Goal: Task Accomplishment & Management: Use online tool/utility

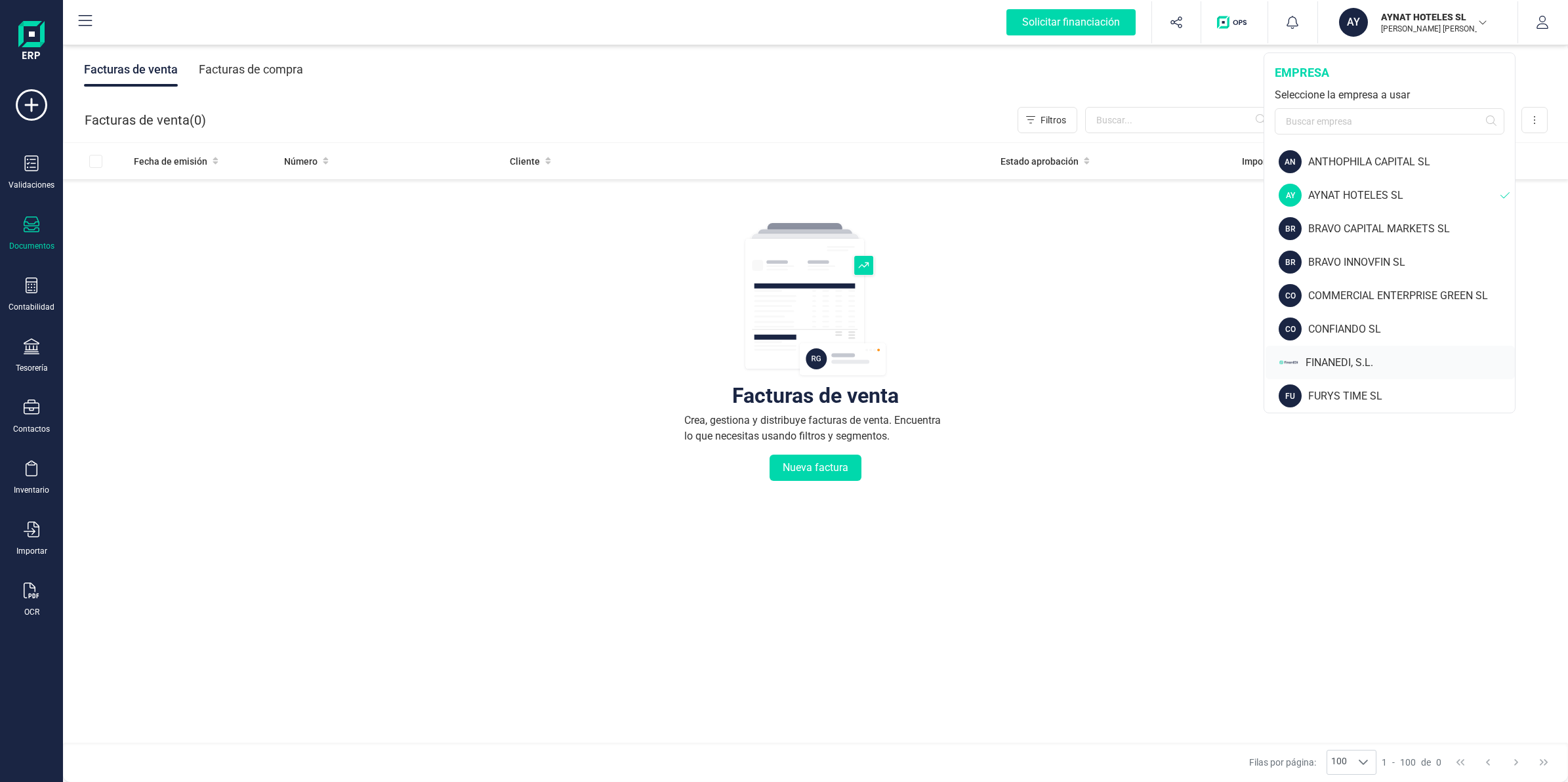
click at [1341, 364] on div "FINANEDI, S.L." at bounding box center [1410, 363] width 209 height 16
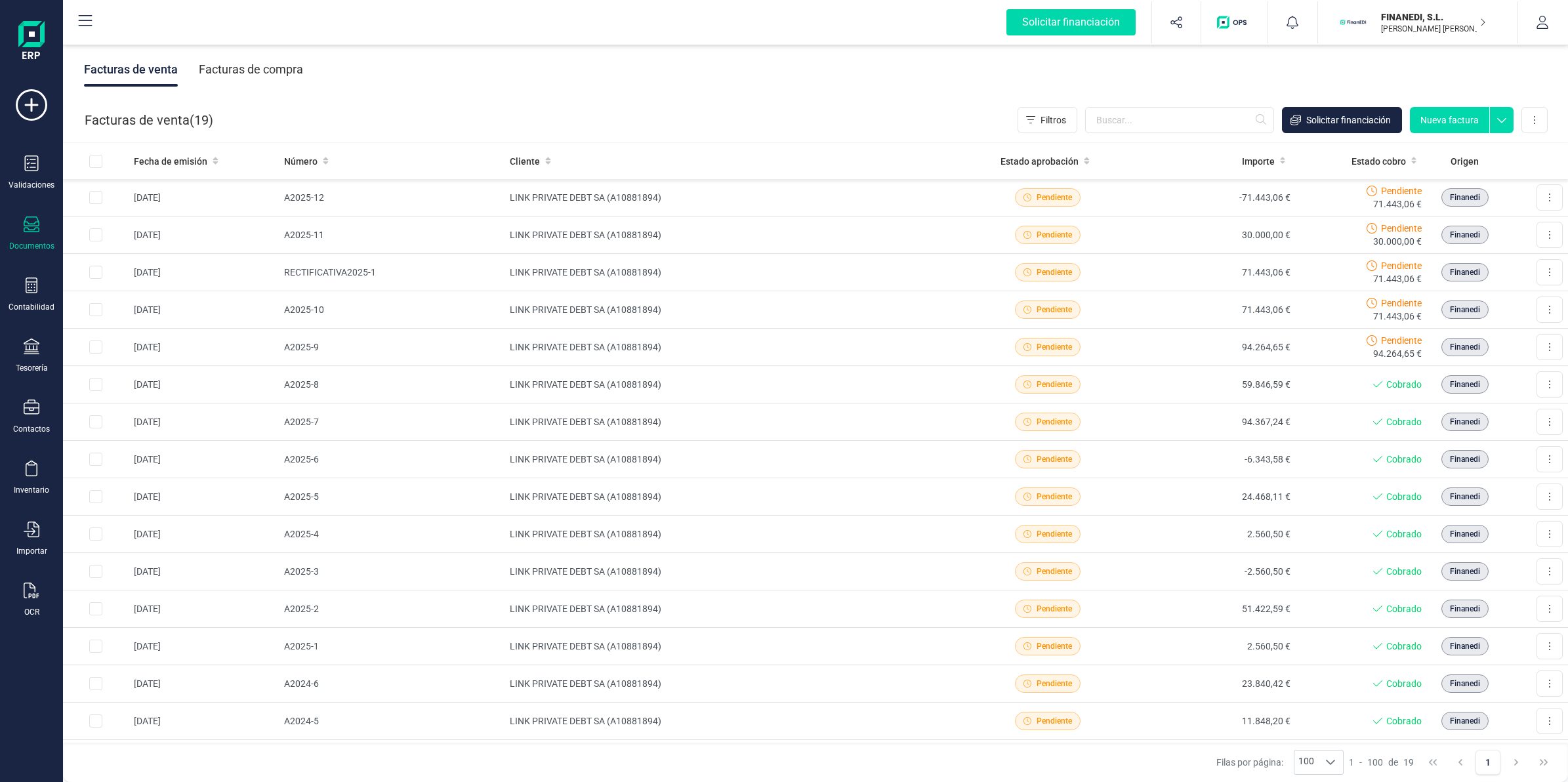
click at [873, 84] on div "Facturas de venta Facturas de compra" at bounding box center [815, 70] width 1505 height 55
click at [32, 349] on icon at bounding box center [32, 346] width 16 height 16
click at [135, 218] on span "Cuentas bancarias" at bounding box center [160, 223] width 116 height 16
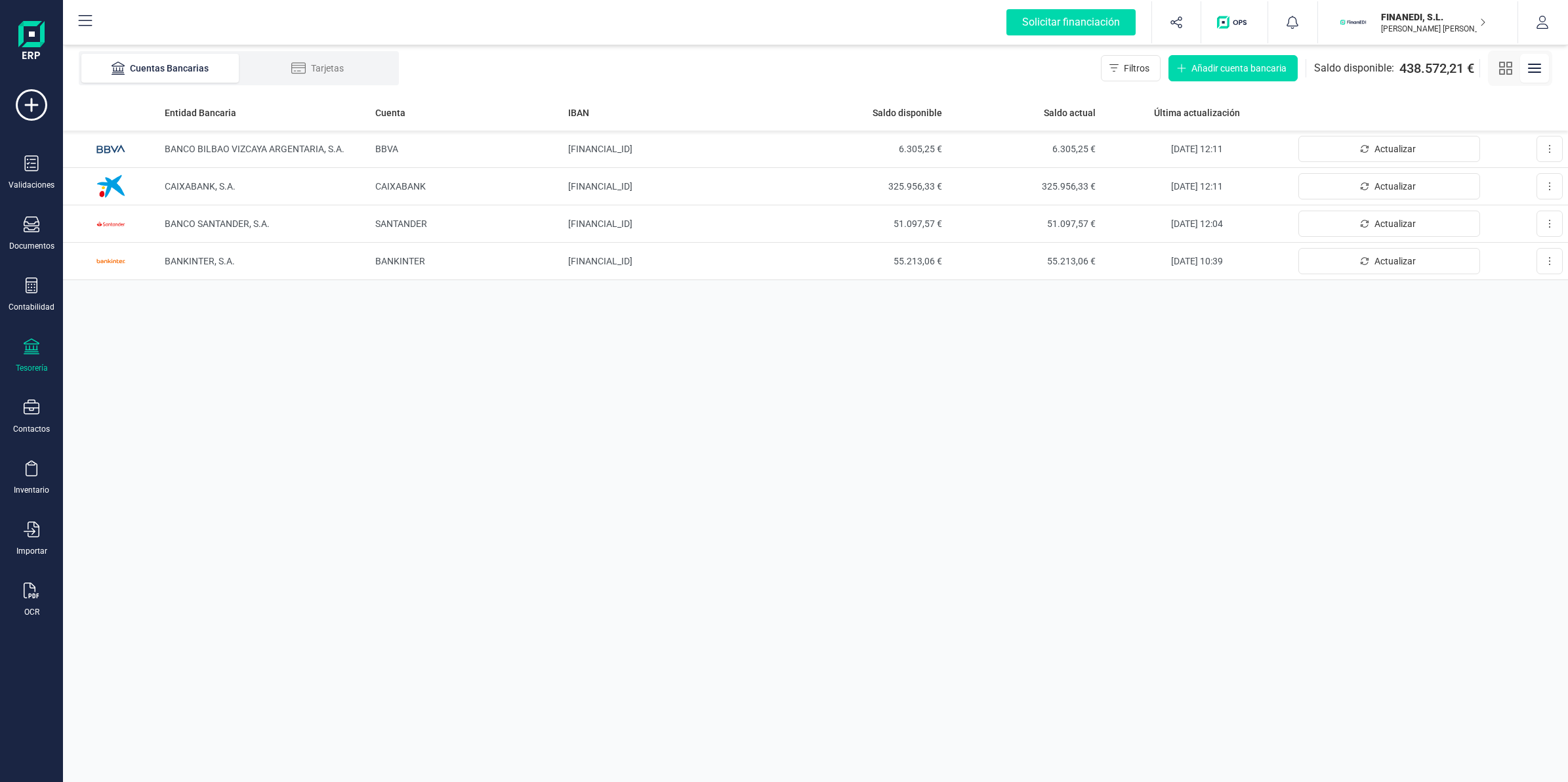
click at [1538, 74] on icon "button" at bounding box center [1535, 68] width 16 height 16
click at [1549, 139] on button at bounding box center [1549, 148] width 26 height 26
click at [1130, 397] on div "Entidad Bancaria Cuenta IBAN Saldo disponible Saldo actual Última actualización…" at bounding box center [815, 438] width 1505 height 688
click at [687, 154] on td "[FINANCIAL_ID]" at bounding box center [677, 149] width 231 height 37
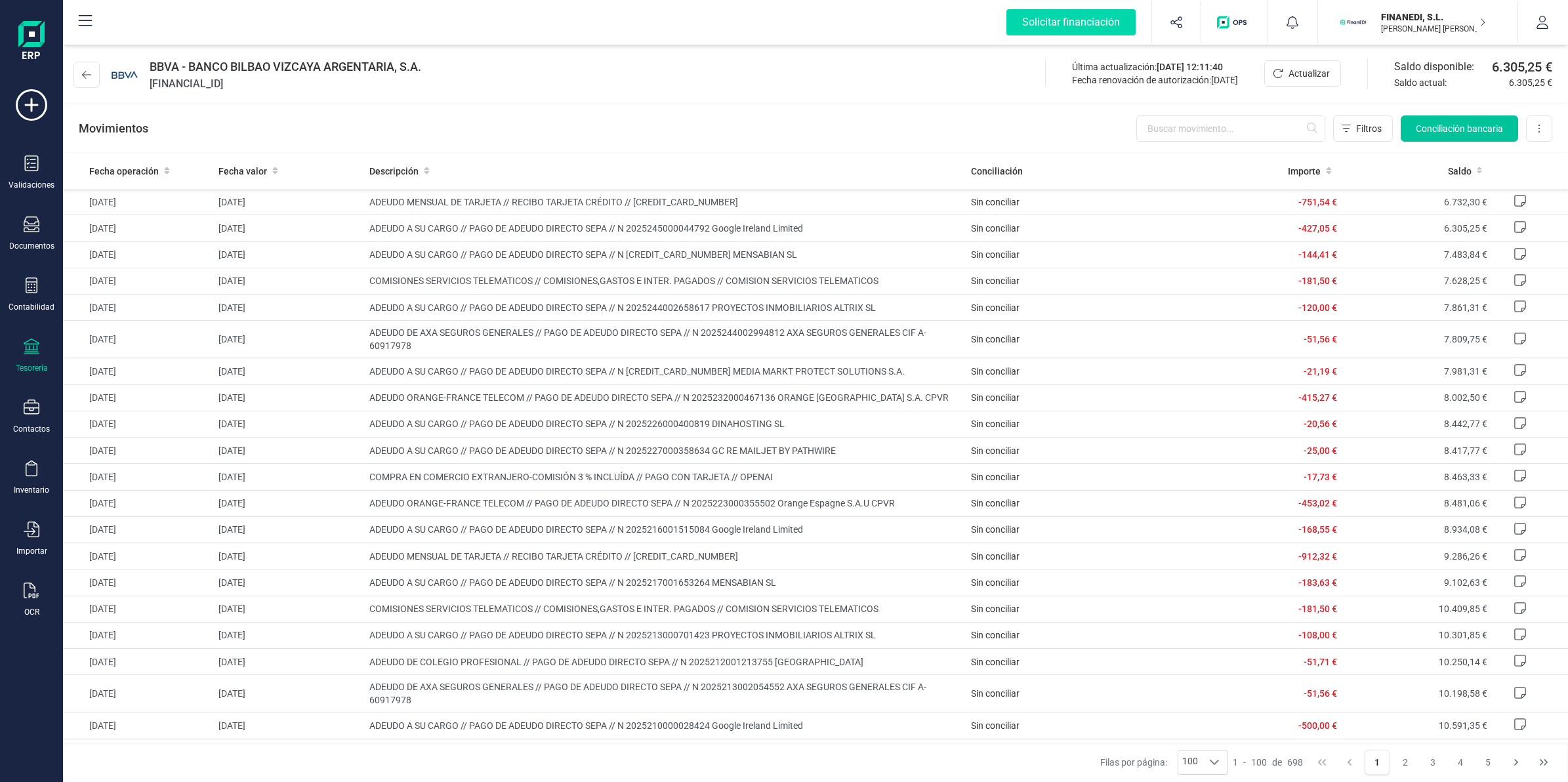
click at [1435, 128] on span "Conciliación bancaria" at bounding box center [1459, 128] width 87 height 13
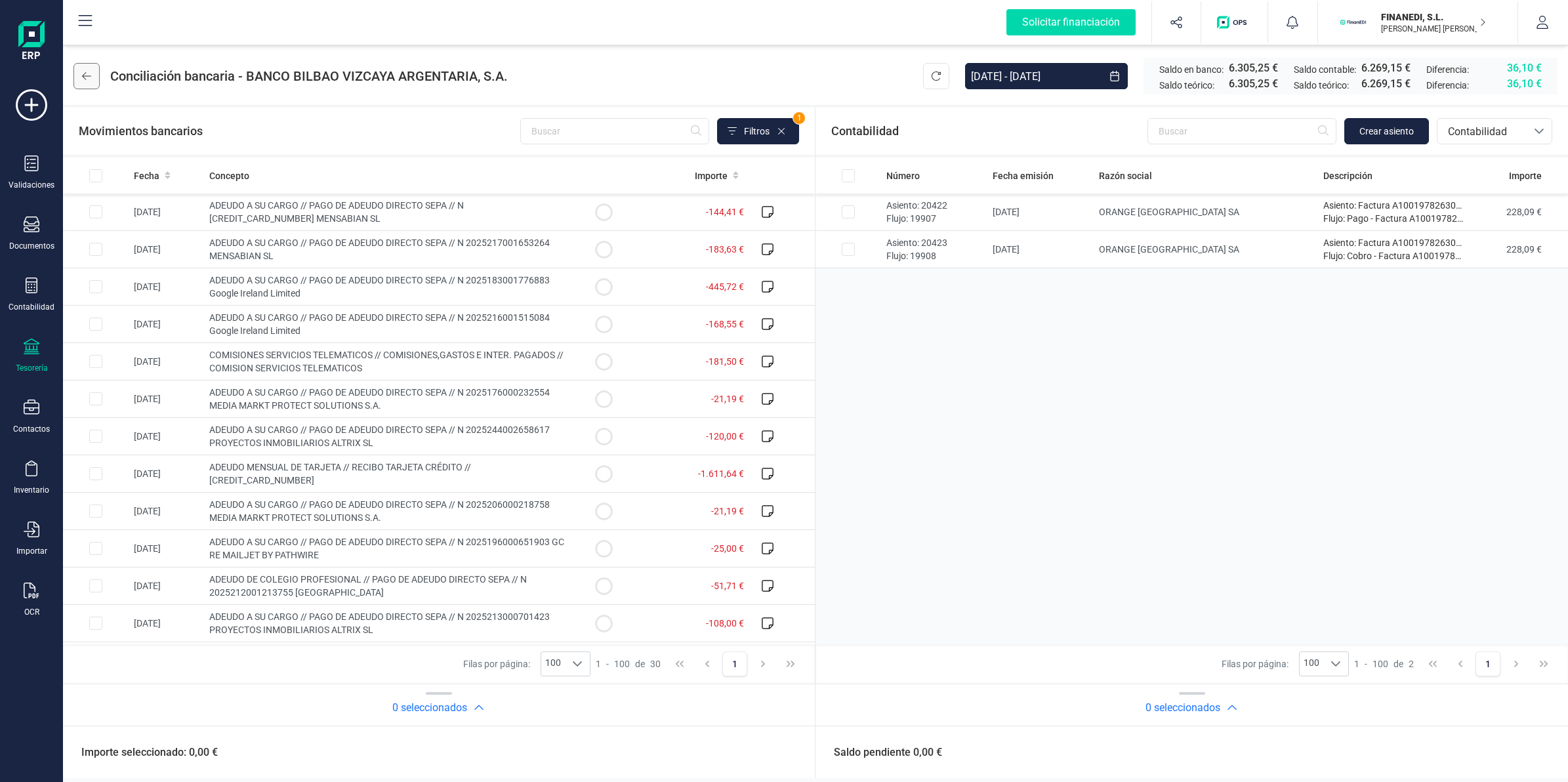
click at [79, 78] on button at bounding box center [86, 75] width 26 height 26
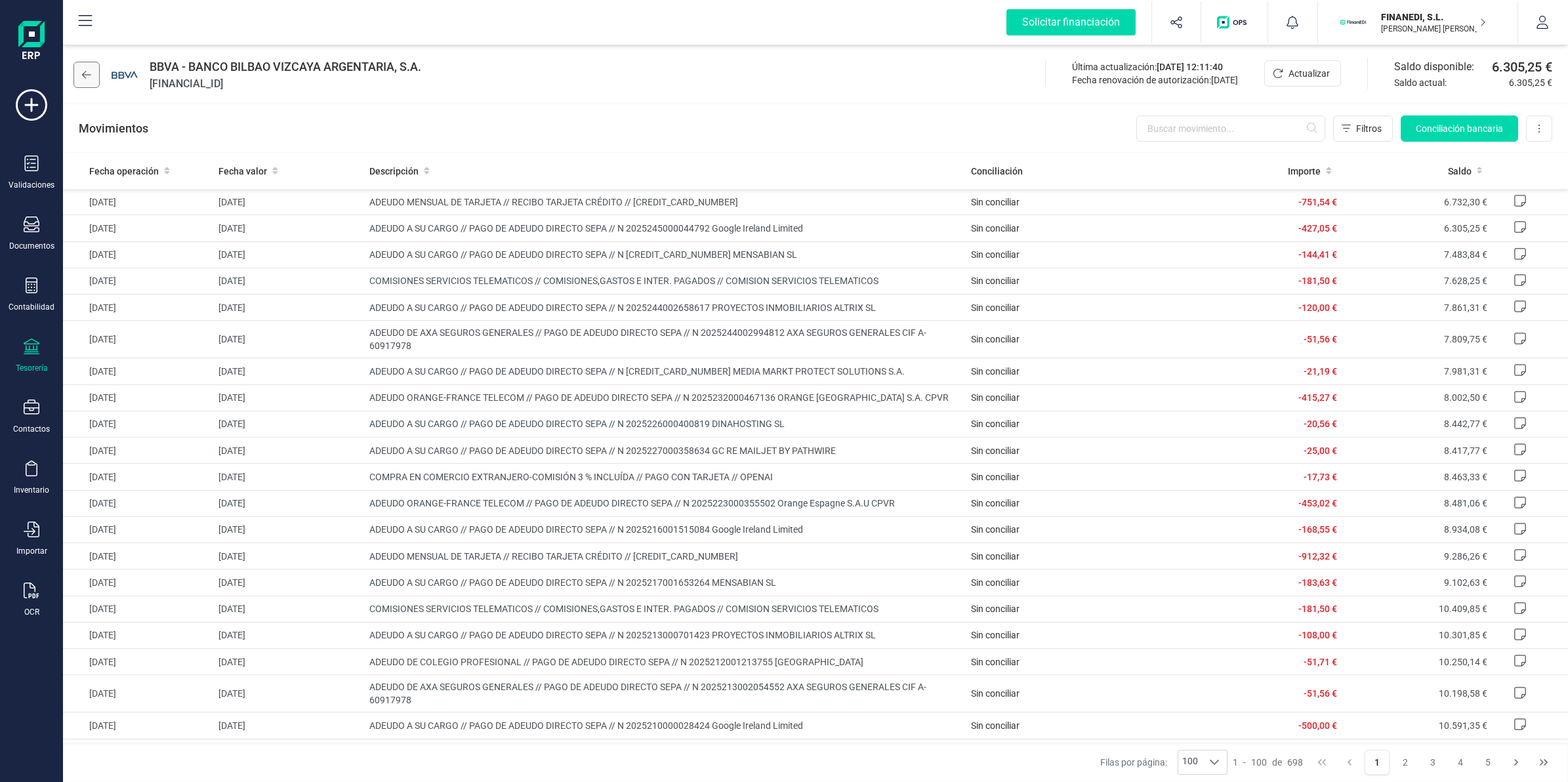
click at [86, 78] on icon at bounding box center [86, 74] width 10 height 8
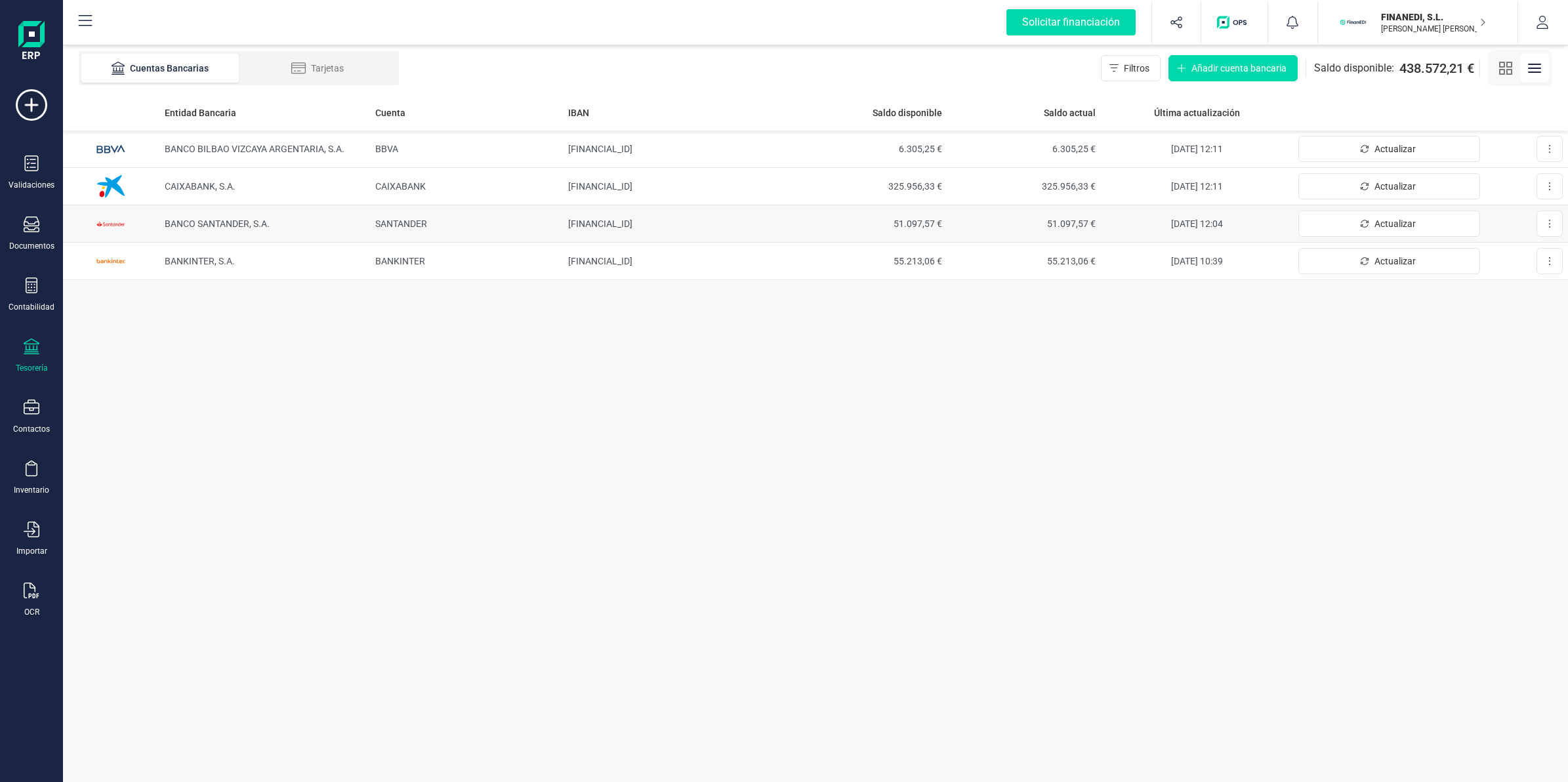
click at [463, 227] on td "SANTANDER" at bounding box center [466, 223] width 193 height 37
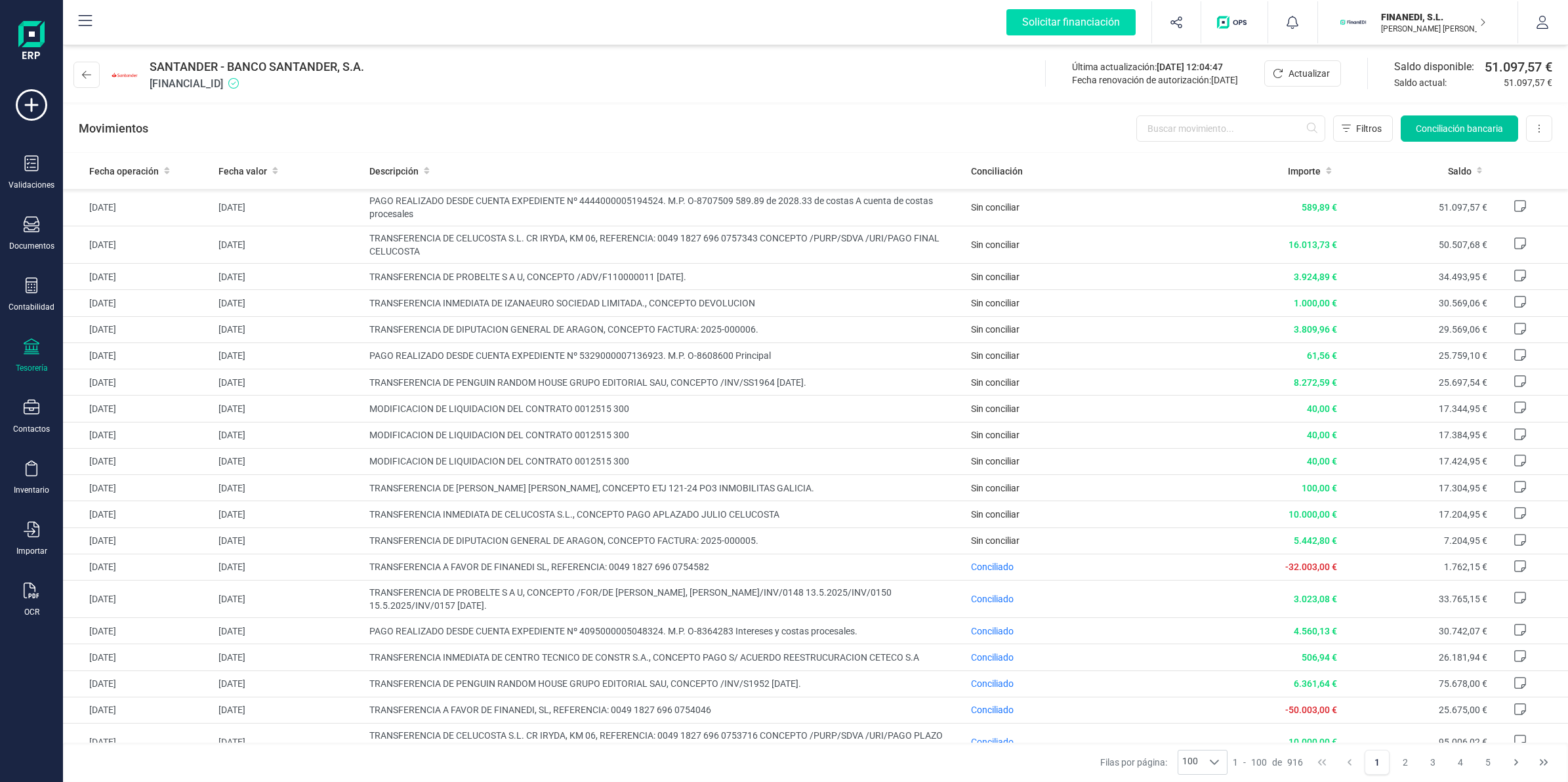
click at [1482, 132] on span "Conciliación bancaria" at bounding box center [1459, 128] width 87 height 13
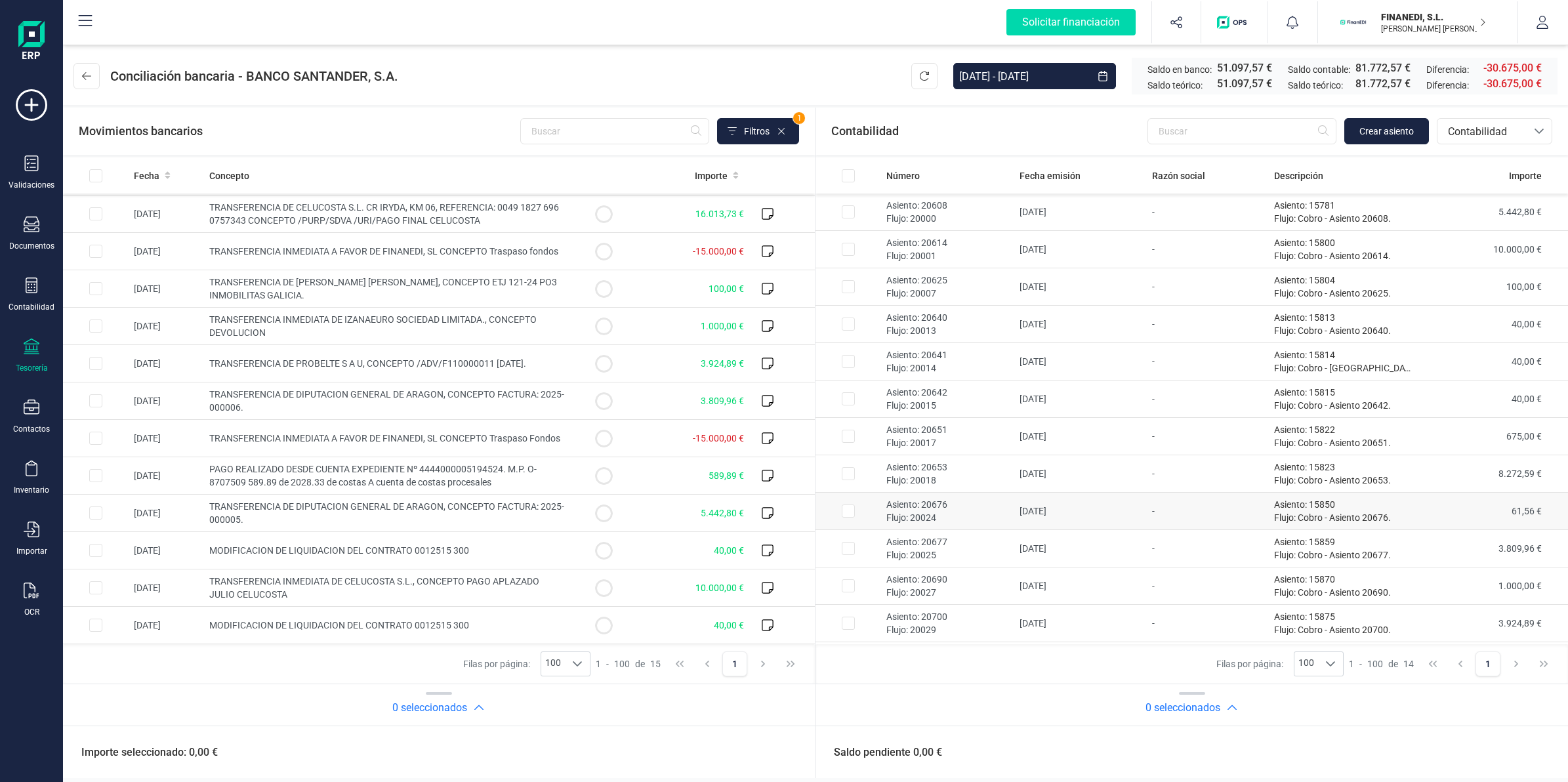
scroll to position [74, 0]
click at [636, 475] on td "589,89 €" at bounding box center [692, 475] width 113 height 37
checkbox input "true"
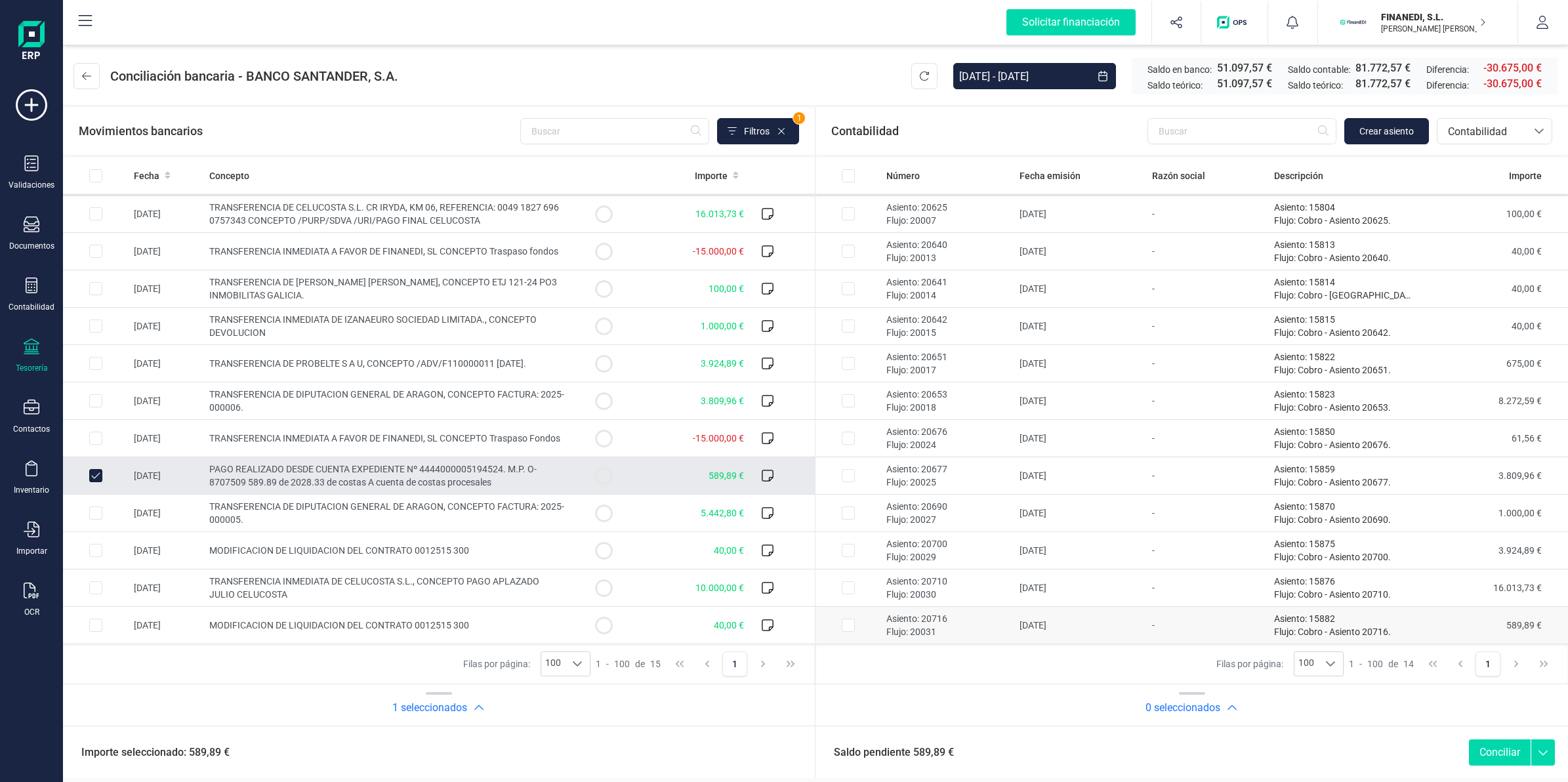
click at [1090, 624] on td "[DATE]" at bounding box center [1081, 625] width 133 height 37
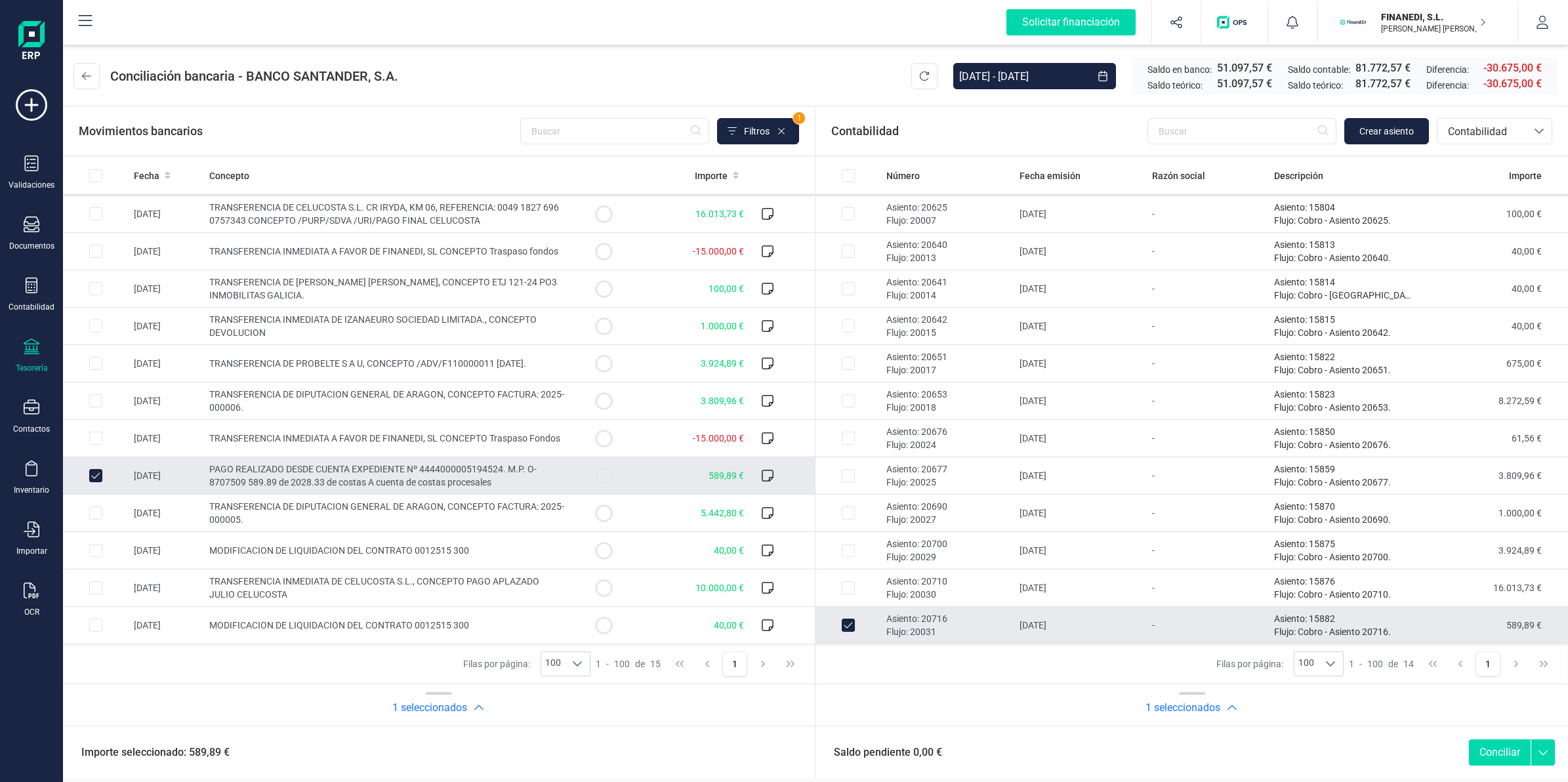
click at [1484, 746] on button "Conciliar" at bounding box center [1500, 752] width 62 height 26
checkbox input "false"
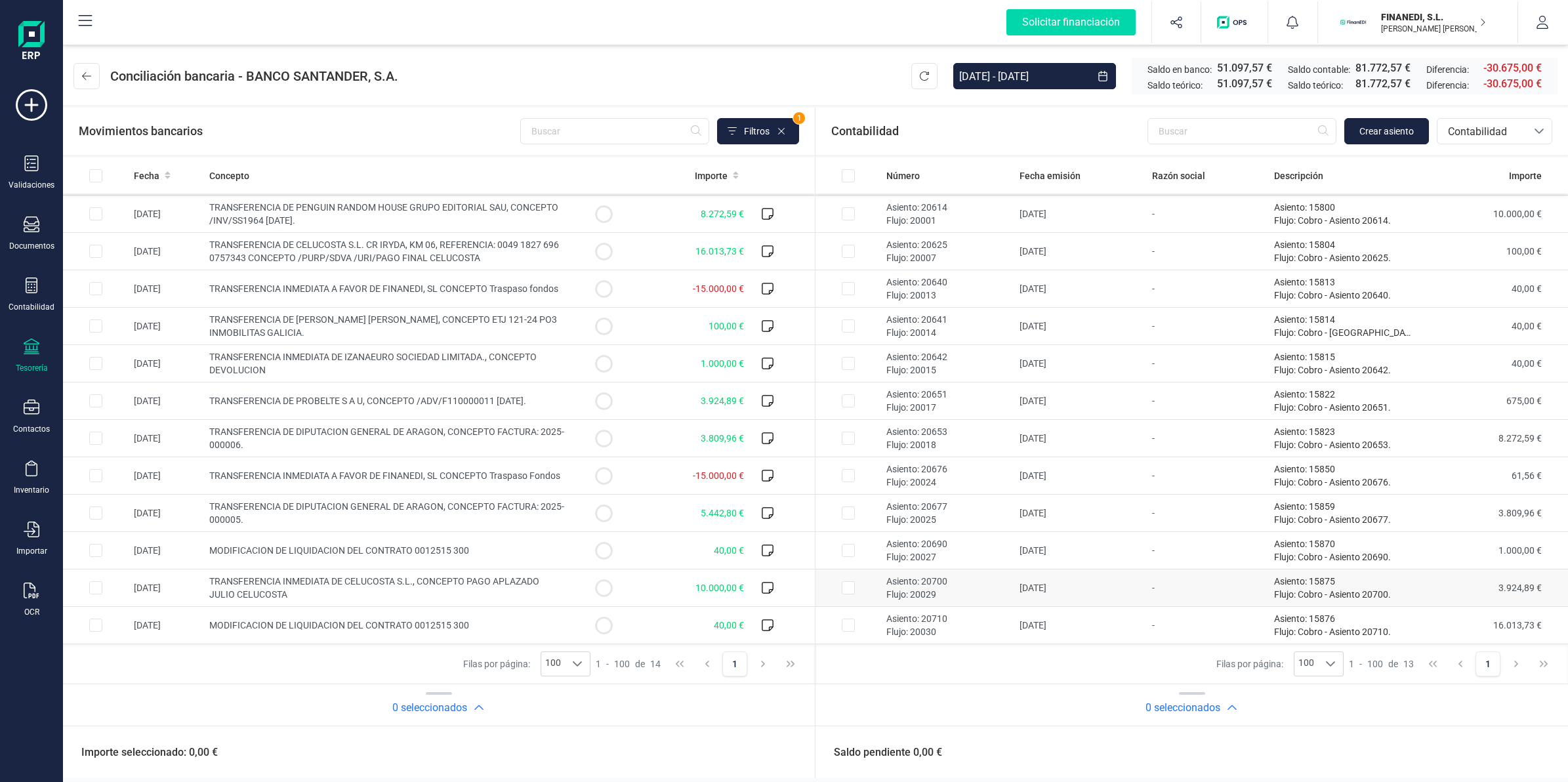
scroll to position [36, 0]
click at [653, 624] on td "40,00 €" at bounding box center [692, 625] width 113 height 37
checkbox input "true"
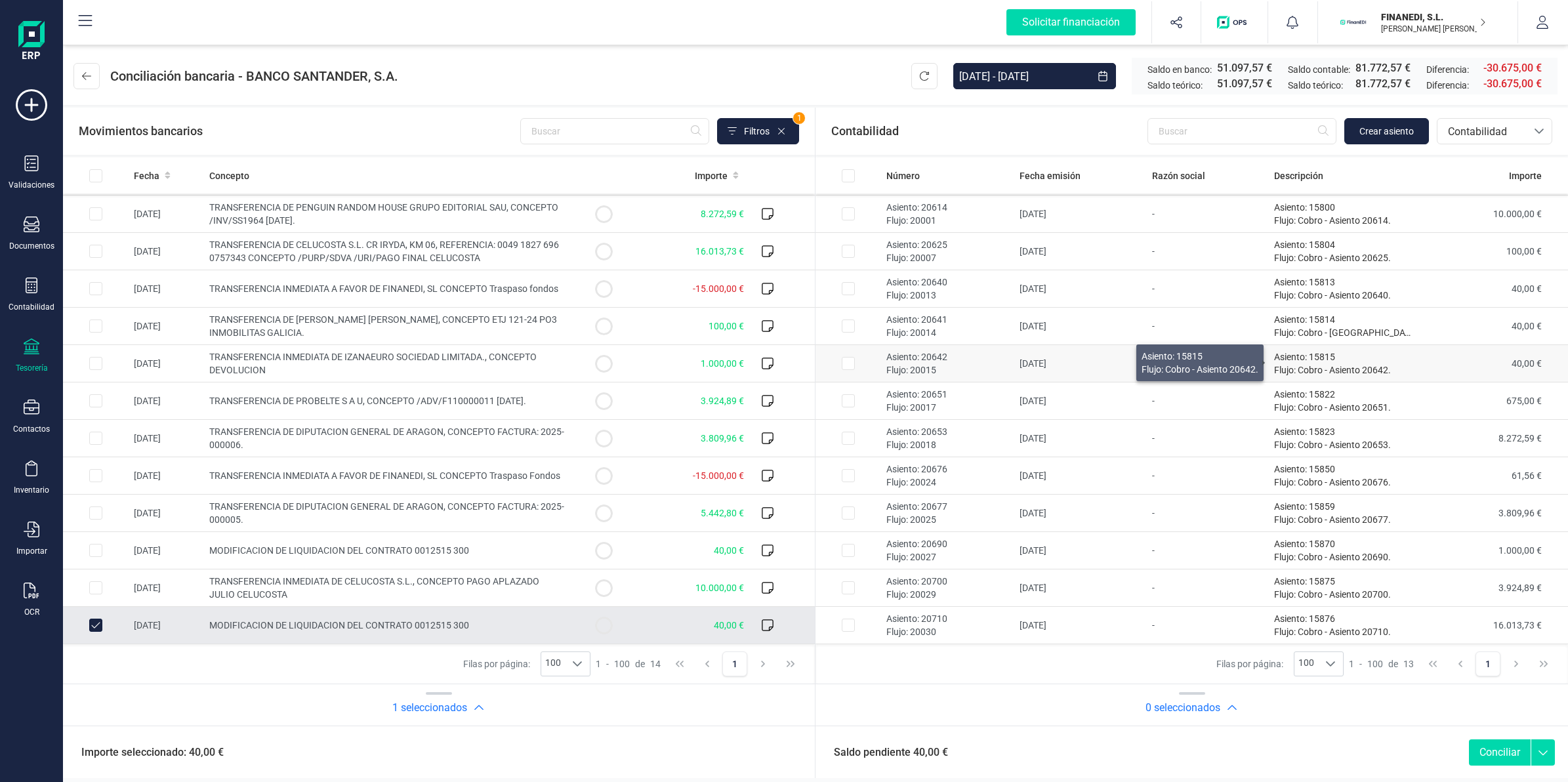
click at [1280, 372] on p "Flujo: Cobro - [GEOGRAPHIC_DATA] 20642." at bounding box center [1344, 370] width 139 height 13
checkbox input "true"
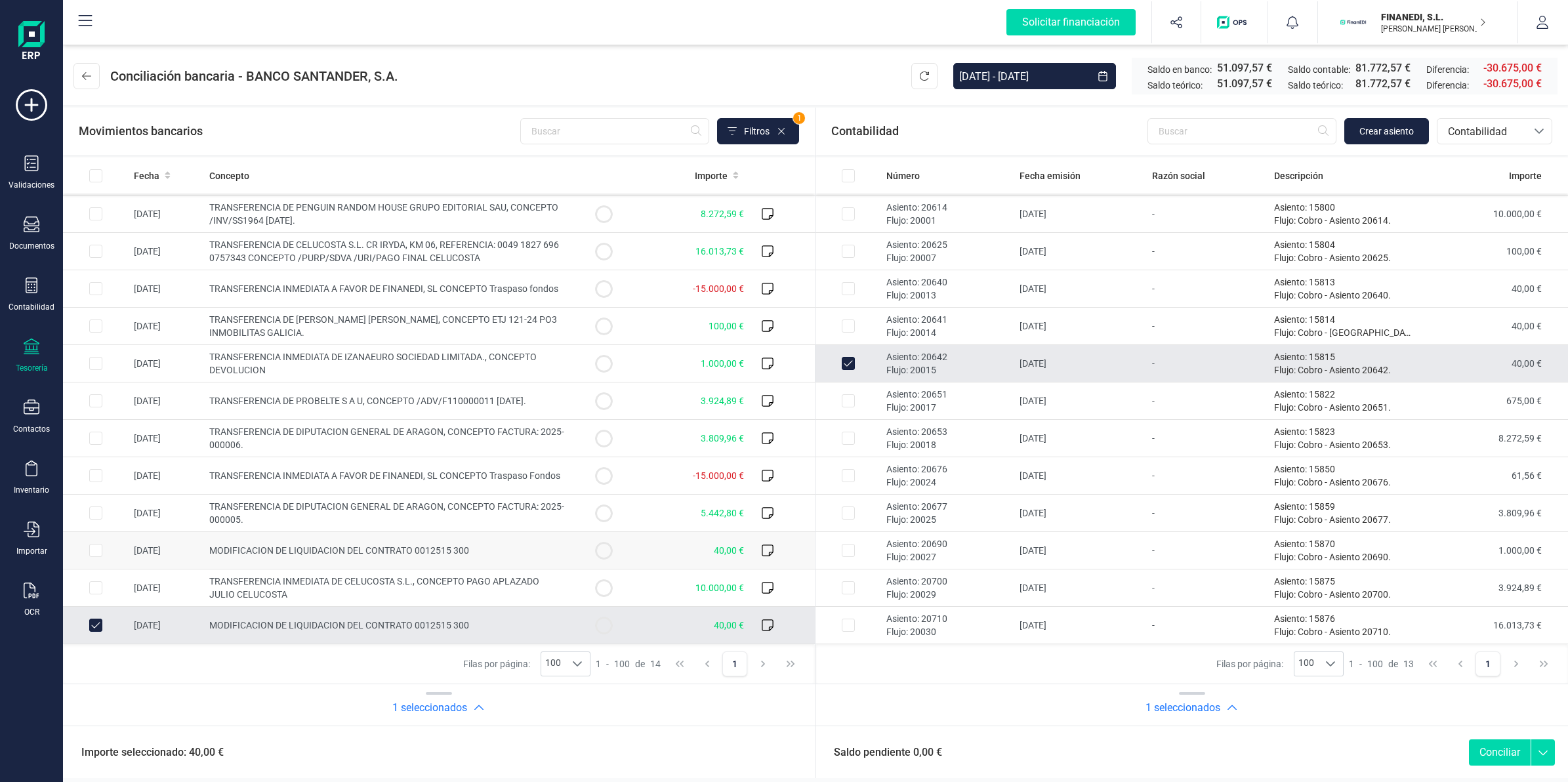
click at [605, 551] on td at bounding box center [603, 550] width 66 height 37
checkbox input "true"
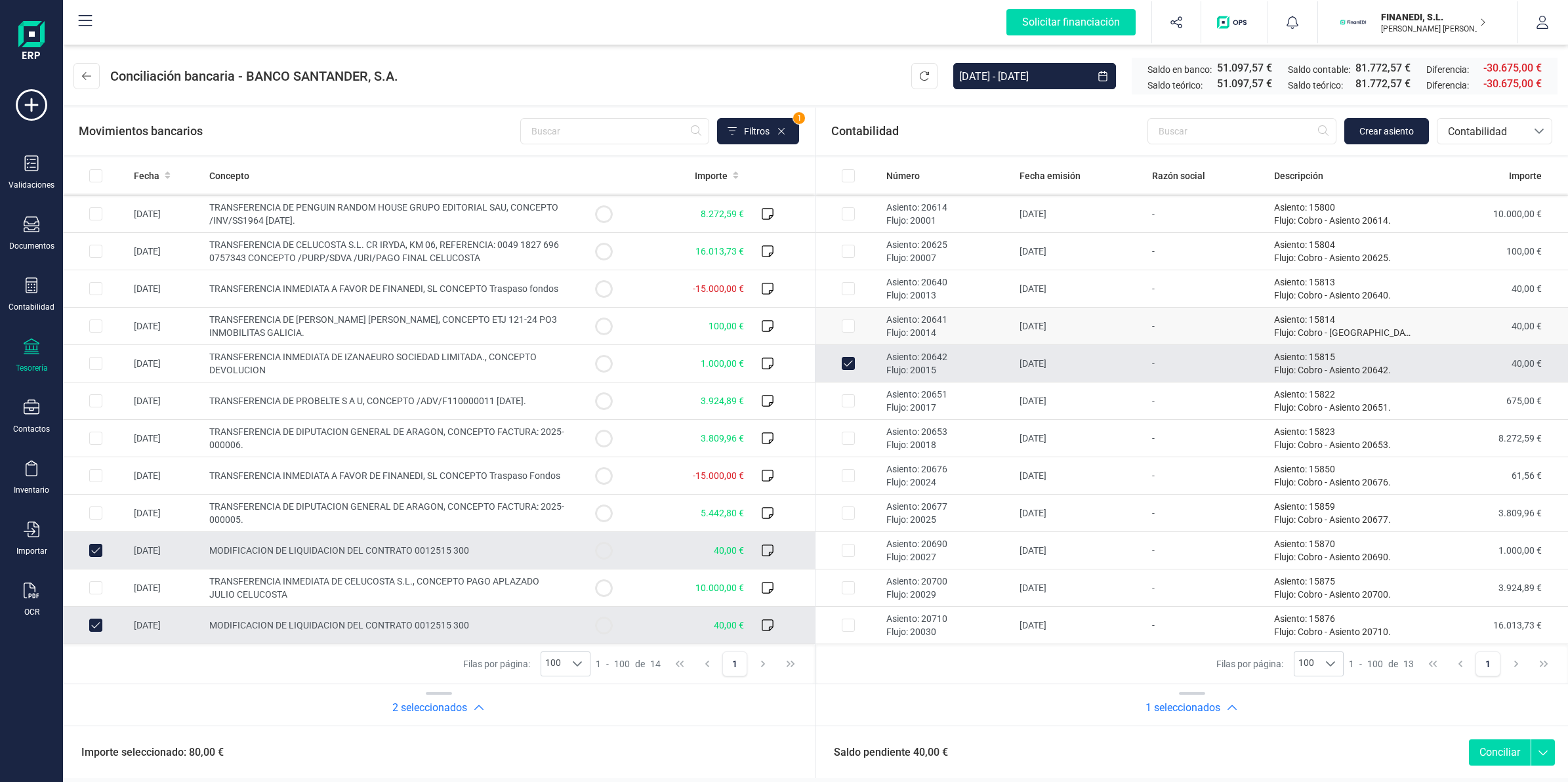
click at [1260, 320] on td "-" at bounding box center [1207, 326] width 122 height 37
checkbox input "true"
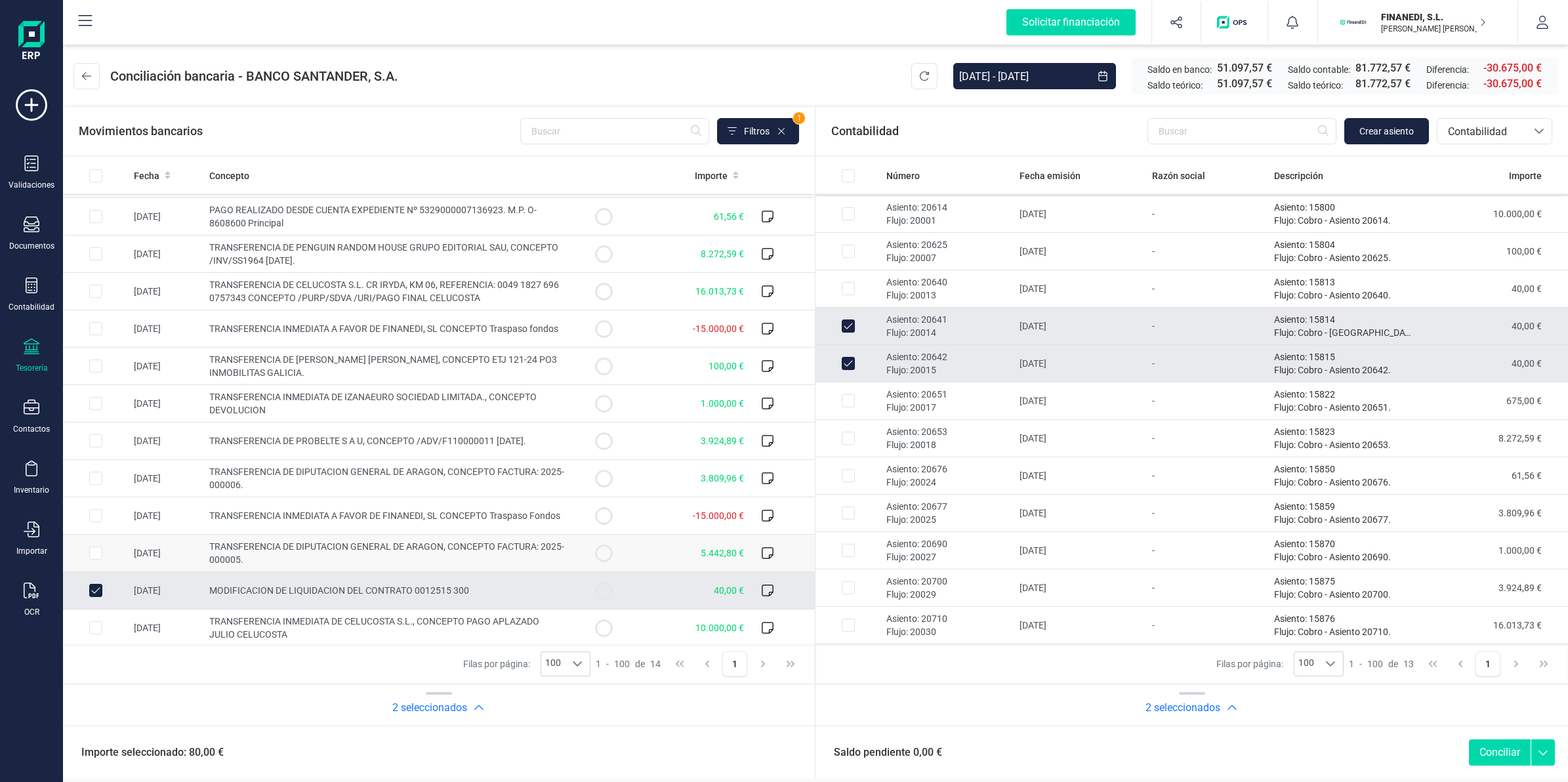
scroll to position [0, 0]
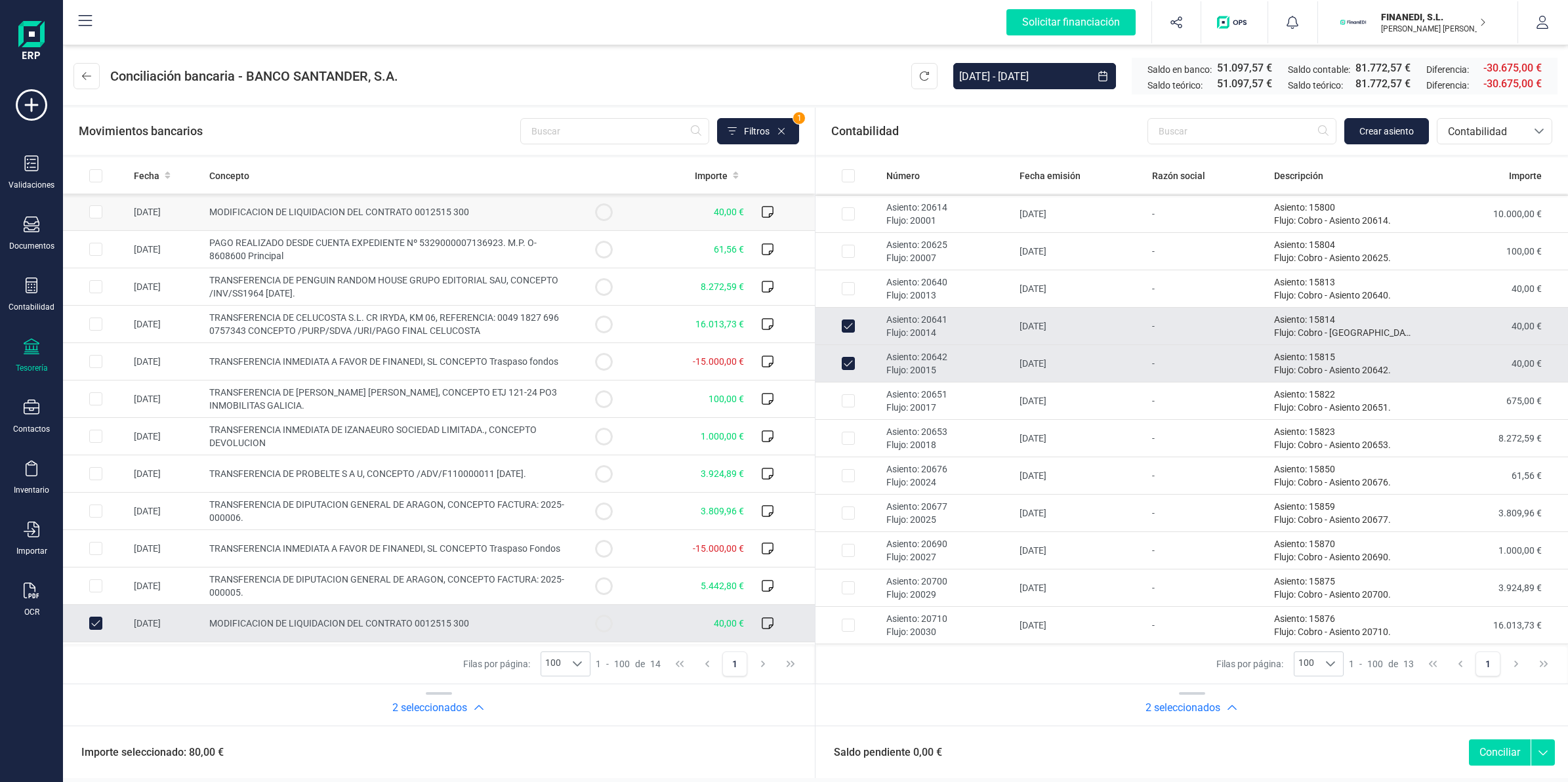
click at [414, 207] on span "MODIFICACION DE LIQUIDACION DEL CONTRATO 0012515 300" at bounding box center [339, 212] width 260 height 10
checkbox input "true"
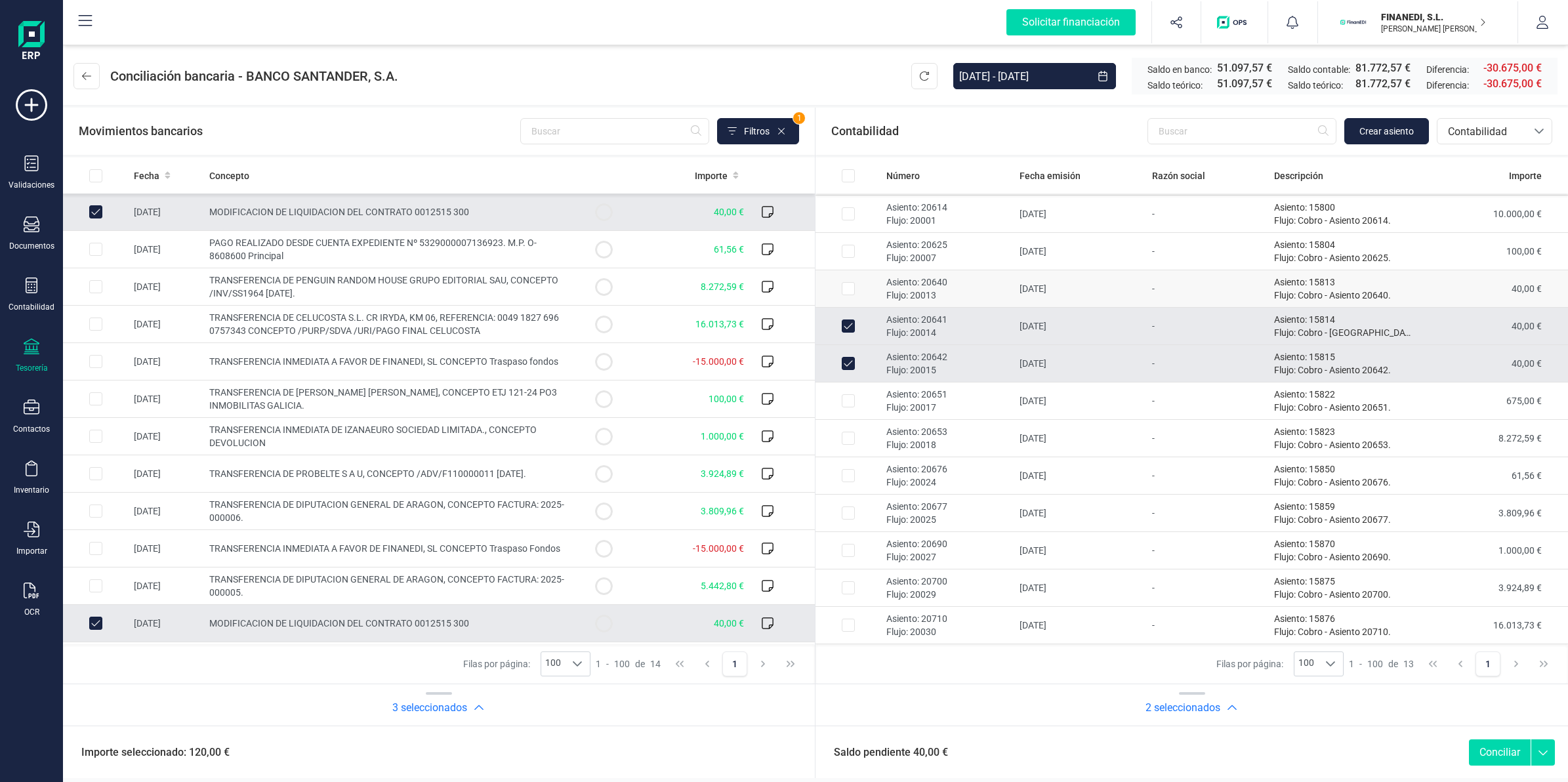
click at [1176, 299] on td "-" at bounding box center [1207, 288] width 122 height 37
checkbox input "true"
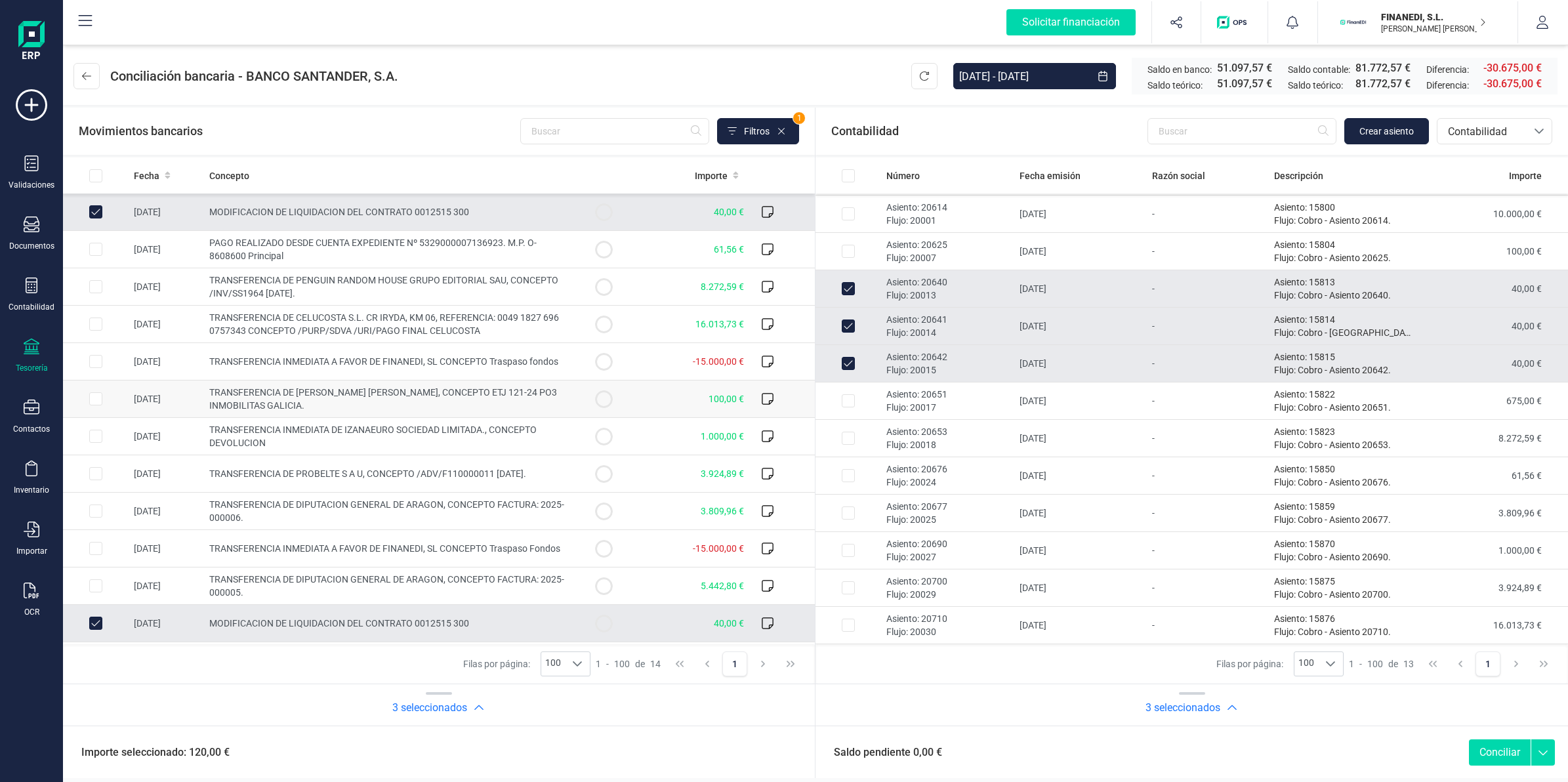
click at [466, 408] on td "TRANSFERENCIA DE [PERSON_NAME] [PERSON_NAME], CONCEPTO ETJ 121-24 PO3 INMOBILIT…" at bounding box center [387, 399] width 368 height 37
checkbox input "true"
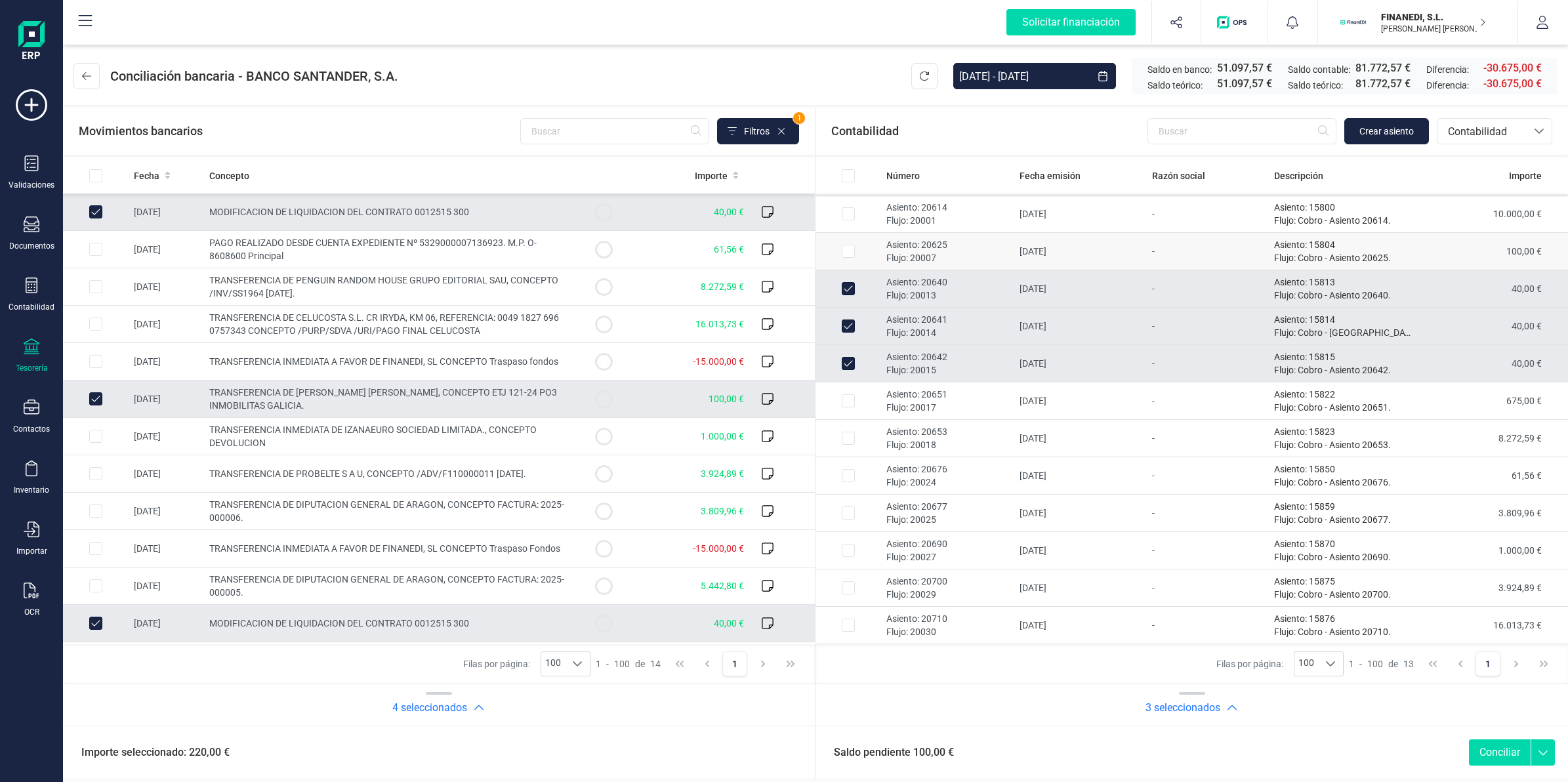
click at [1078, 250] on td "[DATE]" at bounding box center [1081, 251] width 133 height 37
checkbox input "true"
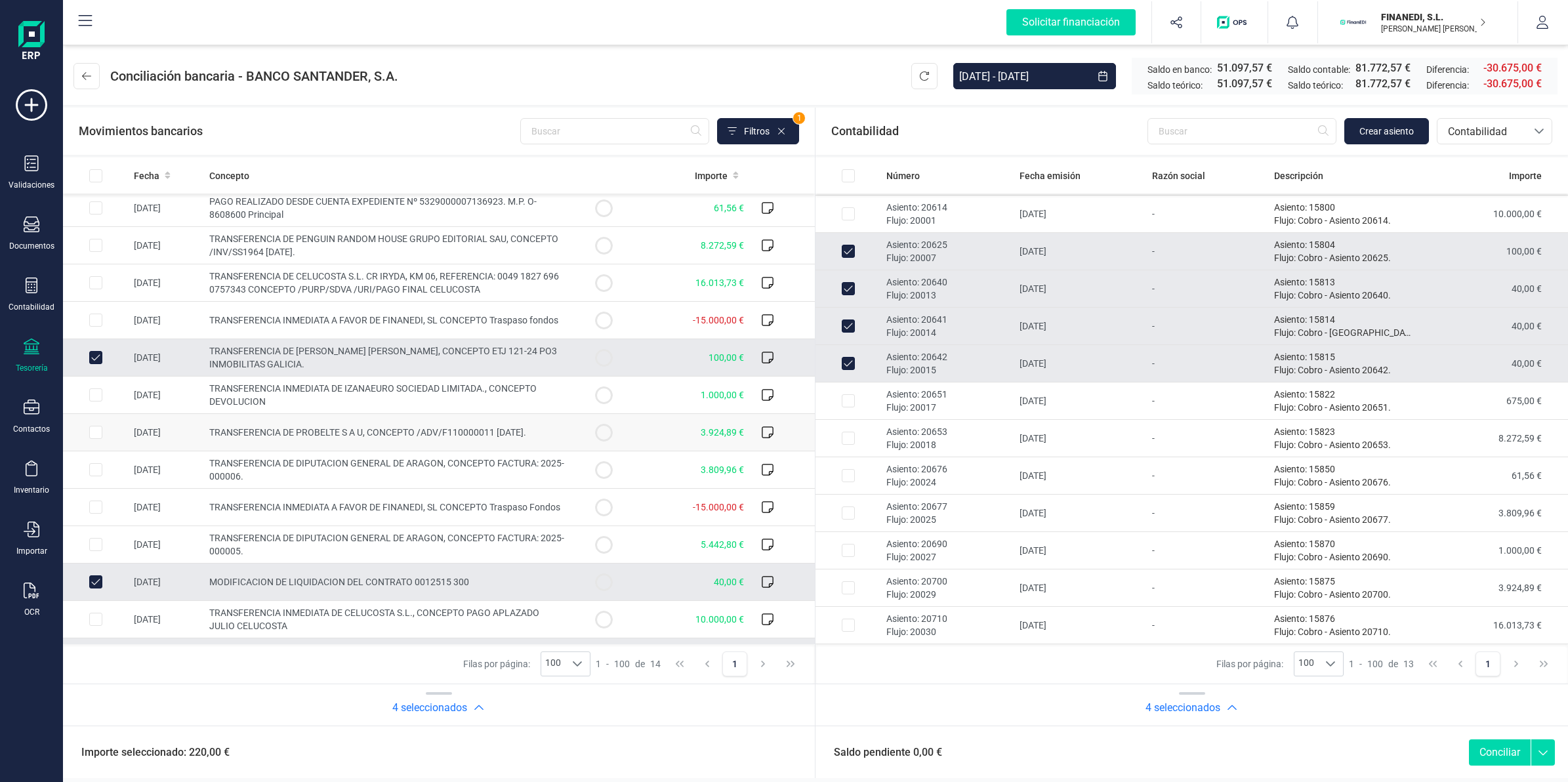
scroll to position [74, 0]
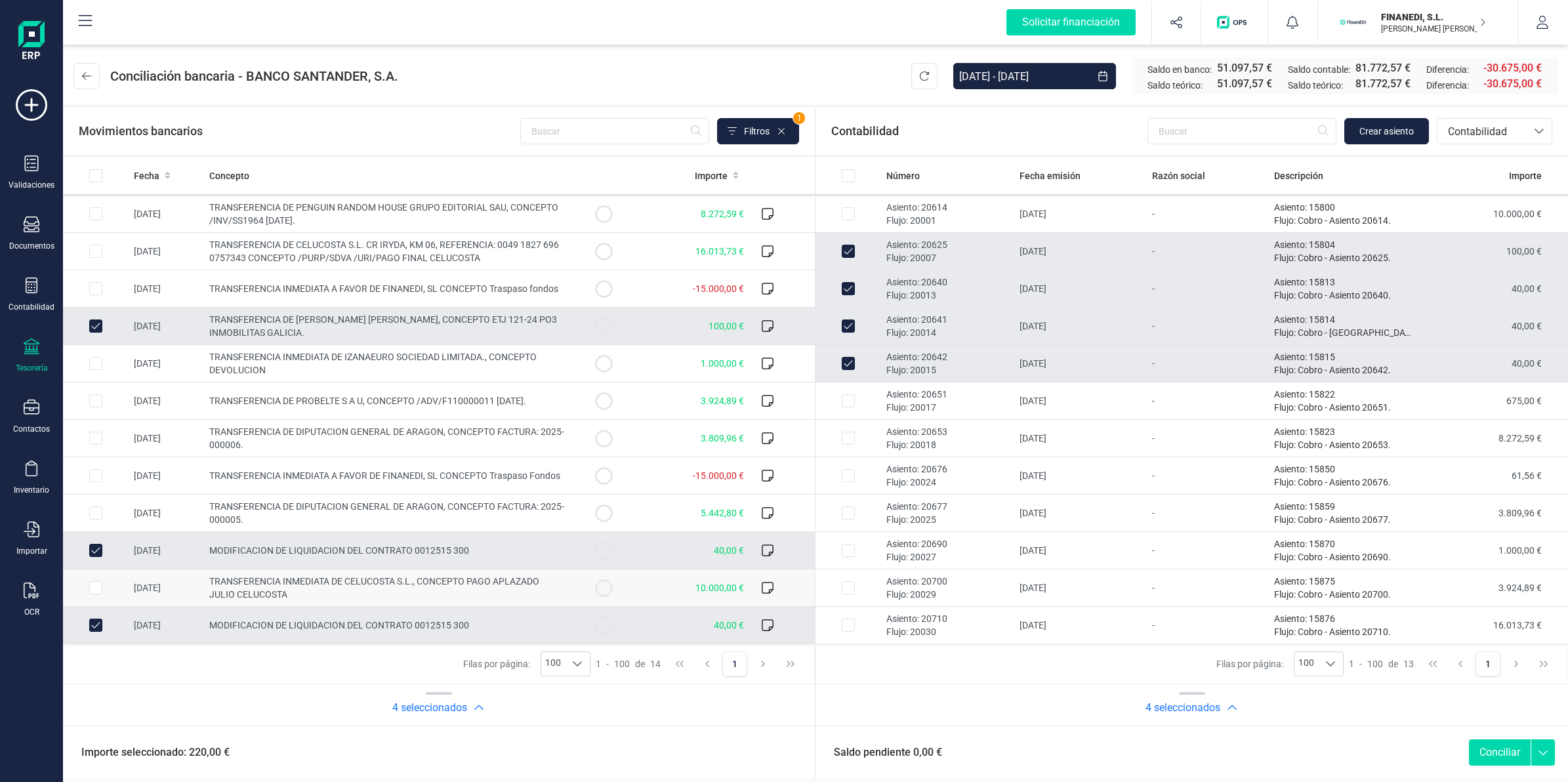
click at [364, 594] on td "TRANSFERENCIA INMEDIATA DE CELUCOSTA S.L., CONCEPTO PAGO APLAZADO JULIO CELUCOS…" at bounding box center [387, 588] width 368 height 37
checkbox input "true"
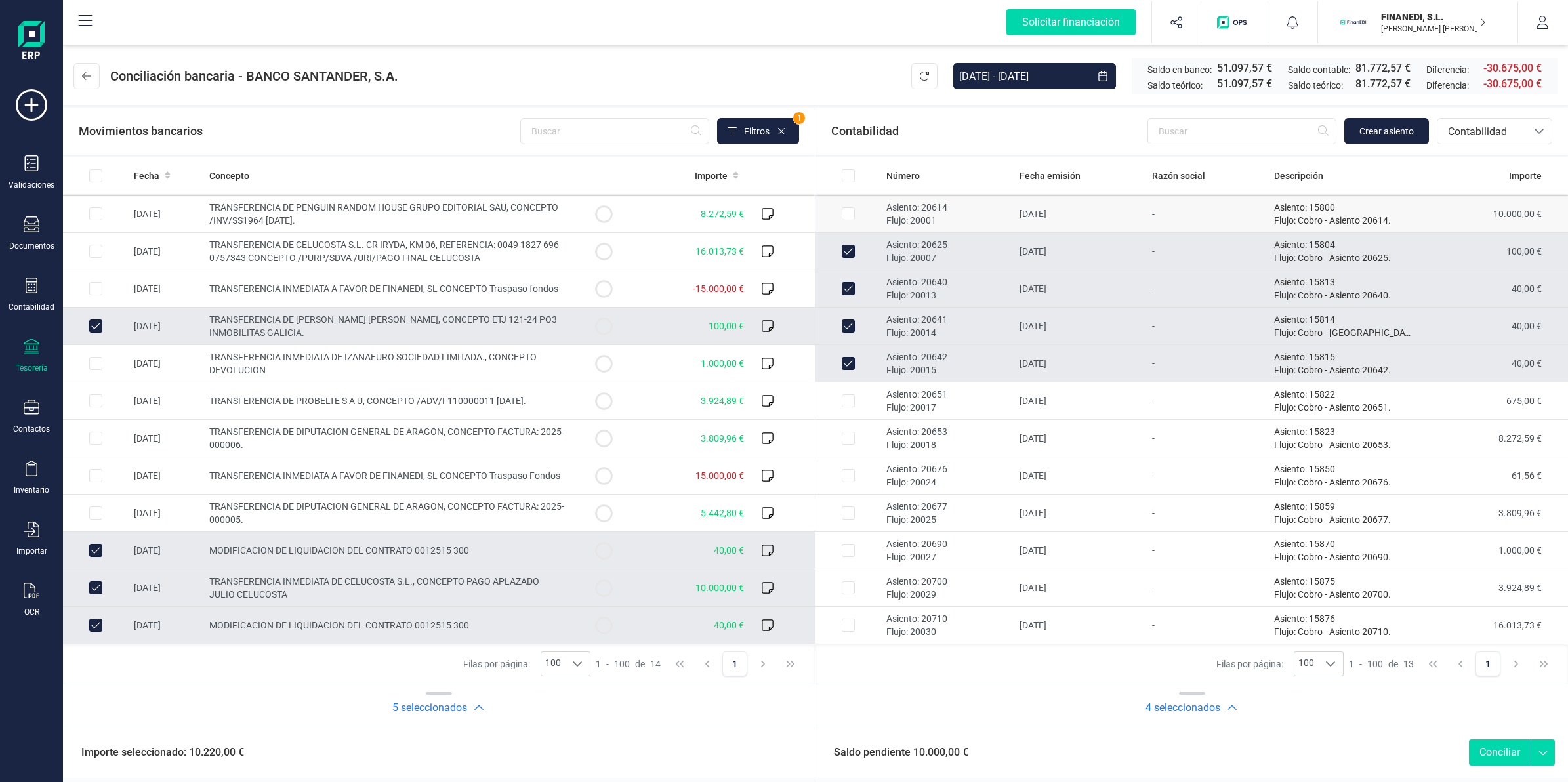
click at [1036, 196] on td "[DATE]" at bounding box center [1081, 214] width 133 height 37
checkbox input "true"
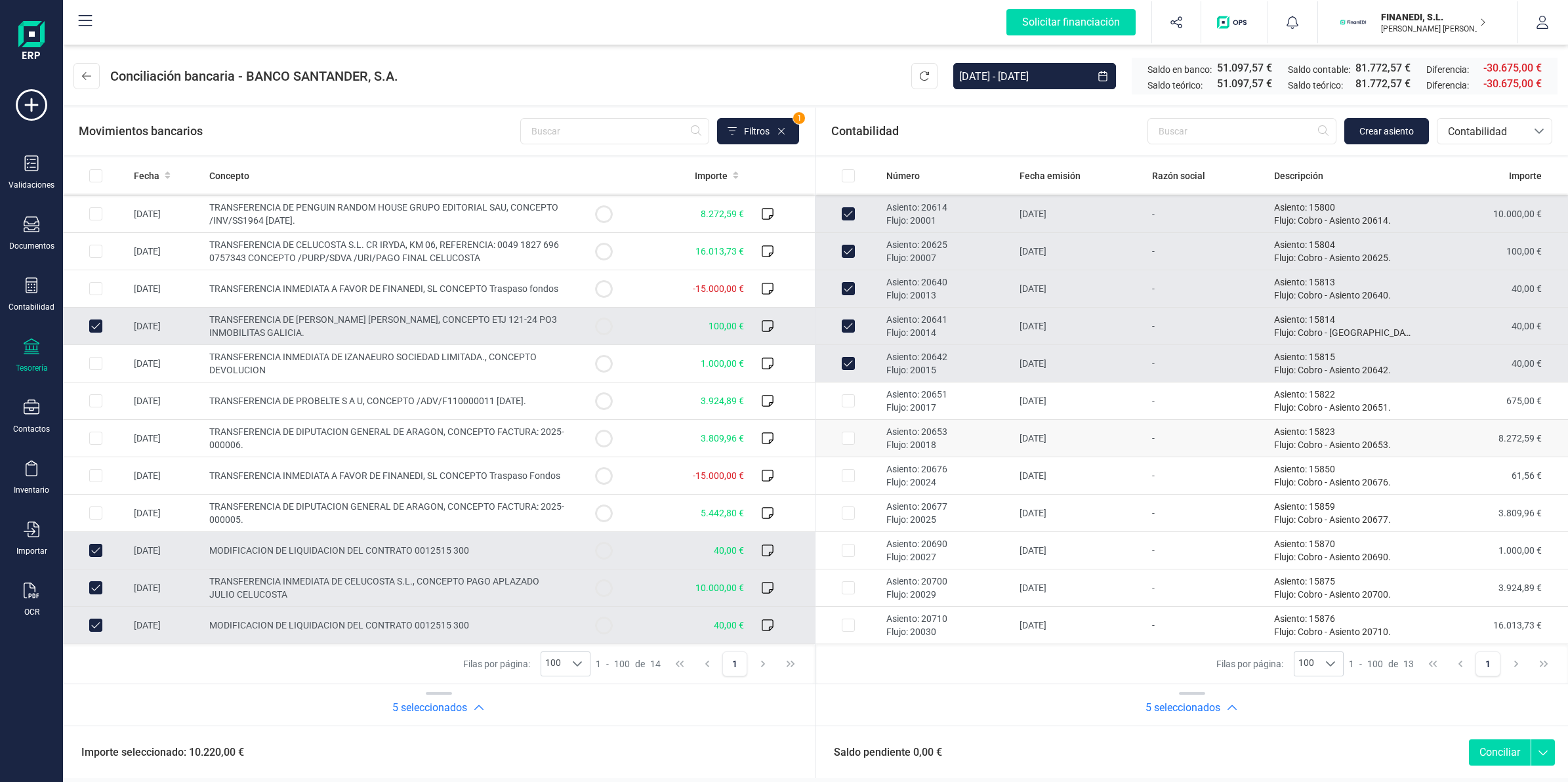
click at [1154, 452] on td "-" at bounding box center [1207, 438] width 122 height 37
checkbox input "true"
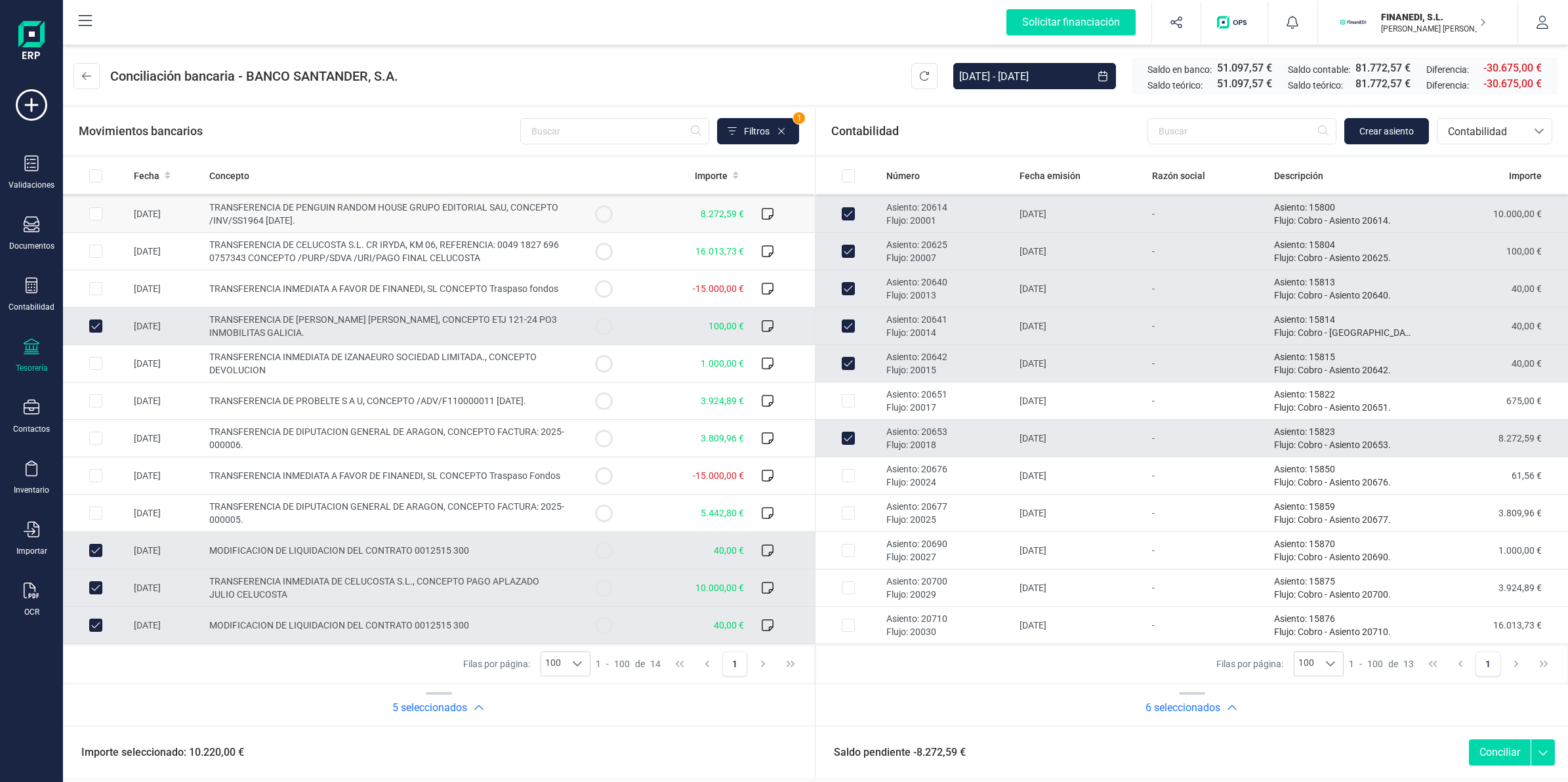
click at [641, 213] on td "8.272,59 €" at bounding box center [692, 214] width 113 height 37
checkbox input "true"
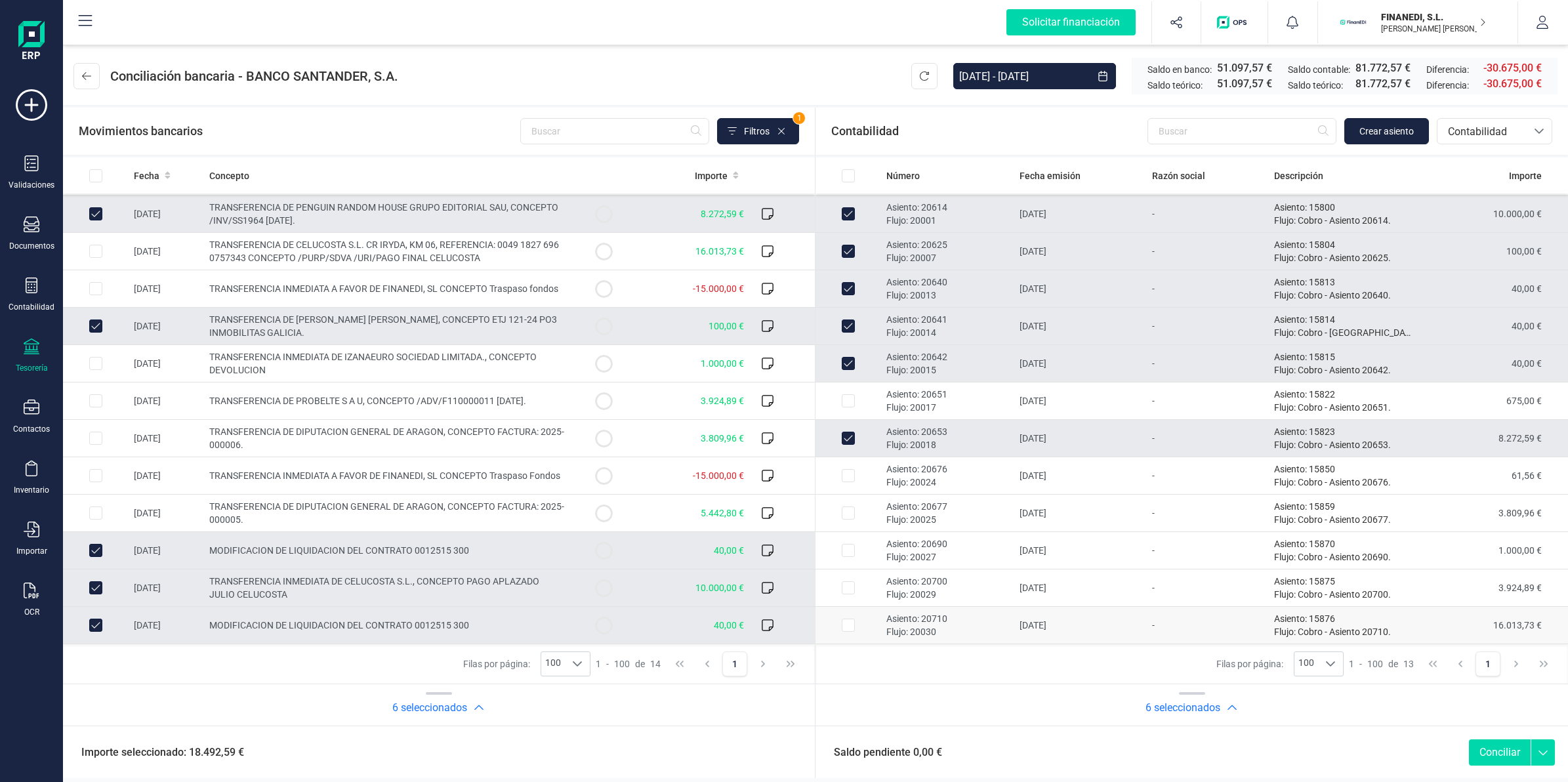
click at [1087, 631] on td "[DATE]" at bounding box center [1081, 625] width 133 height 37
checkbox input "true"
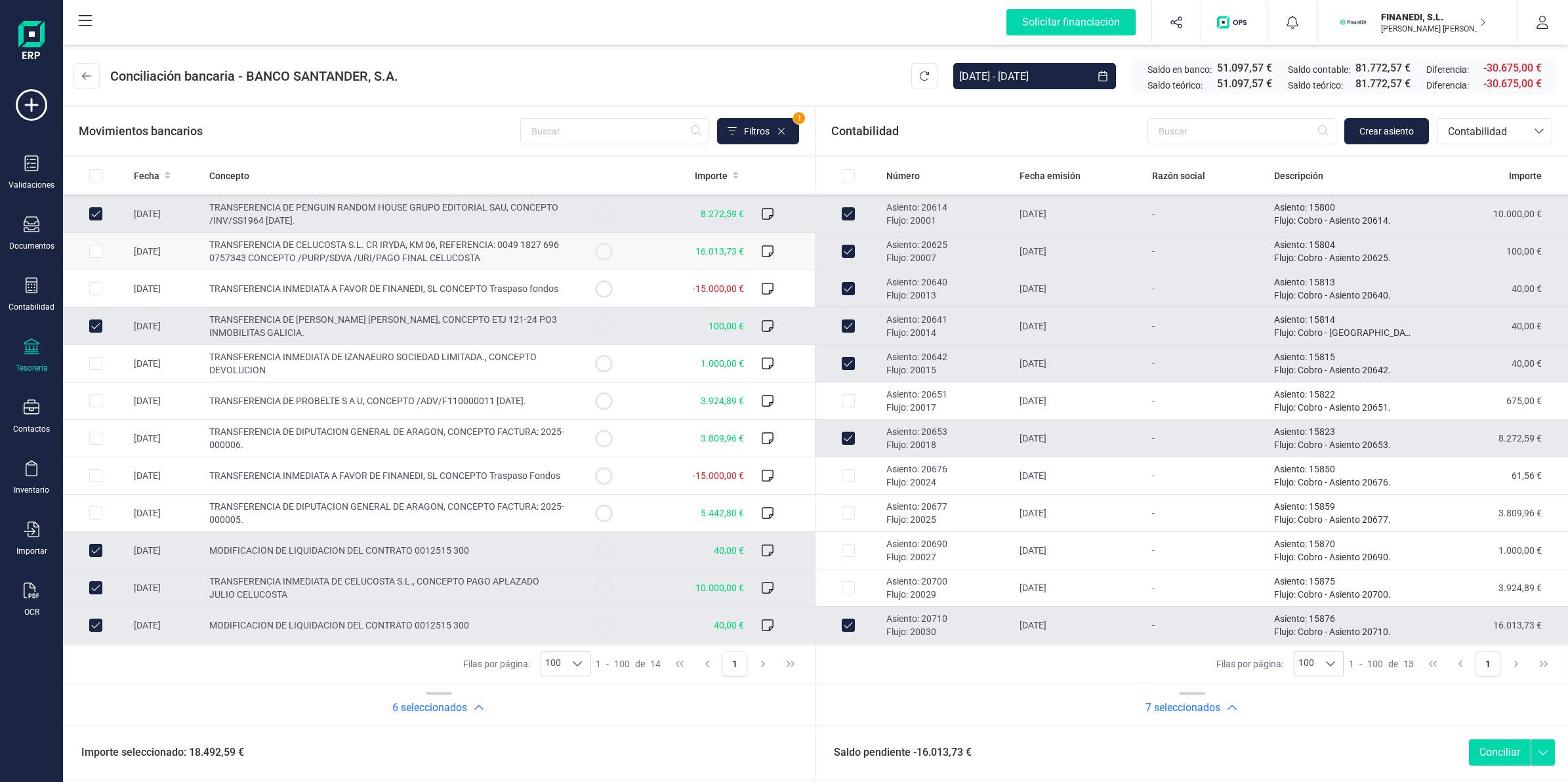
click at [607, 250] on td at bounding box center [603, 251] width 66 height 37
checkbox input "true"
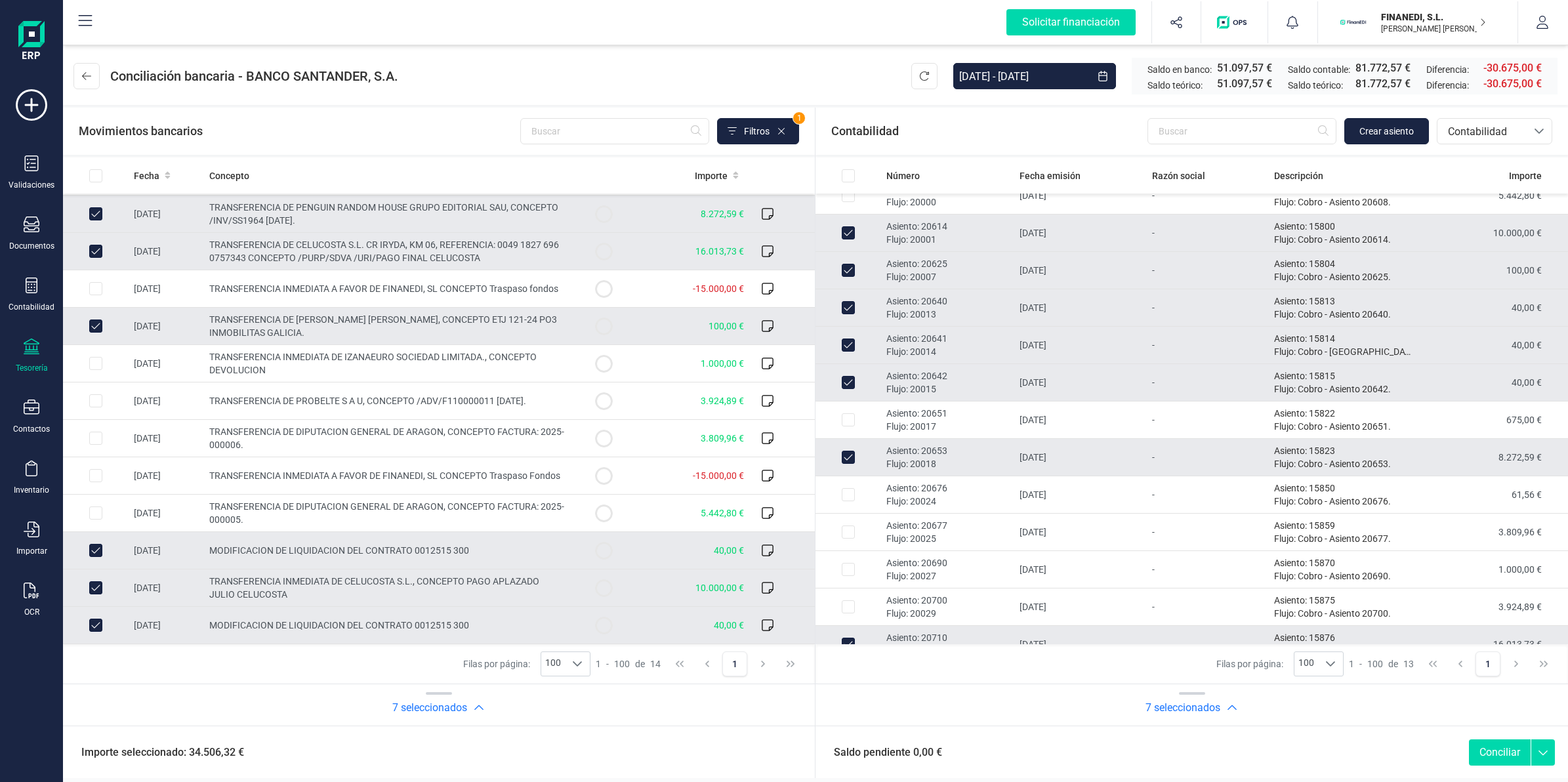
scroll to position [0, 0]
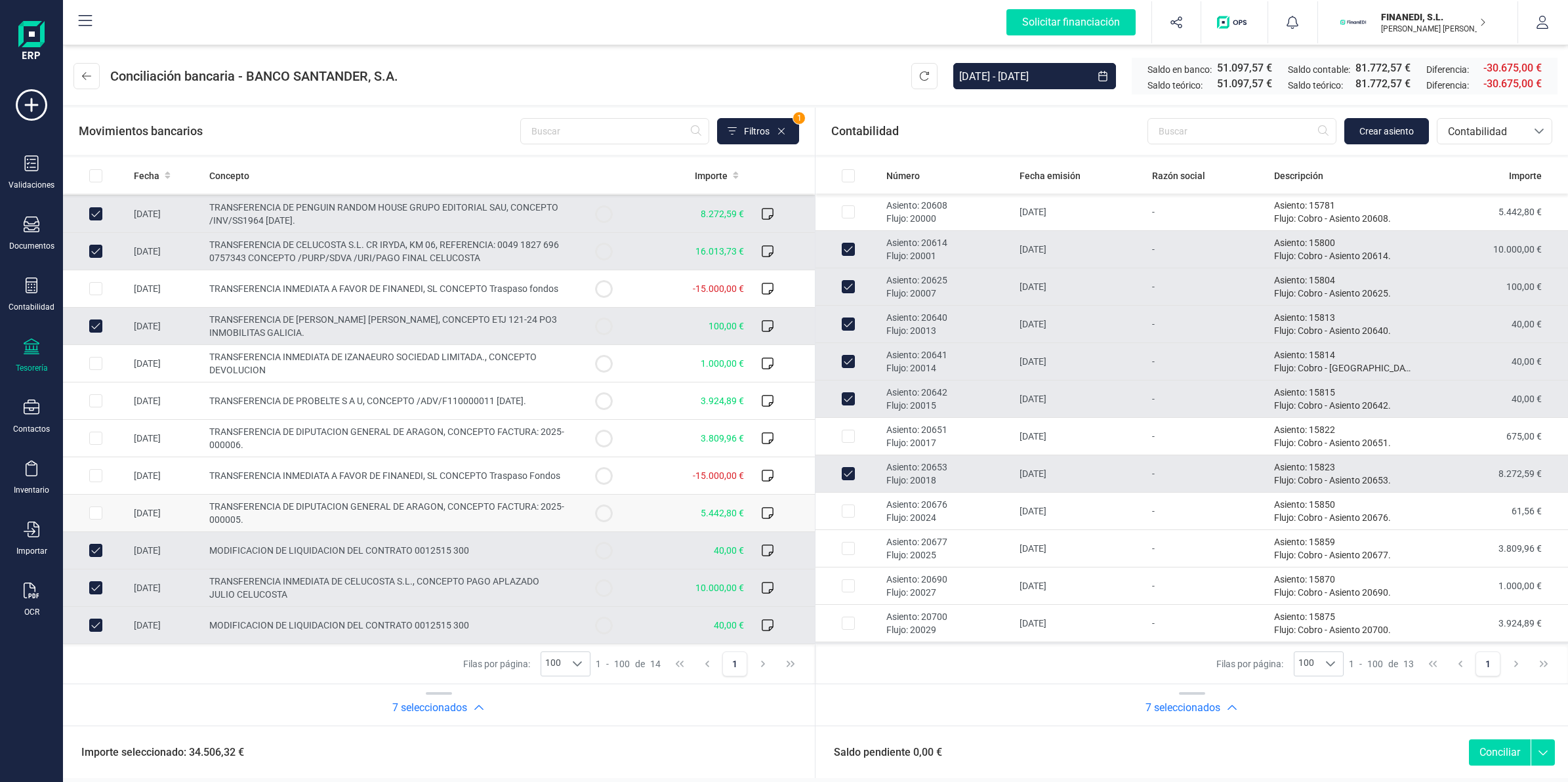
click at [658, 501] on td "5.442,80 €" at bounding box center [692, 513] width 113 height 37
checkbox input "true"
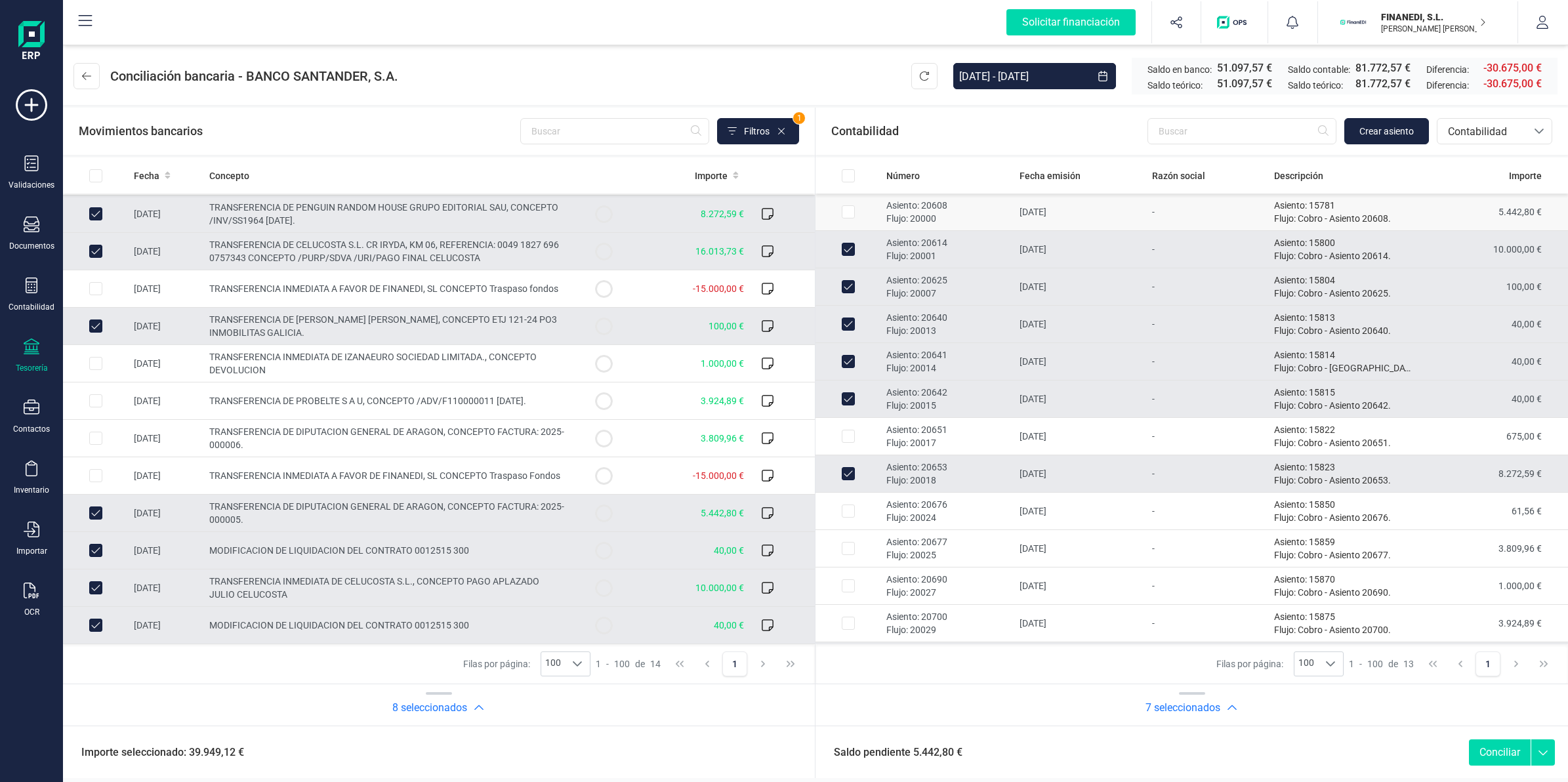
click at [1135, 215] on td "[DATE]" at bounding box center [1081, 212] width 133 height 37
checkbox input "true"
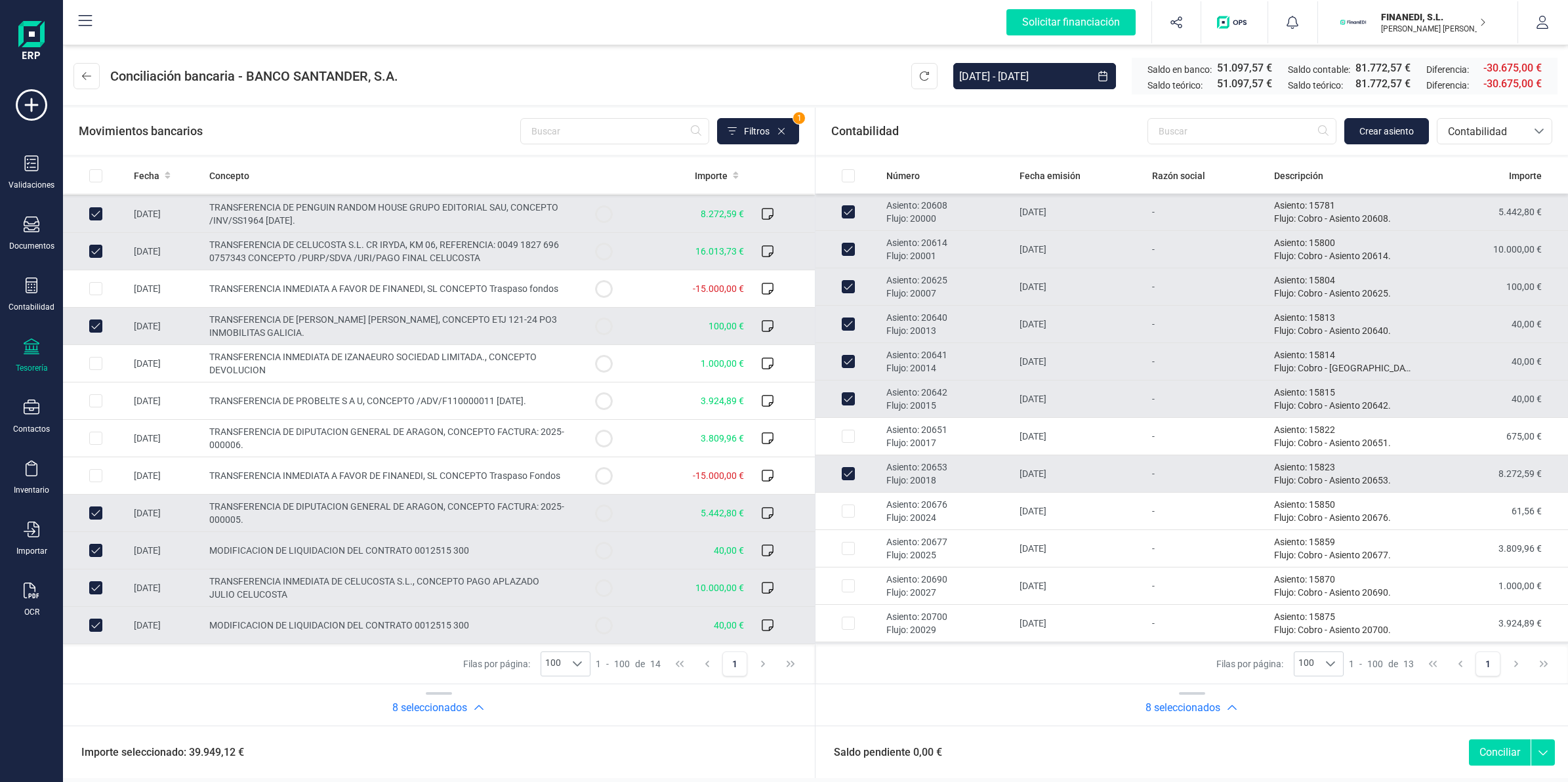
scroll to position [36, 0]
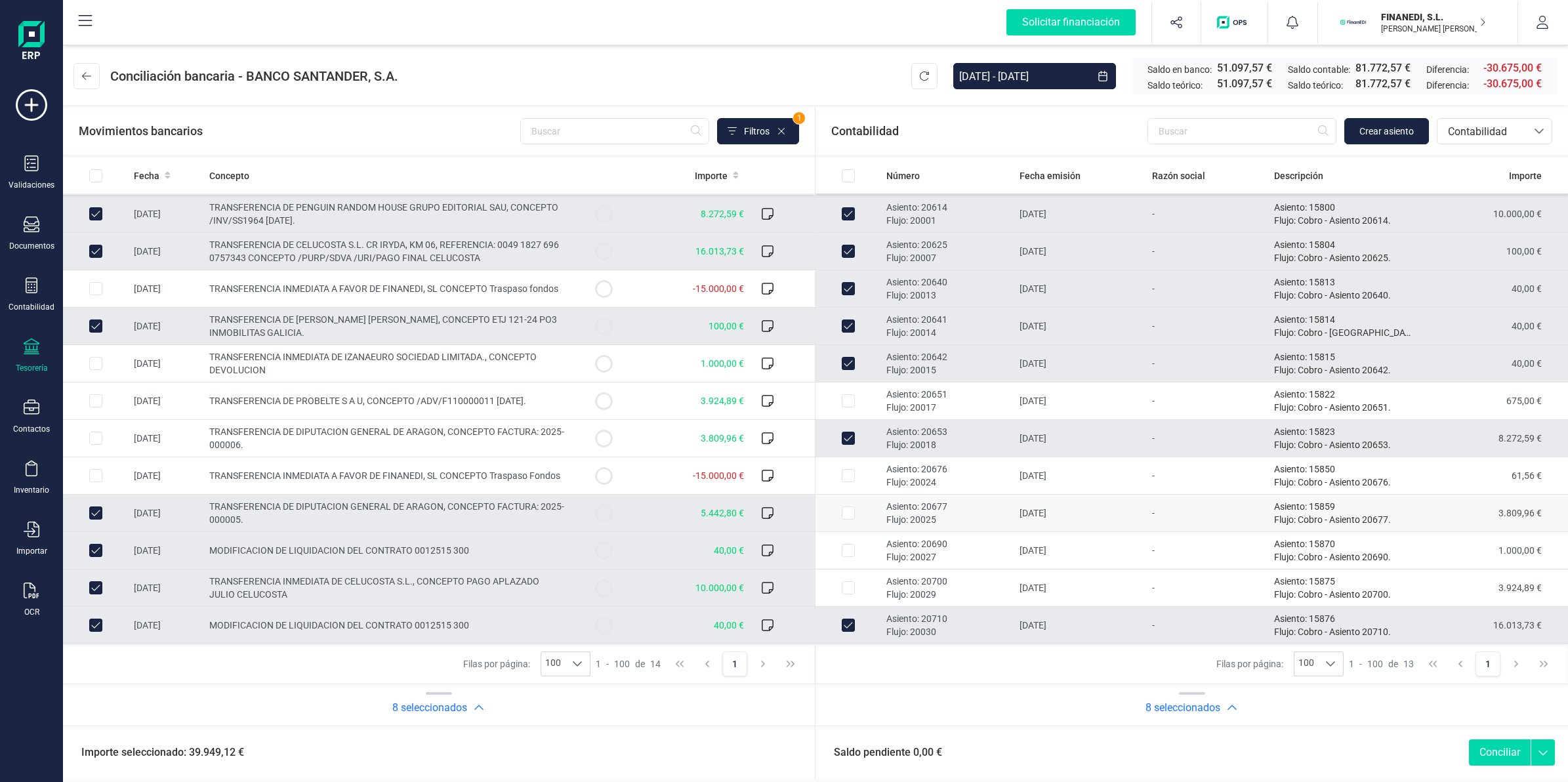
click at [1073, 500] on td "[DATE]" at bounding box center [1081, 513] width 133 height 37
checkbox input "true"
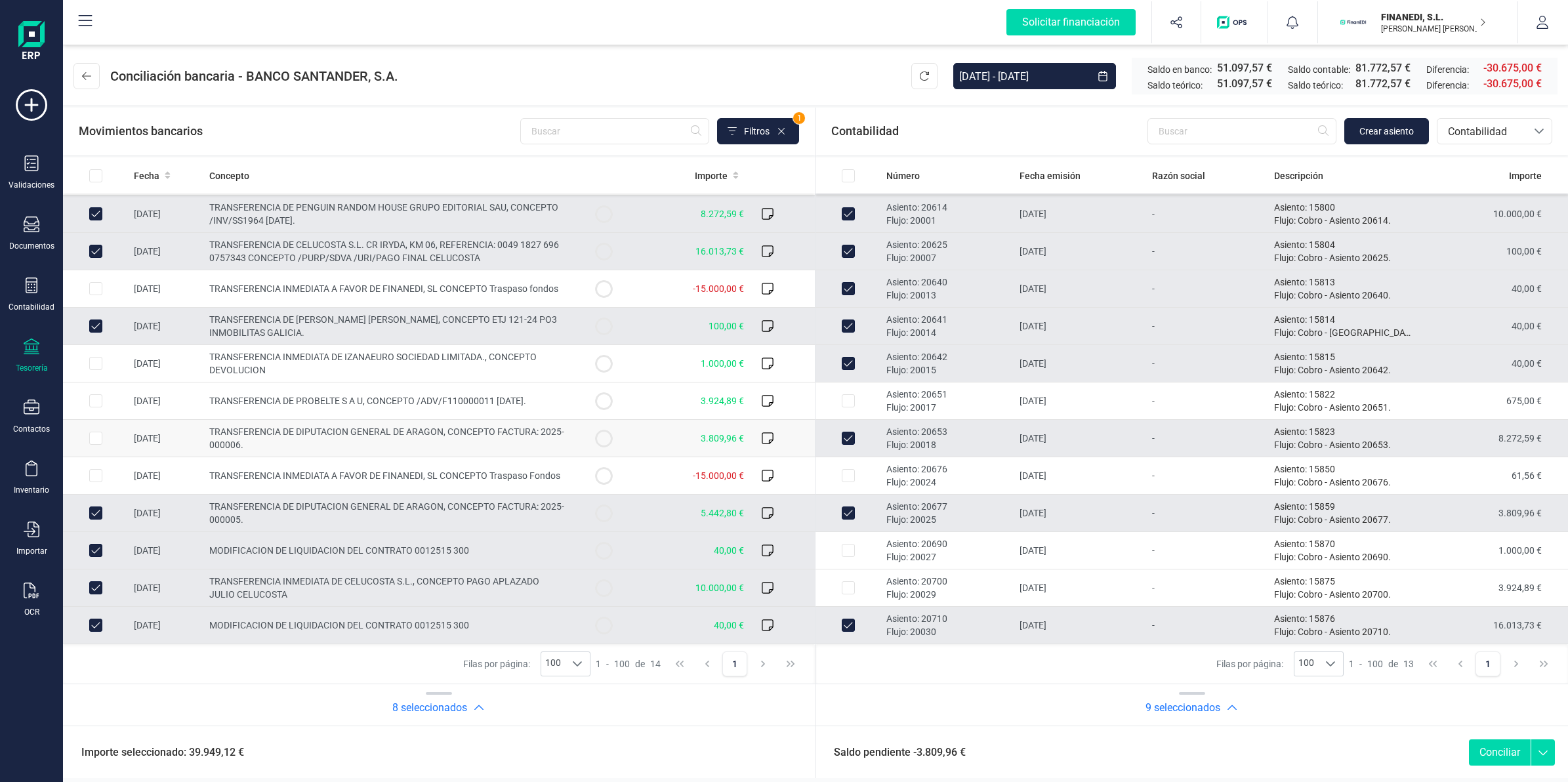
click at [647, 420] on td "3.809,96 €" at bounding box center [692, 438] width 113 height 37
checkbox input "true"
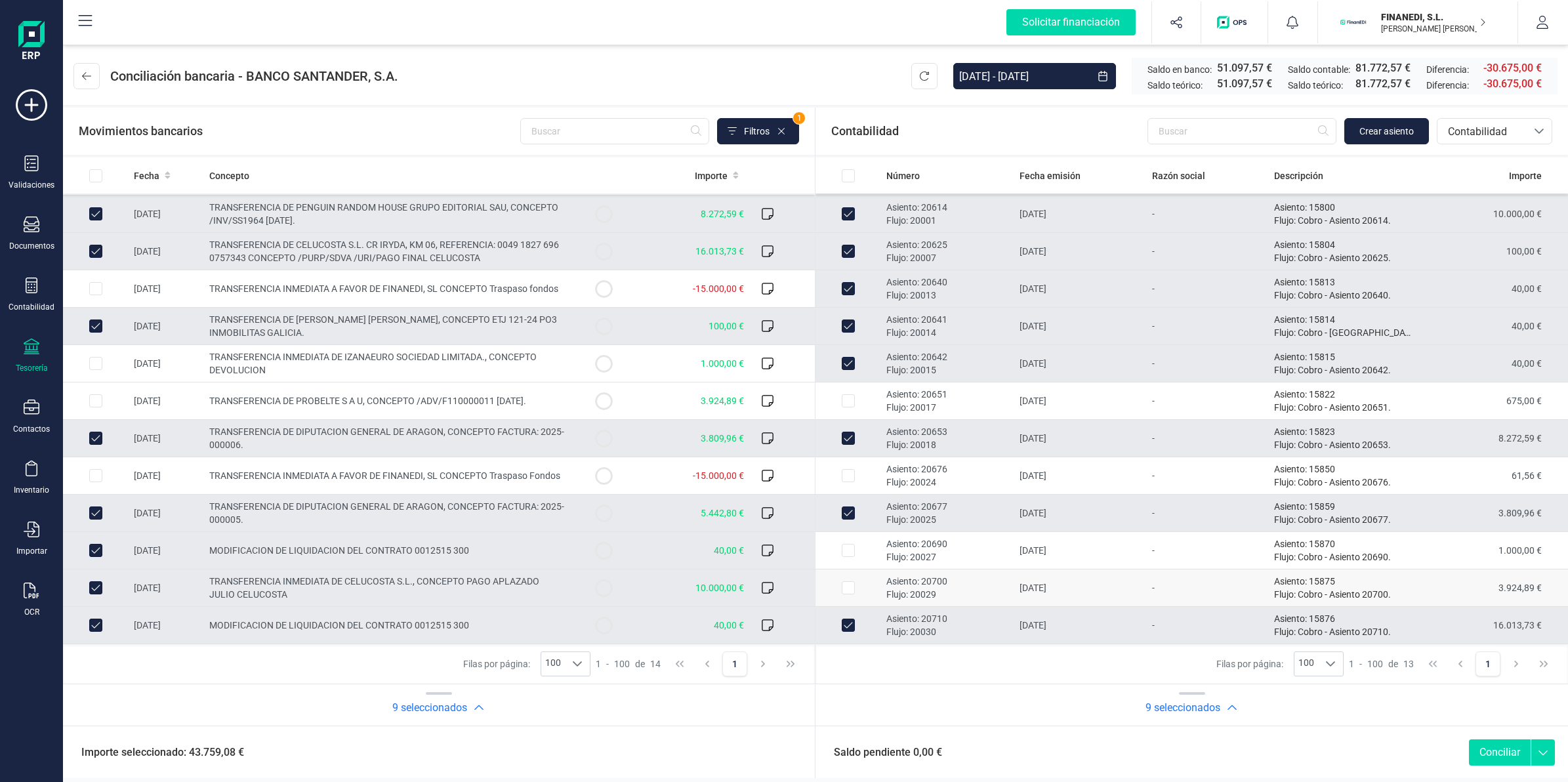
click at [1168, 591] on td "-" at bounding box center [1207, 588] width 122 height 37
checkbox input "true"
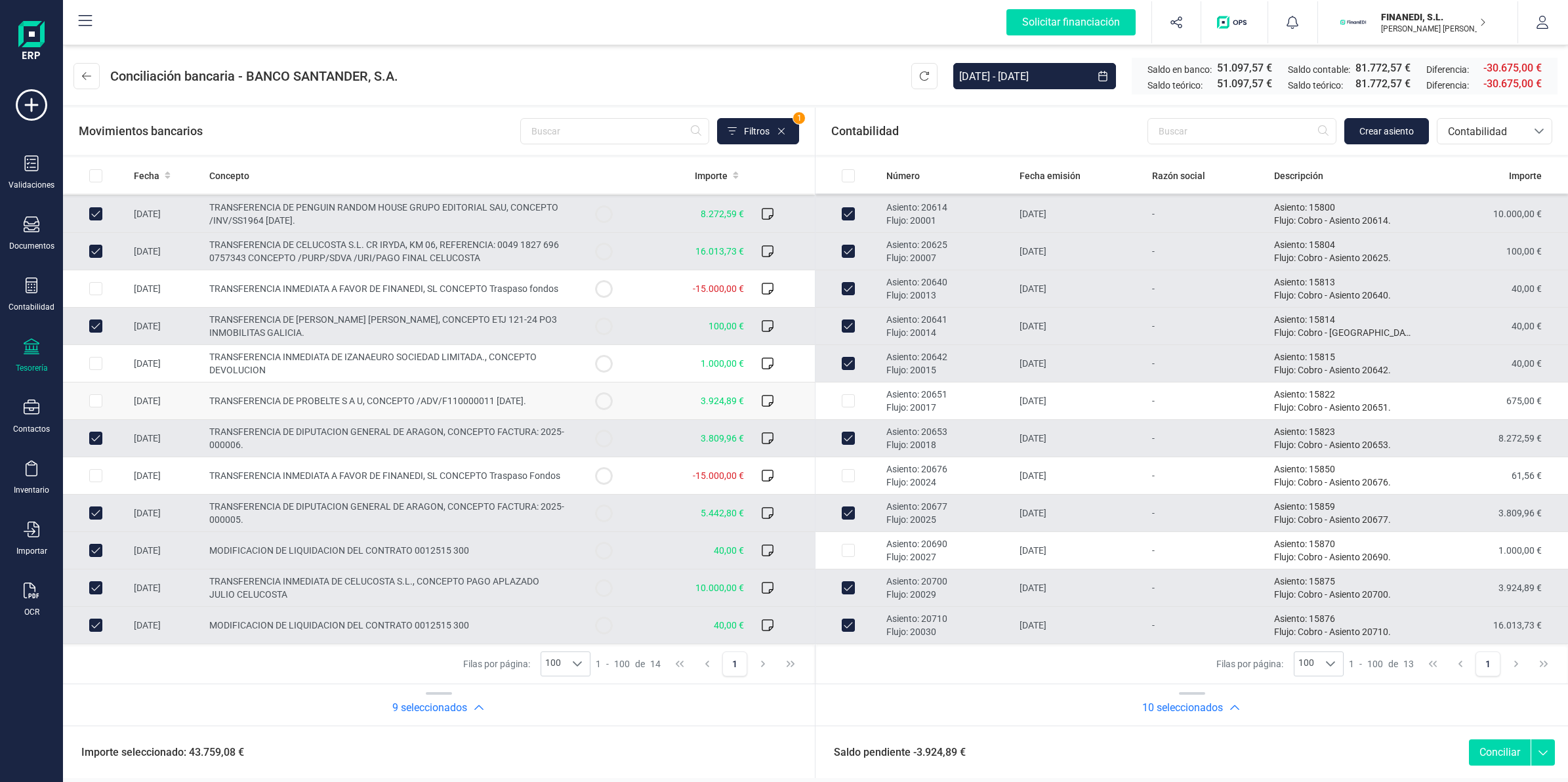
click at [653, 397] on td "3.924,89 €" at bounding box center [692, 401] width 113 height 37
checkbox input "true"
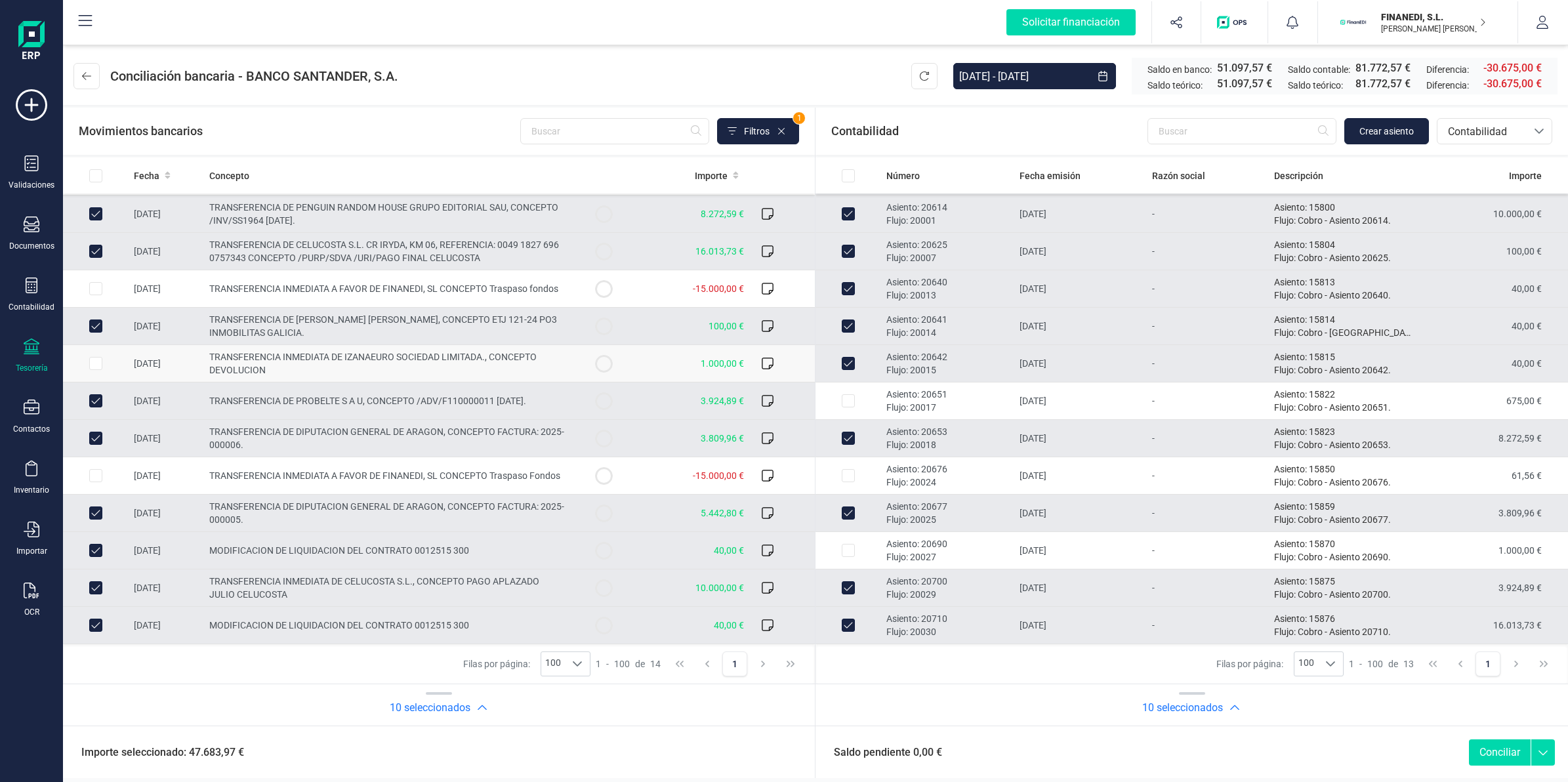
click at [673, 375] on td "1.000,00 €" at bounding box center [692, 363] width 113 height 37
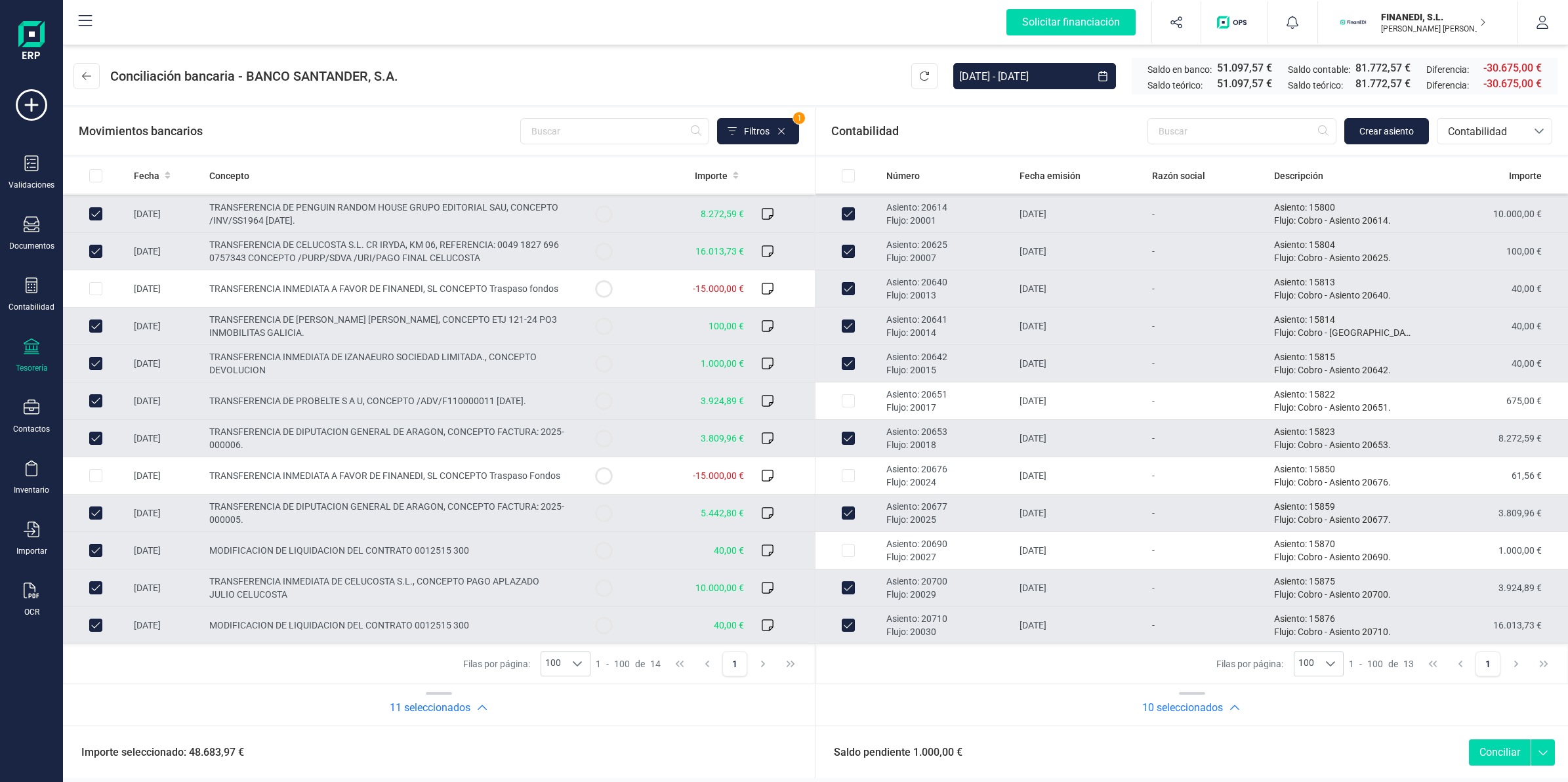
checkbox input "true"
click at [1255, 550] on td "-" at bounding box center [1207, 550] width 122 height 37
checkbox input "true"
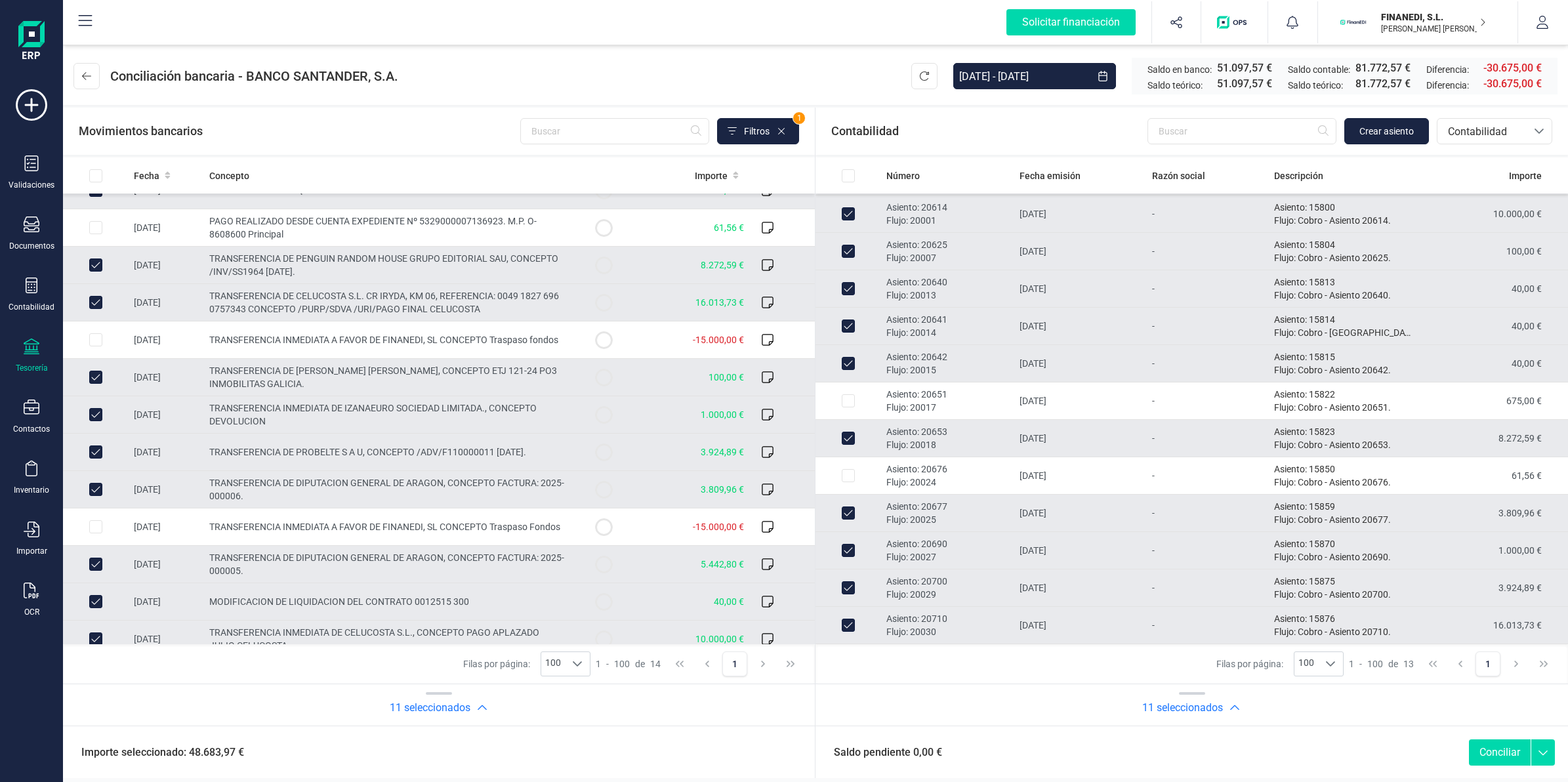
scroll to position [0, 0]
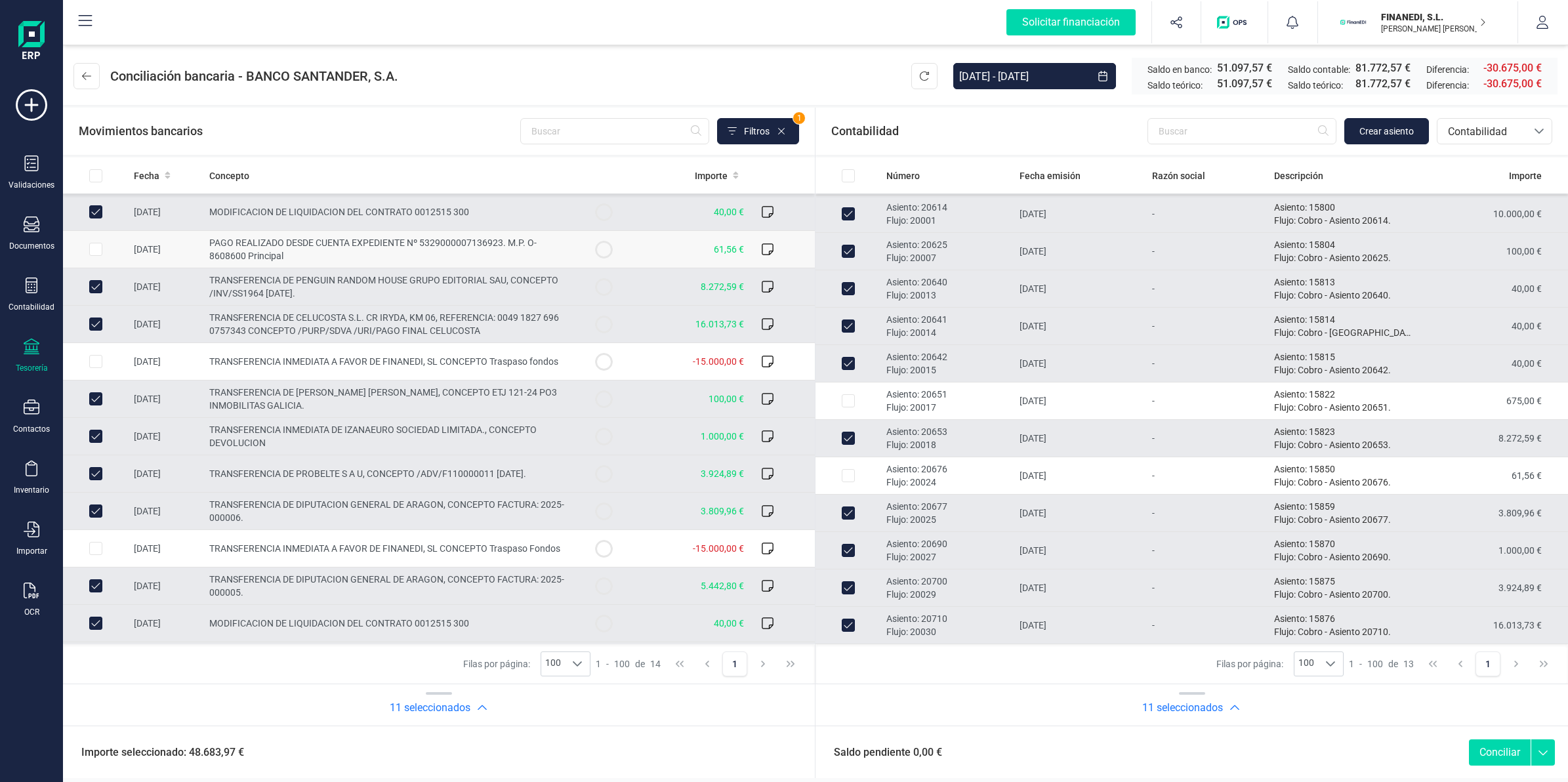
click at [669, 250] on td "61,56 €" at bounding box center [692, 249] width 113 height 37
checkbox input "true"
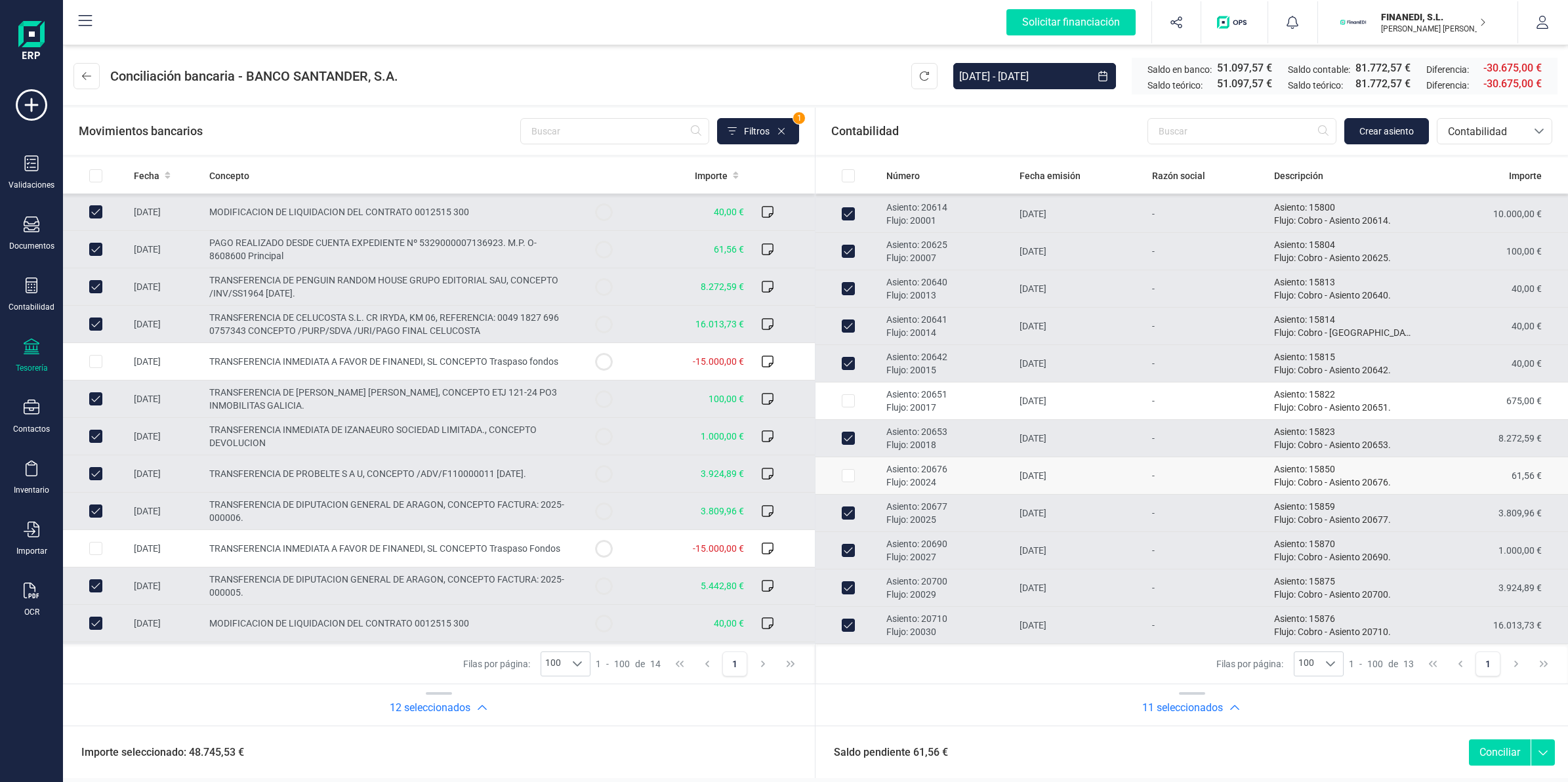
click at [1159, 473] on td "-" at bounding box center [1207, 475] width 122 height 37
checkbox input "true"
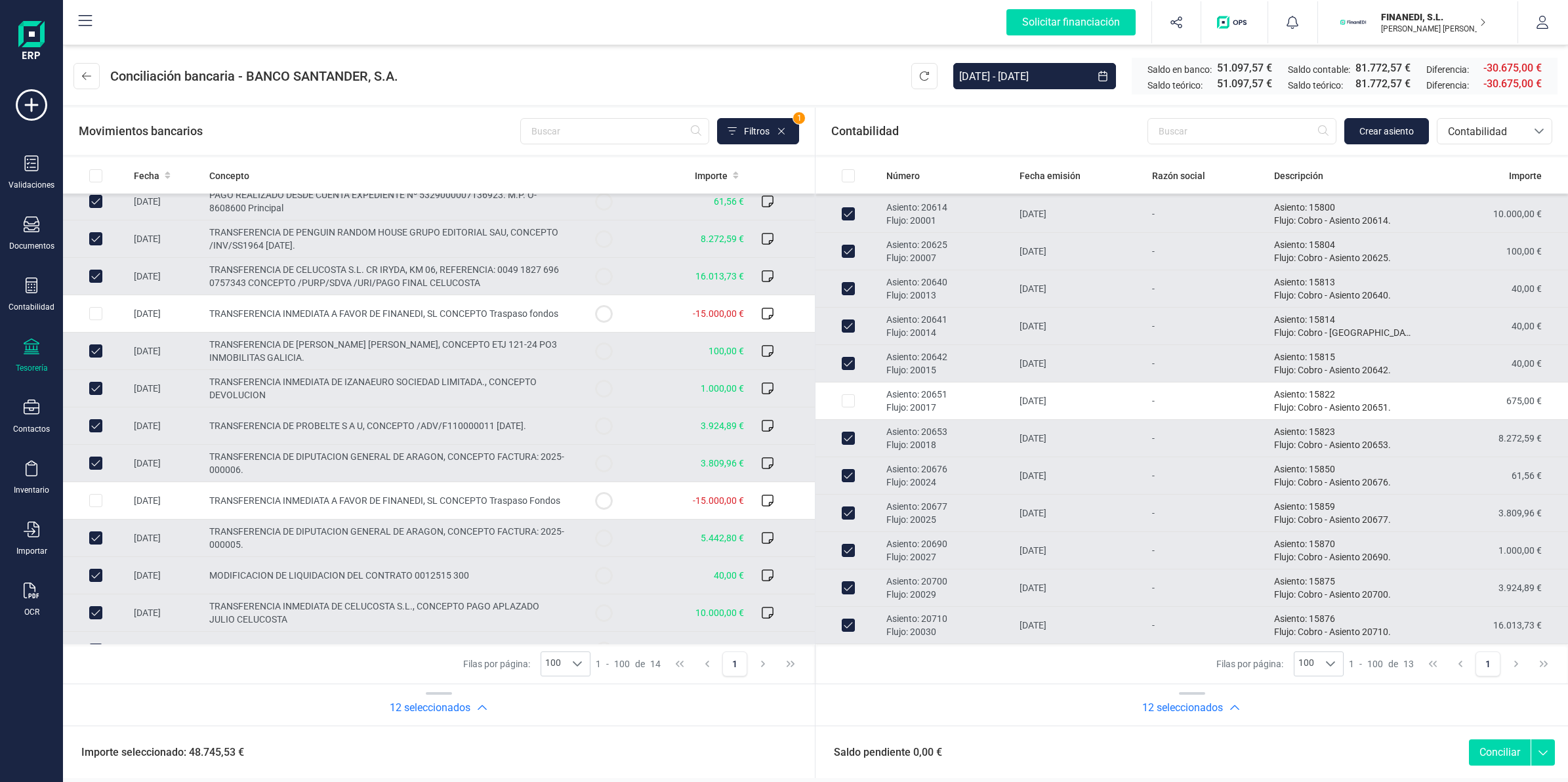
scroll to position [74, 0]
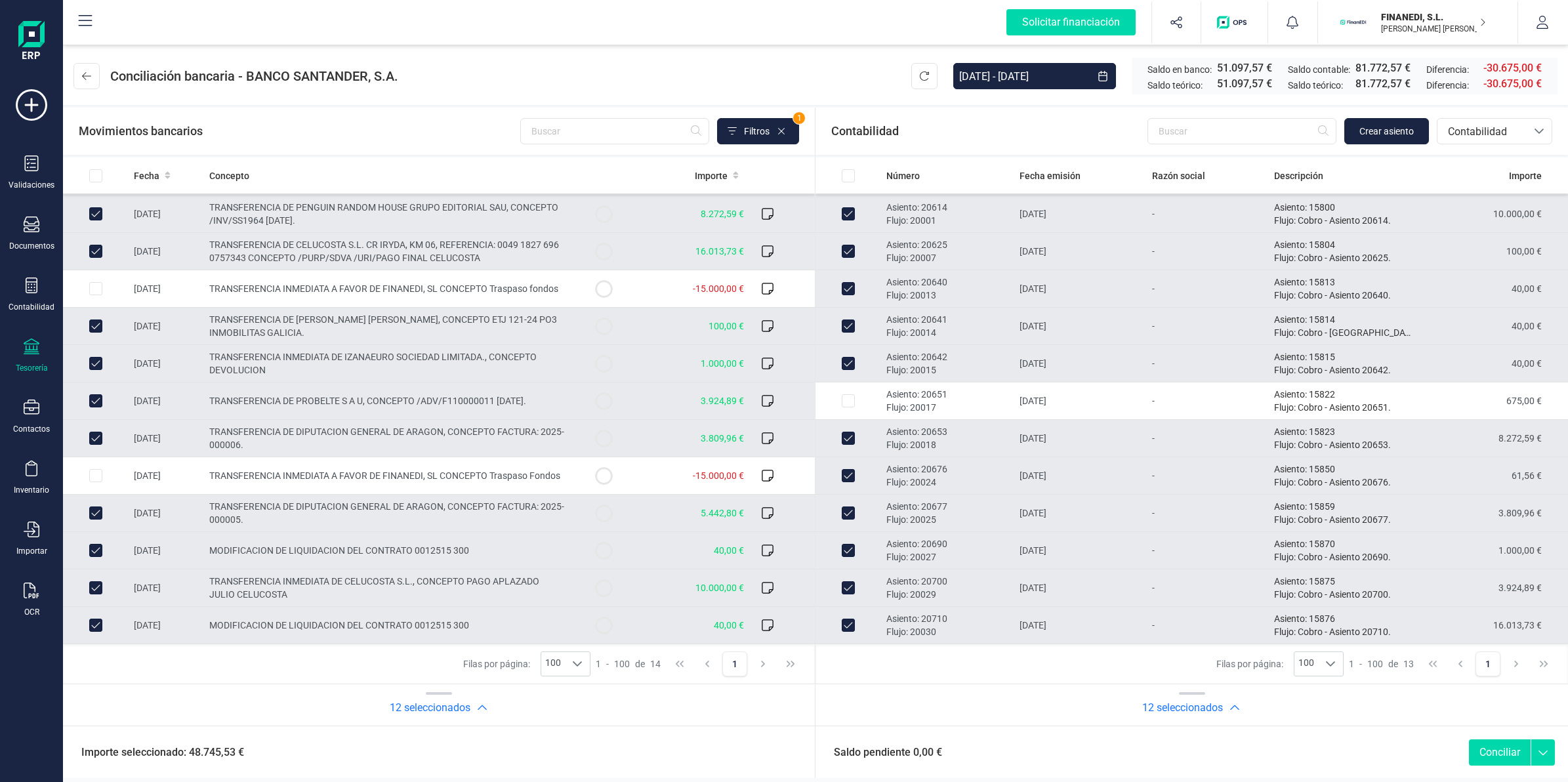
click at [1480, 743] on button "Conciliar" at bounding box center [1500, 752] width 62 height 26
checkbox input "false"
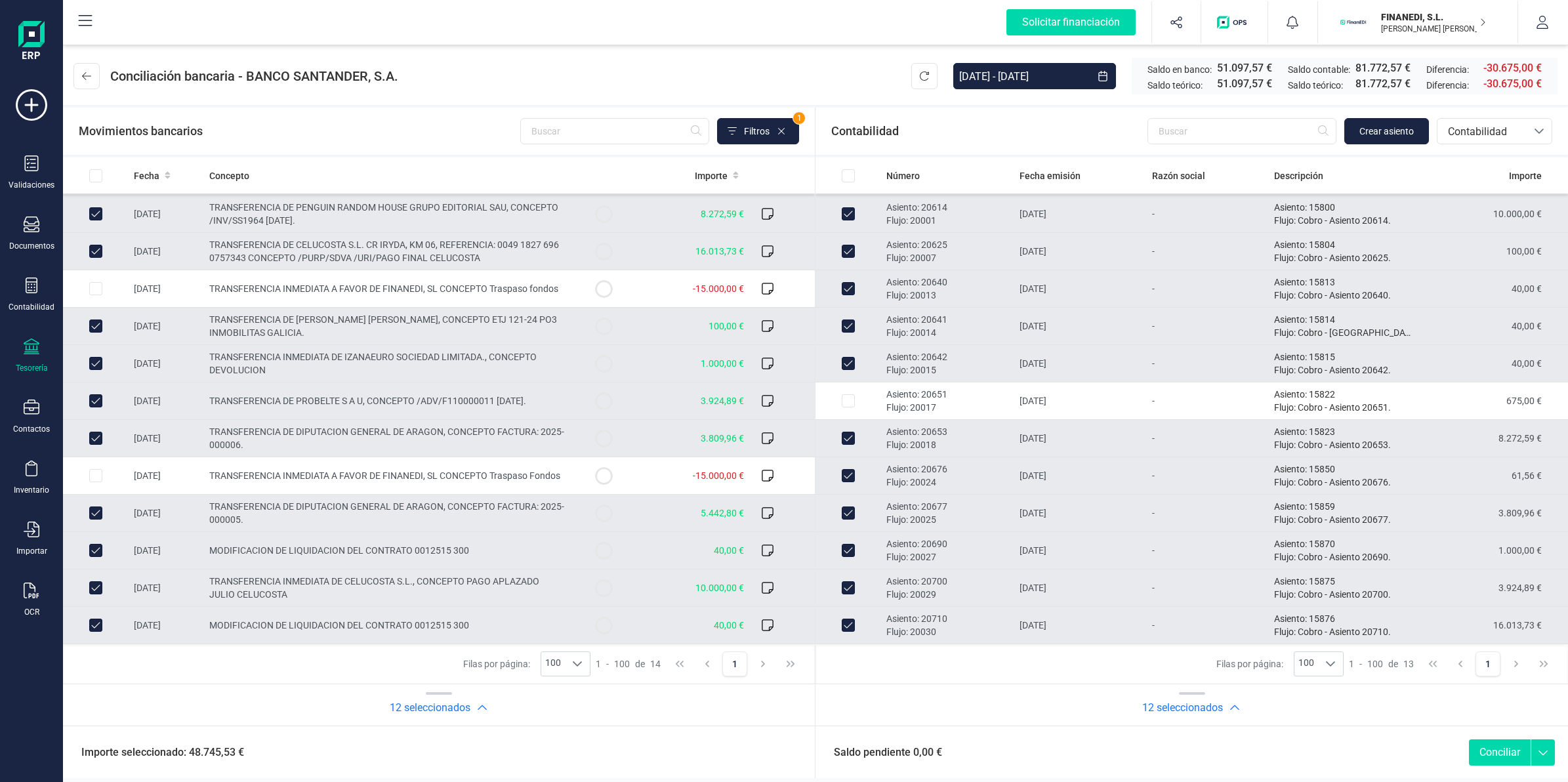
checkbox input "false"
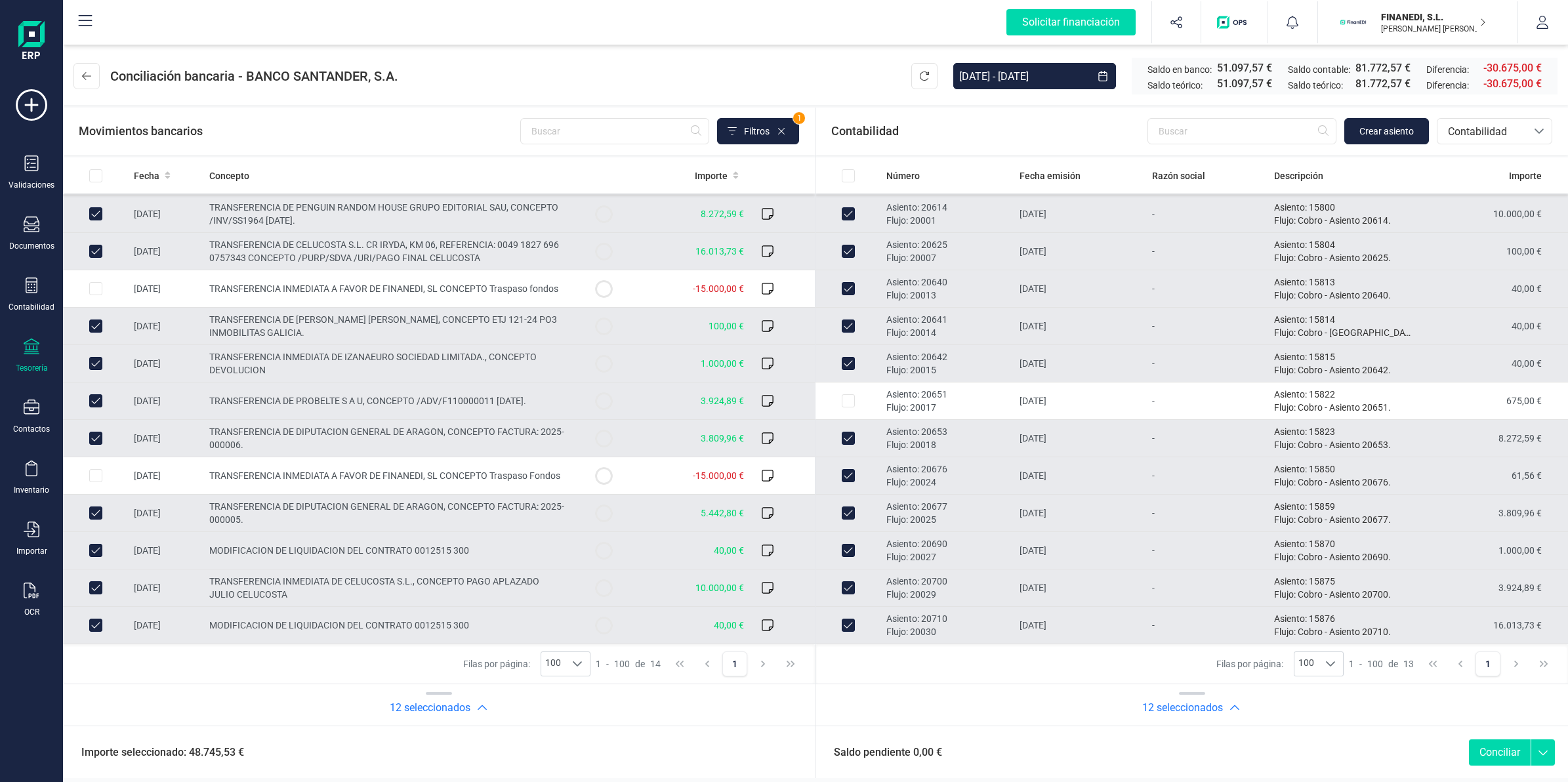
checkbox input "false"
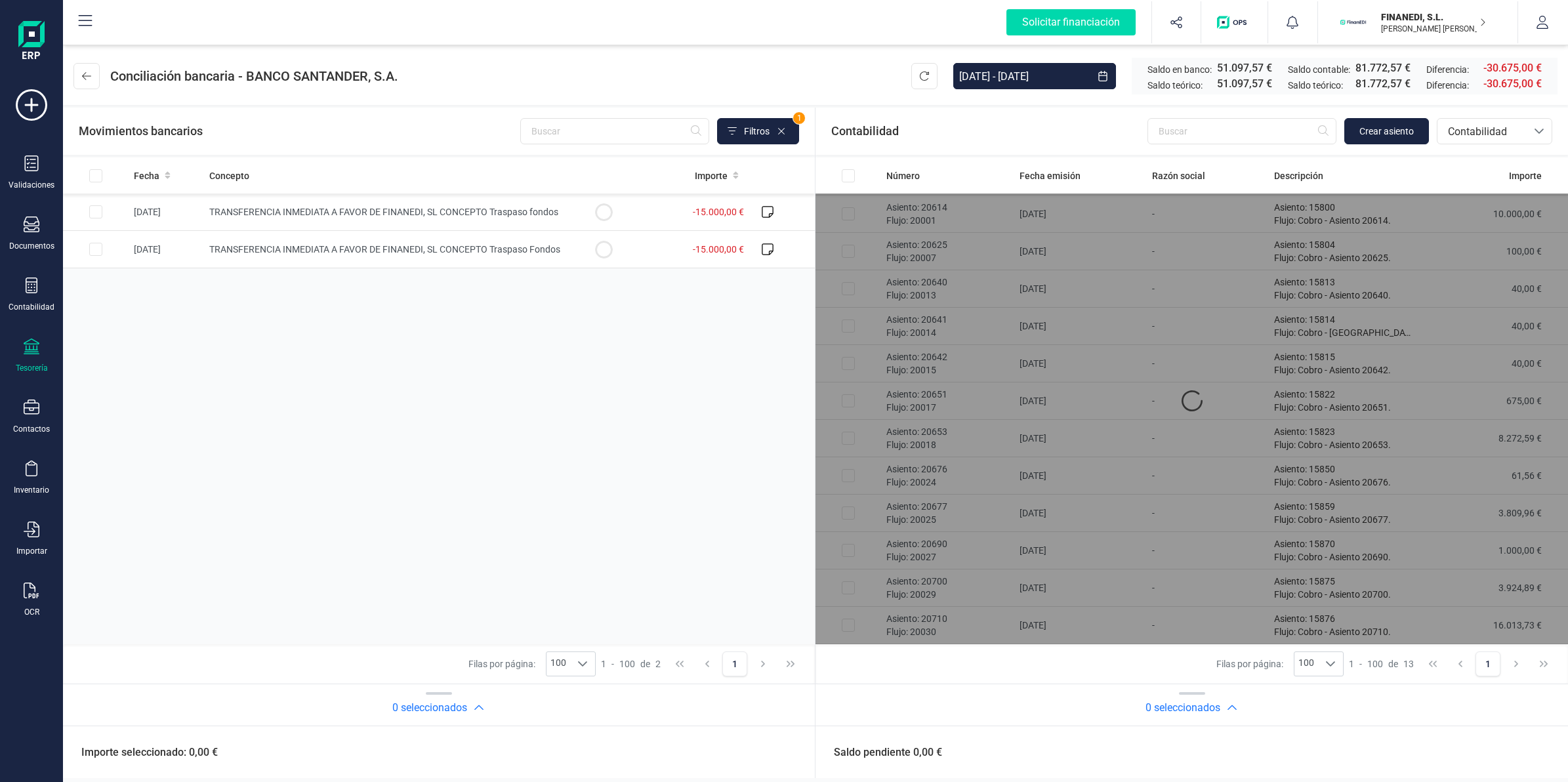
scroll to position [0, 0]
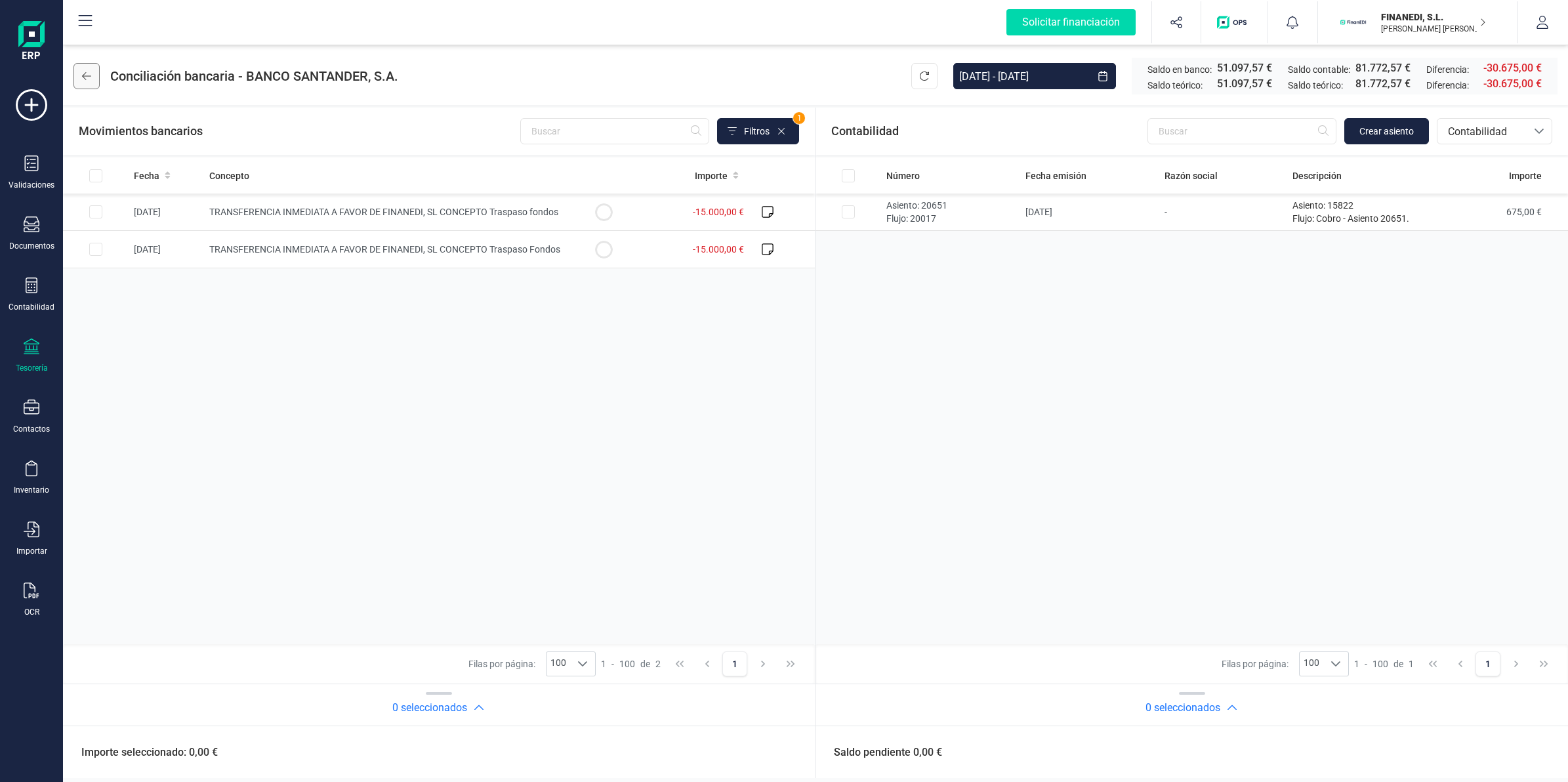
click at [93, 74] on button at bounding box center [86, 75] width 26 height 26
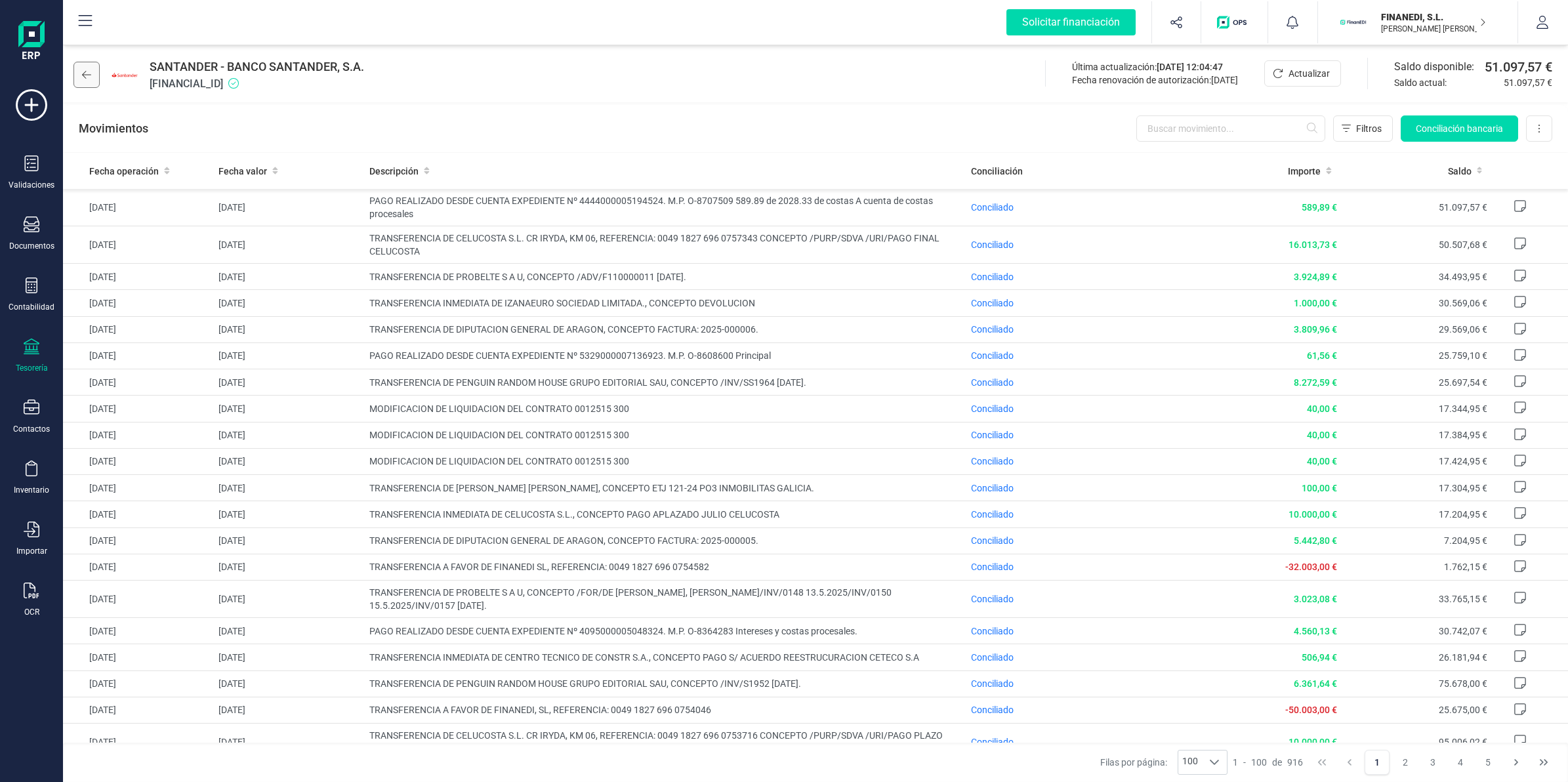
click at [75, 78] on button at bounding box center [86, 74] width 26 height 26
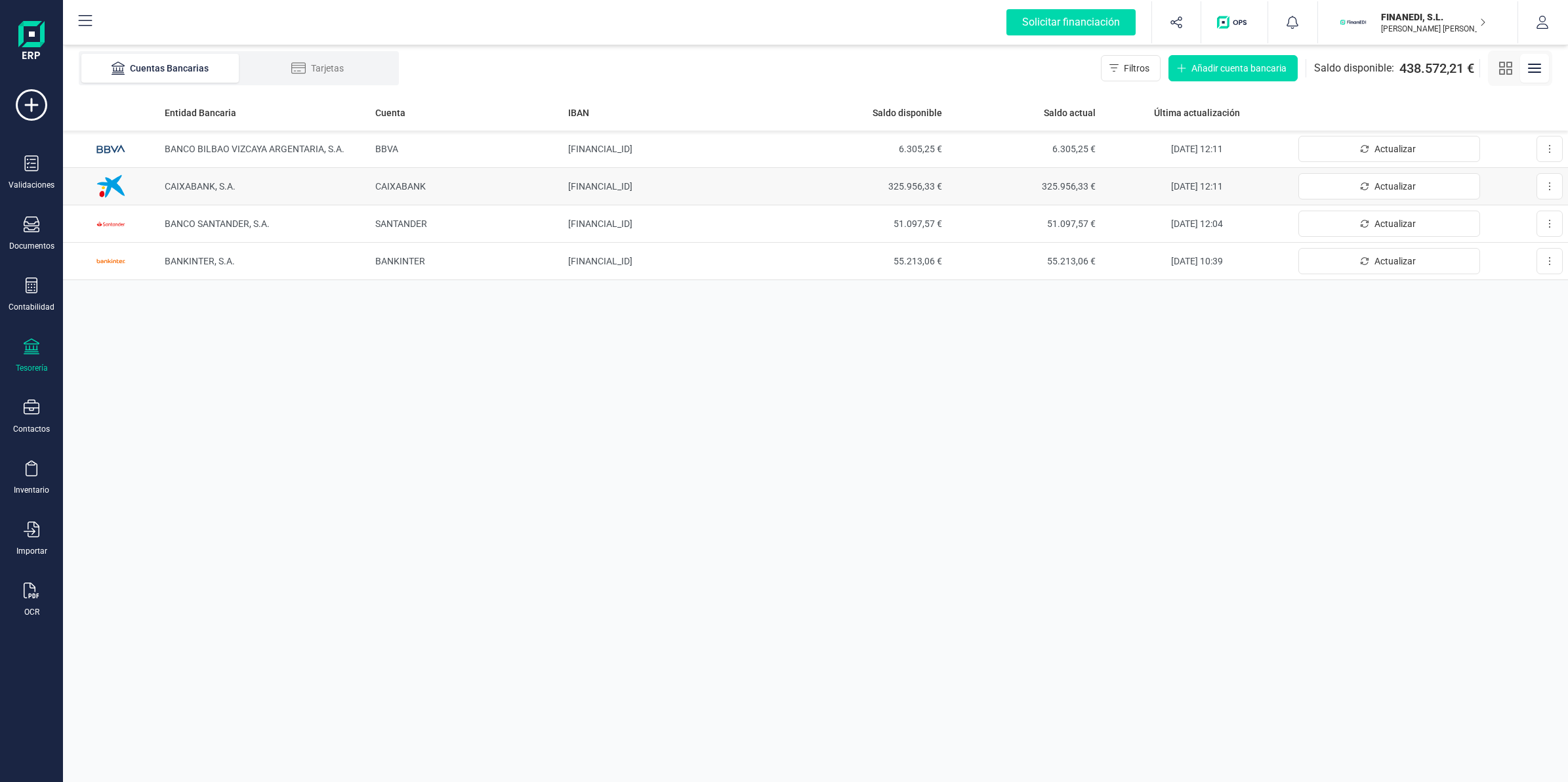
click at [404, 190] on span "CAIXABANK" at bounding box center [401, 186] width 51 height 10
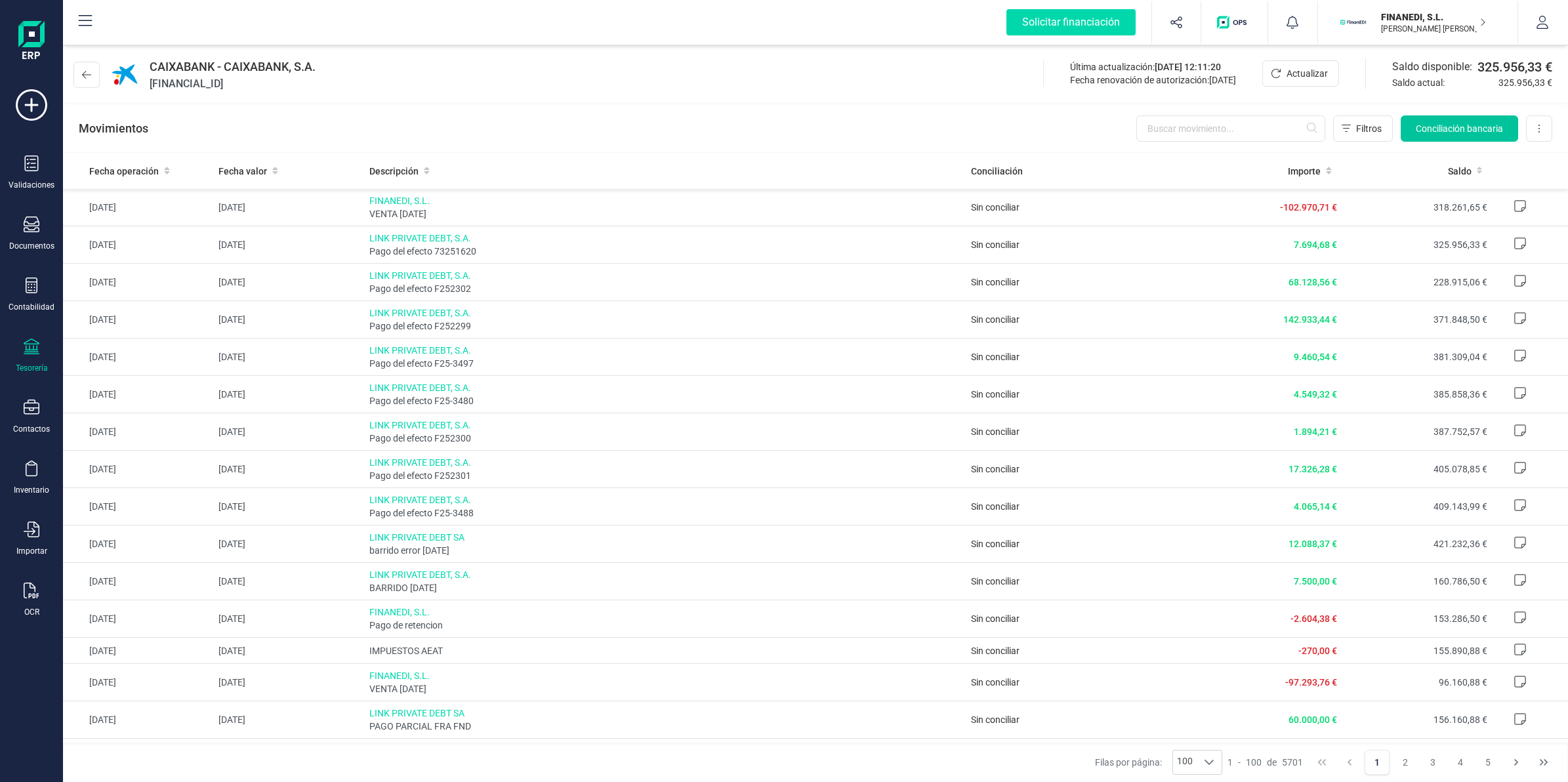
click at [1475, 130] on span "Conciliación bancaria" at bounding box center [1459, 128] width 87 height 13
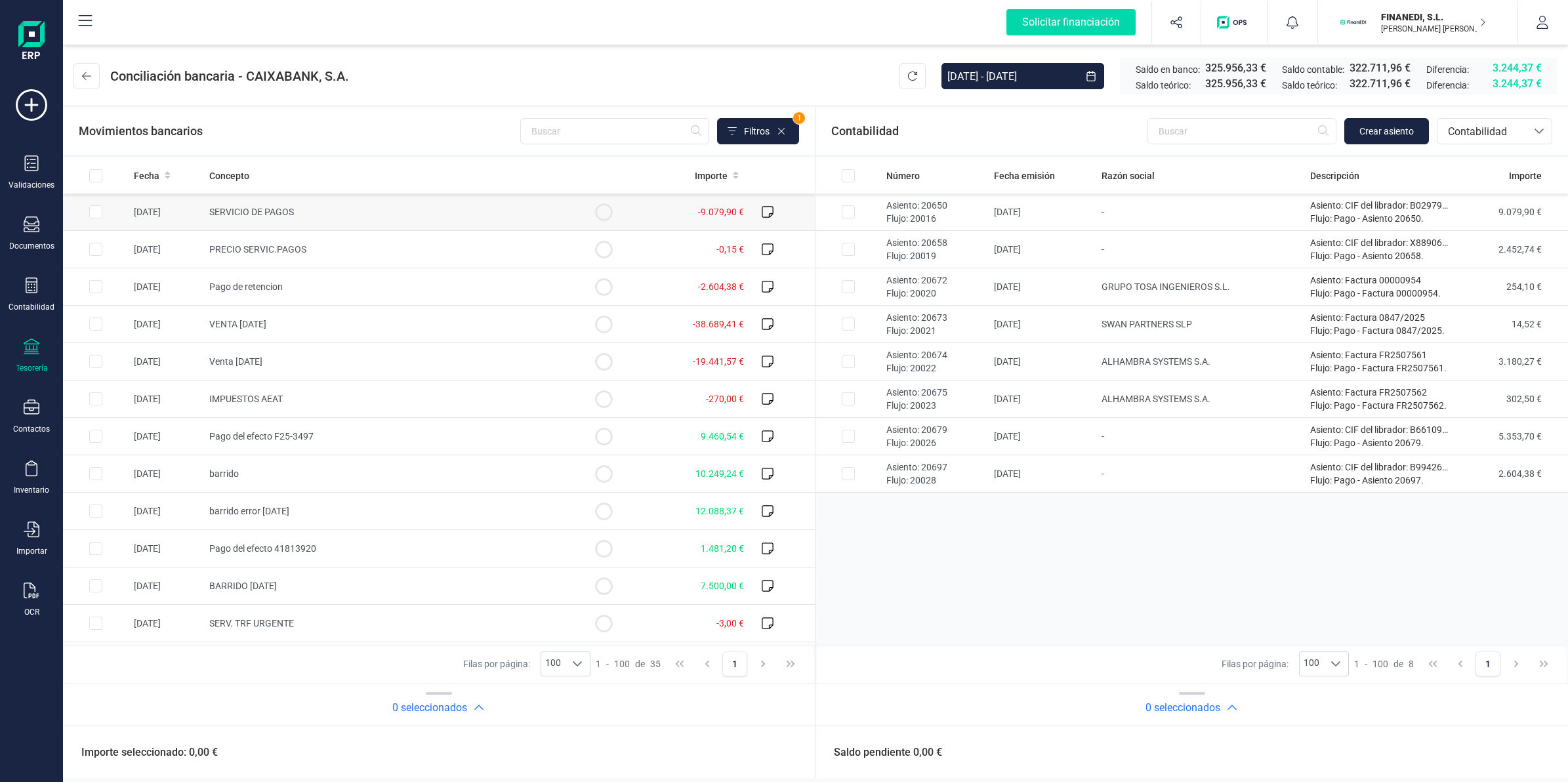
click at [437, 222] on td "SERVICIO DE PAGOS" at bounding box center [387, 212] width 368 height 37
checkbox input "true"
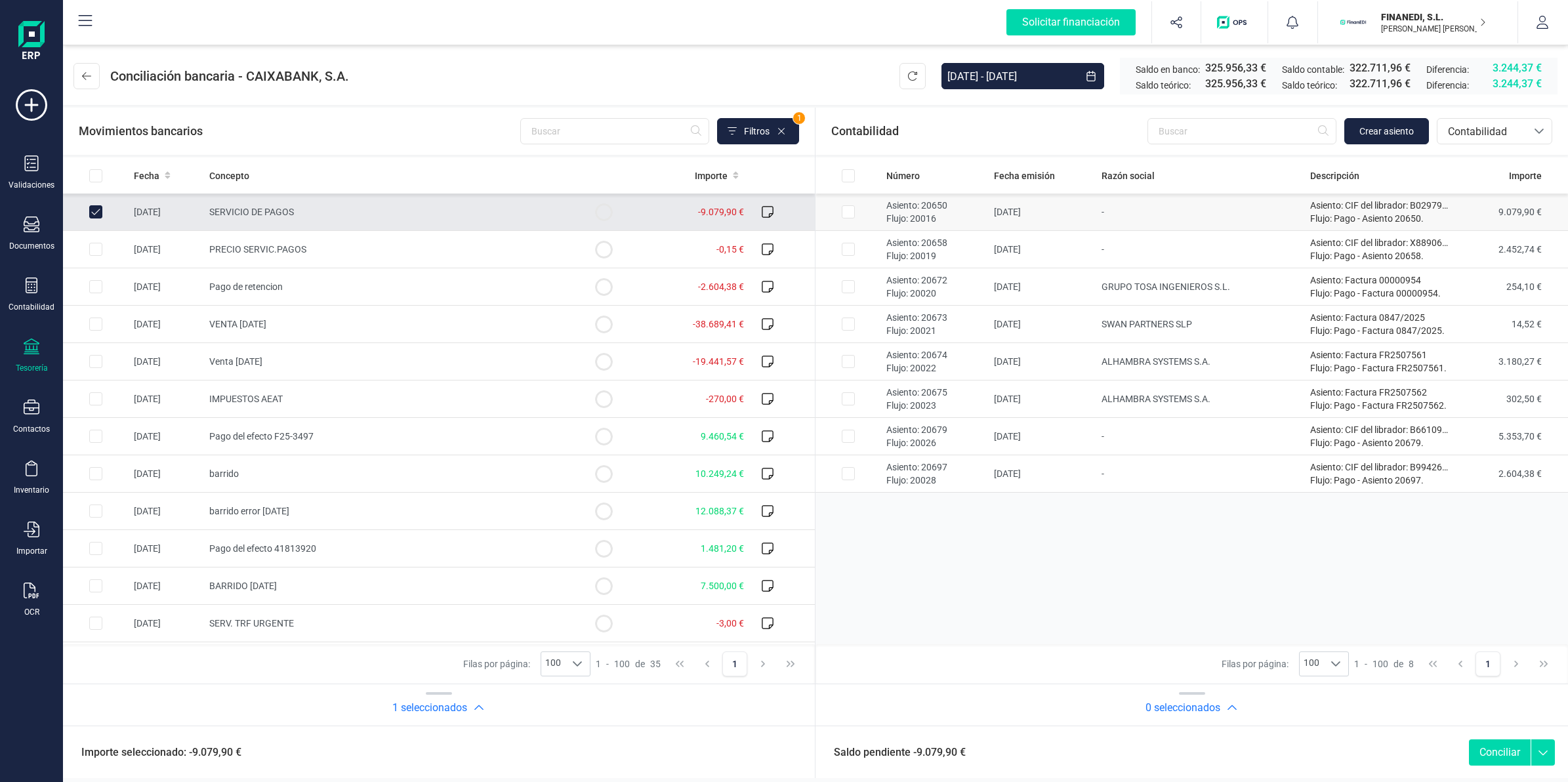
click at [1024, 211] on td "[DATE]" at bounding box center [1043, 212] width 108 height 37
checkbox input "true"
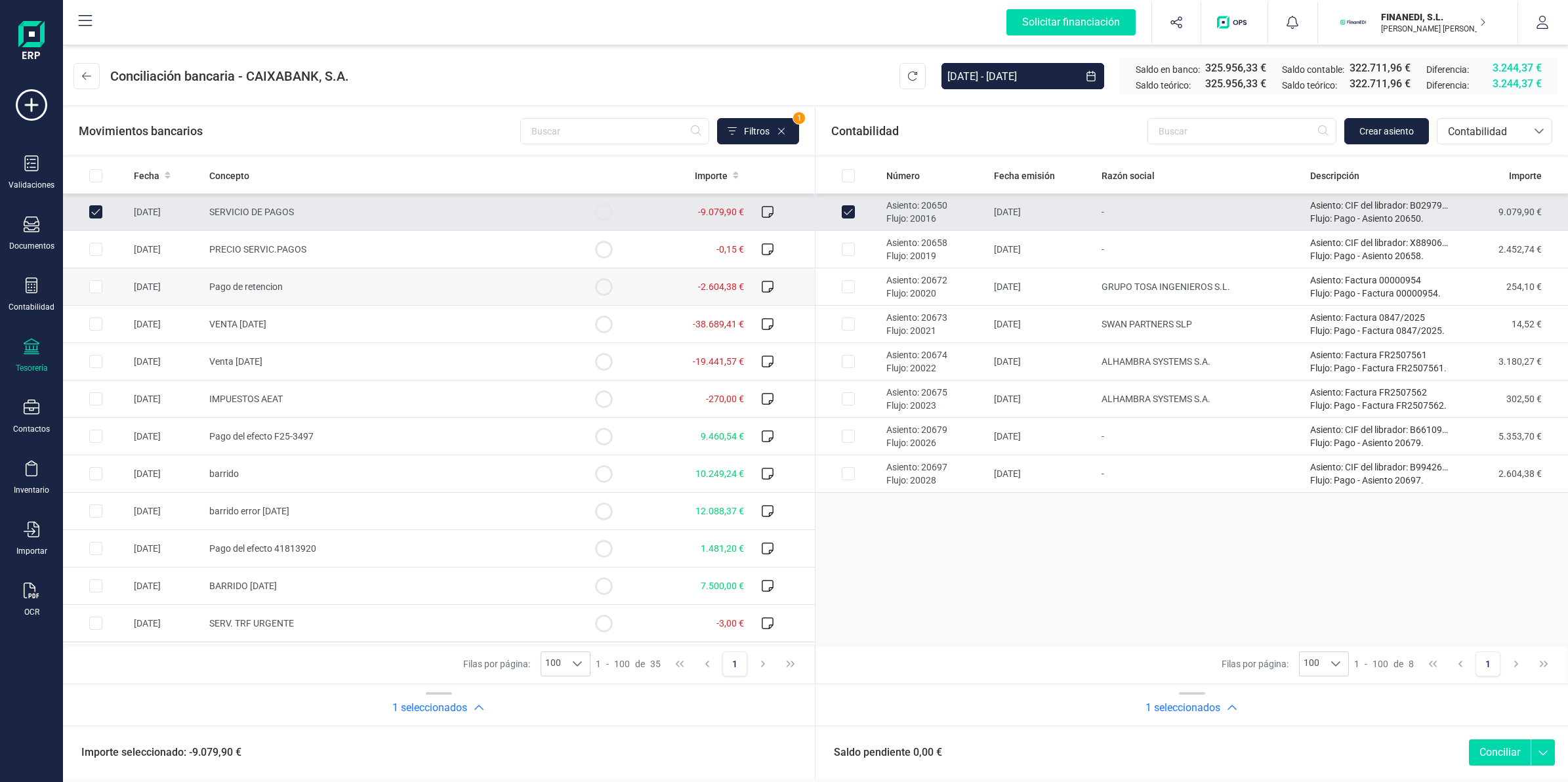
click at [388, 280] on td "Pago de retencion" at bounding box center [387, 287] width 368 height 37
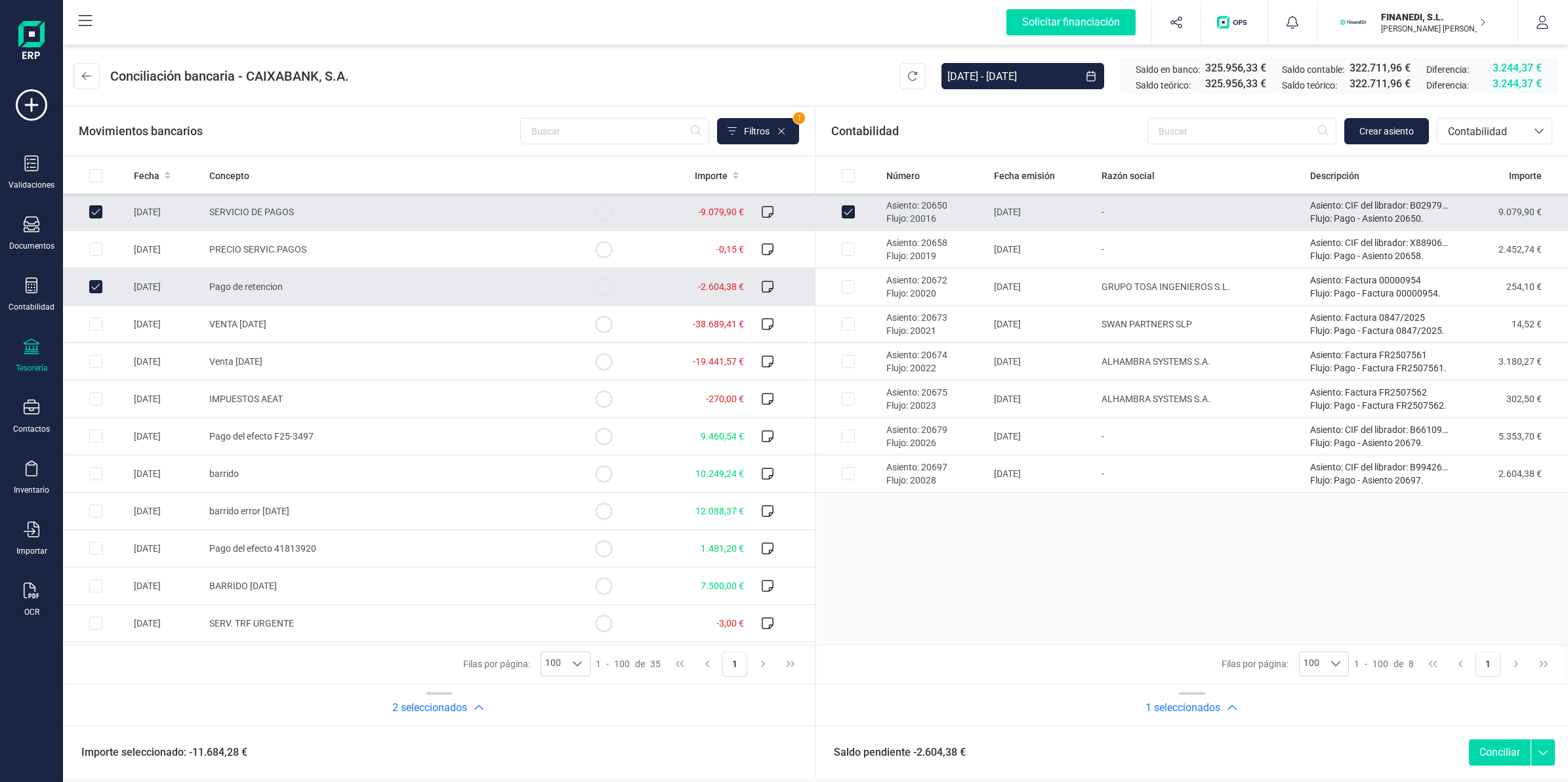
click at [388, 280] on td "Pago de retencion" at bounding box center [387, 287] width 368 height 37
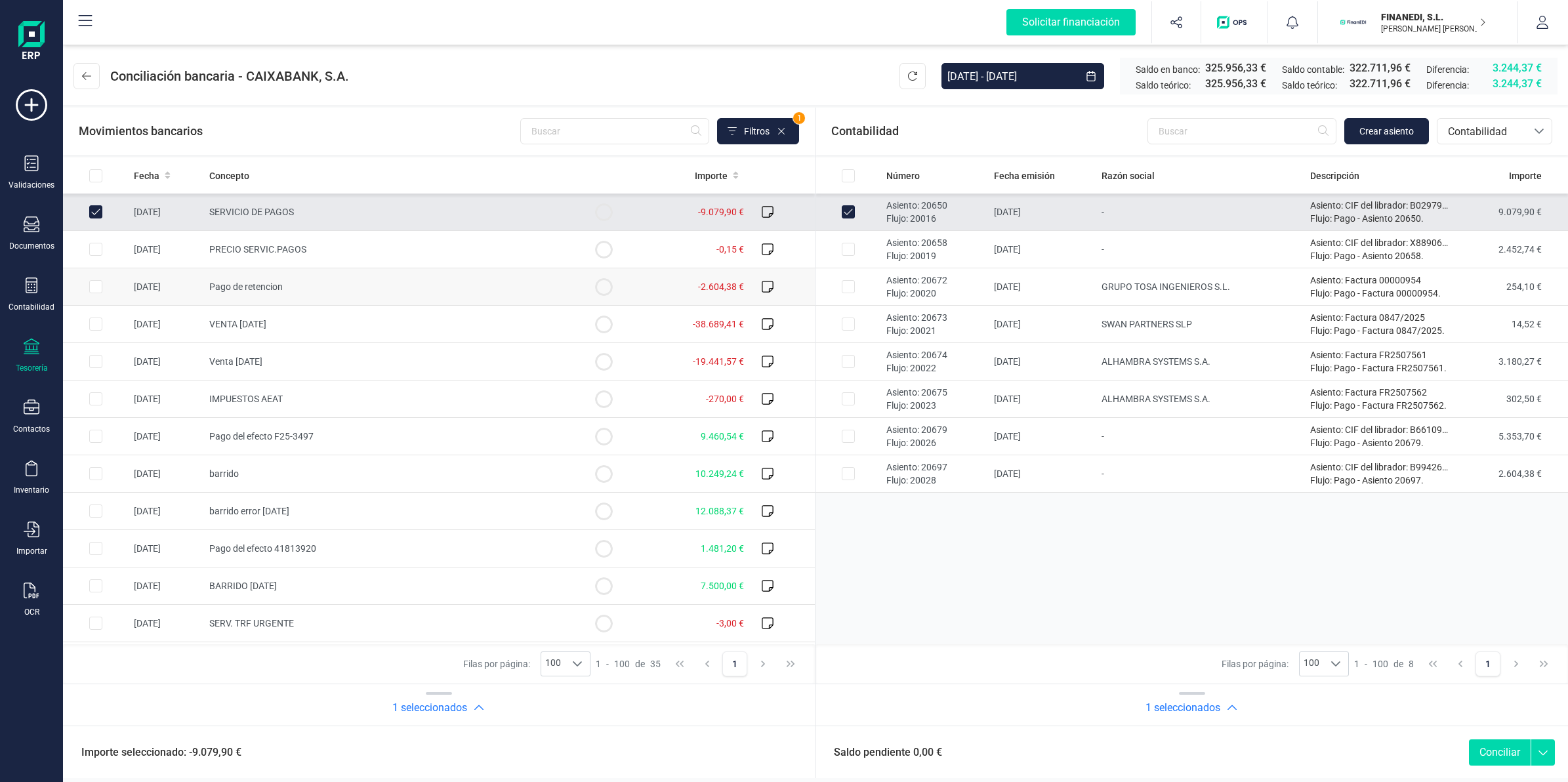
click at [388, 280] on td "Pago de retencion" at bounding box center [387, 287] width 368 height 37
checkbox input "true"
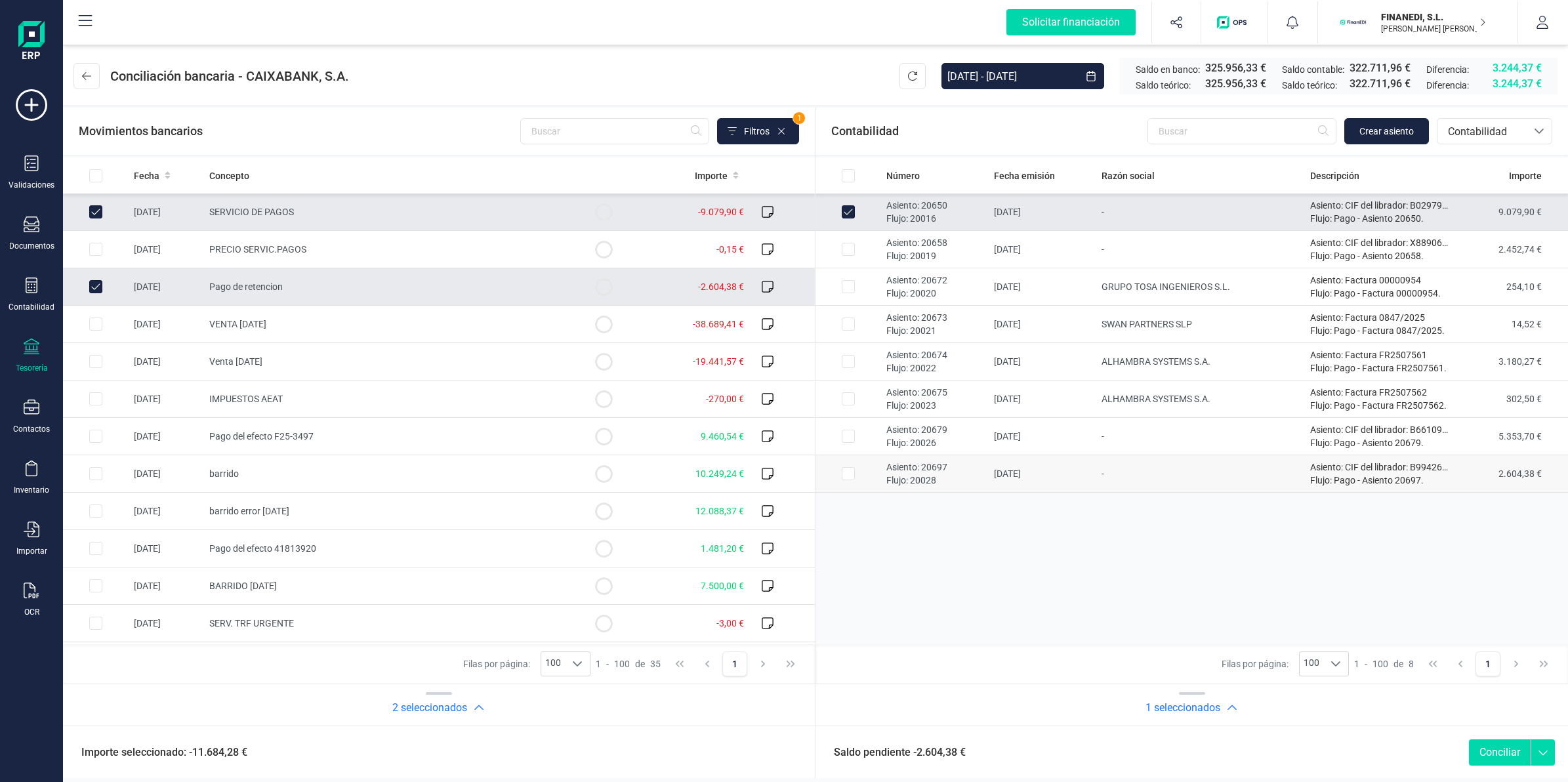
click at [1205, 479] on td "-" at bounding box center [1200, 474] width 209 height 37
checkbox input "true"
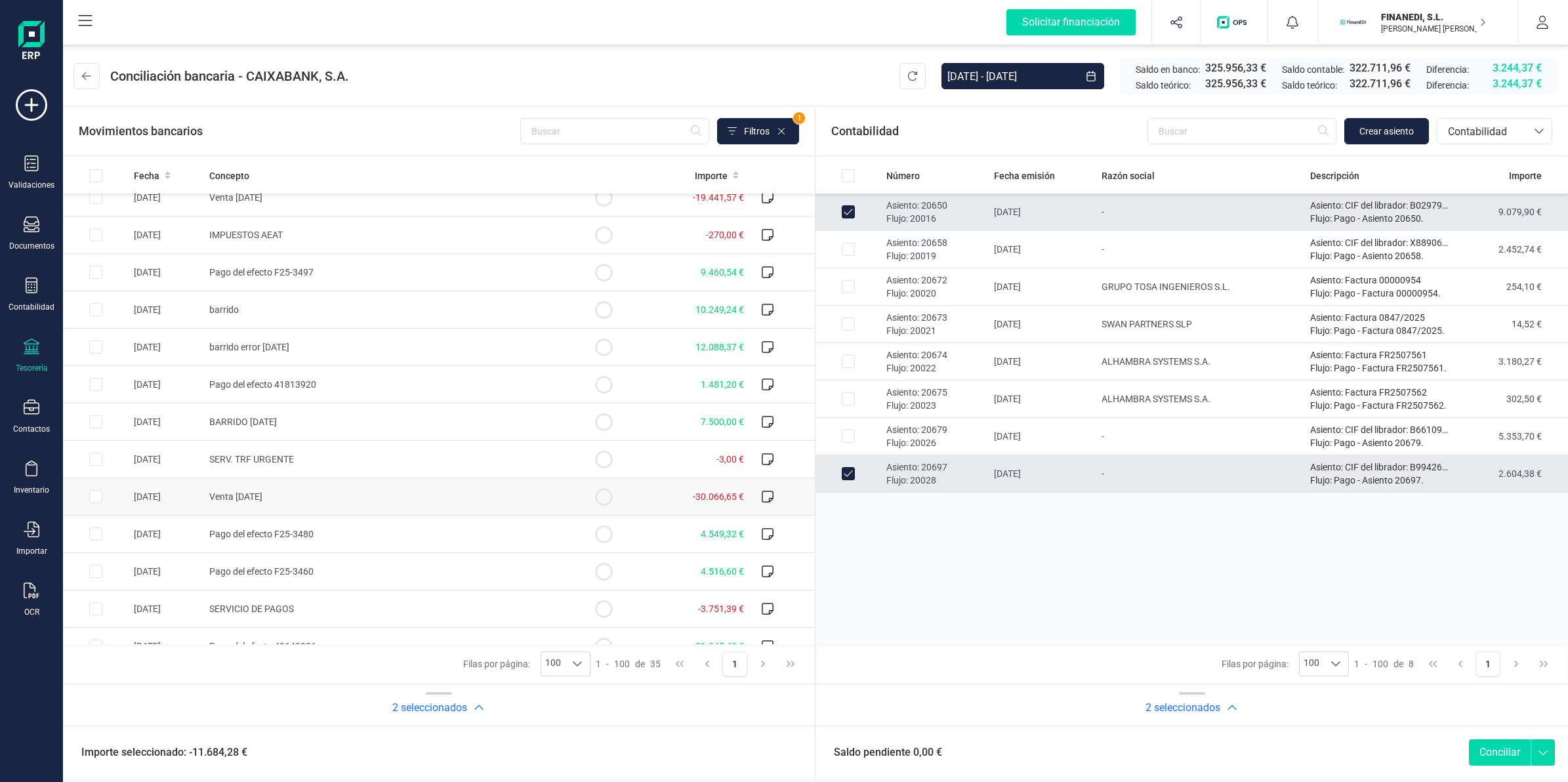
scroll to position [246, 0]
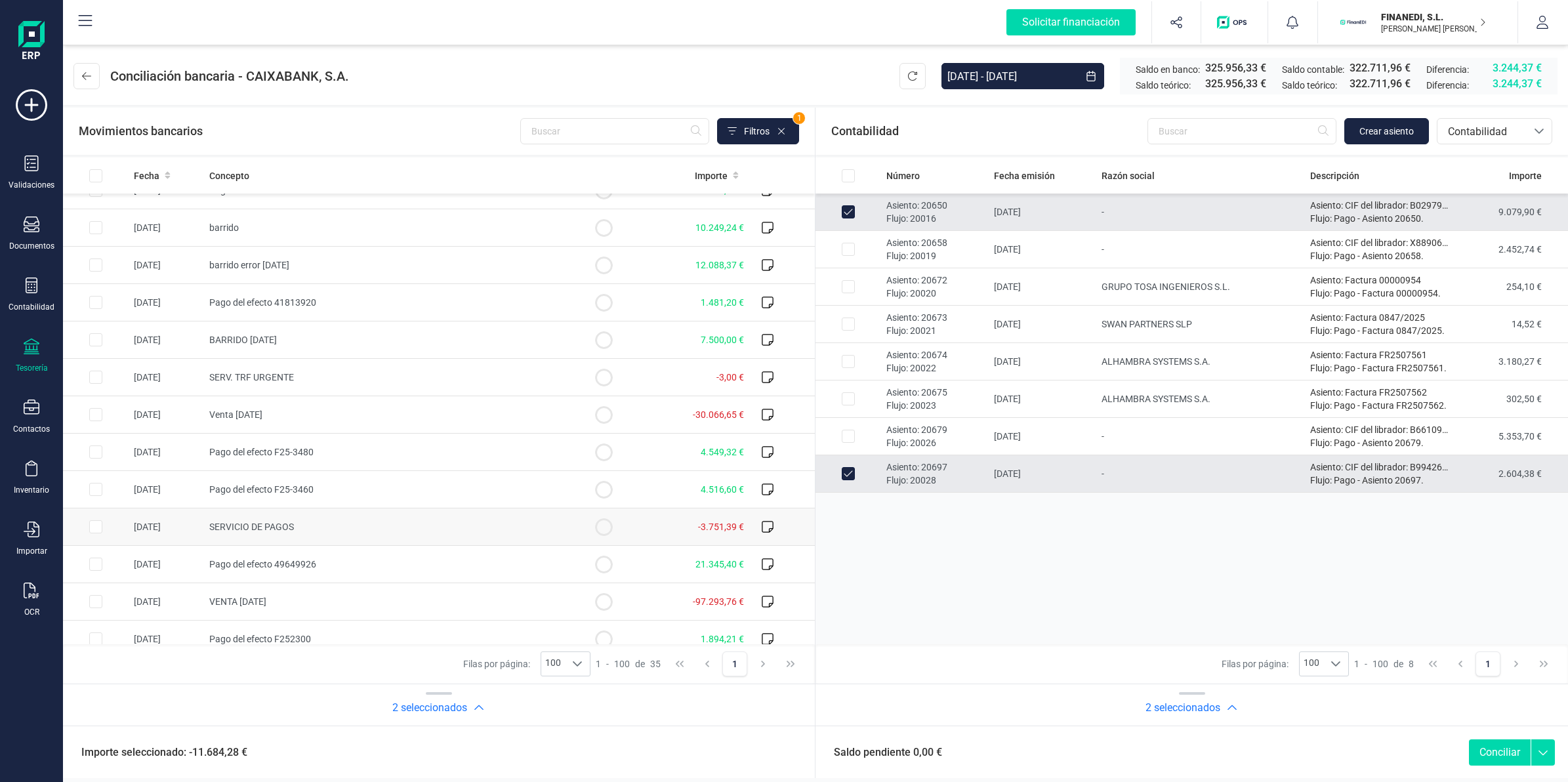
click at [399, 525] on td "SERVICIO DE PAGOS" at bounding box center [387, 527] width 368 height 37
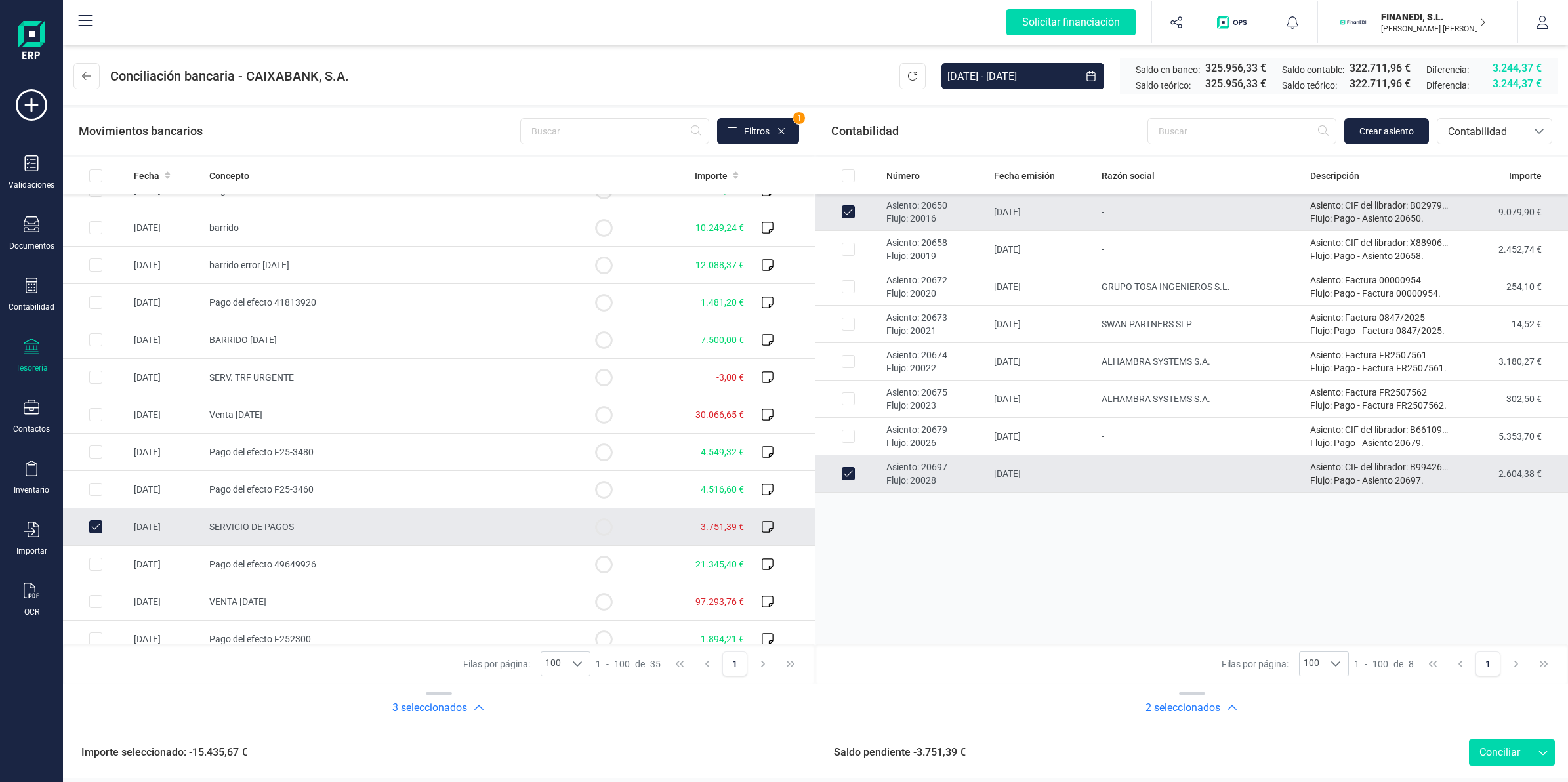
click at [399, 525] on td "SERVICIO DE PAGOS" at bounding box center [387, 527] width 368 height 37
checkbox input "false"
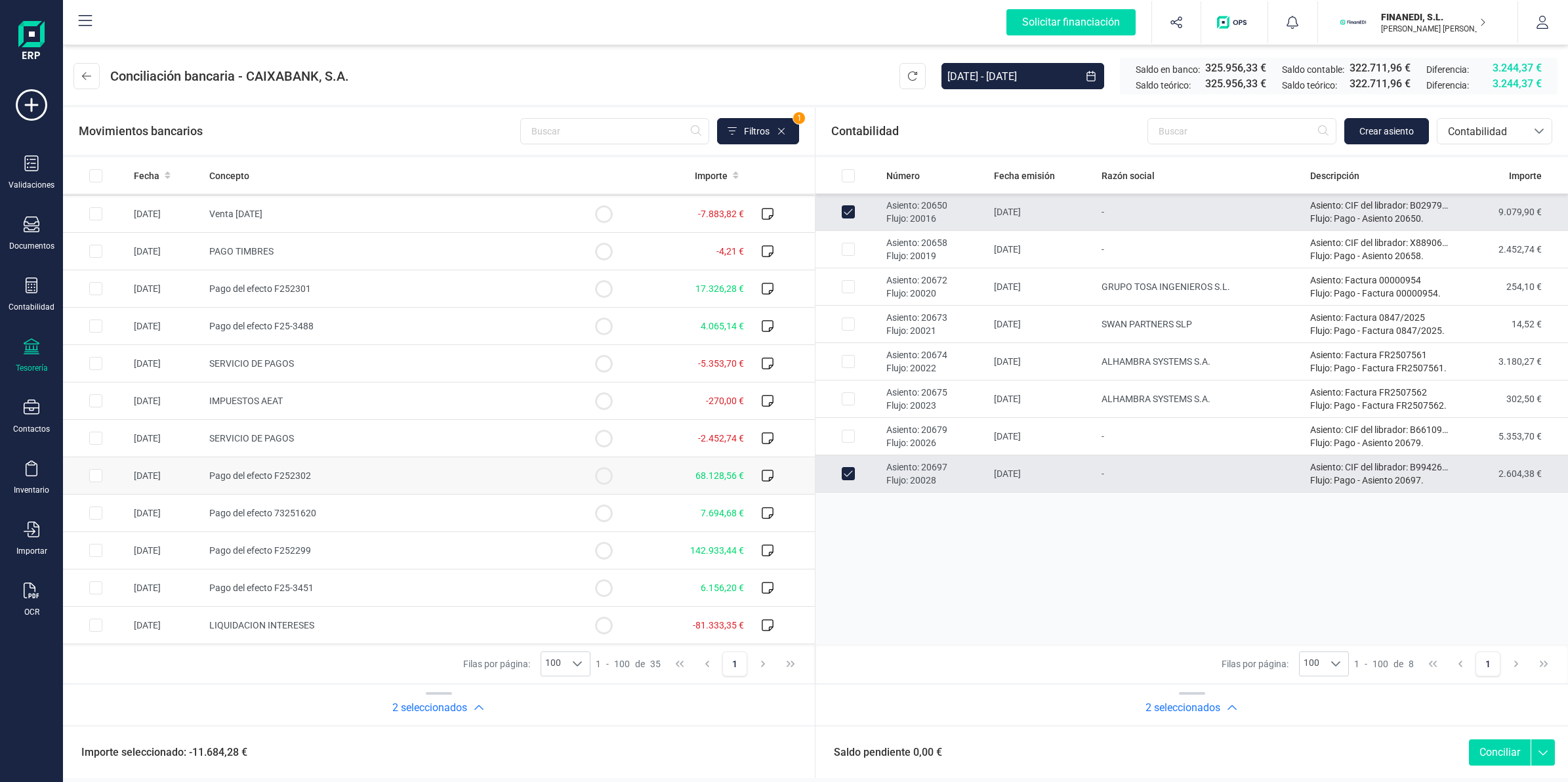
scroll to position [863, 0]
click at [1509, 756] on button "Conciliar" at bounding box center [1500, 752] width 62 height 26
checkbox input "false"
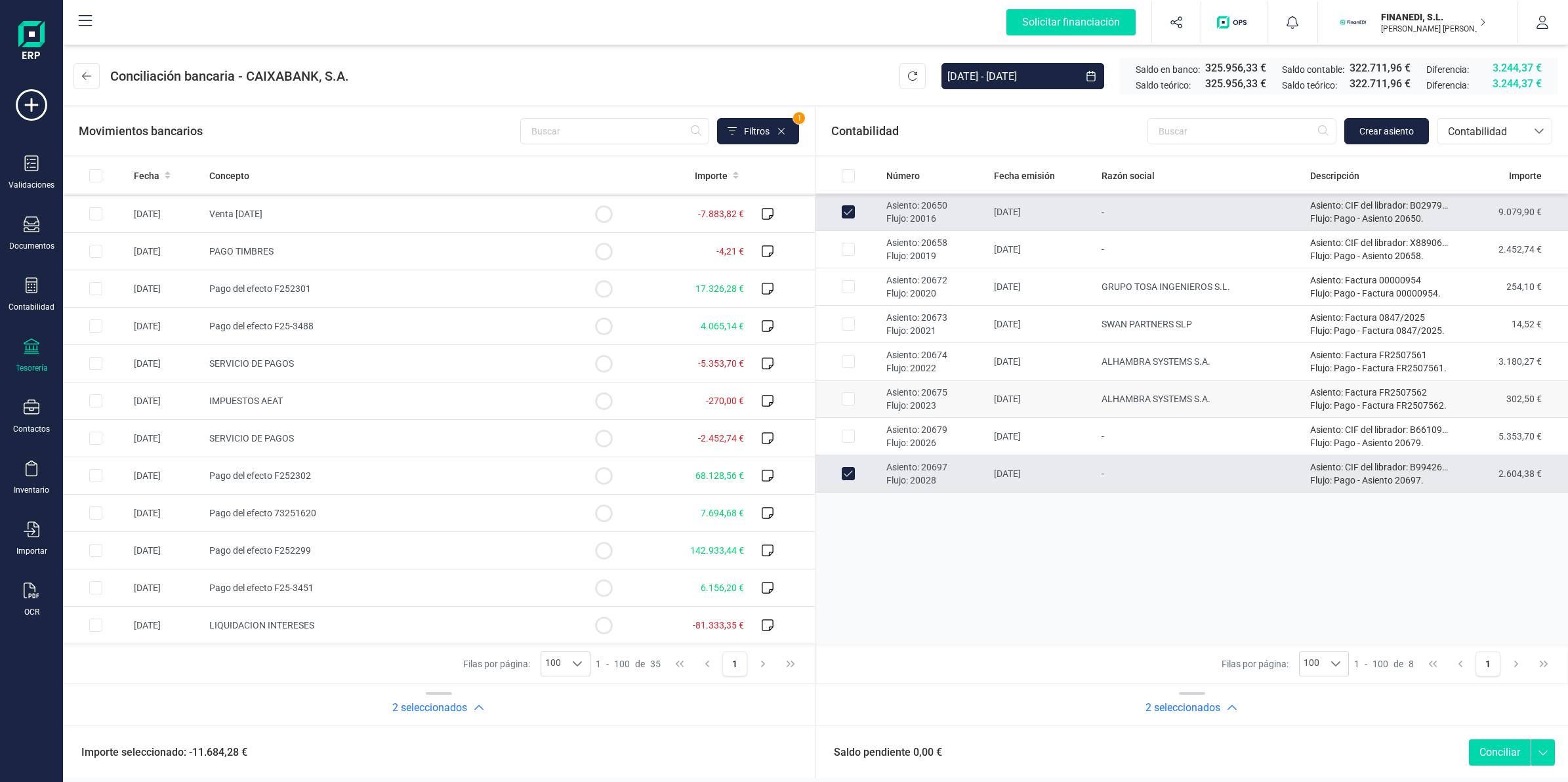
checkbox input "false"
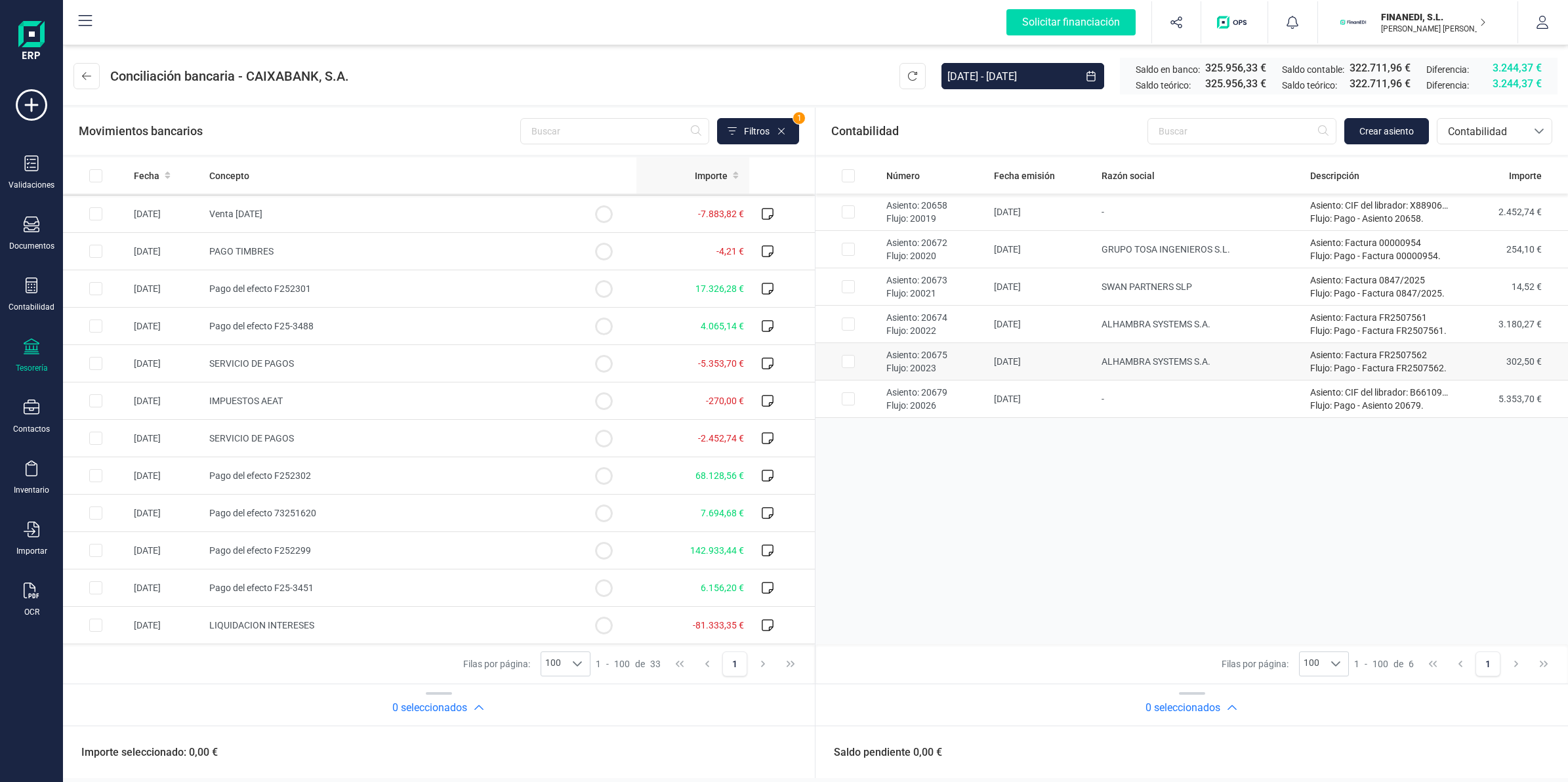
scroll to position [788, 0]
click at [714, 181] on th "Importe" at bounding box center [692, 176] width 113 height 36
click at [1510, 177] on span "Importe" at bounding box center [1524, 176] width 32 height 13
click at [688, 213] on span "-102.970,71 €" at bounding box center [715, 212] width 56 height 10
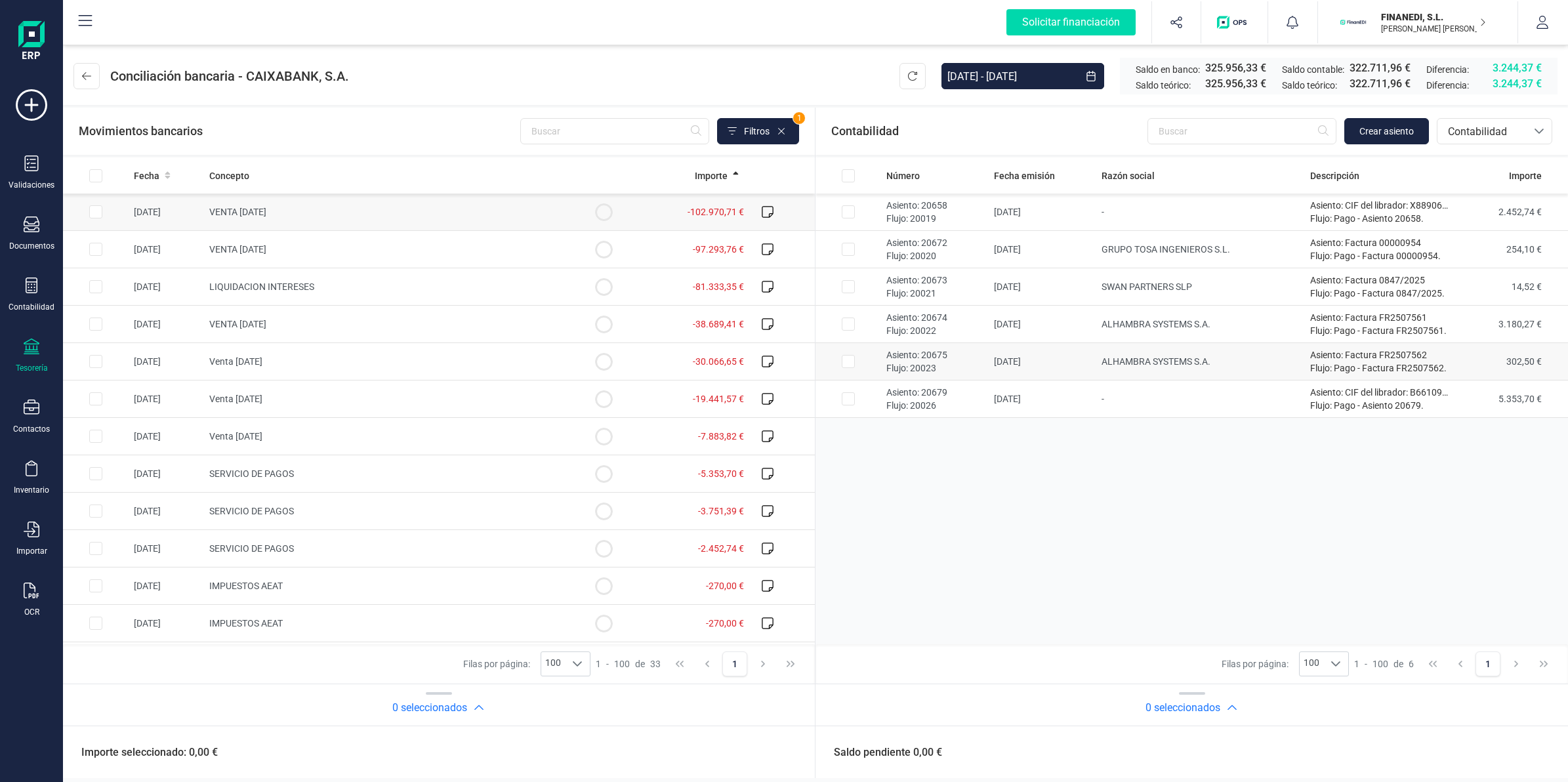
checkbox input "true"
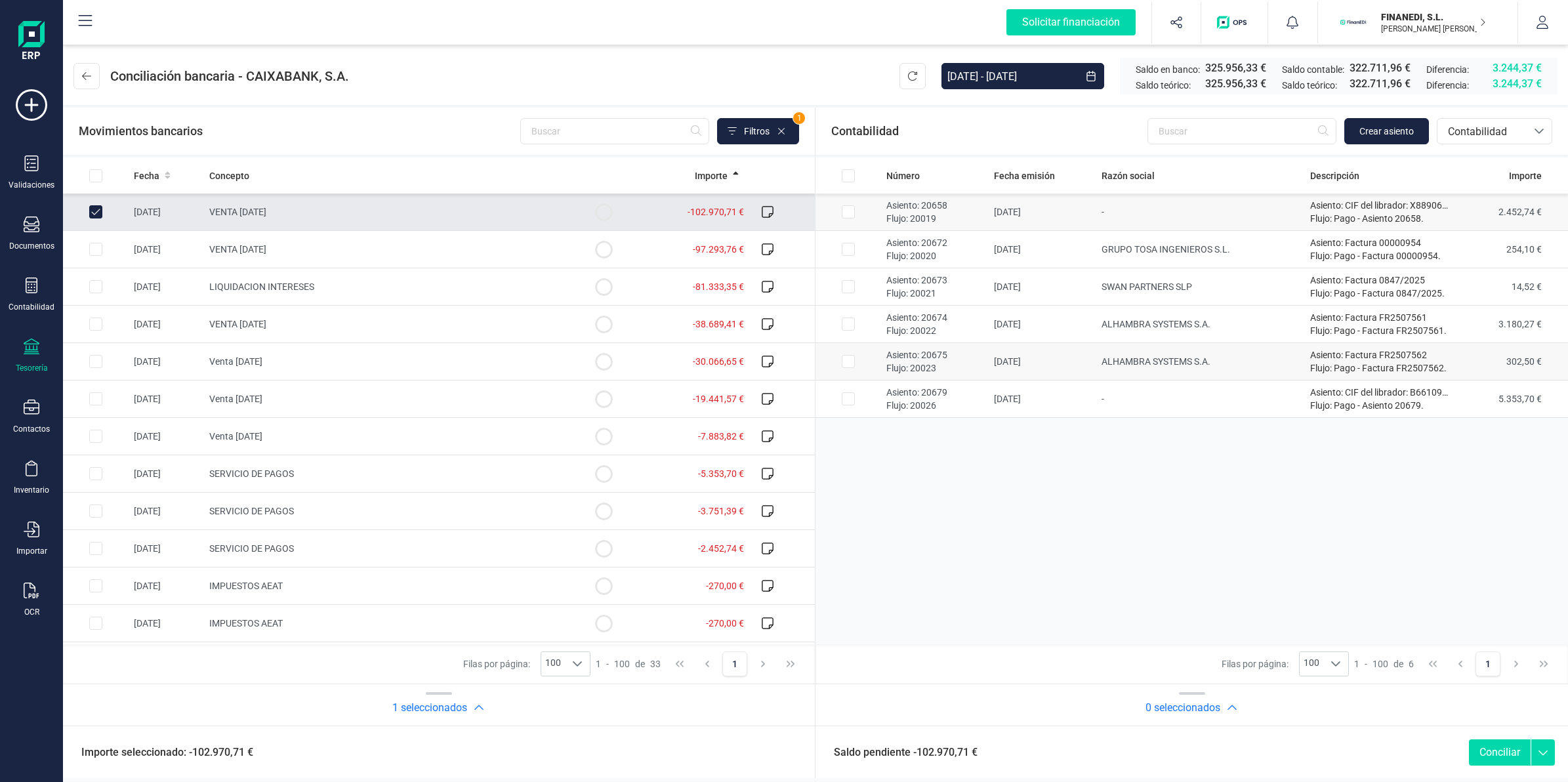
click at [1162, 218] on td "-" at bounding box center [1200, 212] width 209 height 37
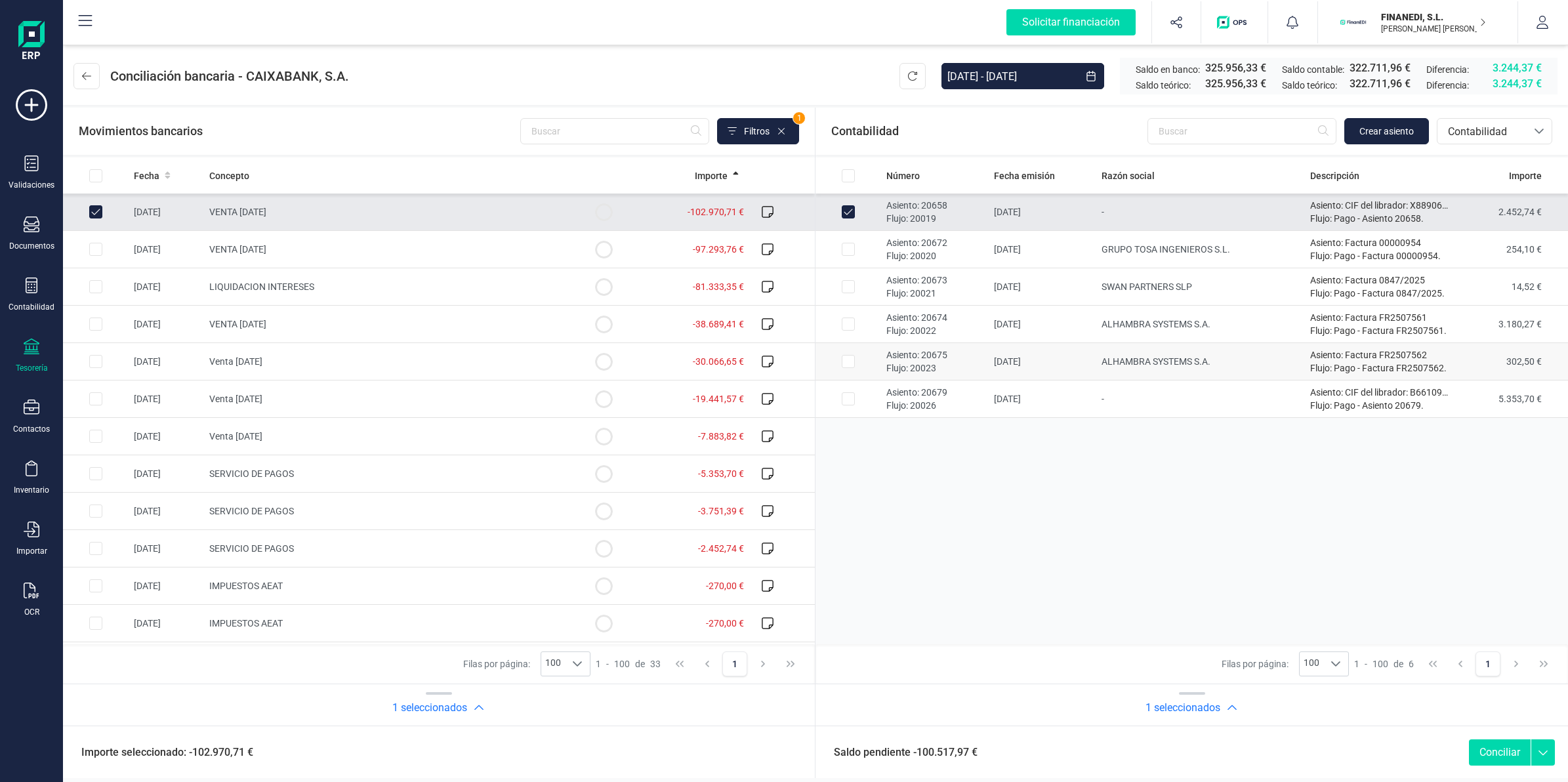
click at [1162, 218] on td "-" at bounding box center [1200, 212] width 209 height 37
checkbox input "false"
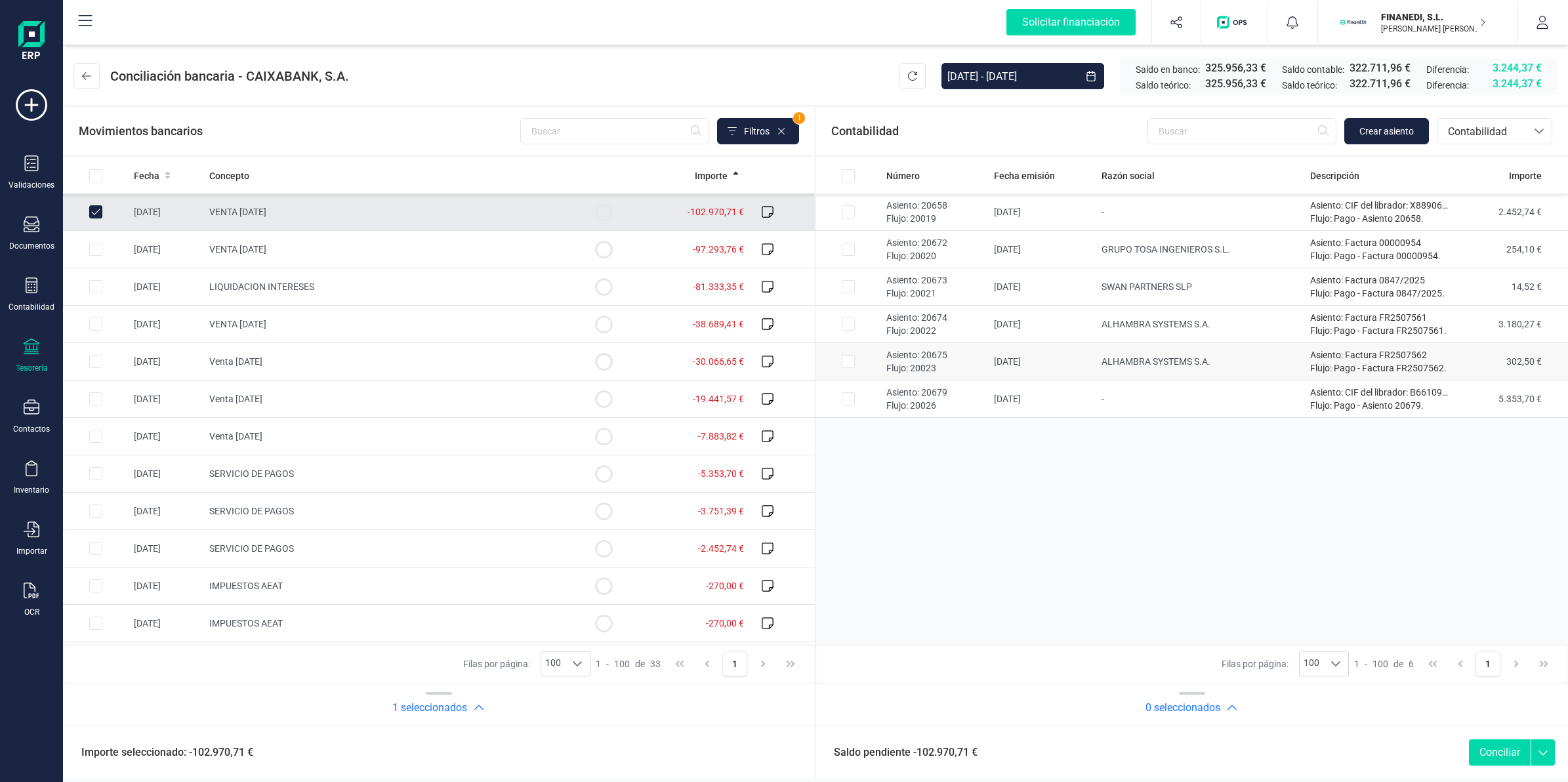
click at [688, 207] on span "-102.970,71 €" at bounding box center [715, 212] width 56 height 10
checkbox input "false"
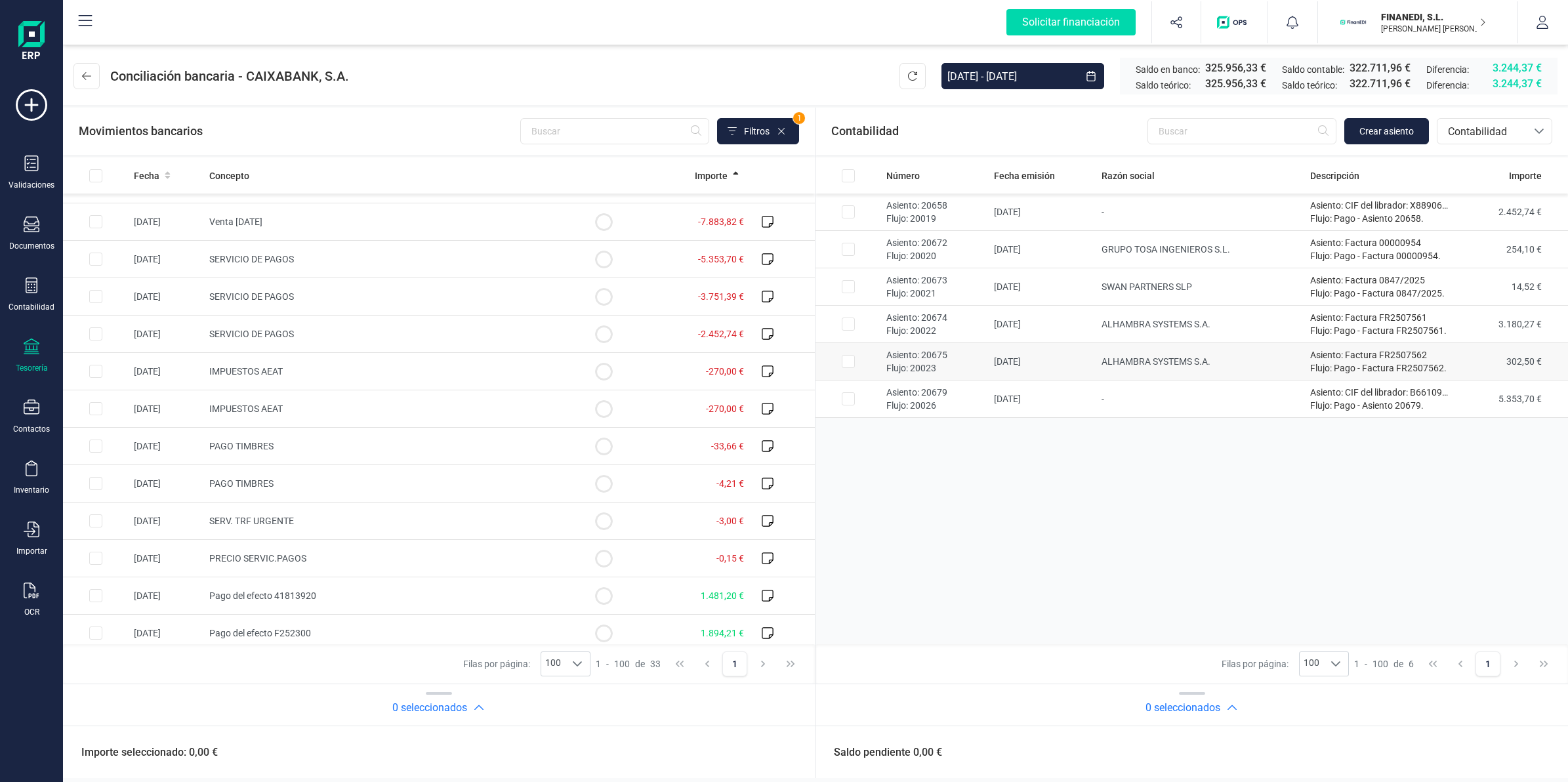
scroll to position [296, 0]
click at [694, 261] on td "-2.452,74 €" at bounding box center [692, 253] width 113 height 37
checkbox input "true"
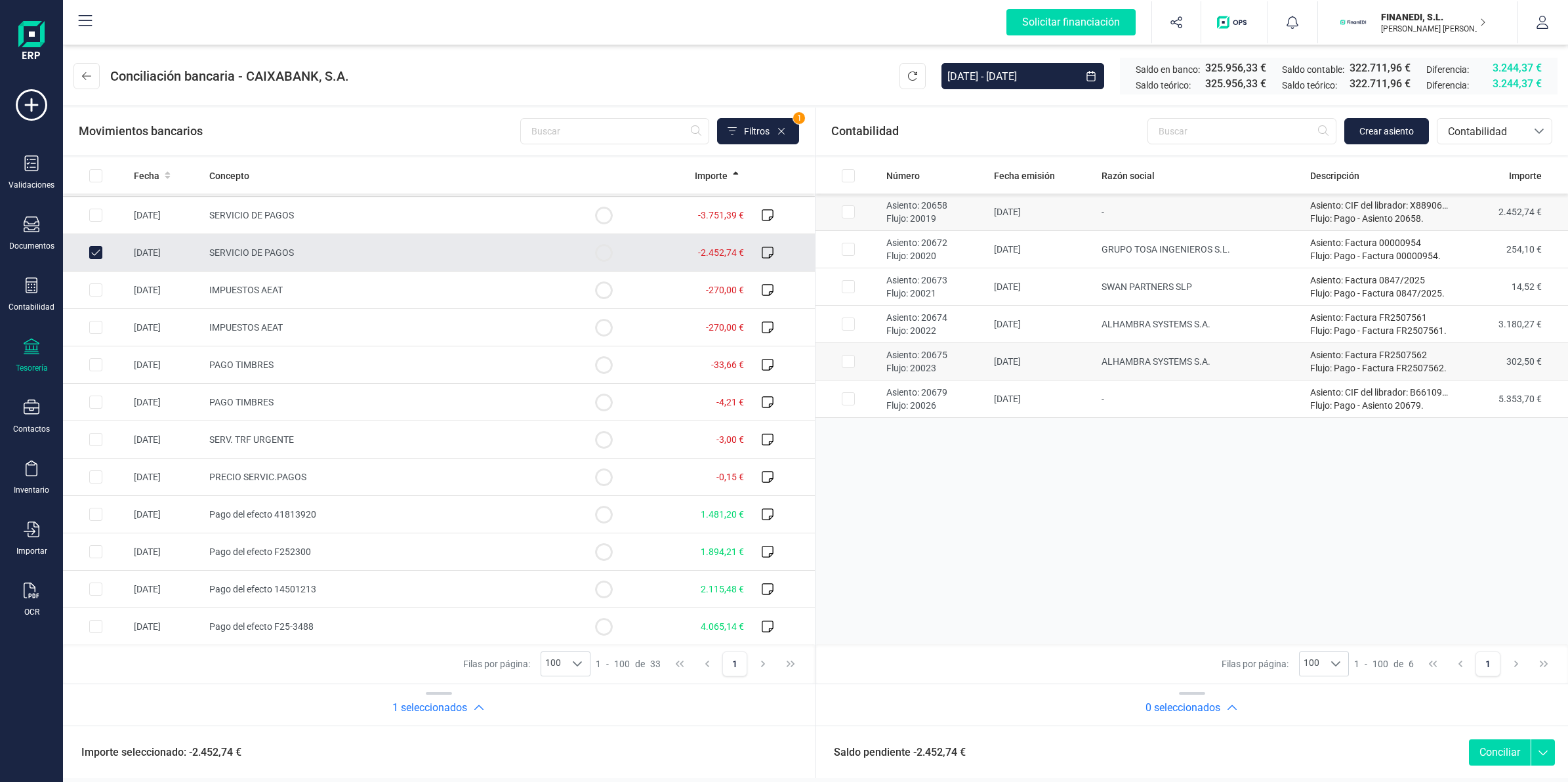
click at [1189, 220] on td "-" at bounding box center [1200, 212] width 209 height 37
checkbox input "true"
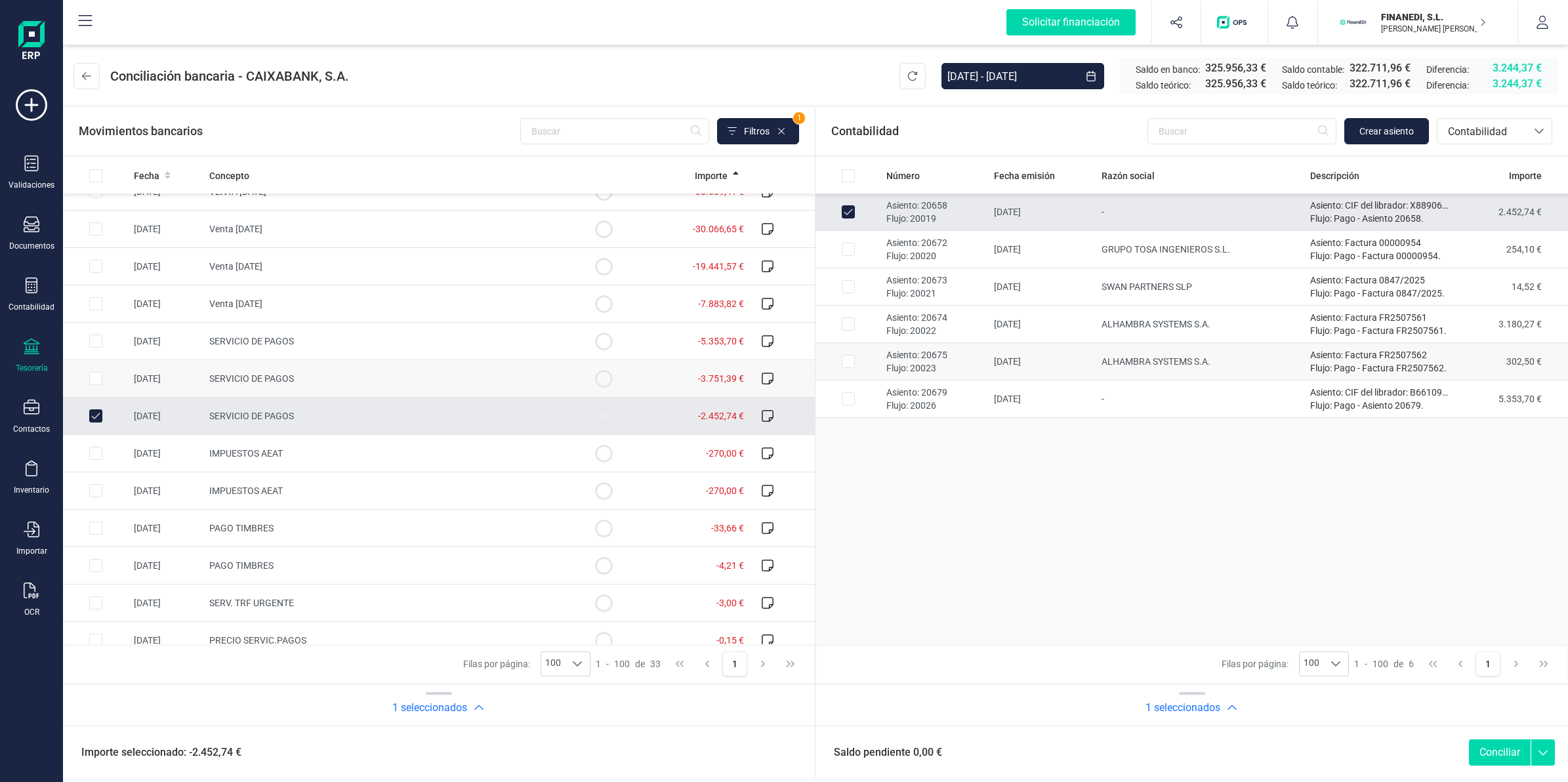
scroll to position [132, 0]
click at [666, 340] on td "-5.353,70 €" at bounding box center [692, 341] width 113 height 37
checkbox input "true"
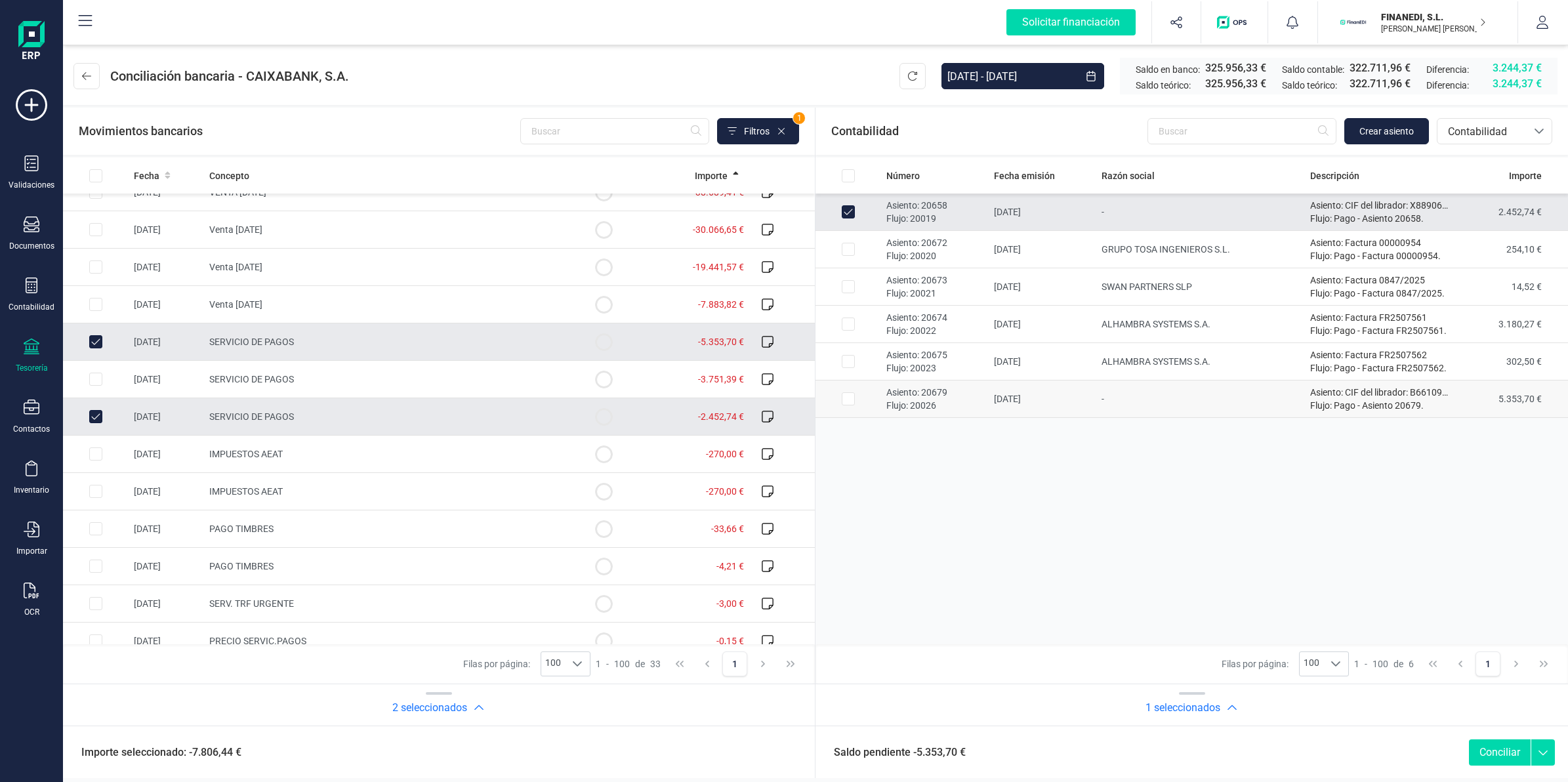
click at [1106, 404] on td "-" at bounding box center [1200, 399] width 209 height 37
checkbox input "true"
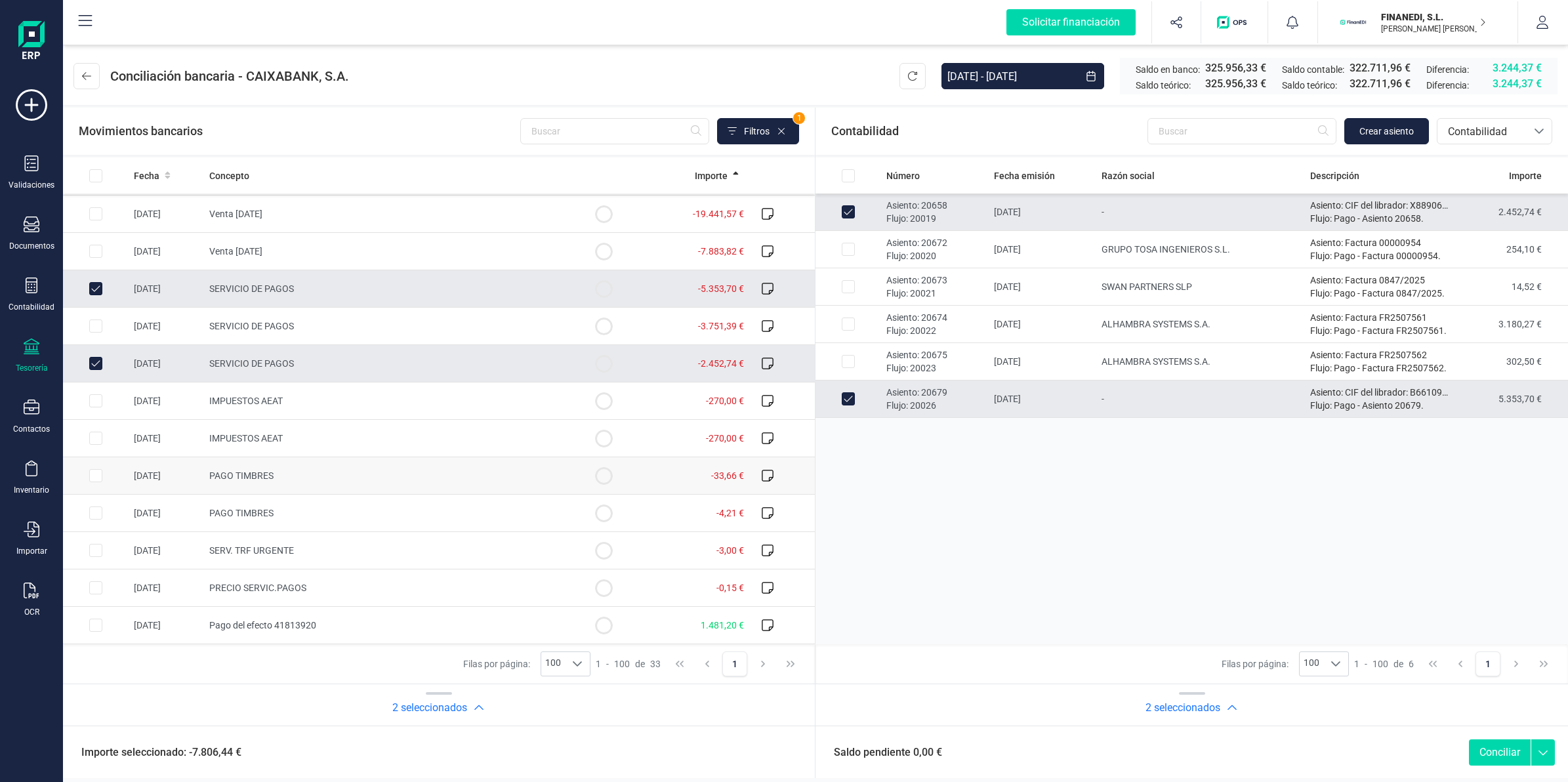
scroll to position [214, 0]
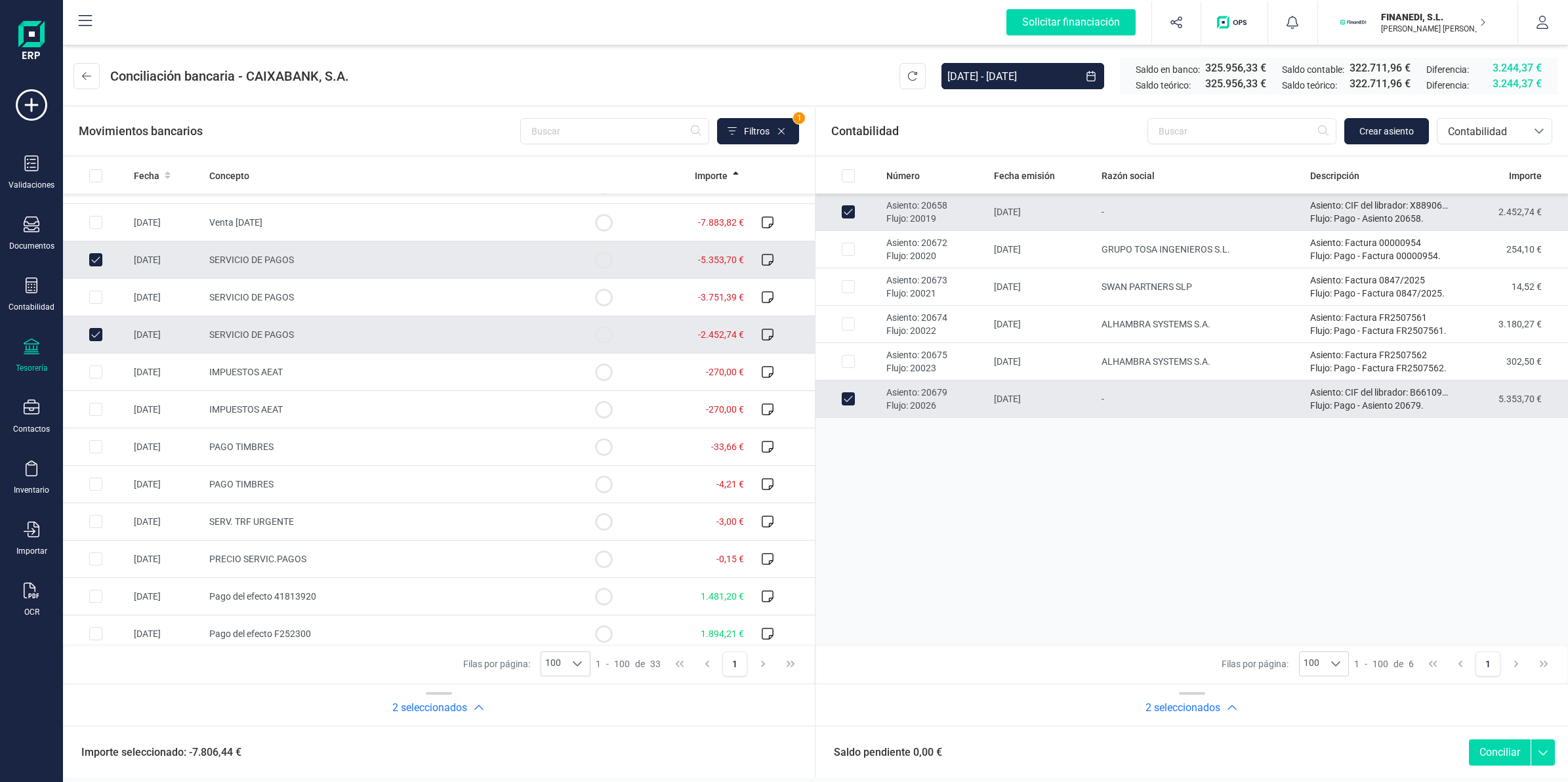
click at [1510, 754] on button "Conciliar" at bounding box center [1500, 752] width 62 height 26
checkbox input "false"
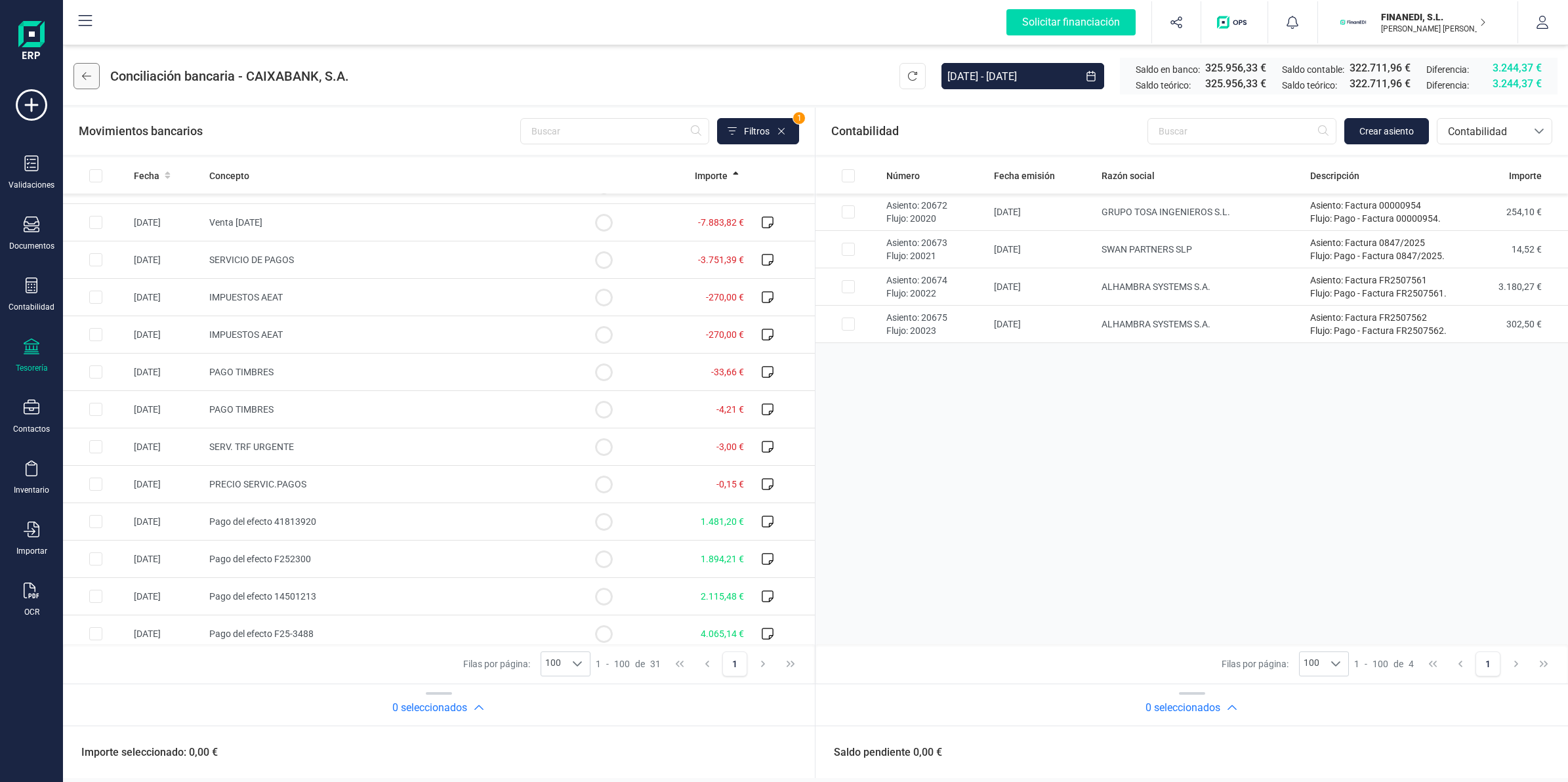
click at [86, 82] on button at bounding box center [86, 75] width 26 height 26
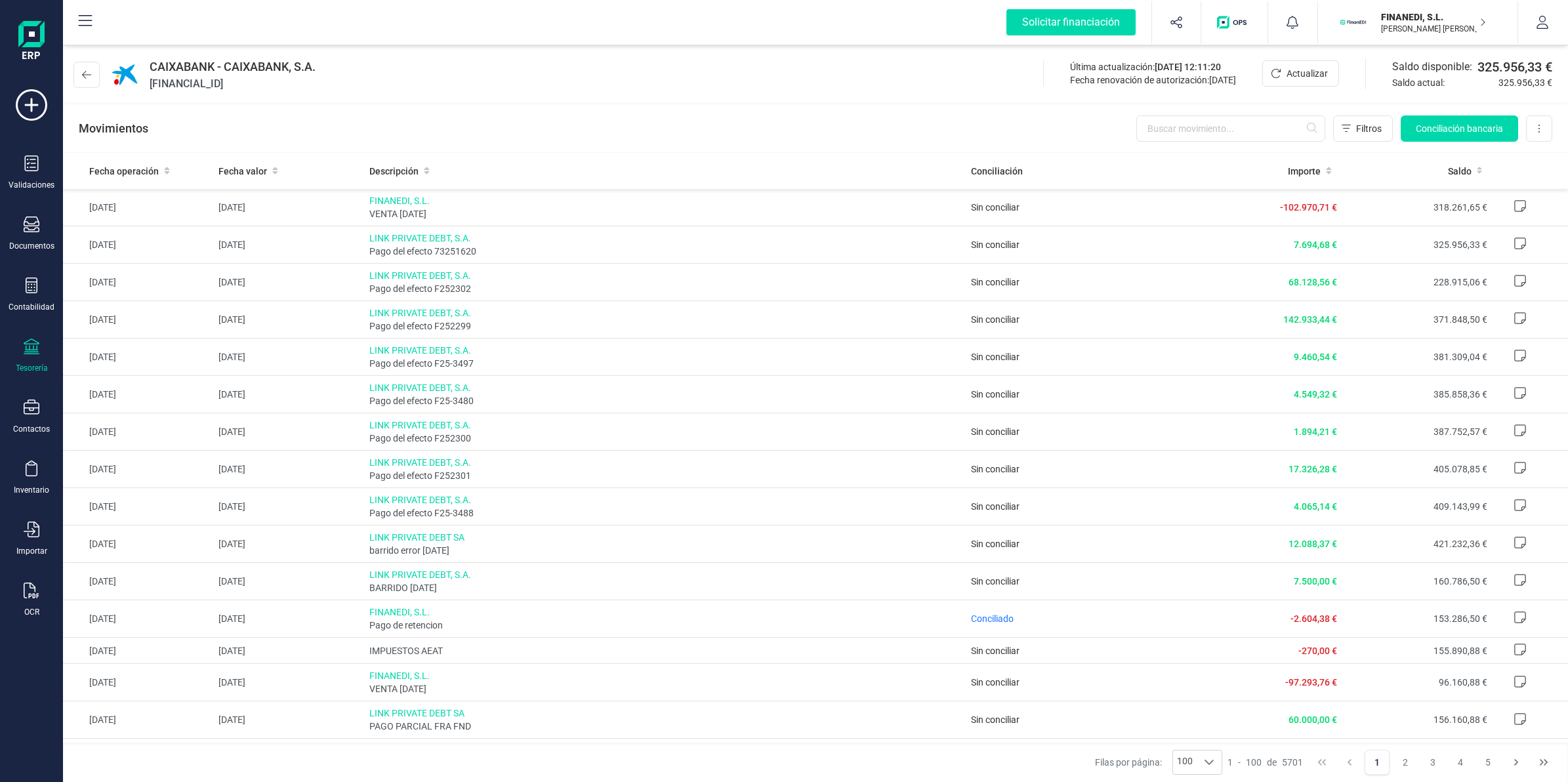
click at [86, 82] on button at bounding box center [86, 74] width 26 height 26
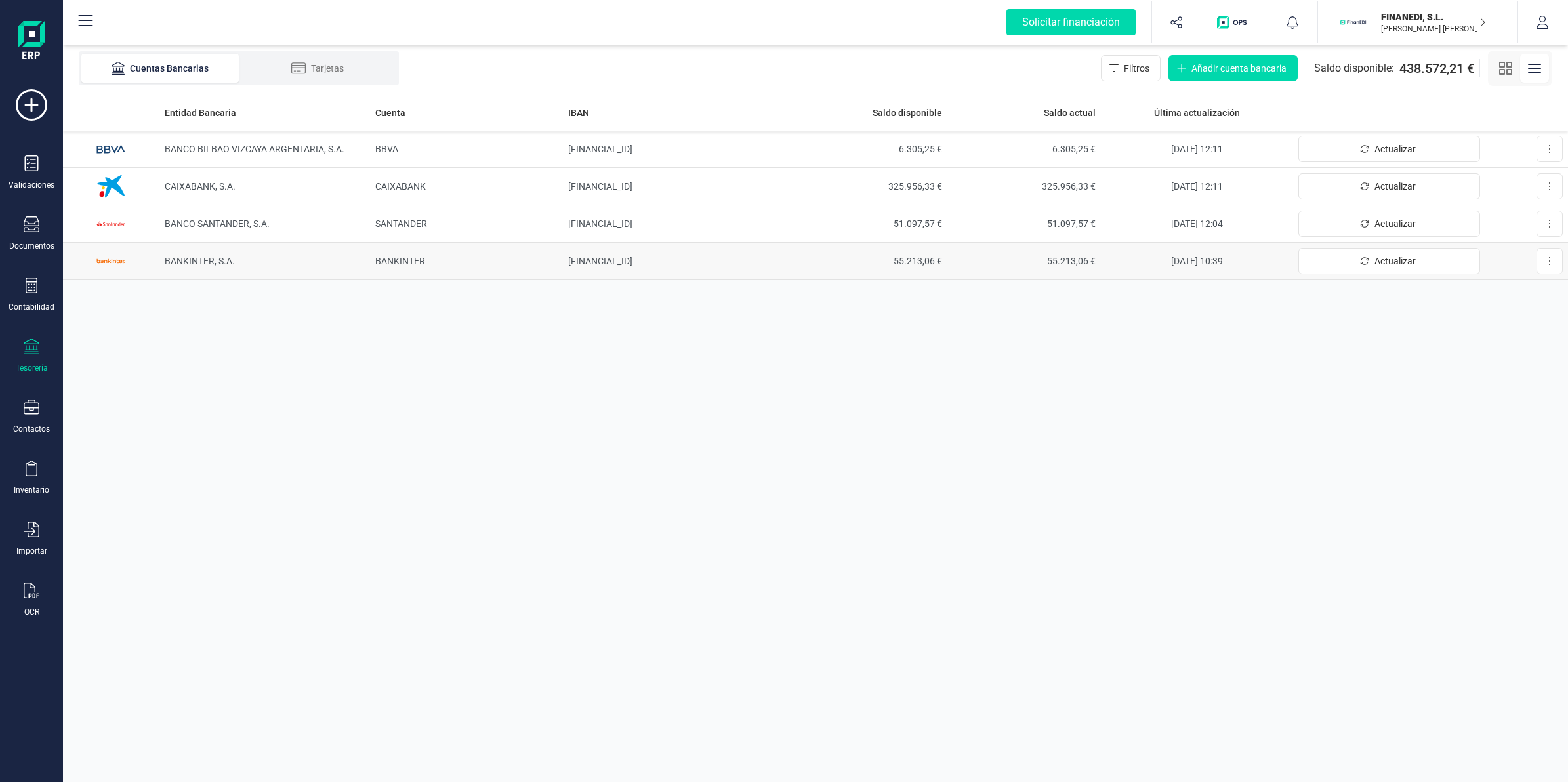
click at [398, 257] on span "BANKINTER" at bounding box center [400, 261] width 50 height 10
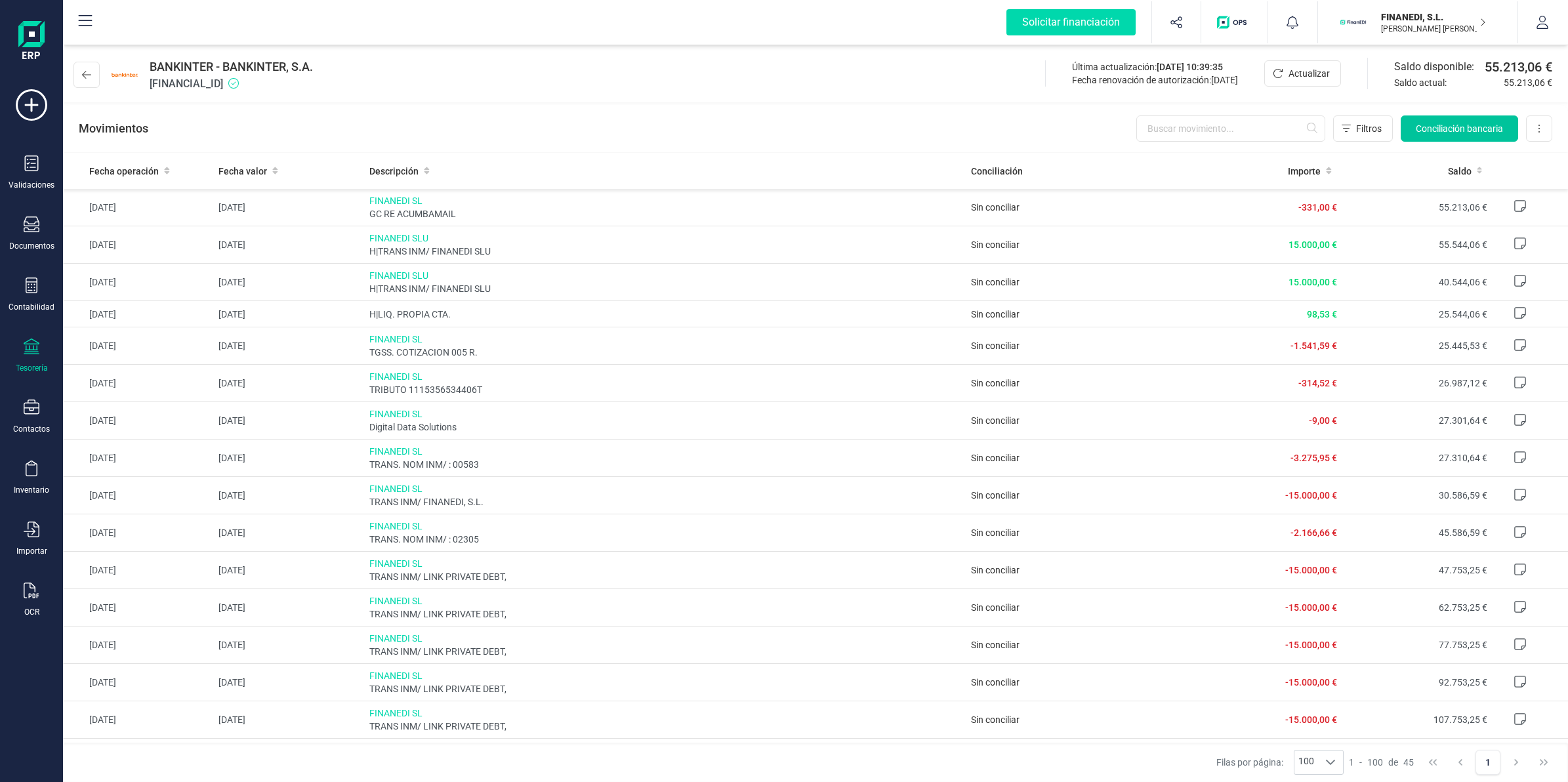
click at [1433, 128] on span "Conciliación bancaria" at bounding box center [1459, 128] width 87 height 13
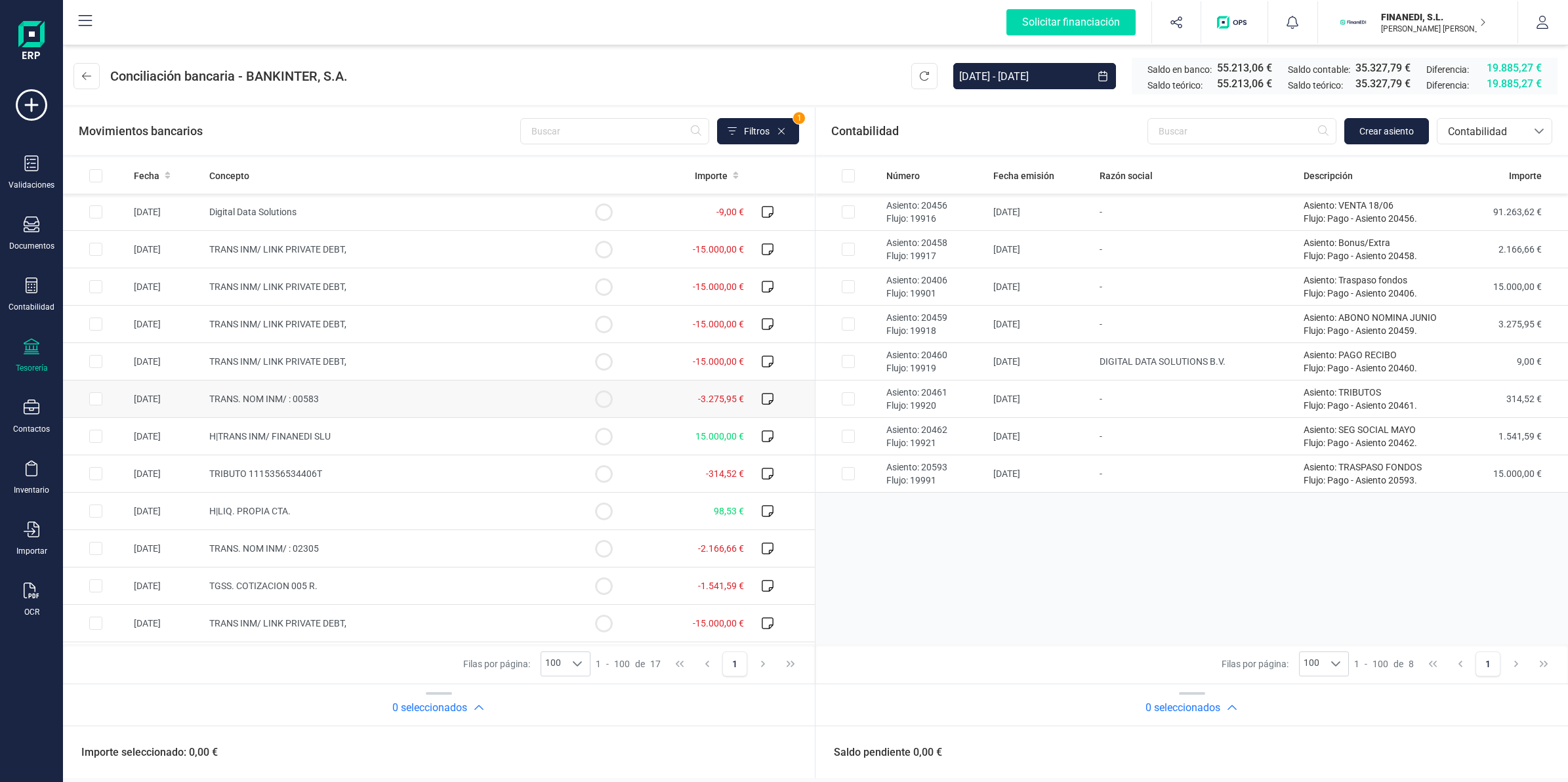
click at [643, 397] on td "-3.275,95 €" at bounding box center [692, 399] width 113 height 37
checkbox input "true"
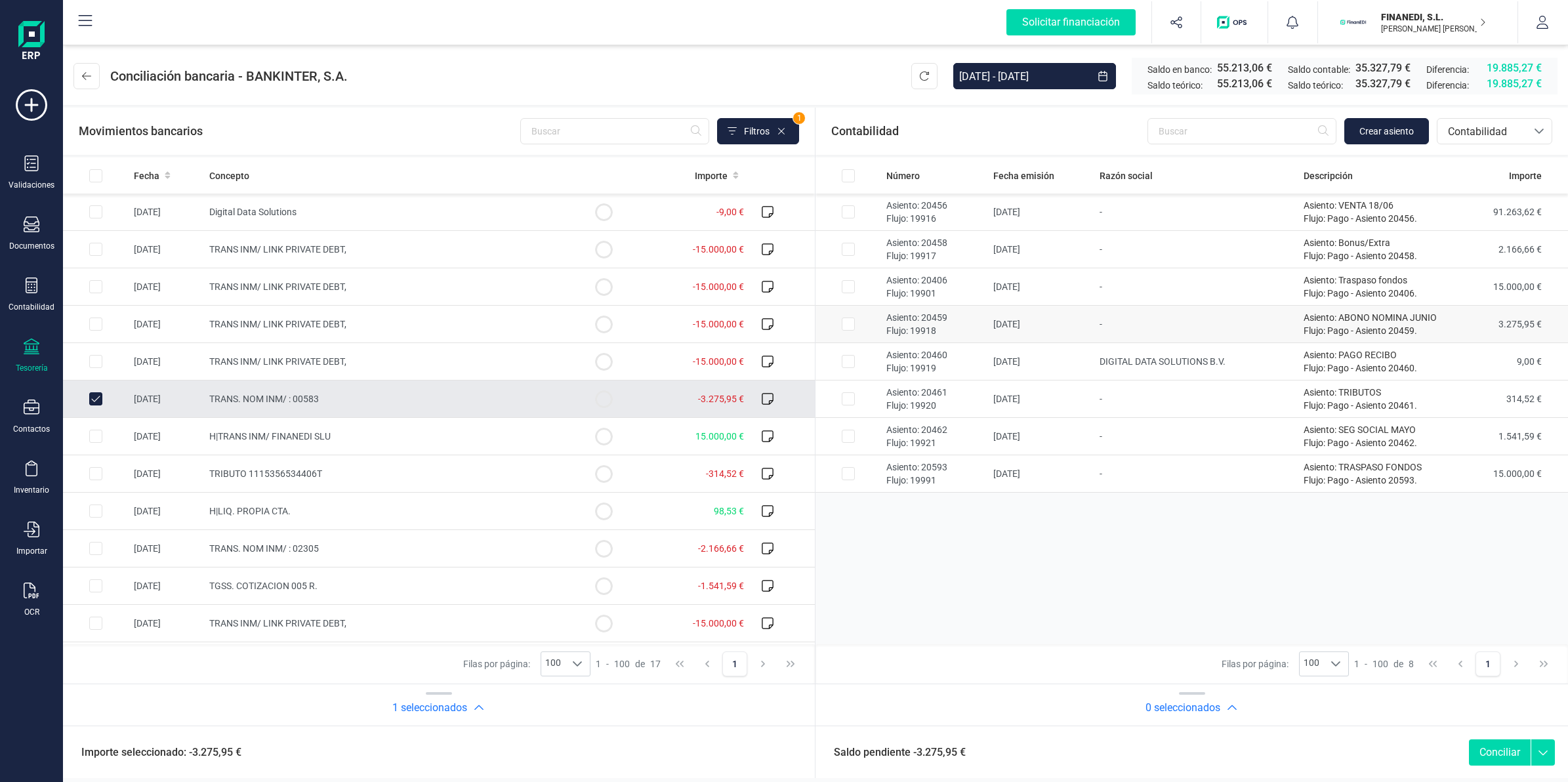
click at [1162, 335] on td "-" at bounding box center [1196, 324] width 204 height 37
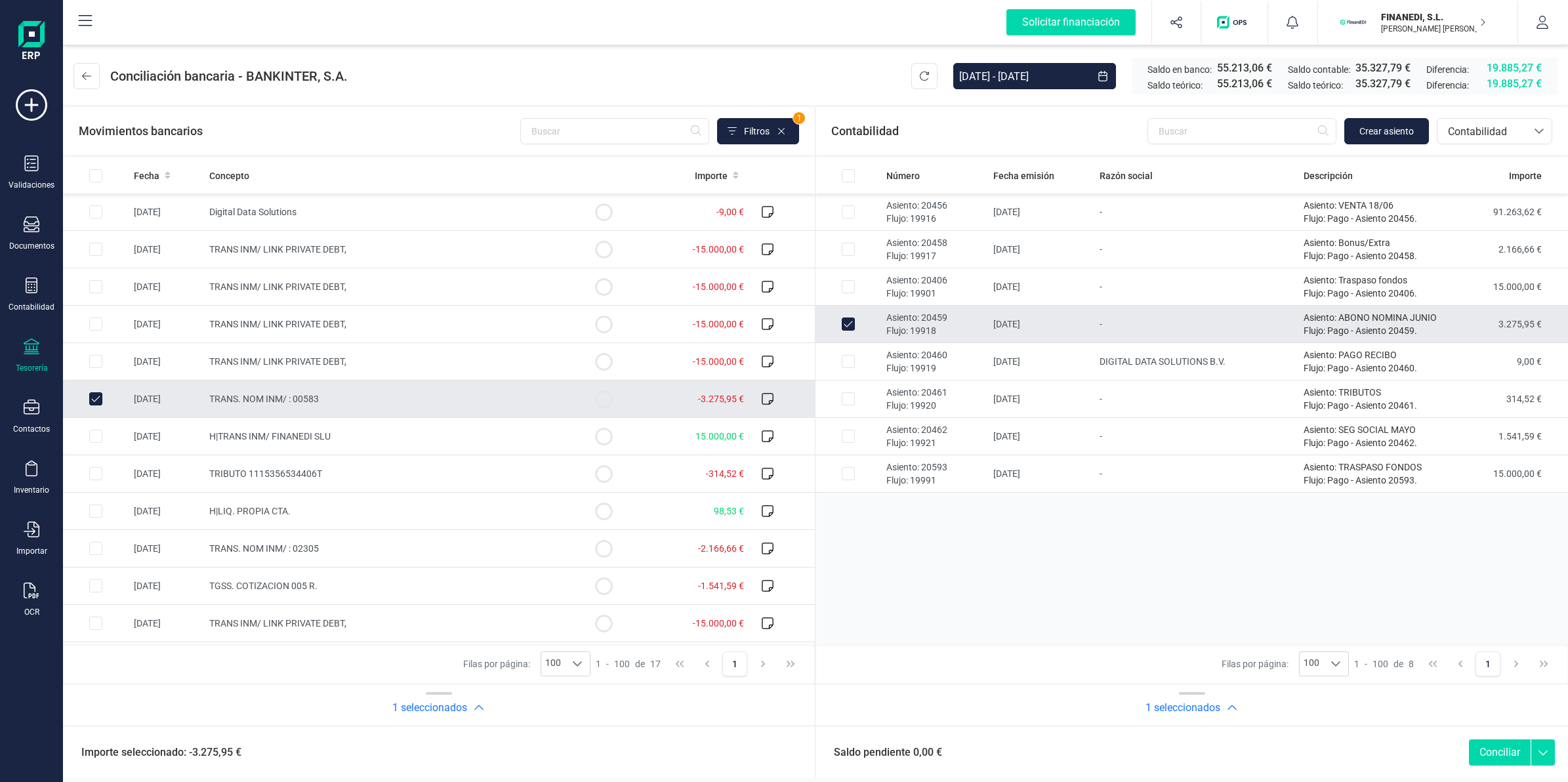
click at [1482, 753] on button "Conciliar" at bounding box center [1500, 752] width 62 height 26
checkbox input "false"
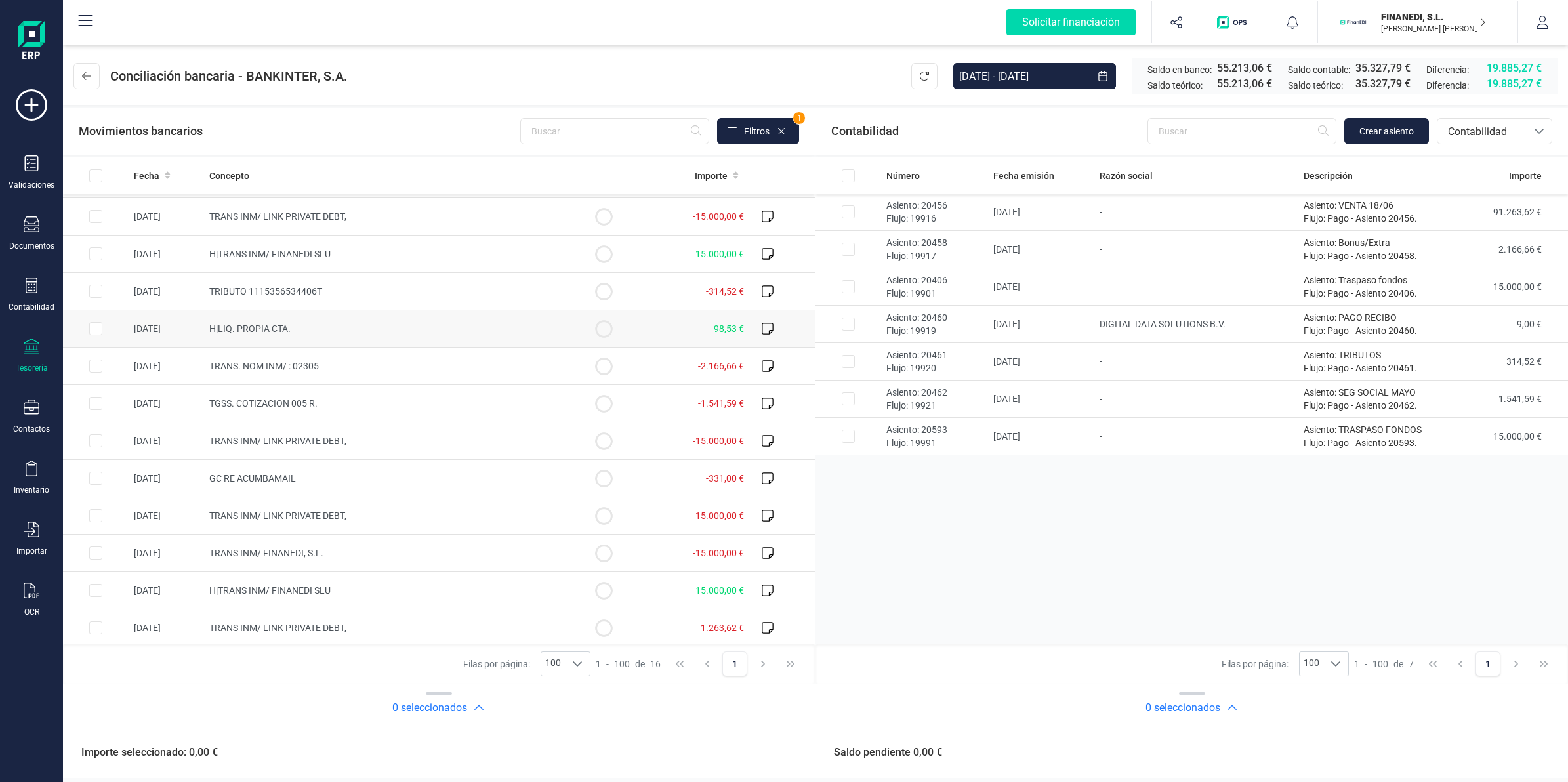
scroll to position [149, 0]
click at [688, 410] on td "-1.541,59 €" at bounding box center [692, 401] width 113 height 37
checkbox input "true"
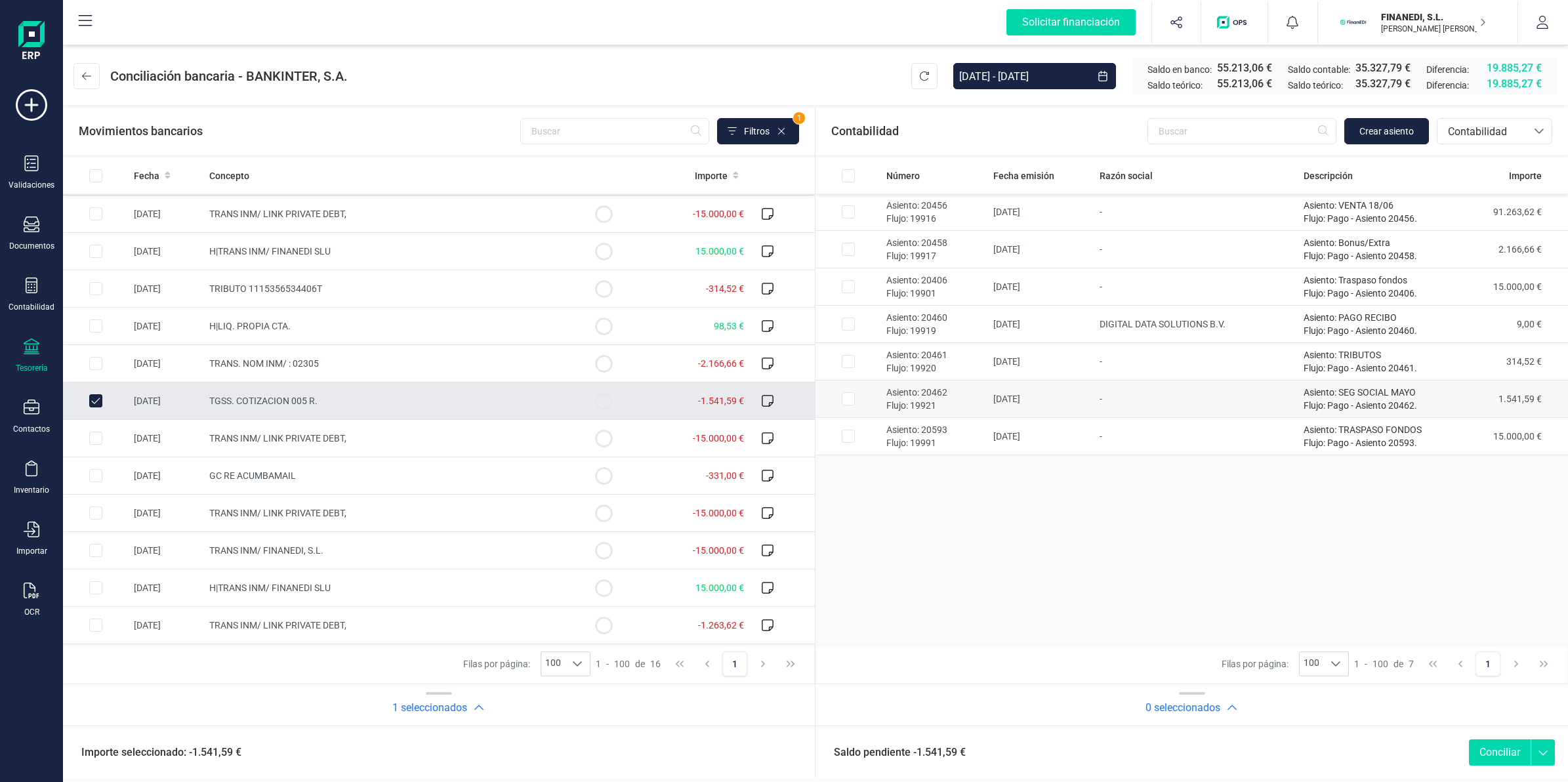
click at [1227, 405] on td "-" at bounding box center [1196, 399] width 204 height 37
checkbox input "true"
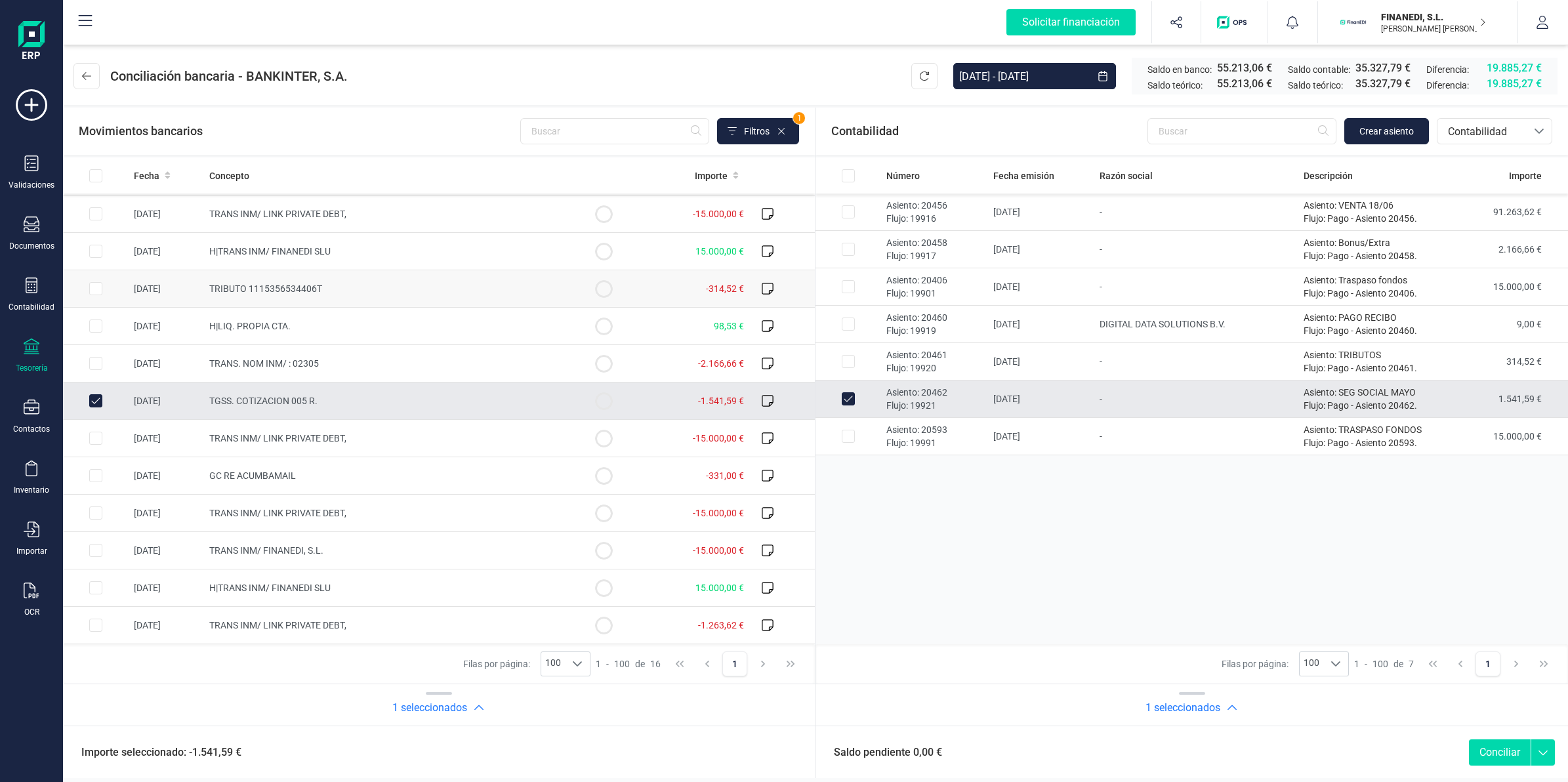
click at [706, 284] on span "-314,52 €" at bounding box center [725, 288] width 38 height 10
checkbox input "true"
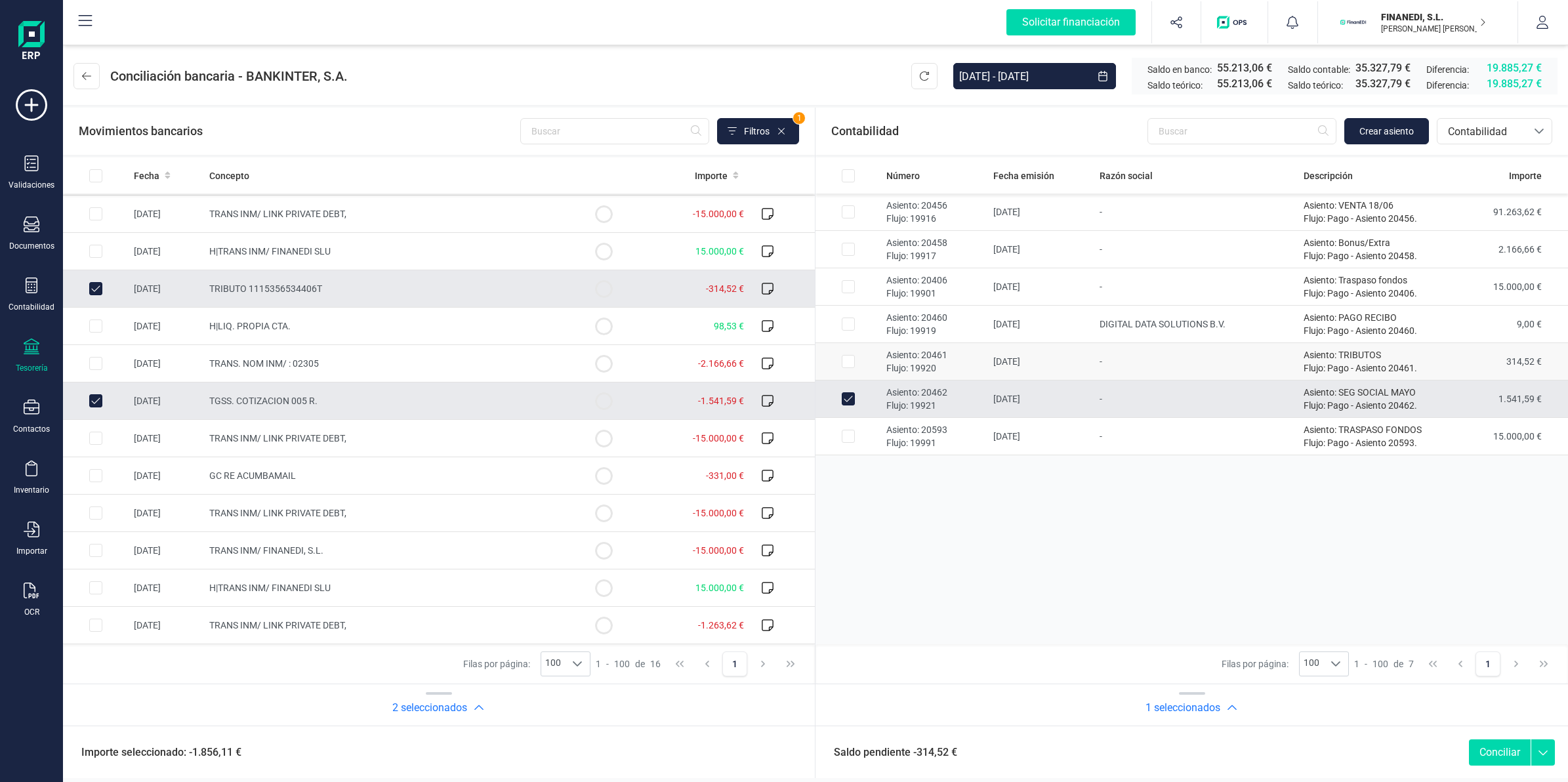
click at [1209, 374] on td "-" at bounding box center [1196, 361] width 204 height 37
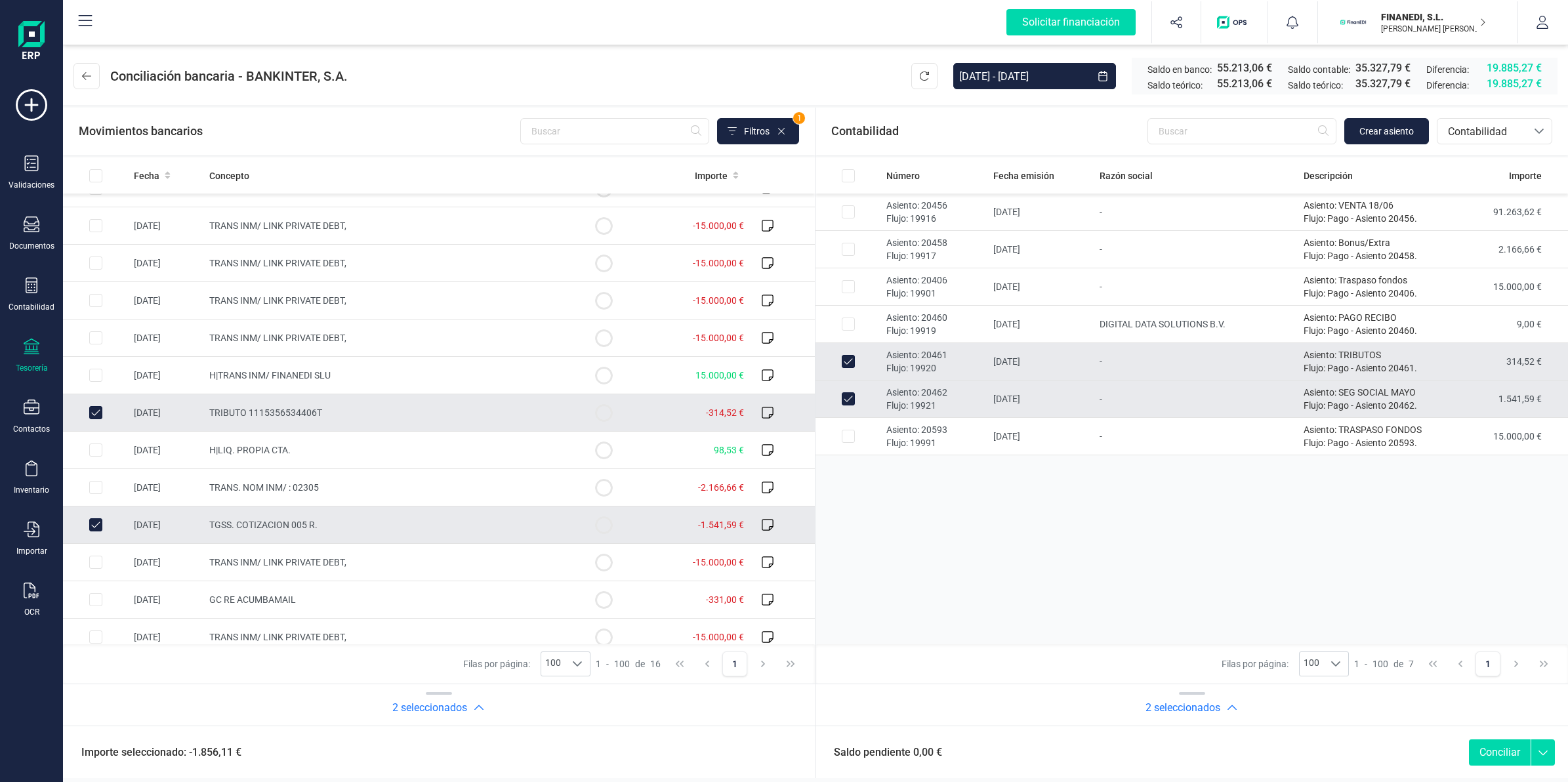
scroll to position [0, 0]
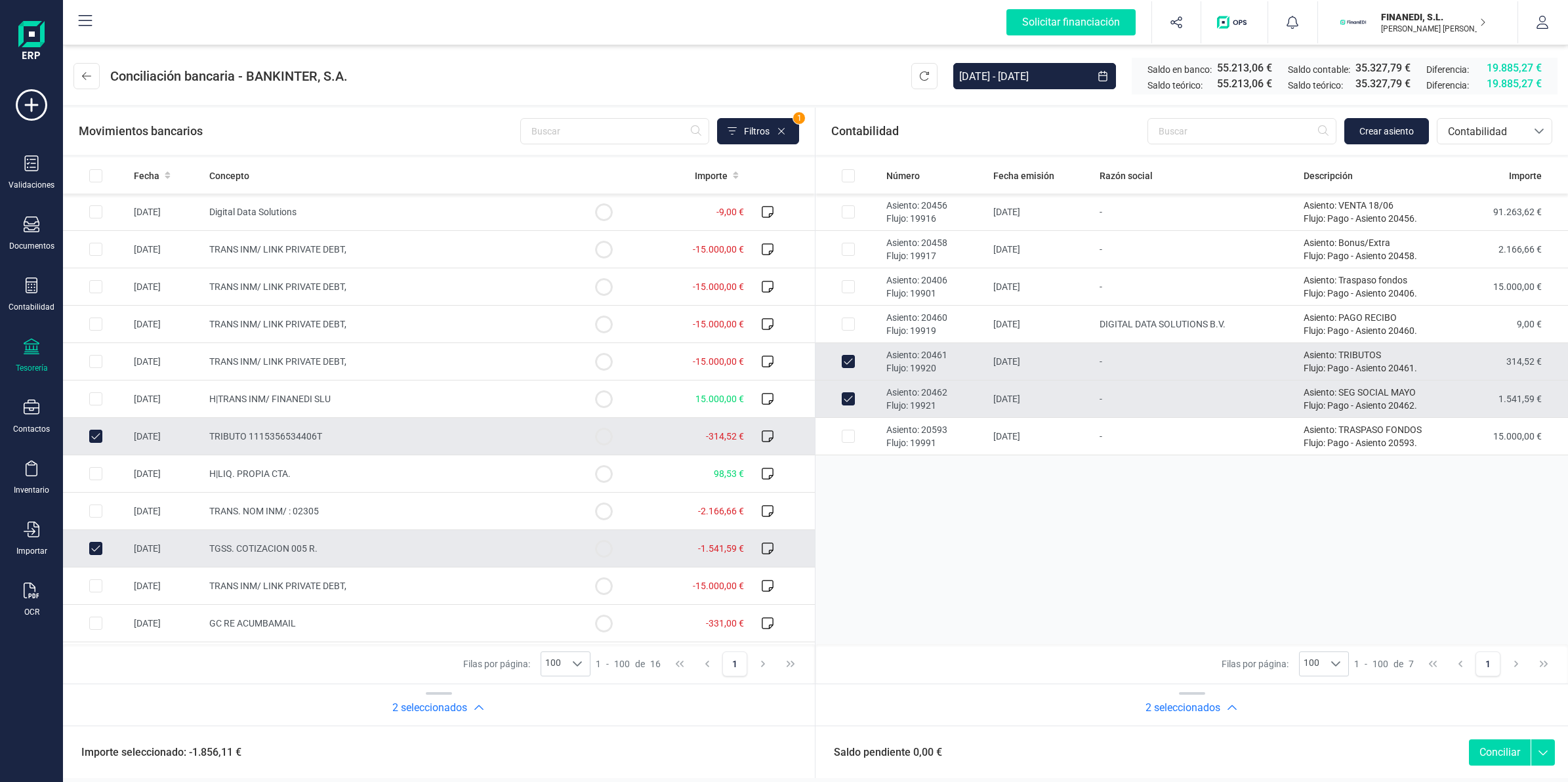
click at [1493, 755] on button "Conciliar" at bounding box center [1500, 752] width 62 height 26
checkbox input "false"
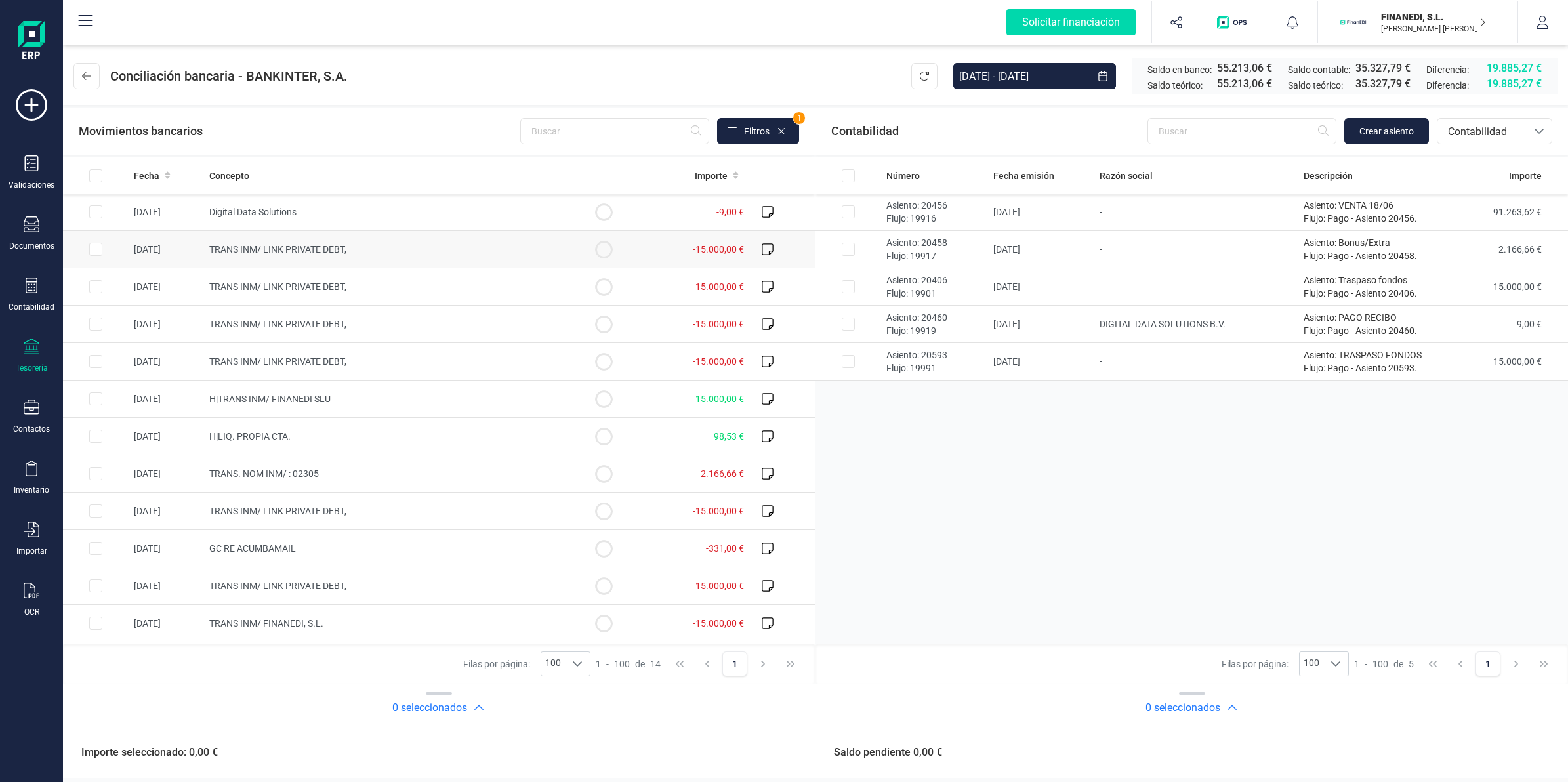
click at [614, 257] on td at bounding box center [603, 249] width 66 height 37
checkbox input "true"
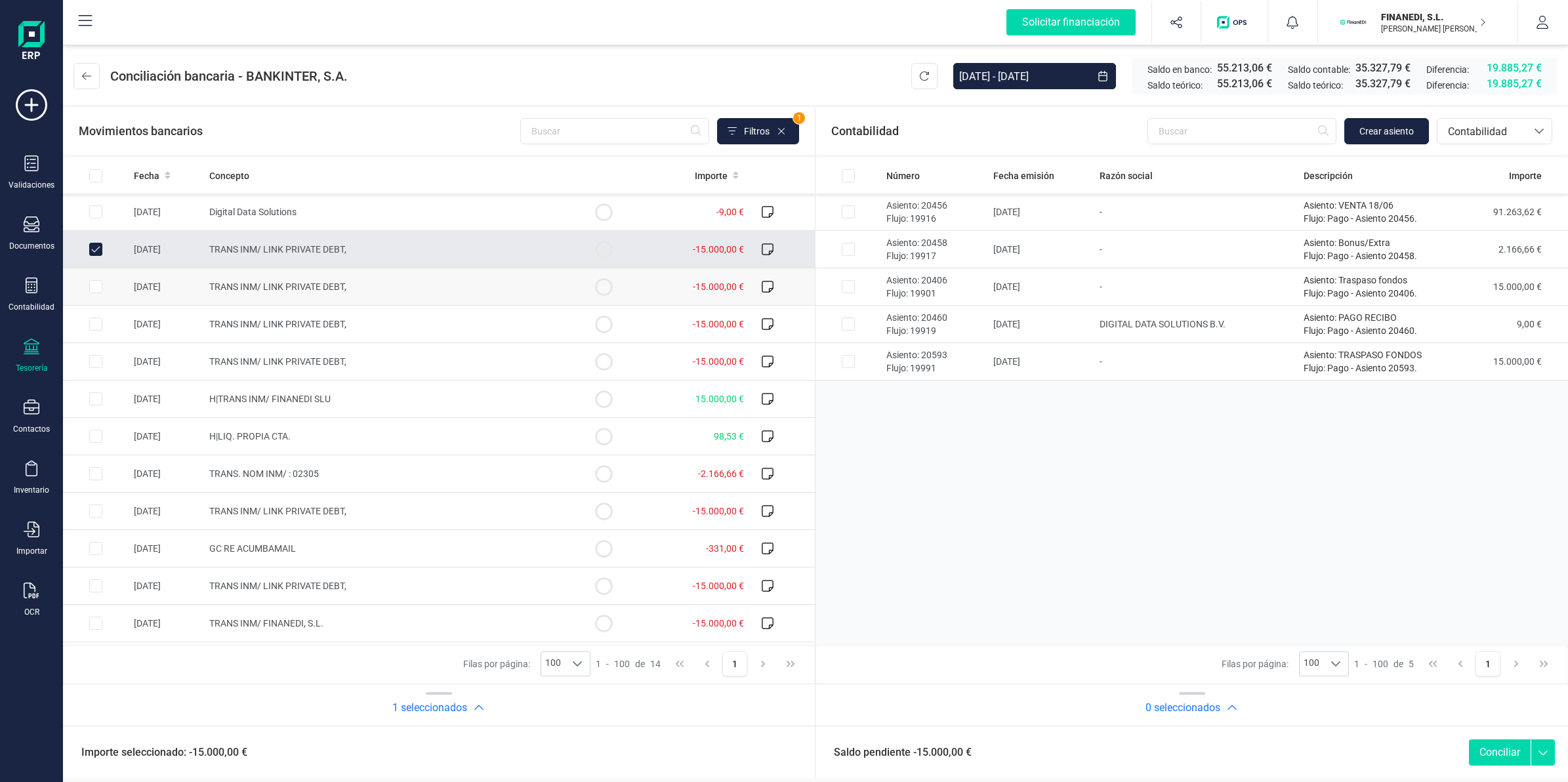
click at [654, 287] on td "-15.000,00 €" at bounding box center [692, 287] width 113 height 37
checkbox input "true"
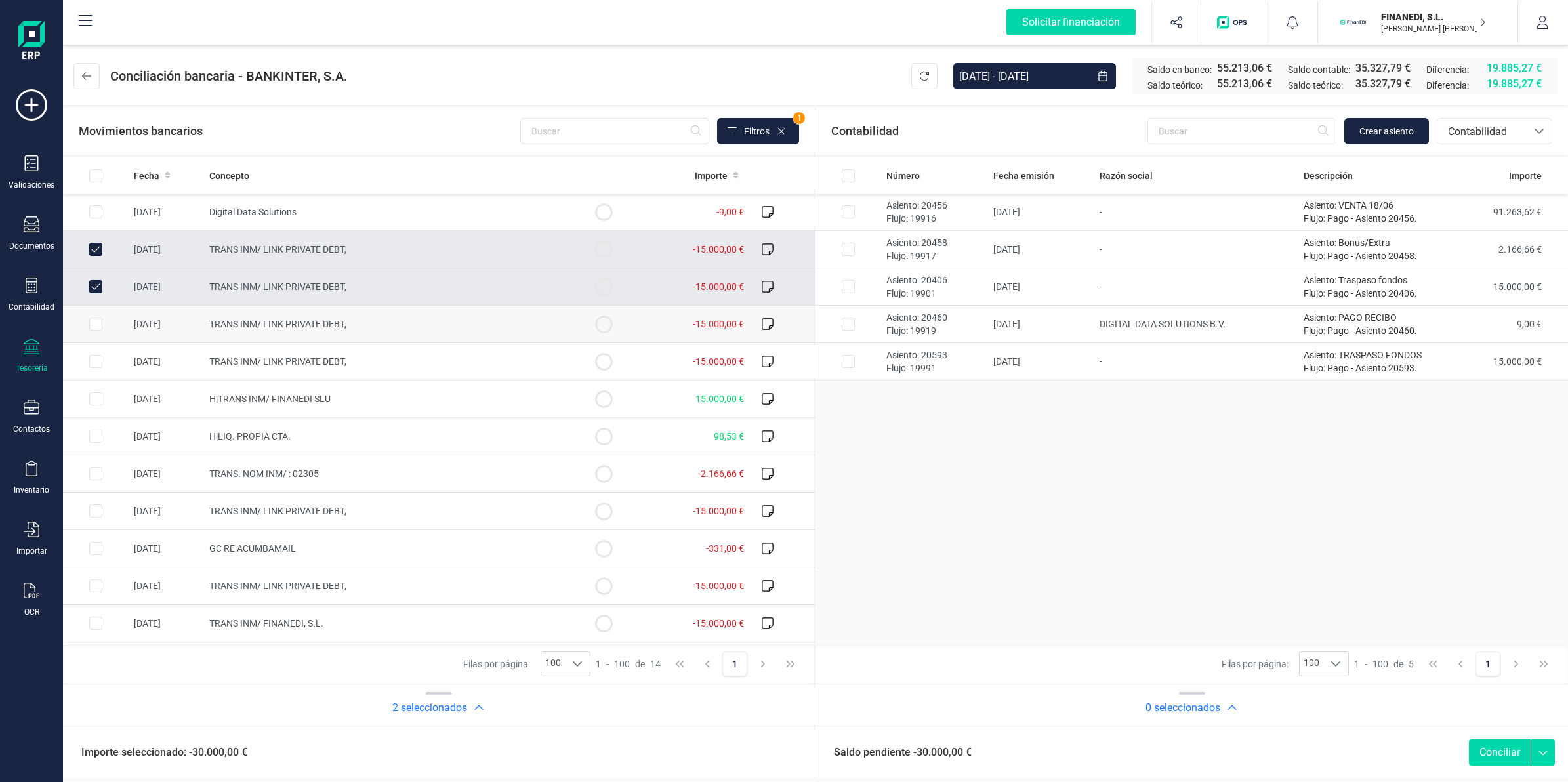
click at [666, 326] on td "-15.000,00 €" at bounding box center [692, 324] width 113 height 37
checkbox input "true"
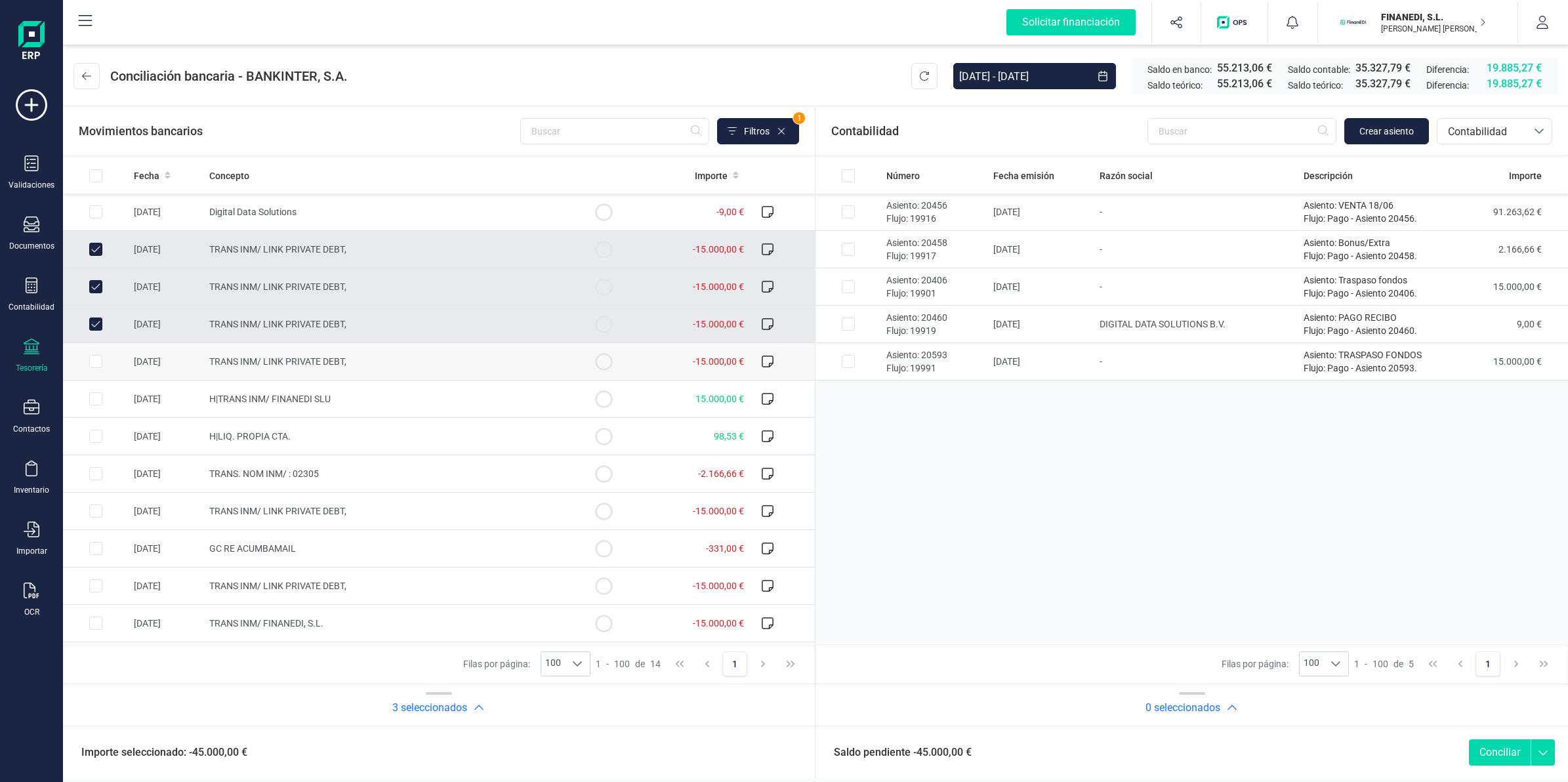
click at [670, 353] on td "-15.000,00 €" at bounding box center [692, 361] width 113 height 37
checkbox input "true"
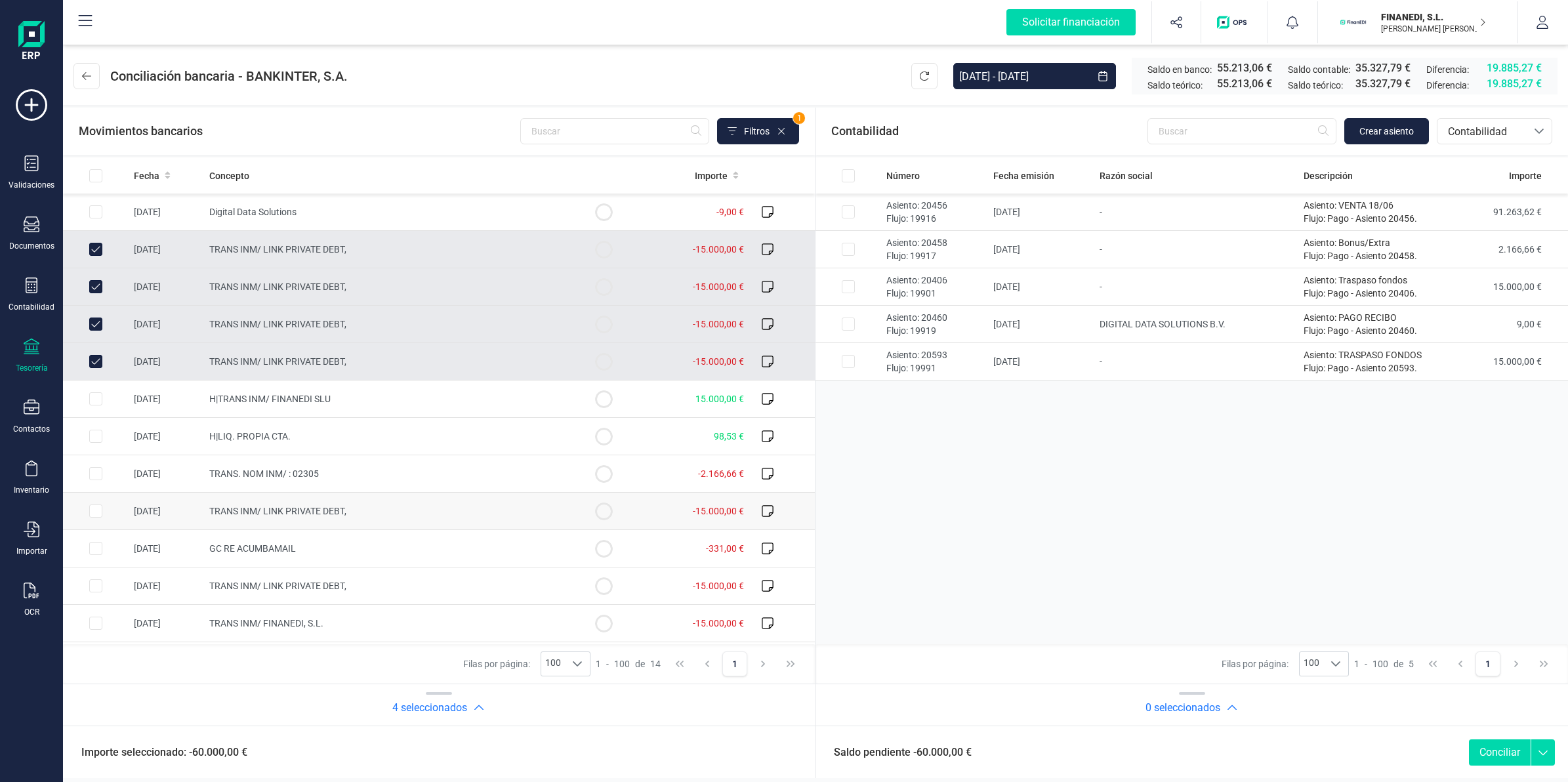
click at [680, 499] on td "-15.000,00 €" at bounding box center [692, 511] width 113 height 37
checkbox input "true"
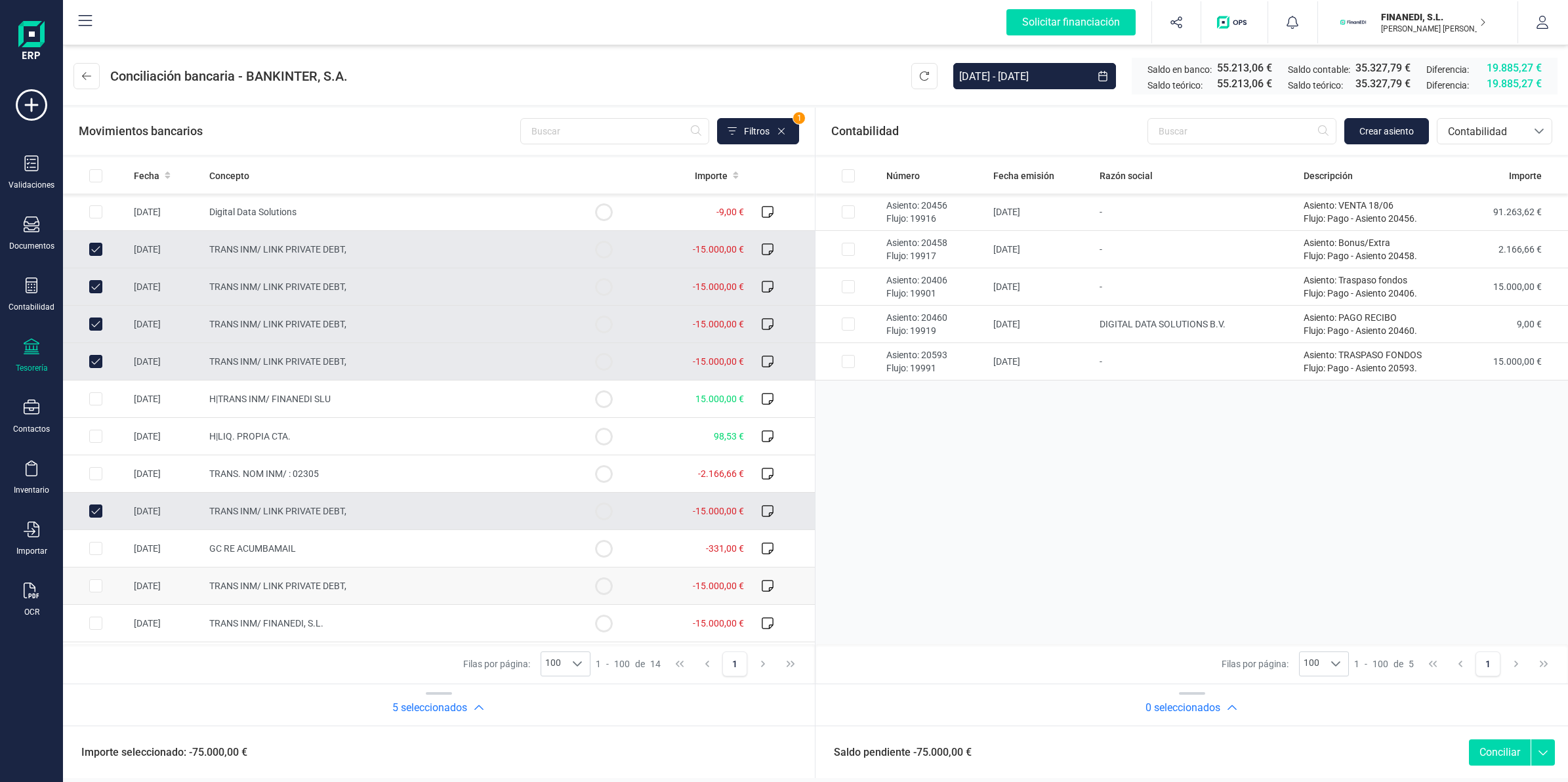
click at [680, 589] on td "-15.000,00 €" at bounding box center [692, 586] width 113 height 37
checkbox input "true"
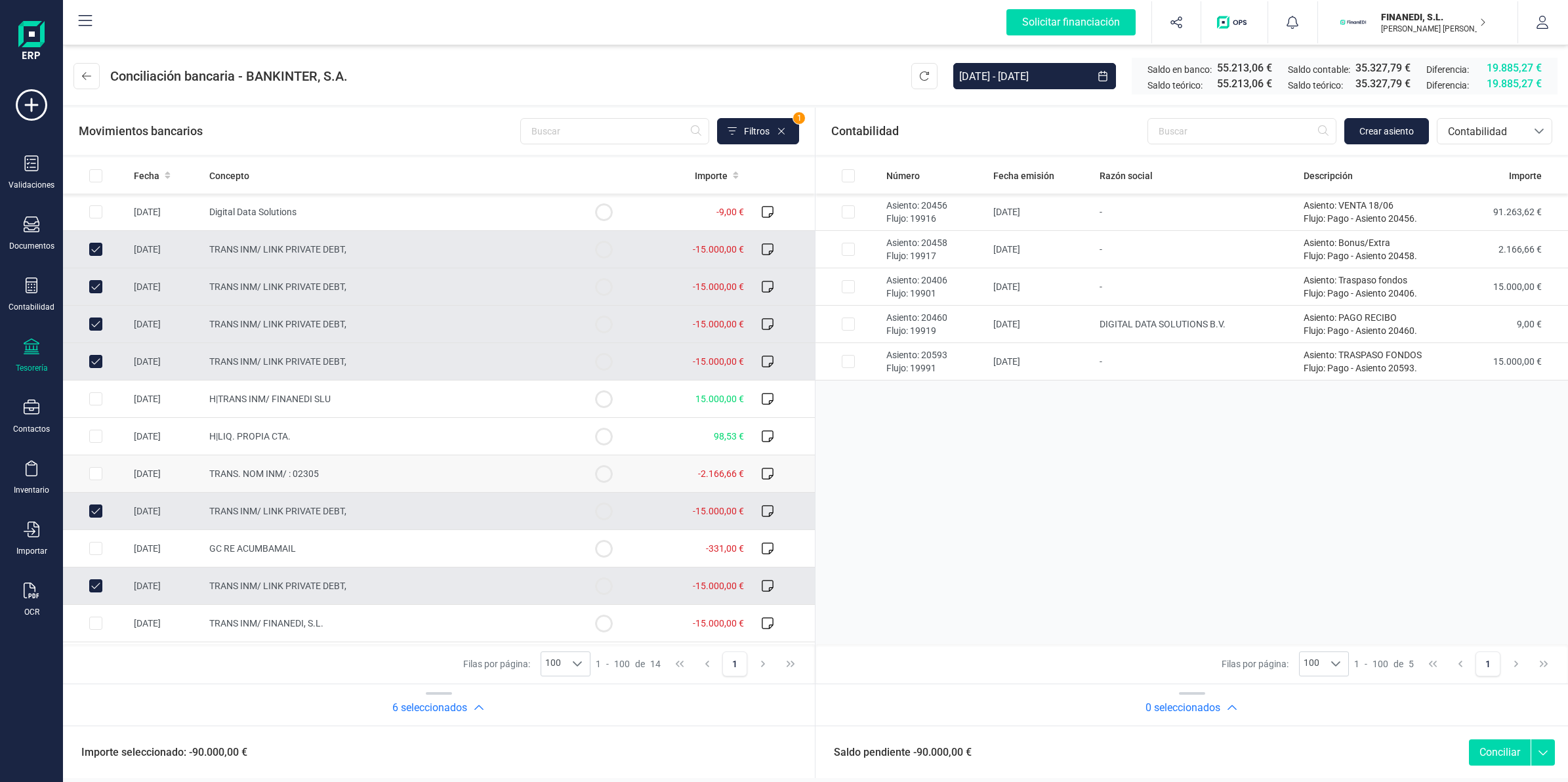
scroll to position [74, 0]
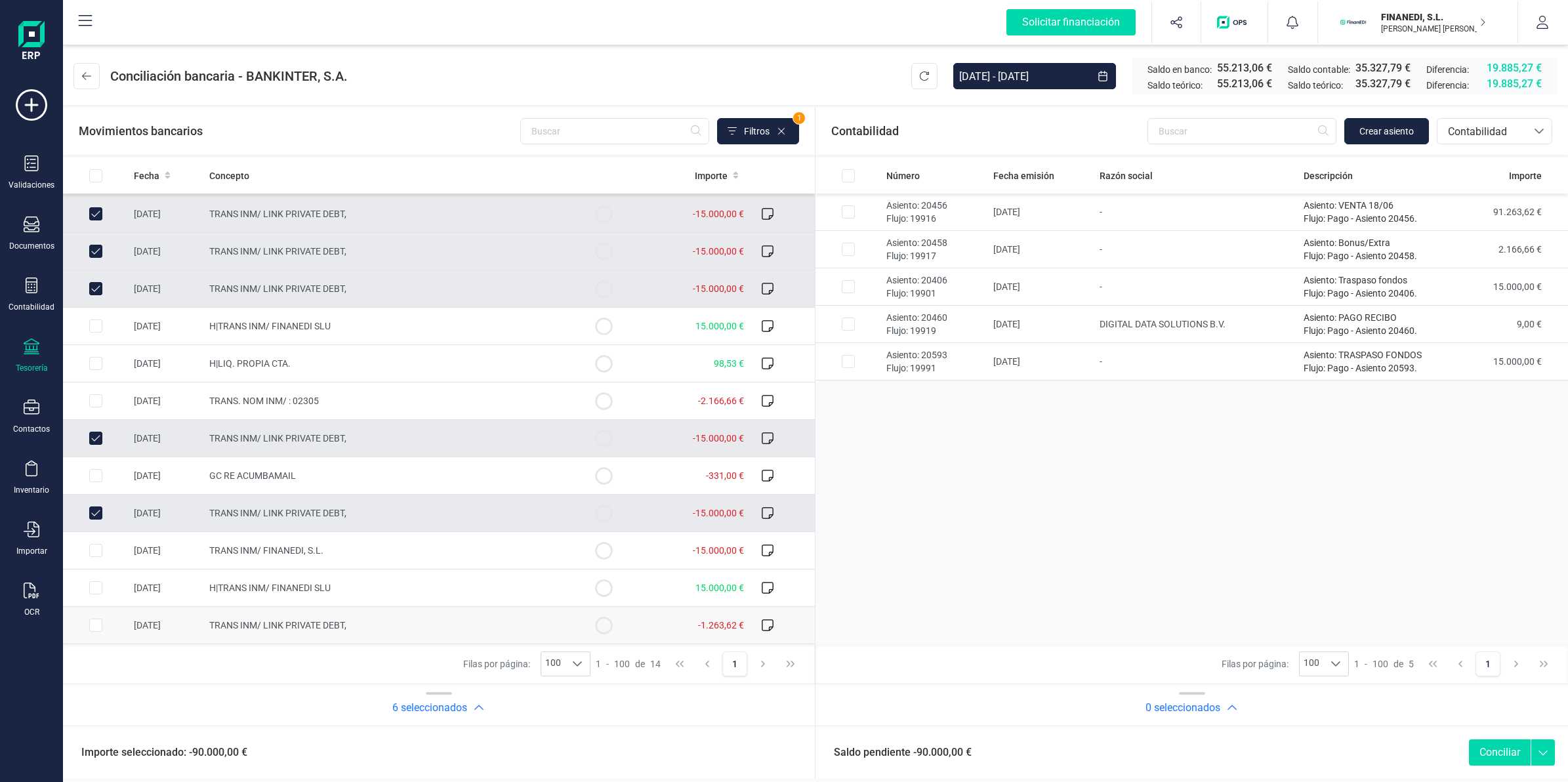
click at [228, 607] on td "TRANS INM/ LINK PRIVATE DEBT," at bounding box center [387, 625] width 368 height 37
checkbox input "true"
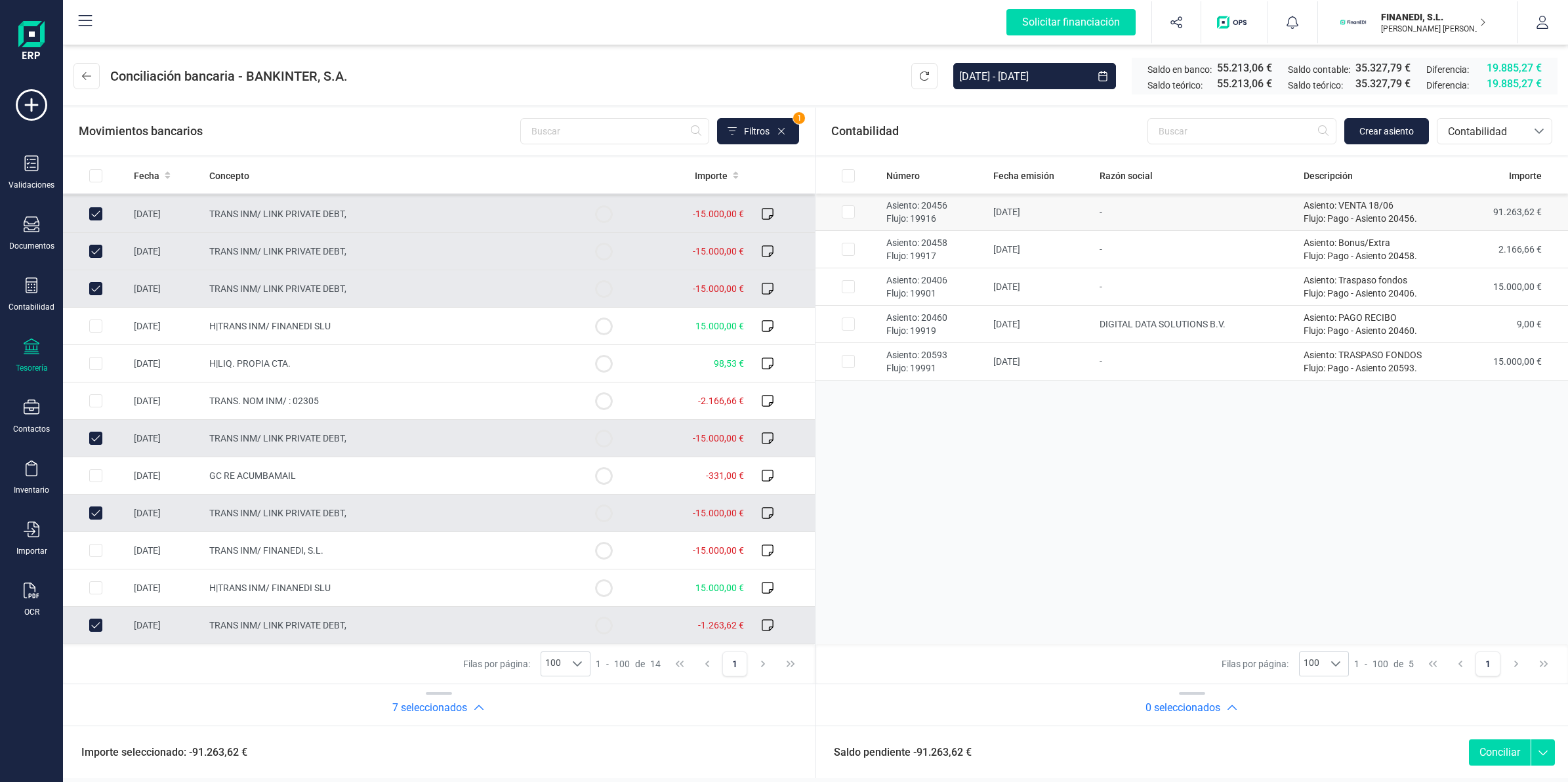
click at [1182, 204] on td "-" at bounding box center [1196, 212] width 204 height 37
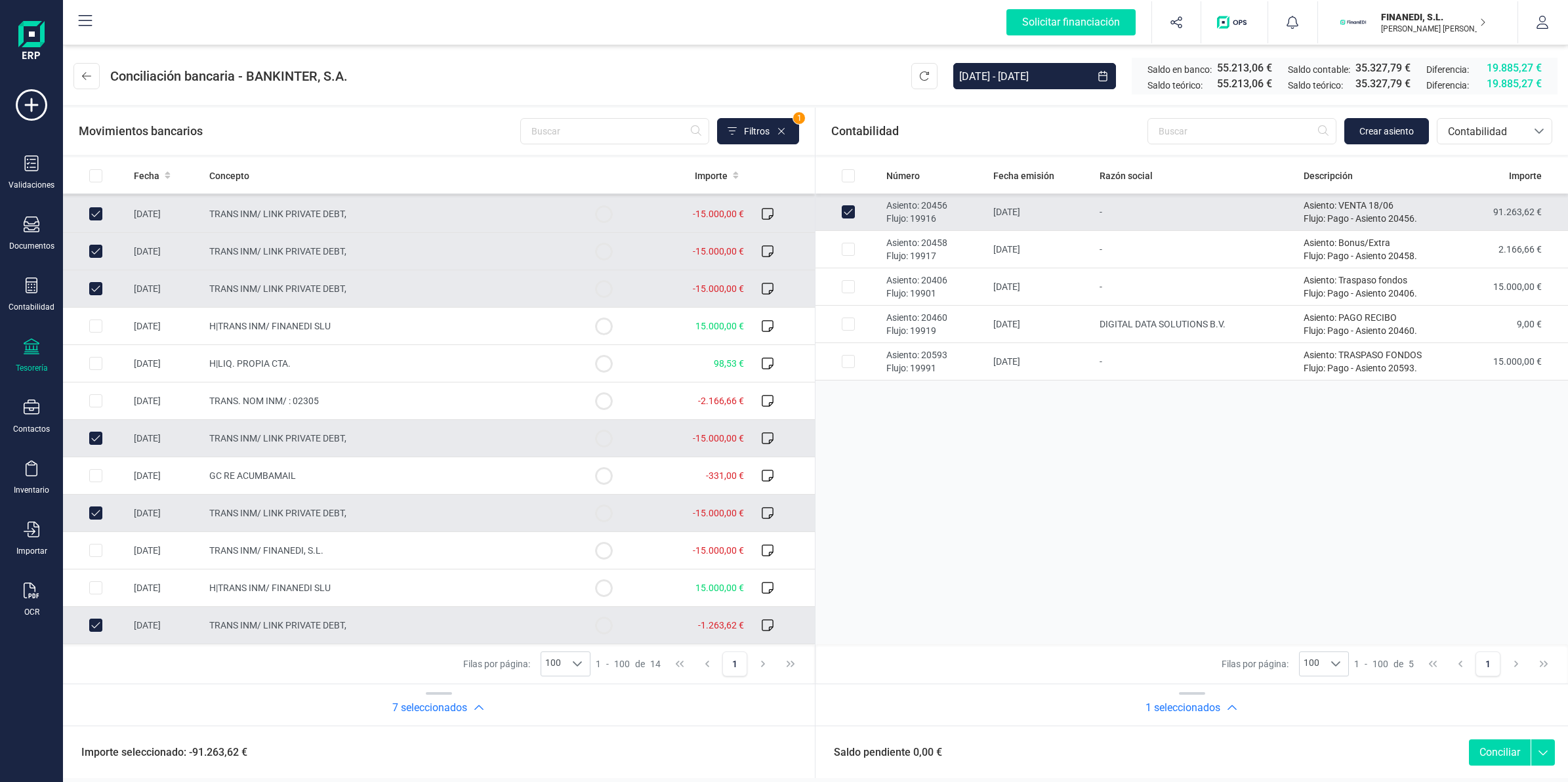
click at [1490, 754] on button "Conciliar" at bounding box center [1500, 752] width 62 height 26
checkbox input "false"
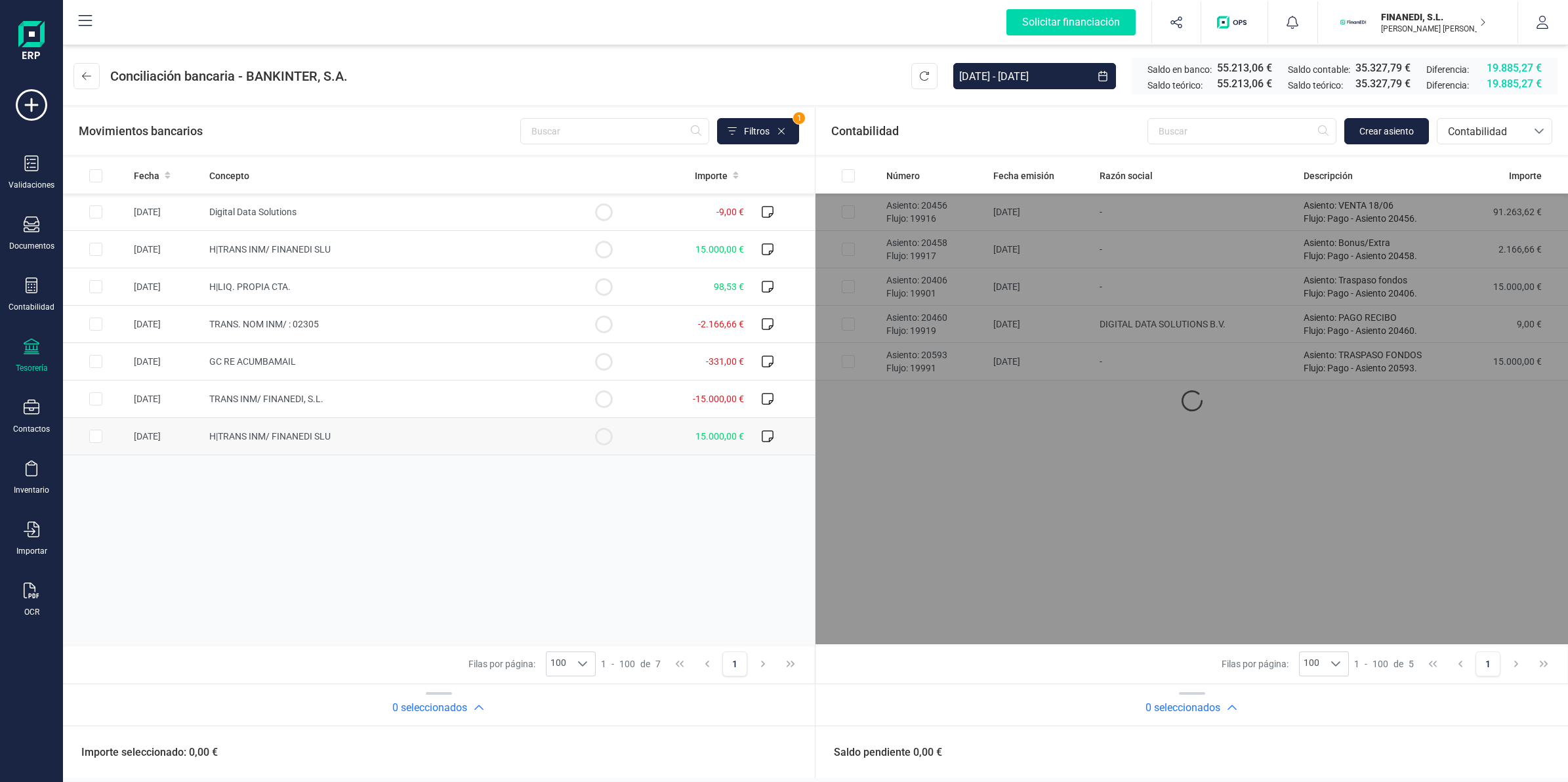
scroll to position [0, 0]
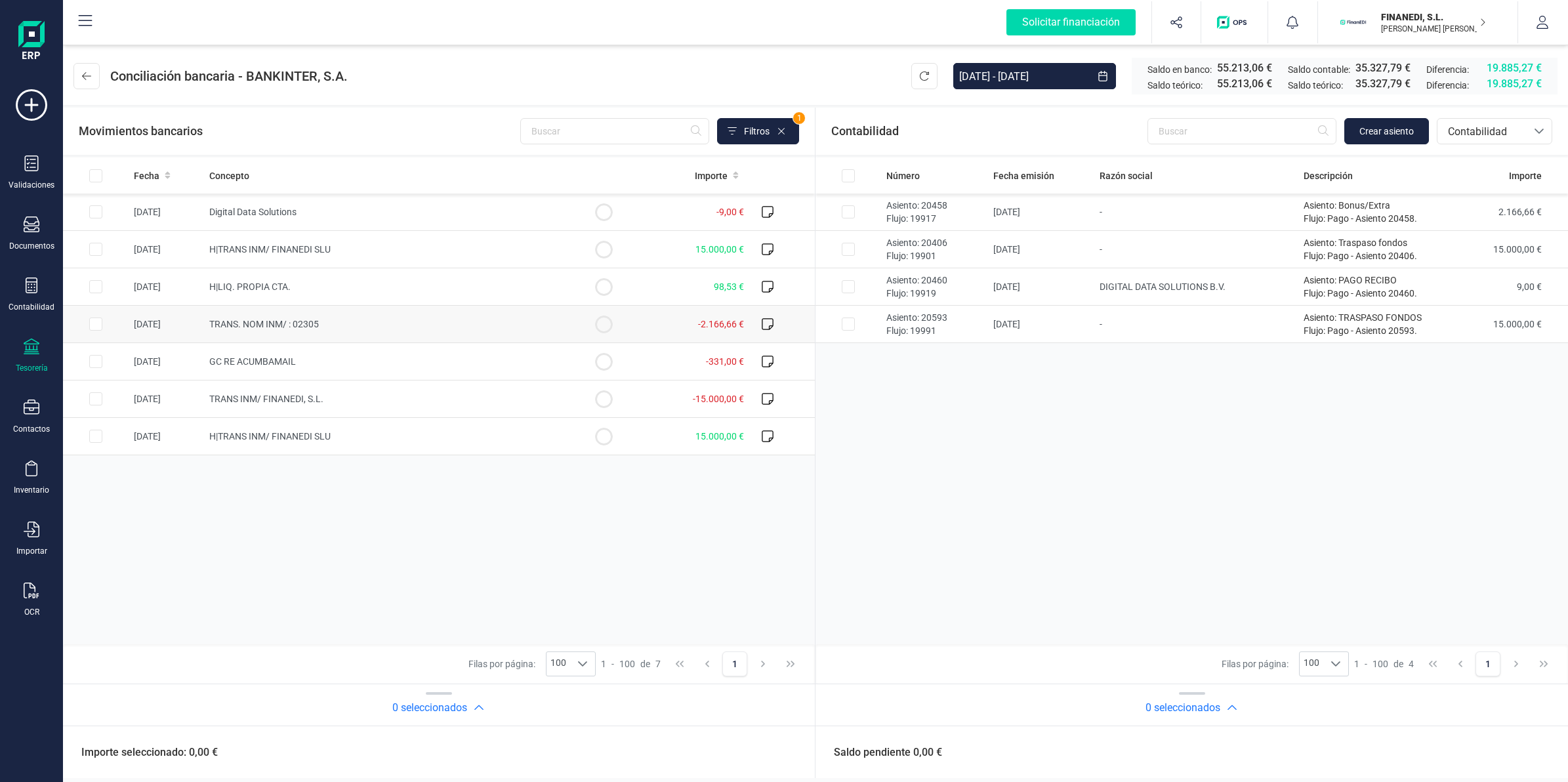
click at [715, 329] on span "-2.166,66 €" at bounding box center [721, 323] width 46 height 10
checkbox input "true"
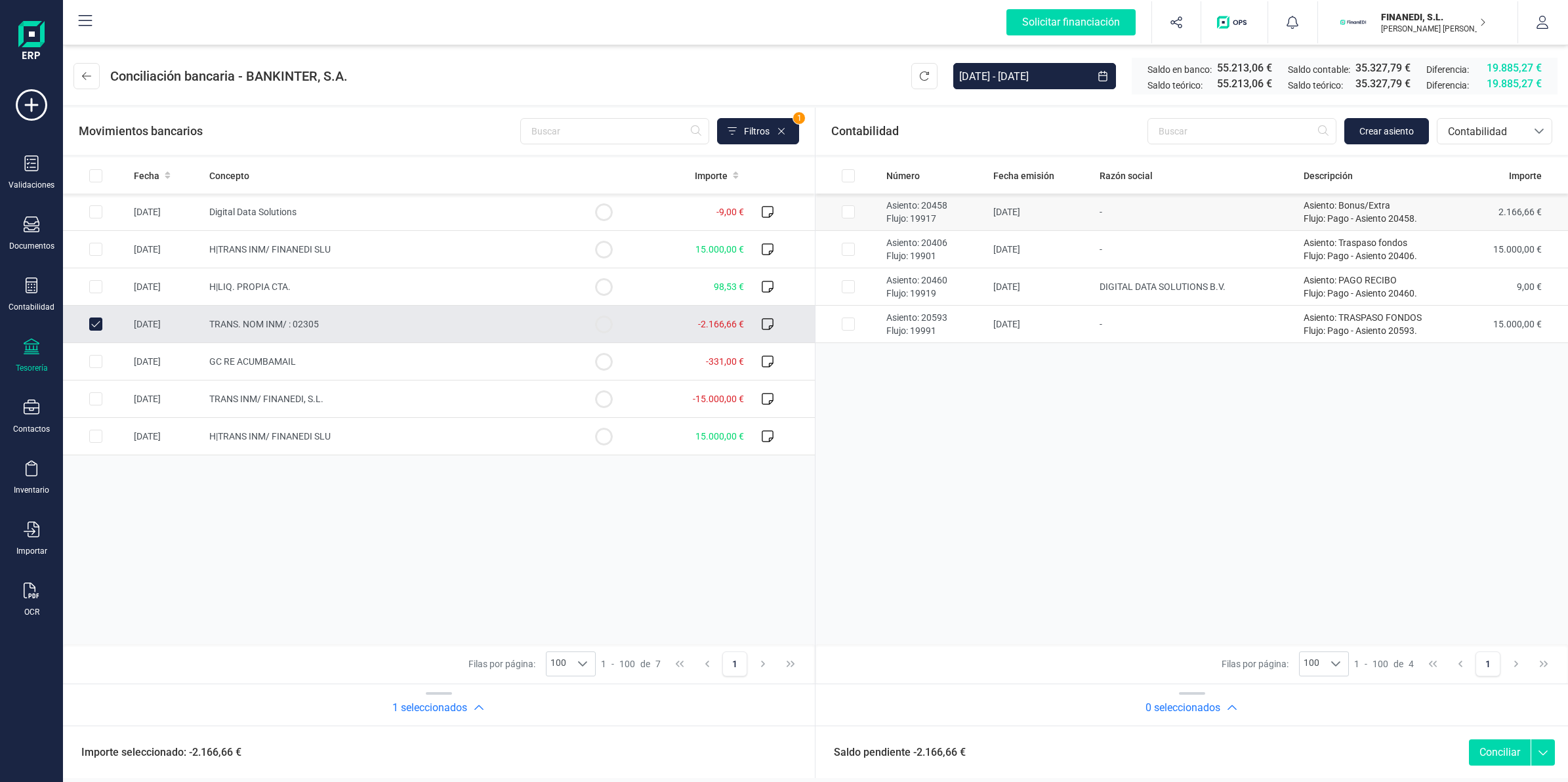
click at [1197, 210] on td "-" at bounding box center [1196, 212] width 204 height 37
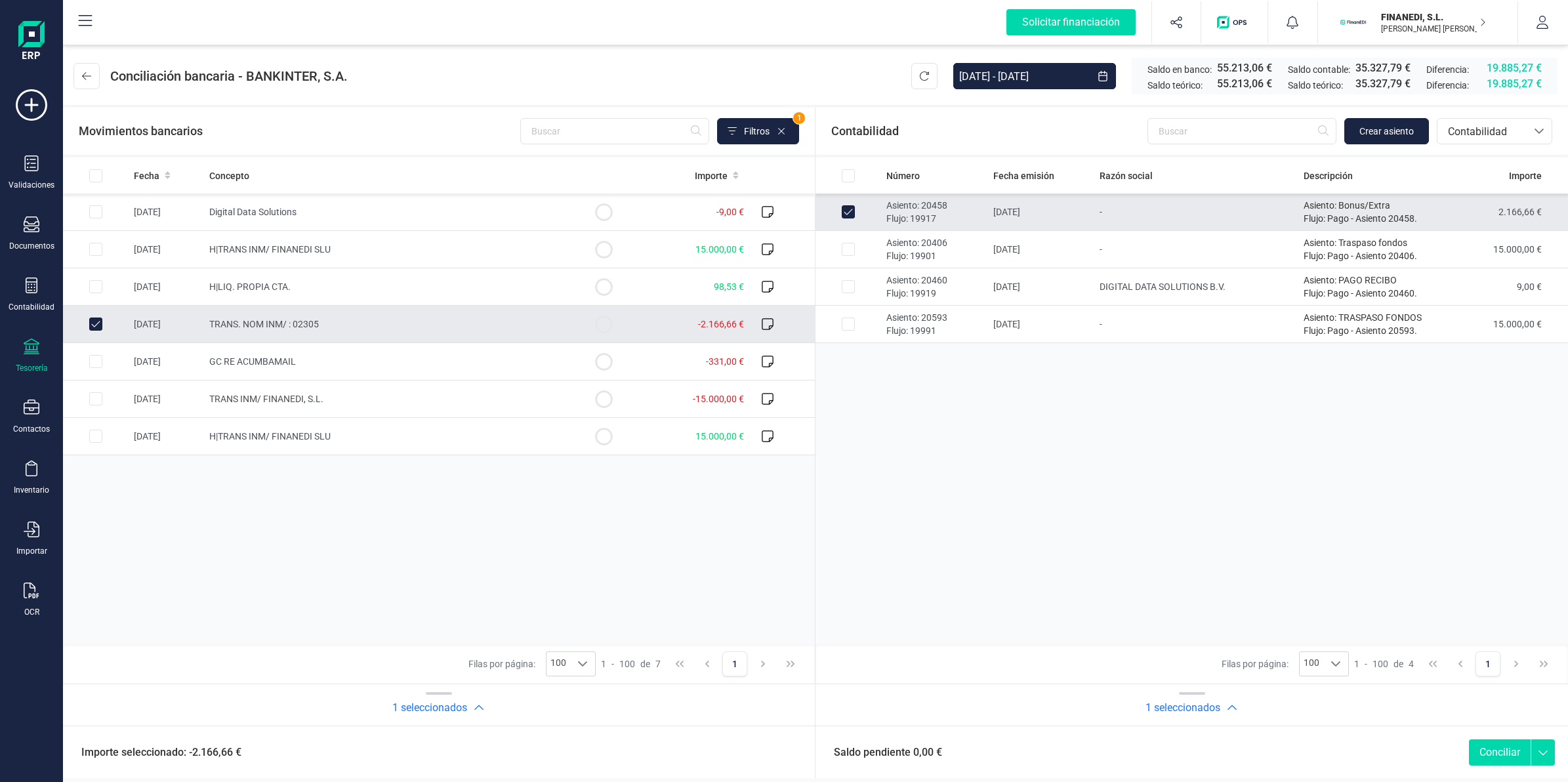
click at [1488, 751] on button "Conciliar" at bounding box center [1500, 752] width 62 height 26
checkbox input "false"
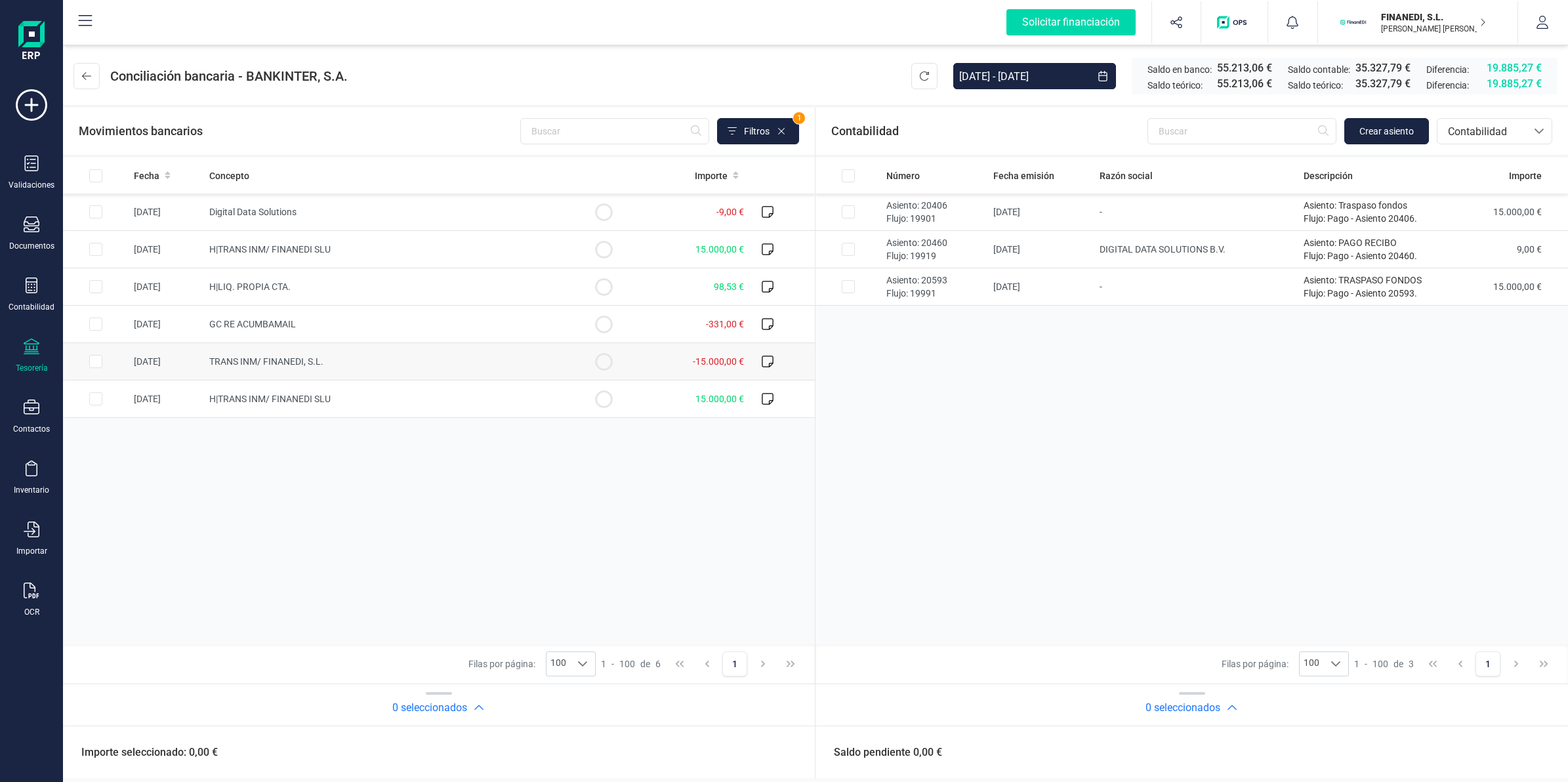
click at [689, 359] on td "-15.000,00 €" at bounding box center [692, 361] width 113 height 37
checkbox input "true"
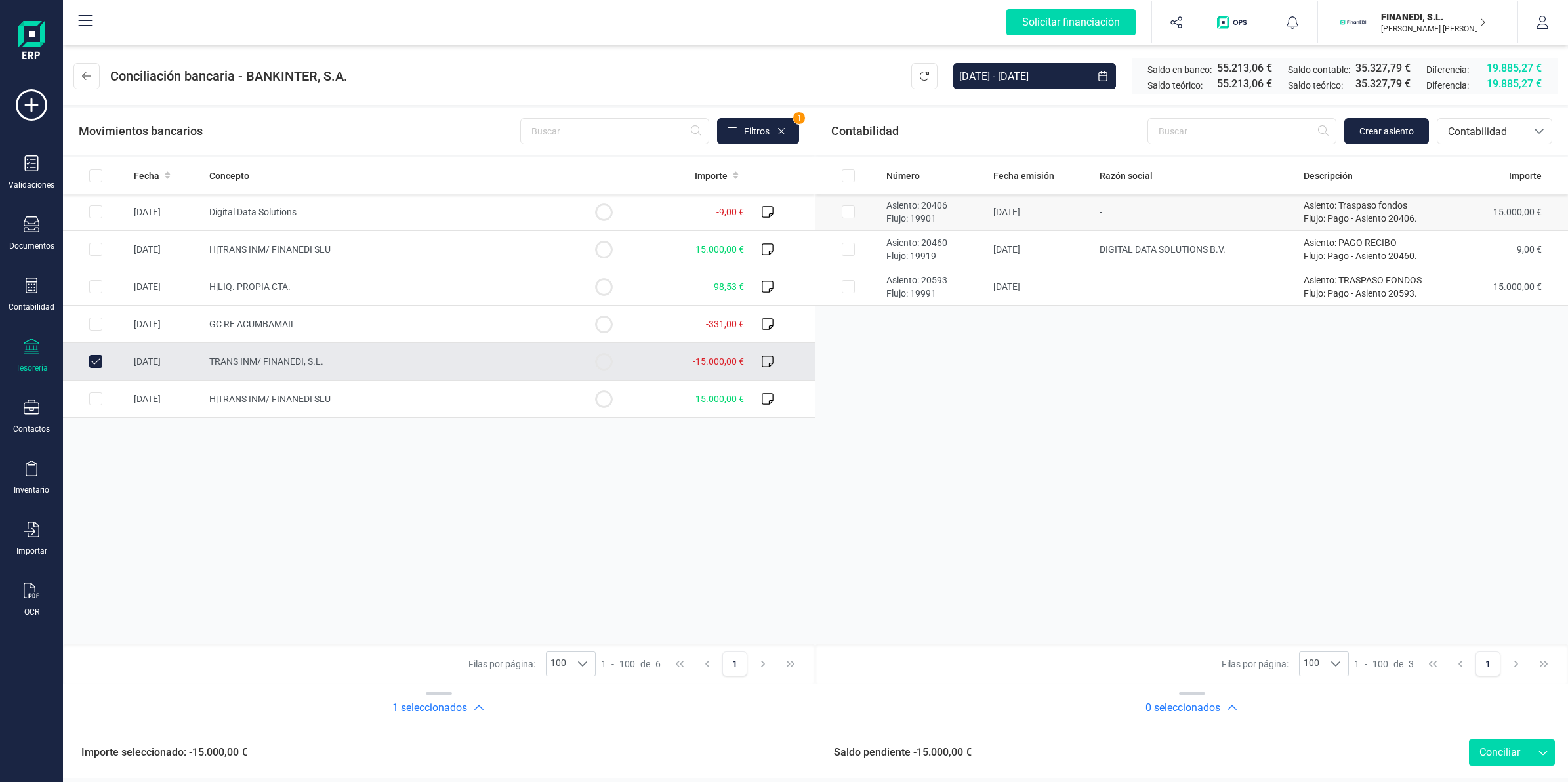
click at [1116, 207] on td "-" at bounding box center [1196, 212] width 204 height 37
checkbox input "true"
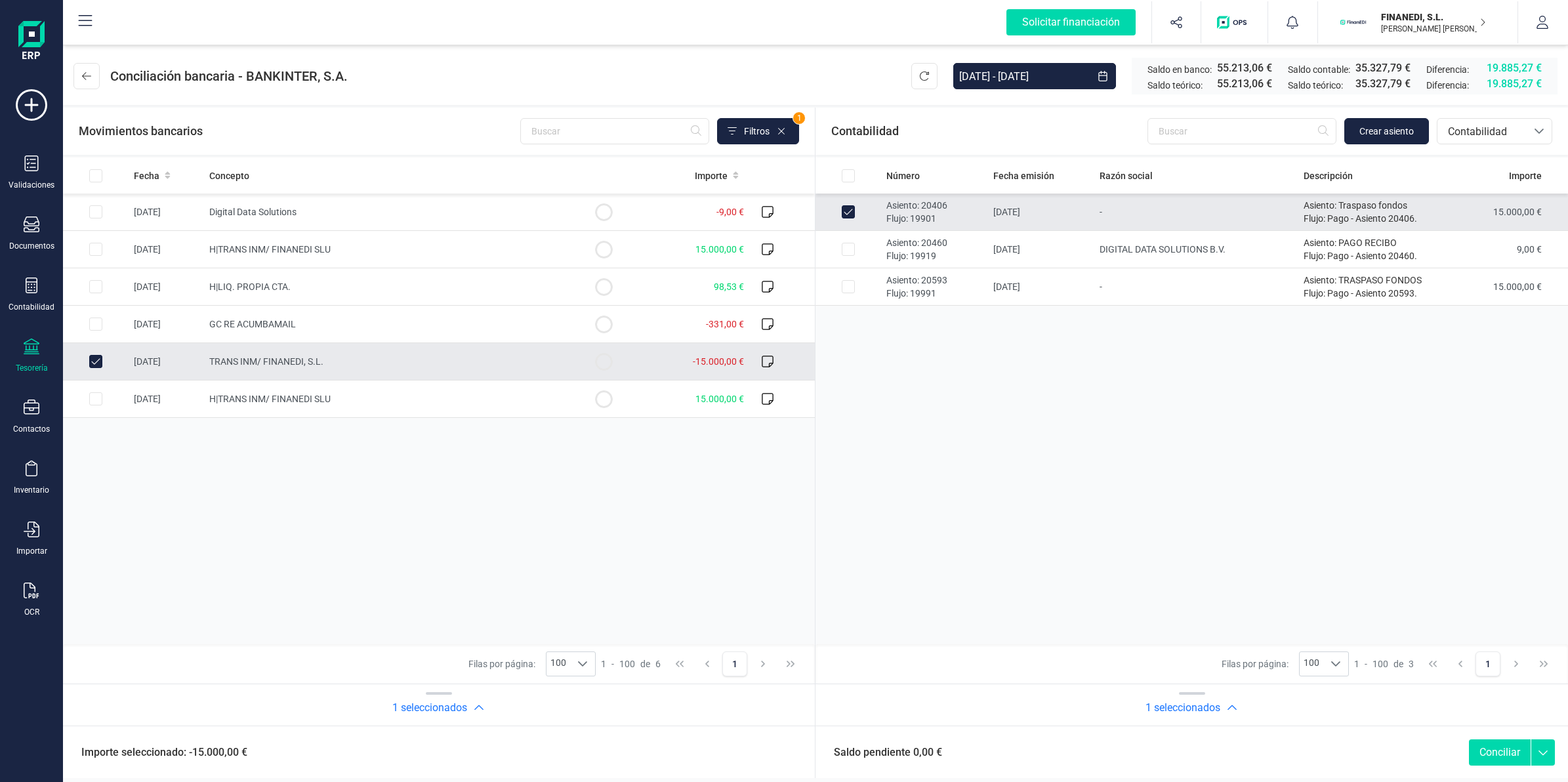
click at [1486, 746] on button "Conciliar" at bounding box center [1500, 752] width 62 height 26
checkbox input "false"
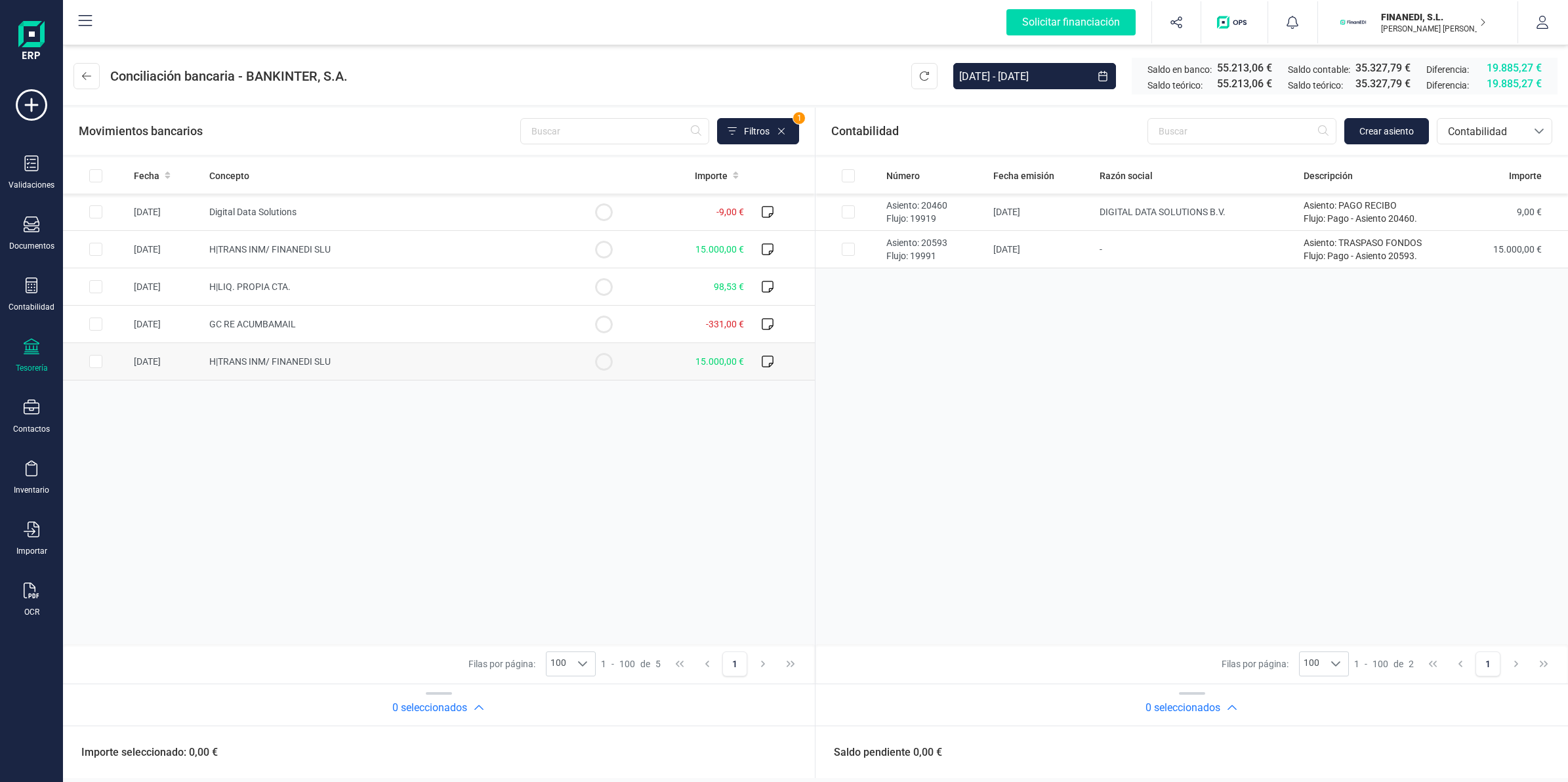
click at [463, 364] on td "H|TRANS INM/ FINANEDI SLU" at bounding box center [387, 361] width 368 height 37
checkbox input "true"
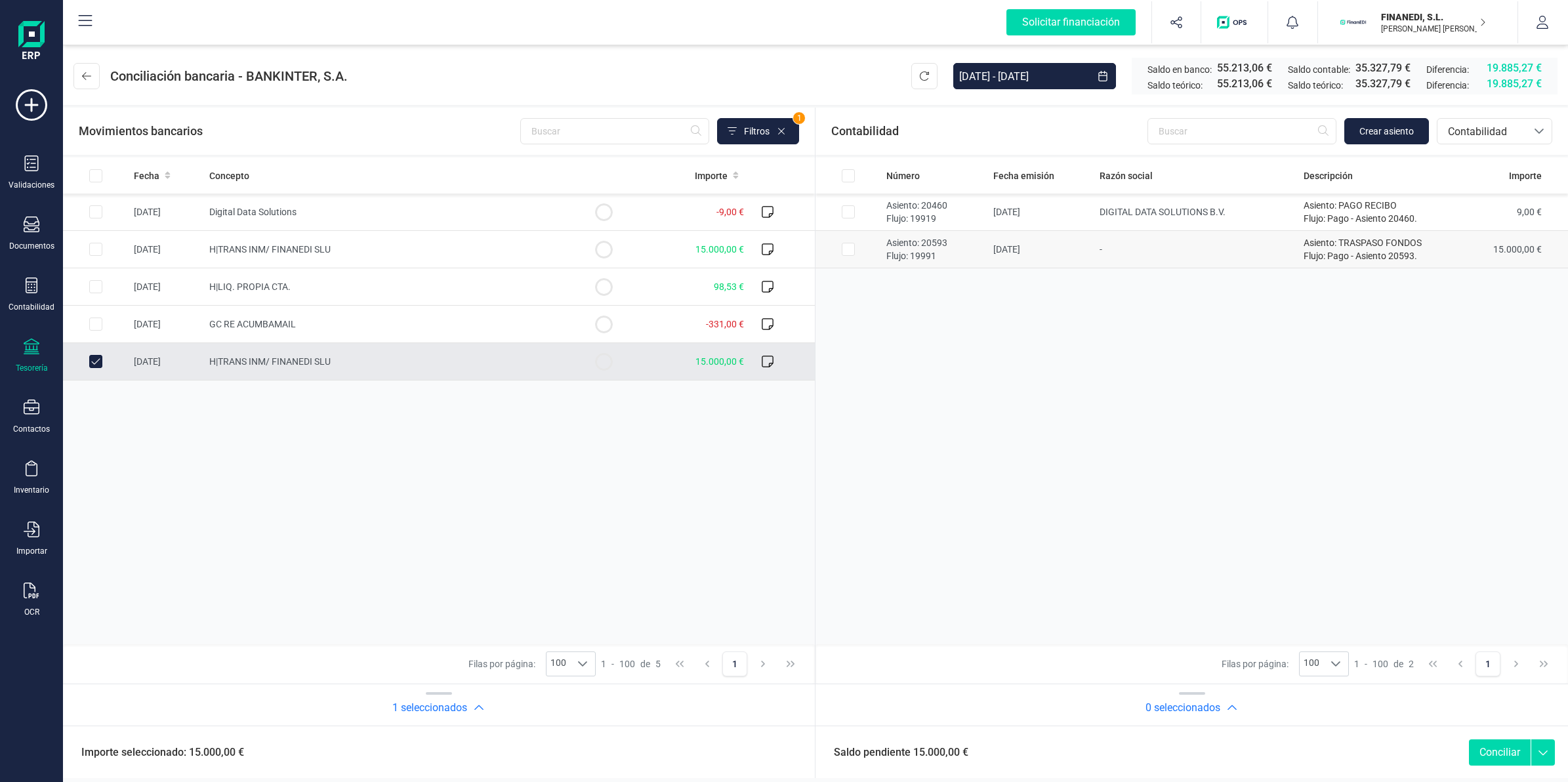
click at [1094, 241] on td "-" at bounding box center [1196, 249] width 204 height 37
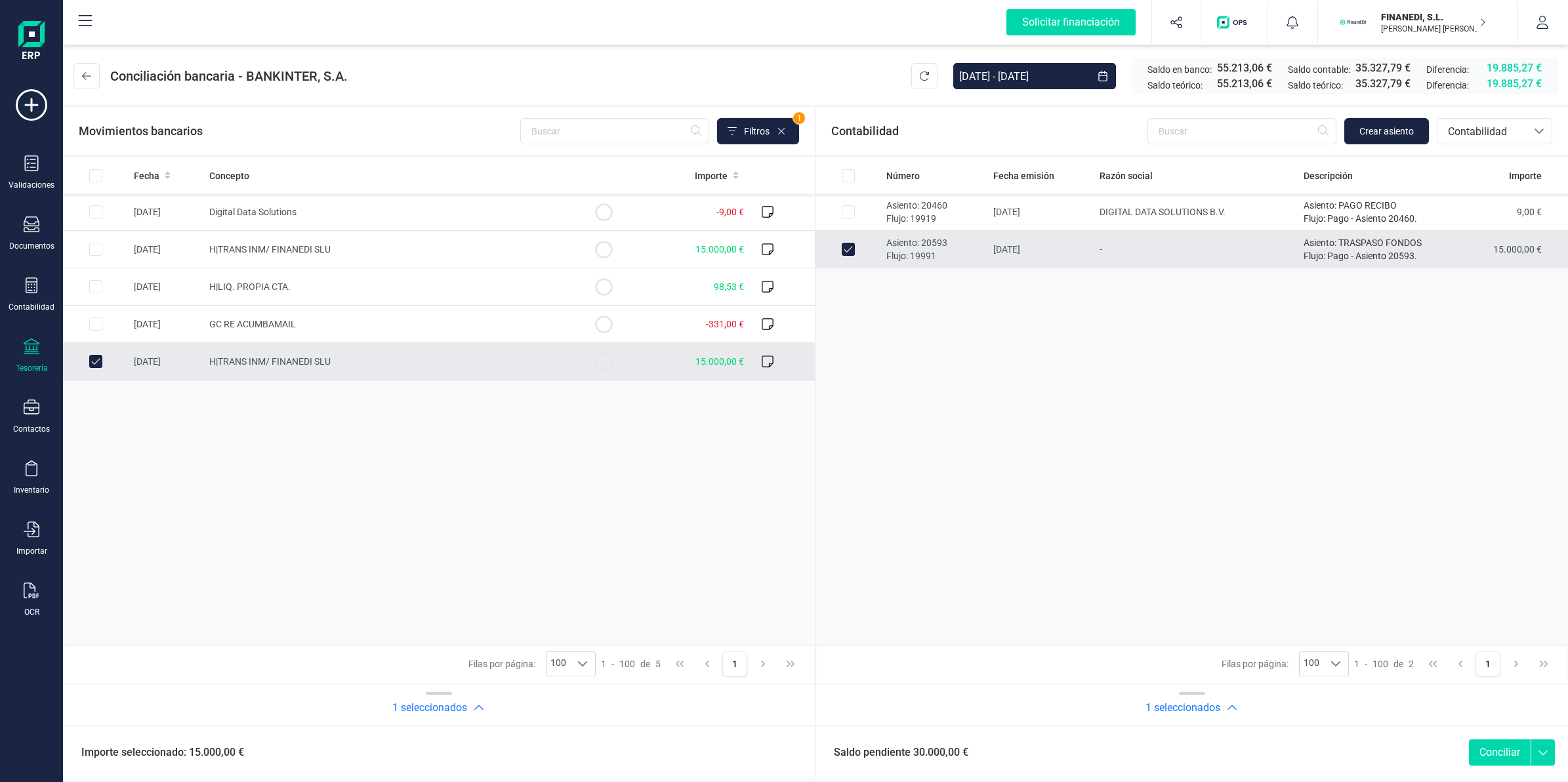
click at [1094, 241] on td "-" at bounding box center [1196, 249] width 204 height 37
checkbox input "false"
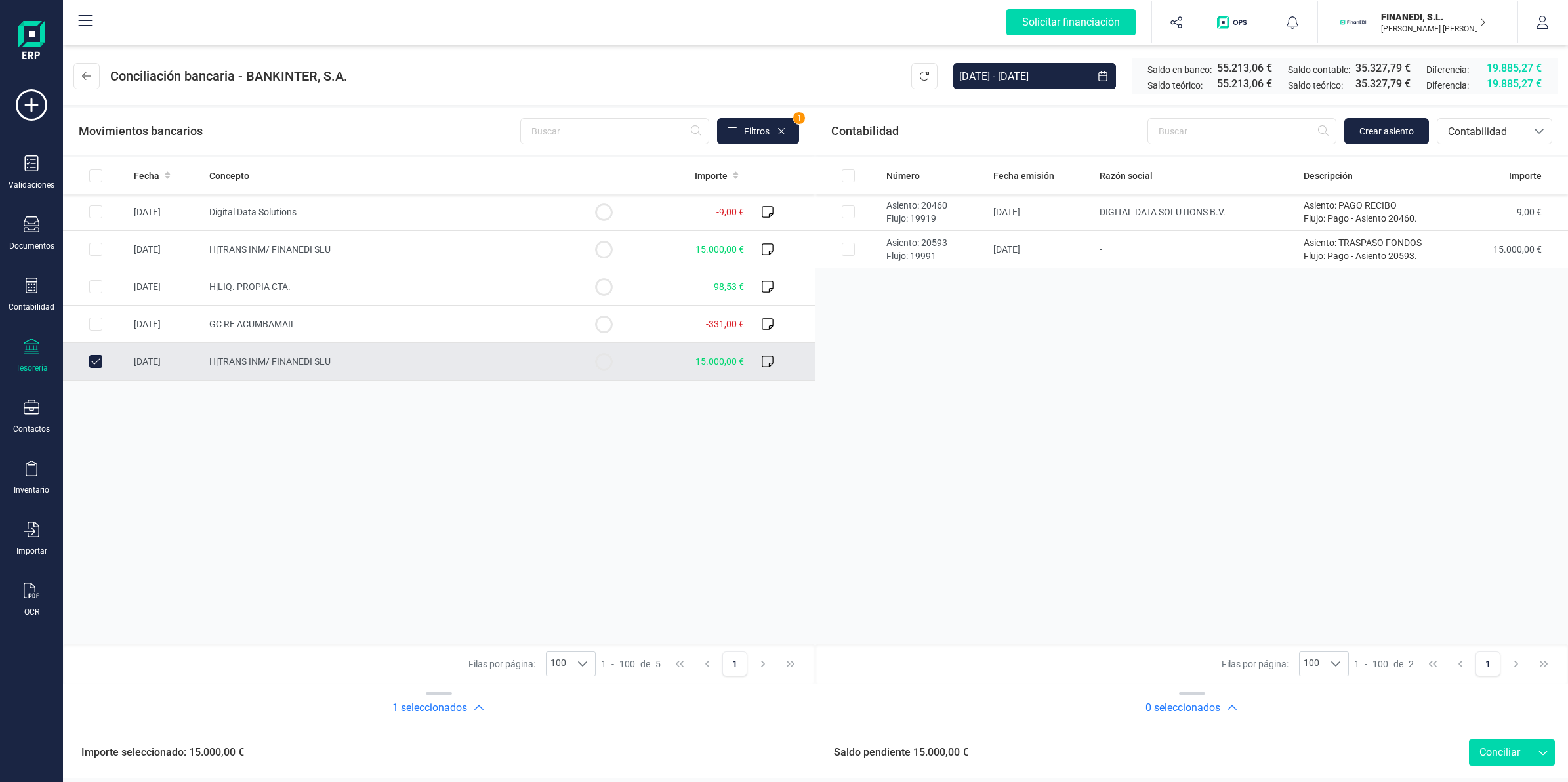
click at [559, 363] on td "H|TRANS INM/ FINANEDI SLU" at bounding box center [387, 361] width 368 height 37
checkbox input "false"
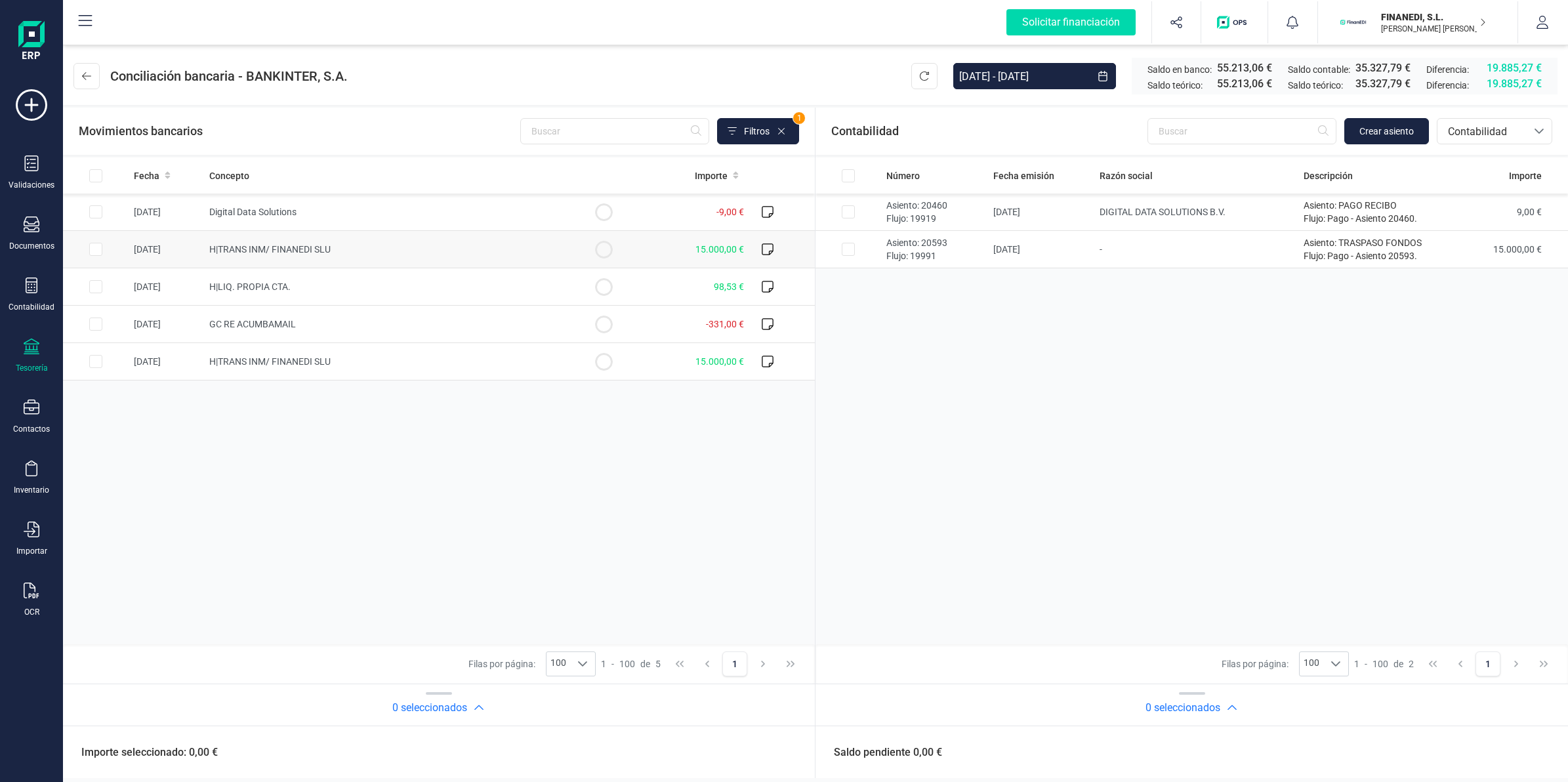
click at [520, 242] on td "H|TRANS INM/ FINANEDI SLU" at bounding box center [387, 249] width 368 height 37
checkbox input "true"
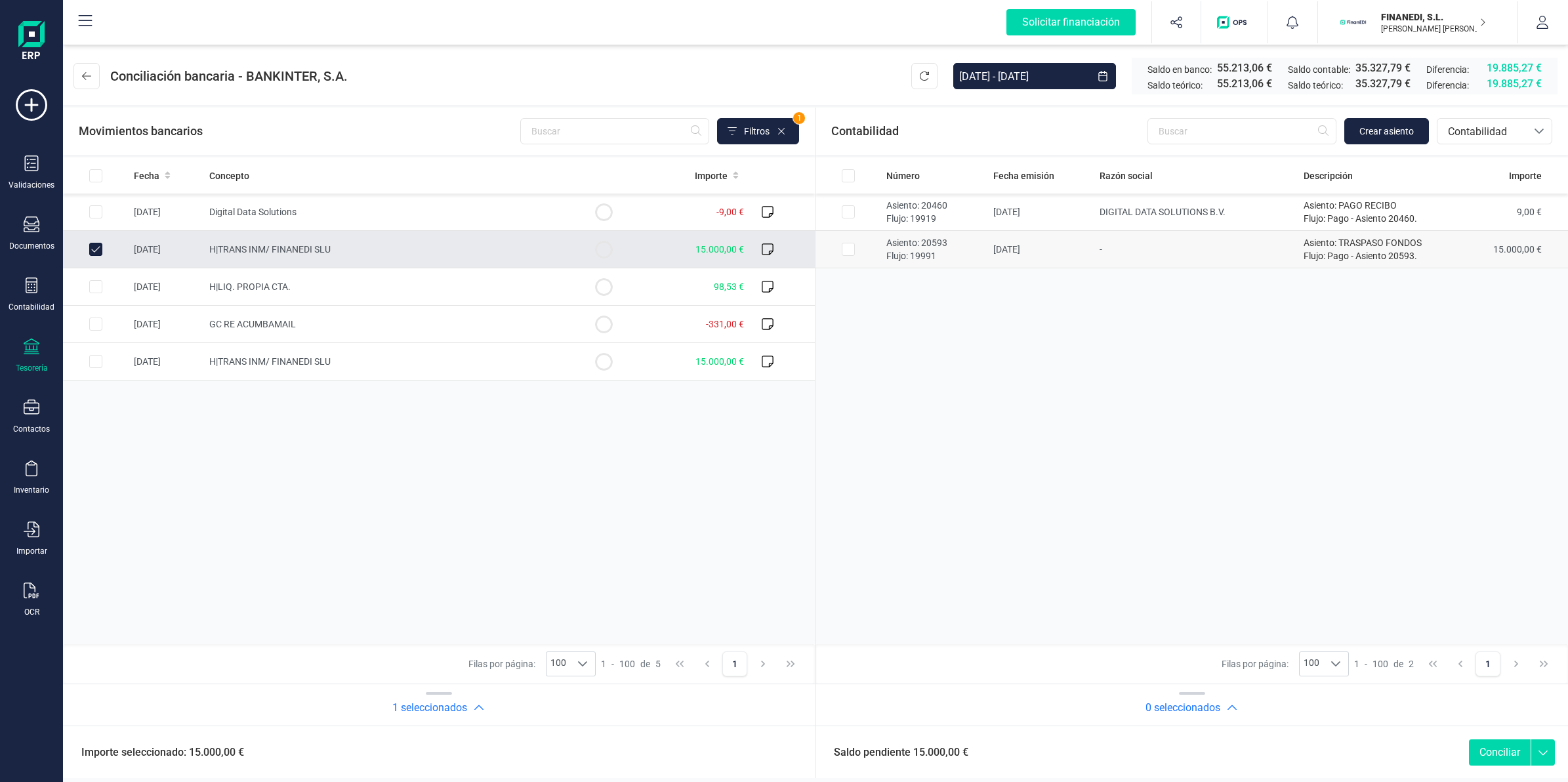
click at [1108, 248] on td "-" at bounding box center [1196, 249] width 204 height 37
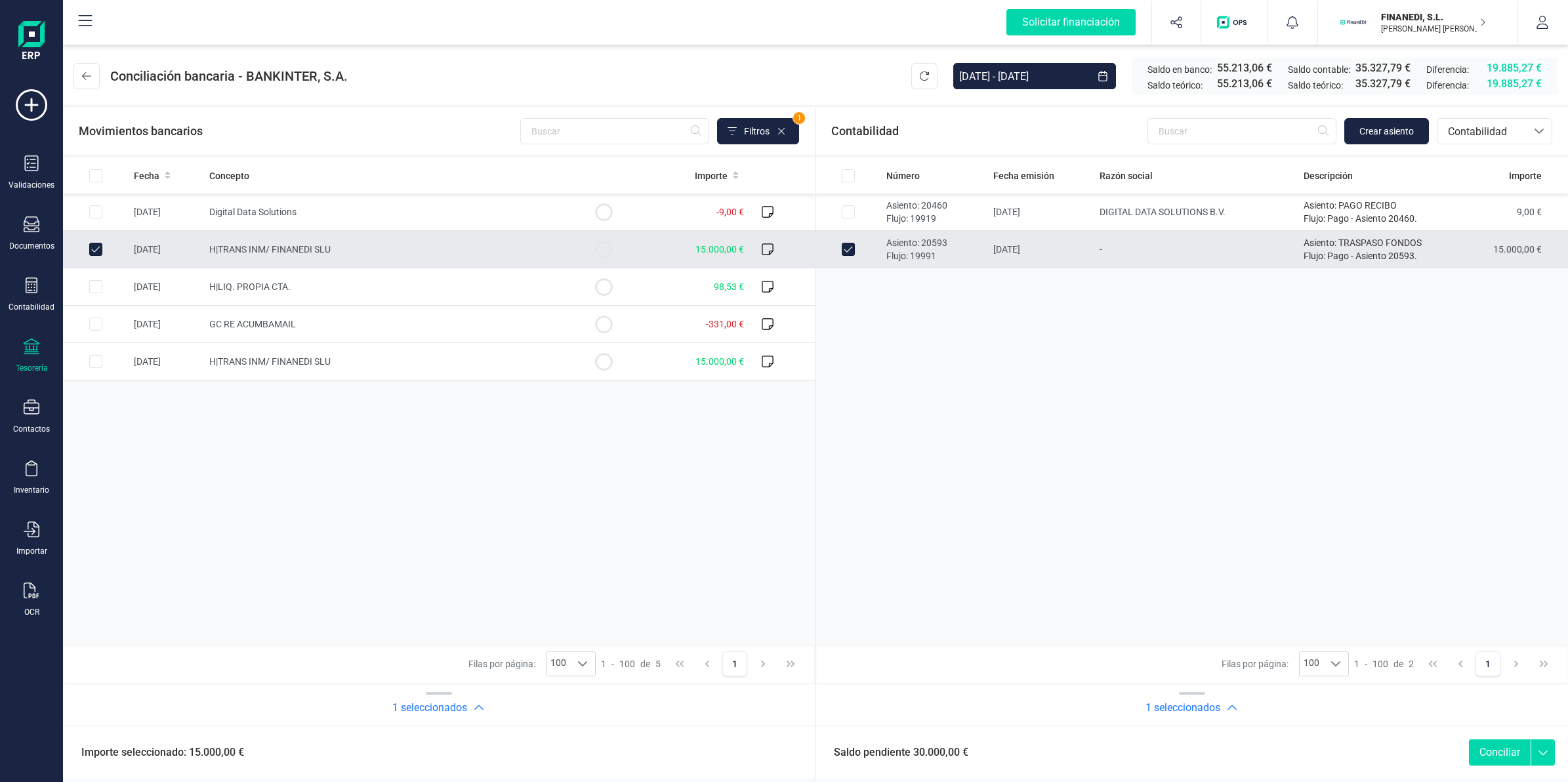
click at [1108, 248] on td "-" at bounding box center [1196, 249] width 204 height 37
checkbox input "false"
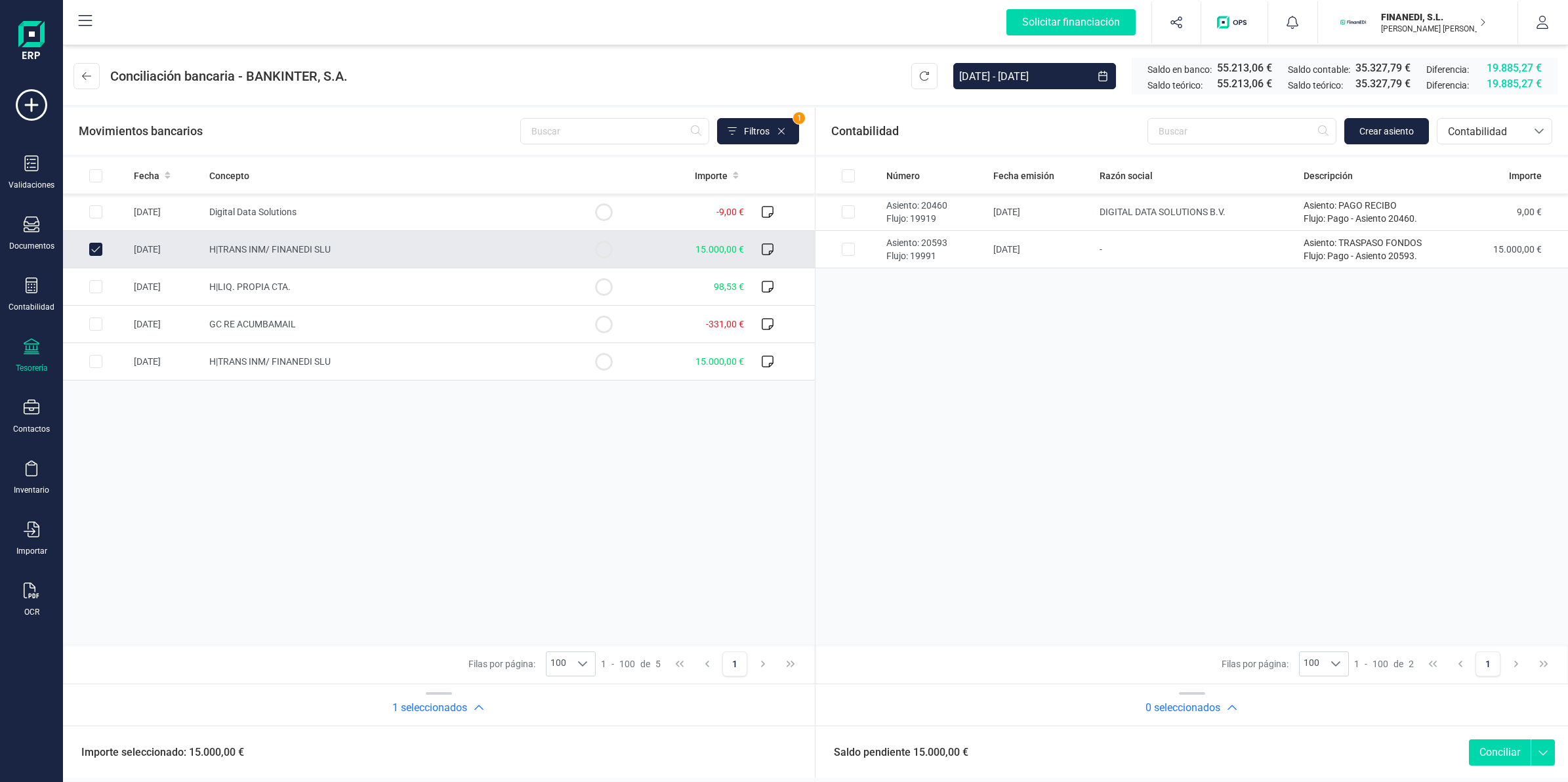
click at [548, 243] on td "H|TRANS INM/ FINANEDI SLU" at bounding box center [387, 249] width 368 height 37
checkbox input "false"
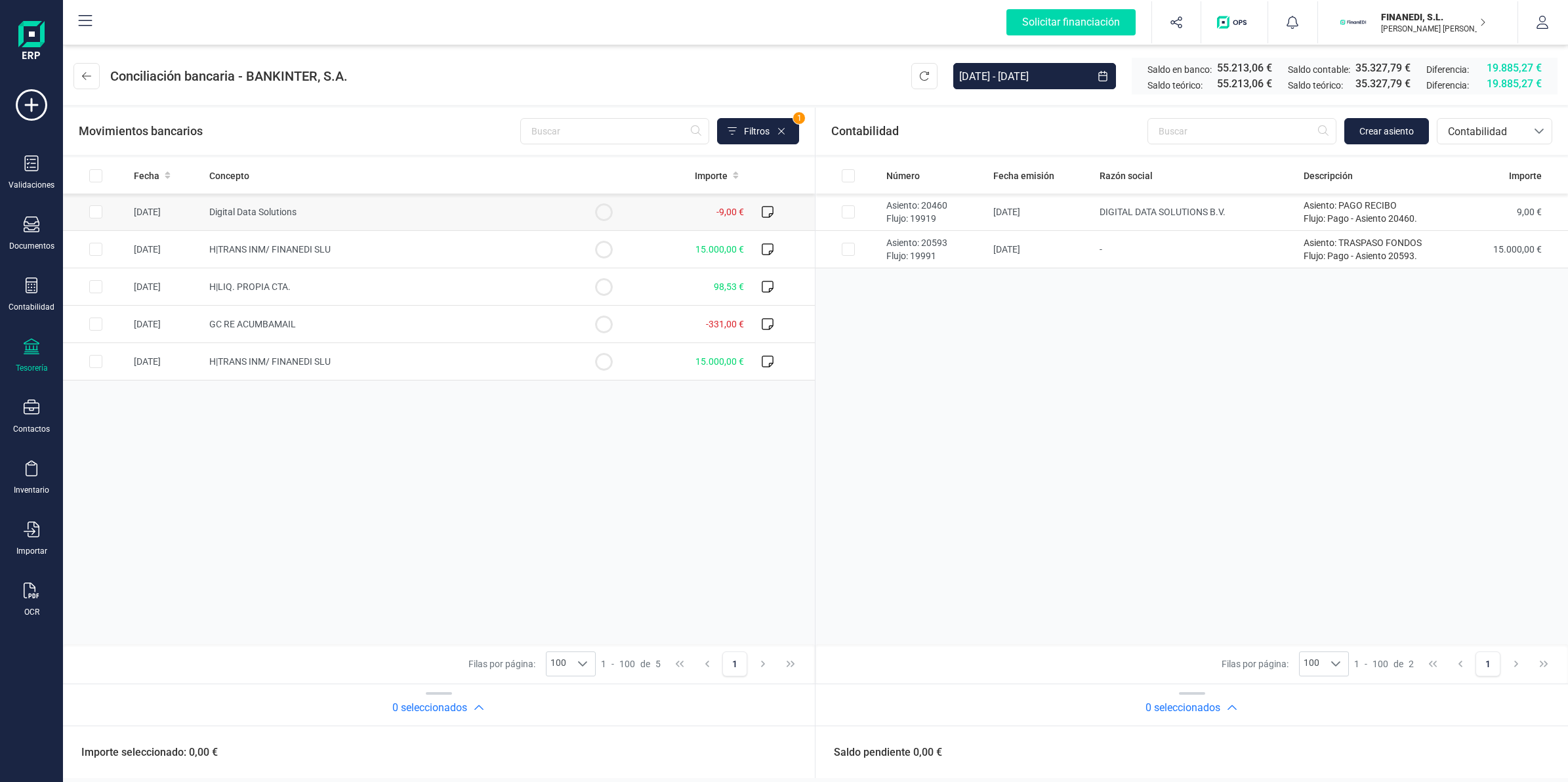
click at [645, 215] on td "-9,00 €" at bounding box center [692, 212] width 113 height 37
checkbox input "true"
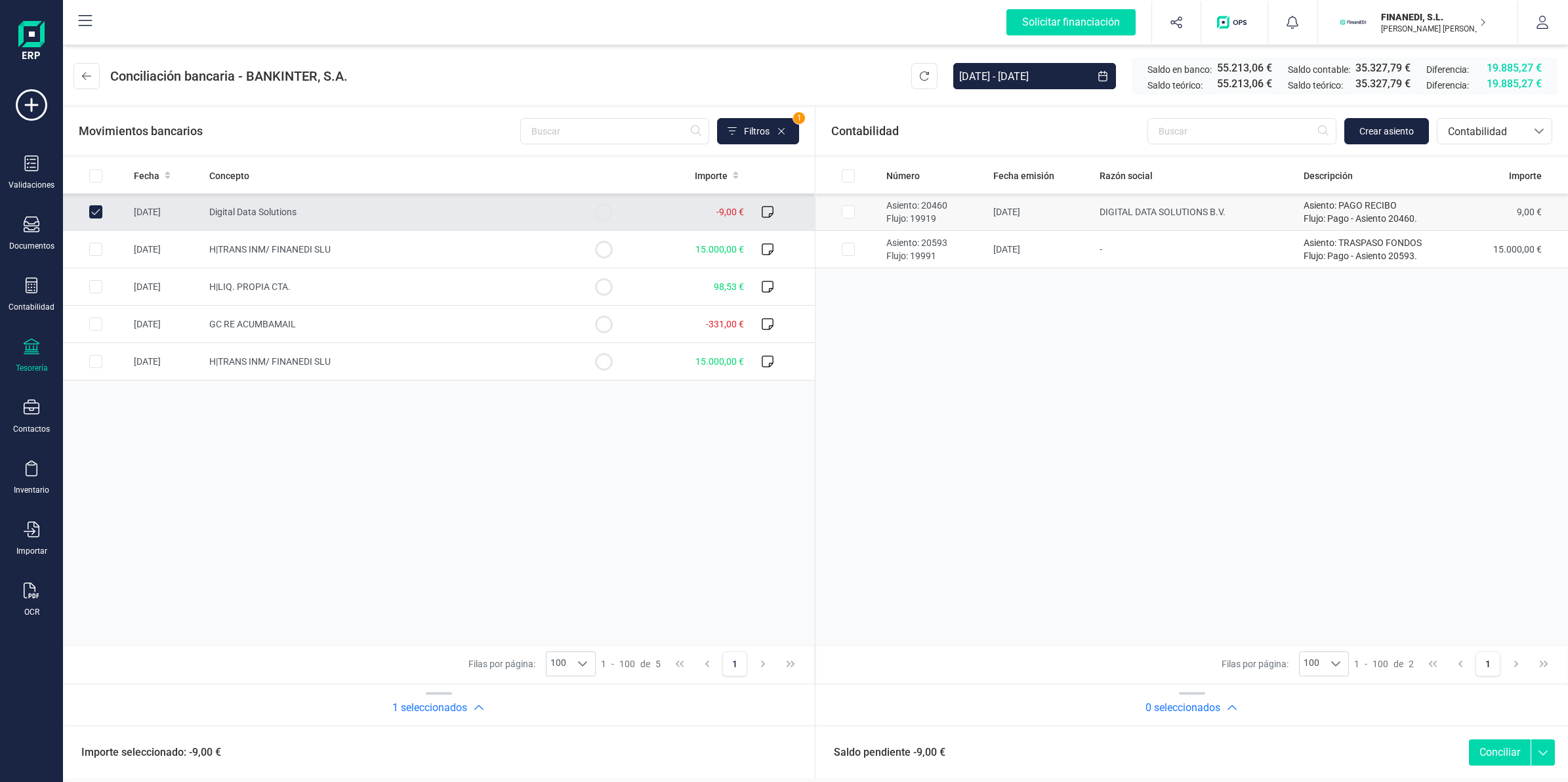
click at [1020, 207] on td "[DATE]" at bounding box center [1041, 212] width 107 height 37
checkbox input "true"
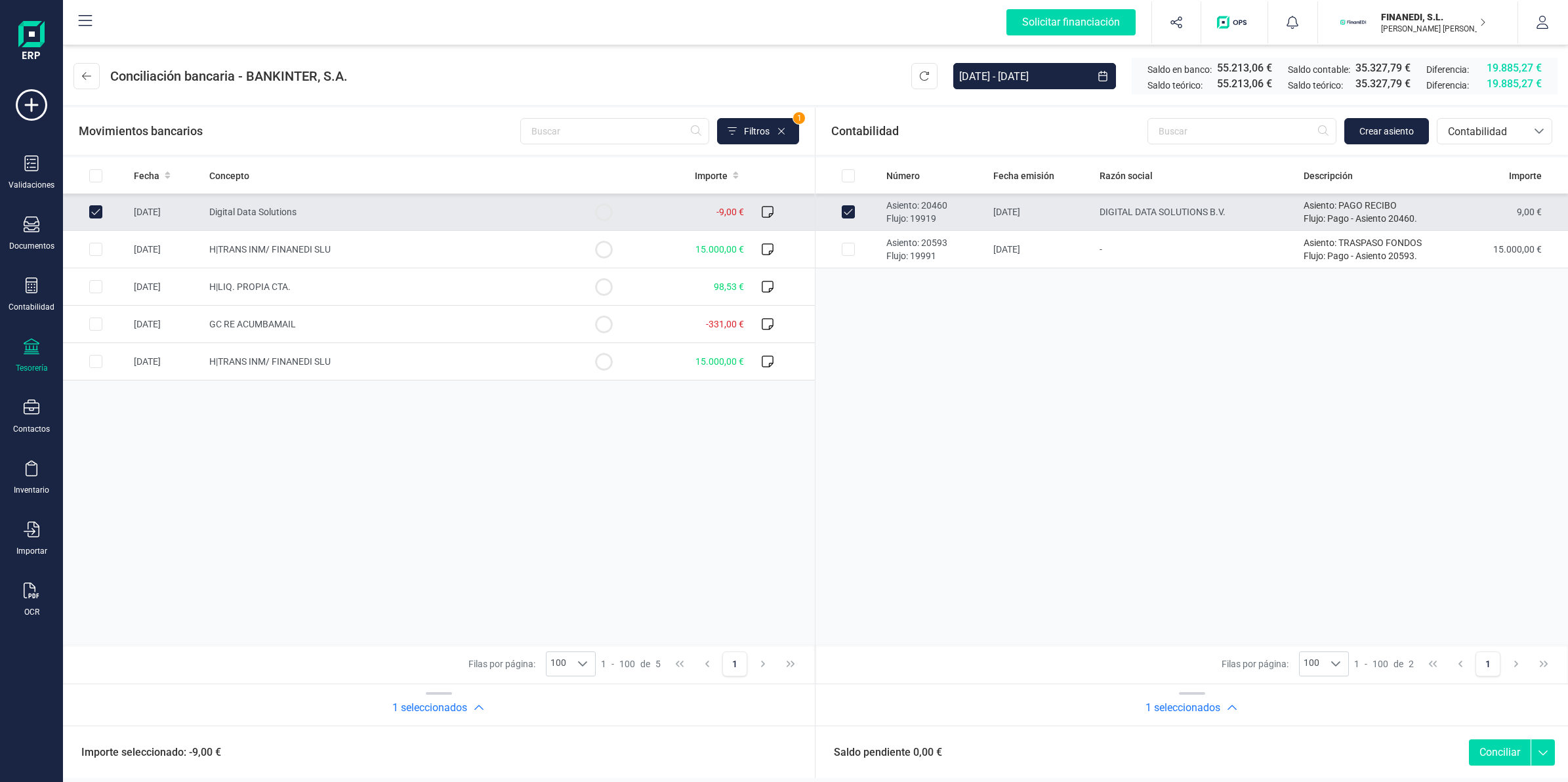
click at [1507, 755] on button "Conciliar" at bounding box center [1500, 752] width 62 height 26
checkbox input "false"
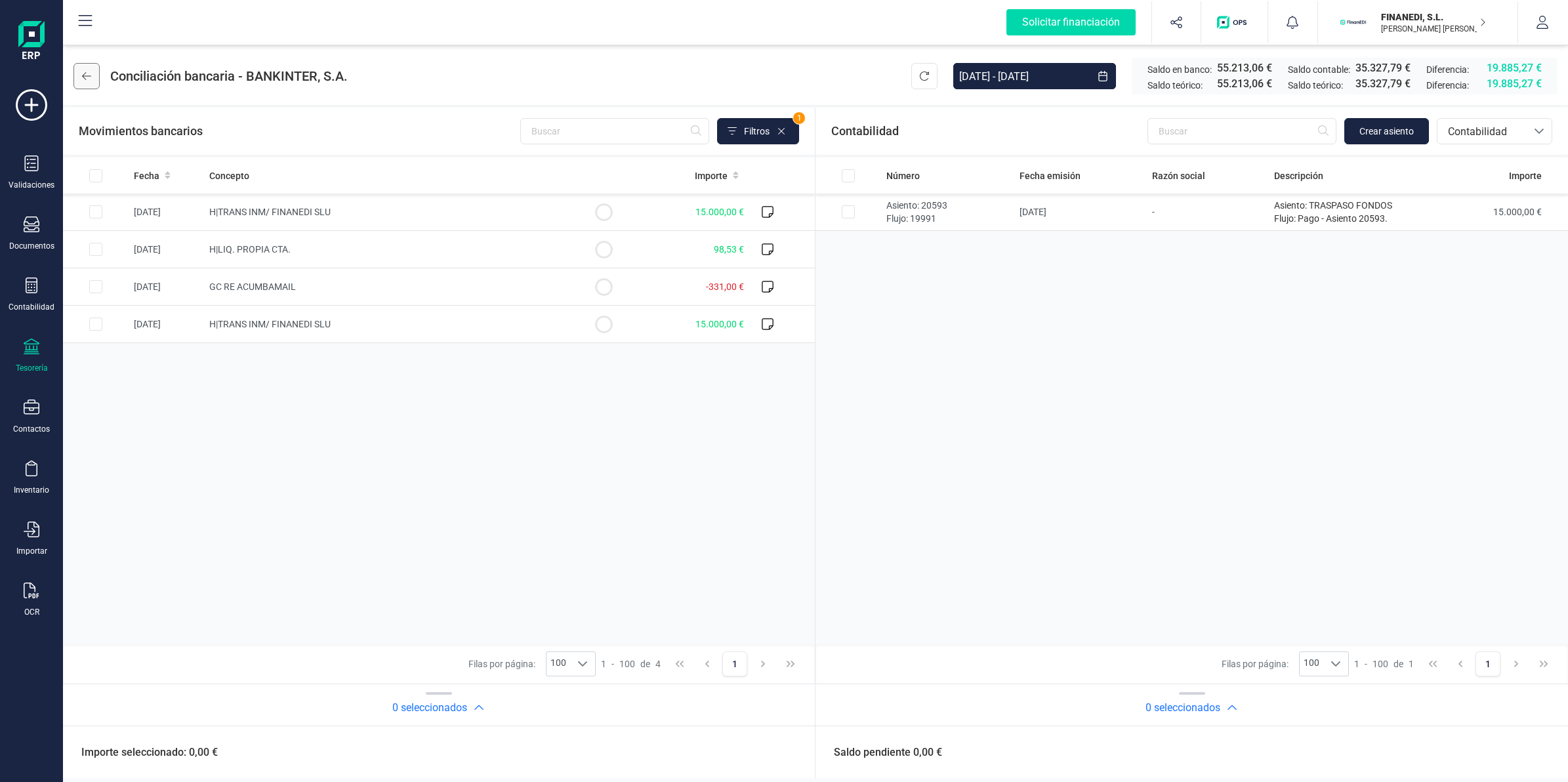
click at [95, 81] on button at bounding box center [86, 75] width 26 height 26
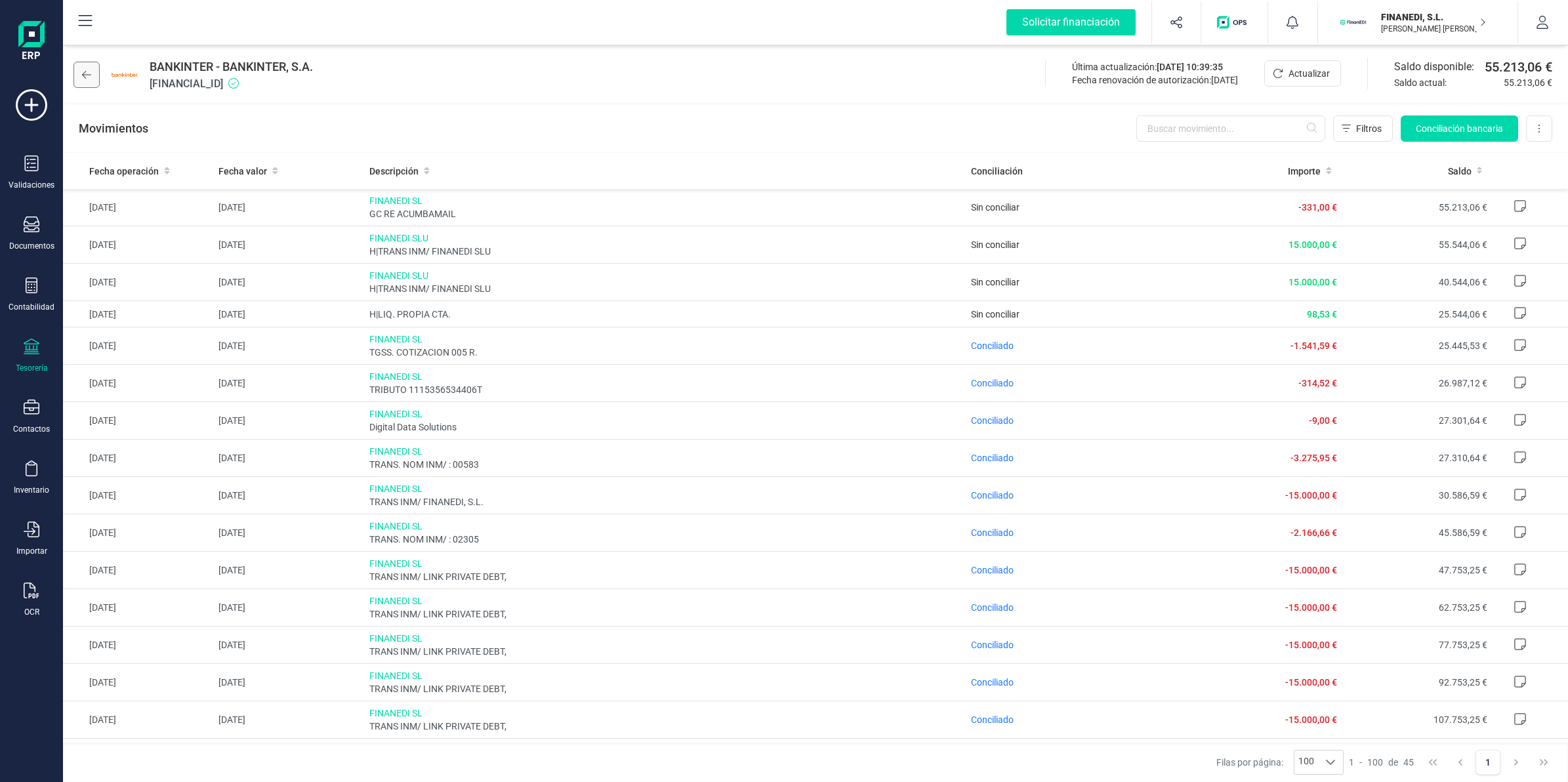
click at [92, 71] on button at bounding box center [86, 74] width 26 height 26
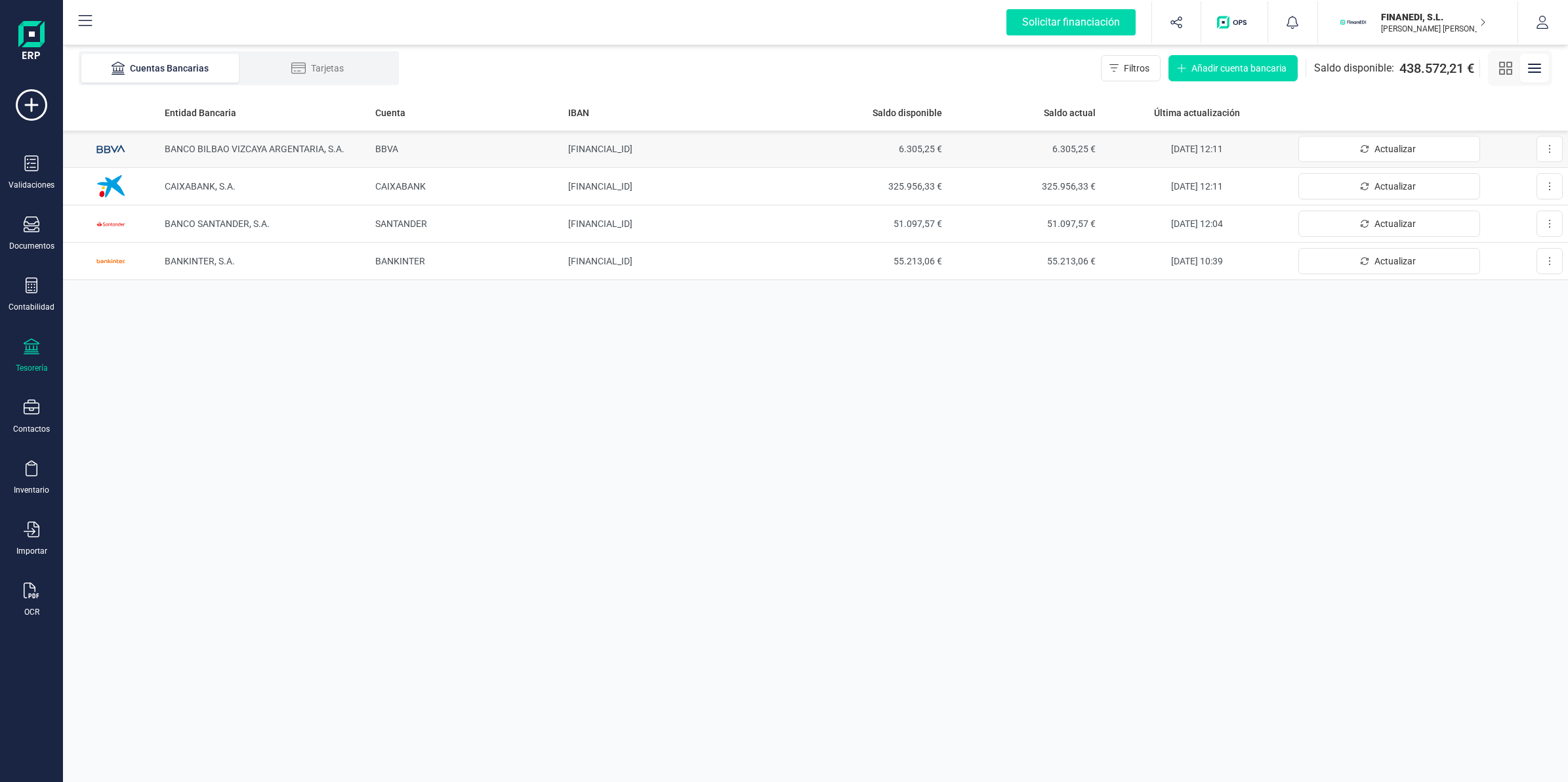
click at [464, 151] on td "BBVA" at bounding box center [466, 149] width 193 height 37
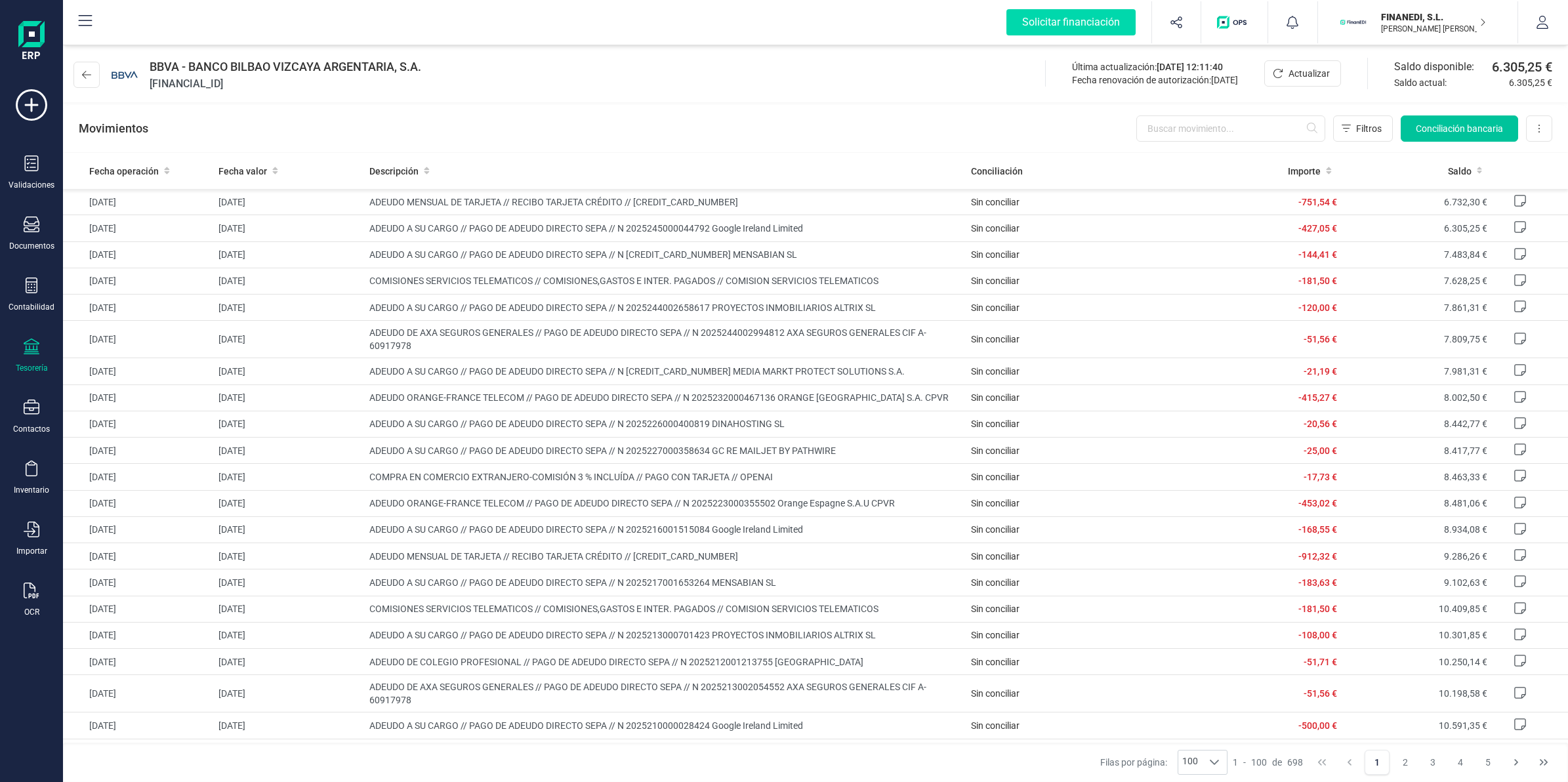
click at [1455, 136] on button "Conciliación bancaria" at bounding box center [1459, 128] width 117 height 26
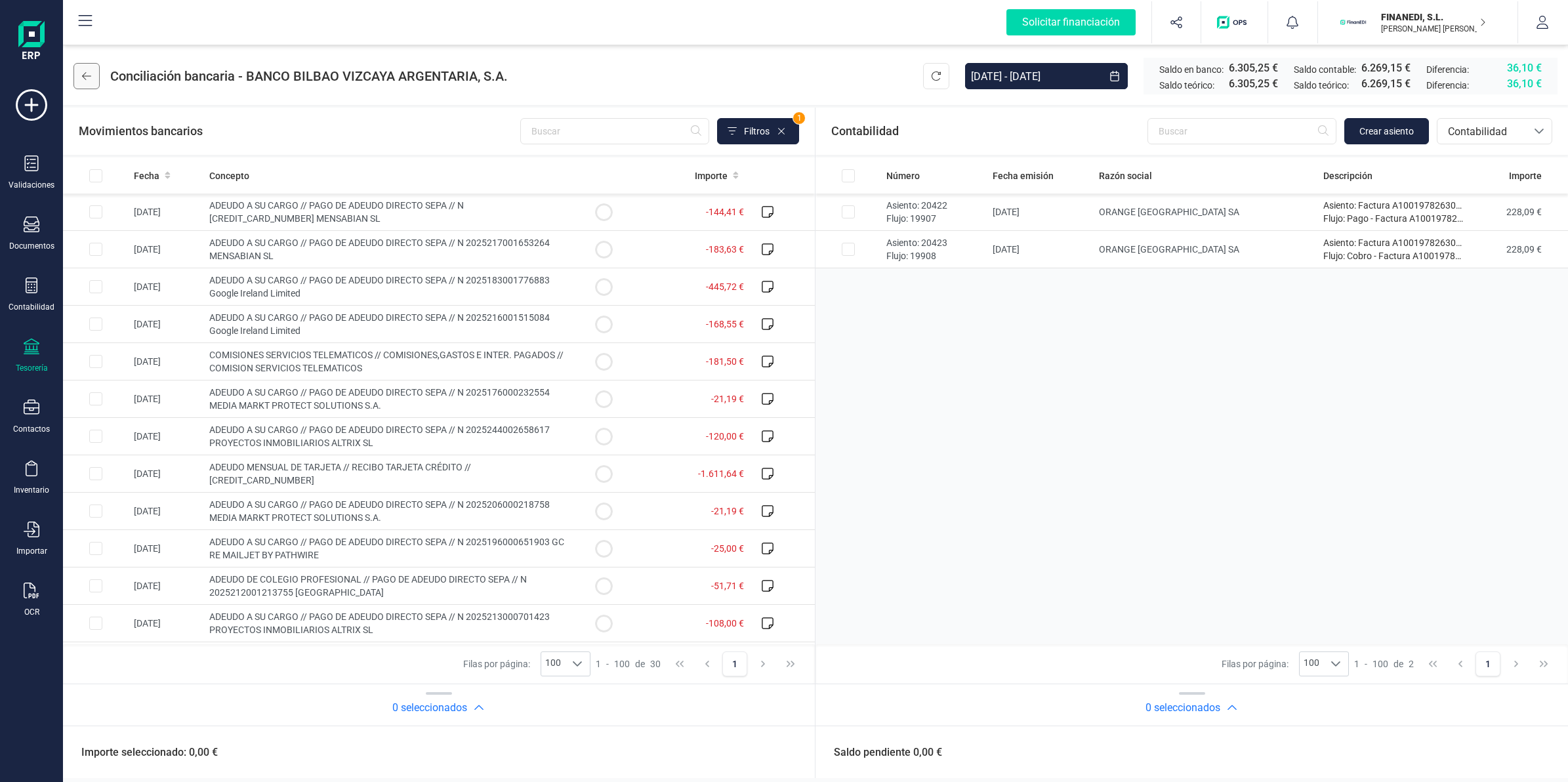
click at [96, 79] on button at bounding box center [86, 75] width 26 height 26
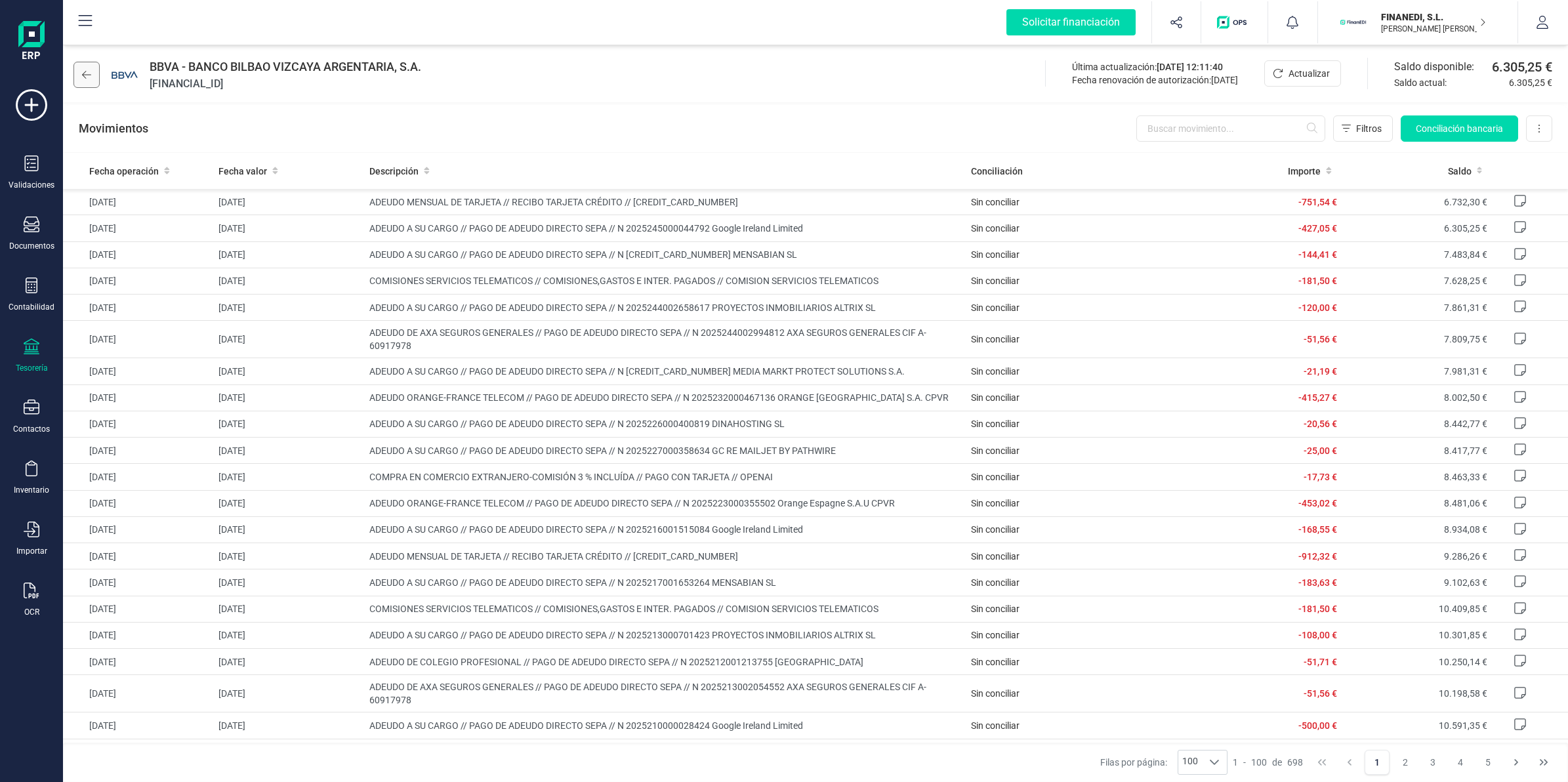
click at [75, 67] on button at bounding box center [86, 74] width 26 height 26
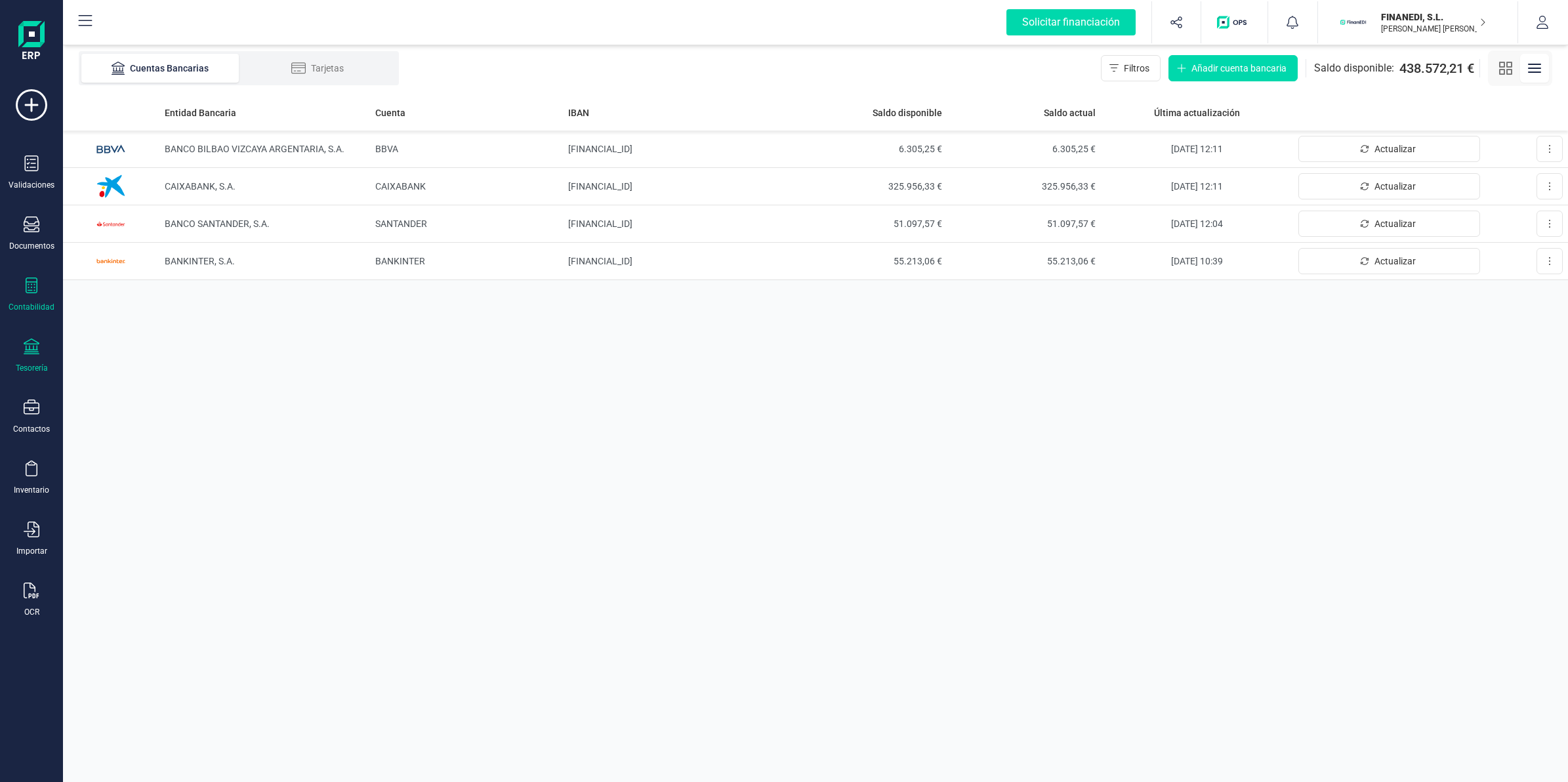
click at [27, 292] on div at bounding box center [32, 287] width 16 height 19
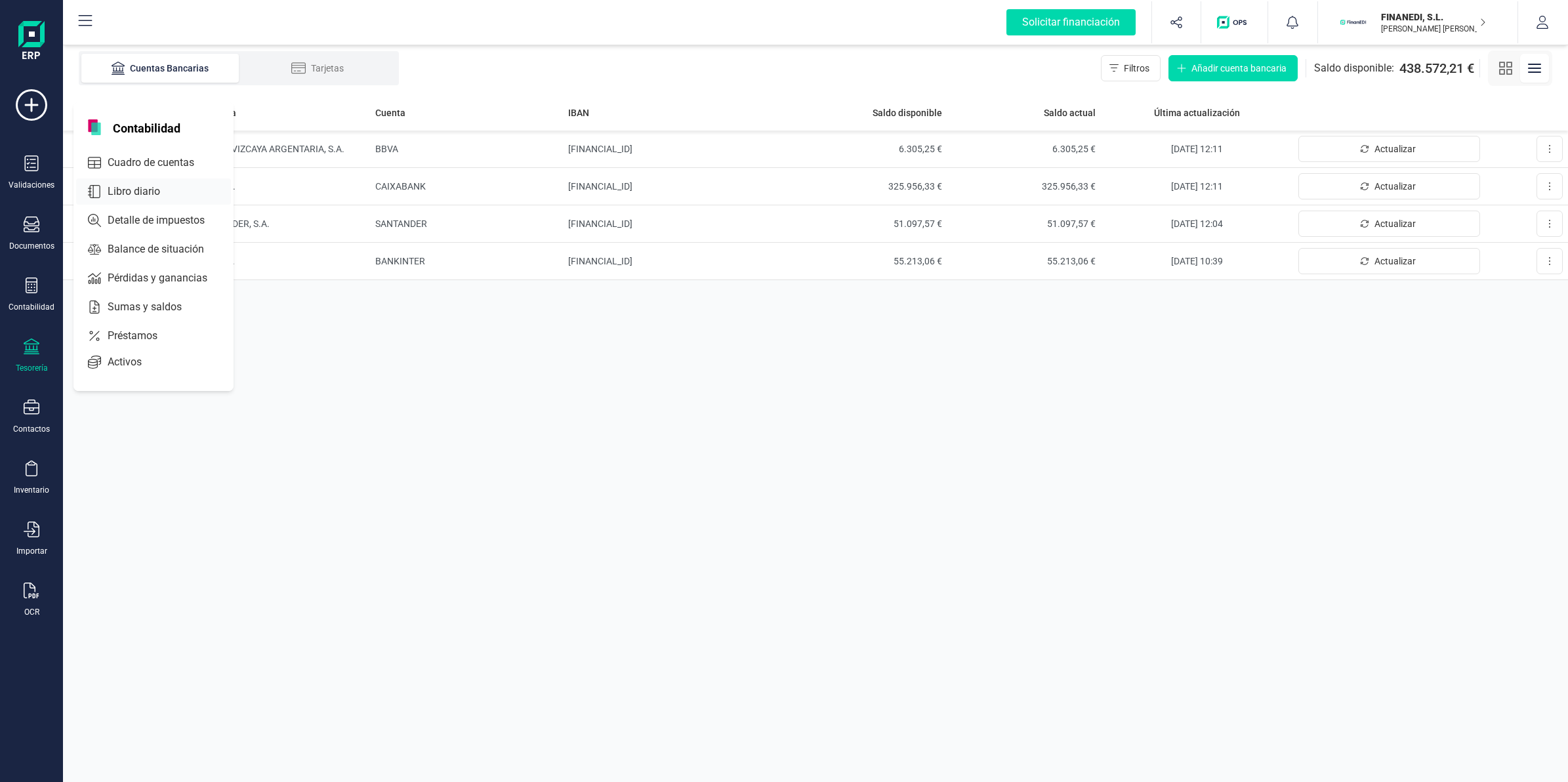
click at [133, 193] on span "Libro diario" at bounding box center [143, 192] width 82 height 16
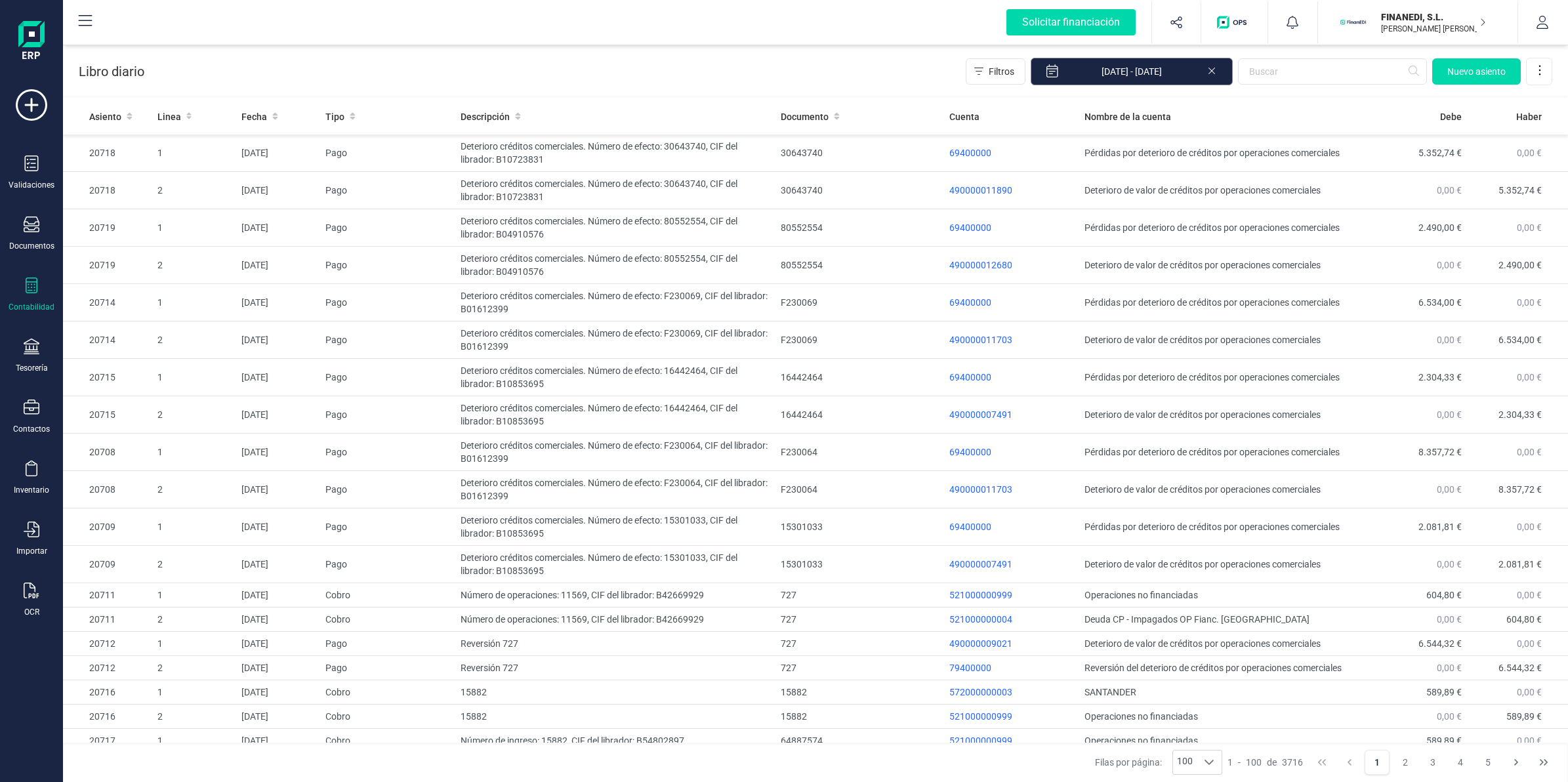
click at [1169, 79] on input "[DATE] - [DATE]" at bounding box center [1131, 71] width 202 height 28
click at [1542, 63] on icon at bounding box center [1539, 70] width 13 height 13
drag, startPoint x: 1488, startPoint y: 97, endPoint x: 1126, endPoint y: 115, distance: 362.4
click at [1488, 97] on span "Exportar Excel" at bounding box center [1494, 102] width 94 height 10
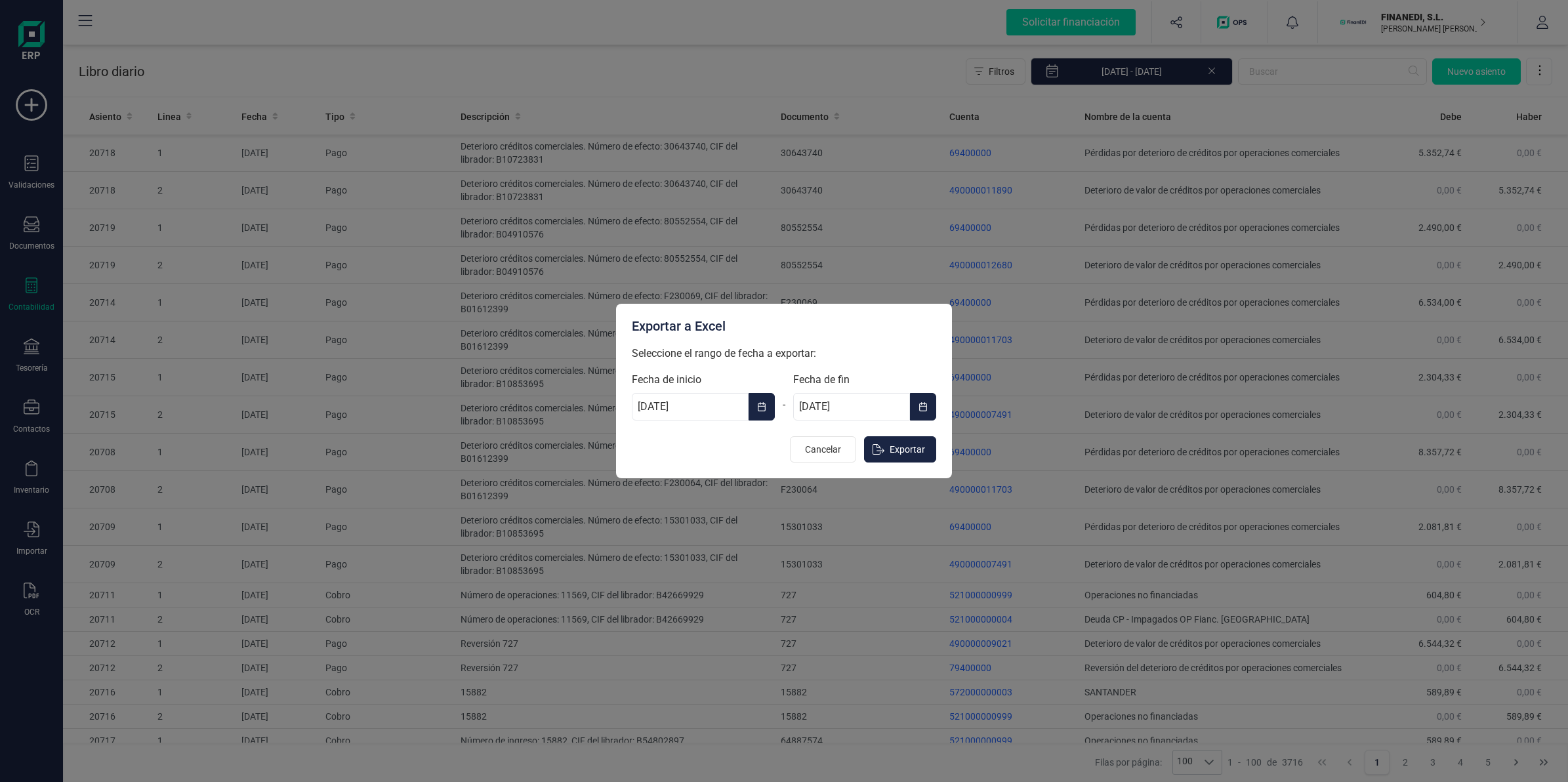
click at [925, 405] on icon "Choose Date" at bounding box center [923, 406] width 10 height 10
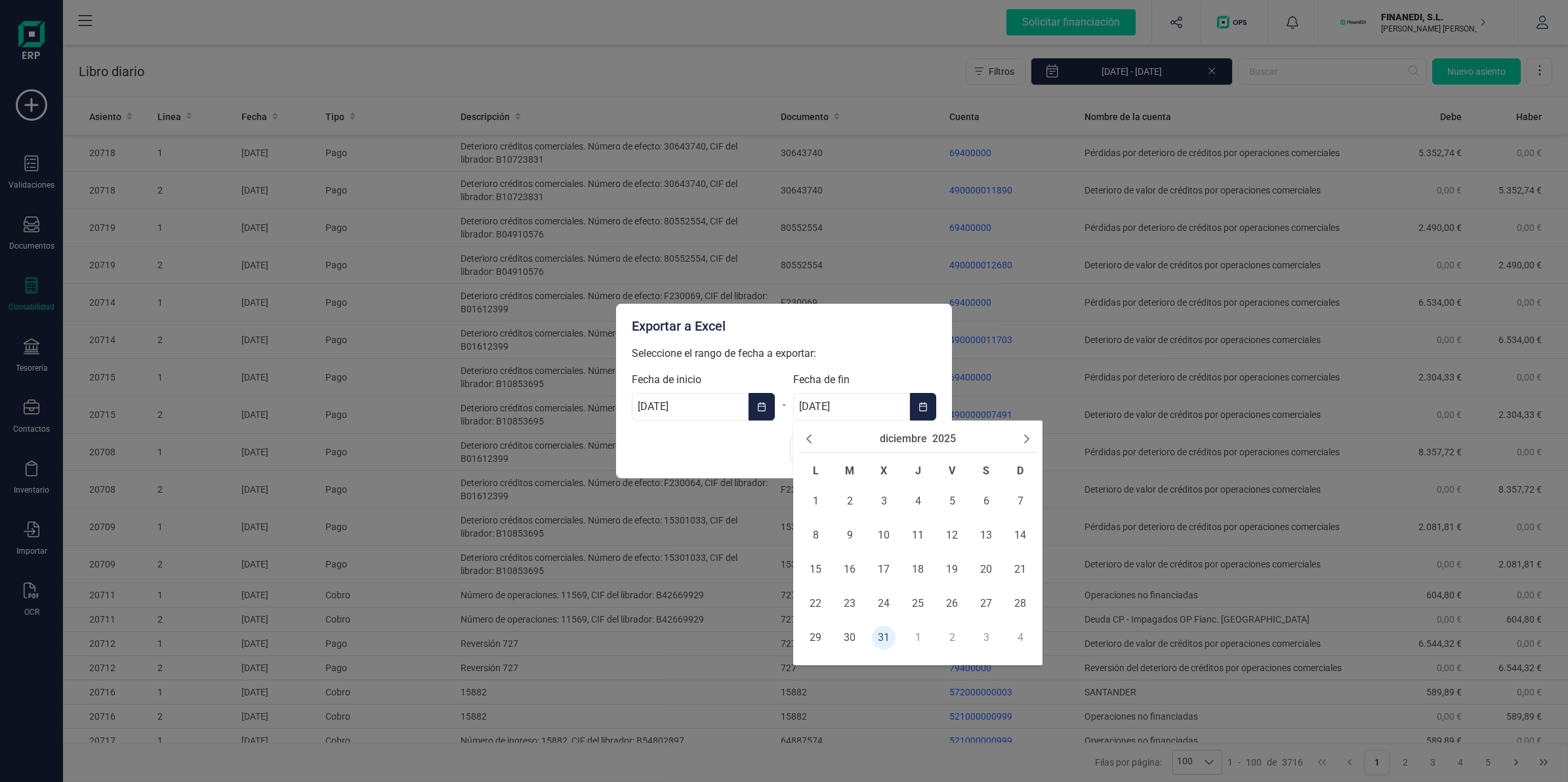
click at [811, 437] on icon "Previous Month" at bounding box center [808, 438] width 10 height 10
click at [1012, 639] on span "31" at bounding box center [1021, 638] width 24 height 24
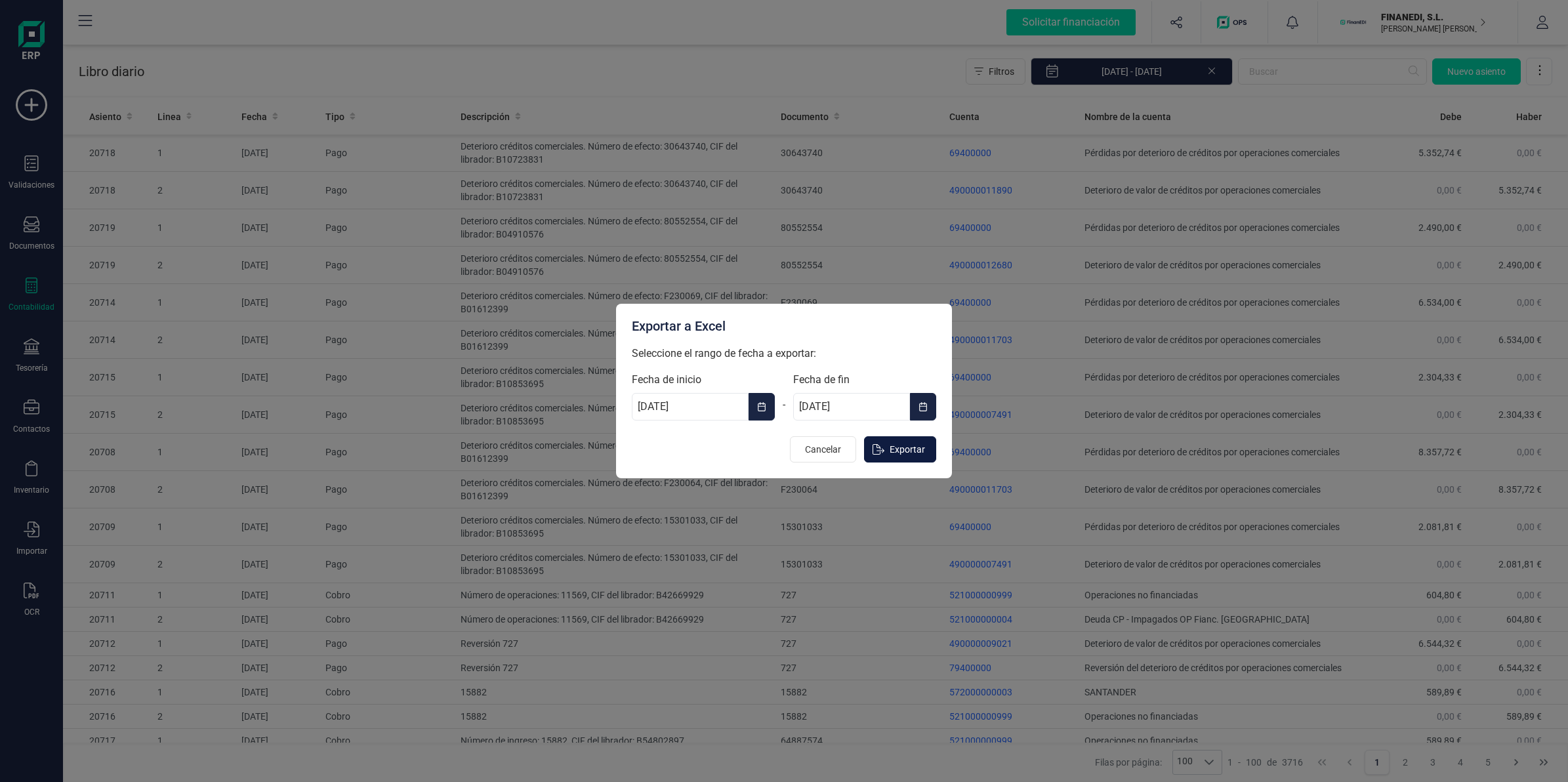
click at [900, 452] on span "Exportar" at bounding box center [907, 449] width 36 height 13
type input "[DATE]"
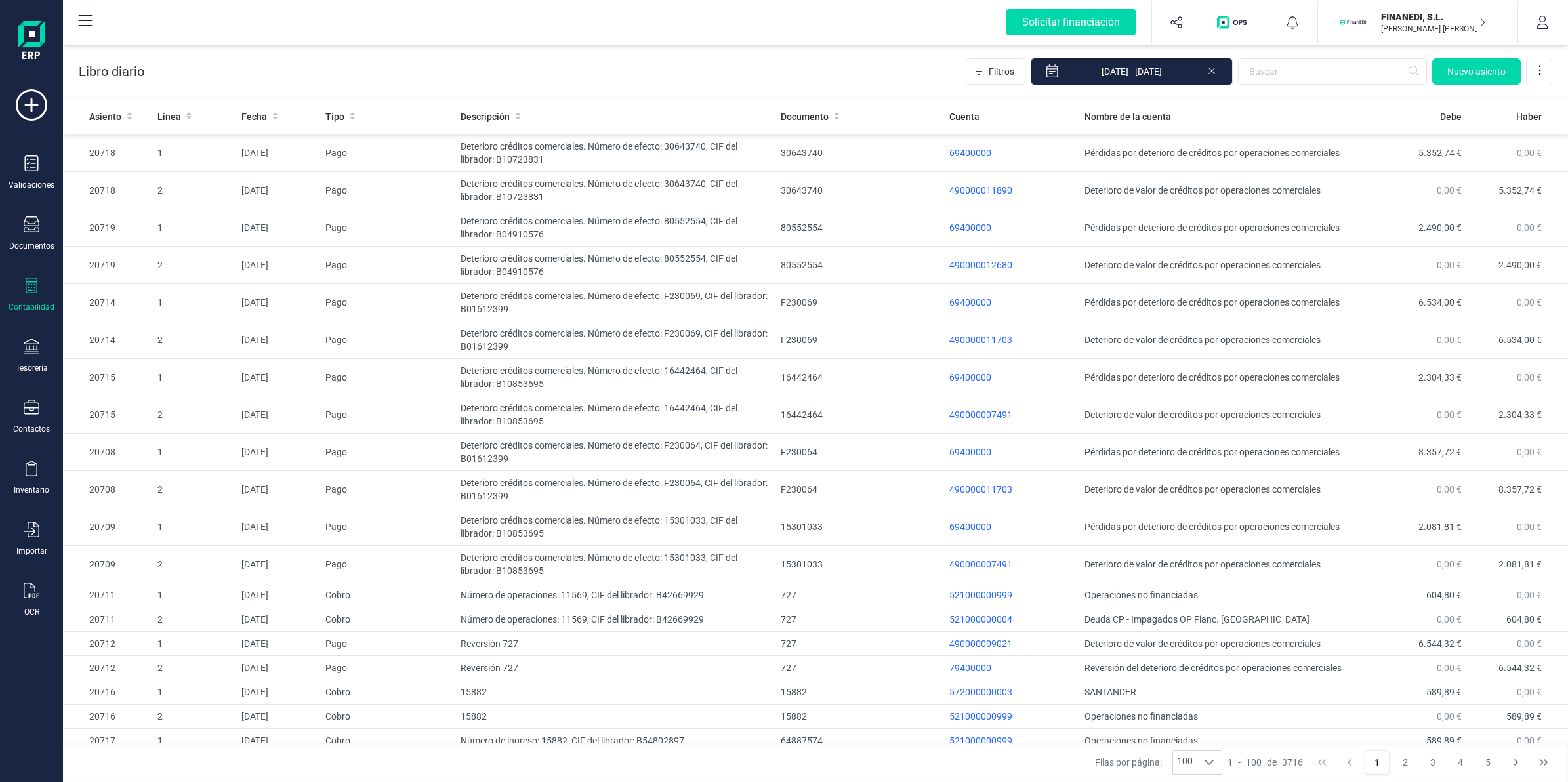
click at [320, 50] on div "Libro diario Filtros [DATE] - [DATE] [GEOGRAPHIC_DATA]" at bounding box center [815, 69] width 1505 height 54
click at [1460, 67] on span "Nuevo asiento" at bounding box center [1476, 71] width 59 height 13
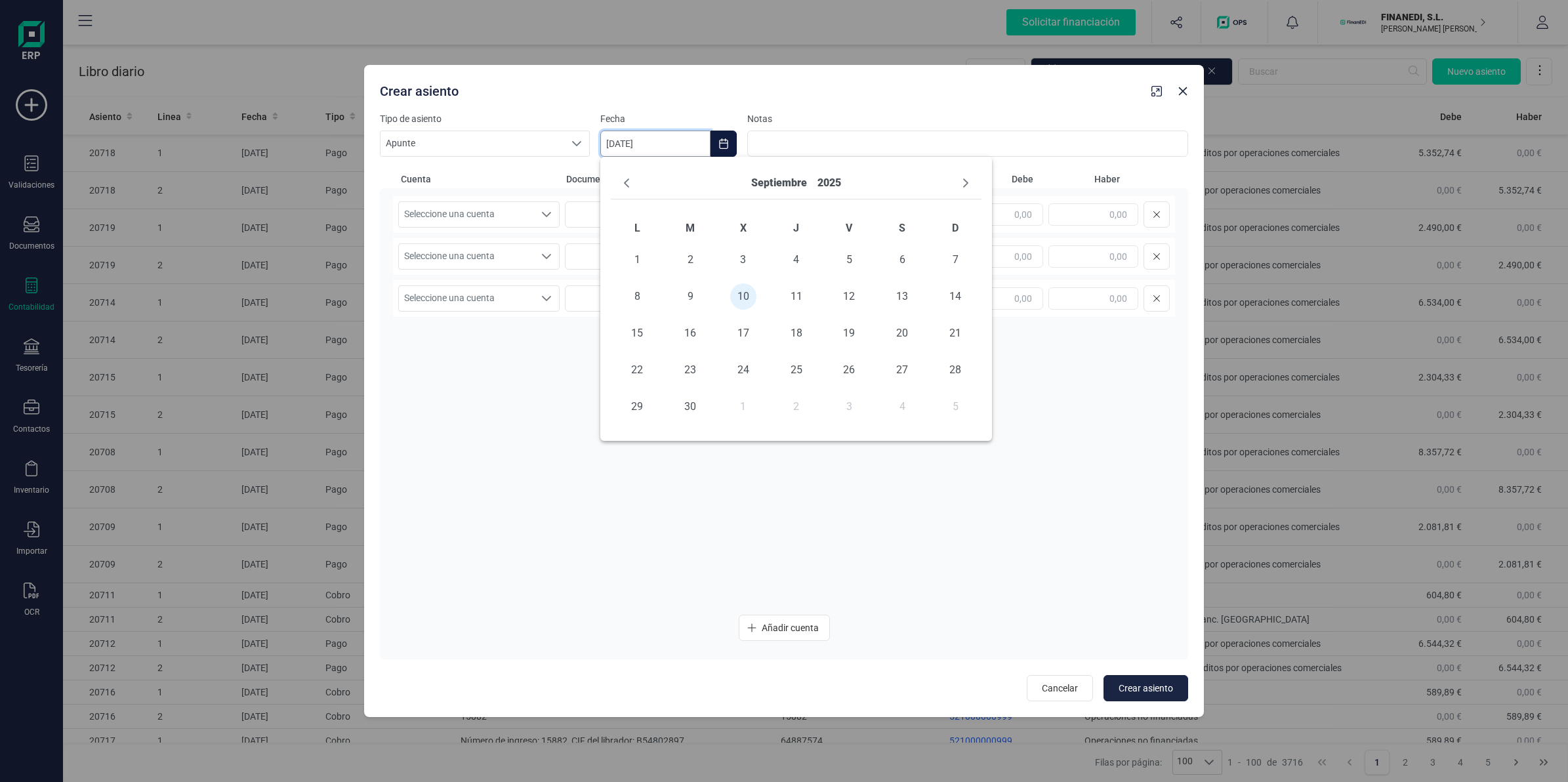
click at [616, 147] on input "[DATE]" at bounding box center [655, 143] width 110 height 26
click at [627, 190] on button "Previous Month" at bounding box center [626, 183] width 21 height 21
click at [743, 330] on span "13" at bounding box center [742, 333] width 26 height 26
type input "[DATE]"
drag, startPoint x: 1179, startPoint y: 86, endPoint x: 532, endPoint y: 3, distance: 652.3
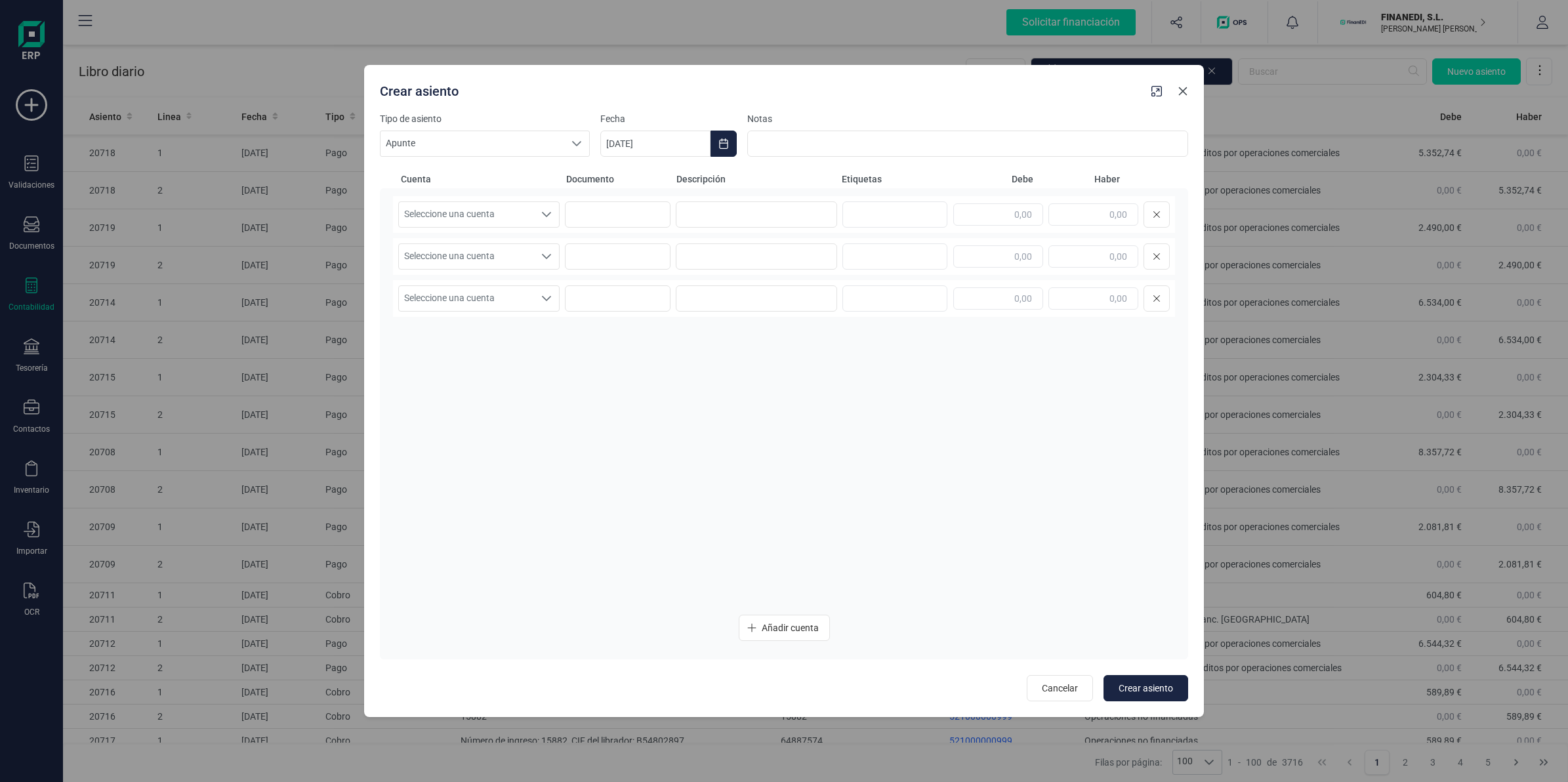
click at [1179, 83] on button "button" at bounding box center [1183, 91] width 21 height 21
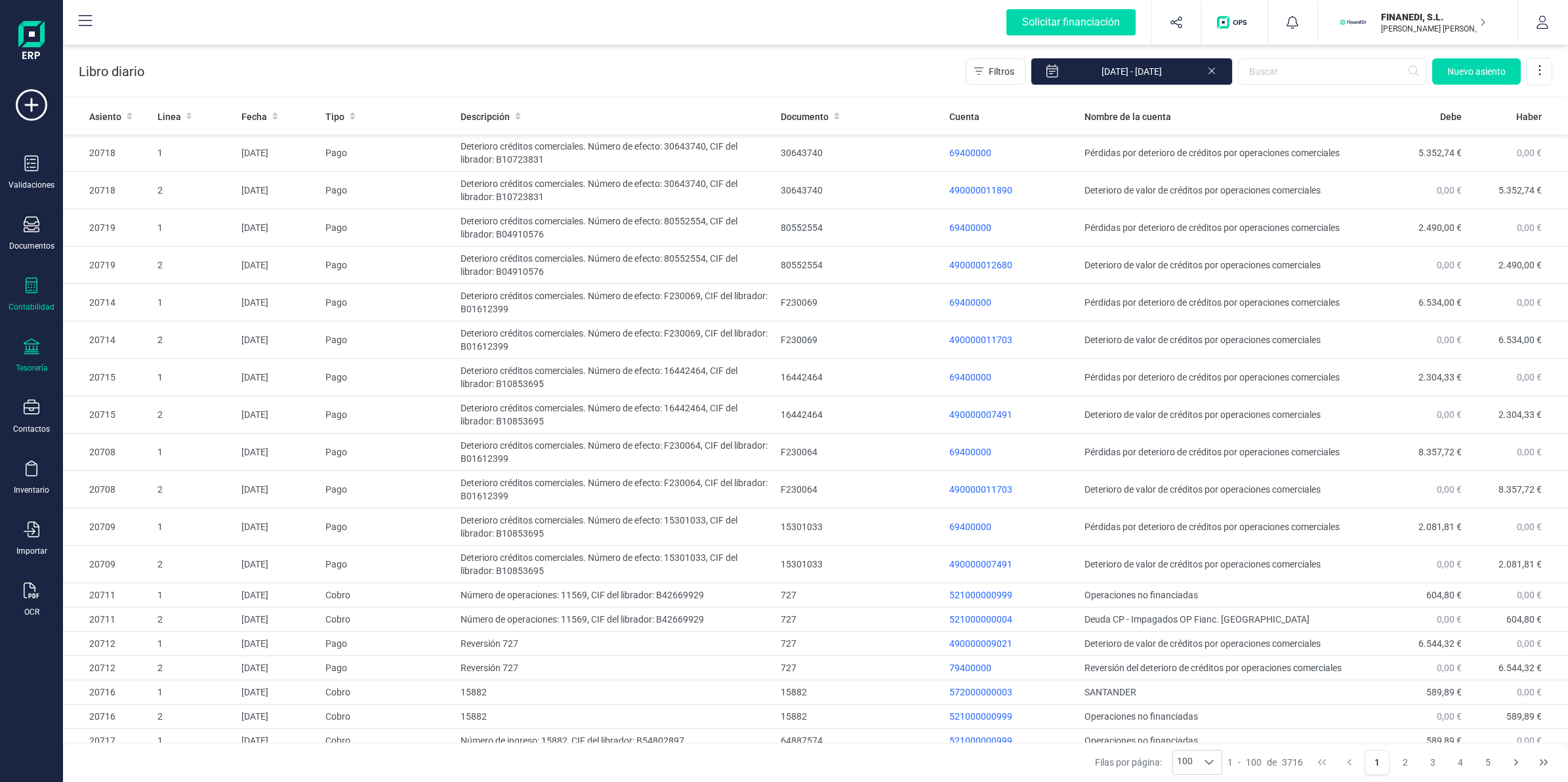
click at [28, 358] on div "Tesorería" at bounding box center [32, 356] width 52 height 35
click at [135, 219] on span "Cuentas bancarias" at bounding box center [160, 223] width 116 height 16
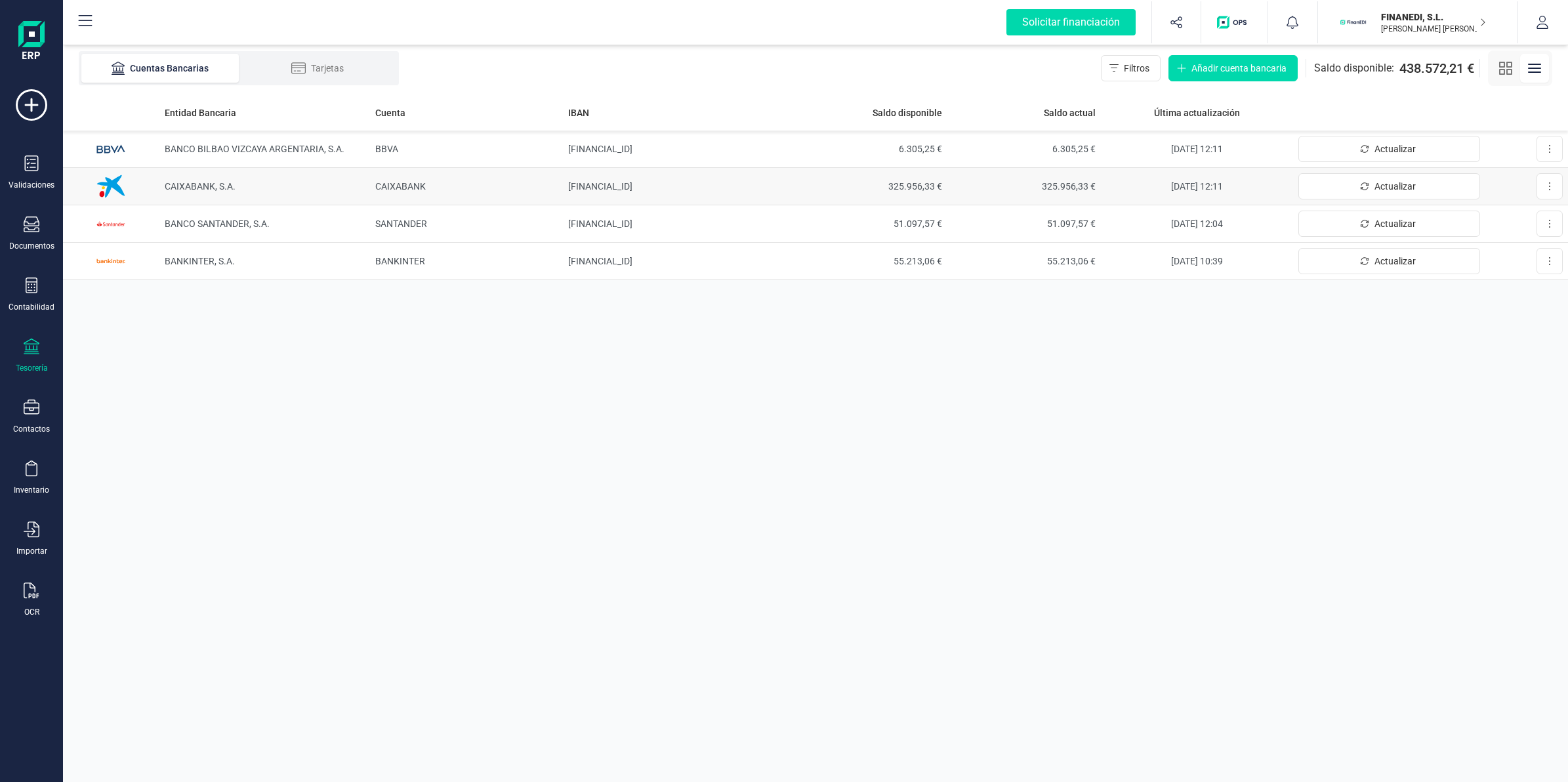
click at [368, 184] on td "CAIXABANK, S.A." at bounding box center [265, 186] width 212 height 37
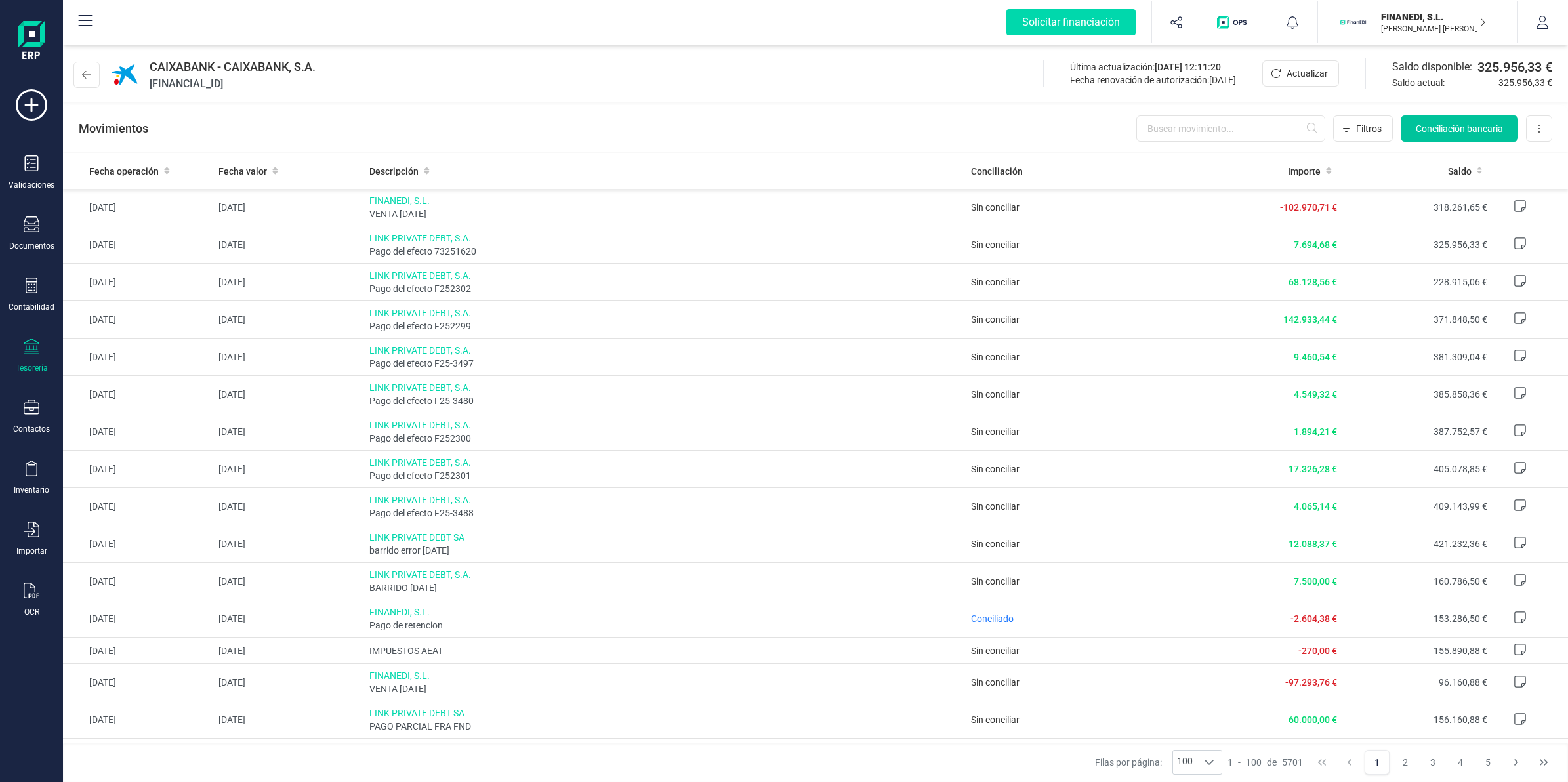
click at [1440, 128] on span "Conciliación bancaria" at bounding box center [1459, 128] width 87 height 13
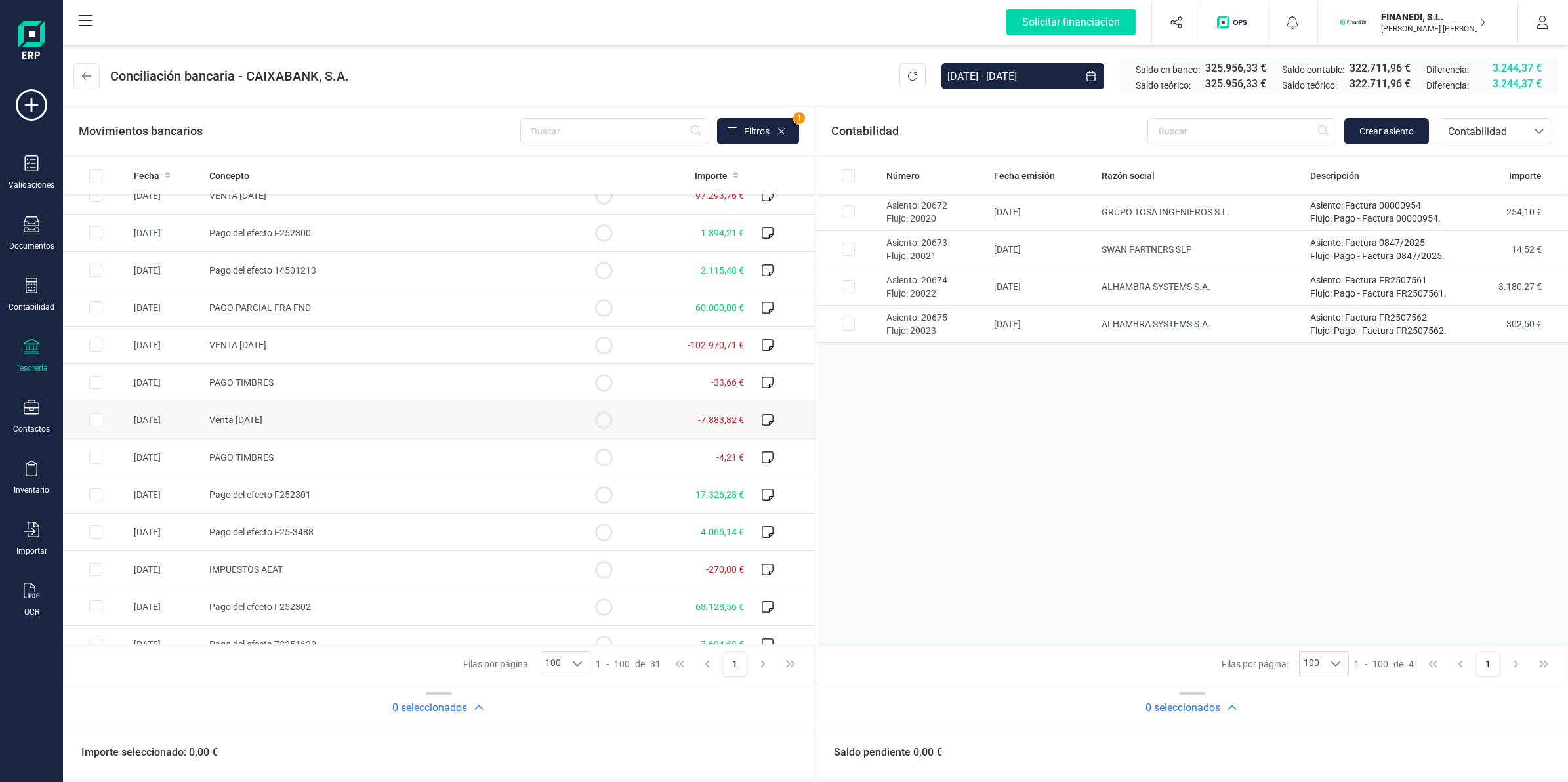
scroll to position [548, 0]
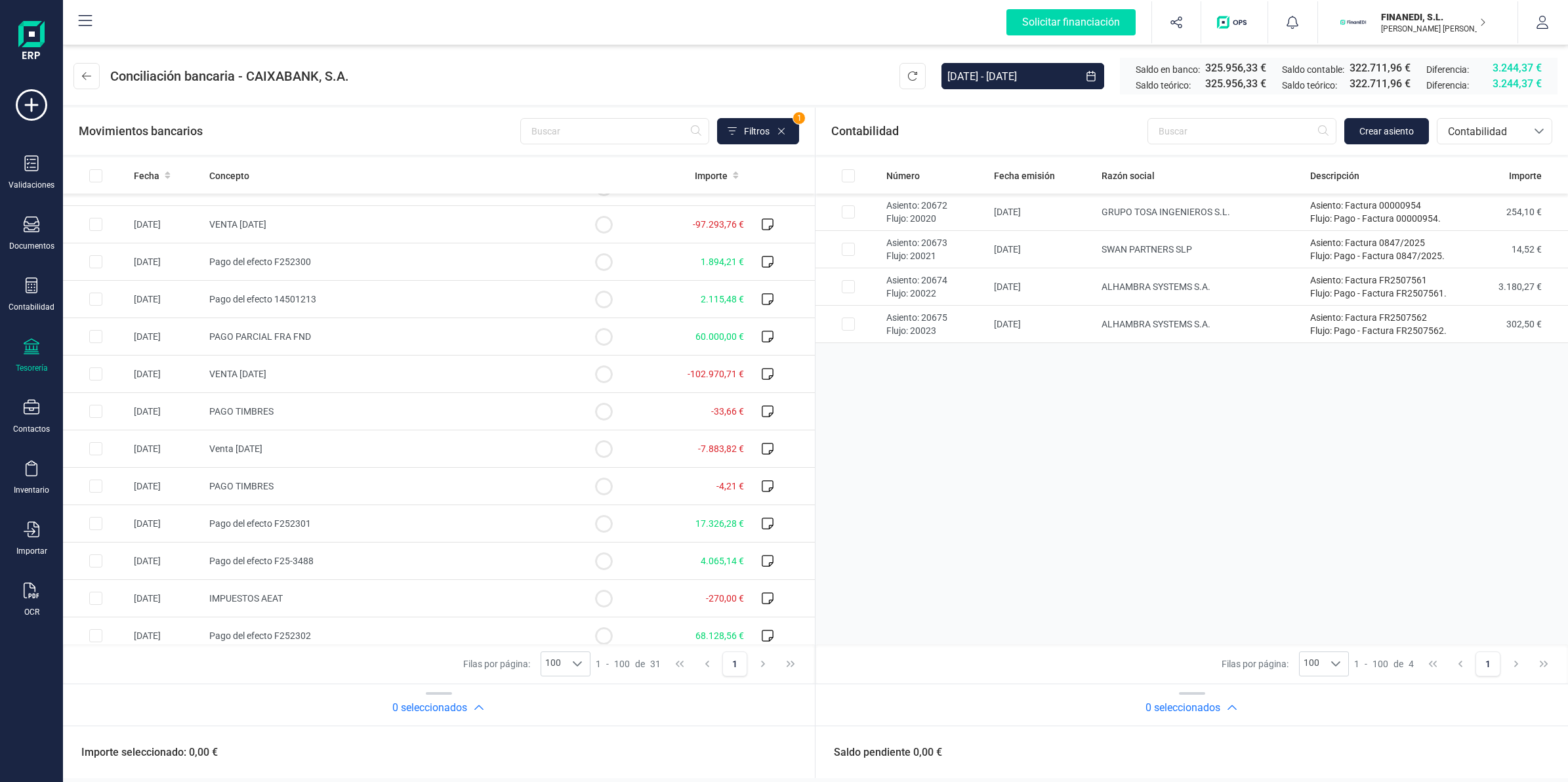
click at [29, 355] on div at bounding box center [32, 348] width 16 height 19
click at [47, 289] on div "Contabilidad" at bounding box center [32, 295] width 52 height 35
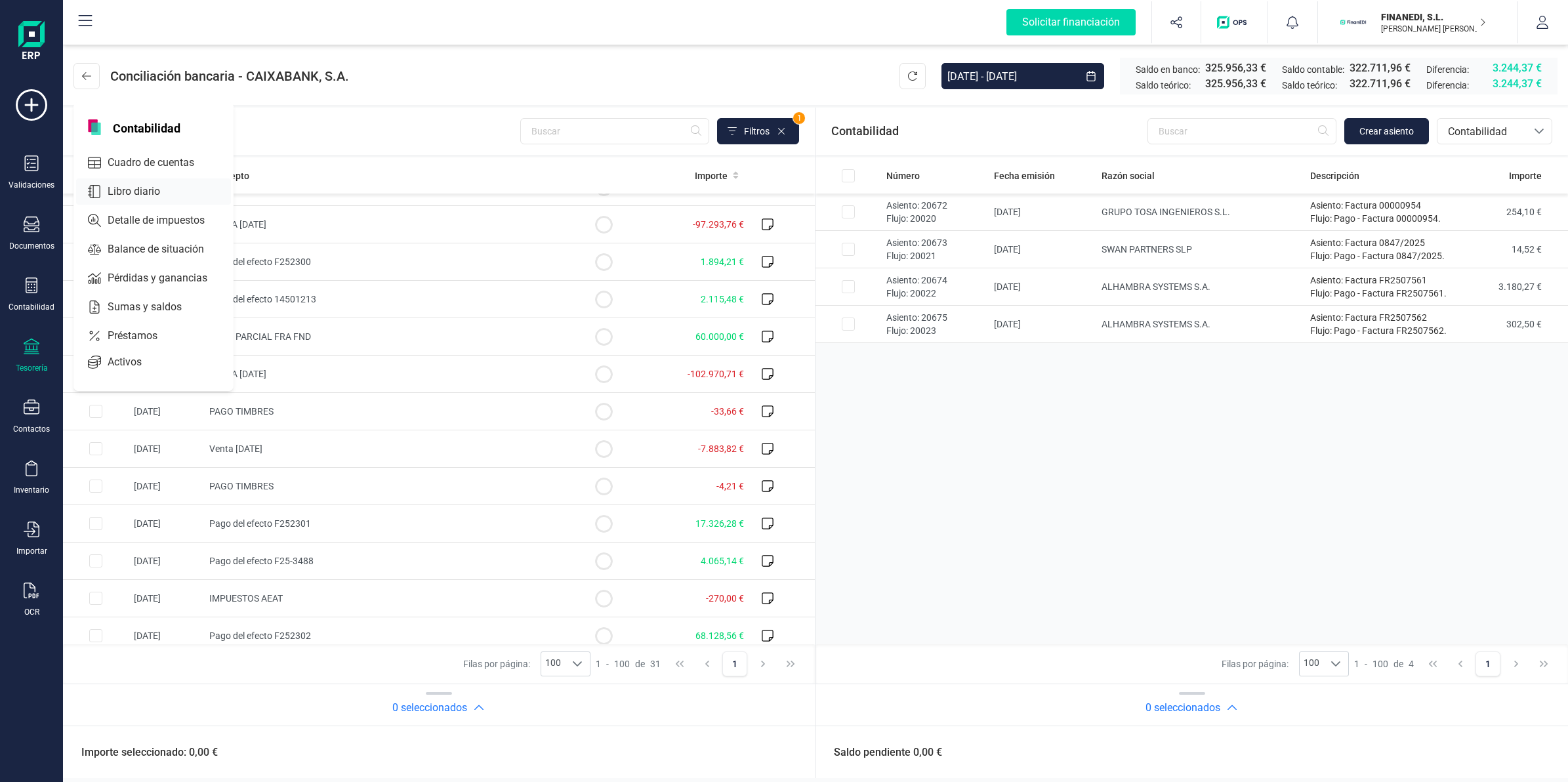
click at [155, 191] on span "Libro diario" at bounding box center [143, 192] width 82 height 16
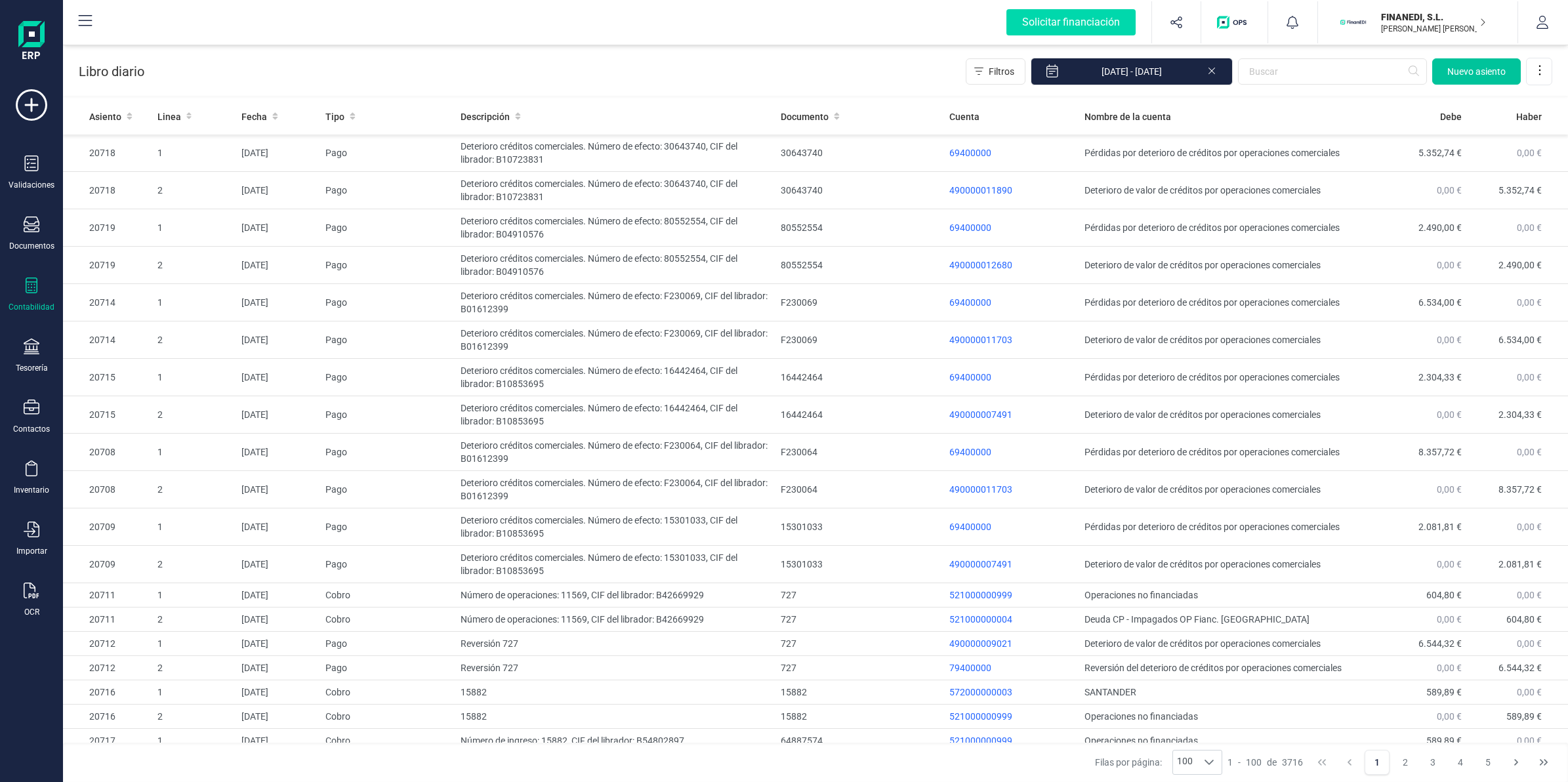
click at [1470, 74] on span "Nuevo asiento" at bounding box center [1476, 71] width 59 height 13
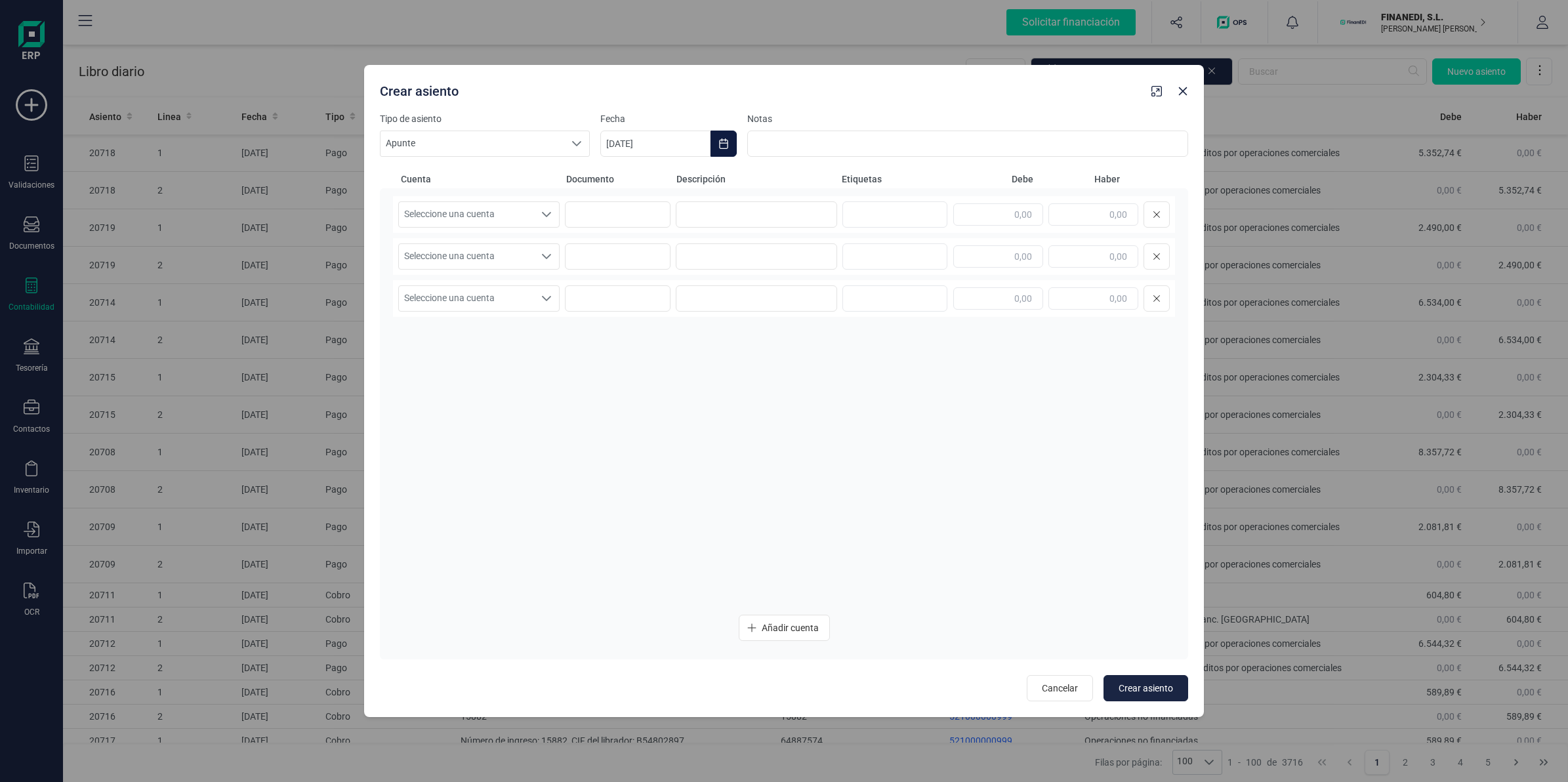
click at [715, 144] on button "Choose Date" at bounding box center [723, 143] width 26 height 26
click at [627, 177] on button "Previous Month" at bounding box center [626, 183] width 21 height 21
click at [958, 181] on button "Next Month" at bounding box center [965, 183] width 21 height 21
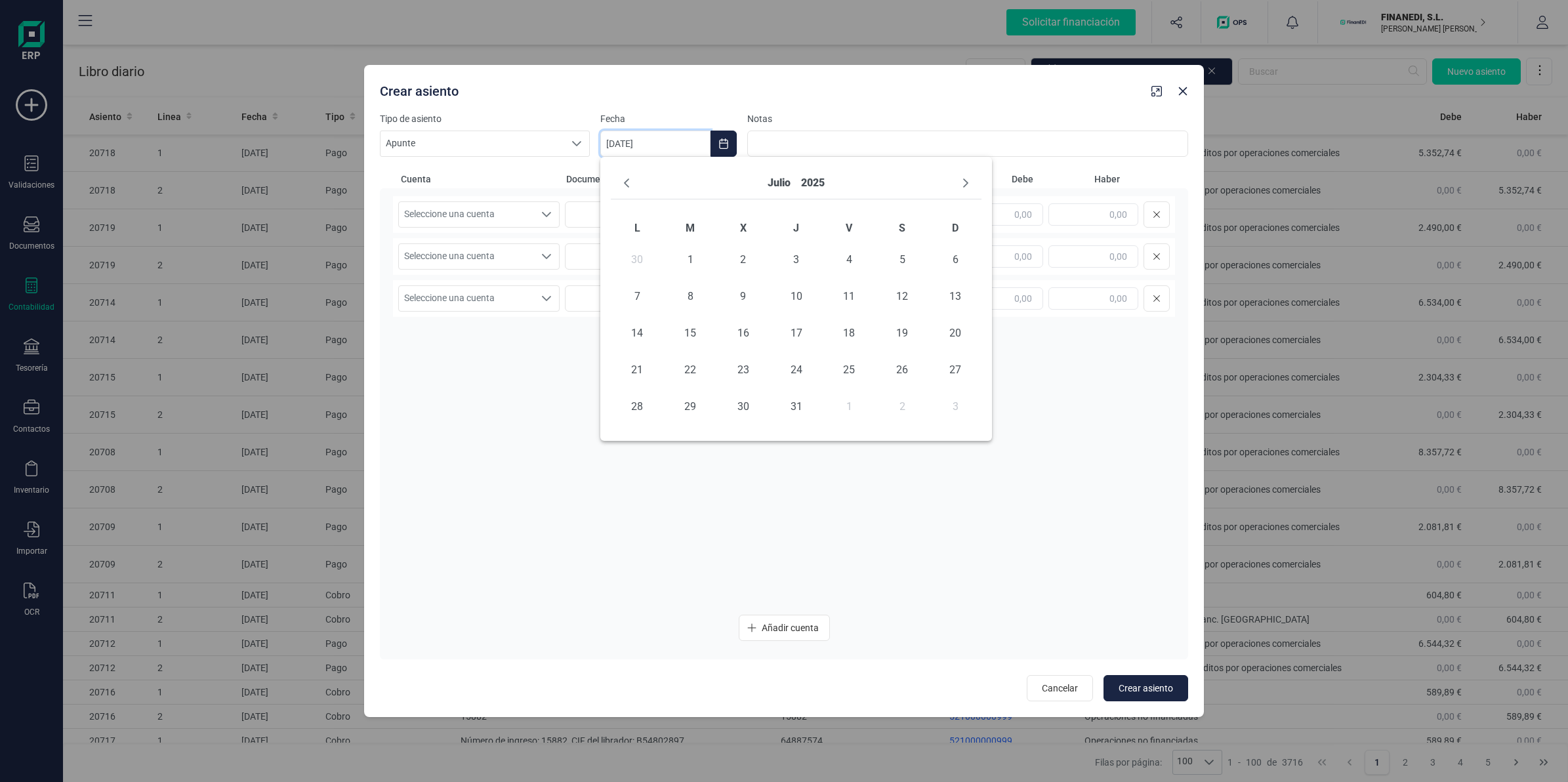
click at [958, 181] on button "Next Month" at bounding box center [965, 183] width 21 height 21
click at [745, 323] on span "13" at bounding box center [742, 333] width 26 height 26
type input "[DATE]"
click at [490, 212] on span "Seleccione una cuenta" at bounding box center [466, 214] width 135 height 25
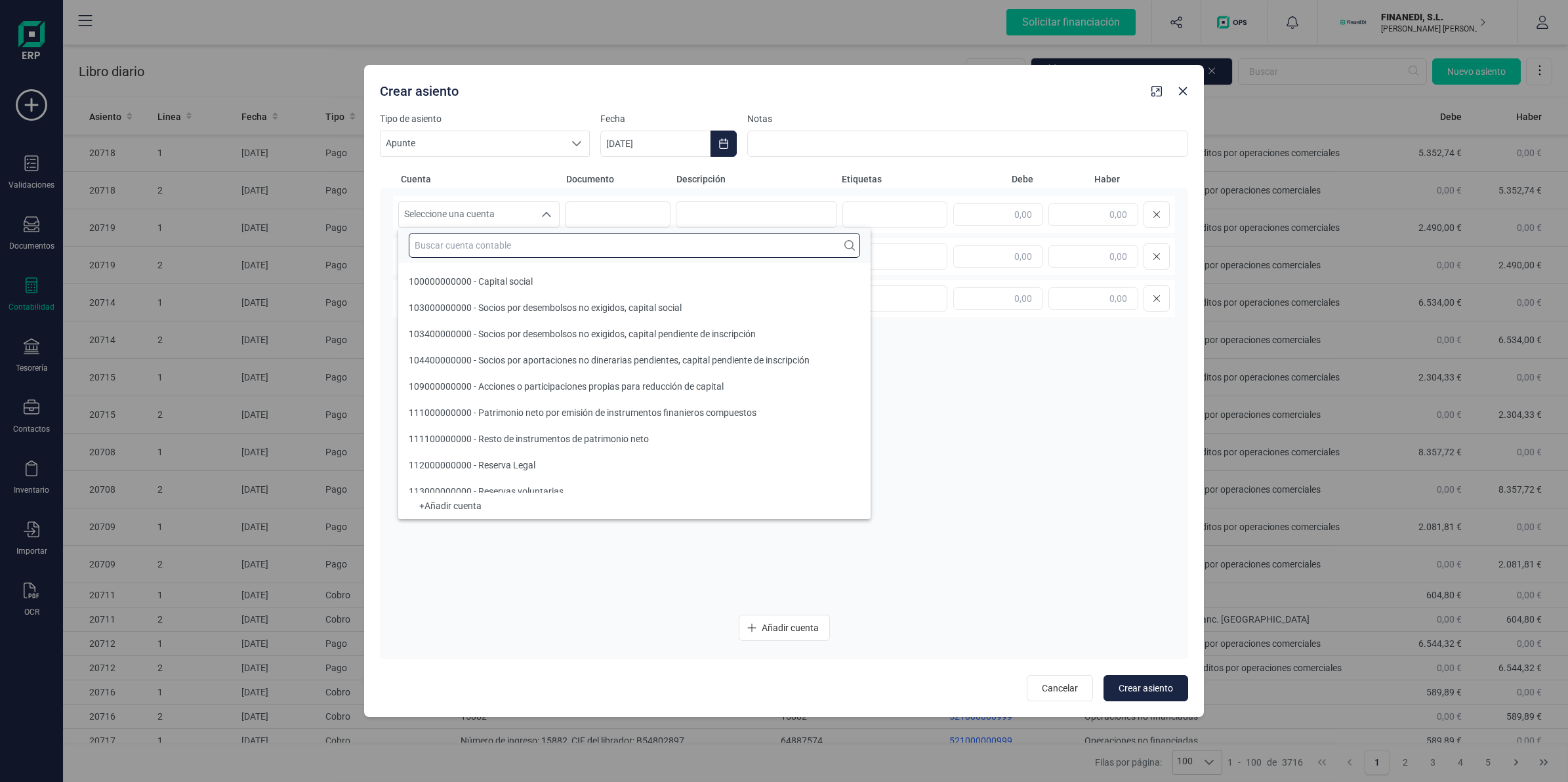
click at [490, 256] on input "text" at bounding box center [635, 245] width 452 height 25
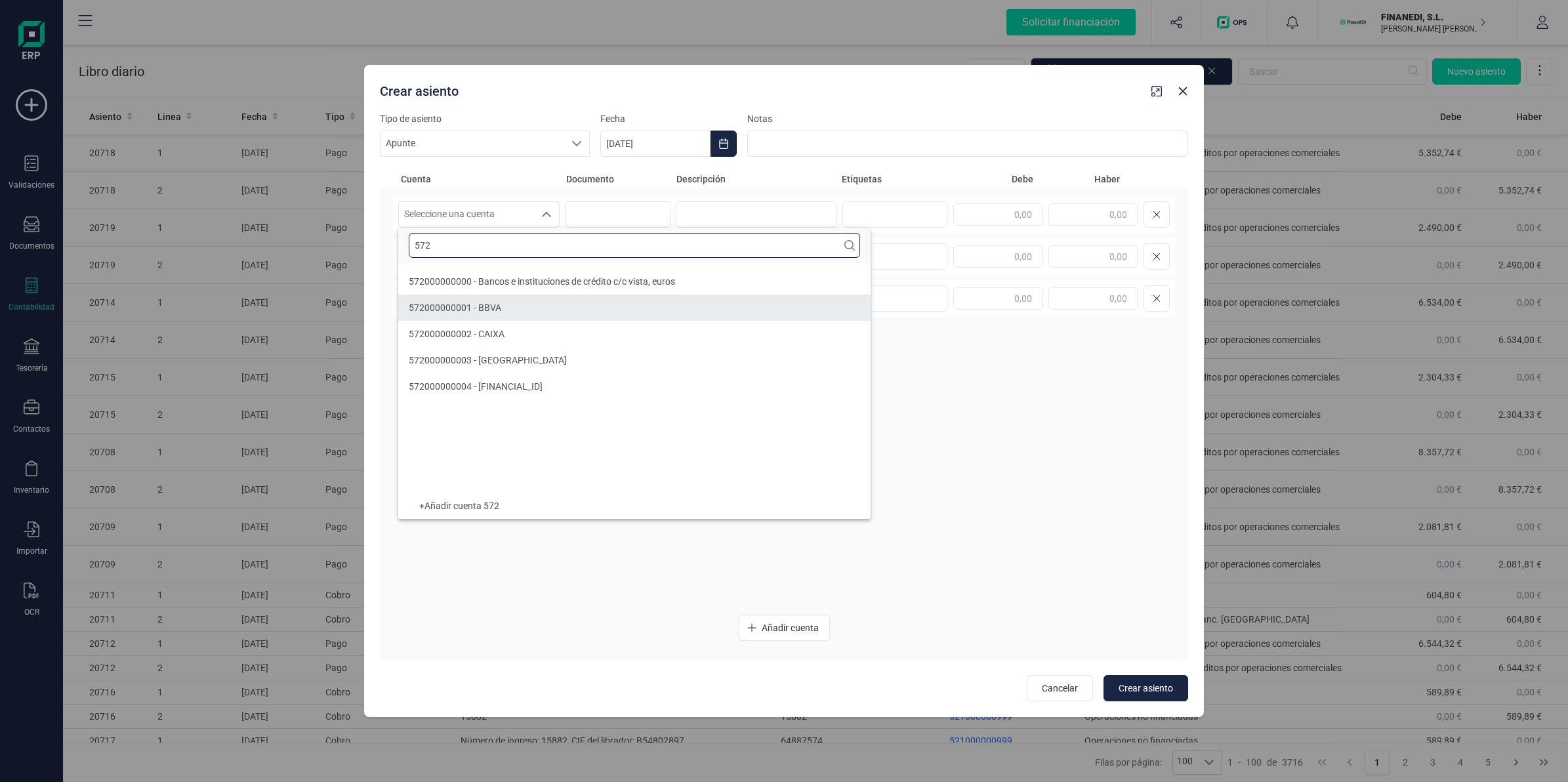
type input "572"
click at [493, 339] on span "572000000002 - CAIXA" at bounding box center [456, 334] width 96 height 10
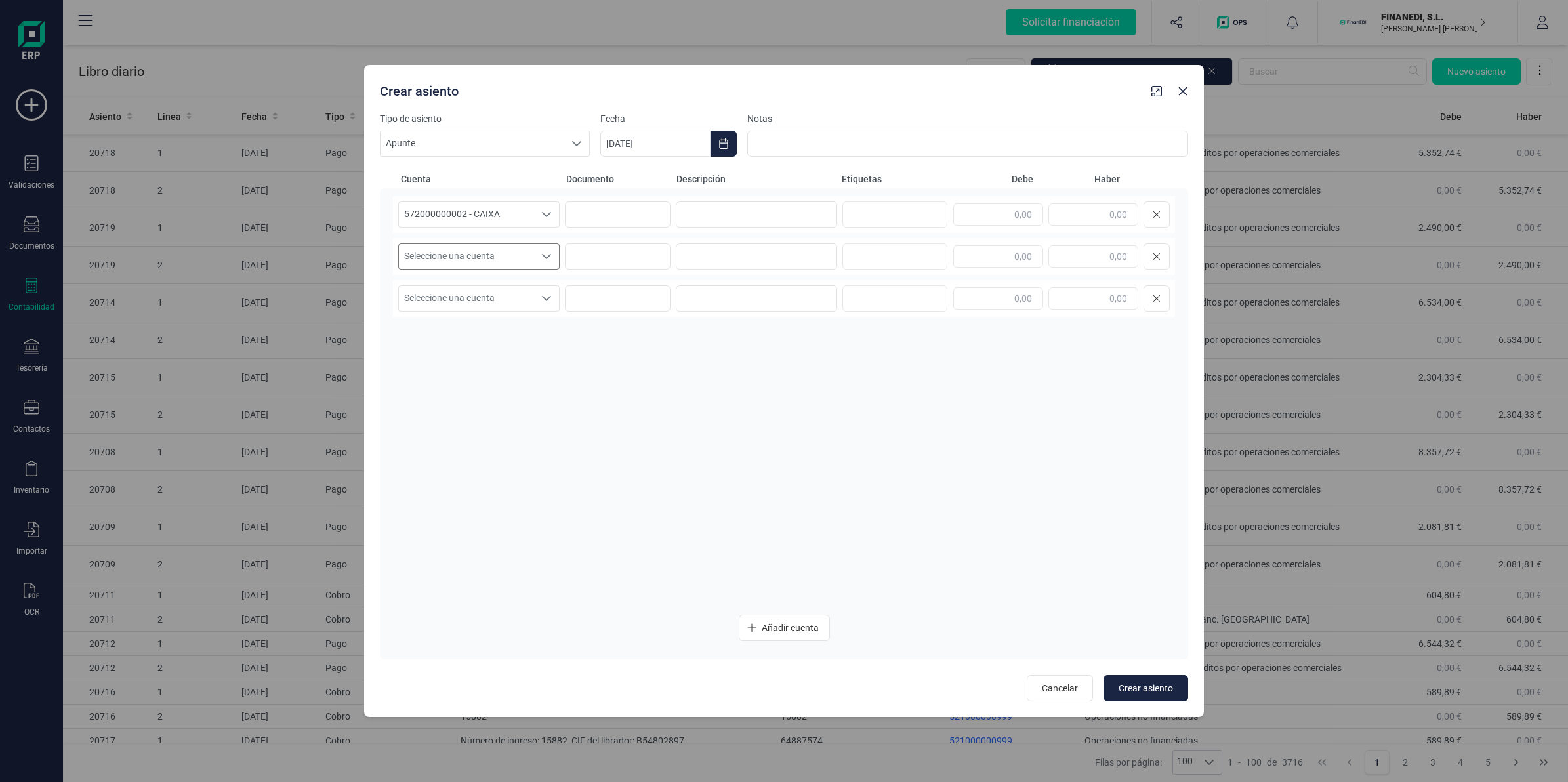
click at [490, 257] on span "Seleccione una cuenta" at bounding box center [466, 256] width 135 height 25
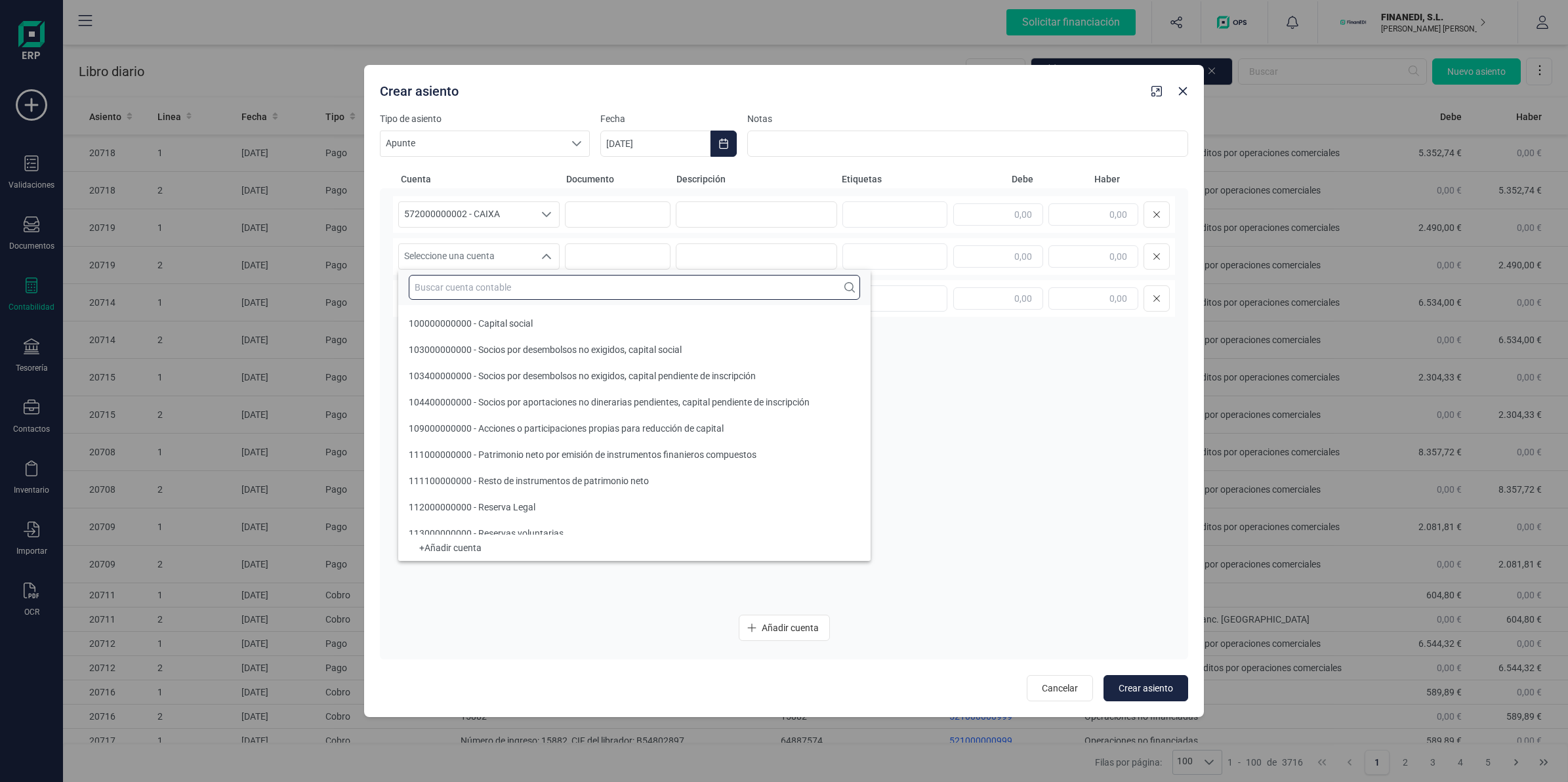
click at [493, 287] on input "text" at bounding box center [635, 287] width 452 height 25
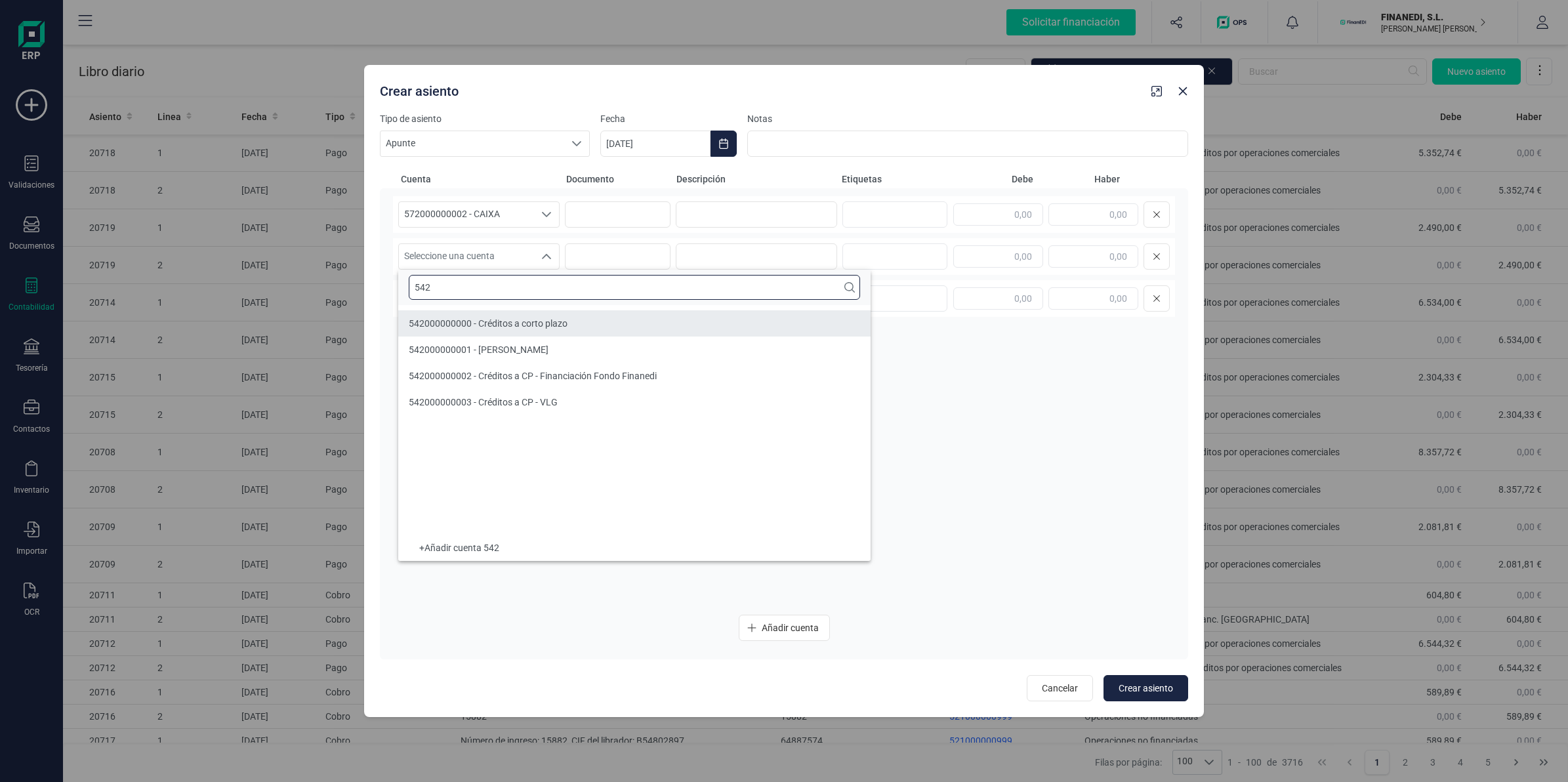
type input "542"
click at [513, 319] on span "542000000000 - Créditos a corto plazo" at bounding box center [488, 323] width 158 height 10
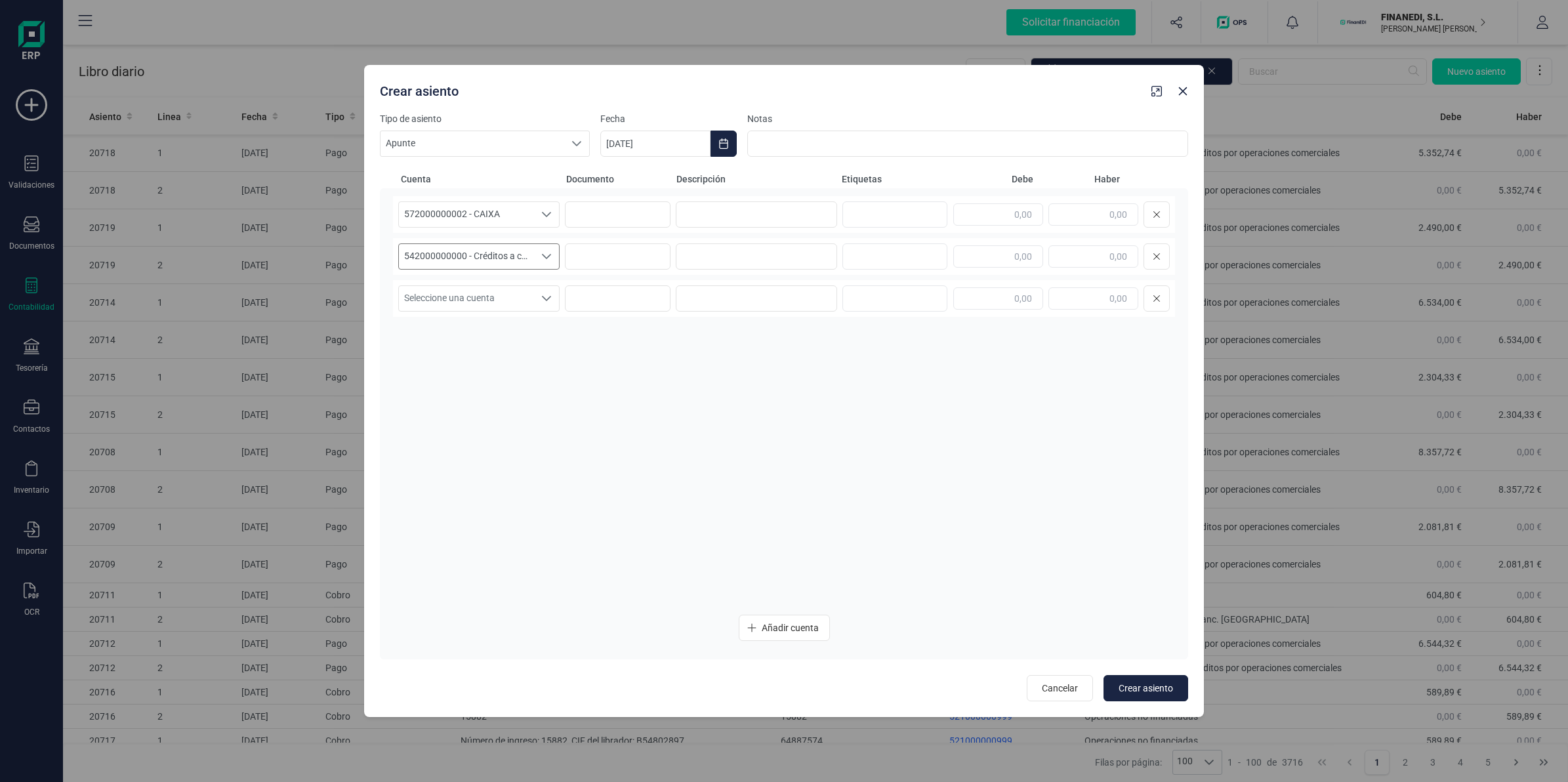
click at [483, 259] on span "542000000000 - Créditos a corto plazo" at bounding box center [466, 256] width 135 height 25
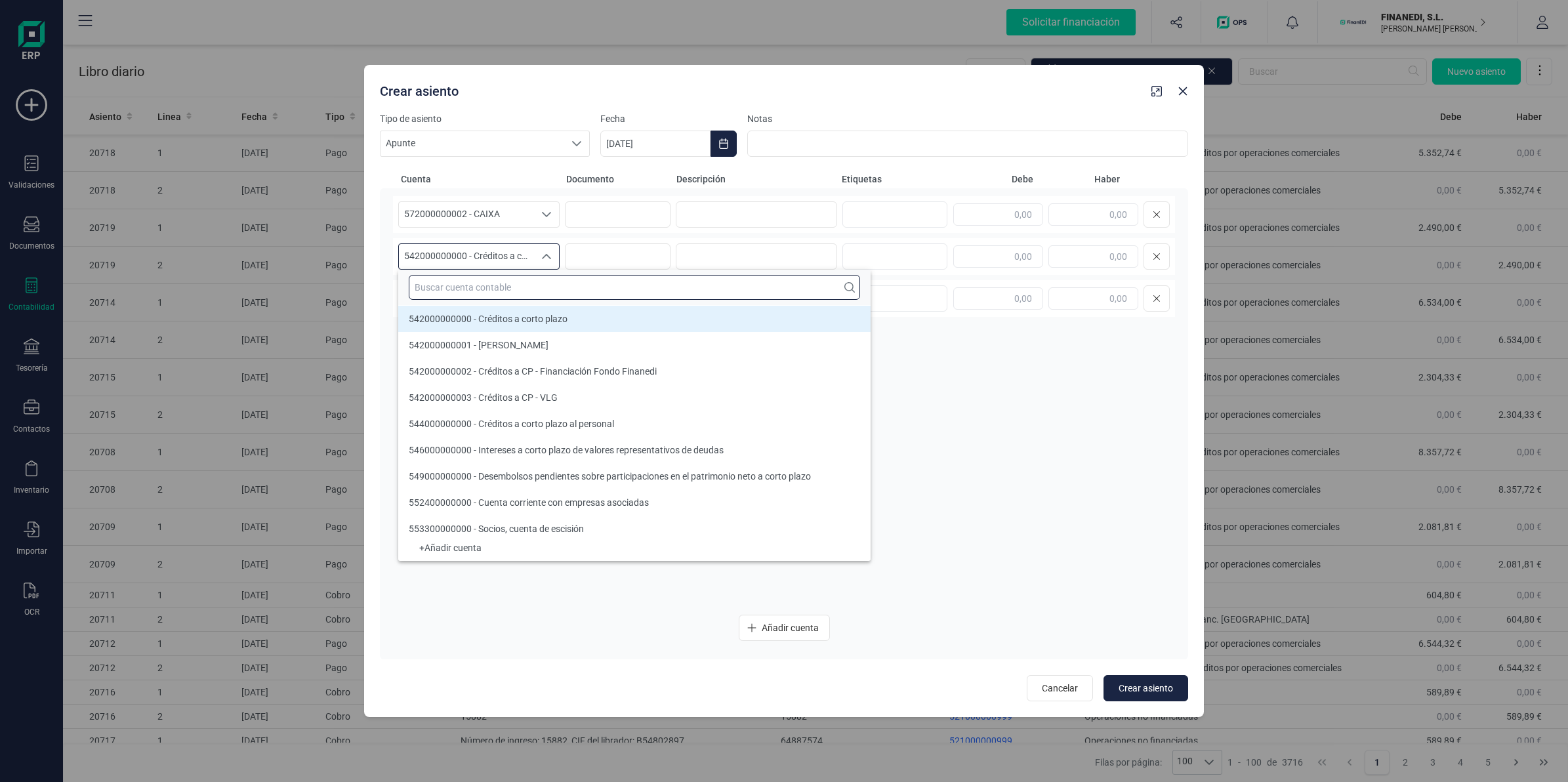
click at [490, 299] on input "text" at bounding box center [635, 287] width 452 height 25
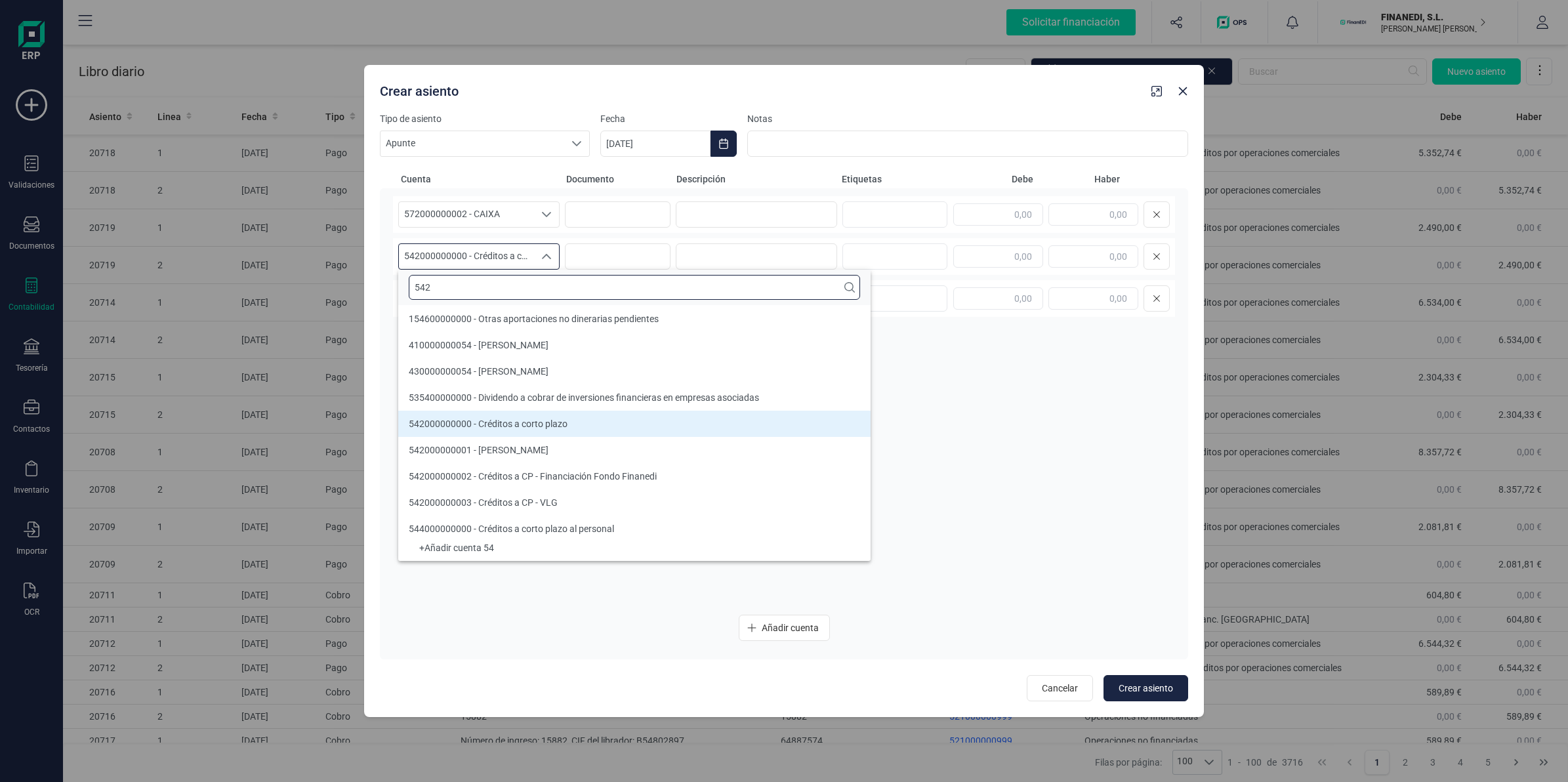
scroll to position [0, 0]
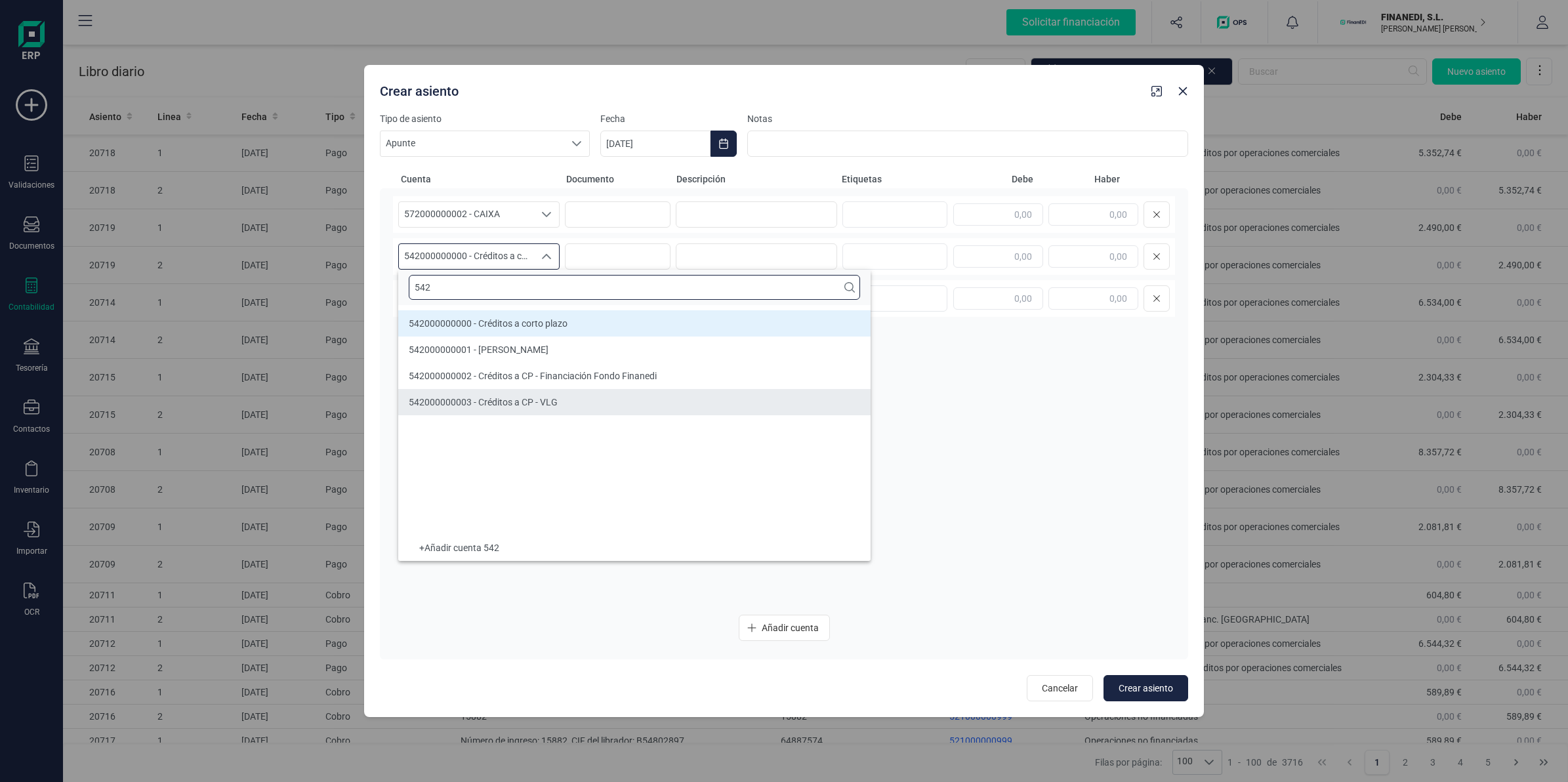
type input "542"
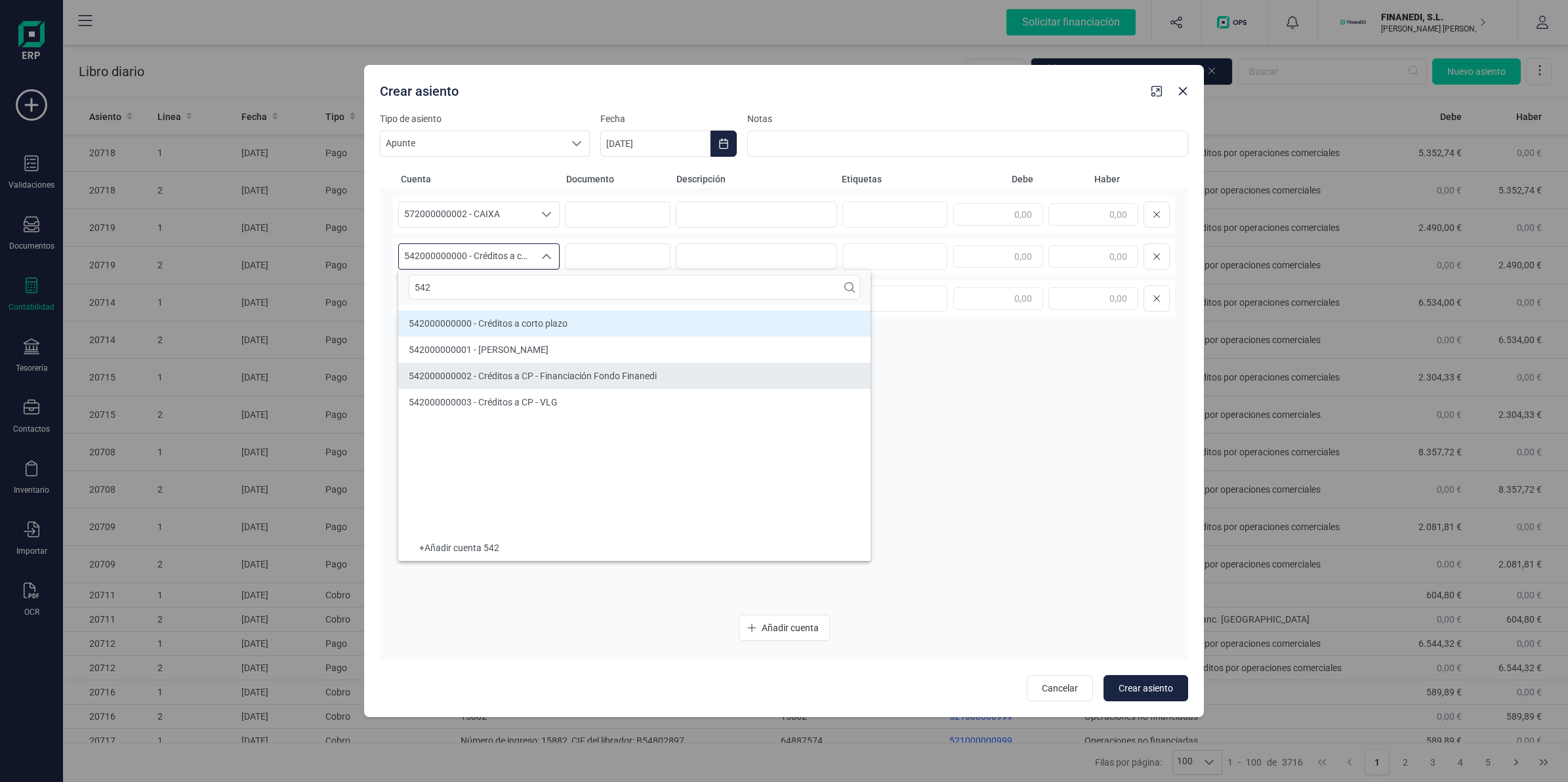
click at [523, 380] on span "542000000002 - Créditos a CP - Financiación Fondo Finanedi" at bounding box center [532, 376] width 248 height 10
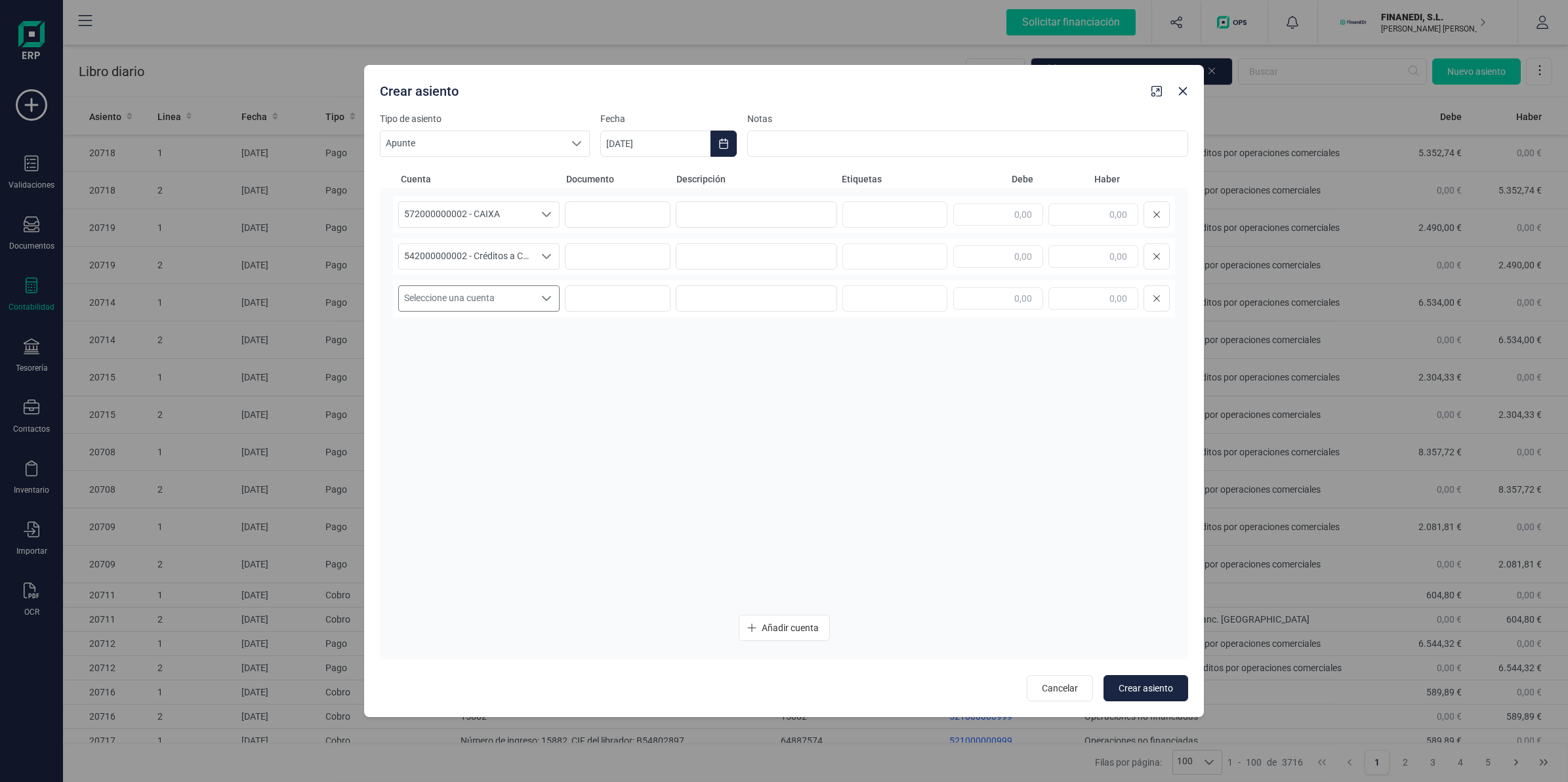
click at [422, 299] on span "Seleccione una cuenta" at bounding box center [466, 298] width 135 height 25
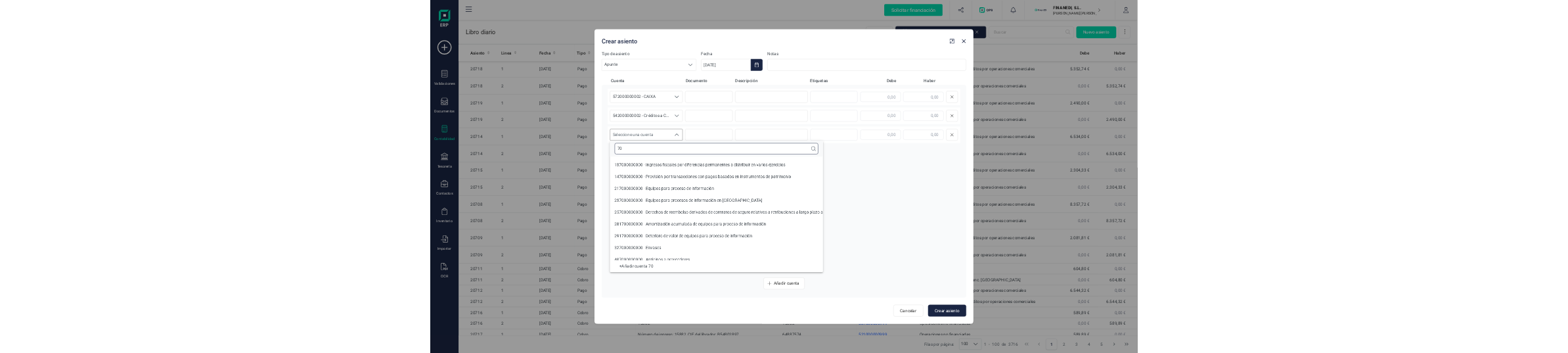
scroll to position [5, 0]
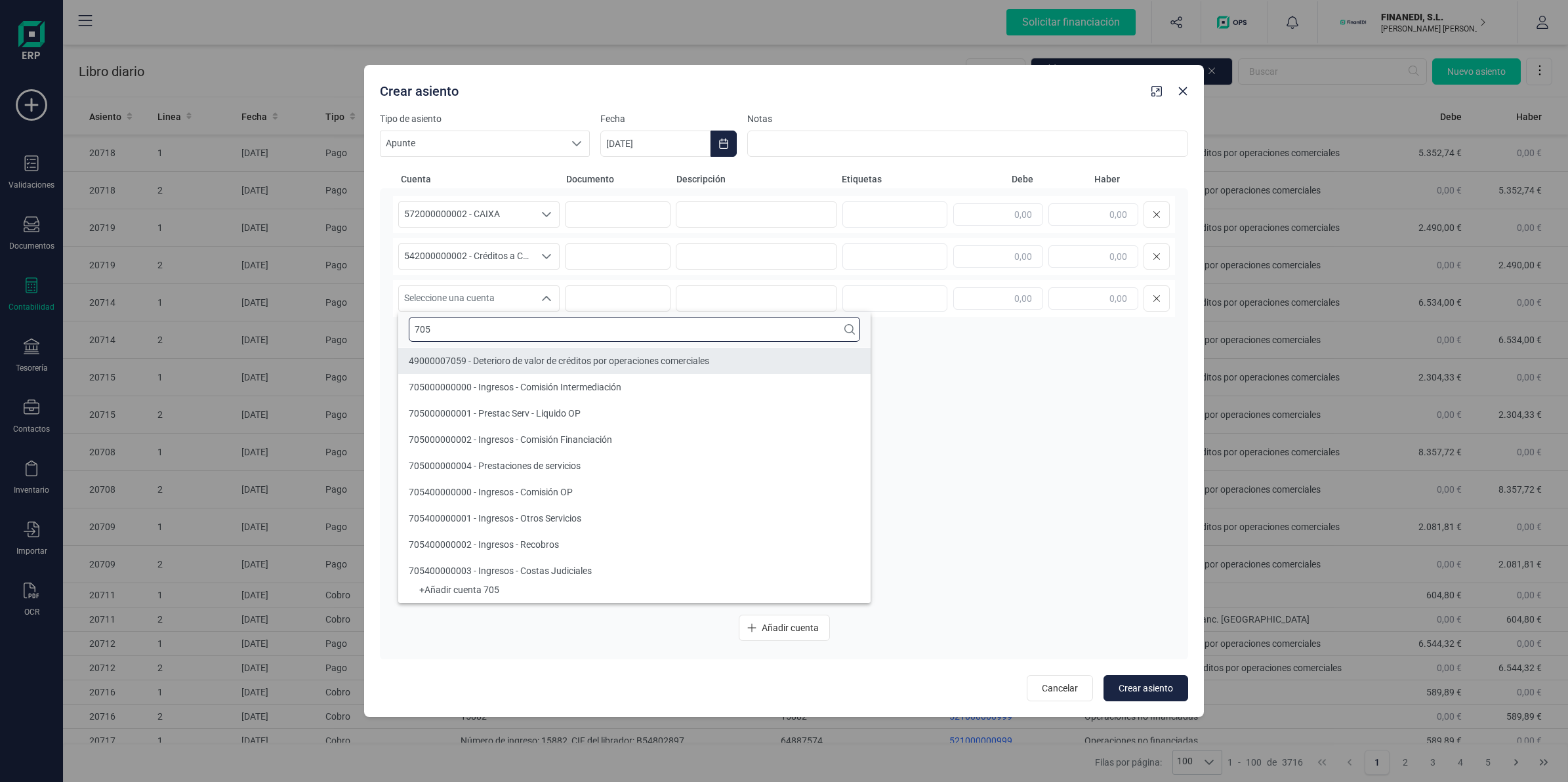
type input "705"
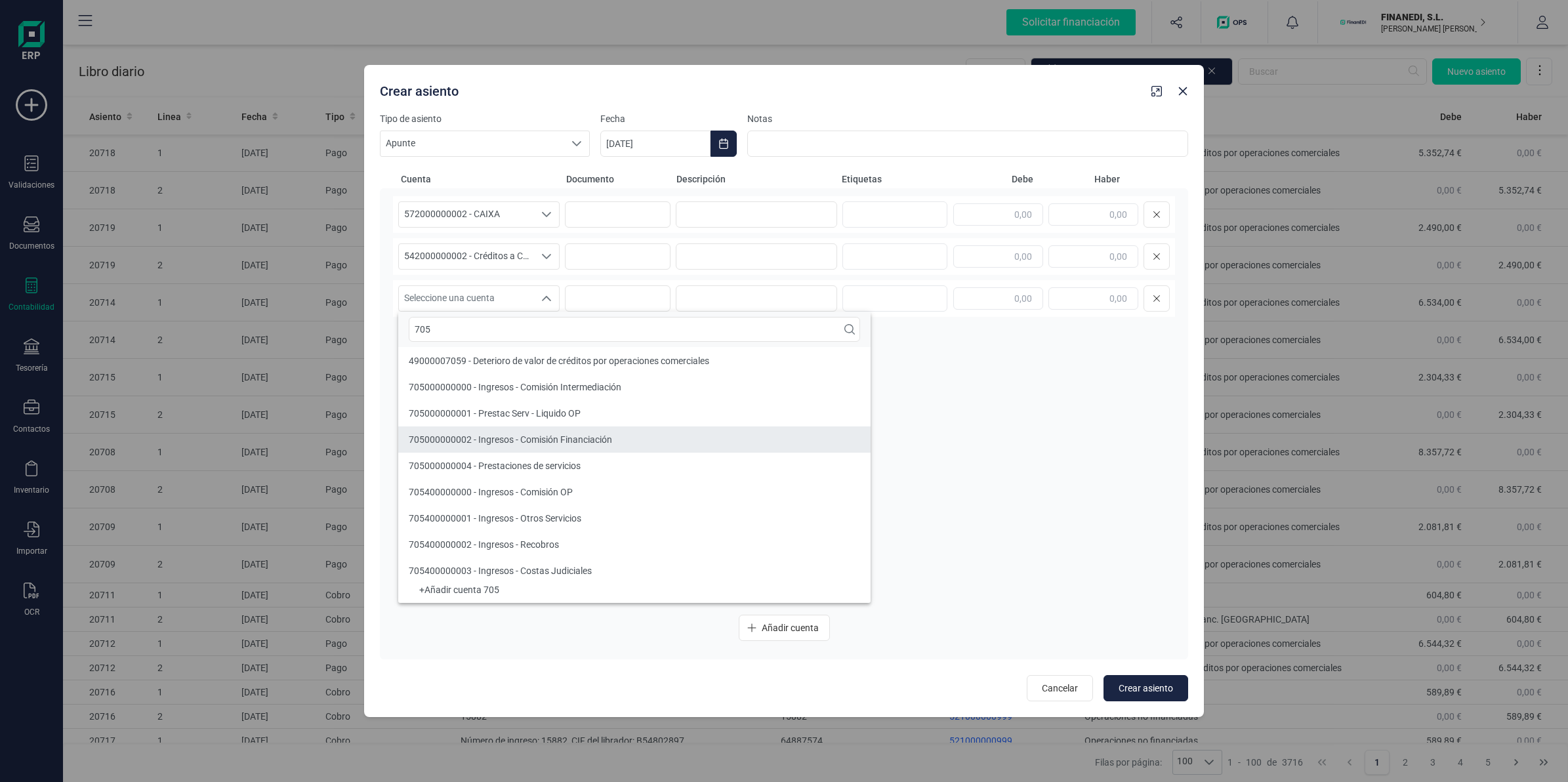
click at [486, 434] on span "705000000002 - Ingresos - Comisión Financiación" at bounding box center [510, 439] width 204 height 10
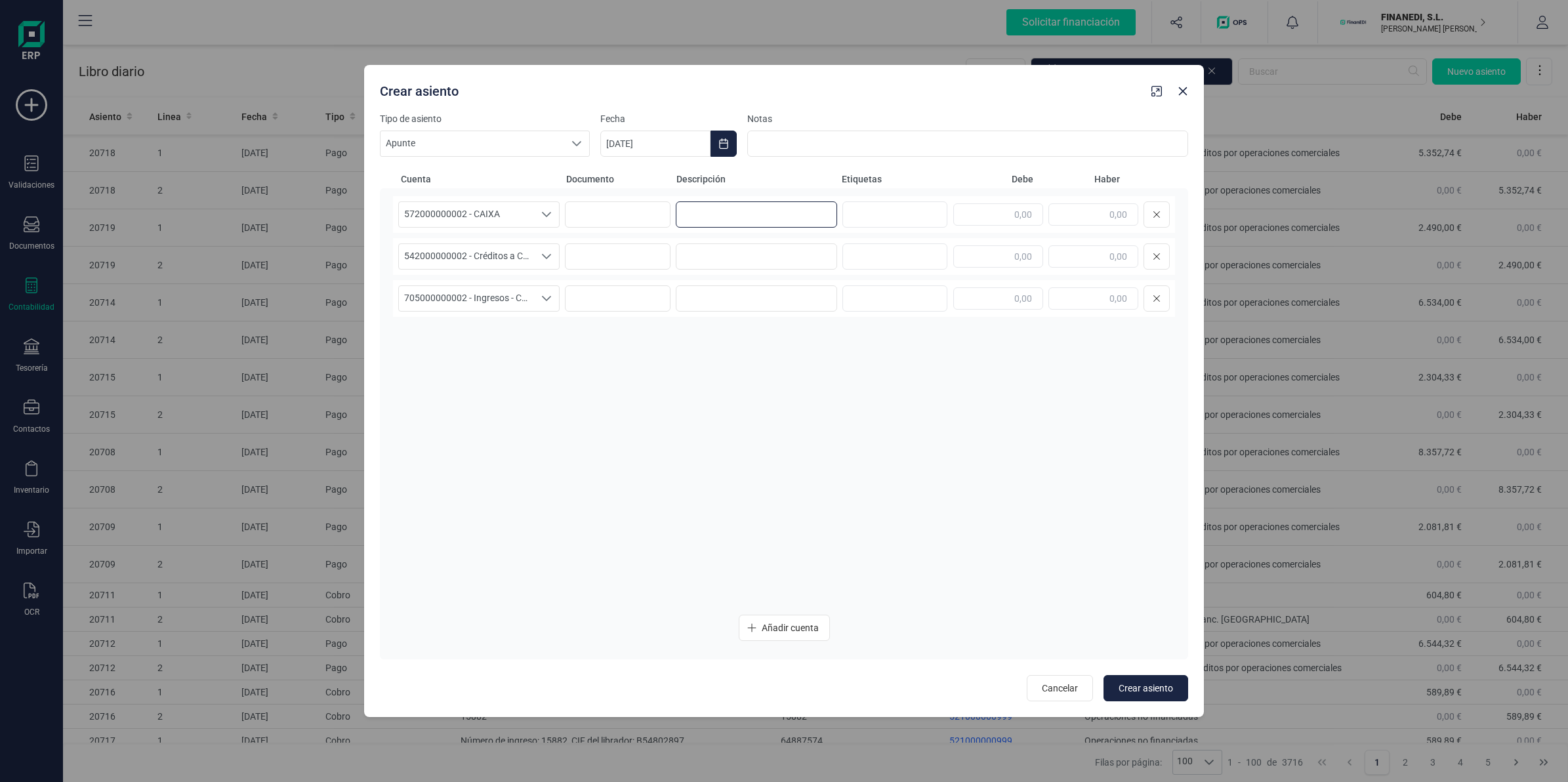
click at [725, 204] on input at bounding box center [757, 214] width 162 height 26
type input "VENTA 13/08"
click at [723, 257] on input at bounding box center [757, 256] width 162 height 26
paste input "VENTA 13/08"
type input "VENTA 13/08"
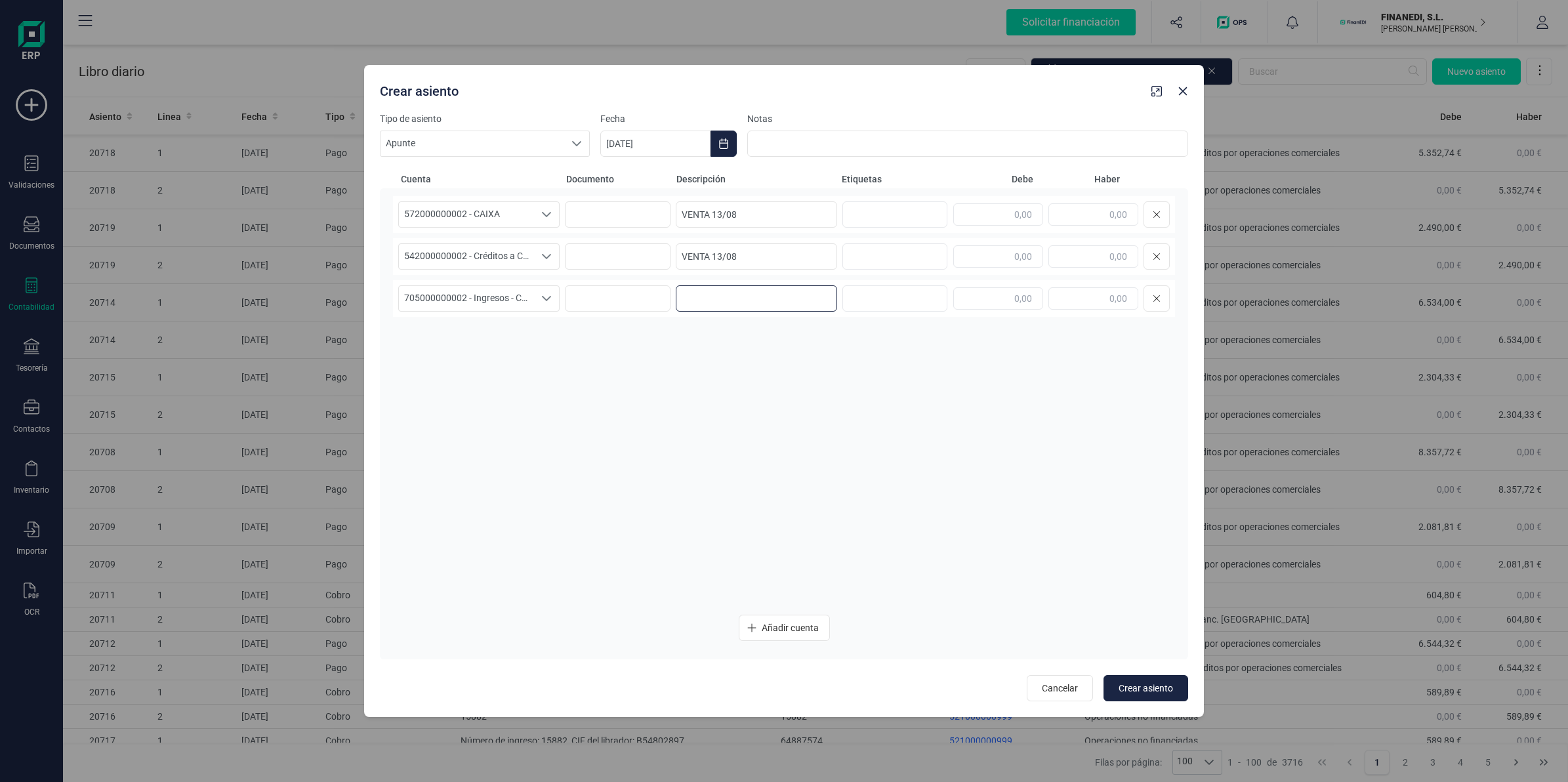
click at [723, 300] on input at bounding box center [757, 298] width 162 height 26
paste input "VENTA 13/08"
type input "VENTA 13/08"
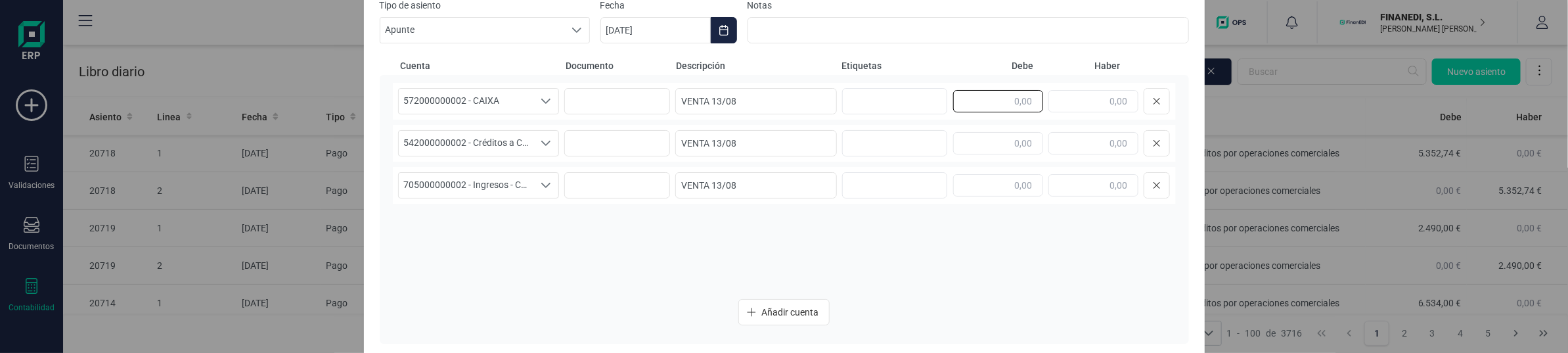
click at [971, 94] on input "text" at bounding box center [997, 101] width 90 height 22
click at [1092, 98] on input "text" at bounding box center [1093, 101] width 90 height 22
type input "7.883,82"
click at [1018, 144] on input "text" at bounding box center [997, 143] width 90 height 22
type input "8.051,10"
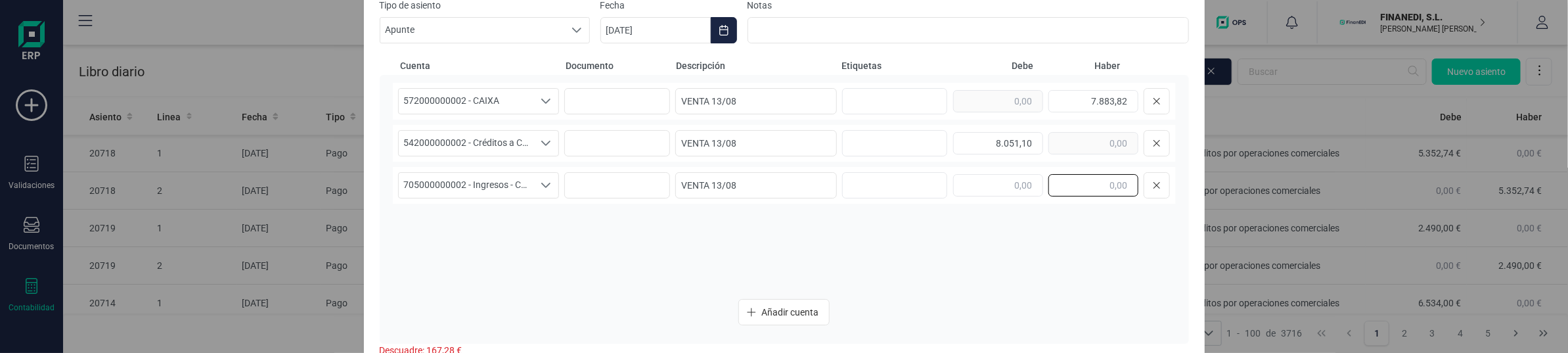
click at [1089, 185] on input "text" at bounding box center [1093, 185] width 90 height 22
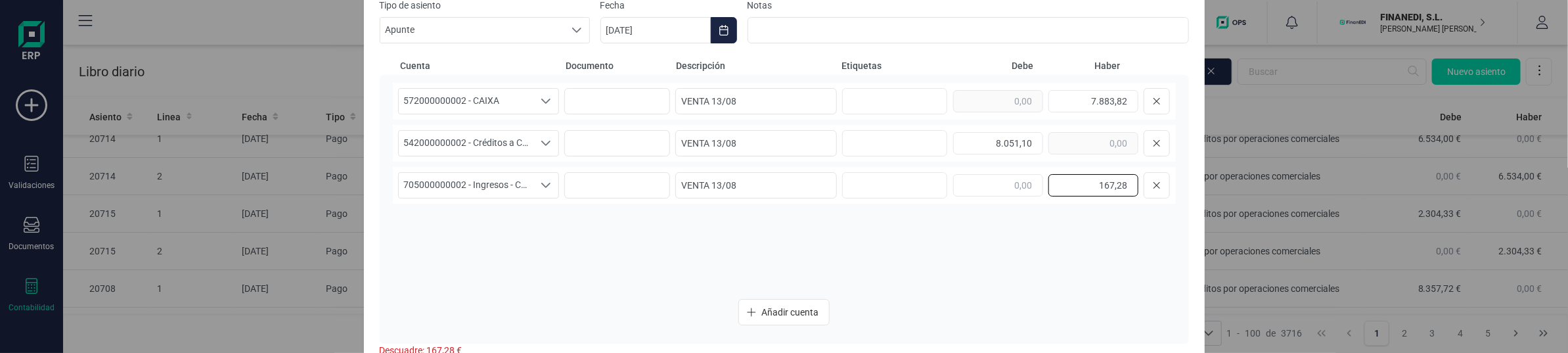
scroll to position [0, 0]
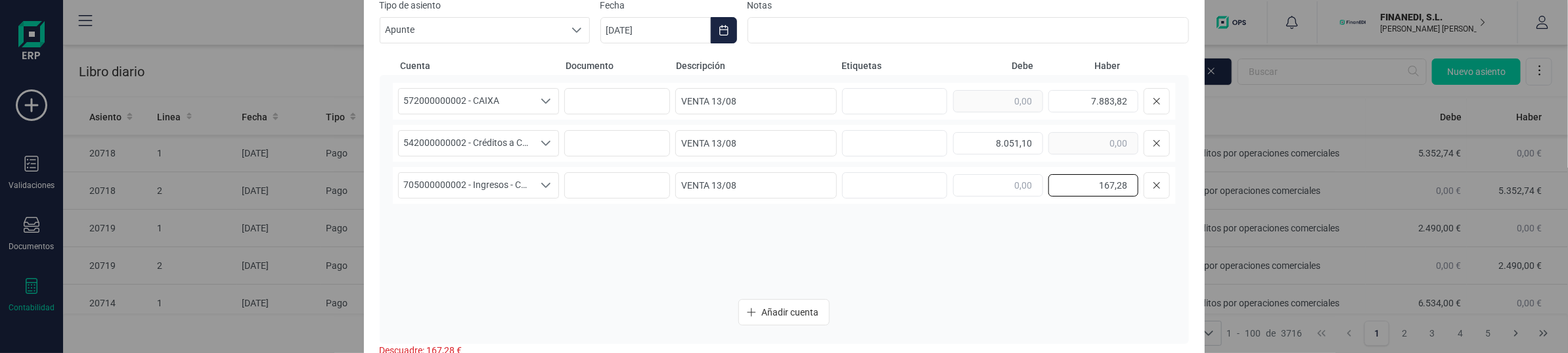
type input "167,28"
drag, startPoint x: 766, startPoint y: 255, endPoint x: 767, endPoint y: 239, distance: 16.0
click at [767, 239] on div "572000000002 - CAIXA 572000000002 - CAIXA 572000000002 - CAIXA VENTA 13/08 7.88…" at bounding box center [784, 185] width 783 height 205
drag, startPoint x: 807, startPoint y: 253, endPoint x: 1009, endPoint y: 242, distance: 202.3
click at [812, 253] on div "572000000002 - CAIXA 572000000002 - CAIXA 572000000002 - CAIXA VENTA 13/08 7.88…" at bounding box center [784, 185] width 783 height 205
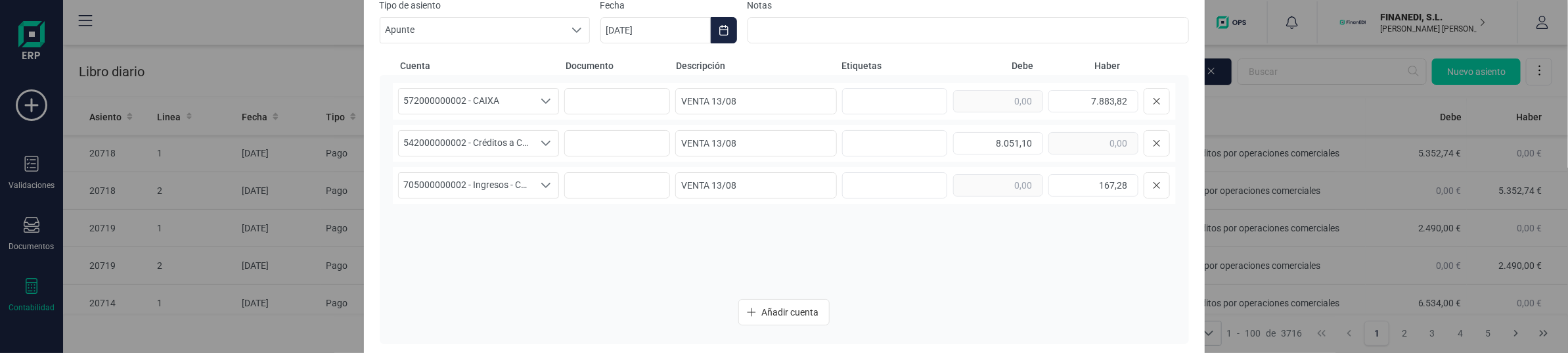
drag, startPoint x: 1082, startPoint y: 246, endPoint x: 898, endPoint y: 156, distance: 204.8
click at [1082, 259] on div "572000000002 - CAIXA 572000000002 - CAIXA 572000000002 - CAIXA VENTA 13/08 7.88…" at bounding box center [784, 185] width 783 height 205
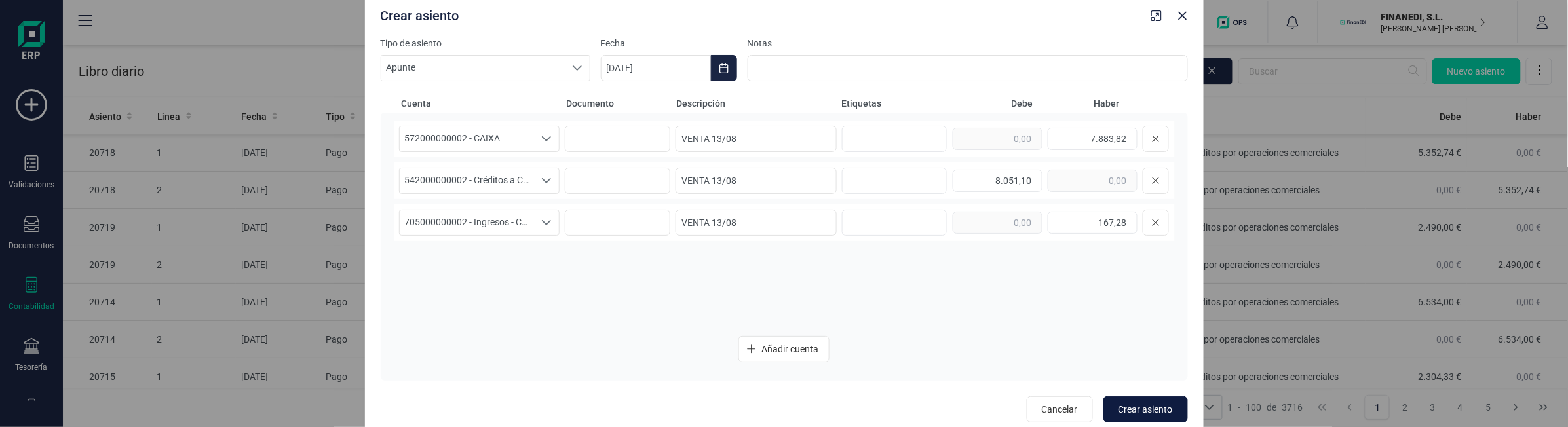
click at [1129, 404] on span "Crear asiento" at bounding box center [1145, 409] width 55 height 13
type input "[DATE]"
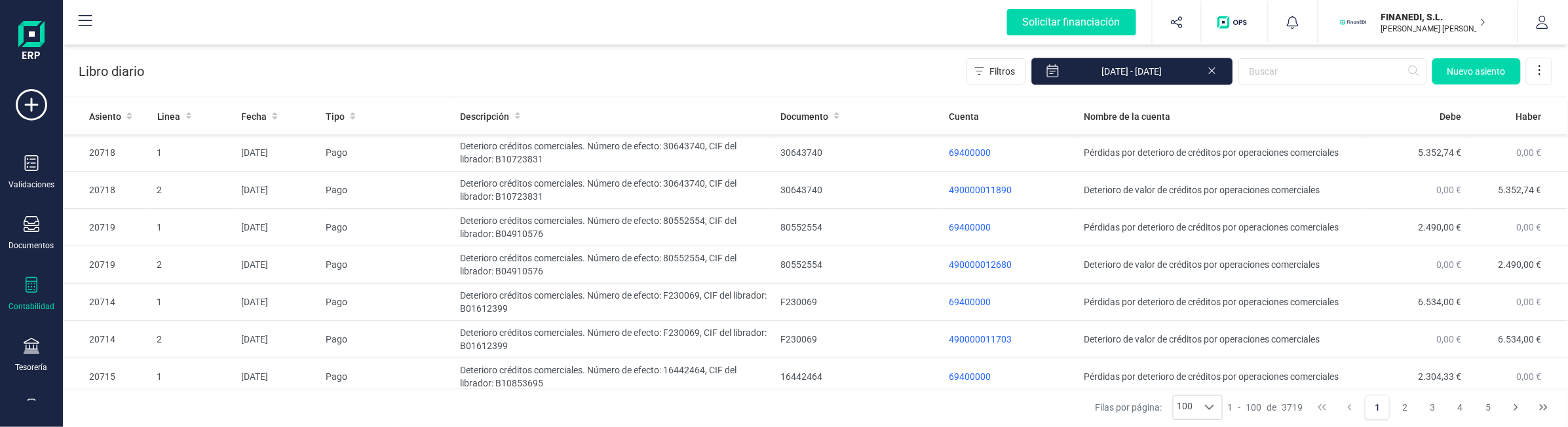
click at [1448, 70] on span "Nuevo asiento" at bounding box center [1477, 71] width 59 height 13
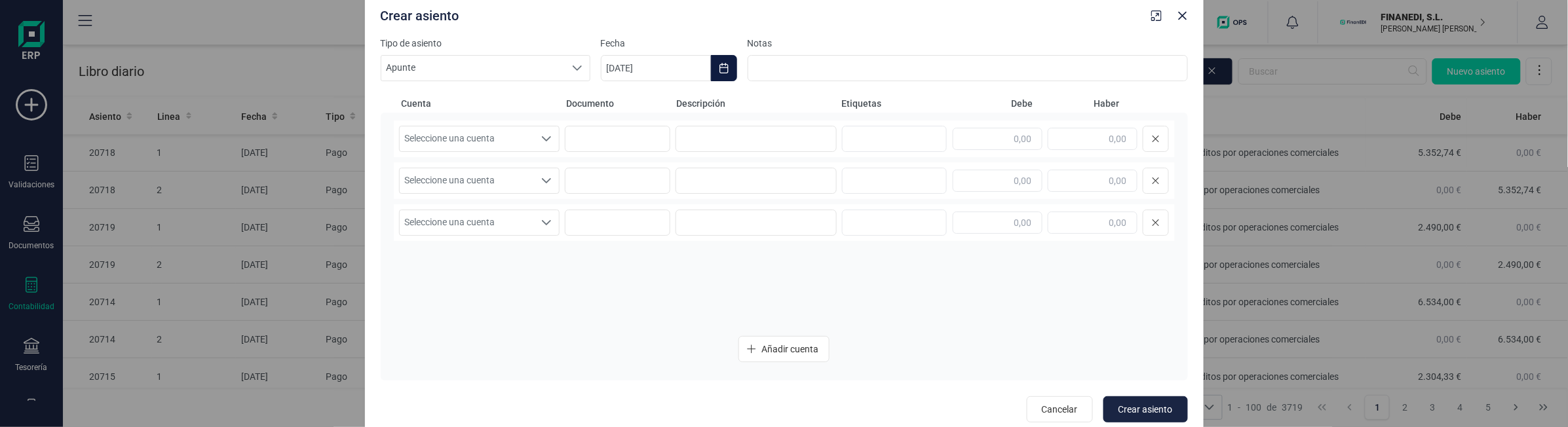
click at [719, 66] on icon "Choose Date" at bounding box center [723, 67] width 9 height 10
click at [638, 100] on div "septiembre 2025" at bounding box center [796, 108] width 371 height 32
click at [630, 102] on icon "Previous Month" at bounding box center [627, 107] width 10 height 10
click at [749, 293] on span "20" at bounding box center [743, 293] width 26 height 26
type input "[DATE]"
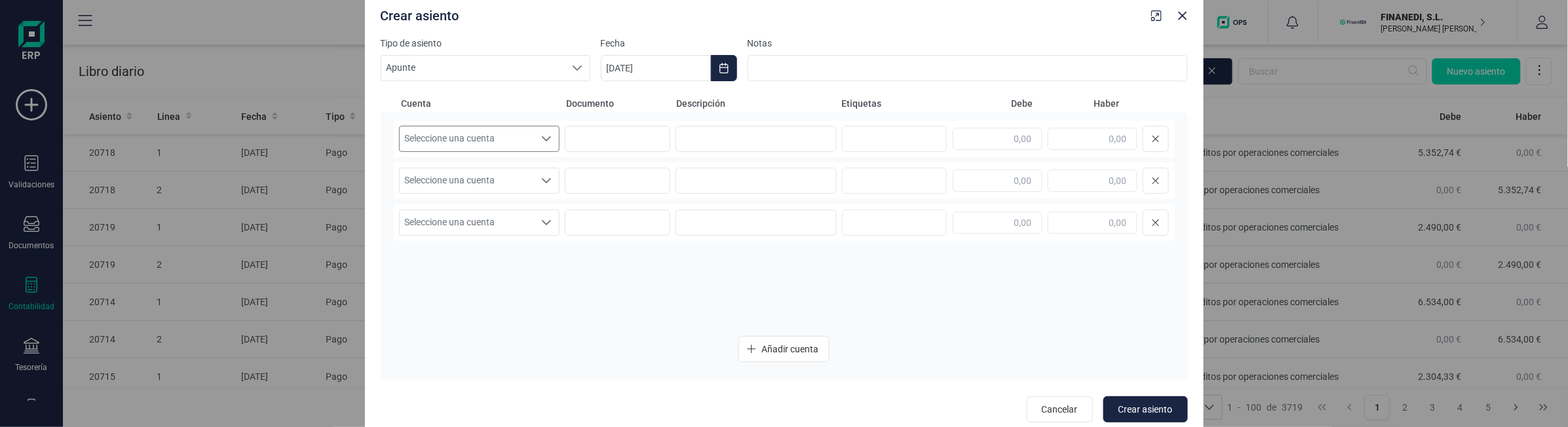
click at [489, 134] on span "Seleccione una cuenta" at bounding box center [467, 138] width 135 height 25
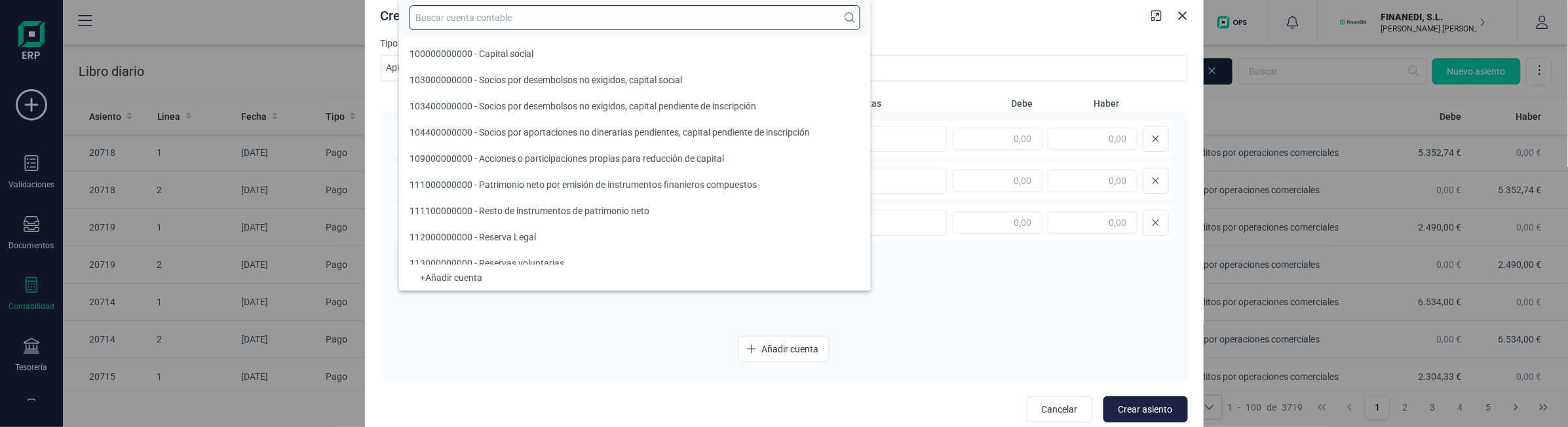
click at [510, 15] on input "text" at bounding box center [635, 17] width 451 height 25
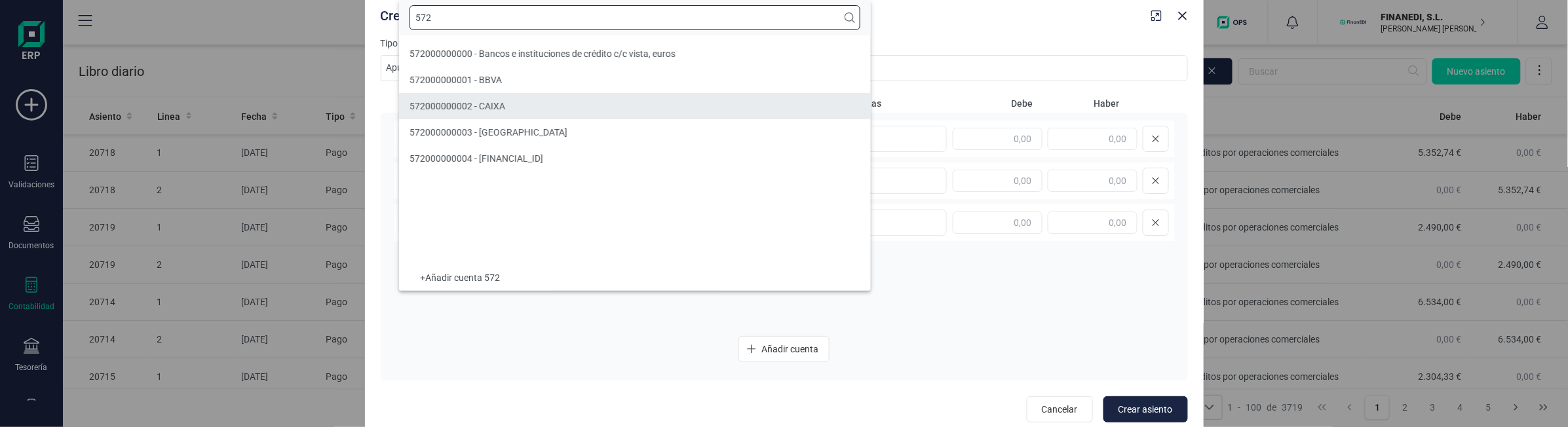
type input "572"
click at [475, 111] on span "572000000002 - CAIXA" at bounding box center [457, 106] width 96 height 10
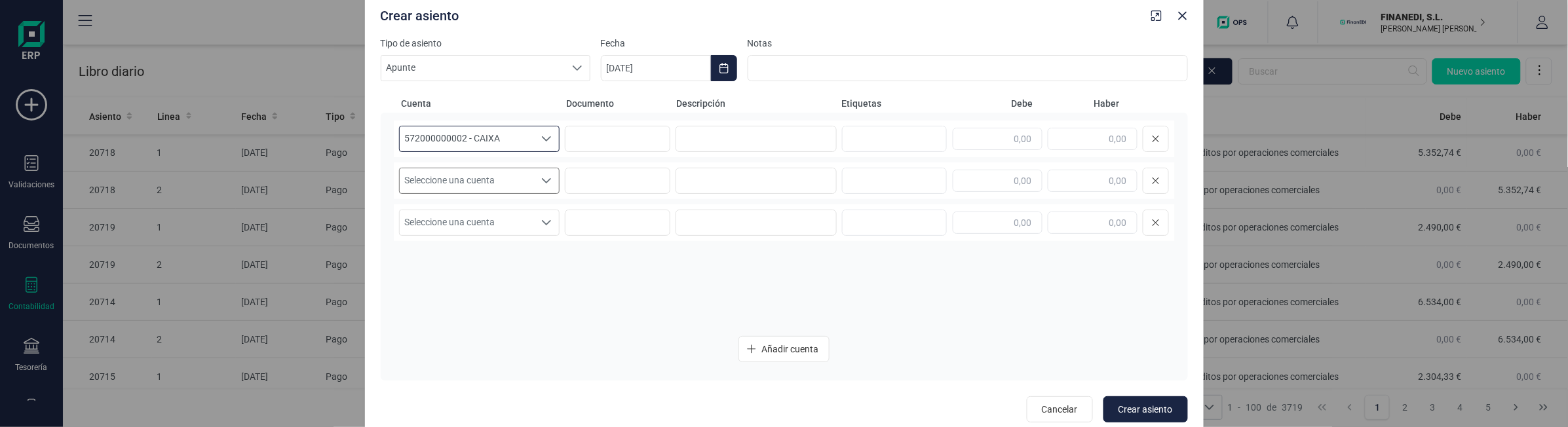
click at [450, 187] on span "Seleccione una cuenta" at bounding box center [467, 180] width 135 height 25
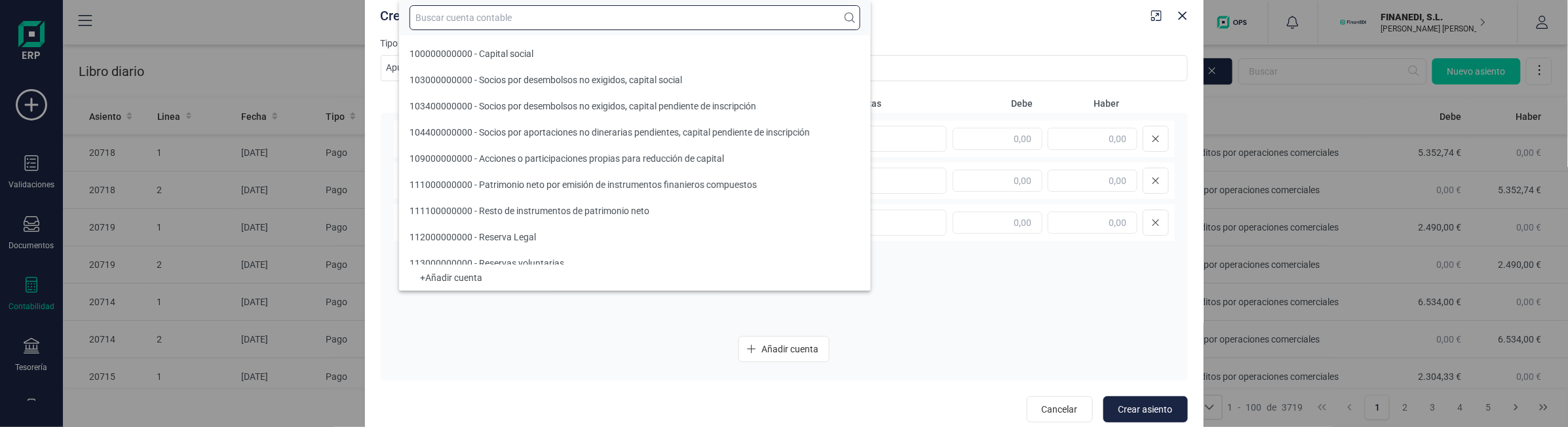
click at [499, 21] on input "text" at bounding box center [635, 17] width 451 height 25
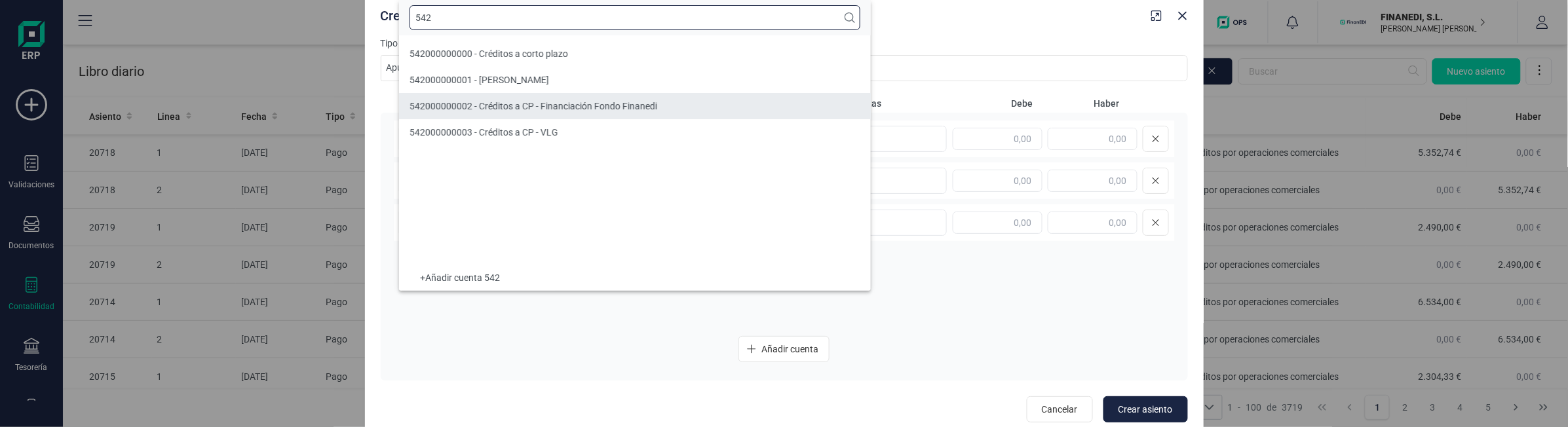
type input "542"
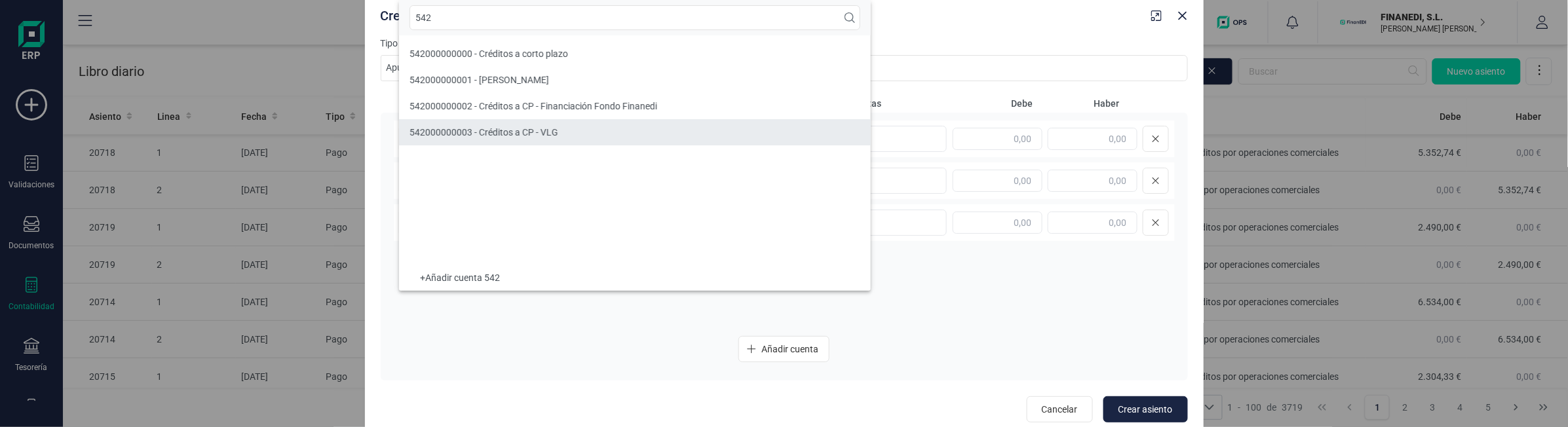
drag, startPoint x: 509, startPoint y: 112, endPoint x: 505, endPoint y: 127, distance: 15.5
click at [509, 112] on div "542000000002 - Créditos a CP - Financiación Fondo Finanedi" at bounding box center [533, 106] width 248 height 13
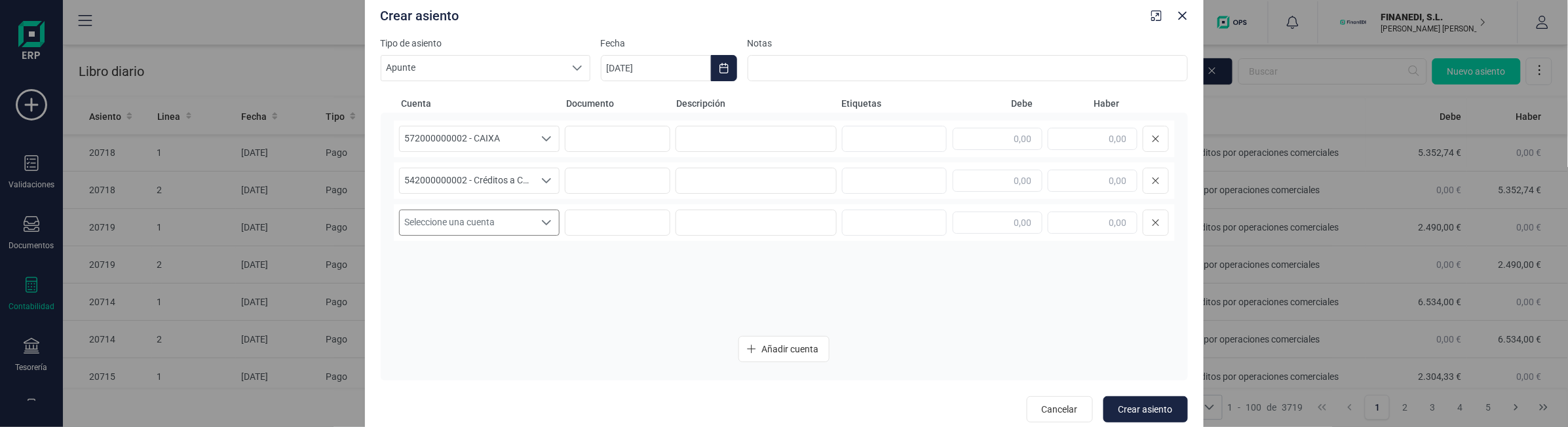
click at [466, 229] on span "Seleccione una cuenta" at bounding box center [467, 222] width 135 height 25
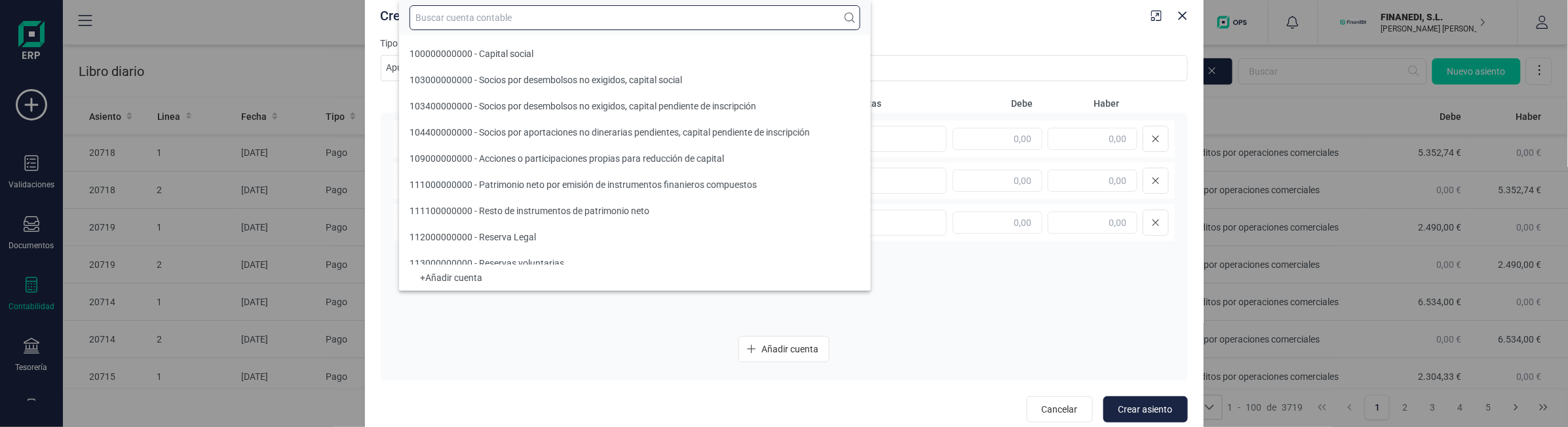
click at [472, 21] on input "text" at bounding box center [635, 17] width 451 height 25
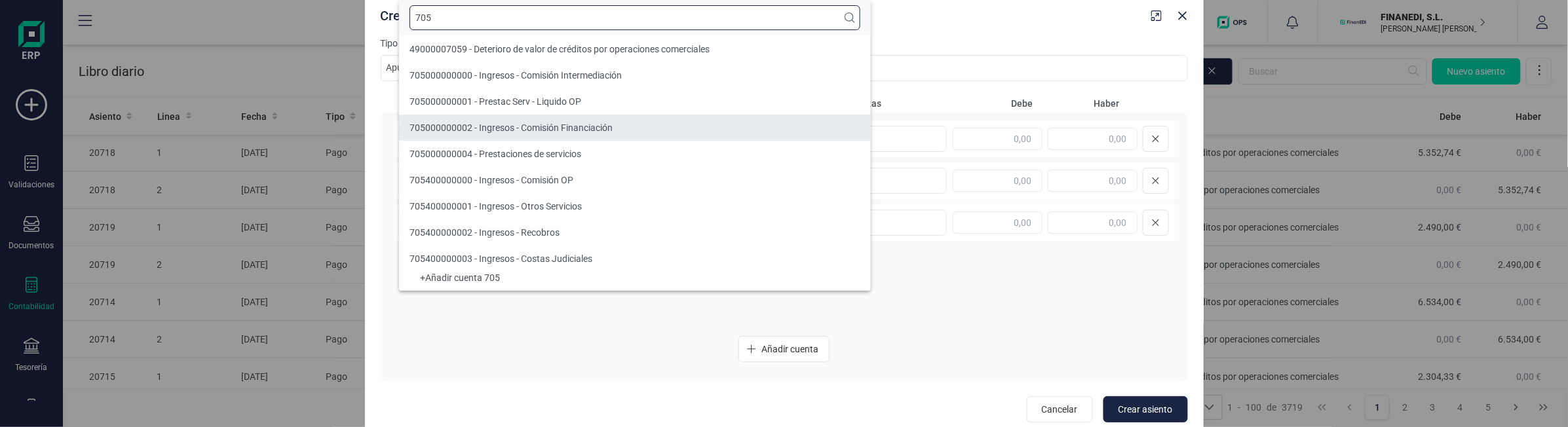
type input "705"
click at [482, 127] on span "705000000002 - Ingresos - Comisión Financiación" at bounding box center [511, 127] width 203 height 10
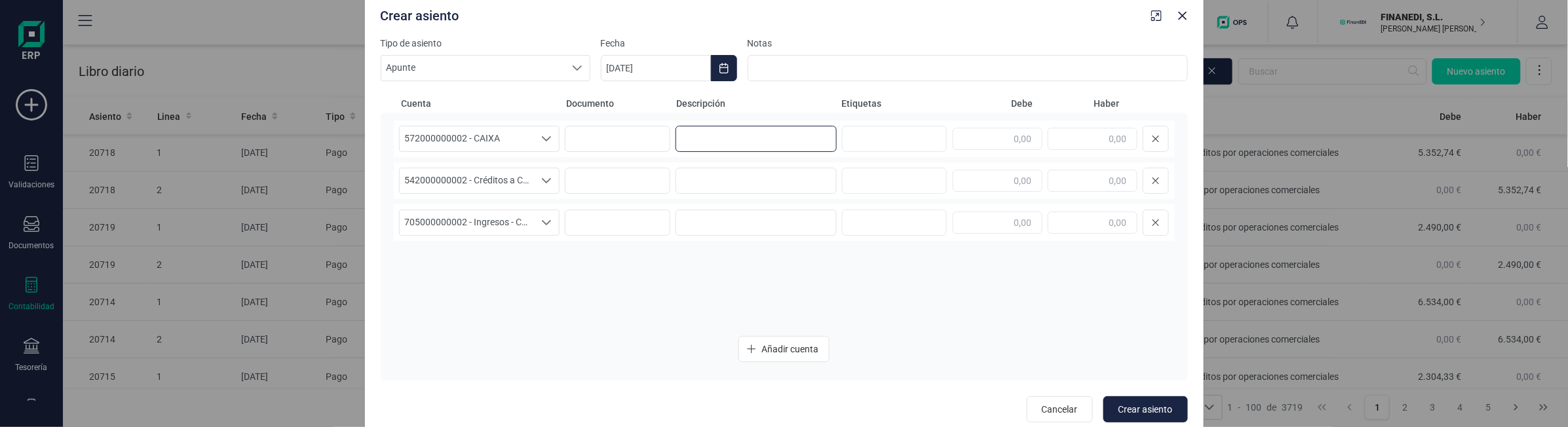
click at [767, 146] on input at bounding box center [757, 138] width 161 height 26
type input "VENTA 20/08"
click at [751, 181] on input at bounding box center [757, 180] width 161 height 26
paste input "VENTA 20/08"
type input "VENTA 20/08"
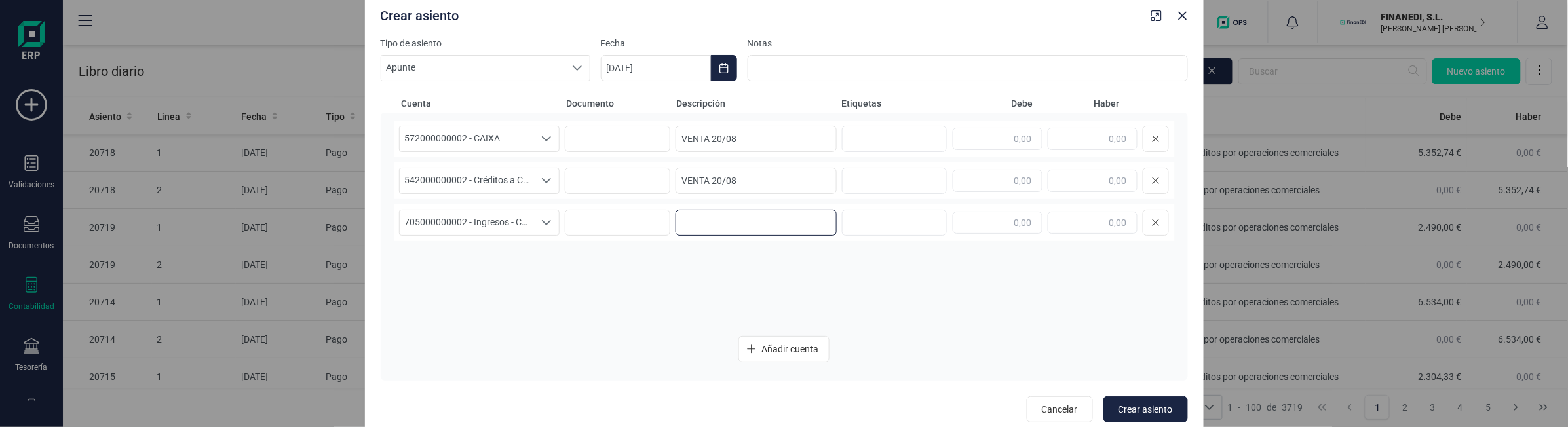
click at [736, 226] on input at bounding box center [757, 222] width 161 height 26
paste input "VENTA 20/08"
type input "VENTA 20/08"
click at [992, 142] on input "text" at bounding box center [997, 138] width 89 height 22
click at [1061, 138] on input "text" at bounding box center [1092, 138] width 89 height 22
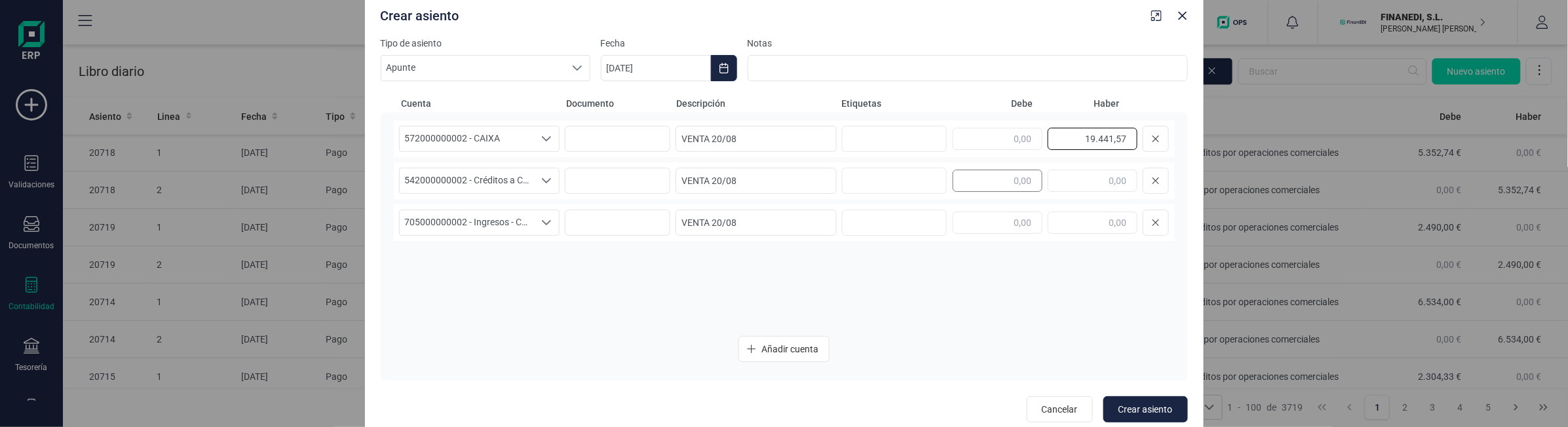
type input "19.441,57"
click at [1012, 176] on input "text" at bounding box center [997, 180] width 89 height 22
type input "19.572,05"
click at [1061, 217] on input "text" at bounding box center [1092, 222] width 89 height 22
type input "130,48"
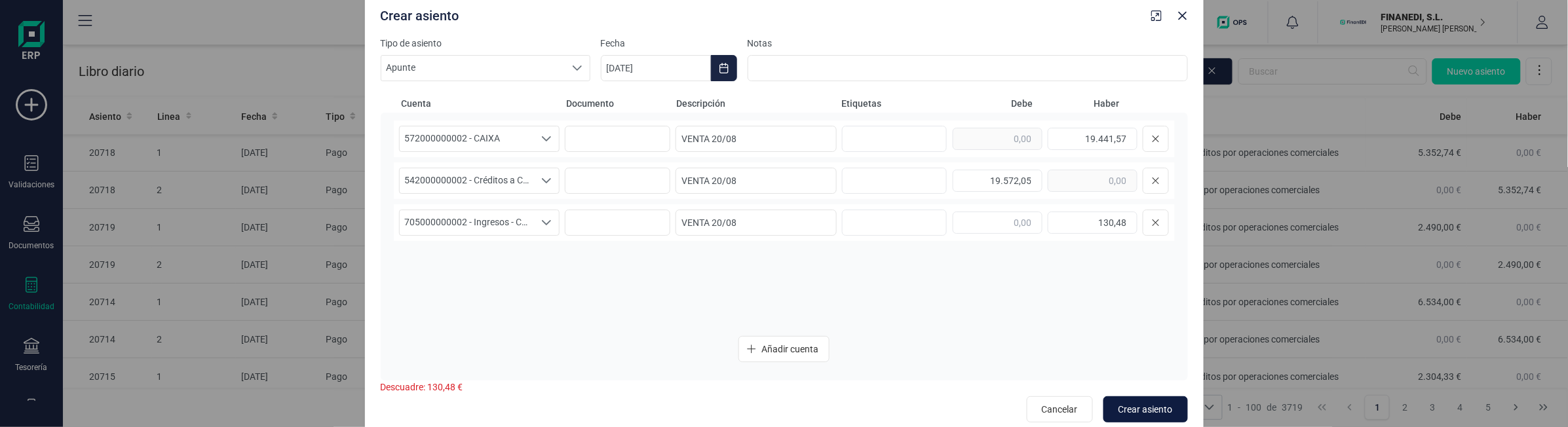
click at [1141, 408] on span "Crear asiento" at bounding box center [1145, 409] width 55 height 13
type input "[DATE]"
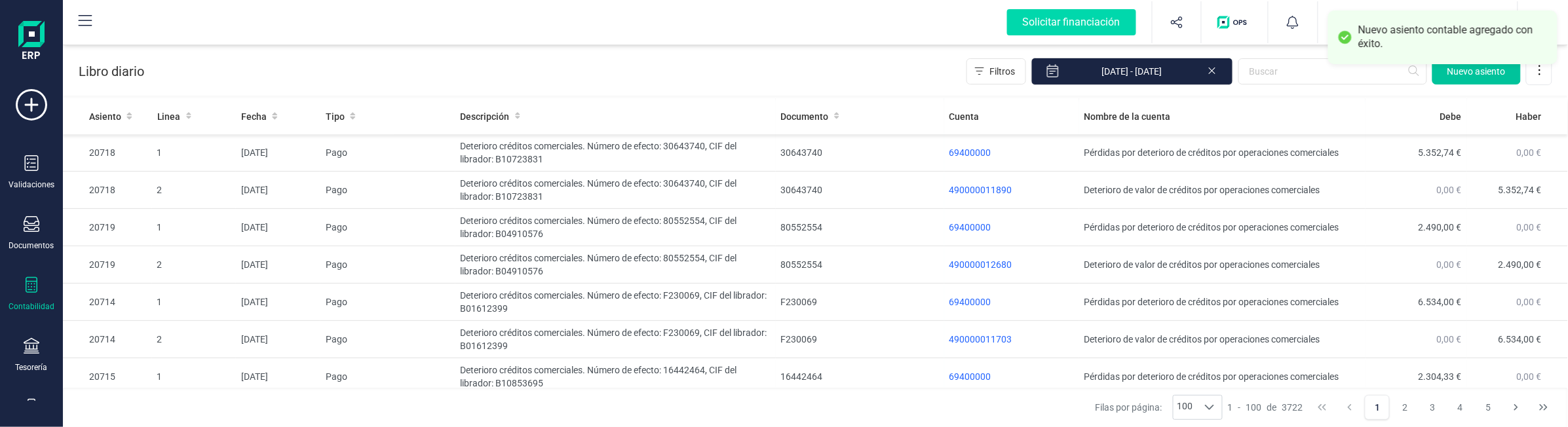
click at [1455, 77] on span "Nuevo asiento" at bounding box center [1477, 71] width 59 height 13
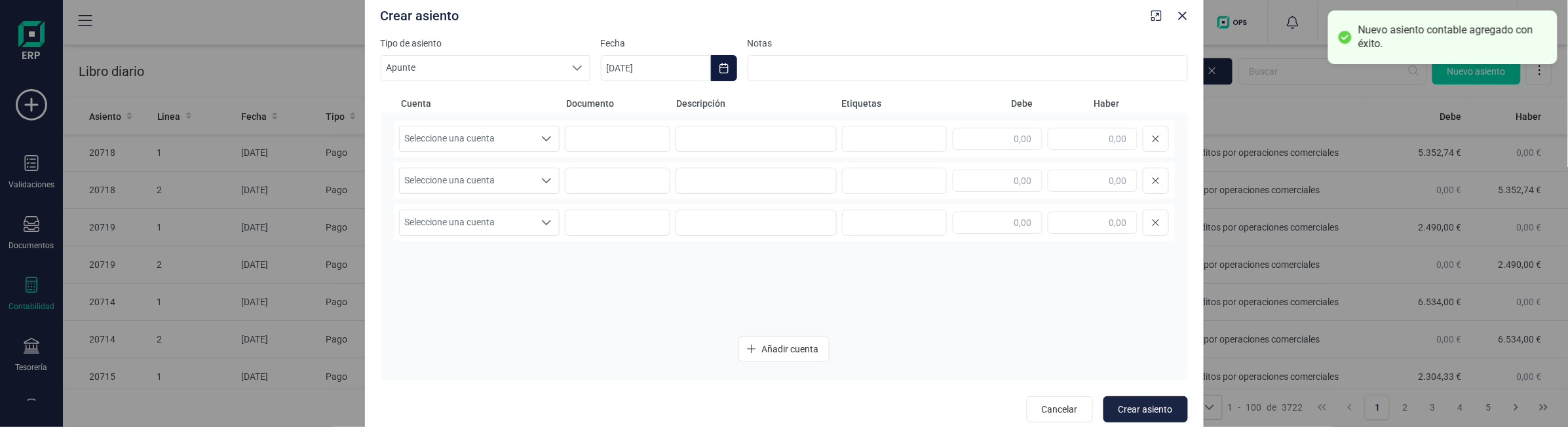
click at [718, 59] on button "Choose Date" at bounding box center [723, 68] width 26 height 26
click at [623, 104] on icon "Previous Month" at bounding box center [627, 107] width 10 height 10
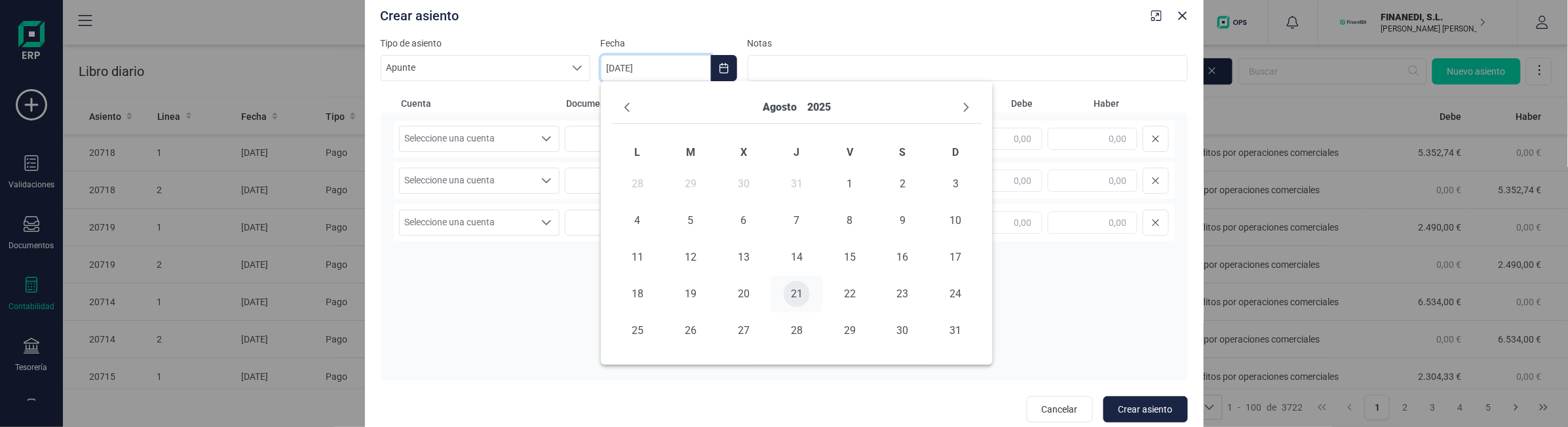
click at [798, 293] on span "21" at bounding box center [796, 293] width 26 height 26
type input "[DATE]"
click at [741, 142] on input at bounding box center [757, 138] width 161 height 26
type input "VENTA 21/08"
click at [733, 188] on input at bounding box center [757, 180] width 161 height 26
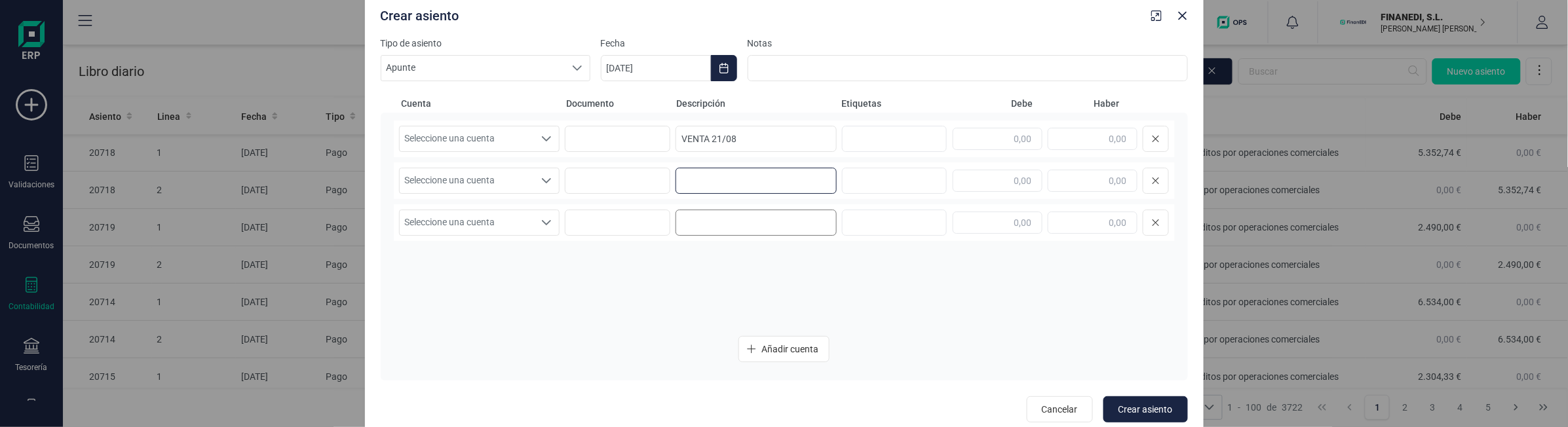
paste input "VENTA 21/08"
type input "VENTA 21/08"
click at [723, 214] on input at bounding box center [757, 222] width 161 height 26
paste input "VENTA 21/08"
type input "VENTA 21/08"
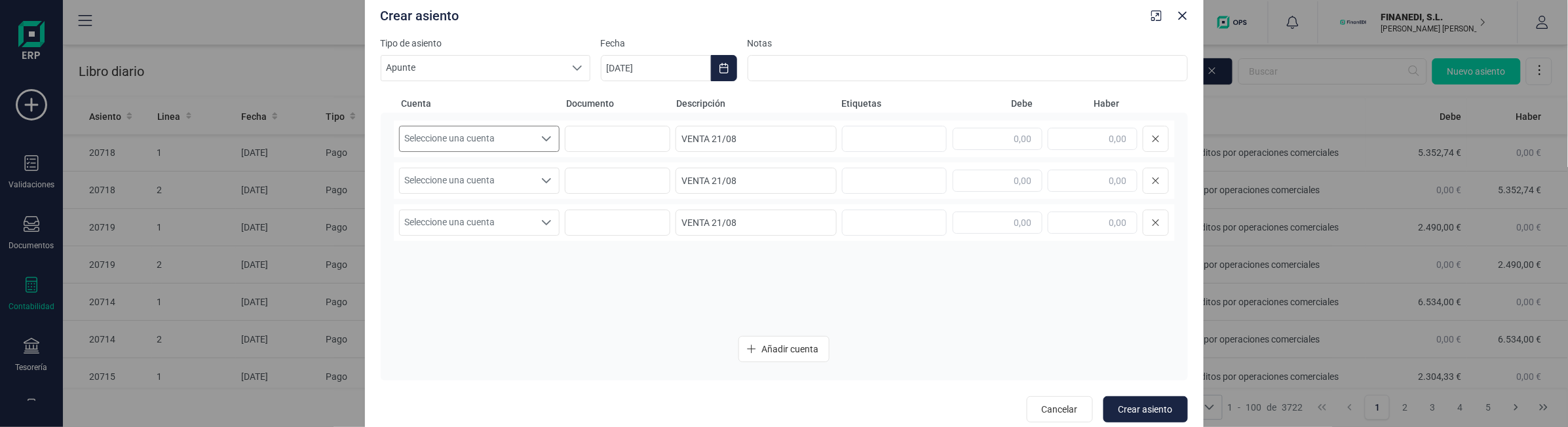
click at [459, 135] on span "Seleccione una cuenta" at bounding box center [467, 138] width 135 height 25
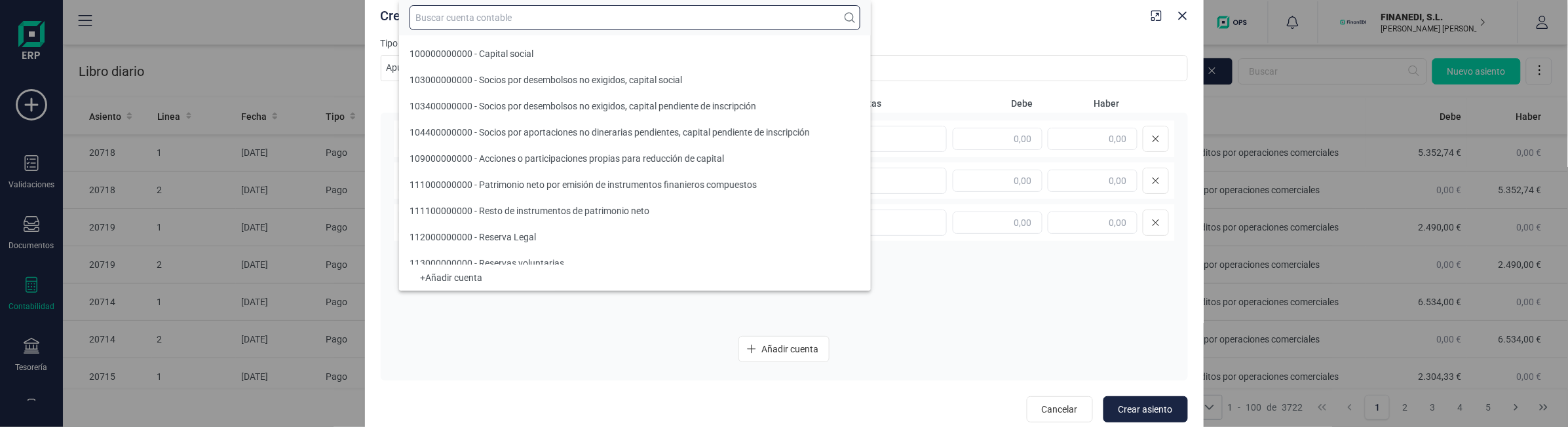
click at [502, 21] on input "text" at bounding box center [635, 17] width 451 height 25
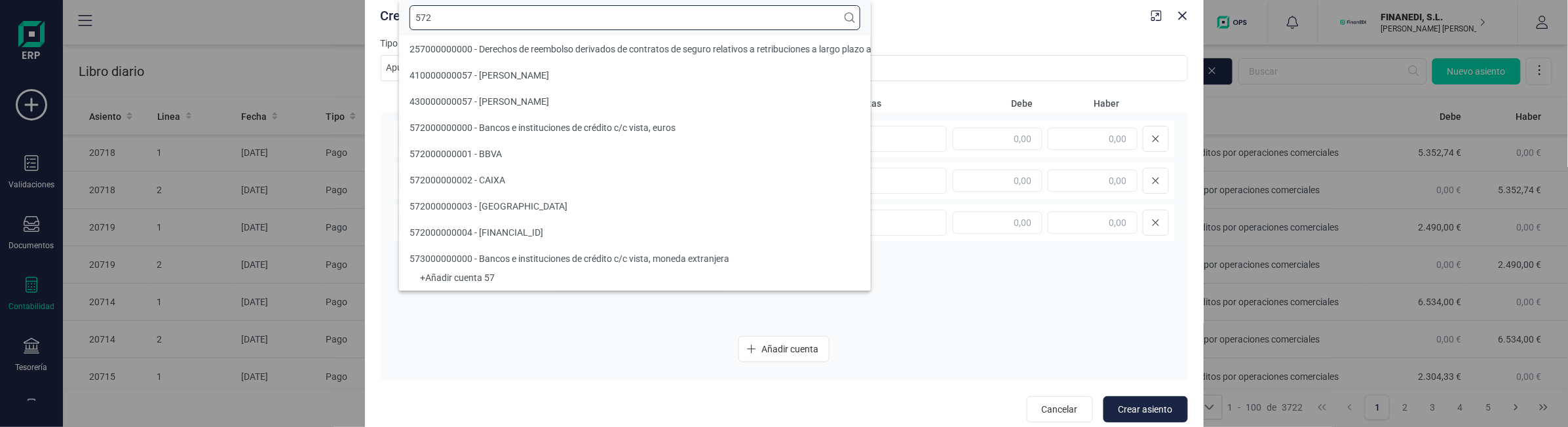
scroll to position [0, 0]
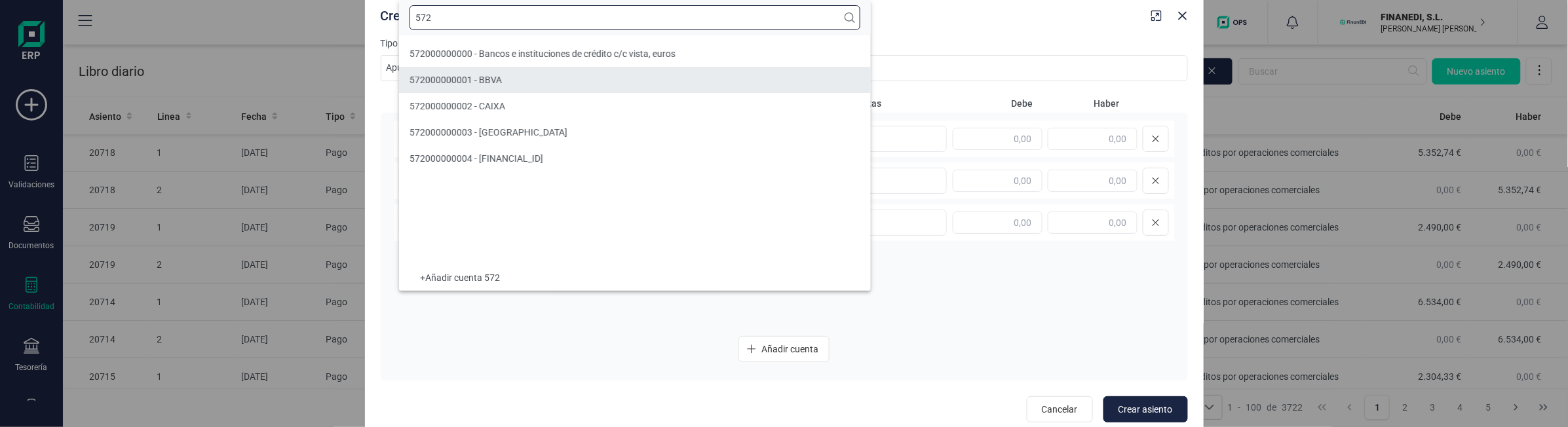
type input "572"
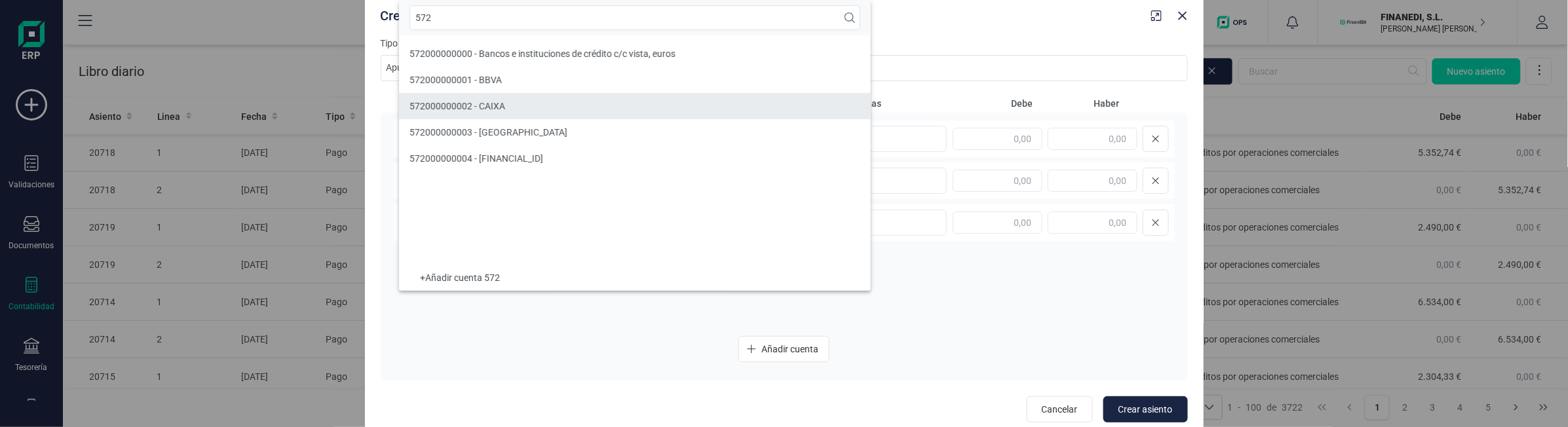
click at [521, 103] on li "572000000002 - CAIXA" at bounding box center [635, 106] width 472 height 26
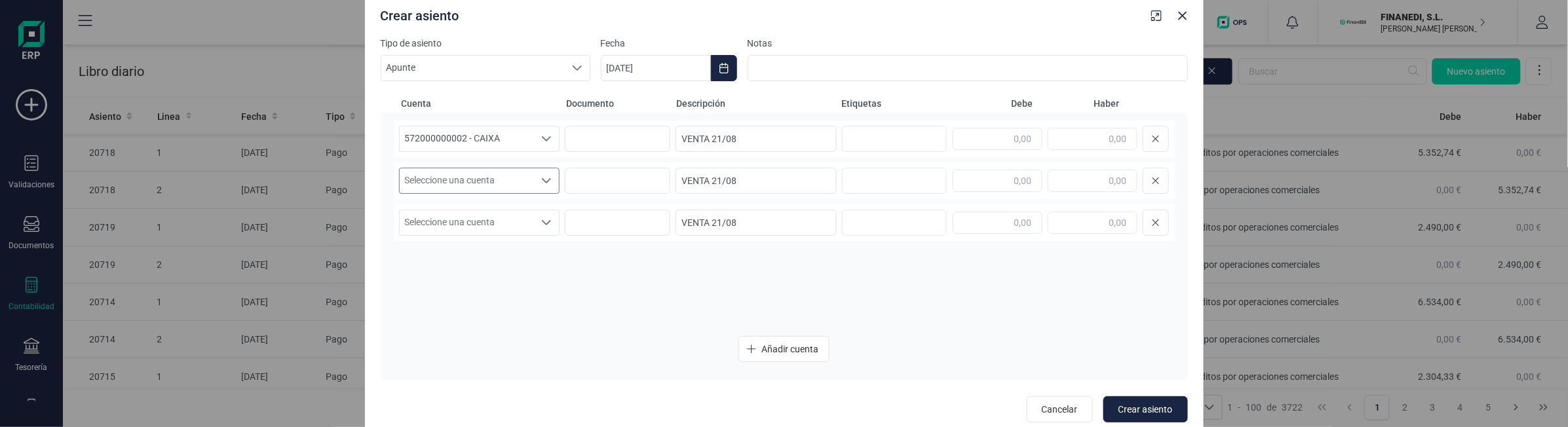
click at [462, 170] on span "Seleccione una cuenta" at bounding box center [467, 180] width 135 height 25
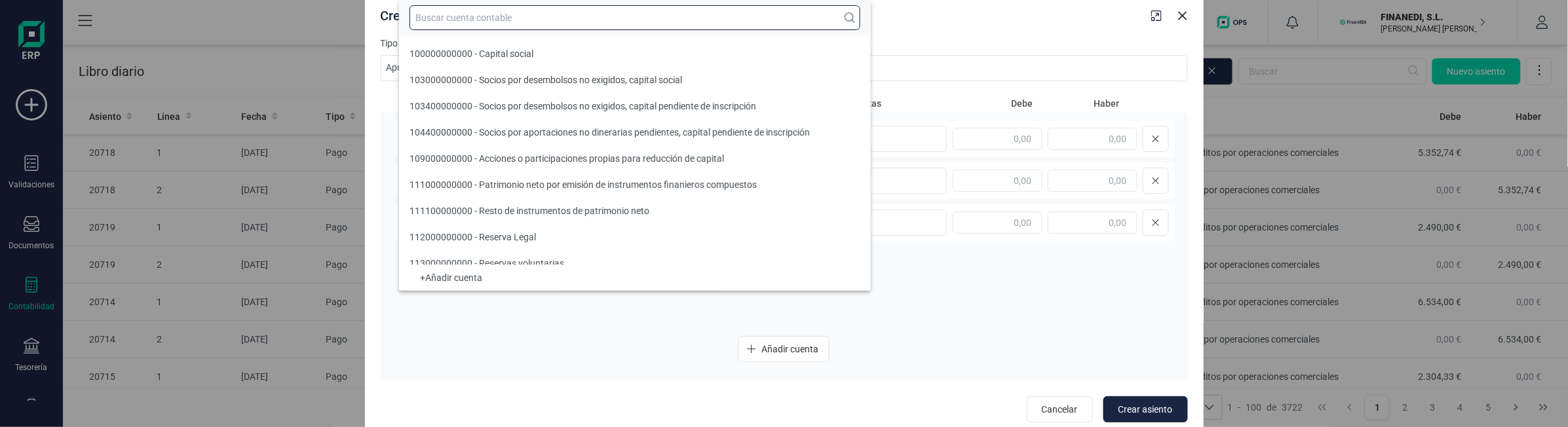
click at [476, 14] on input "text" at bounding box center [635, 17] width 451 height 25
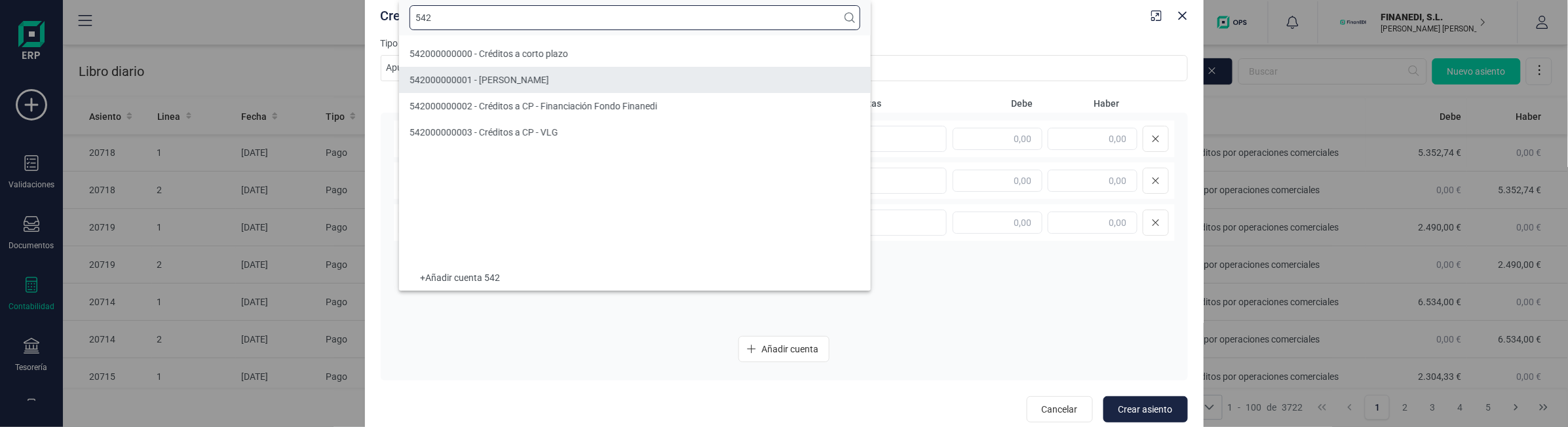
type input "542"
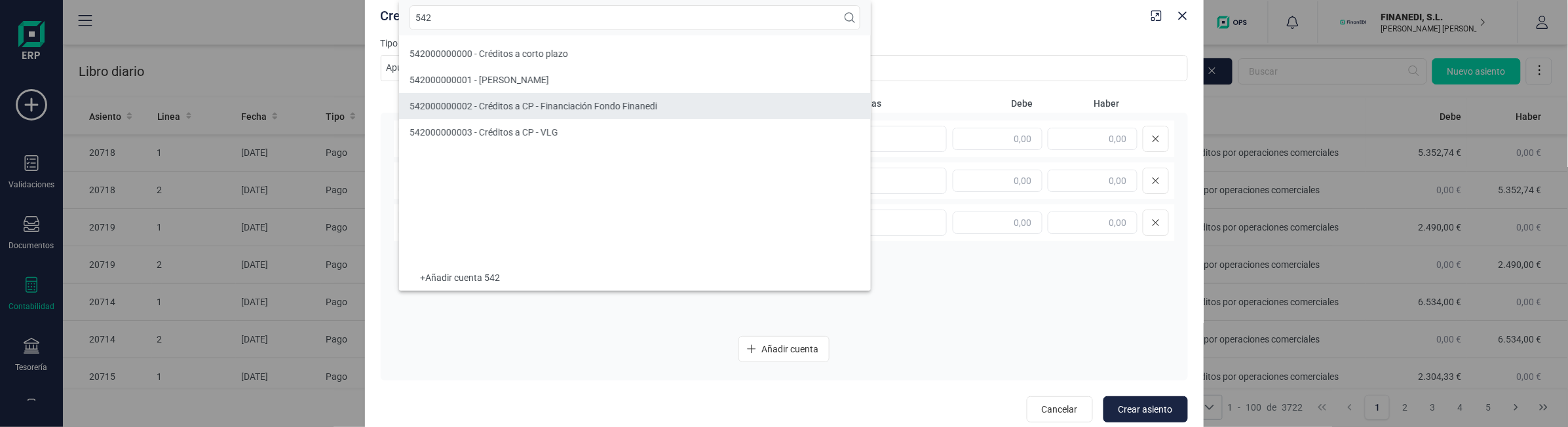
click at [476, 104] on span "542000000002 - Créditos a CP - Financiación Fondo Finanedi" at bounding box center [533, 106] width 248 height 10
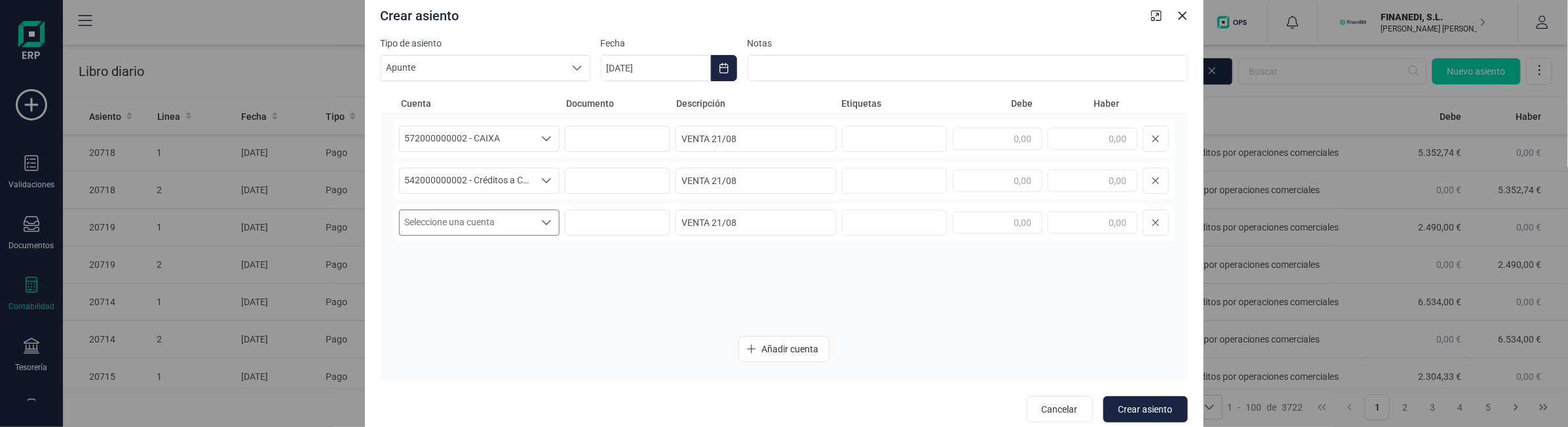
click at [466, 219] on span "Seleccione una cuenta" at bounding box center [467, 222] width 135 height 25
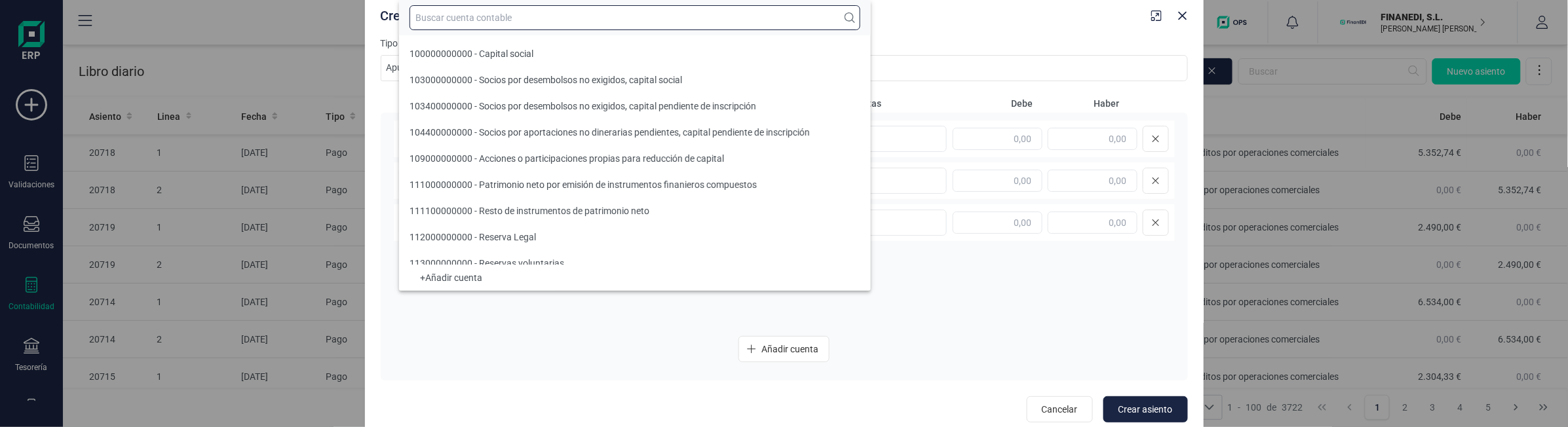
click at [472, 12] on input "text" at bounding box center [635, 17] width 451 height 25
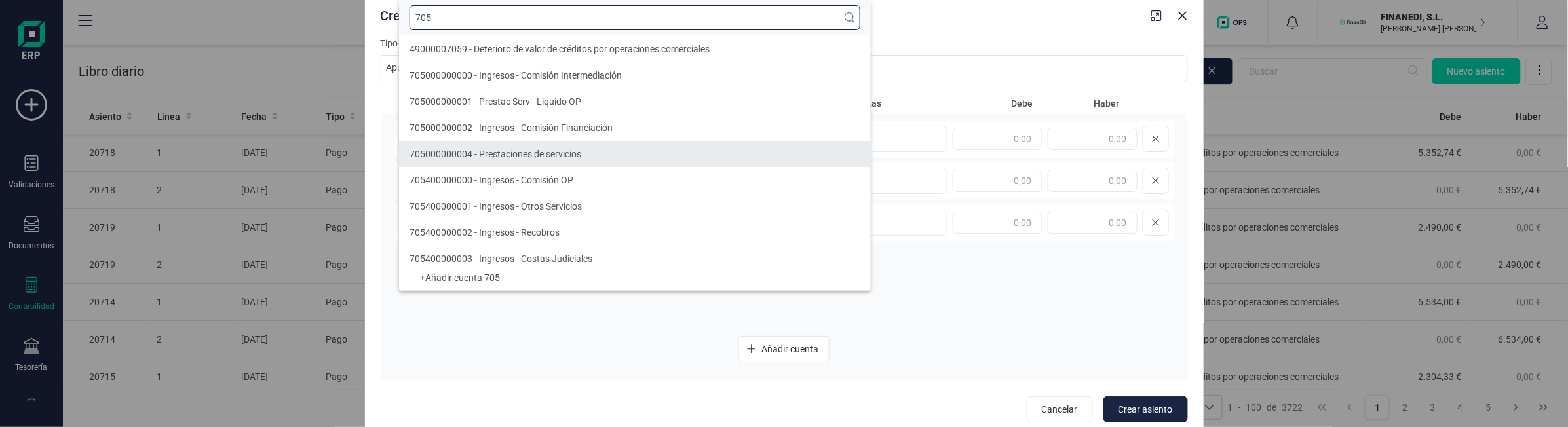
type input "705"
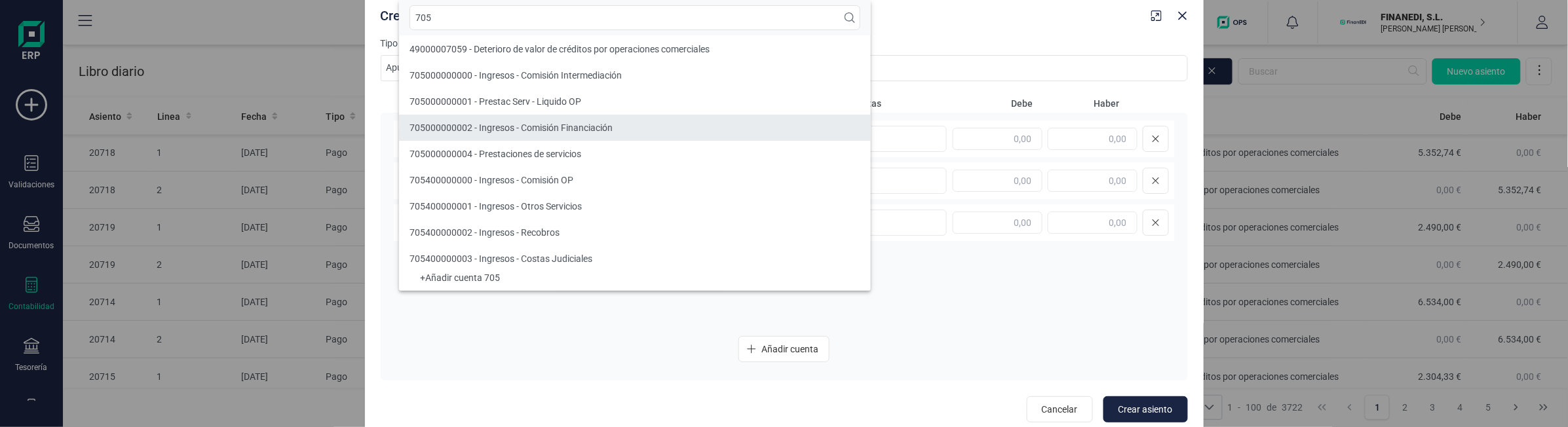
click at [495, 130] on span "705000000002 - Ingresos - Comisión Financiación" at bounding box center [511, 127] width 203 height 10
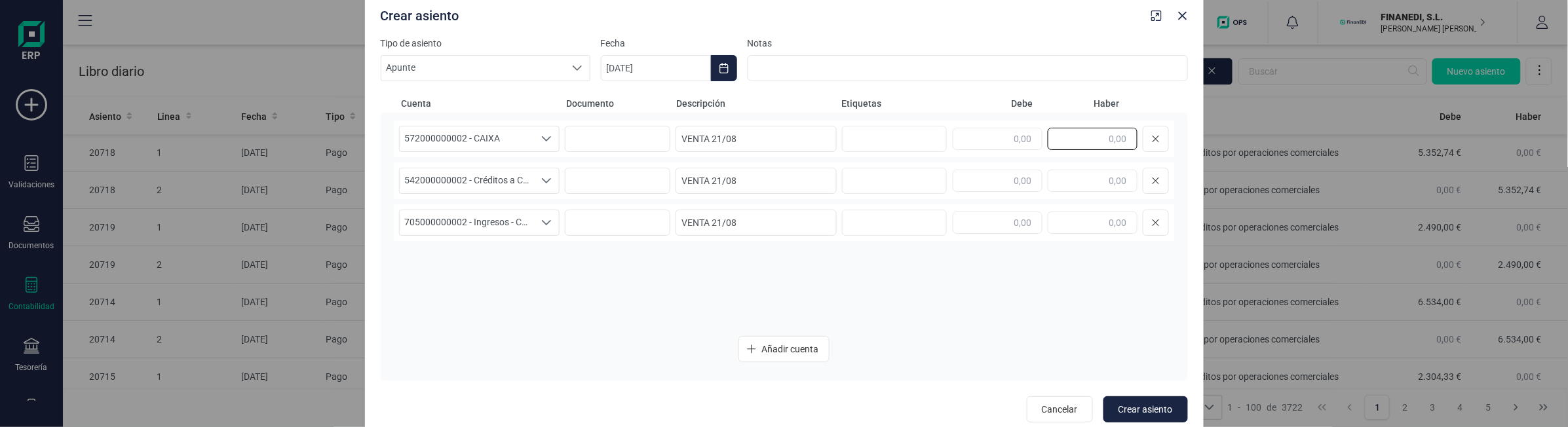
click at [1073, 139] on input "text" at bounding box center [1092, 138] width 89 height 22
type input "30.066,65"
click at [1016, 180] on input "text" at bounding box center [997, 180] width 89 height 22
type input "30.347,12"
click at [1062, 223] on input "text" at bounding box center [1092, 222] width 89 height 22
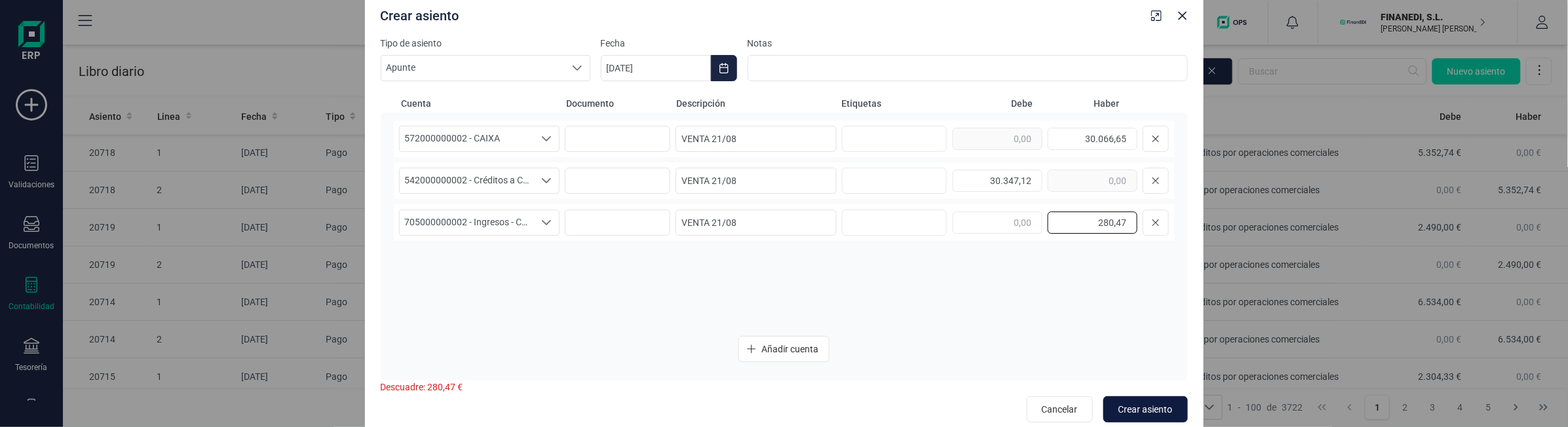
type input "280,47"
click at [1134, 406] on span "Crear asiento" at bounding box center [1145, 409] width 55 height 13
type input "[DATE]"
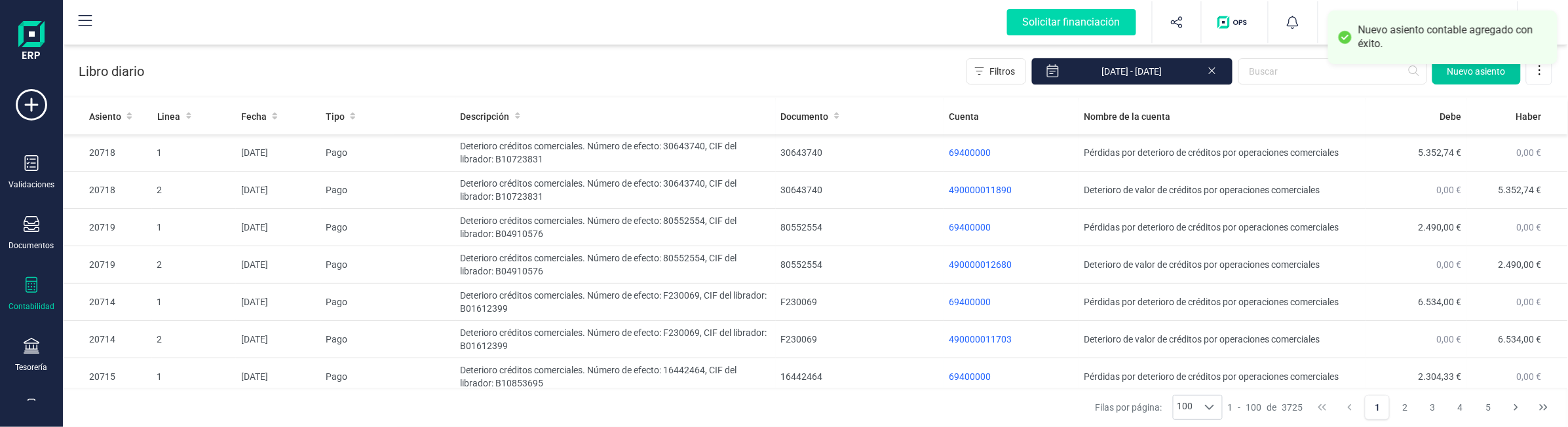
click at [1470, 77] on span "Nuevo asiento" at bounding box center [1477, 71] width 59 height 13
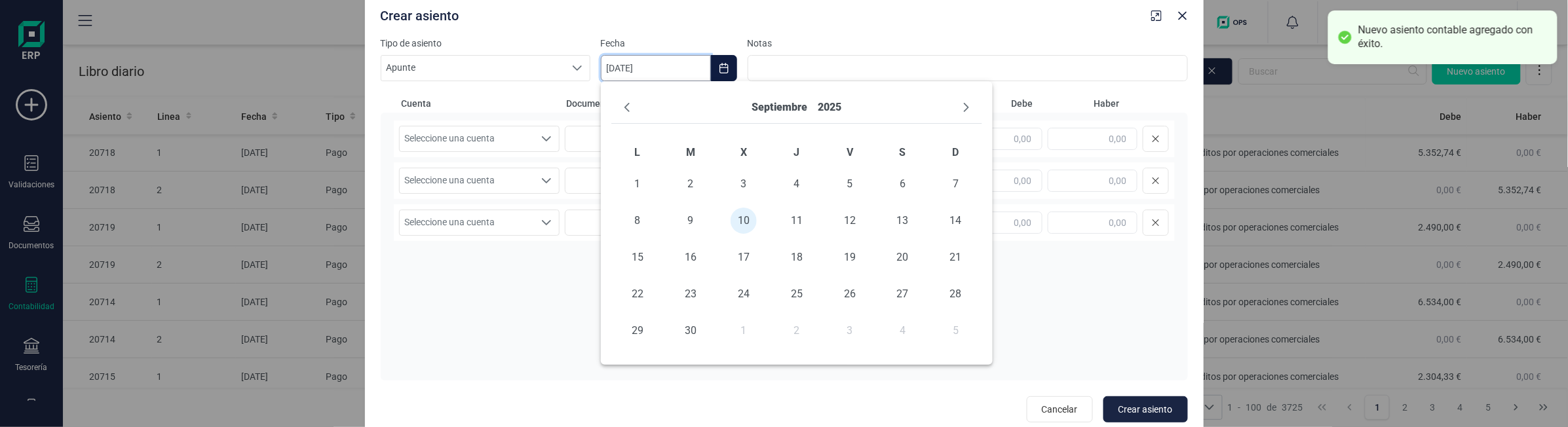
click at [656, 63] on input "[DATE]" at bounding box center [655, 68] width 110 height 26
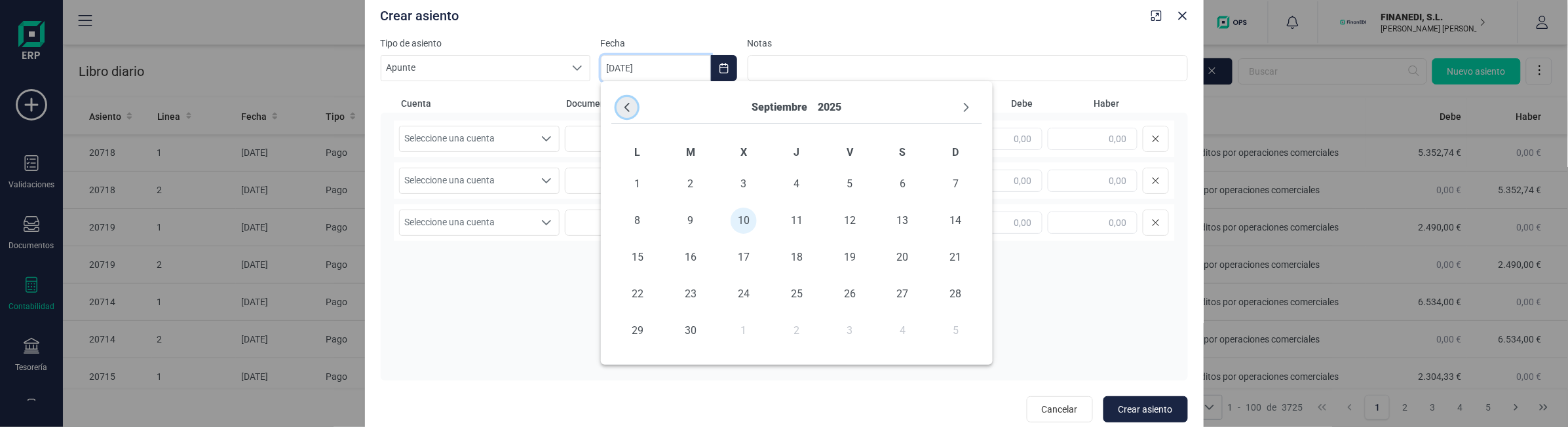
click at [627, 109] on icon "Previous Month" at bounding box center [627, 108] width 6 height 9
click at [802, 329] on span "28" at bounding box center [796, 331] width 26 height 26
type input "[DATE]"
click at [784, 138] on input at bounding box center [757, 138] width 161 height 26
type input "VENTA 28/08"
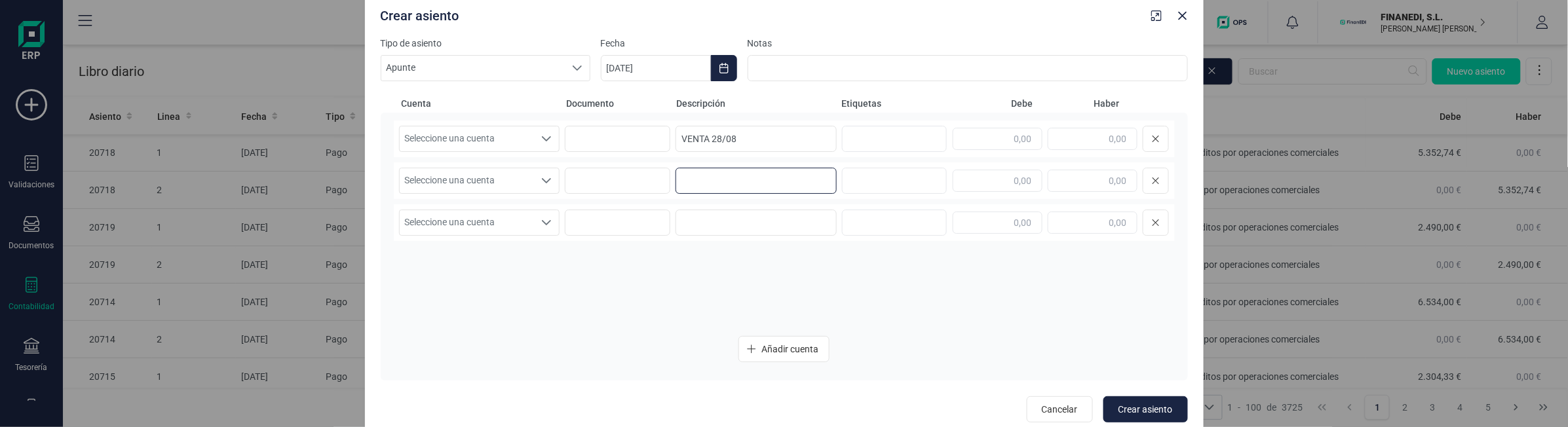
click at [777, 191] on input at bounding box center [757, 180] width 161 height 26
paste input "VENTA 28/08"
type input "VENTA 28/08"
click at [751, 225] on input at bounding box center [757, 222] width 161 height 26
paste input "VENTA 28/08"
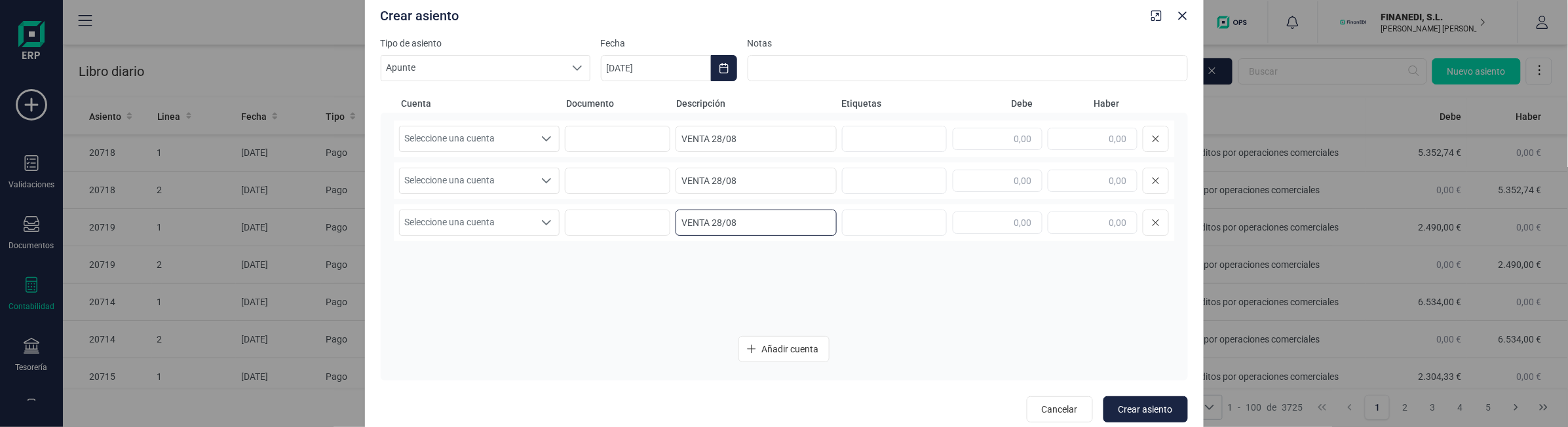
type input "VENTA 28/08"
click at [485, 152] on div "Seleccione una cuenta Seleccione una cuenta VENTA 28/08" at bounding box center [784, 138] width 781 height 36
click at [499, 139] on span "Seleccione una cuenta" at bounding box center [467, 138] width 135 height 25
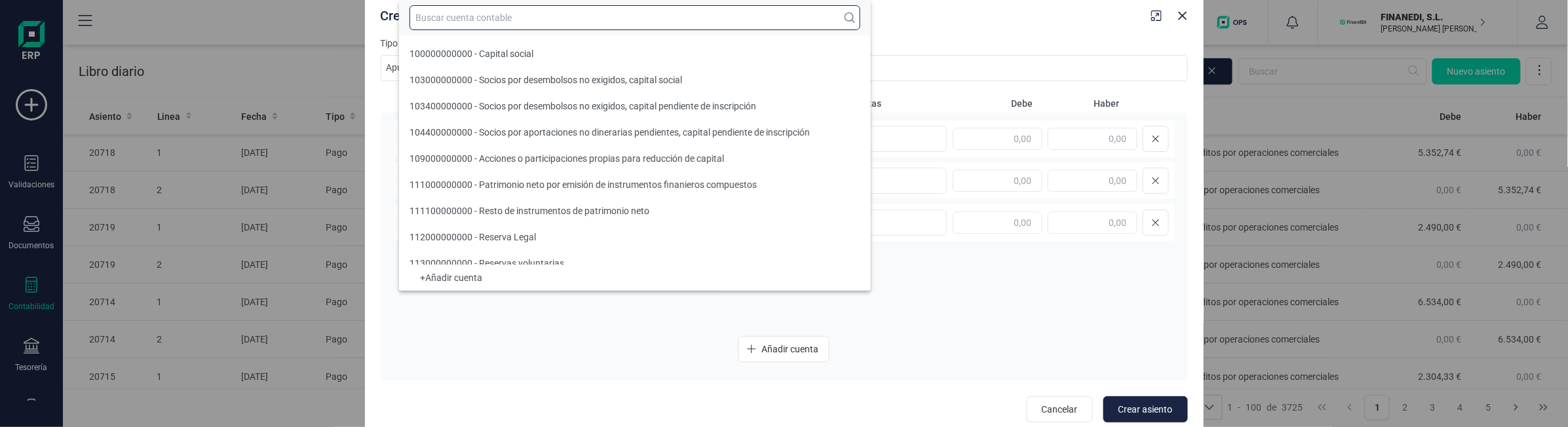
click at [508, 21] on input "text" at bounding box center [635, 17] width 451 height 25
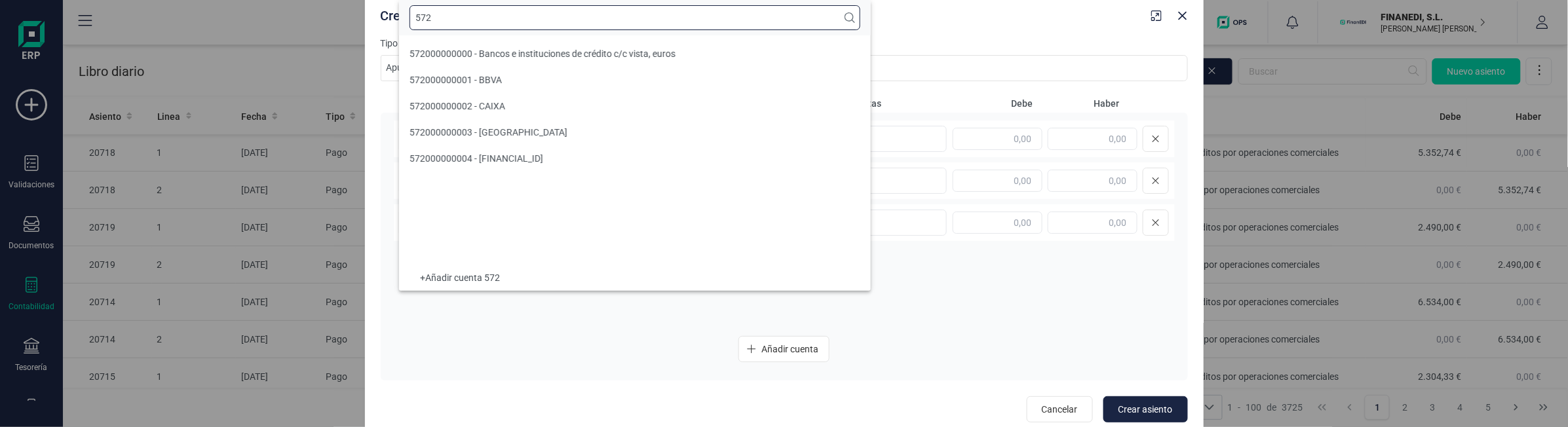
scroll to position [0, 0]
type input "572"
click at [493, 104] on span "572000000002 - CAIXA" at bounding box center [457, 106] width 96 height 10
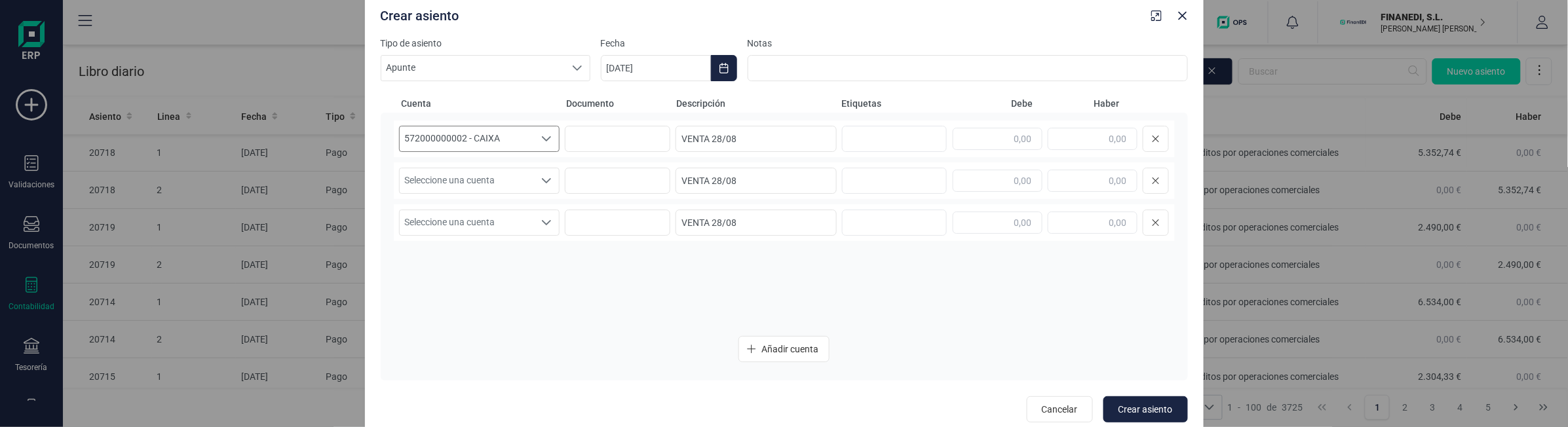
click at [486, 142] on span "572000000002 - CAIXA" at bounding box center [467, 138] width 135 height 25
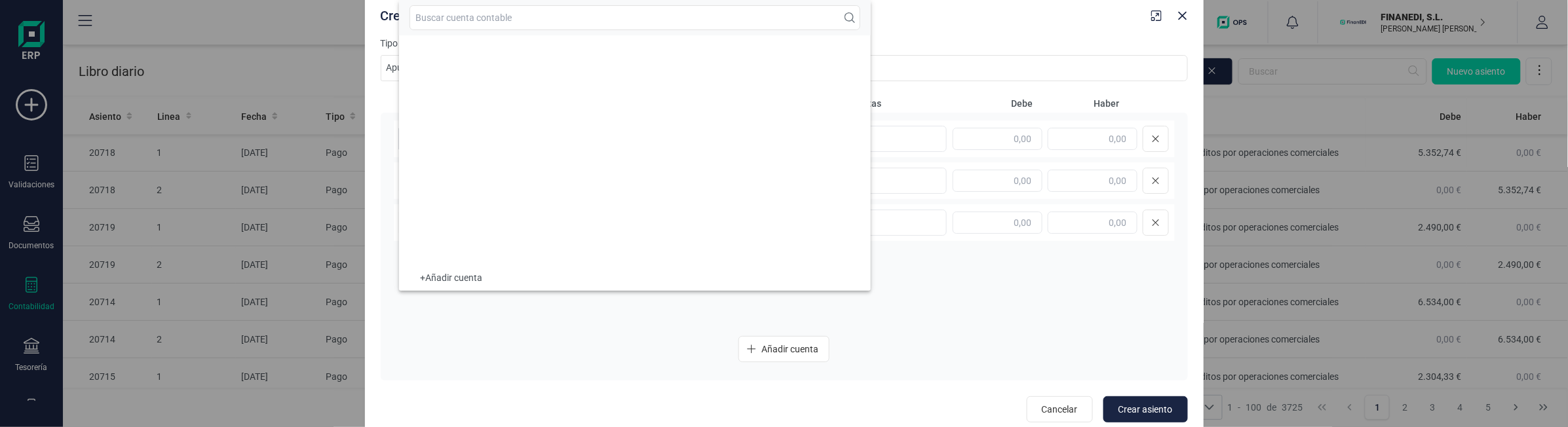
scroll to position [10558, 0]
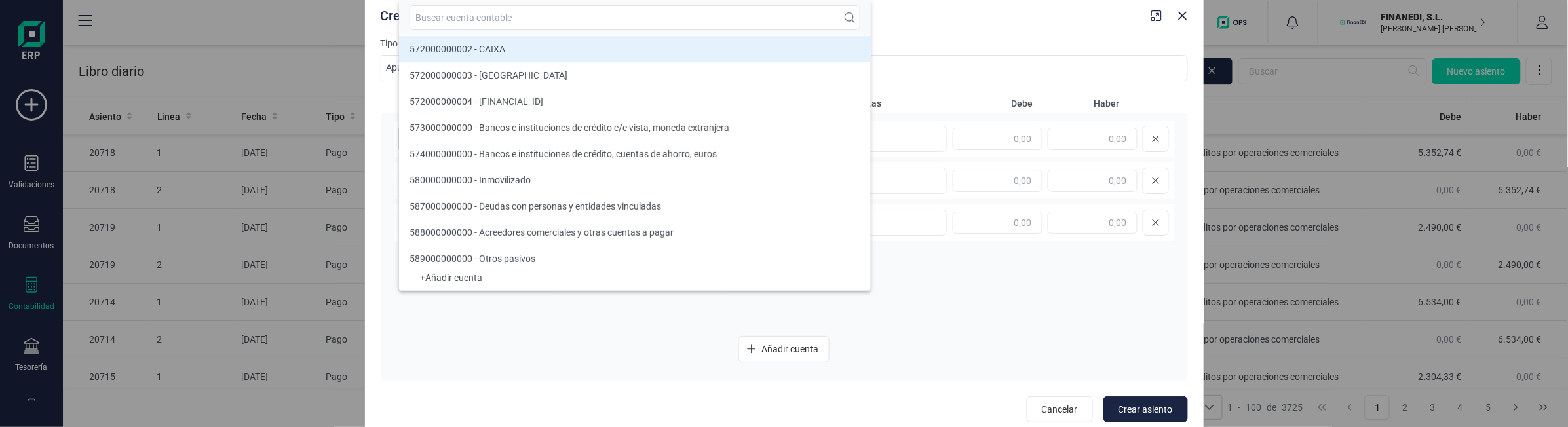
click at [465, 336] on div "Añadir cuenta" at bounding box center [784, 349] width 781 height 26
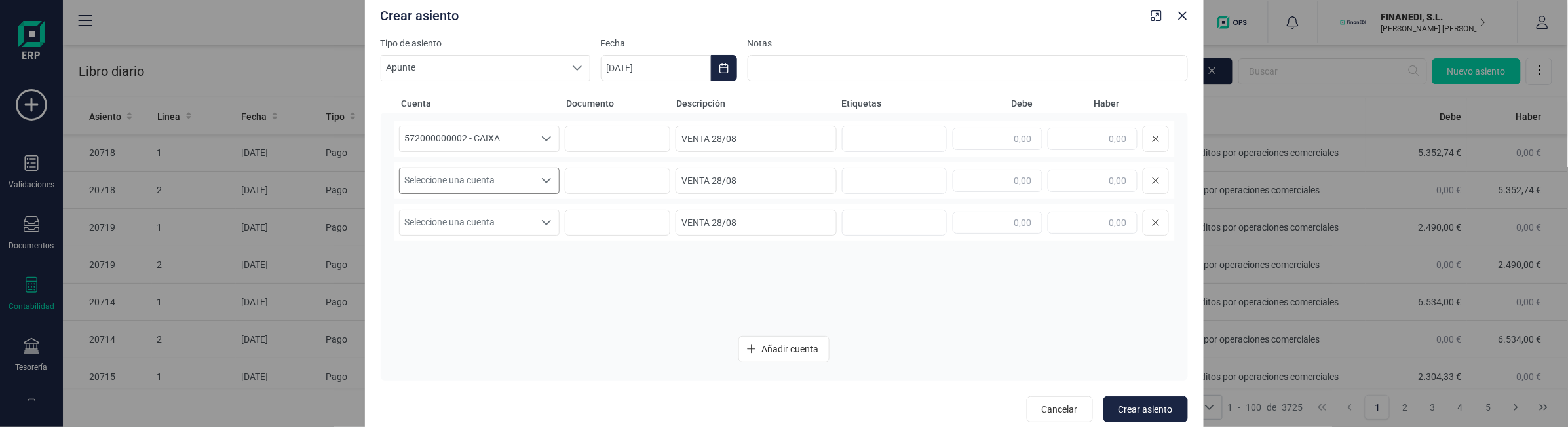
click at [454, 182] on span "Seleccione una cuenta" at bounding box center [467, 180] width 135 height 25
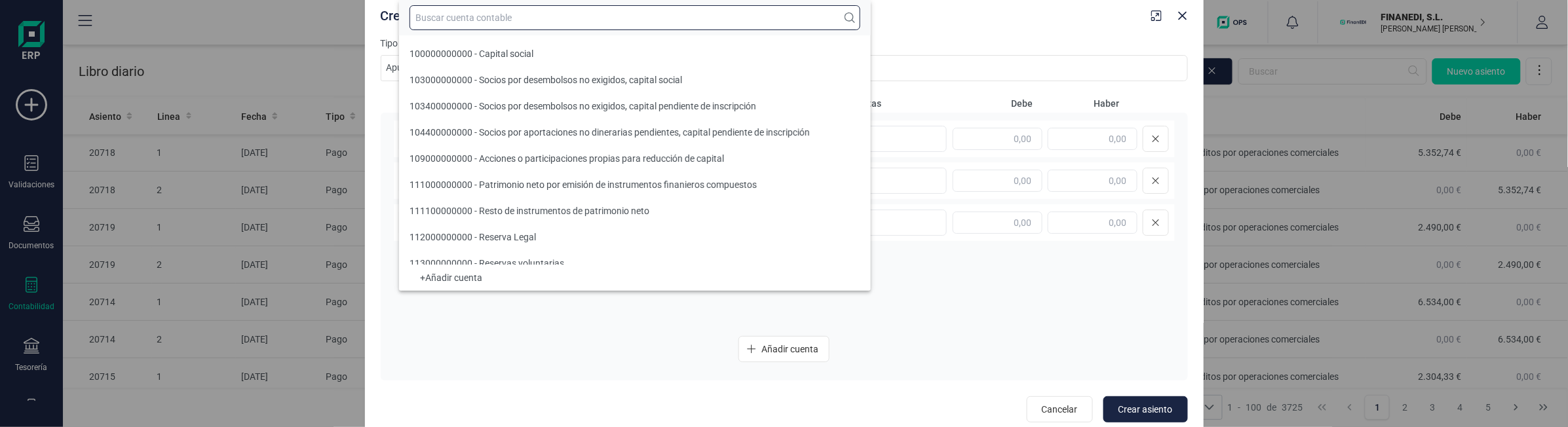
click at [478, 25] on input "text" at bounding box center [635, 17] width 451 height 25
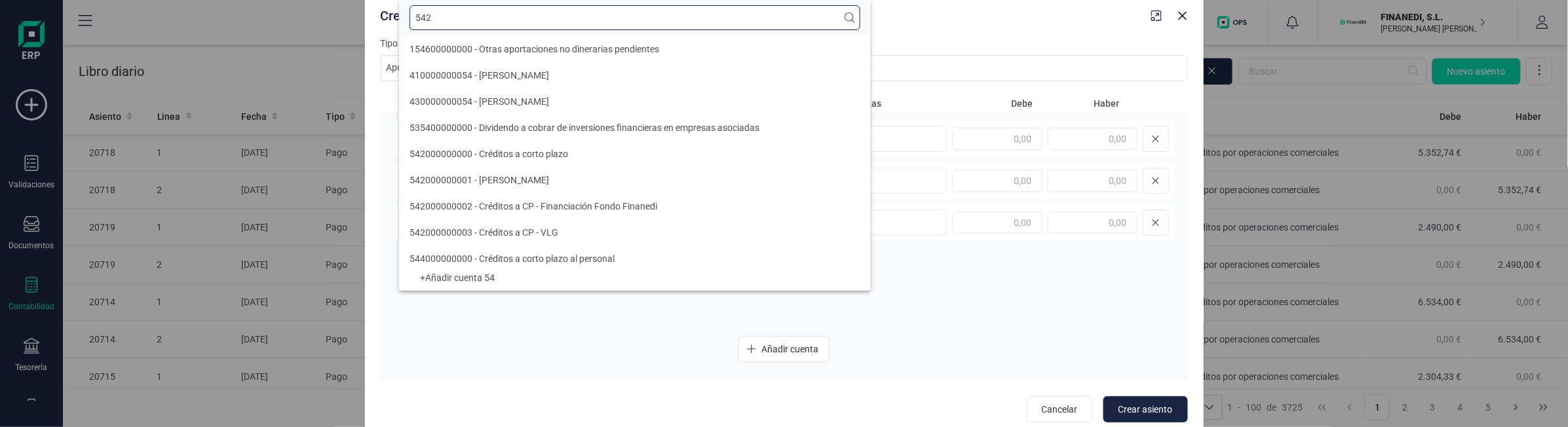
scroll to position [0, 0]
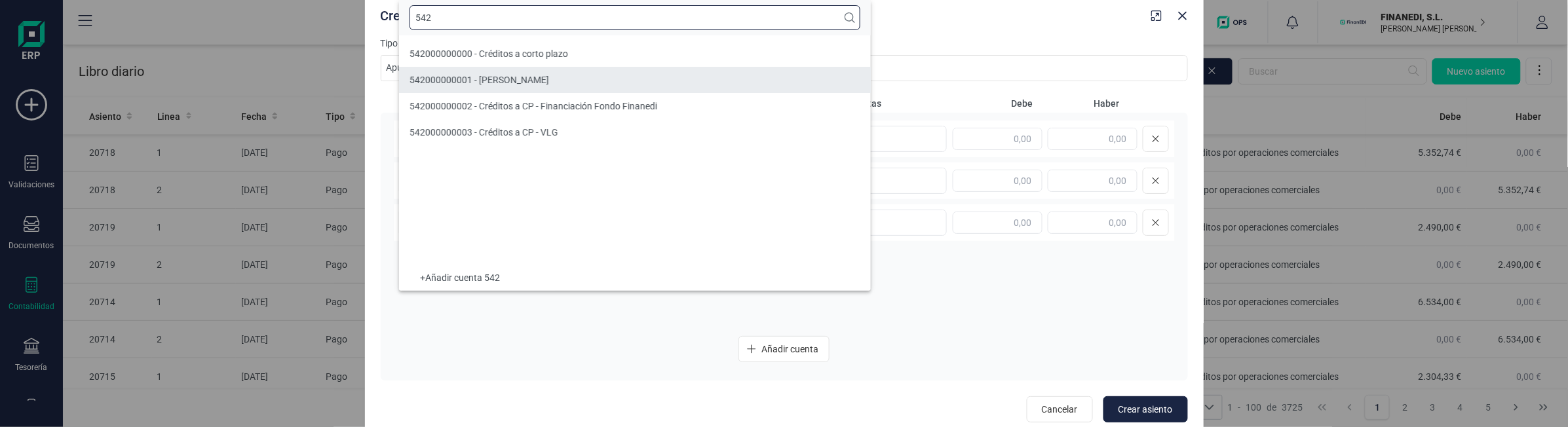
type input "542"
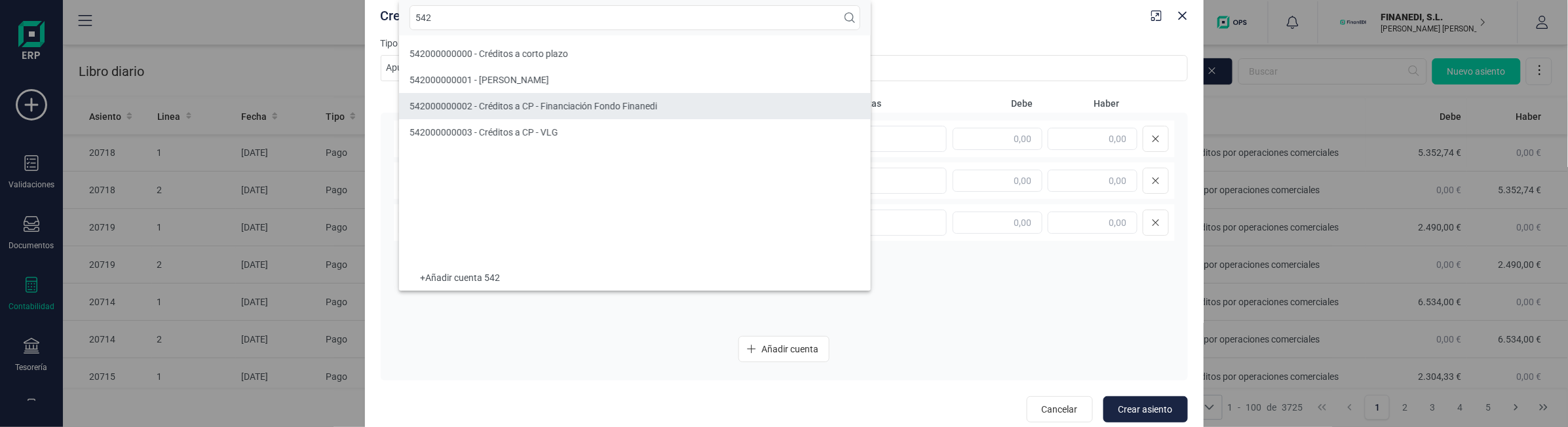
click at [492, 105] on span "542000000002 - Créditos a CP - Financiación Fondo Finanedi" at bounding box center [533, 106] width 248 height 10
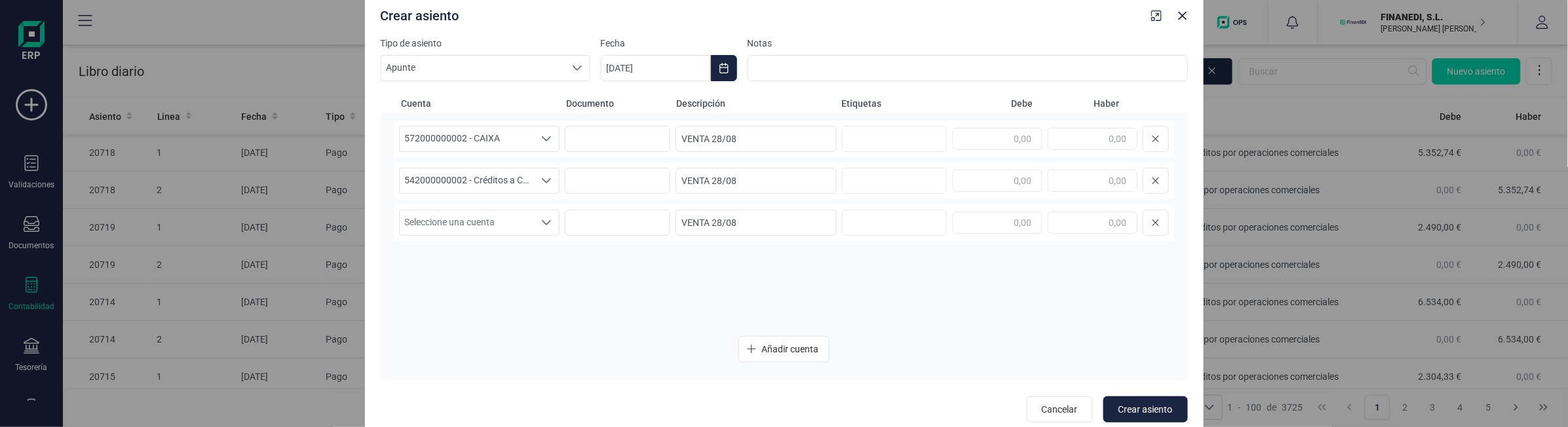
click at [492, 342] on div "Añadir cuenta" at bounding box center [784, 349] width 781 height 26
click at [485, 225] on span "Seleccione una cuenta" at bounding box center [467, 222] width 135 height 25
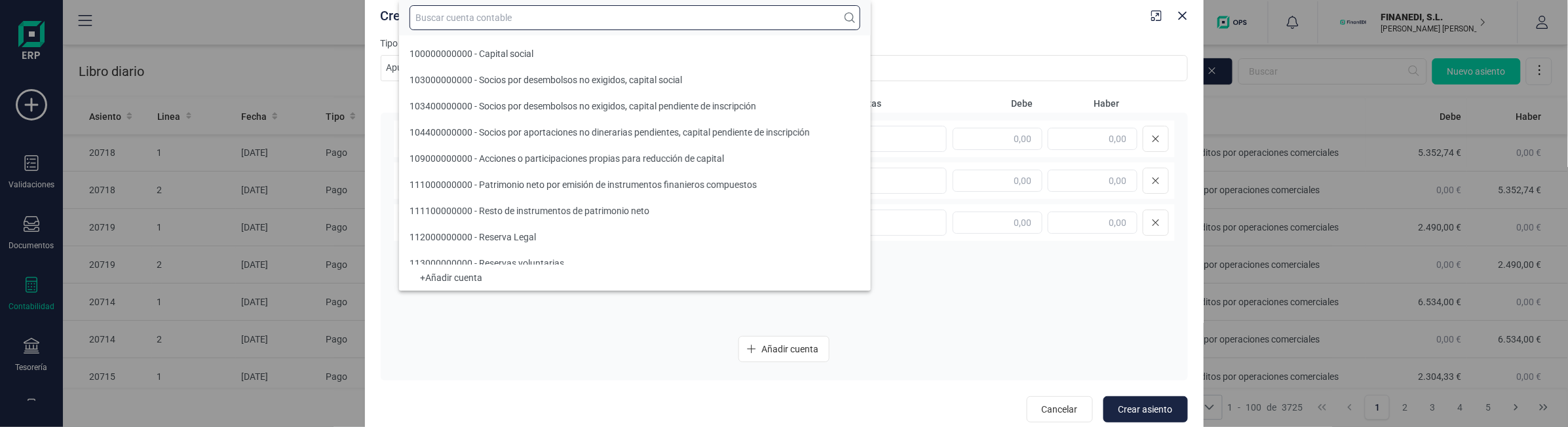
click at [520, 15] on input "text" at bounding box center [635, 17] width 451 height 25
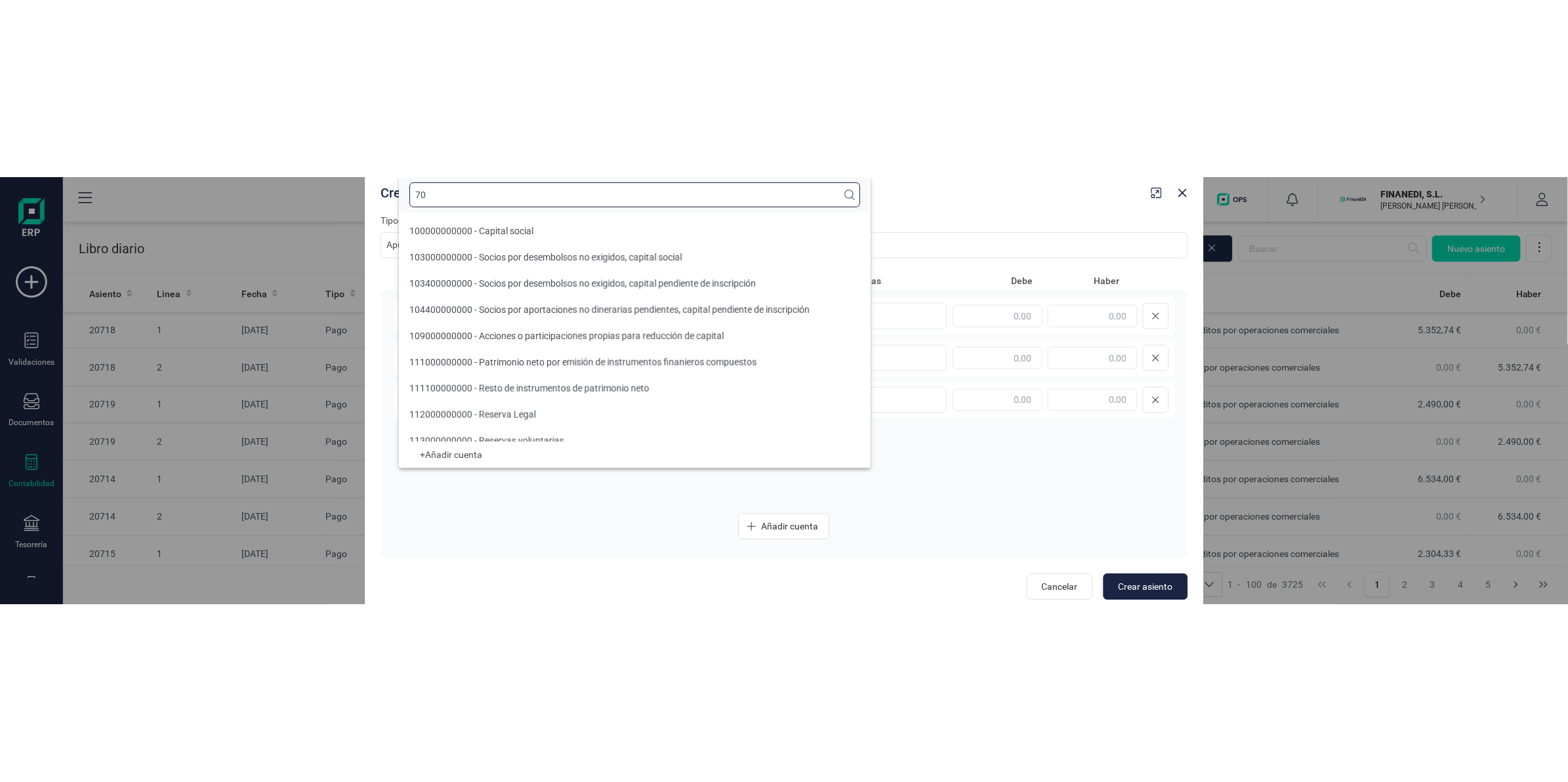
scroll to position [5, 0]
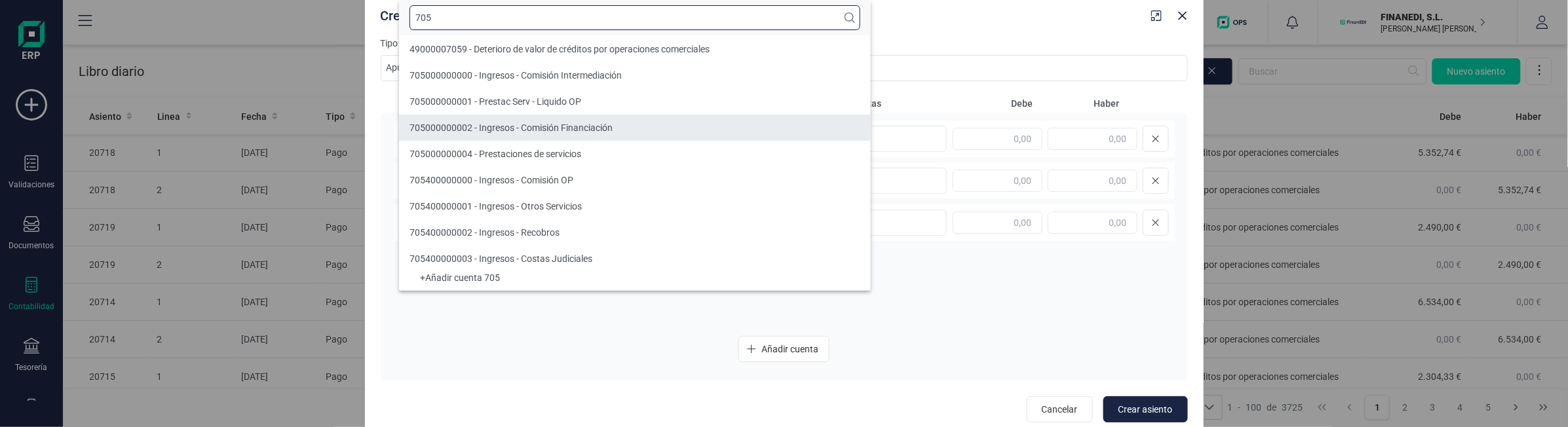
type input "705"
click at [489, 120] on li "705000000002 - Ingresos - Comisión Financiación" at bounding box center [635, 127] width 472 height 26
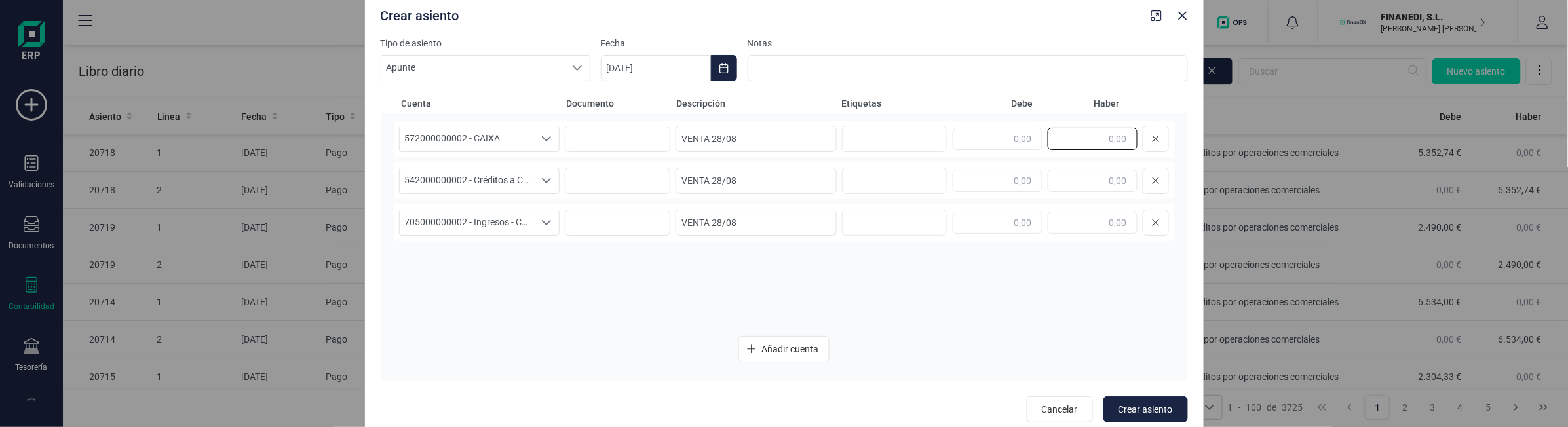
click at [1090, 142] on input "text" at bounding box center [1092, 138] width 89 height 22
type input "38.689,41"
click at [1000, 169] on input "text" at bounding box center [997, 180] width 89 height 22
type input "39.077,19"
click at [1069, 218] on input "text" at bounding box center [1092, 222] width 89 height 22
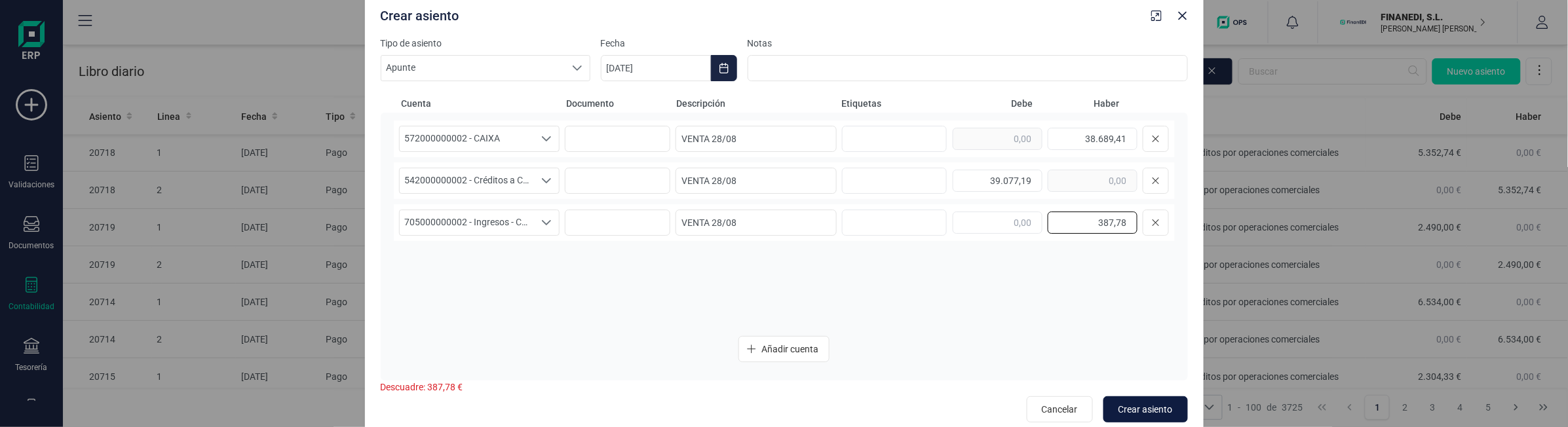
type input "387,78"
click at [1132, 404] on span "Crear asiento" at bounding box center [1145, 409] width 55 height 13
type input "[DATE]"
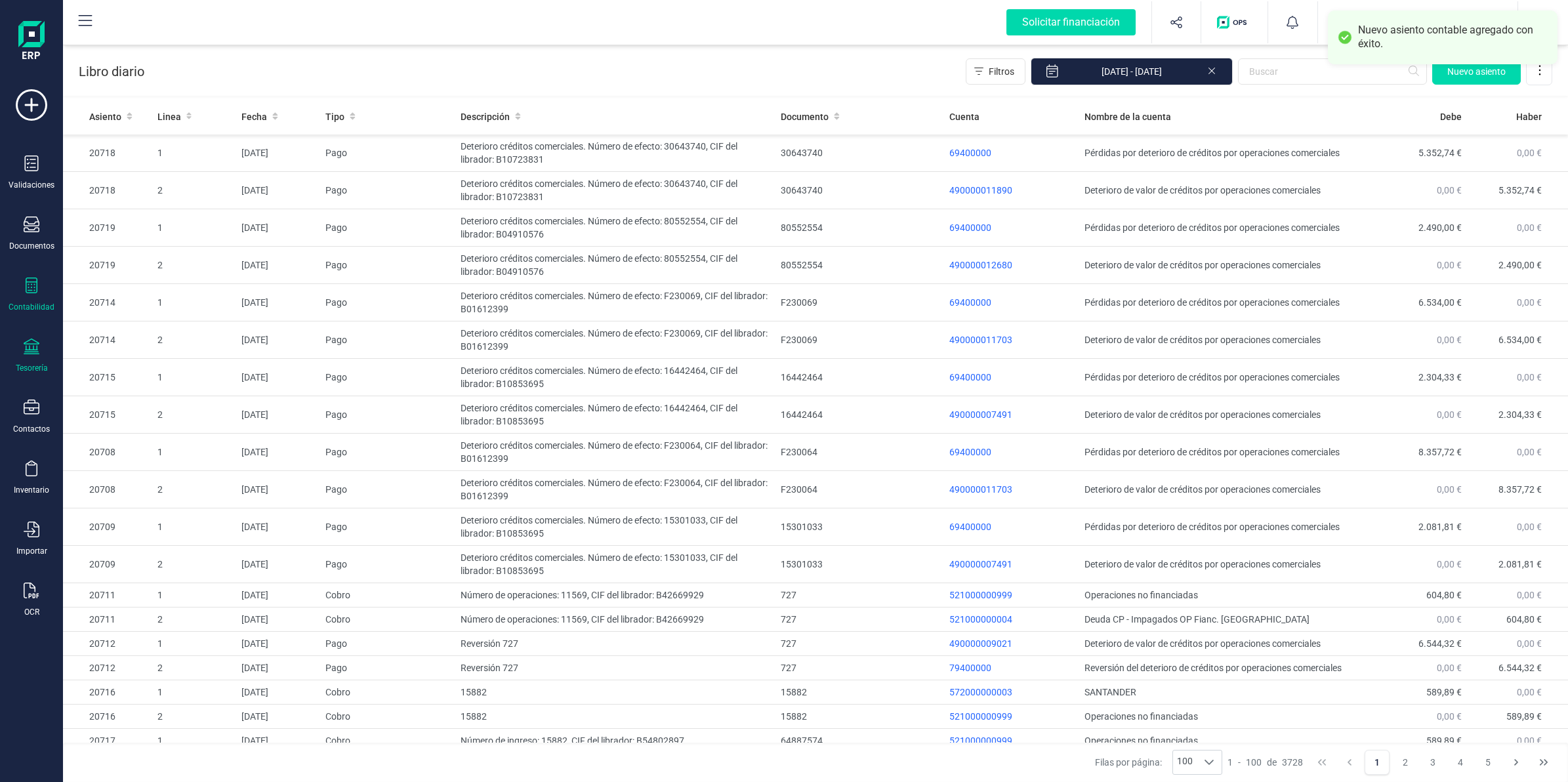
click at [34, 355] on div at bounding box center [32, 348] width 16 height 19
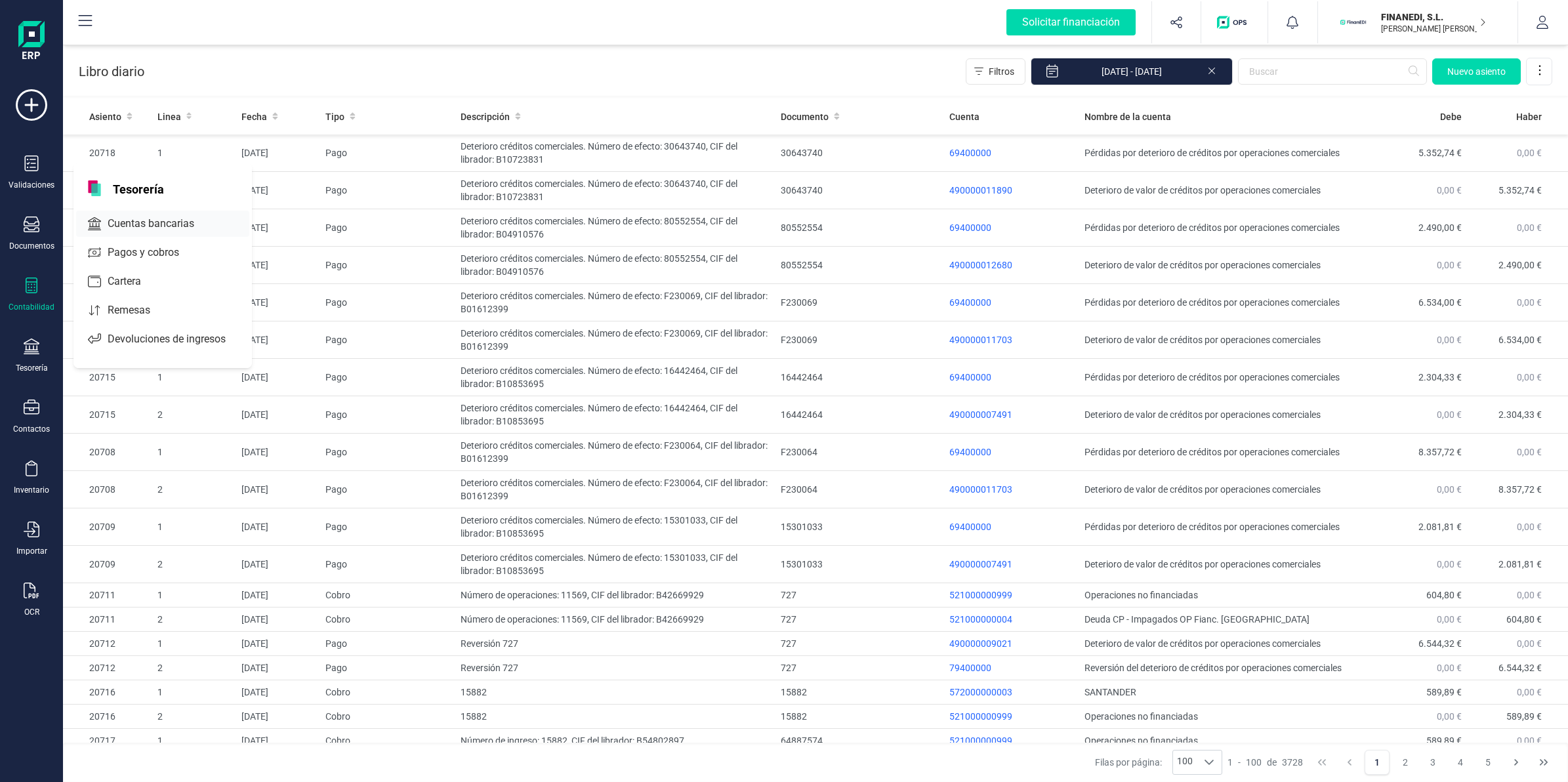
click at [143, 227] on span "Cuentas bancarias" at bounding box center [160, 223] width 116 height 16
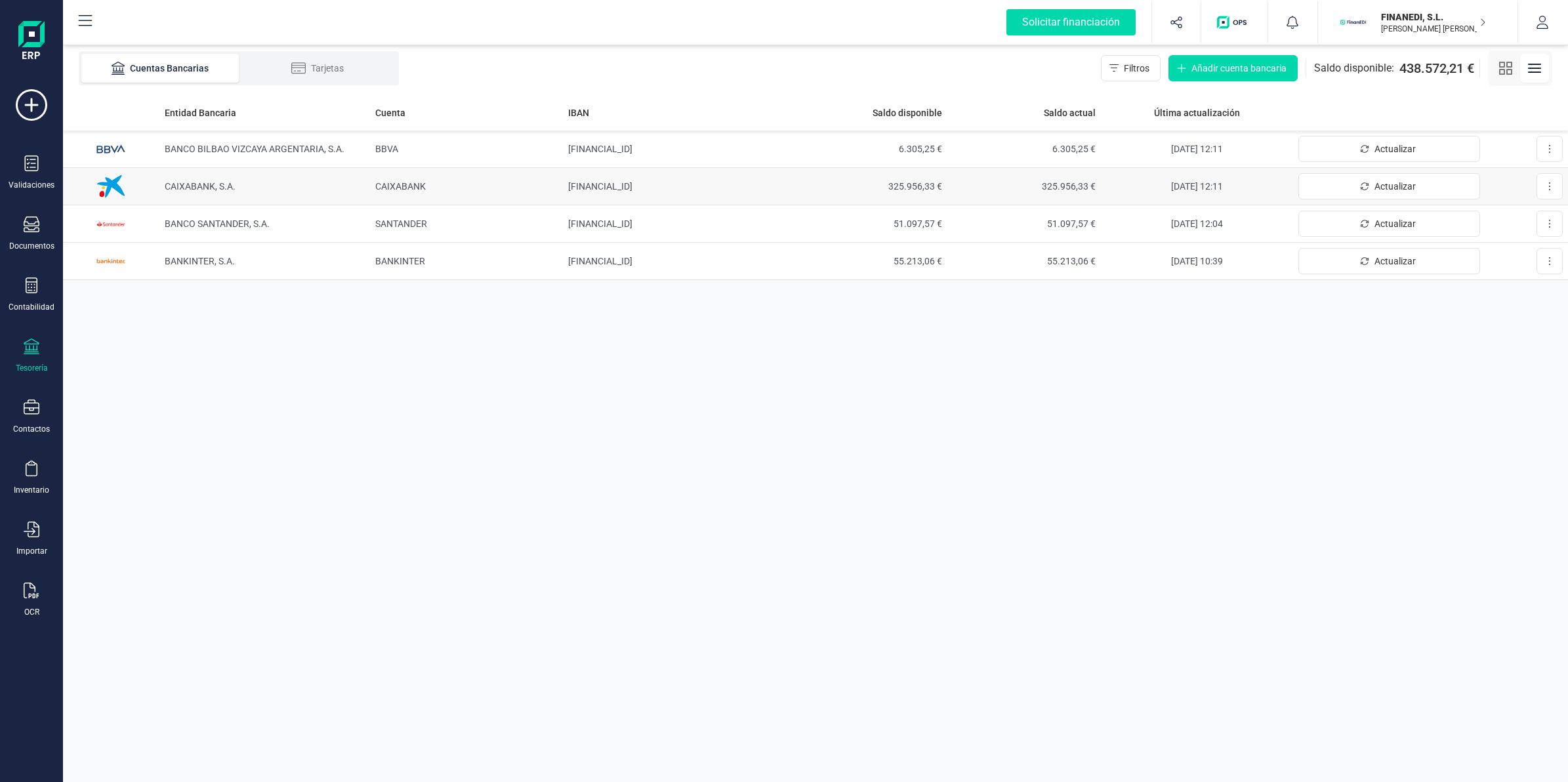
click at [463, 181] on td "CAIXABANK" at bounding box center [466, 186] width 193 height 37
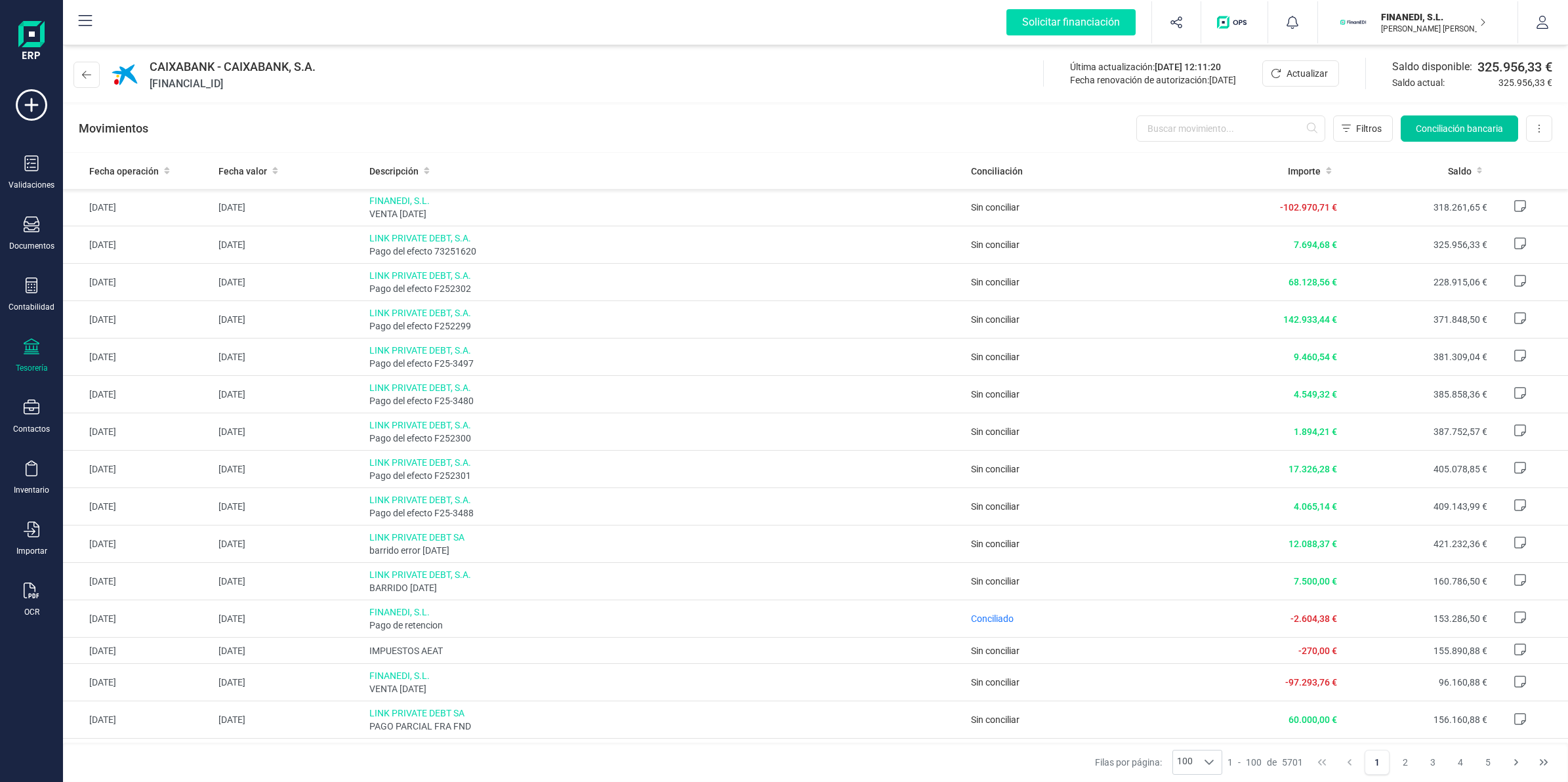
click at [1447, 124] on span "Conciliación bancaria" at bounding box center [1459, 128] width 87 height 13
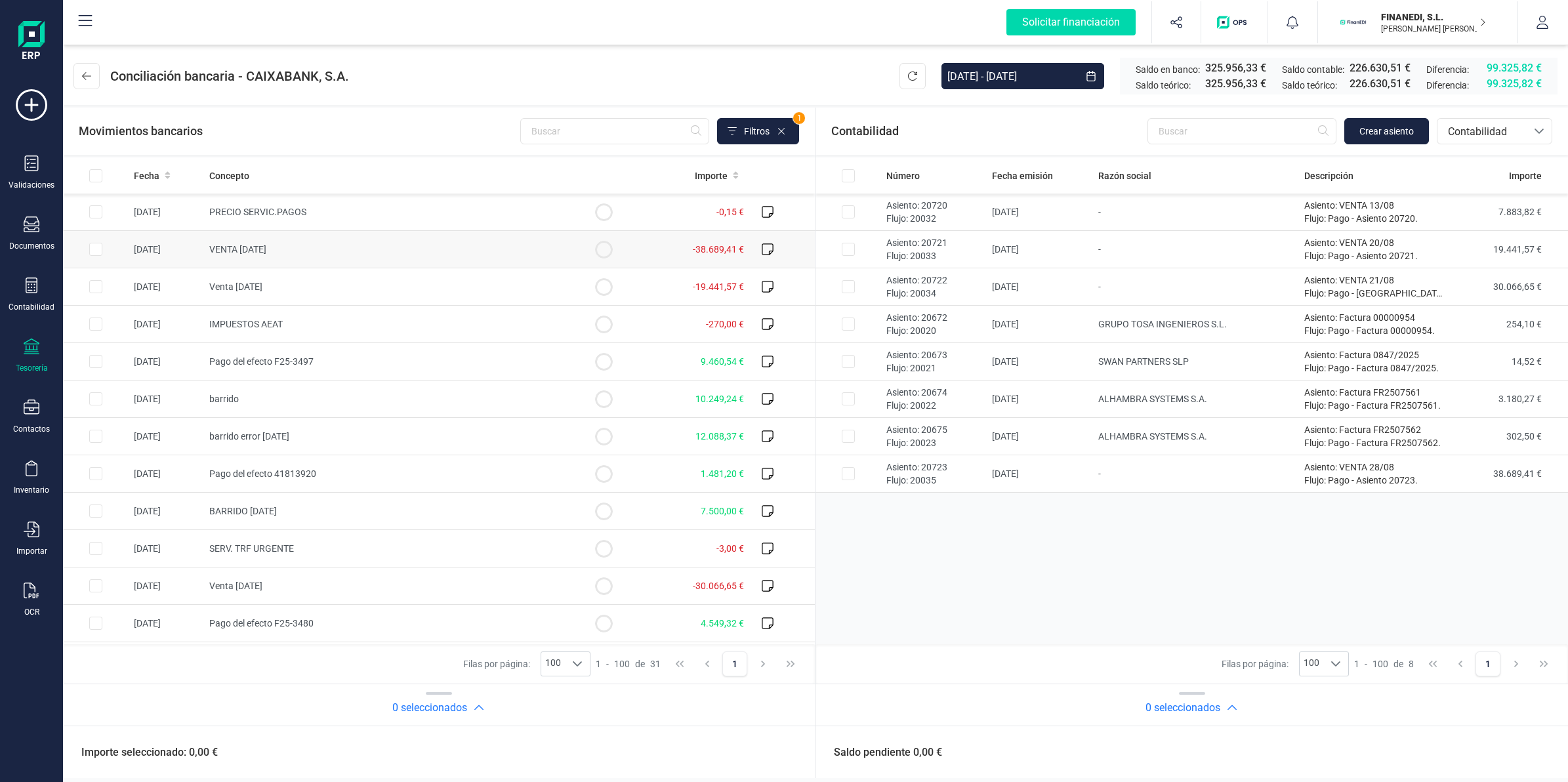
click at [694, 254] on span "-38.689,41 €" at bounding box center [718, 249] width 52 height 10
checkbox input "true"
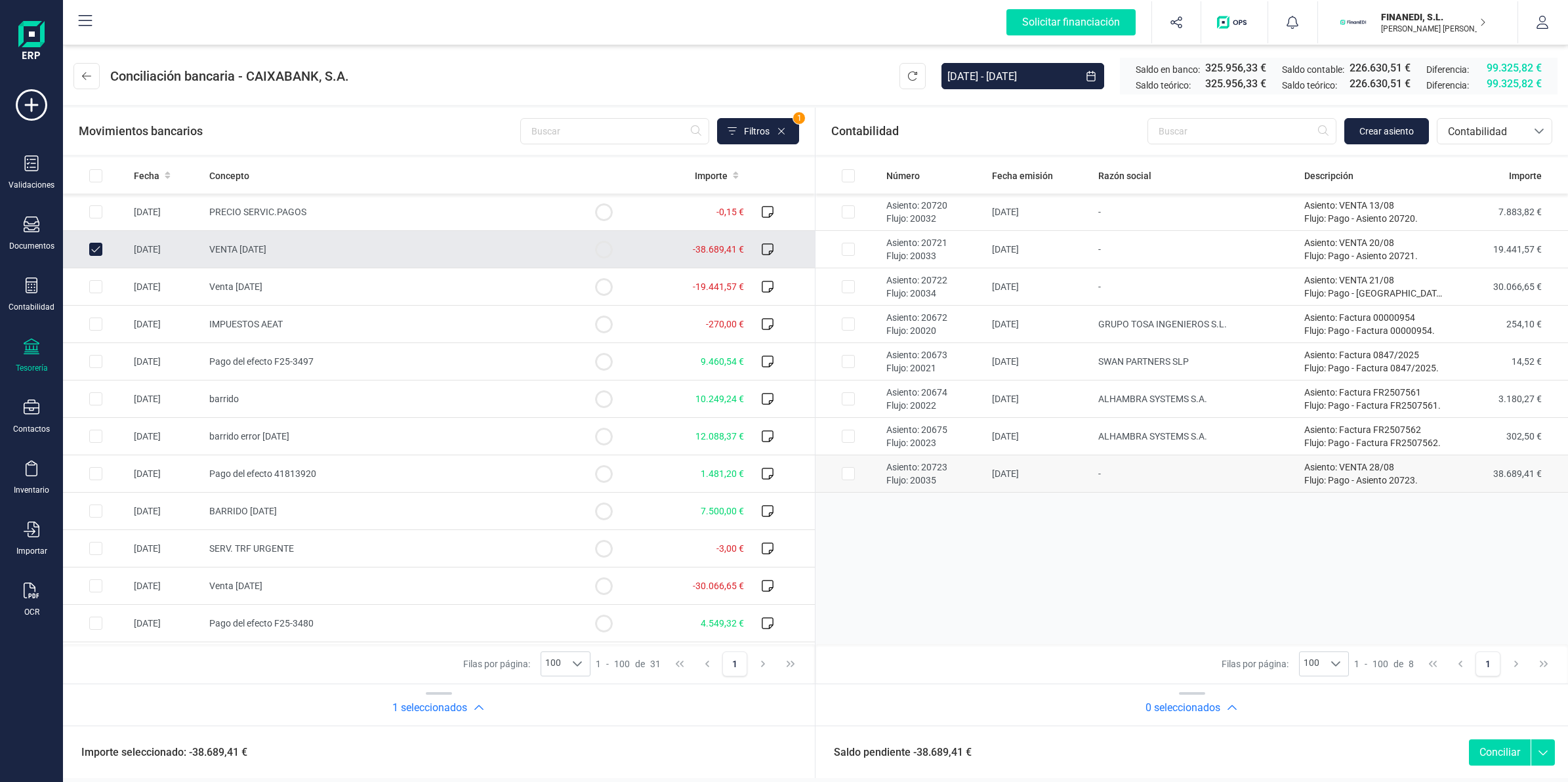
click at [1127, 463] on td "-" at bounding box center [1196, 474] width 206 height 37
checkbox input "true"
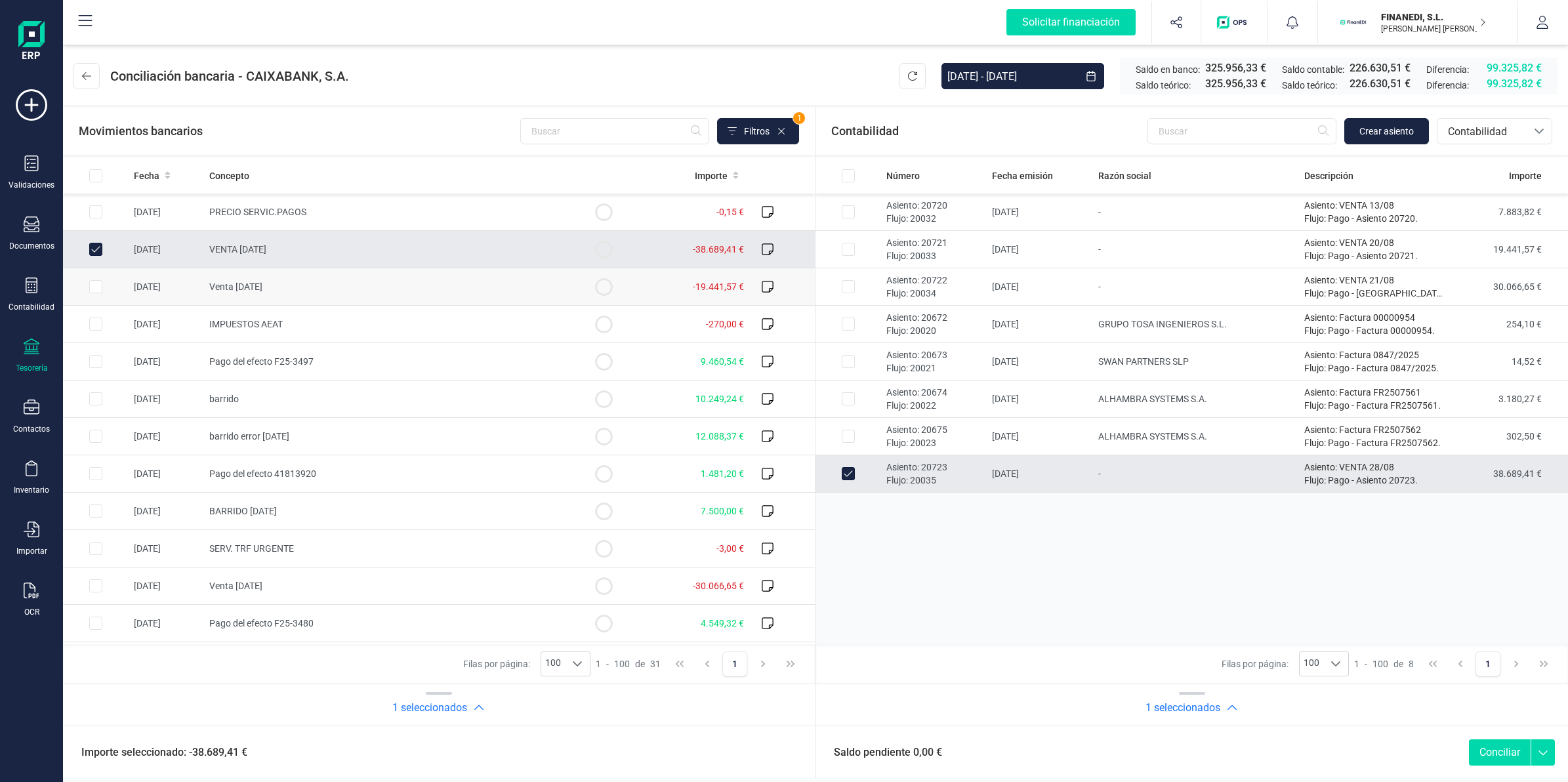
click at [700, 284] on span "-19.441,57 €" at bounding box center [718, 286] width 52 height 10
checkbox input "true"
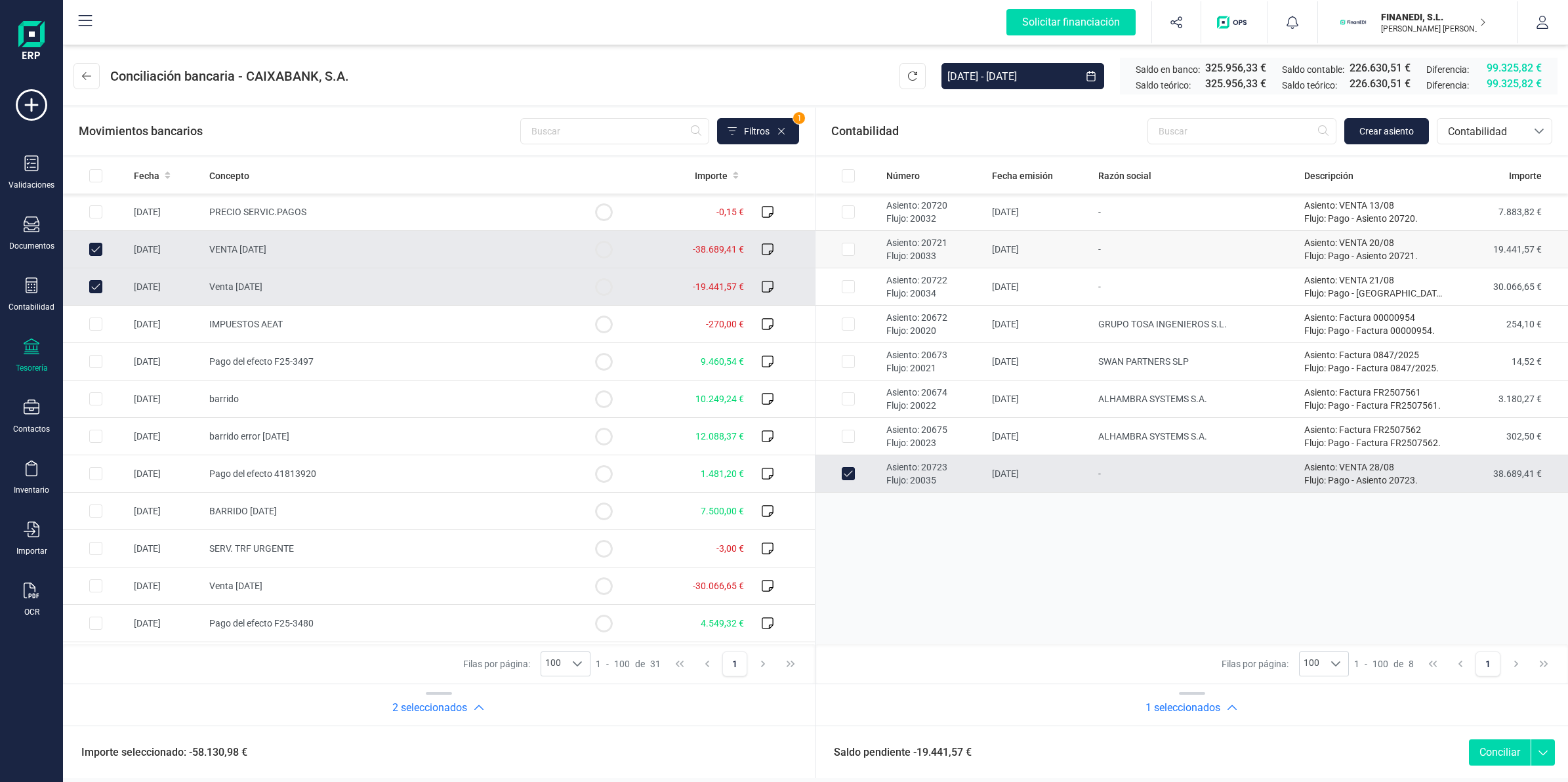
click at [1161, 250] on td "-" at bounding box center [1196, 249] width 206 height 37
checkbox input "true"
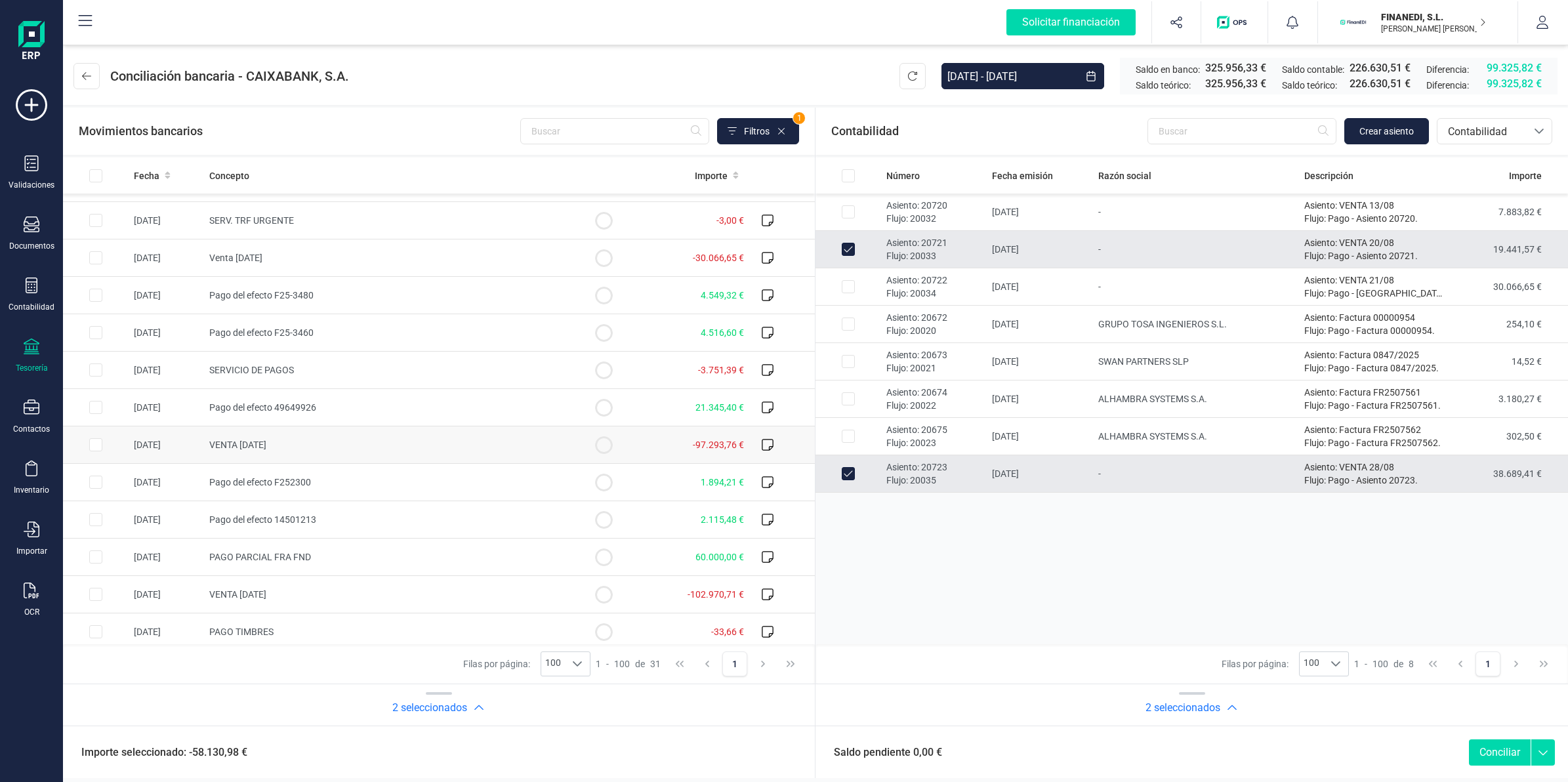
scroll to position [410, 0]
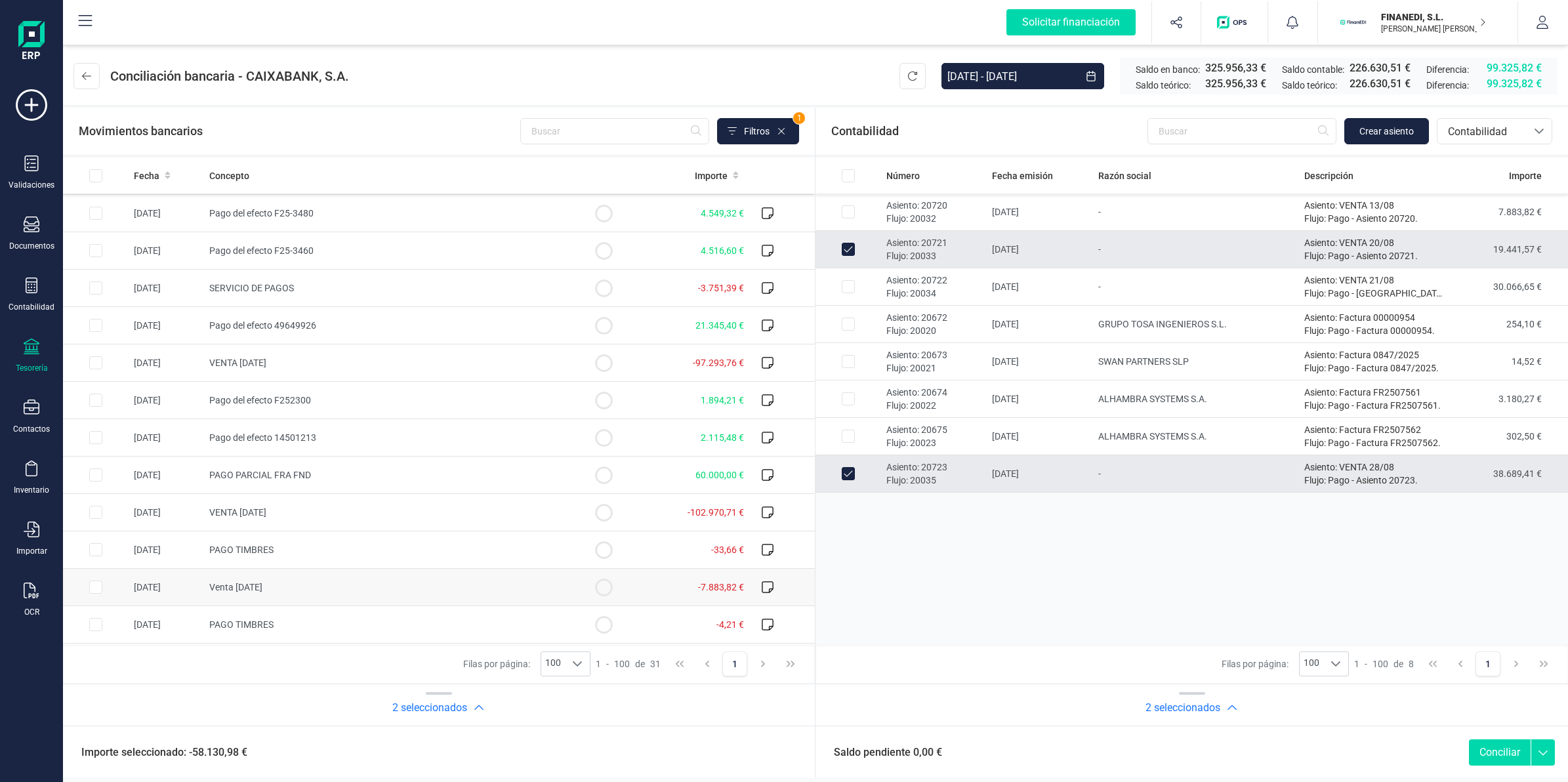
click at [380, 574] on td "Venta [DATE]" at bounding box center [387, 587] width 368 height 37
checkbox input "true"
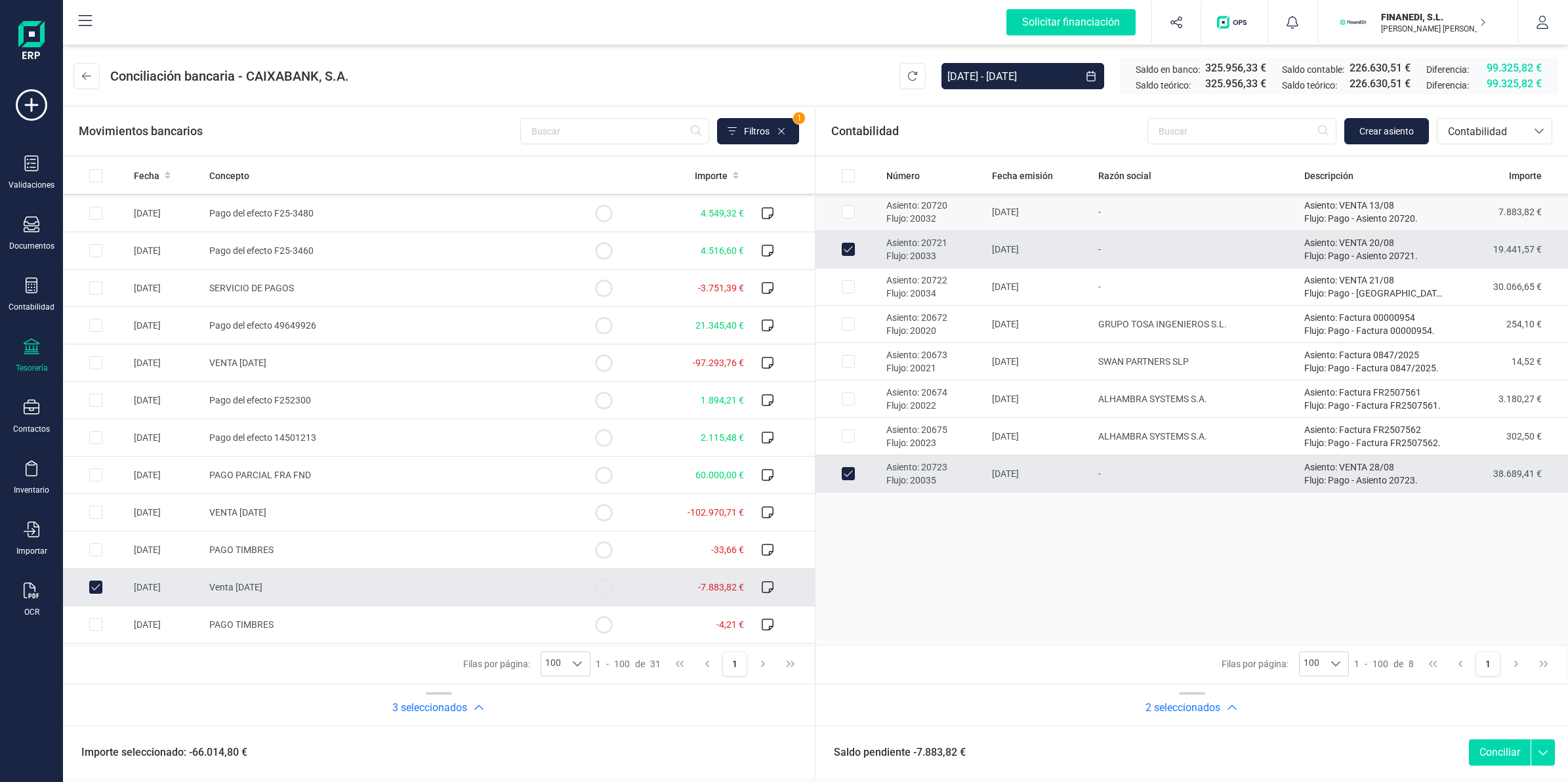
click at [1287, 219] on td "-" at bounding box center [1196, 212] width 206 height 37
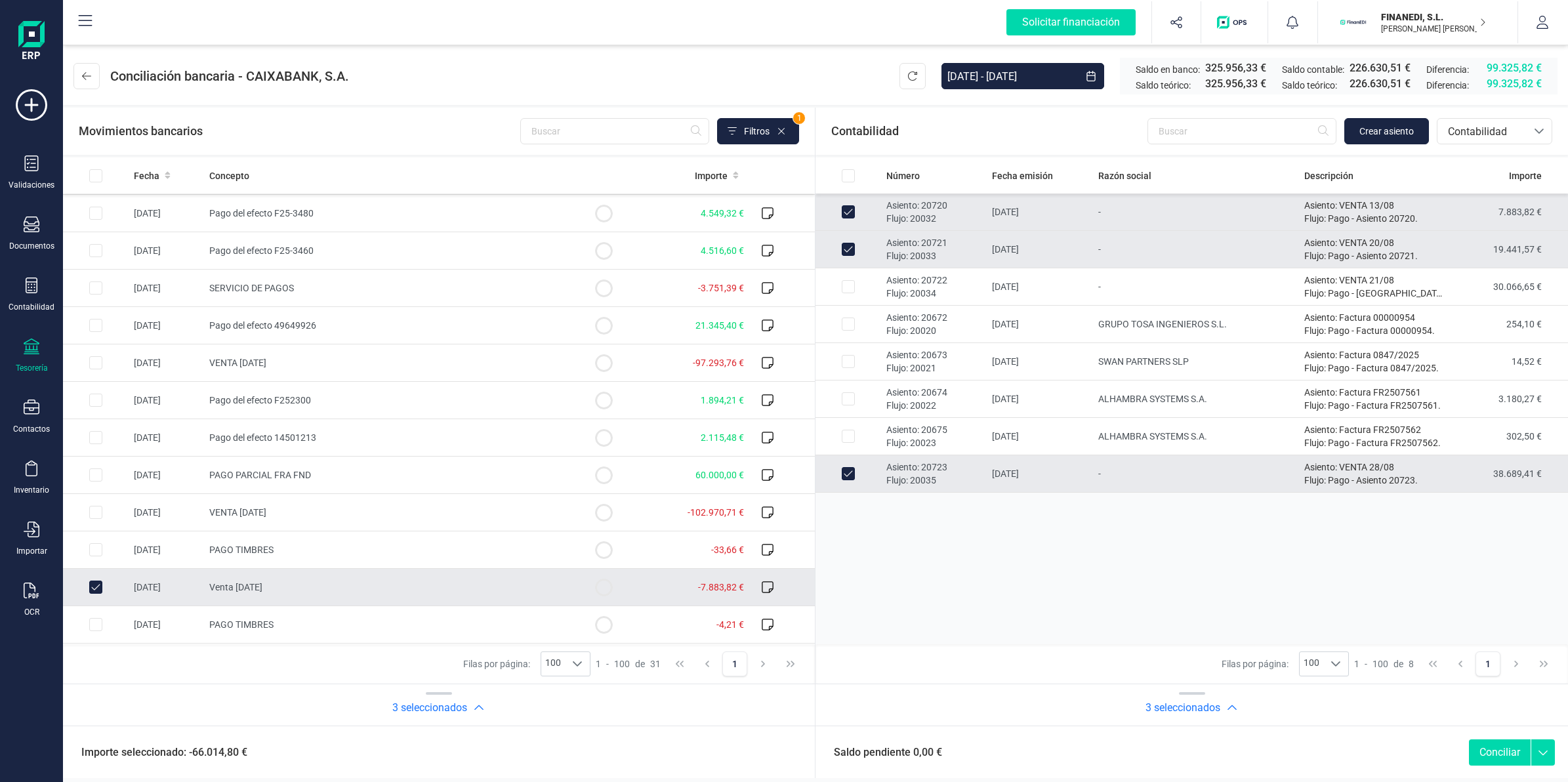
click at [1479, 746] on button "Conciliar" at bounding box center [1500, 752] width 62 height 26
checkbox input "false"
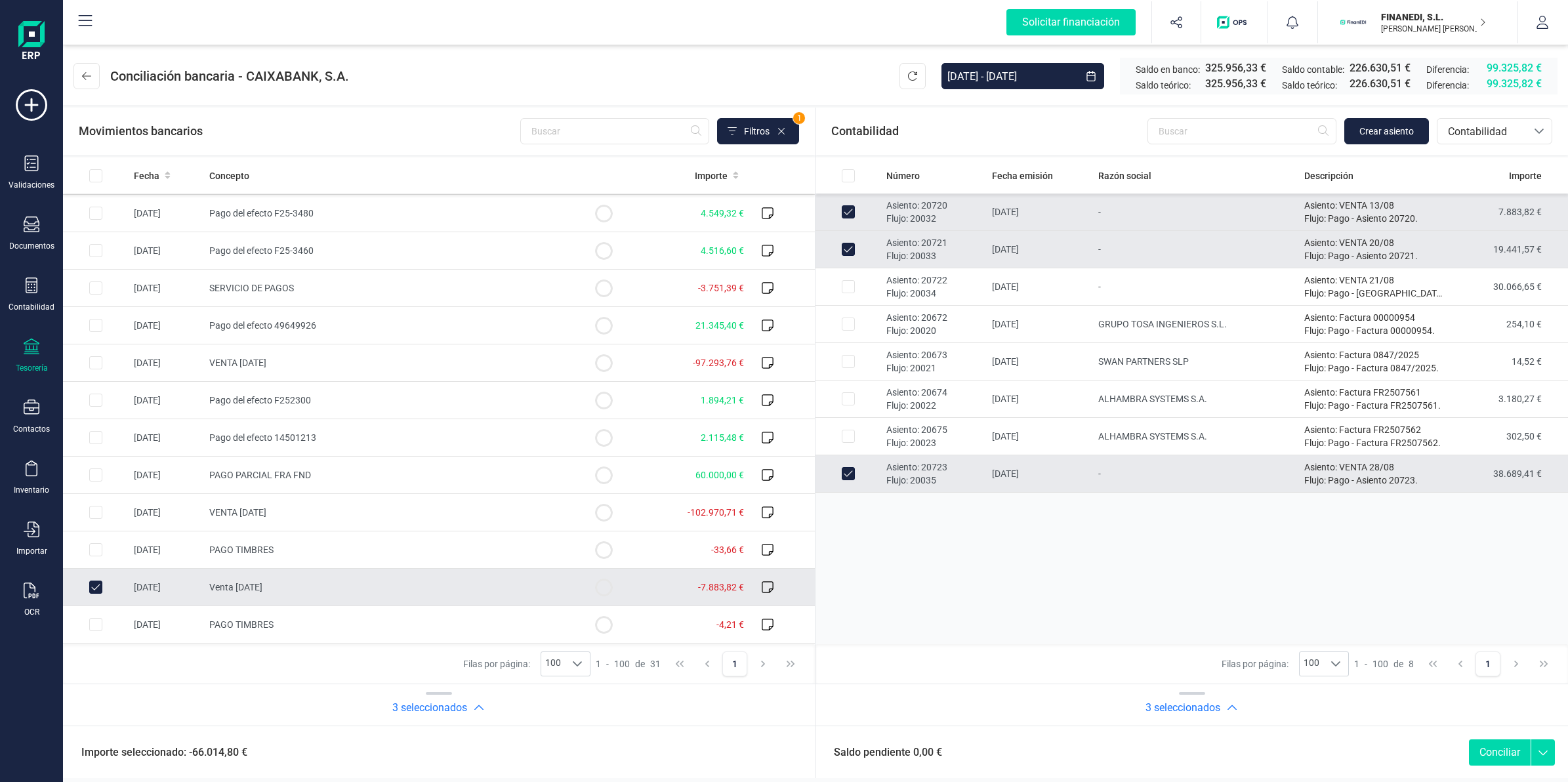
checkbox input "false"
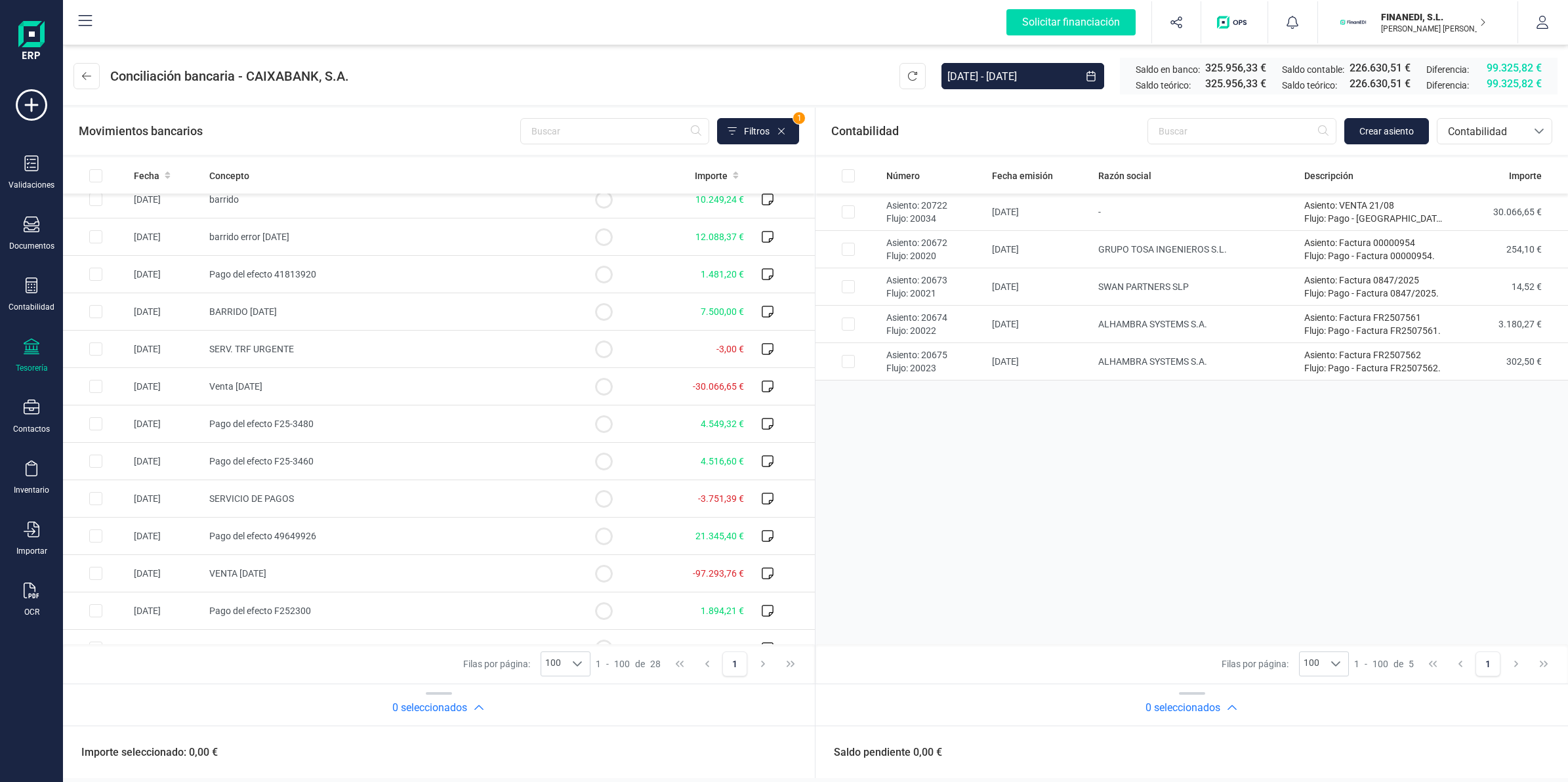
scroll to position [89, 0]
click at [692, 418] on span "-30.066,65 €" at bounding box center [718, 422] width 52 height 10
checkbox input "true"
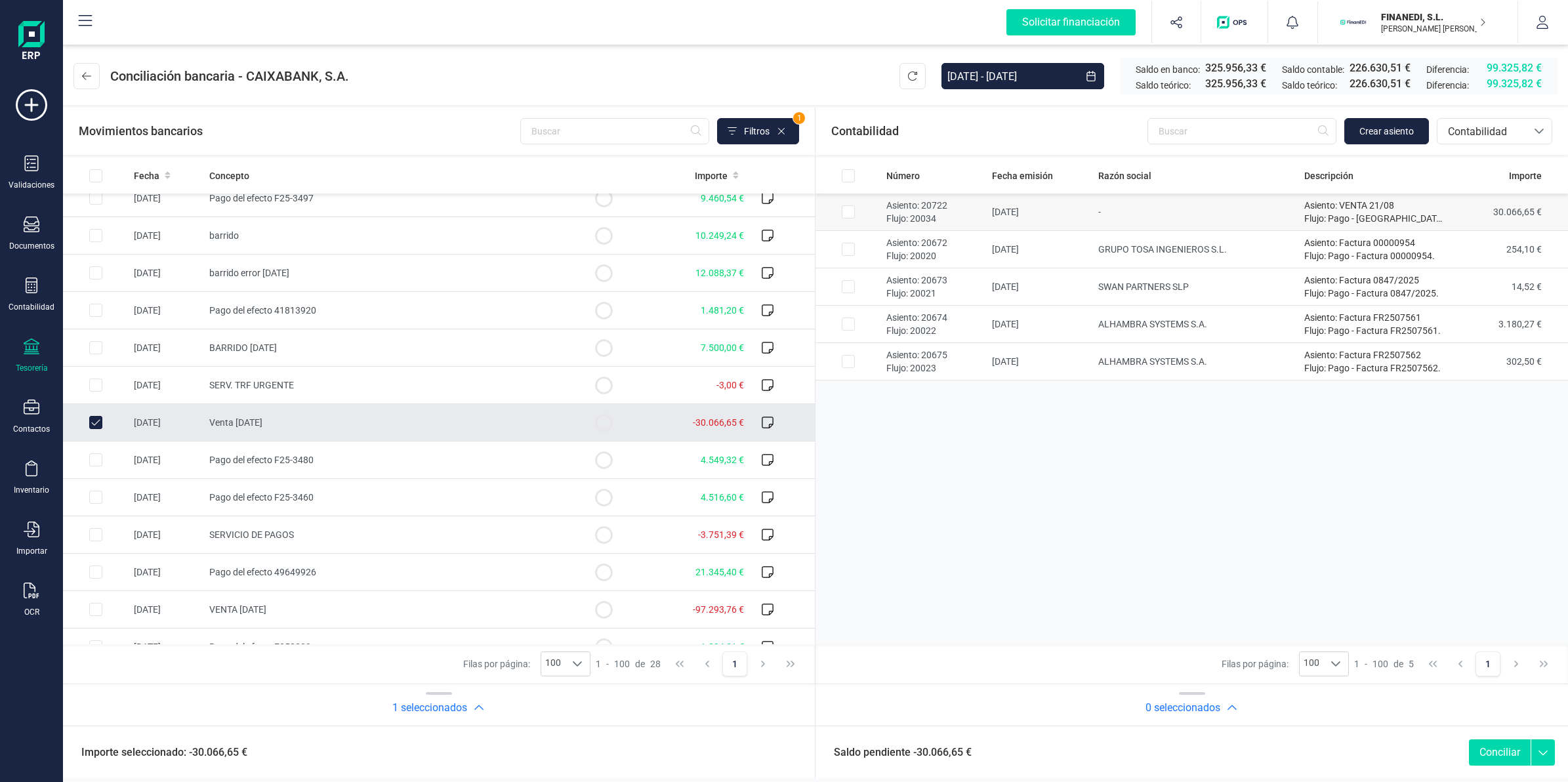
click at [1200, 204] on td "-" at bounding box center [1196, 212] width 206 height 37
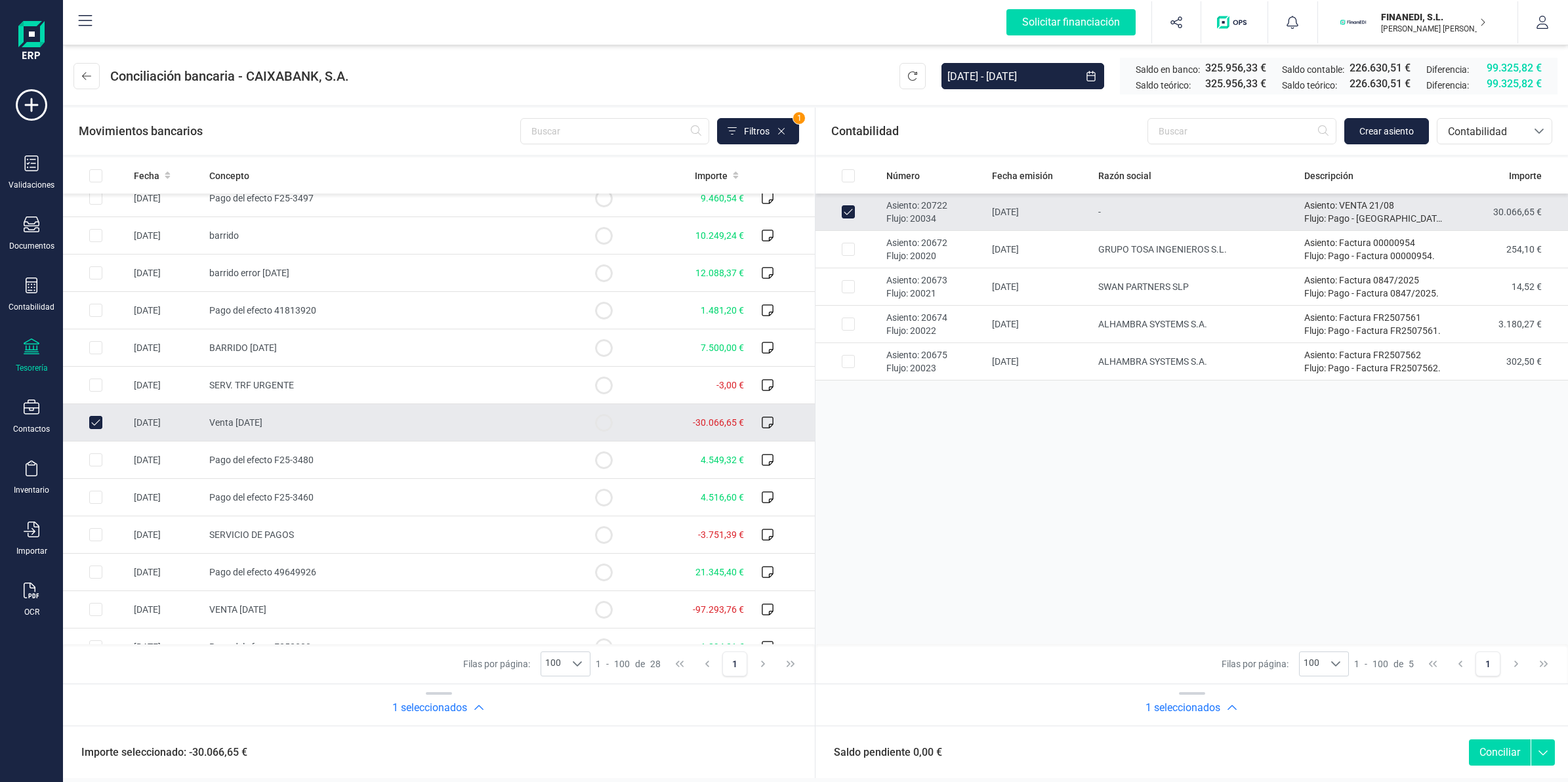
click at [1504, 746] on button "Conciliar" at bounding box center [1500, 752] width 62 height 26
checkbox input "false"
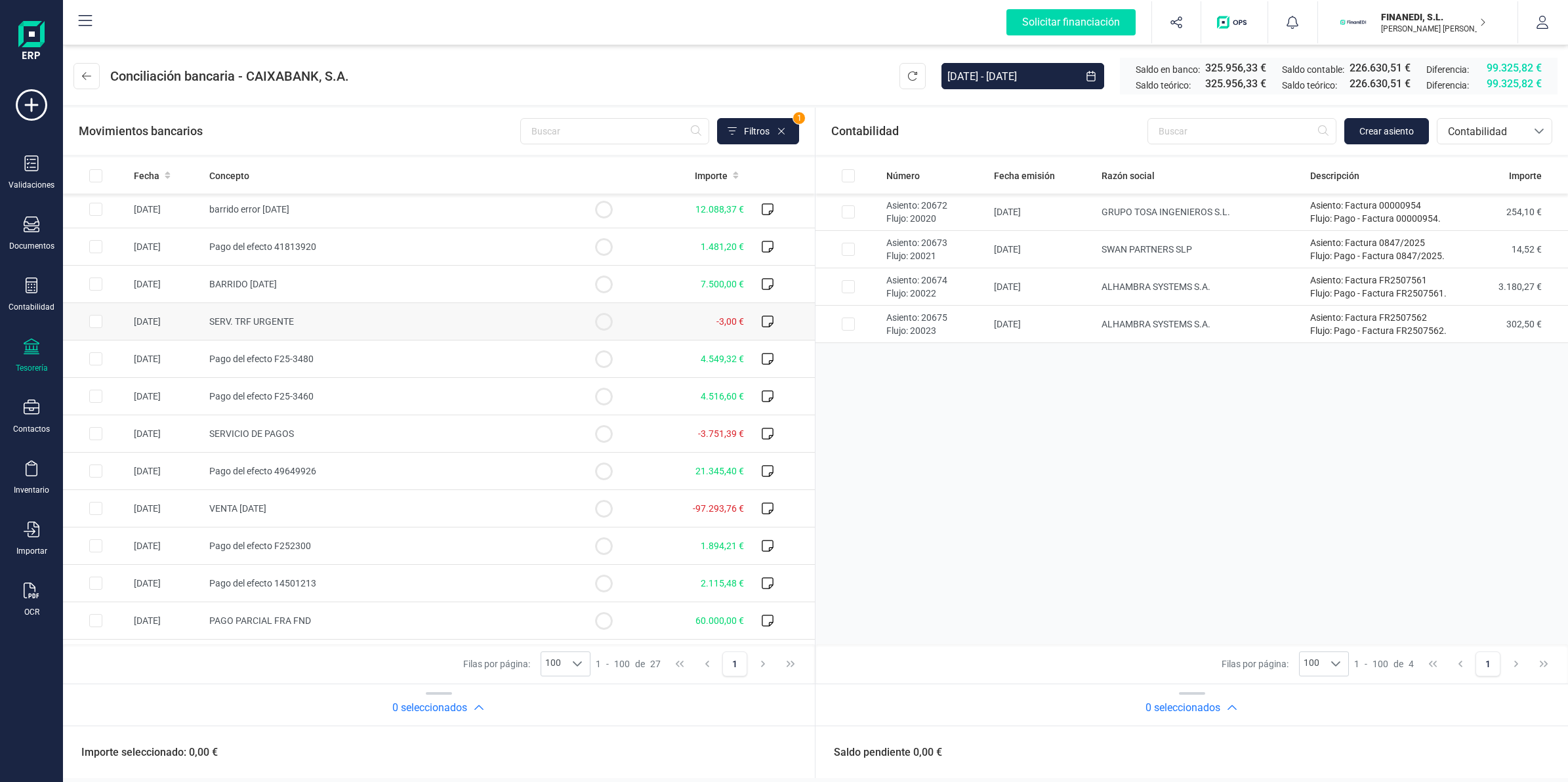
scroll to position [0, 0]
click at [169, 188] on th "Fecha" at bounding box center [166, 176] width 75 height 36
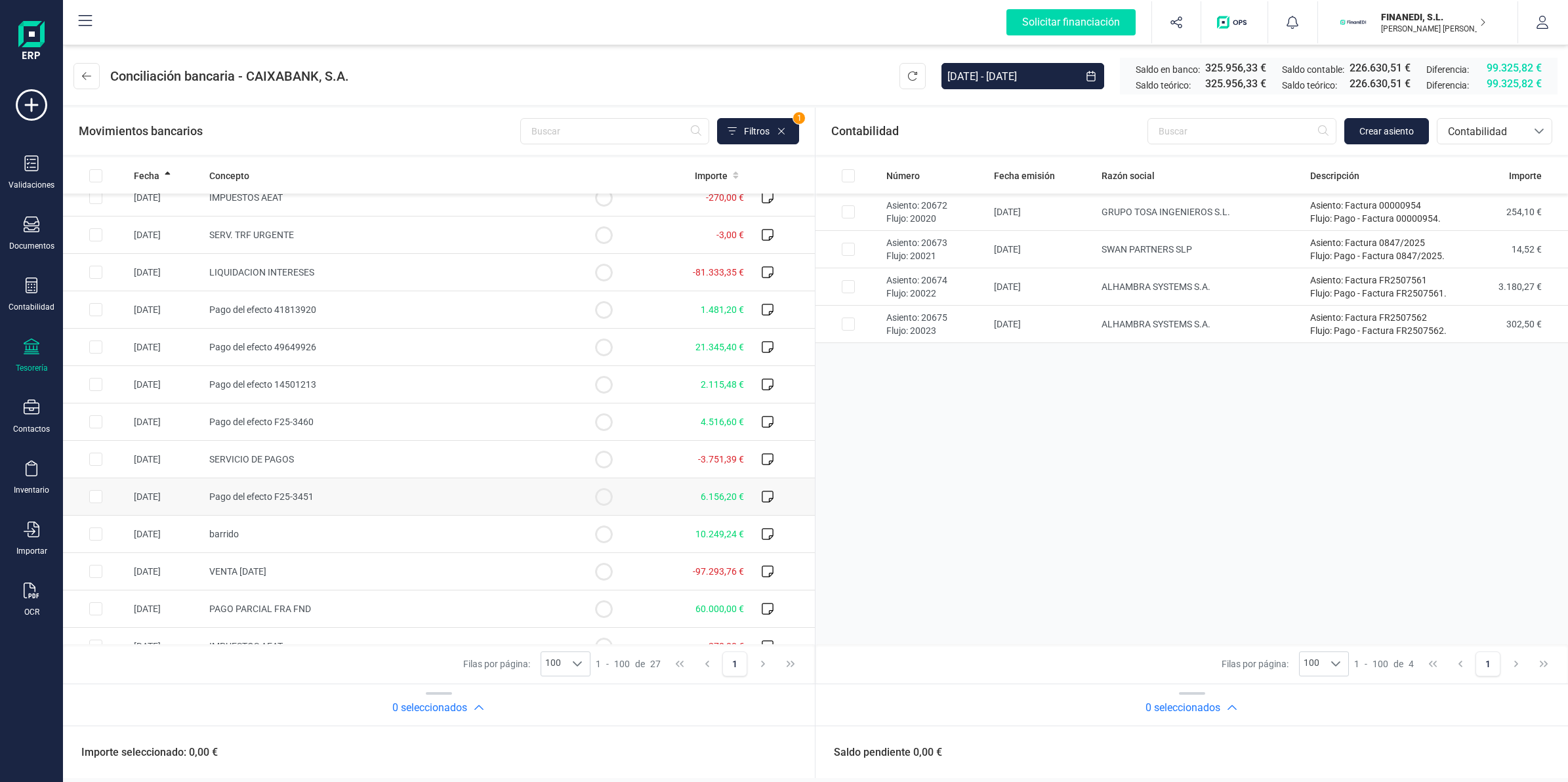
scroll to position [164, 0]
click at [1394, 130] on span "Crear asiento" at bounding box center [1386, 131] width 55 height 13
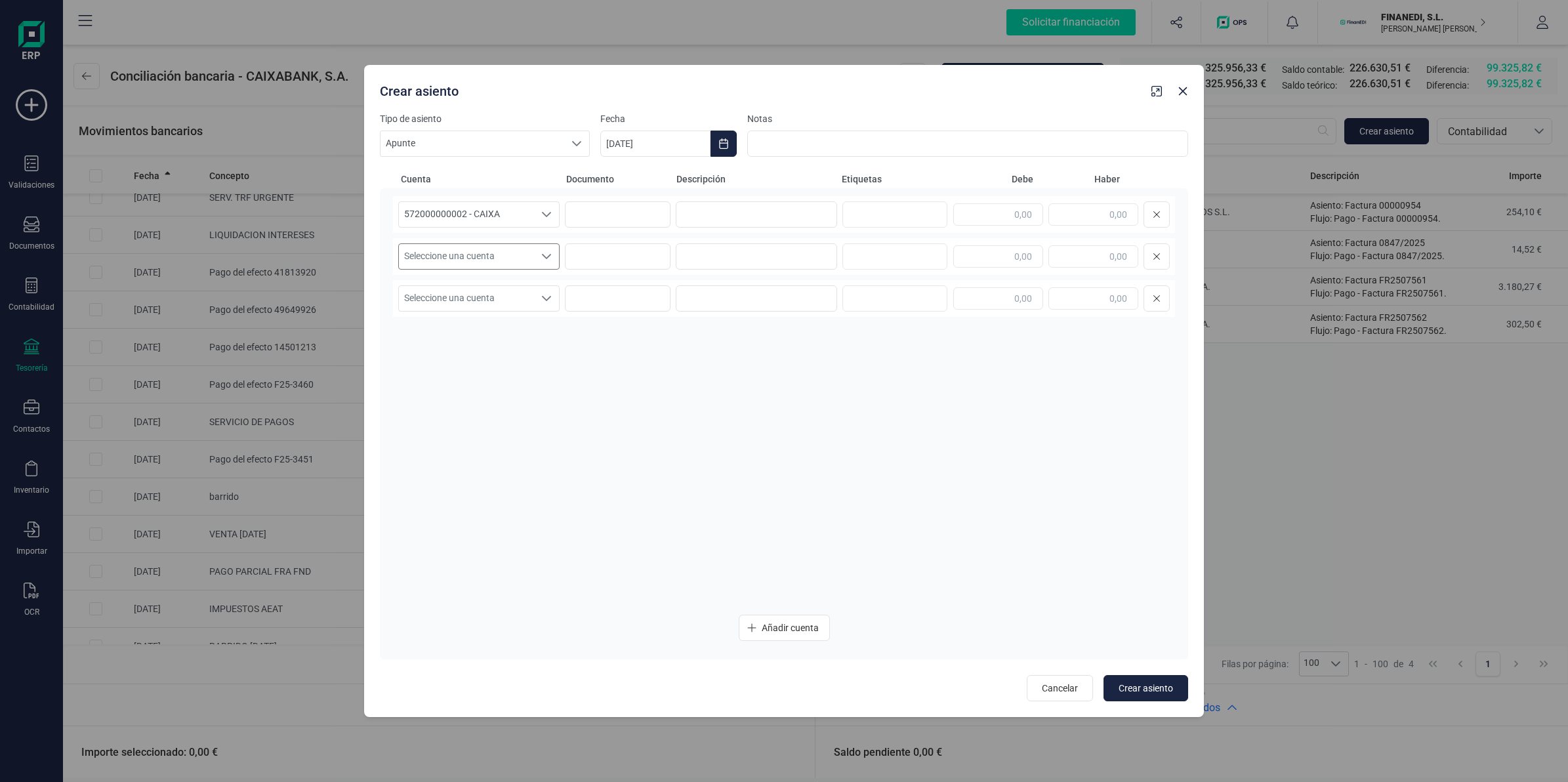
click at [474, 250] on span "Seleccione una cuenta" at bounding box center [466, 256] width 135 height 25
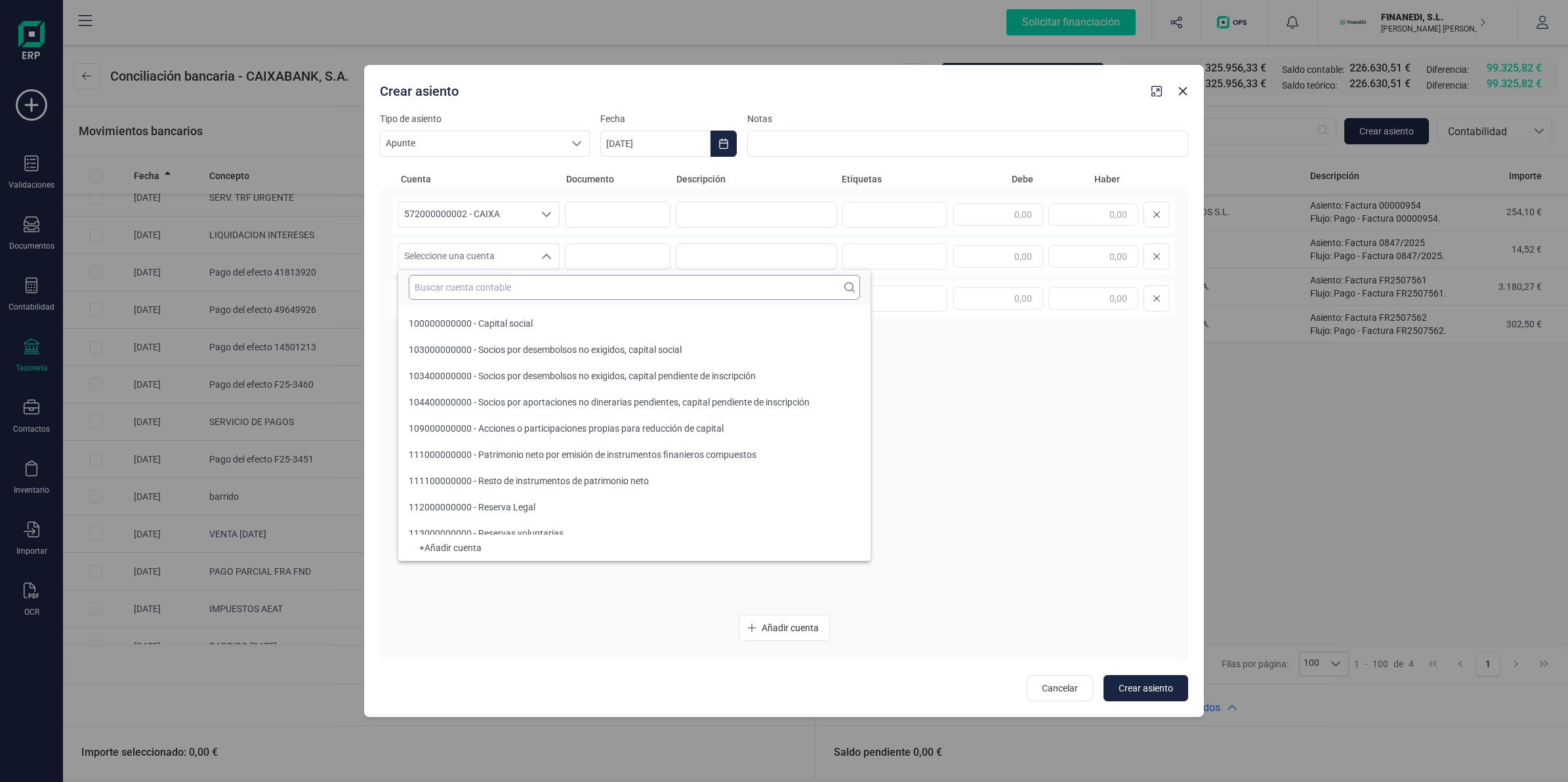
click at [483, 280] on input "text" at bounding box center [635, 287] width 452 height 25
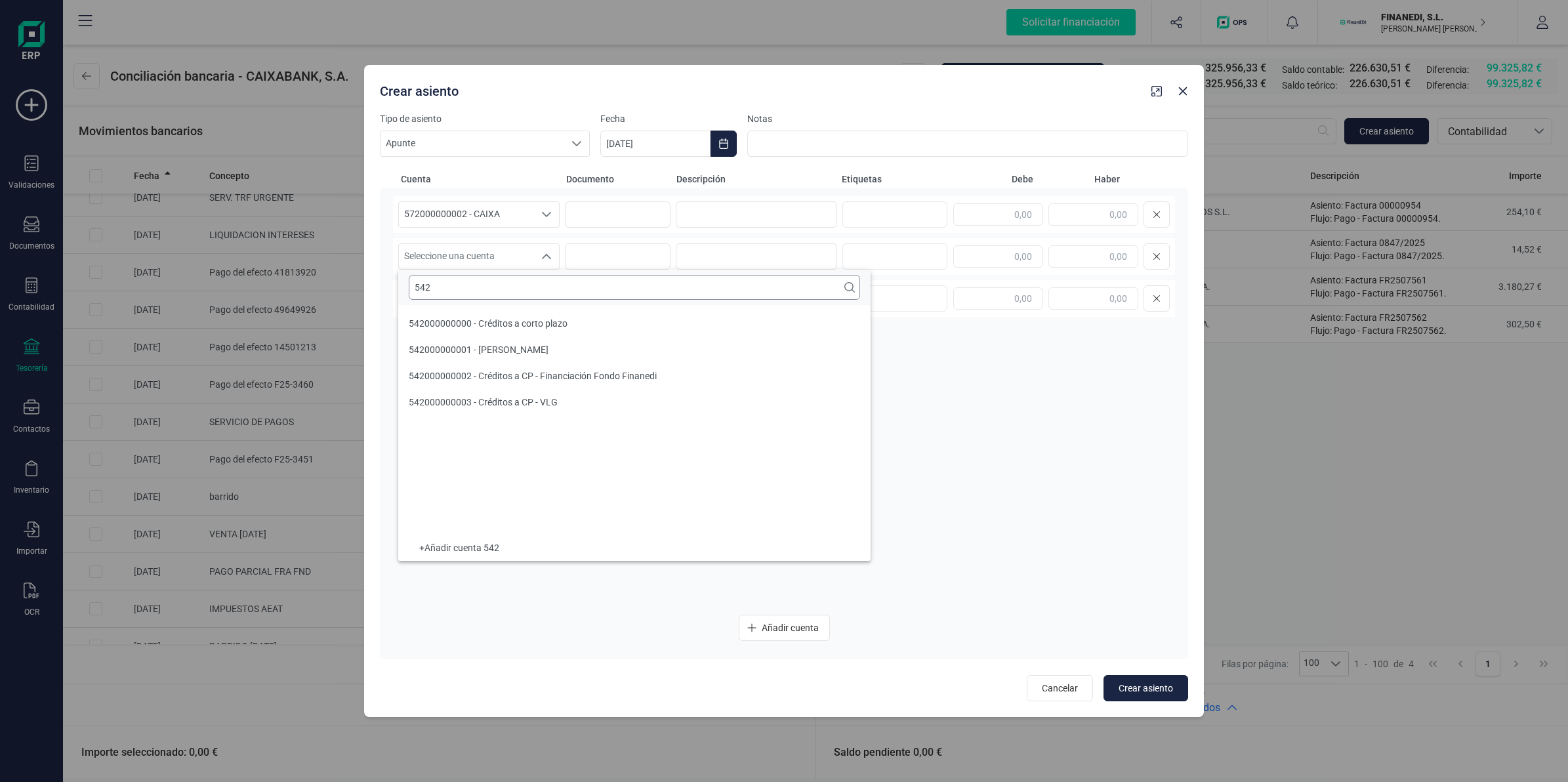
scroll to position [0, 0]
type input "542"
click at [509, 372] on span "542000000002 - Créditos a CP - Financiación Fondo Finanedi" at bounding box center [532, 376] width 248 height 10
click at [730, 214] on input at bounding box center [757, 214] width 162 height 26
type input "Barrido 20/08"
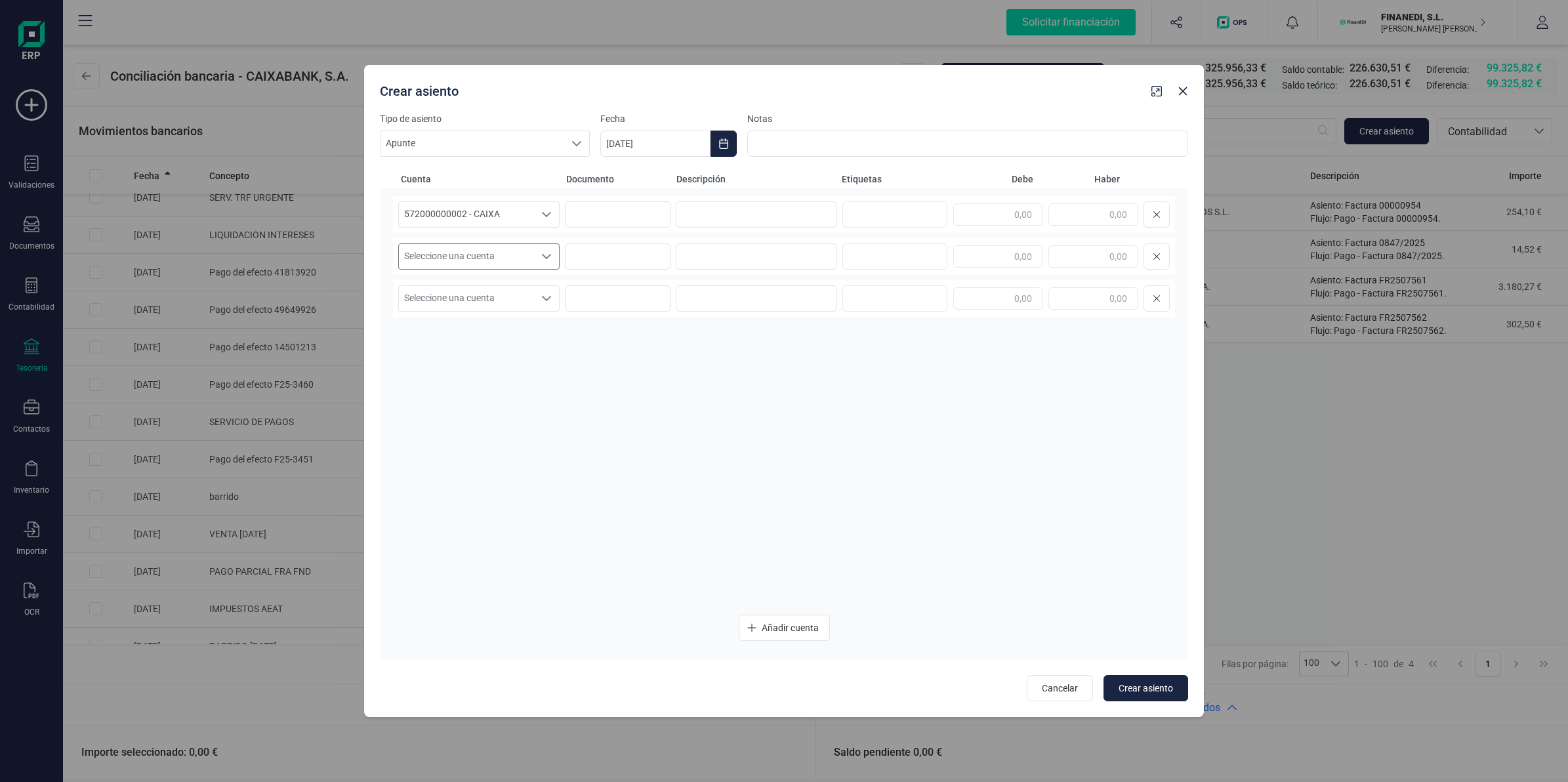
click at [495, 250] on span "Seleccione una cuenta" at bounding box center [466, 256] width 135 height 25
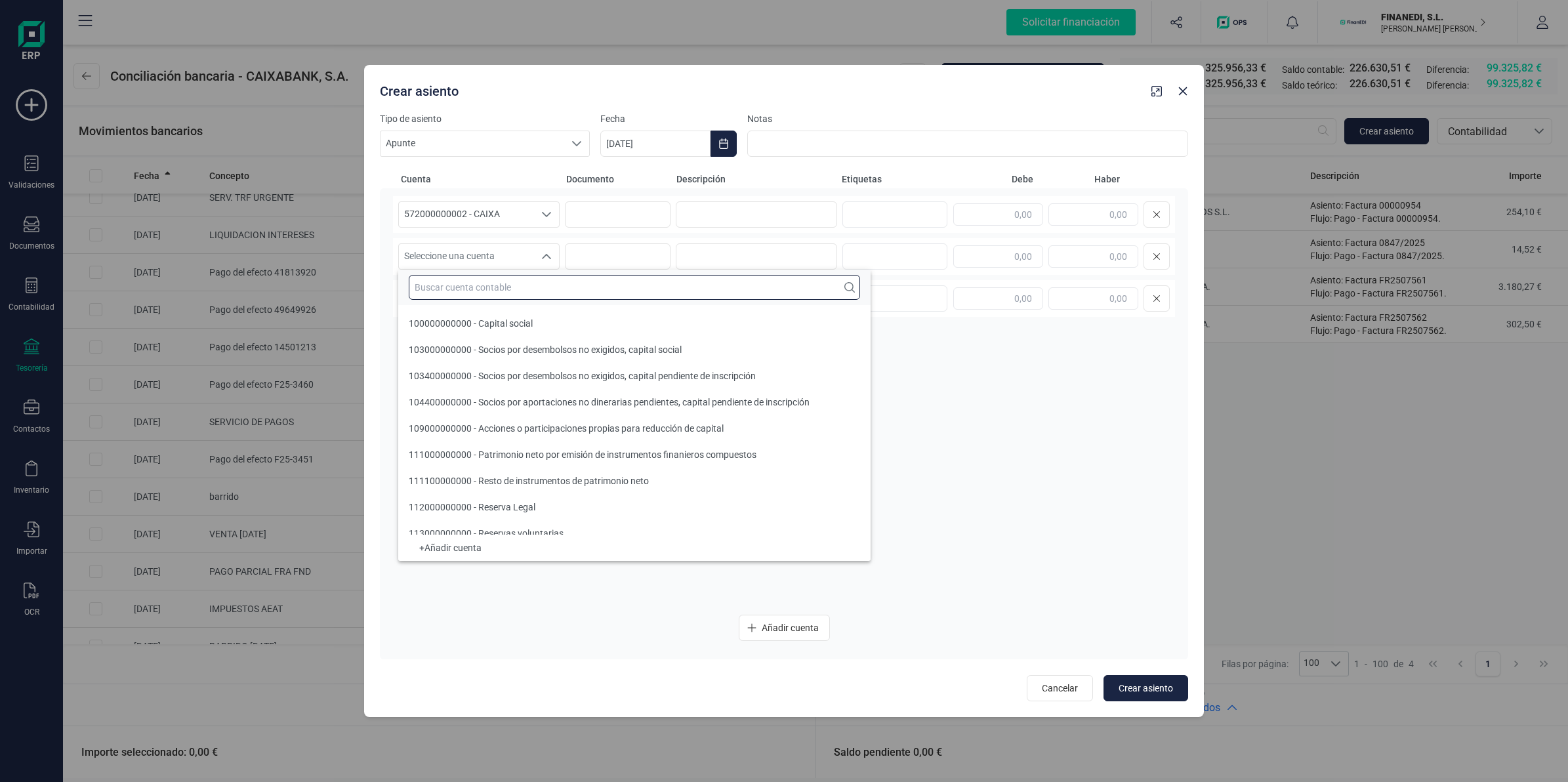
click at [486, 286] on input "text" at bounding box center [635, 287] width 452 height 25
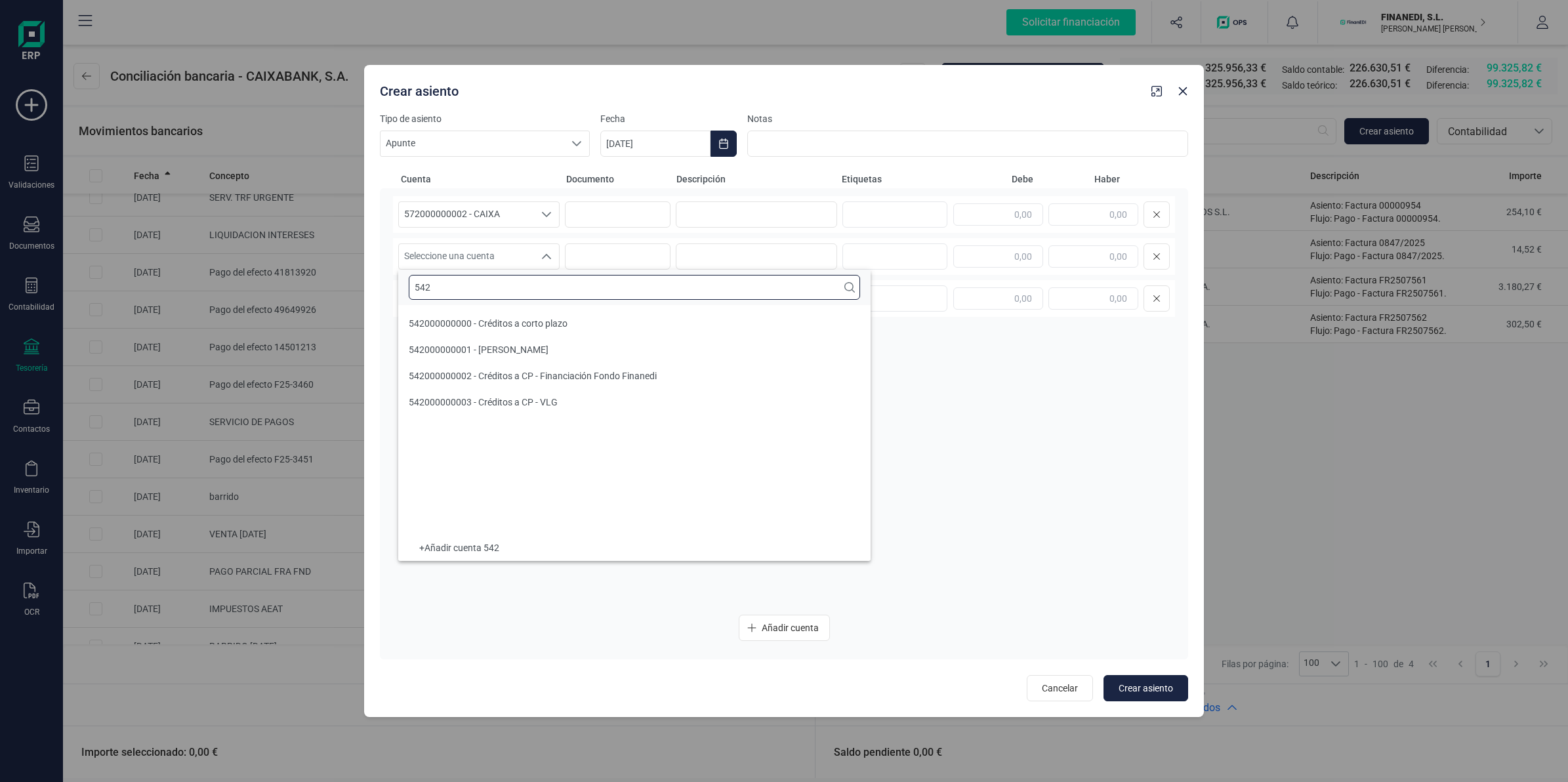
type input "542"
click at [593, 384] on li "542000000002 - Créditos a CP - Financiación Fondo Finanedi" at bounding box center [635, 376] width 472 height 26
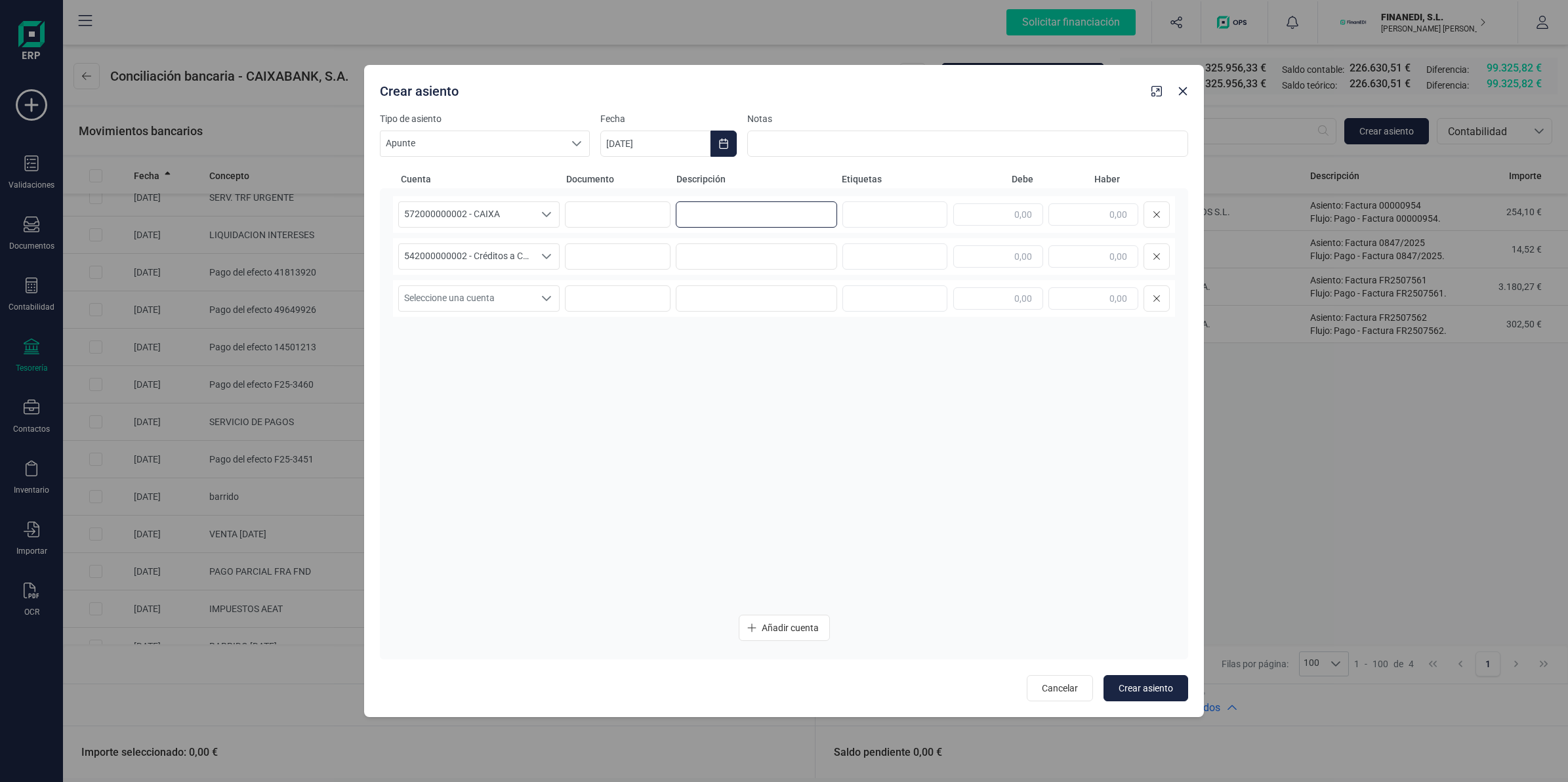
click at [700, 219] on input at bounding box center [757, 214] width 162 height 26
drag, startPoint x: 746, startPoint y: 214, endPoint x: 578, endPoint y: 239, distance: 169.8
click at [578, 239] on div "572000000002 - CAIXA 572000000002 - CAIXA 572000000002 - CAIXA Barrido 20/08 54…" at bounding box center [784, 400] width 782 height 407
type input "Barrido 20/08"
click at [692, 262] on input at bounding box center [757, 256] width 162 height 26
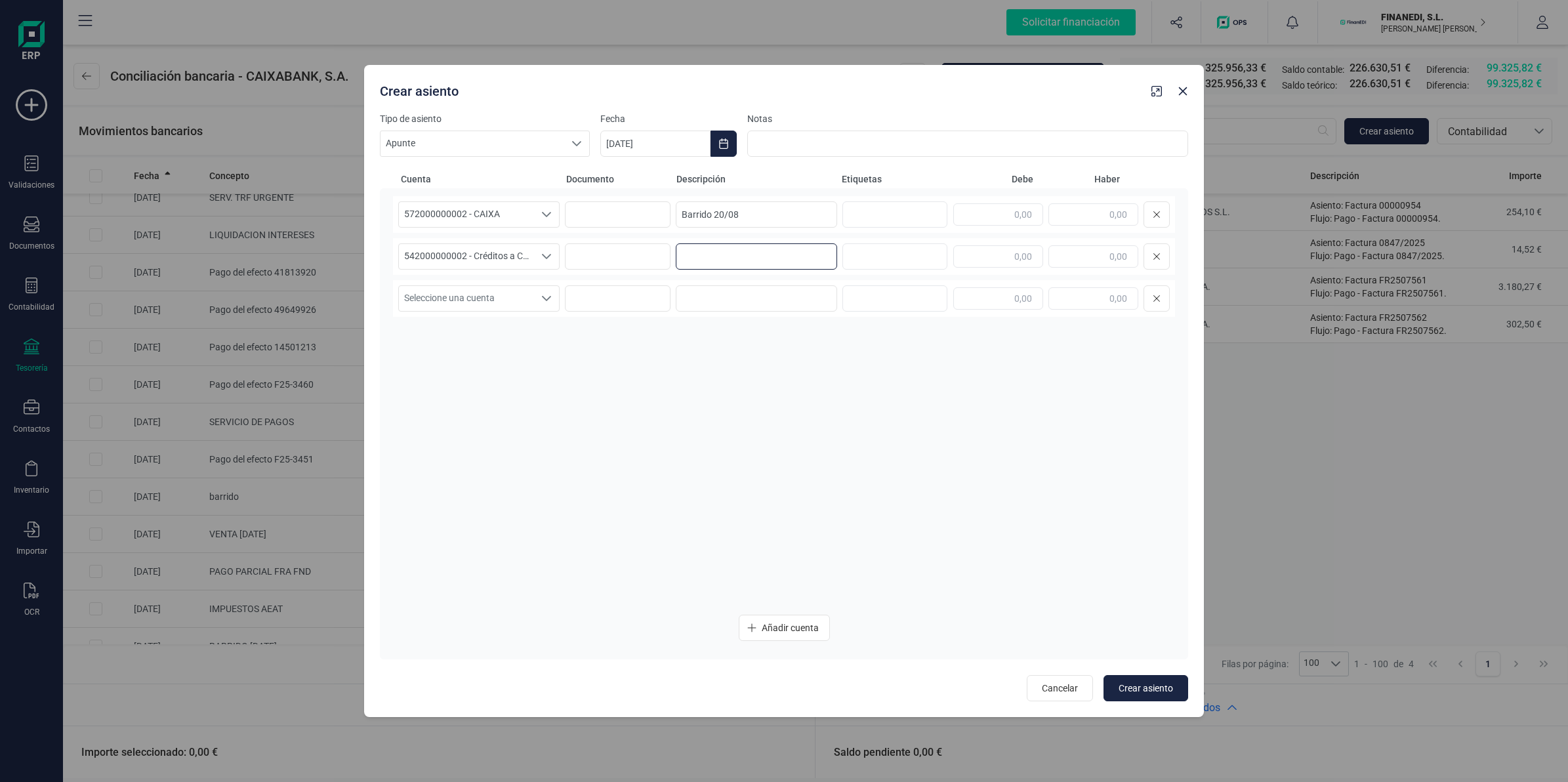
paste input "Barrido 20/08"
type input "Barrido 20/08"
click at [868, 259] on input "text" at bounding box center [893, 256] width 84 height 21
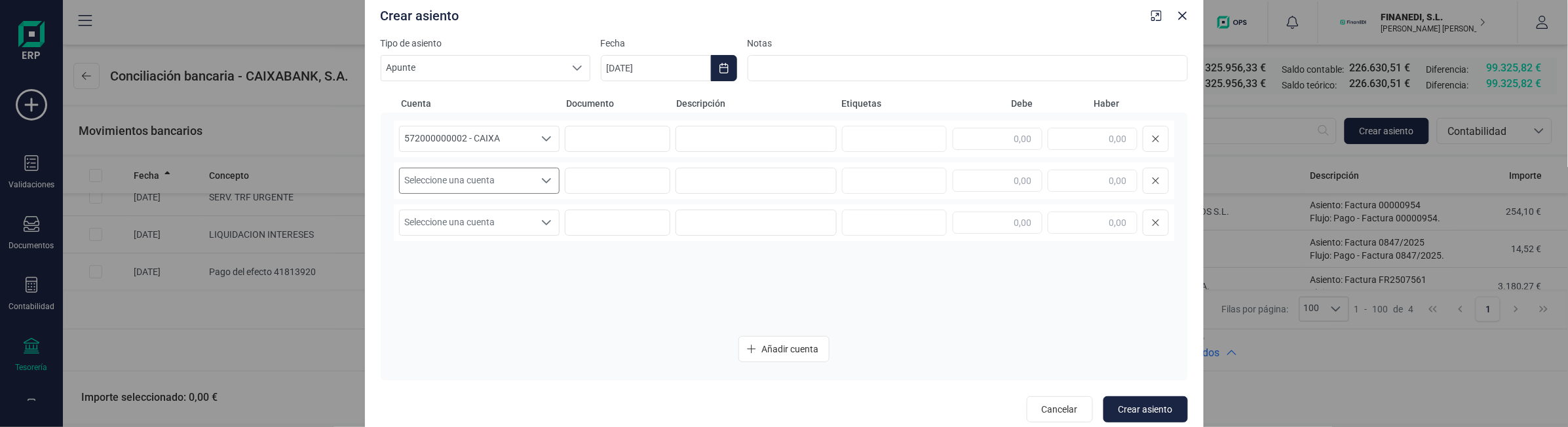
click at [516, 172] on span "Seleccione una cuenta" at bounding box center [467, 180] width 135 height 25
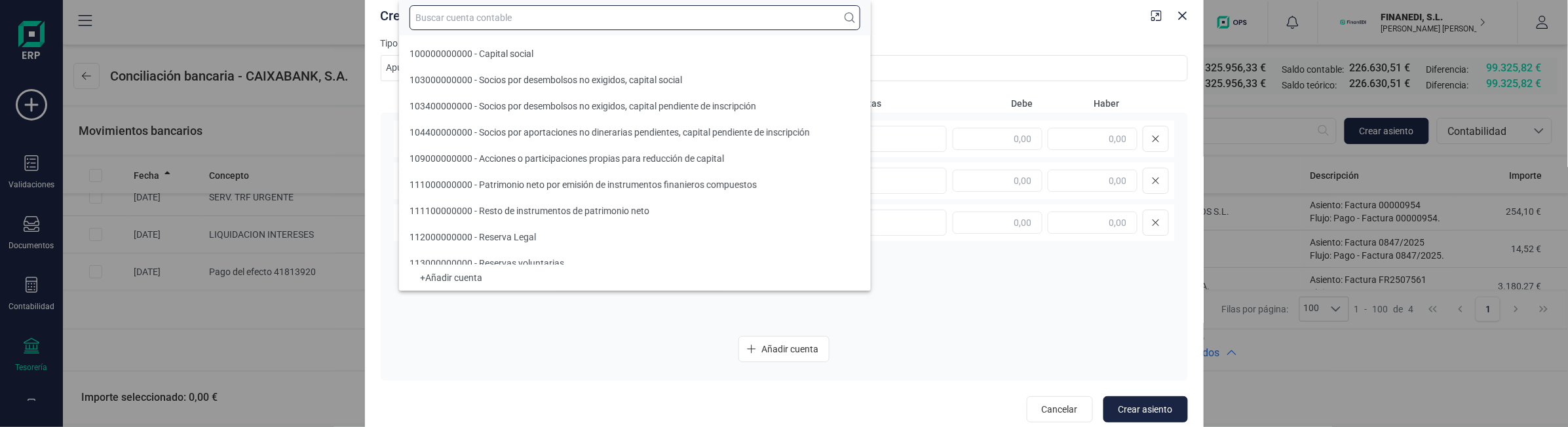
click at [531, 13] on input "text" at bounding box center [635, 17] width 451 height 25
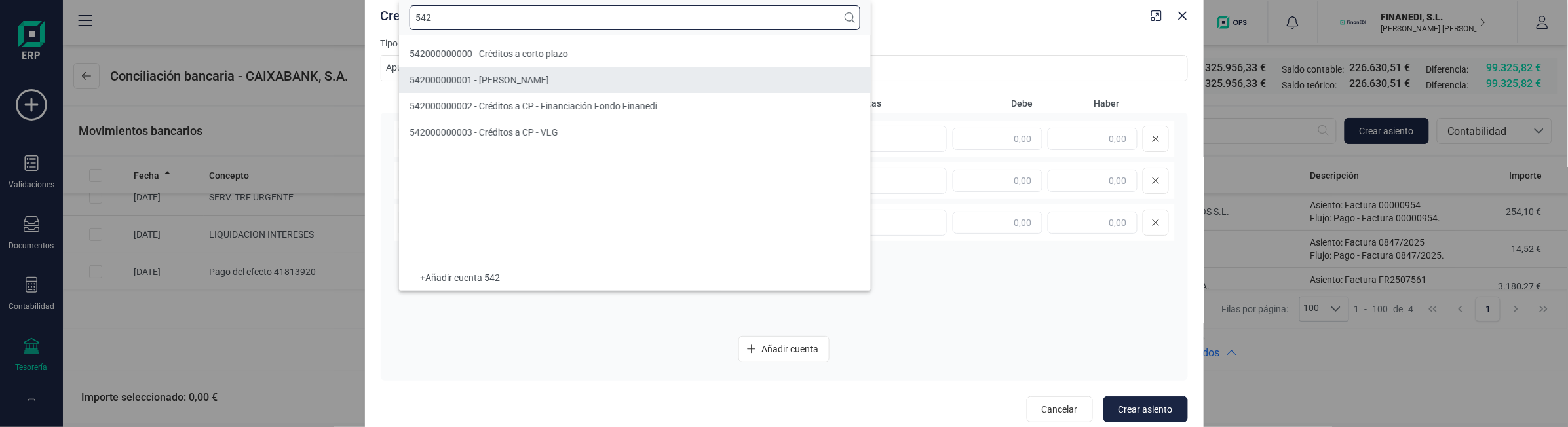
type input "542"
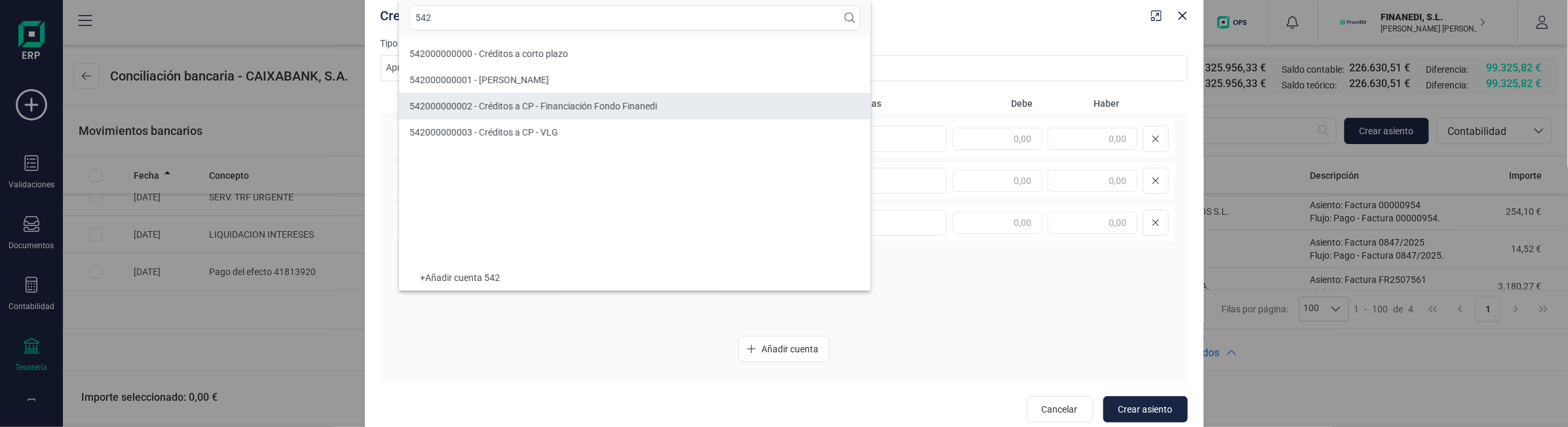
click at [510, 104] on span "542000000002 - Créditos a CP - Financiación Fondo Finanedi" at bounding box center [533, 106] width 248 height 10
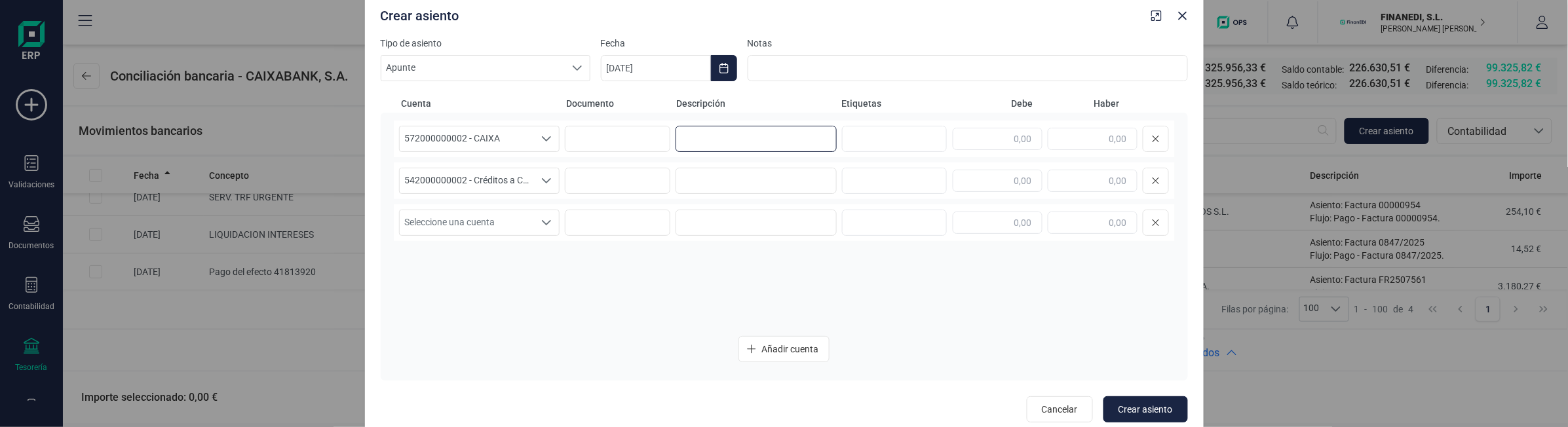
click at [715, 144] on input at bounding box center [757, 138] width 161 height 26
drag, startPoint x: 745, startPoint y: 135, endPoint x: 651, endPoint y: 145, distance: 94.5
click at [652, 145] on div "572000000002 - CAIXA 572000000002 - CAIXA 572000000002 - CAIXA Barrido 13/08" at bounding box center [784, 138] width 781 height 36
type input "Barrido 13/08"
click at [715, 185] on input at bounding box center [757, 180] width 161 height 26
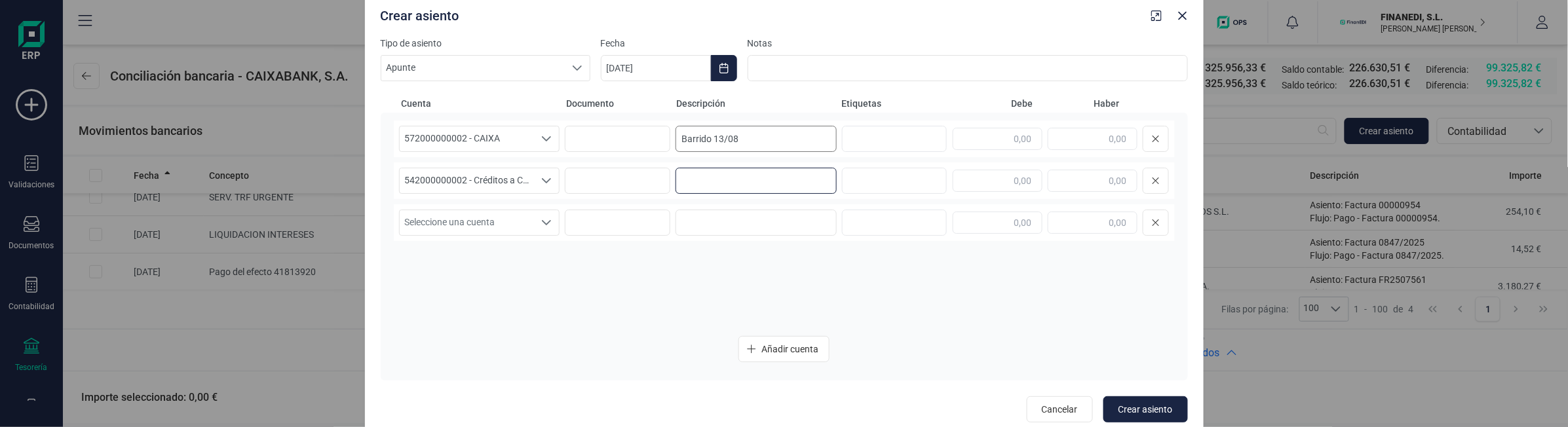
paste input "Barrido 13/08"
type input "Barrido 13/08"
click at [718, 139] on input "Barrido 13/08" at bounding box center [757, 138] width 161 height 26
type input "Barrido 20/08"
drag, startPoint x: 719, startPoint y: 182, endPoint x: 783, endPoint y: 191, distance: 64.6
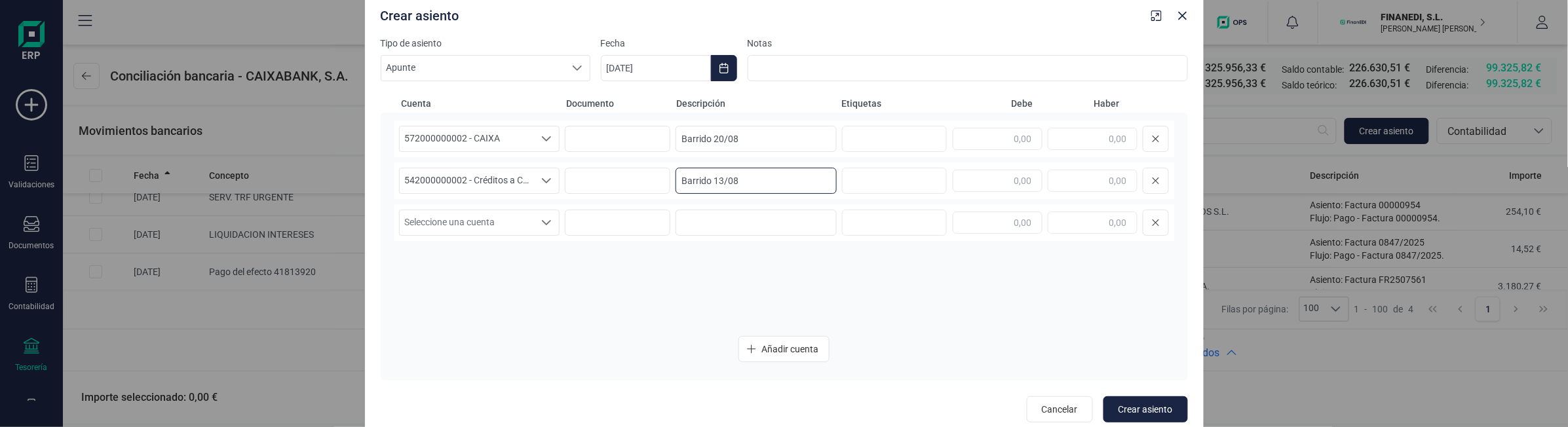
click at [738, 184] on input "Barrido 13/08" at bounding box center [757, 180] width 161 height 26
type input "Barrido 20/08"
click at [1011, 141] on input "text" at bounding box center [997, 138] width 89 height 22
type input "1.481,20"
click at [1086, 187] on input "text" at bounding box center [1092, 180] width 89 height 22
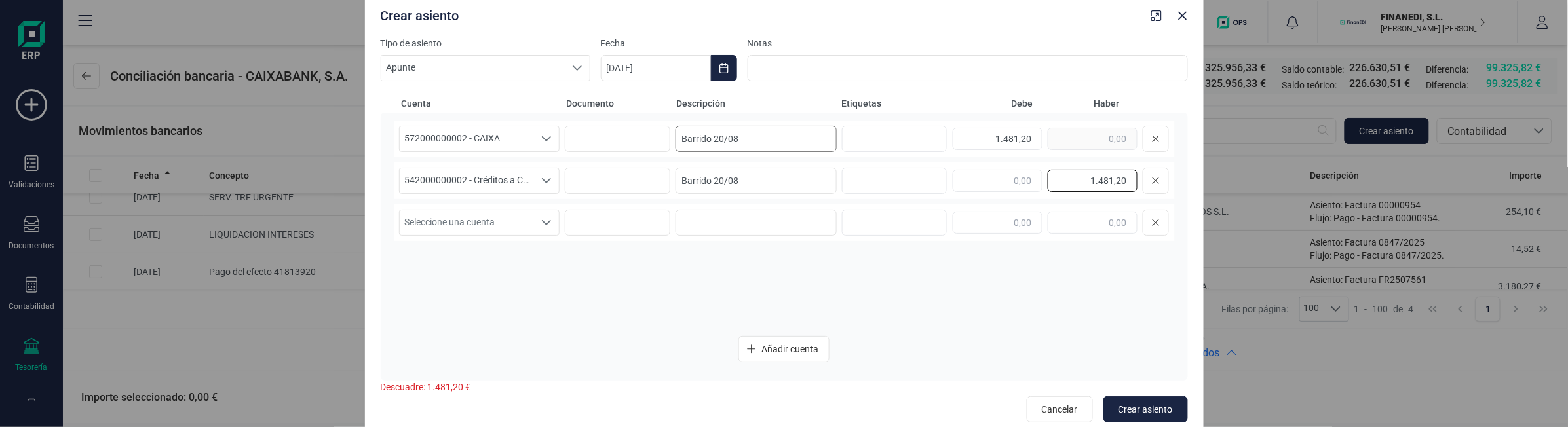
type input "1.481,20"
click at [719, 139] on input "Barrido 20/08" at bounding box center [757, 138] width 161 height 26
type input "Barrido 21/08"
click at [722, 177] on input "Barrido 20/08" at bounding box center [757, 180] width 161 height 26
type input "Barrido 21/08"
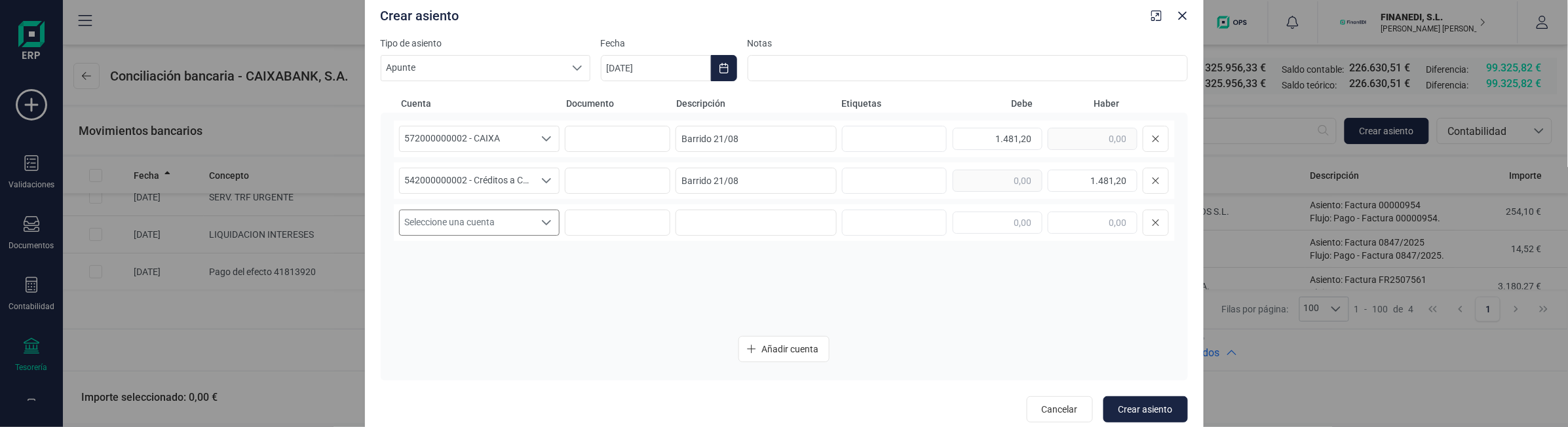
click at [472, 210] on span "Seleccione una cuenta" at bounding box center [467, 222] width 135 height 25
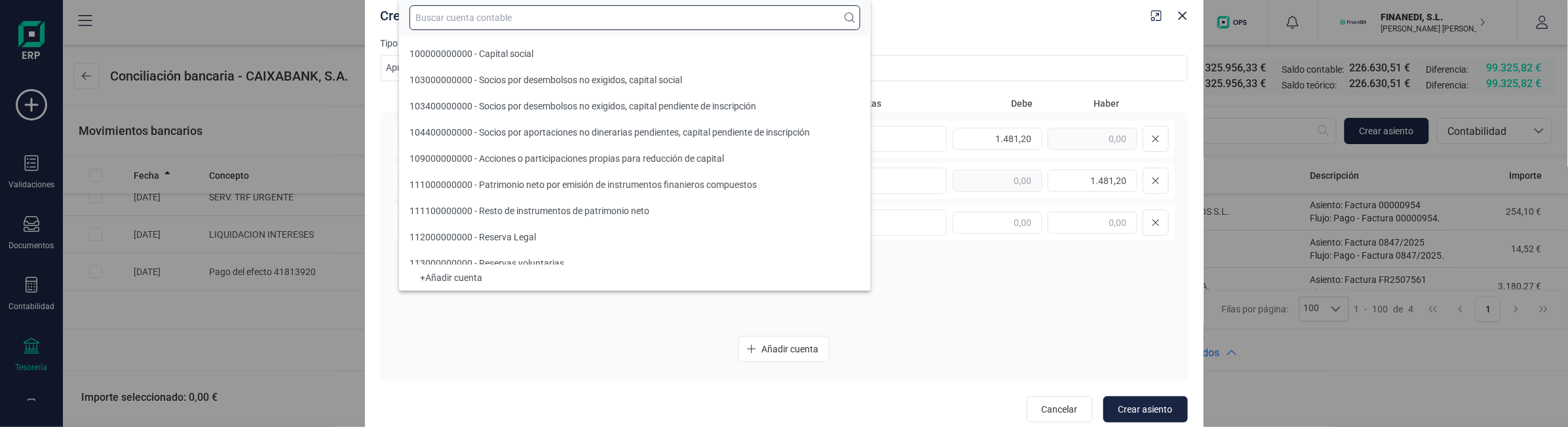
click at [489, 6] on input "text" at bounding box center [635, 17] width 451 height 25
click at [926, 318] on div "572000000002 - CAIXA 572000000002 - CAIXA 572000000002 - CAIXA Barrido 21/08 1.…" at bounding box center [784, 222] width 781 height 205
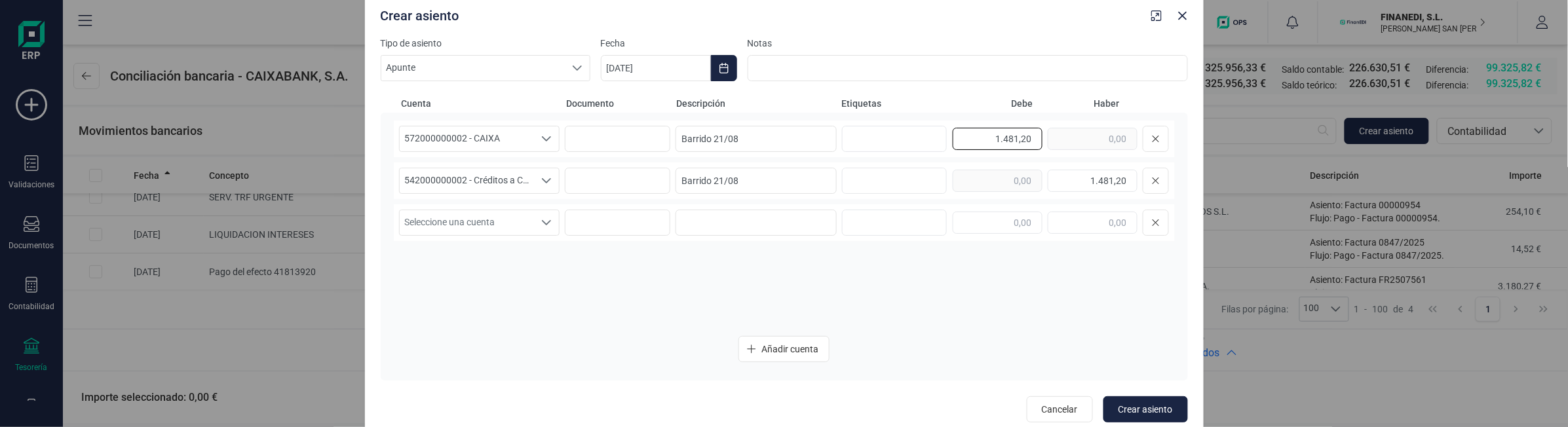
drag, startPoint x: 973, startPoint y: 136, endPoint x: 1043, endPoint y: 136, distance: 70.0
click at [1043, 136] on div "1.481,20" at bounding box center [1061, 138] width 216 height 26
paste input "24.942,08"
type input "24.942,08"
drag, startPoint x: 1083, startPoint y: 177, endPoint x: 1167, endPoint y: 187, distance: 84.6
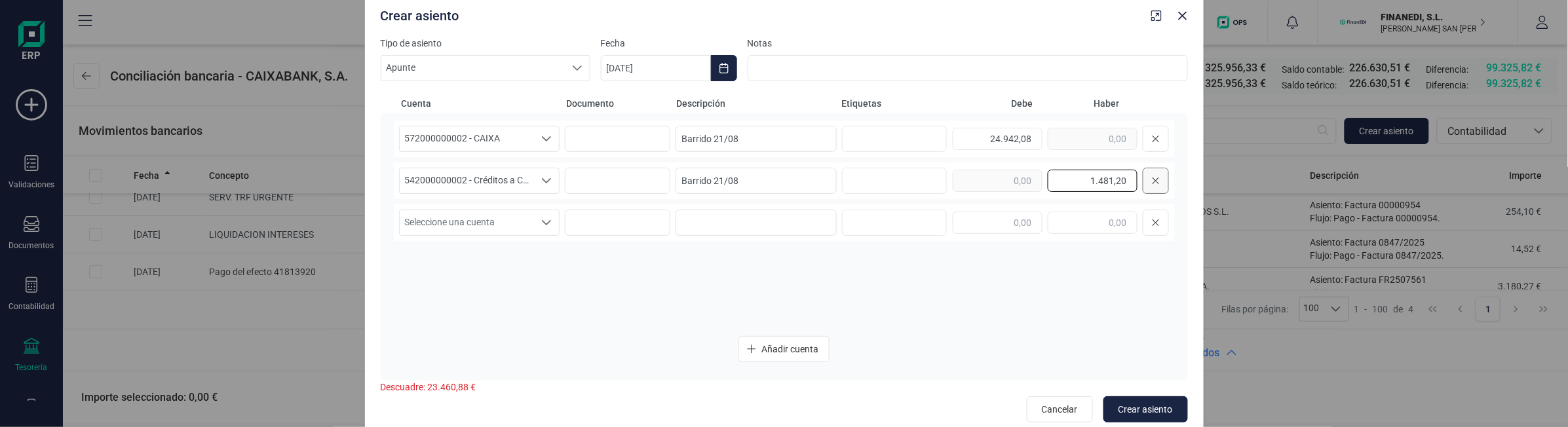
click at [1167, 187] on div "1.481,20" at bounding box center [1061, 180] width 216 height 26
paste input "24.942,08"
type input "24.942,08"
click at [670, 267] on div "572000000002 - CAIXA 572000000002 - CAIXA 572000000002 - CAIXA Barrido 21/08 24…" at bounding box center [784, 222] width 781 height 205
drag, startPoint x: 945, startPoint y: 305, endPoint x: 1037, endPoint y: 318, distance: 92.9
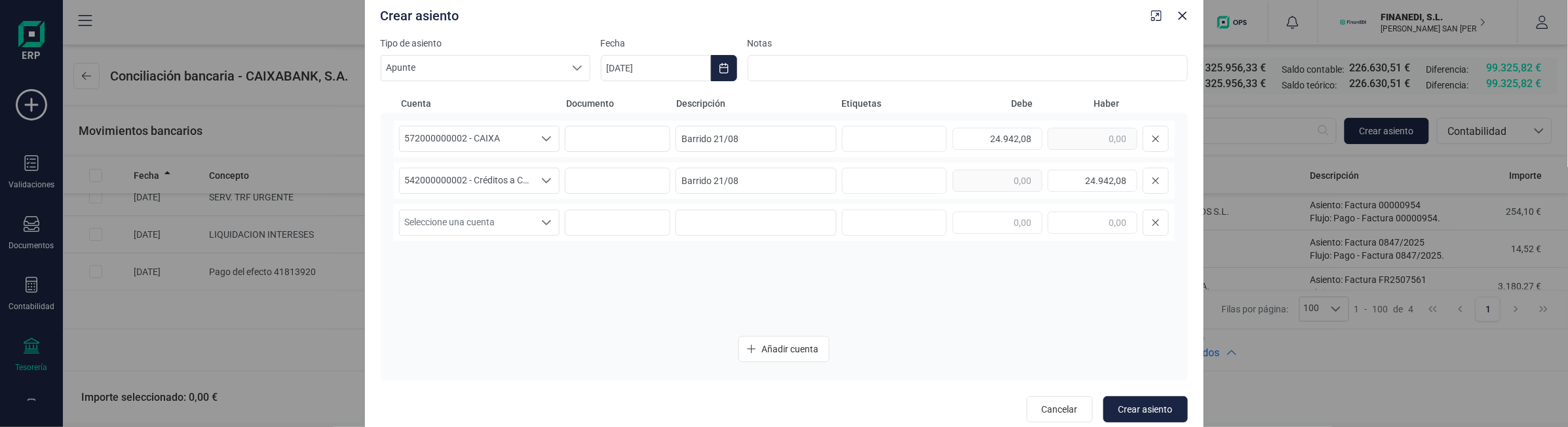
click at [945, 305] on div "572000000002 - CAIXA 572000000002 - CAIXA 572000000002 - CAIXA Barrido 21/08 24…" at bounding box center [784, 222] width 781 height 205
click at [1126, 407] on span "Crear asiento" at bounding box center [1145, 409] width 55 height 13
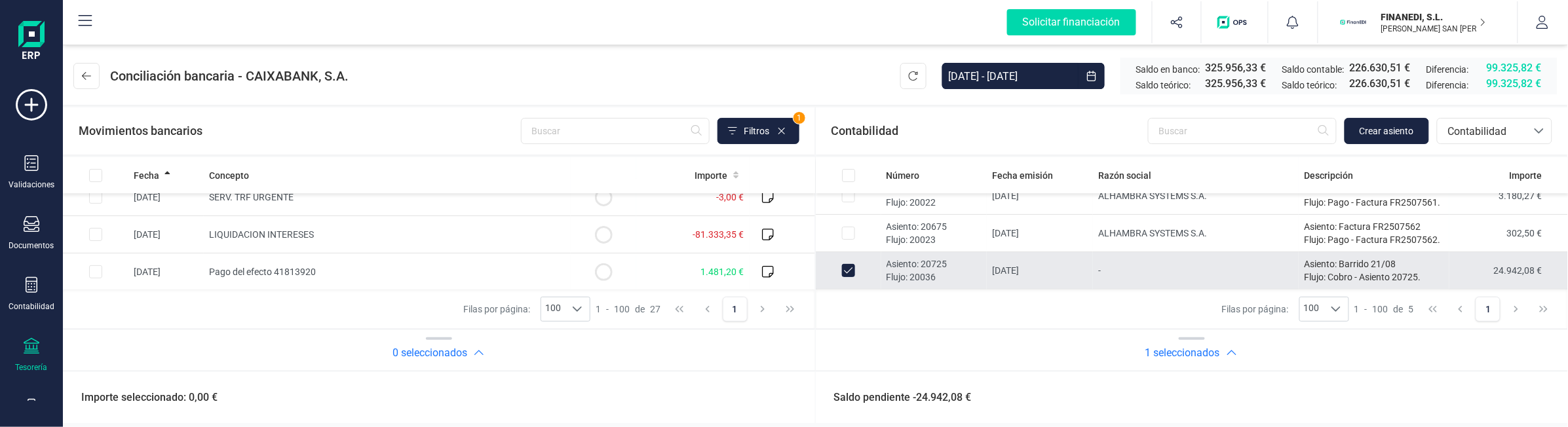
scroll to position [245, 0]
click at [1357, 138] on button "Crear asiento" at bounding box center [1387, 130] width 85 height 26
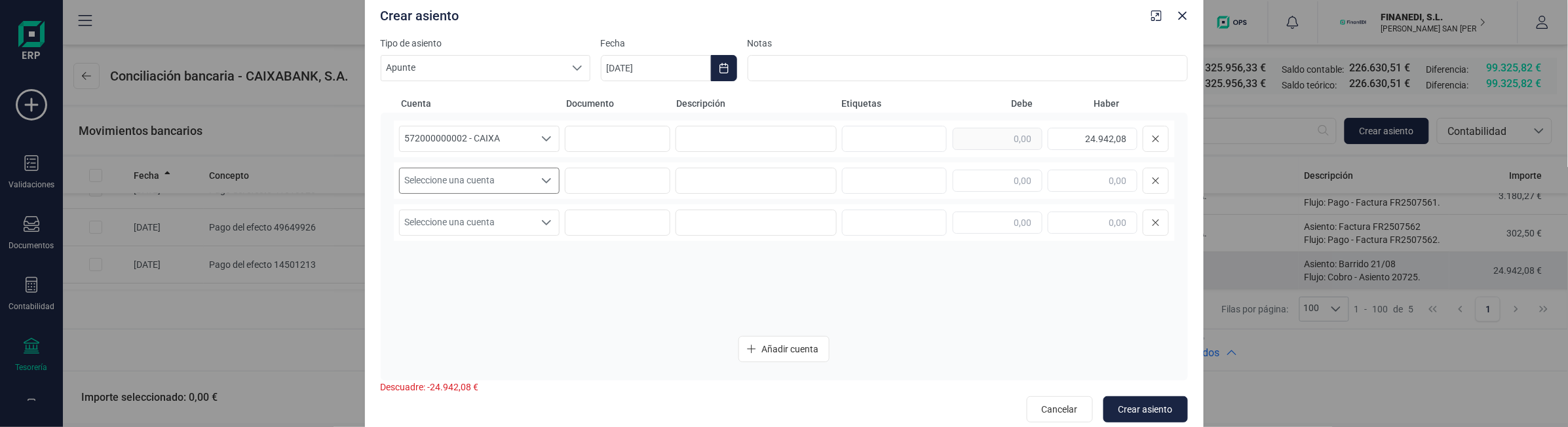
click at [492, 181] on span "Seleccione una cuenta" at bounding box center [467, 180] width 135 height 25
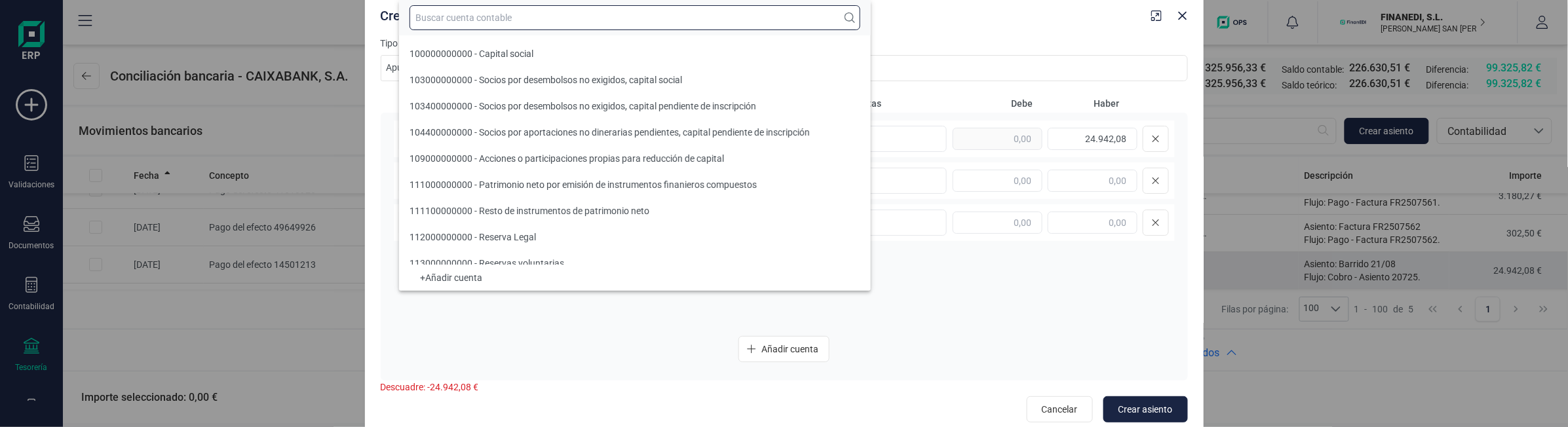
click at [507, 17] on input "text" at bounding box center [635, 17] width 451 height 25
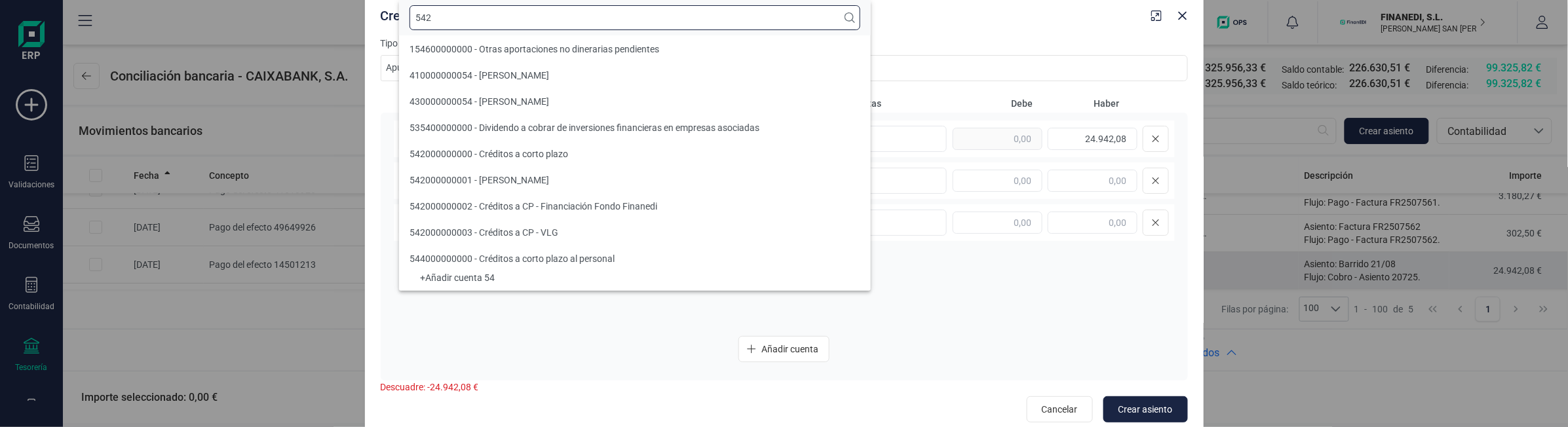
scroll to position [0, 0]
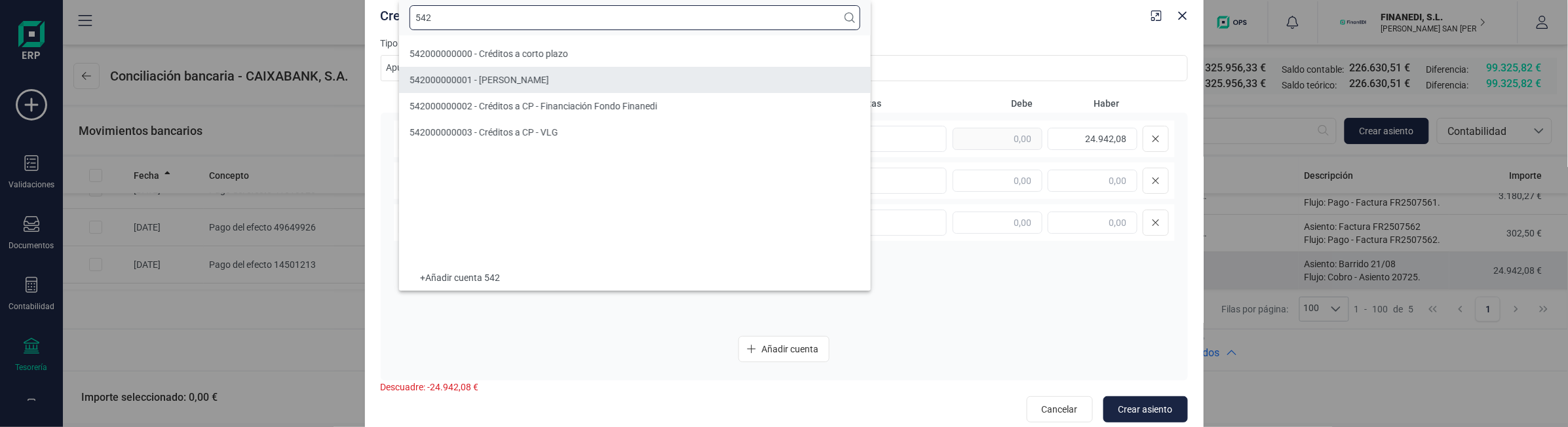
type input "542"
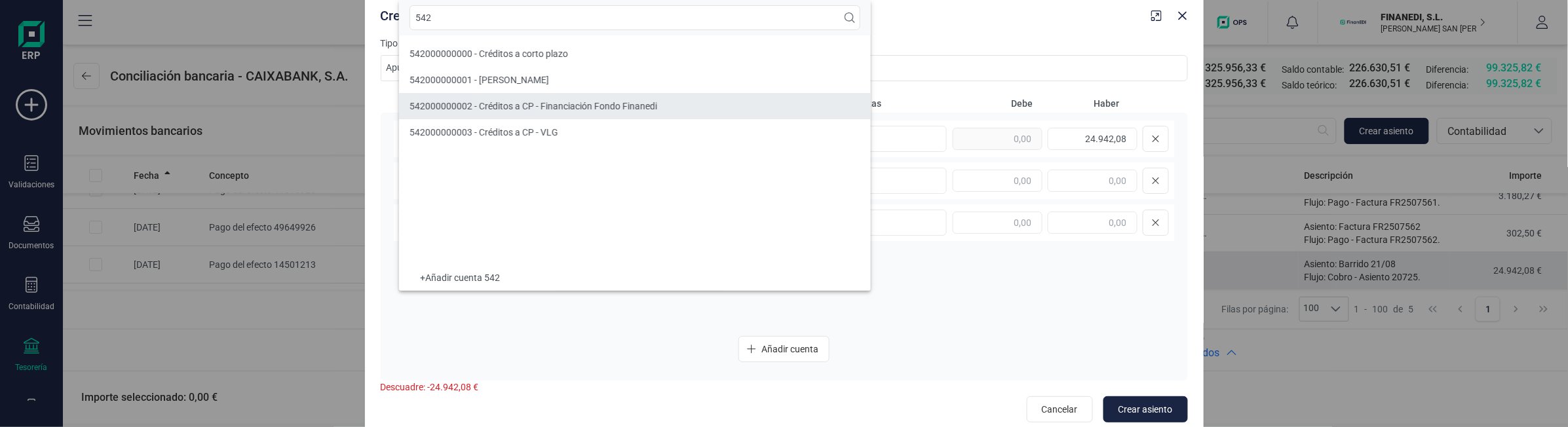
click at [502, 109] on span "542000000002 - Créditos a CP - Financiación Fondo Finanedi" at bounding box center [533, 106] width 248 height 10
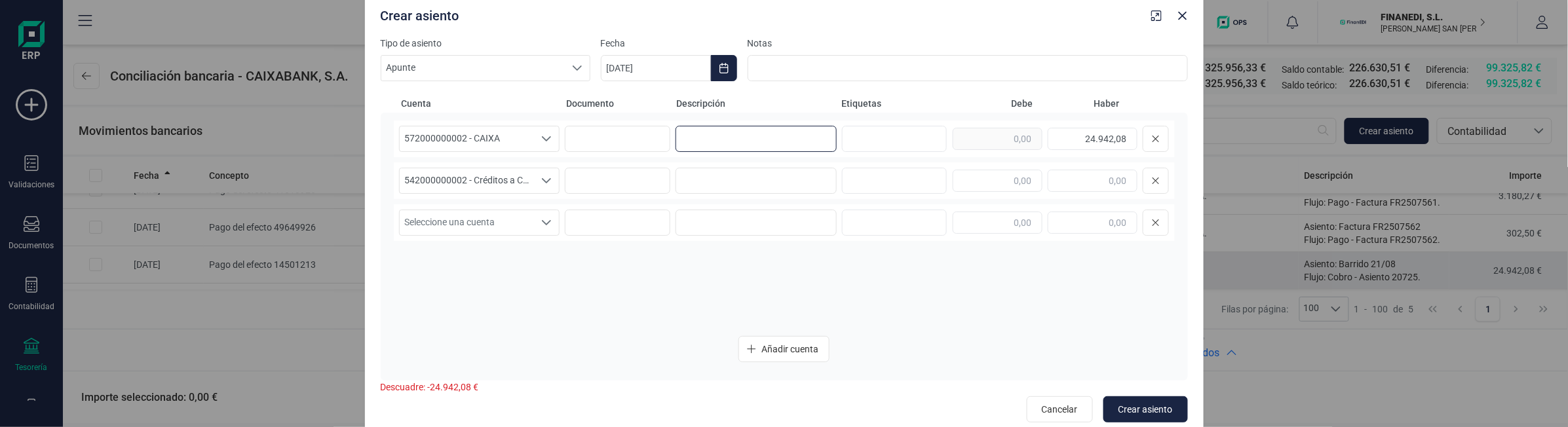
click at [759, 136] on input at bounding box center [757, 138] width 161 height 26
type input "Barrido 25/08"
drag, startPoint x: 1079, startPoint y: 135, endPoint x: 1141, endPoint y: 134, distance: 62.0
click at [1141, 134] on div "24.942,08" at bounding box center [1061, 138] width 216 height 26
paste input "10.672,80"
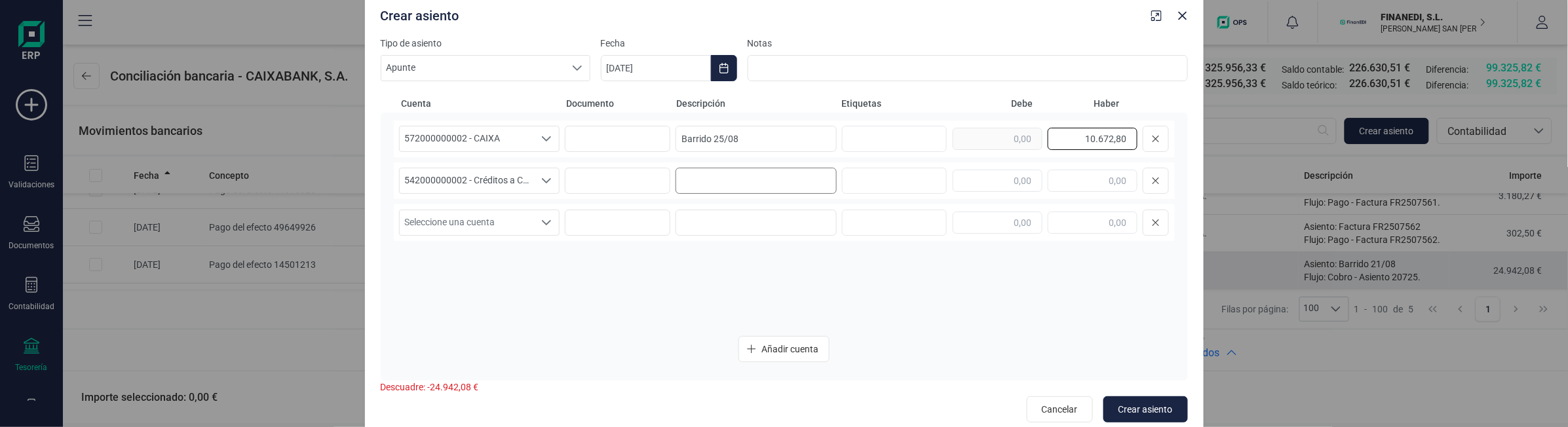
type input "10.672,80"
click at [700, 183] on input at bounding box center [757, 180] width 161 height 26
type input "Barrido 25/08"
click at [1076, 175] on input "text" at bounding box center [1092, 180] width 89 height 22
paste input "10.672,80"
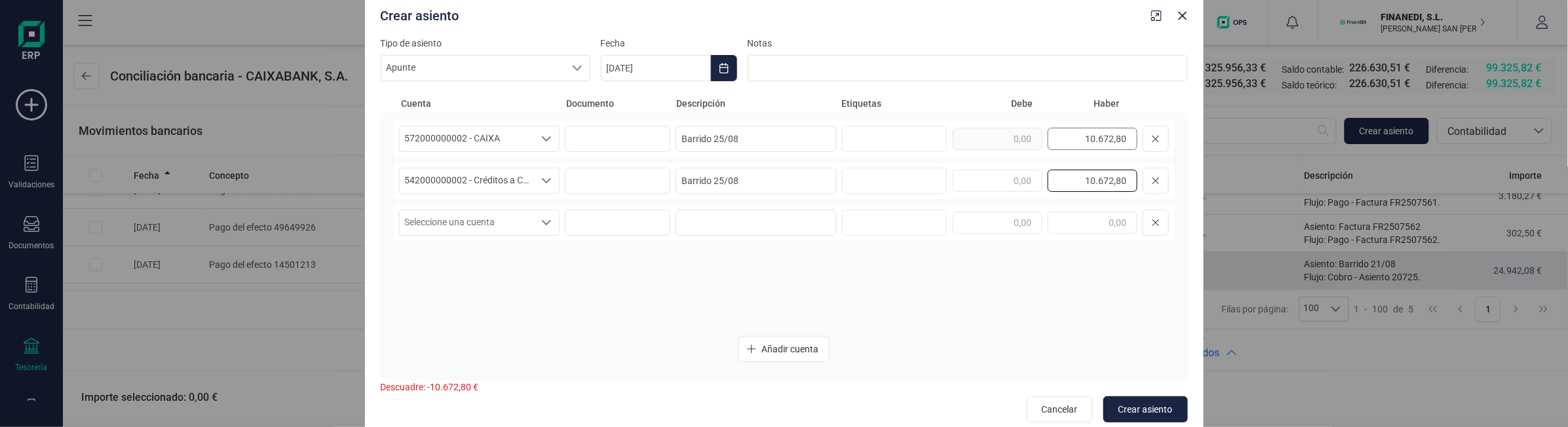
type input "10.672,80"
drag, startPoint x: 1107, startPoint y: 133, endPoint x: 1141, endPoint y: 133, distance: 34.0
click at [1141, 133] on div "10.672,80" at bounding box center [1061, 138] width 216 height 26
drag, startPoint x: 1086, startPoint y: 145, endPoint x: 1129, endPoint y: 141, distance: 43.2
click at [1129, 141] on input "10.672,80" at bounding box center [1092, 138] width 89 height 22
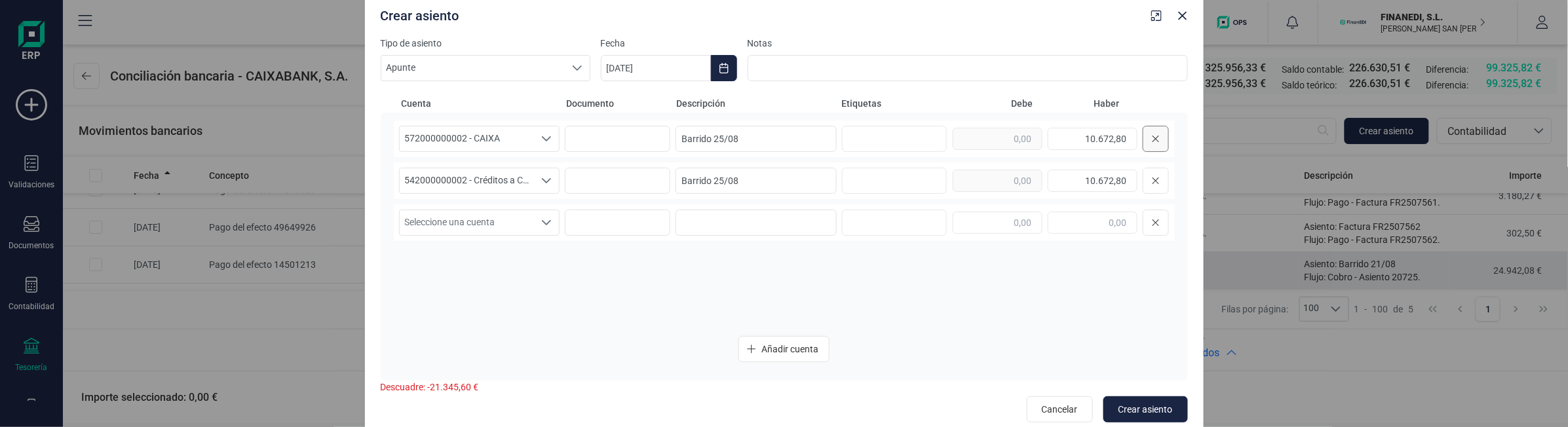
click at [1152, 138] on icon at bounding box center [1156, 138] width 8 height 10
click at [480, 178] on span "Seleccione una cuenta" at bounding box center [467, 180] width 135 height 25
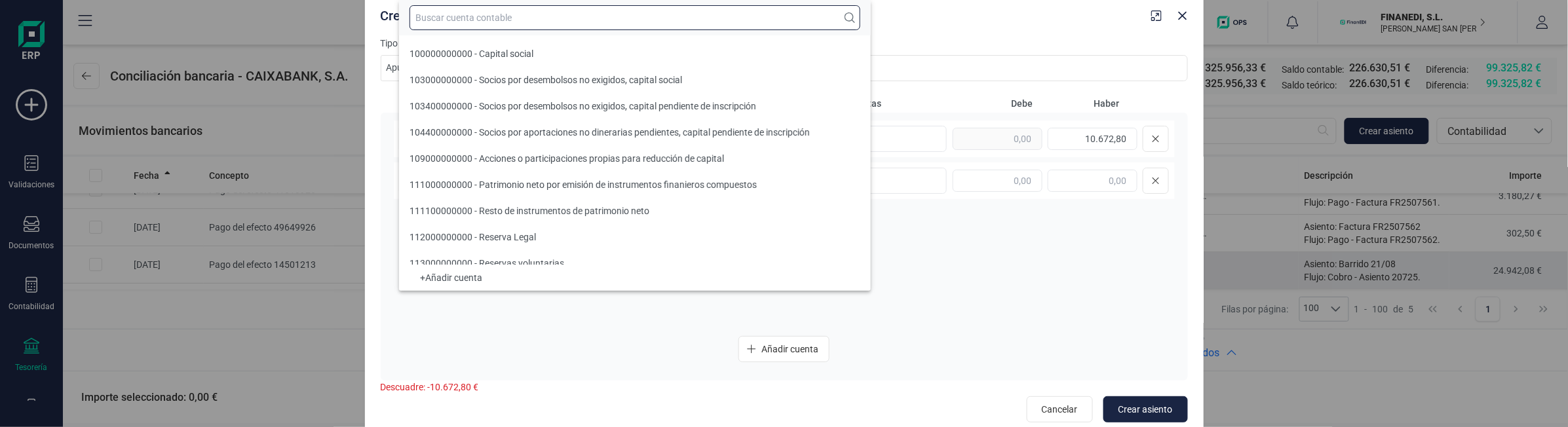
click at [507, 25] on input "text" at bounding box center [635, 17] width 451 height 25
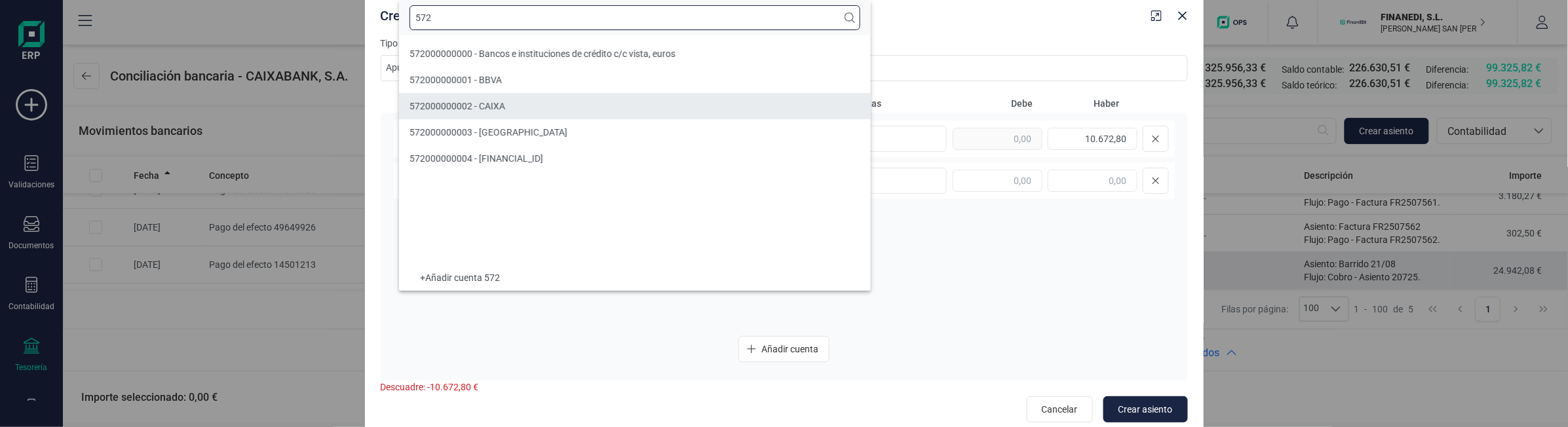
type input "572"
click at [455, 109] on span "572000000002 - CAIXA" at bounding box center [457, 106] width 96 height 10
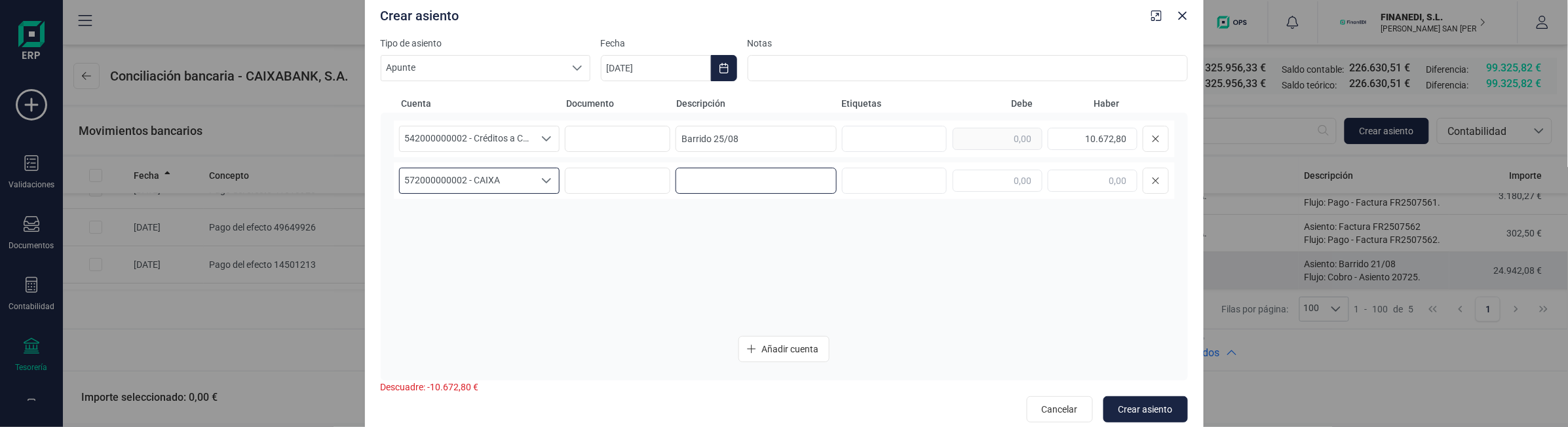
click at [712, 180] on input at bounding box center [757, 180] width 161 height 26
drag, startPoint x: 754, startPoint y: 127, endPoint x: 629, endPoint y: 144, distance: 126.2
click at [629, 144] on div "542000000002 - Créditos a CP - Financiación Fondo Finanedi 542000000002 - Crédi…" at bounding box center [784, 138] width 781 height 36
click at [705, 177] on input at bounding box center [757, 180] width 161 height 26
paste input "Barrido 25/08"
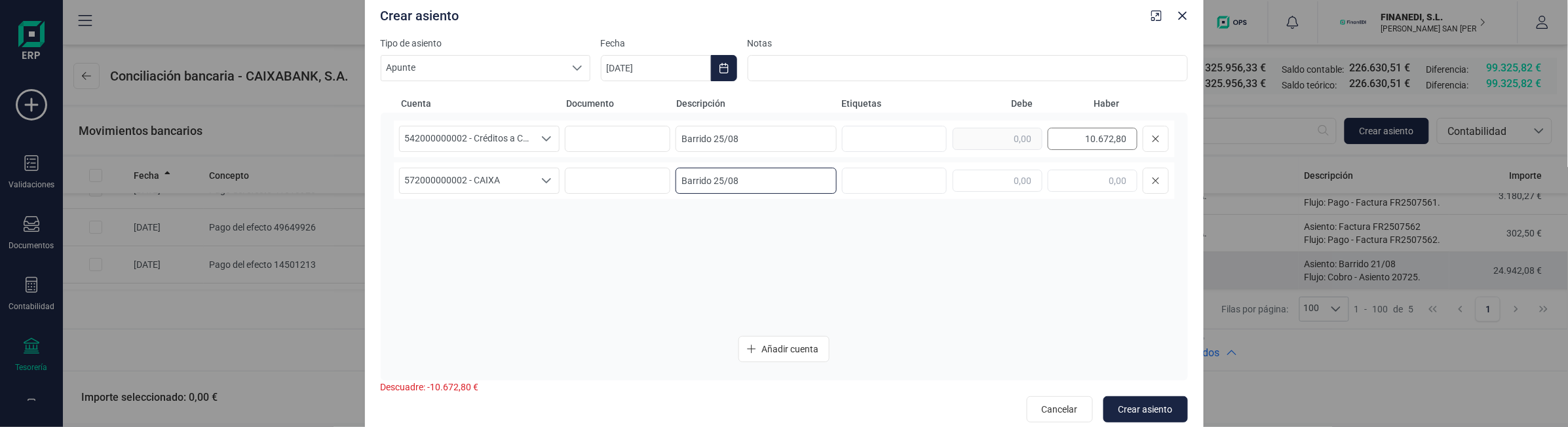
type input "Barrido 25/08"
drag, startPoint x: 1114, startPoint y: 144, endPoint x: 1181, endPoint y: 154, distance: 67.7
click at [1181, 154] on div "542000000002 - Créditos a CP - Financiación Fondo Finanedi 542000000002 - Crédi…" at bounding box center [784, 246] width 807 height 268
click at [1006, 181] on input "text" at bounding box center [997, 180] width 89 height 22
paste input "10.672,80"
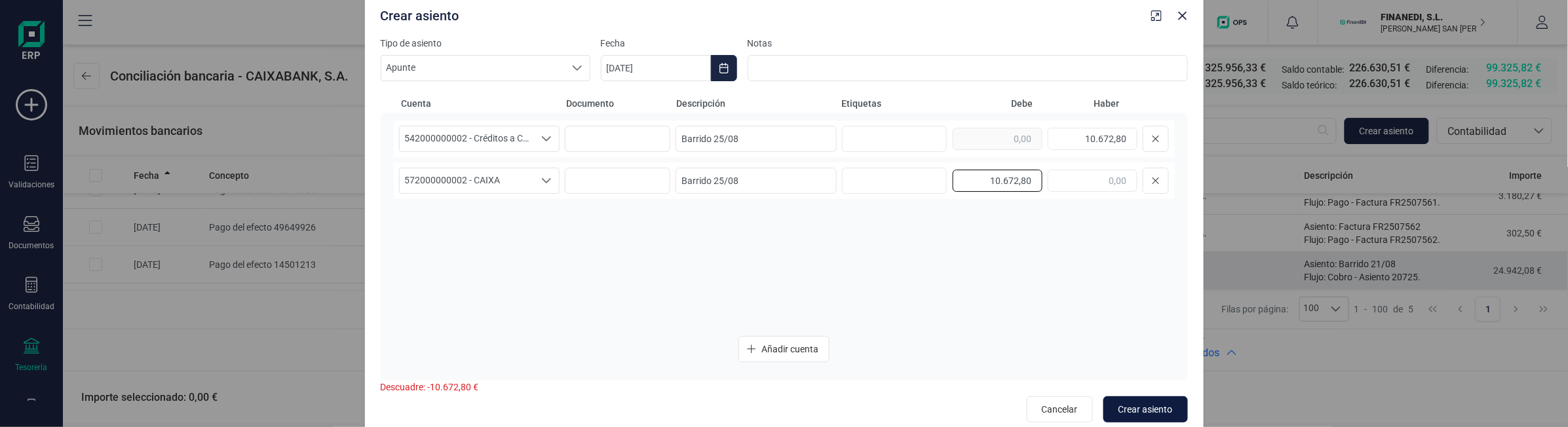
type input "10.672,80"
click at [1136, 403] on span "Crear asiento" at bounding box center [1145, 409] width 55 height 13
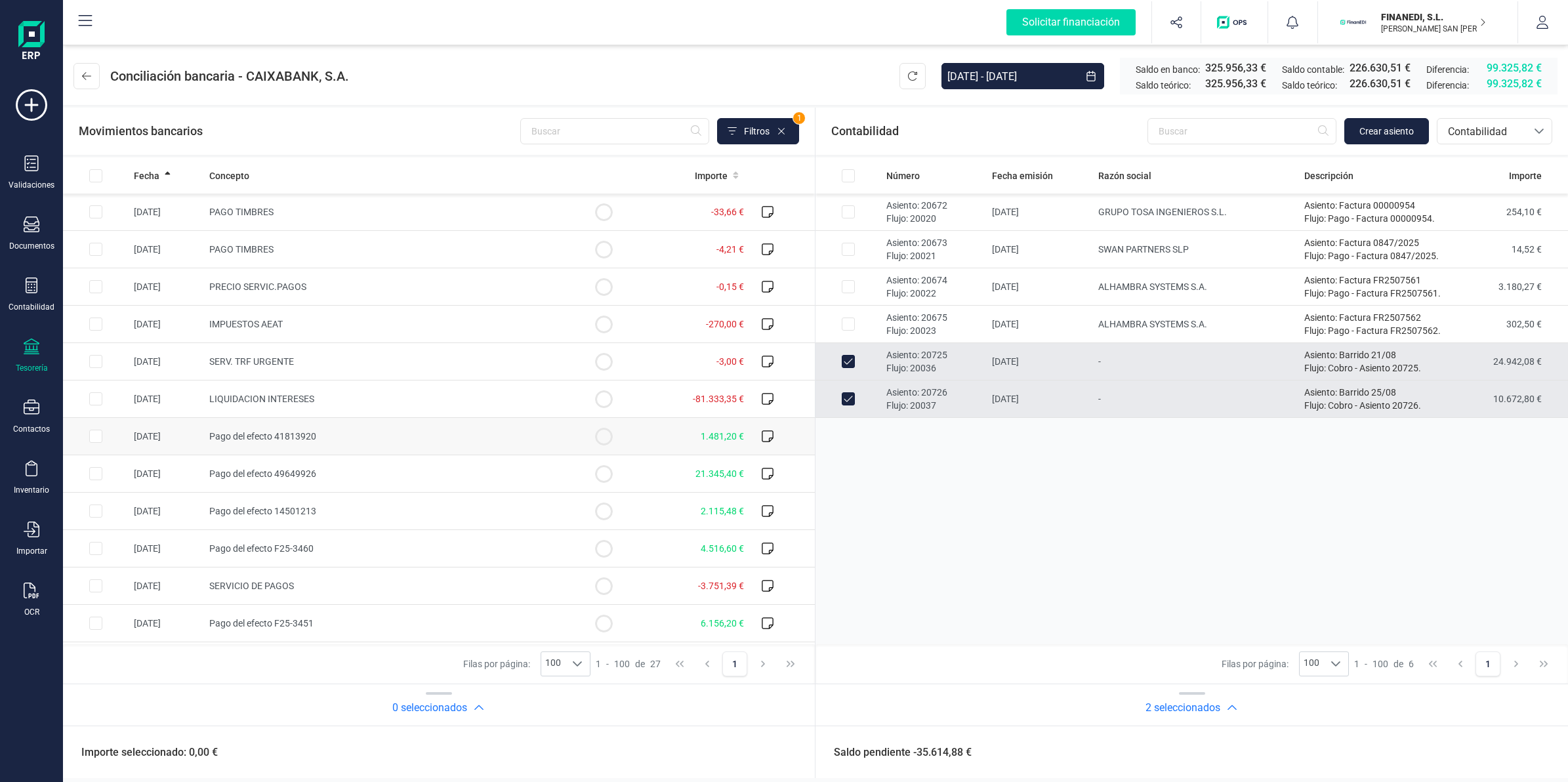
click at [286, 441] on span "Pago del efecto 41813920" at bounding box center [262, 436] width 107 height 10
checkbox input "true"
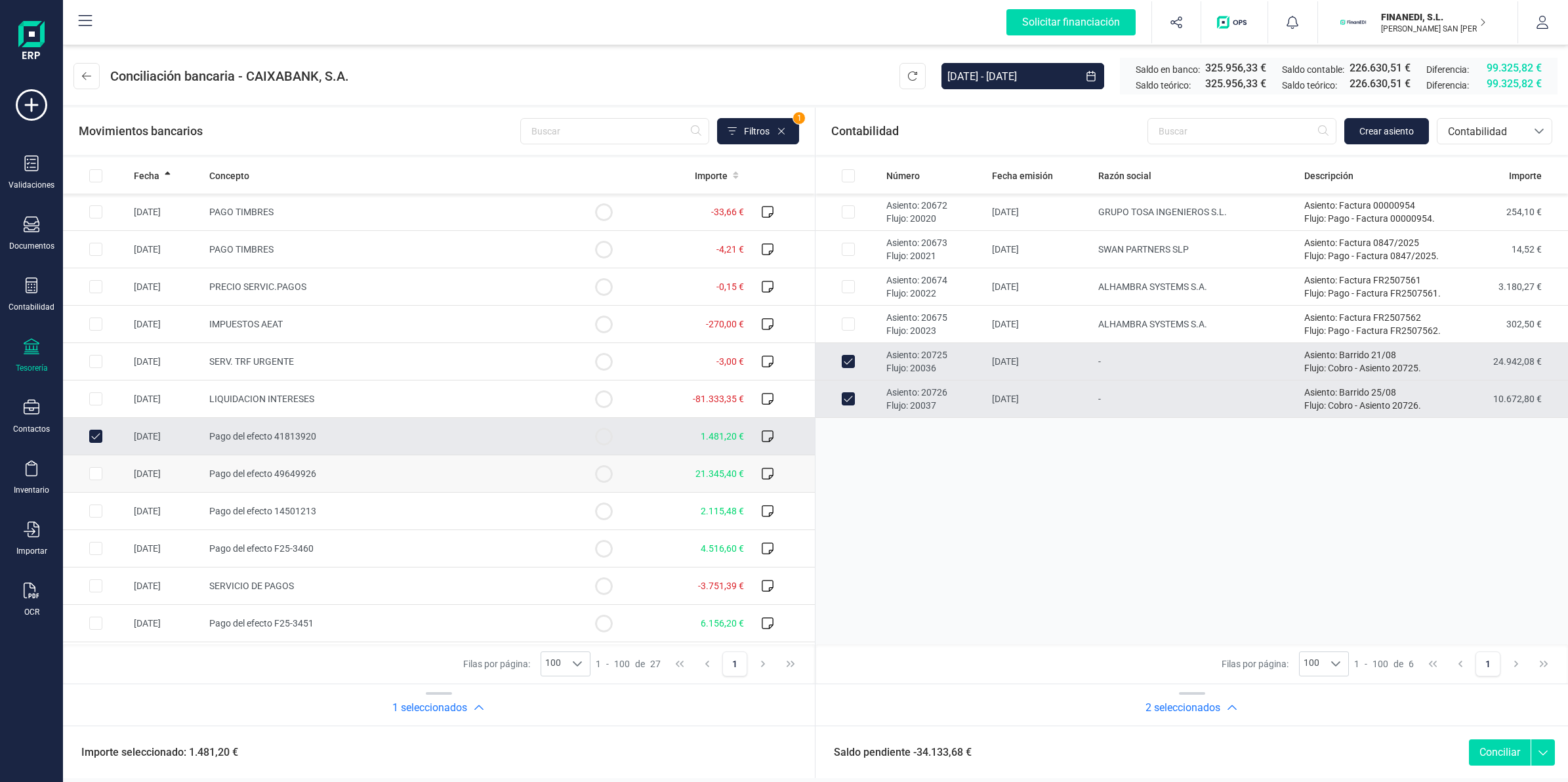
click at [286, 475] on span "Pago del efecto 49649926" at bounding box center [262, 473] width 107 height 10
checkbox input "true"
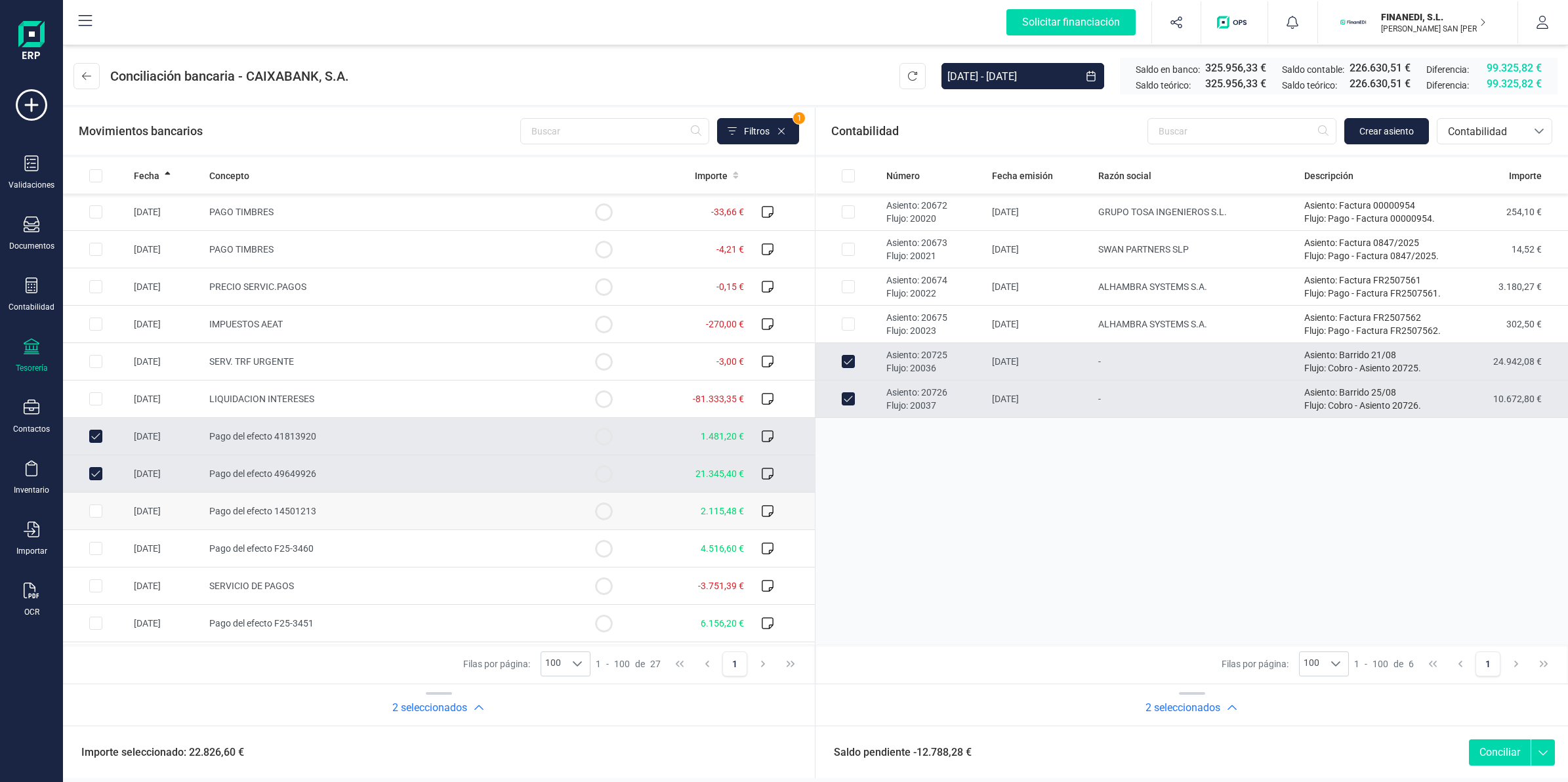
click at [284, 506] on span "Pago del efecto 14501213" at bounding box center [262, 510] width 107 height 10
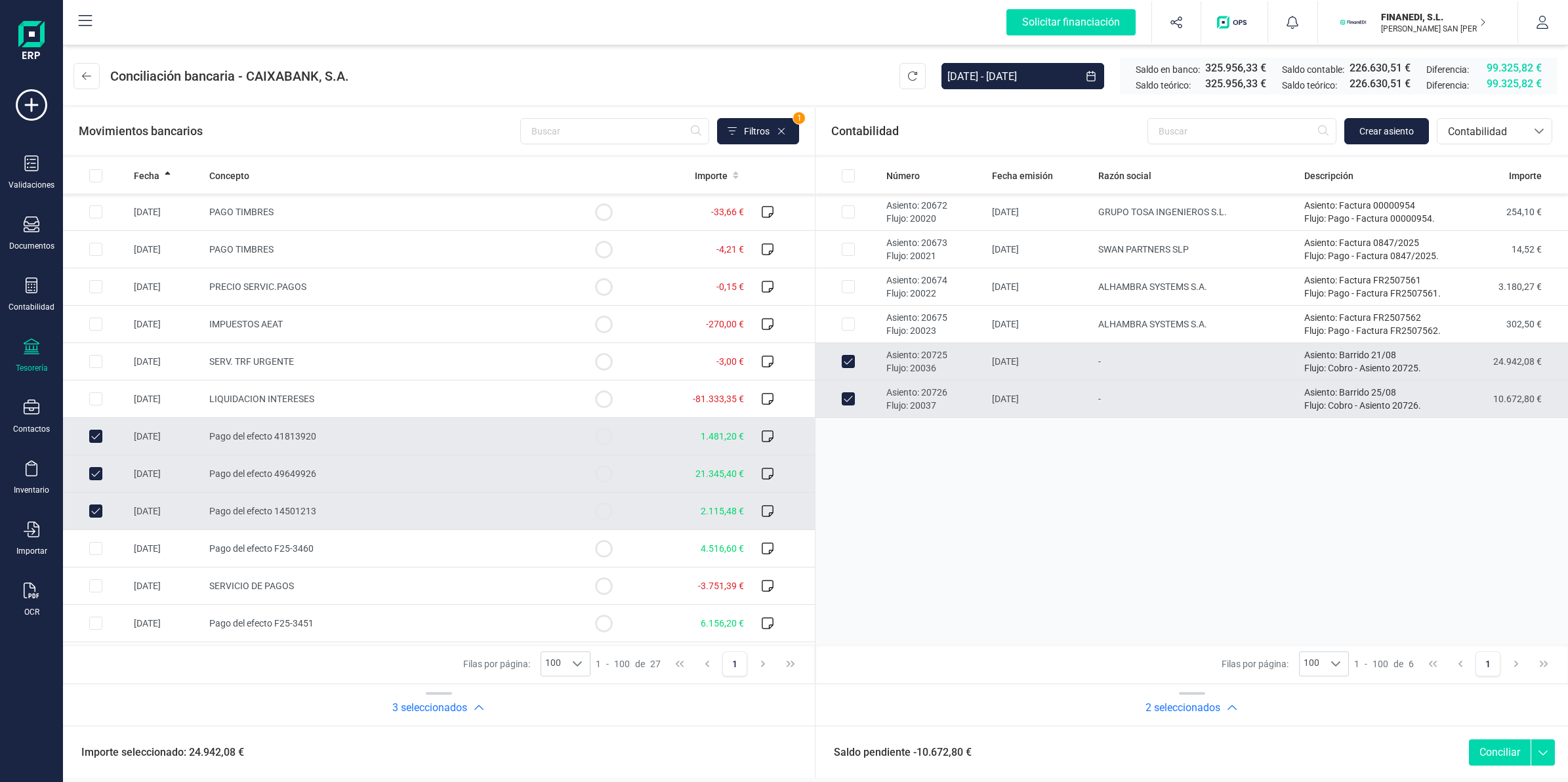
click at [277, 528] on td "Pago del efecto 14501213" at bounding box center [387, 511] width 368 height 37
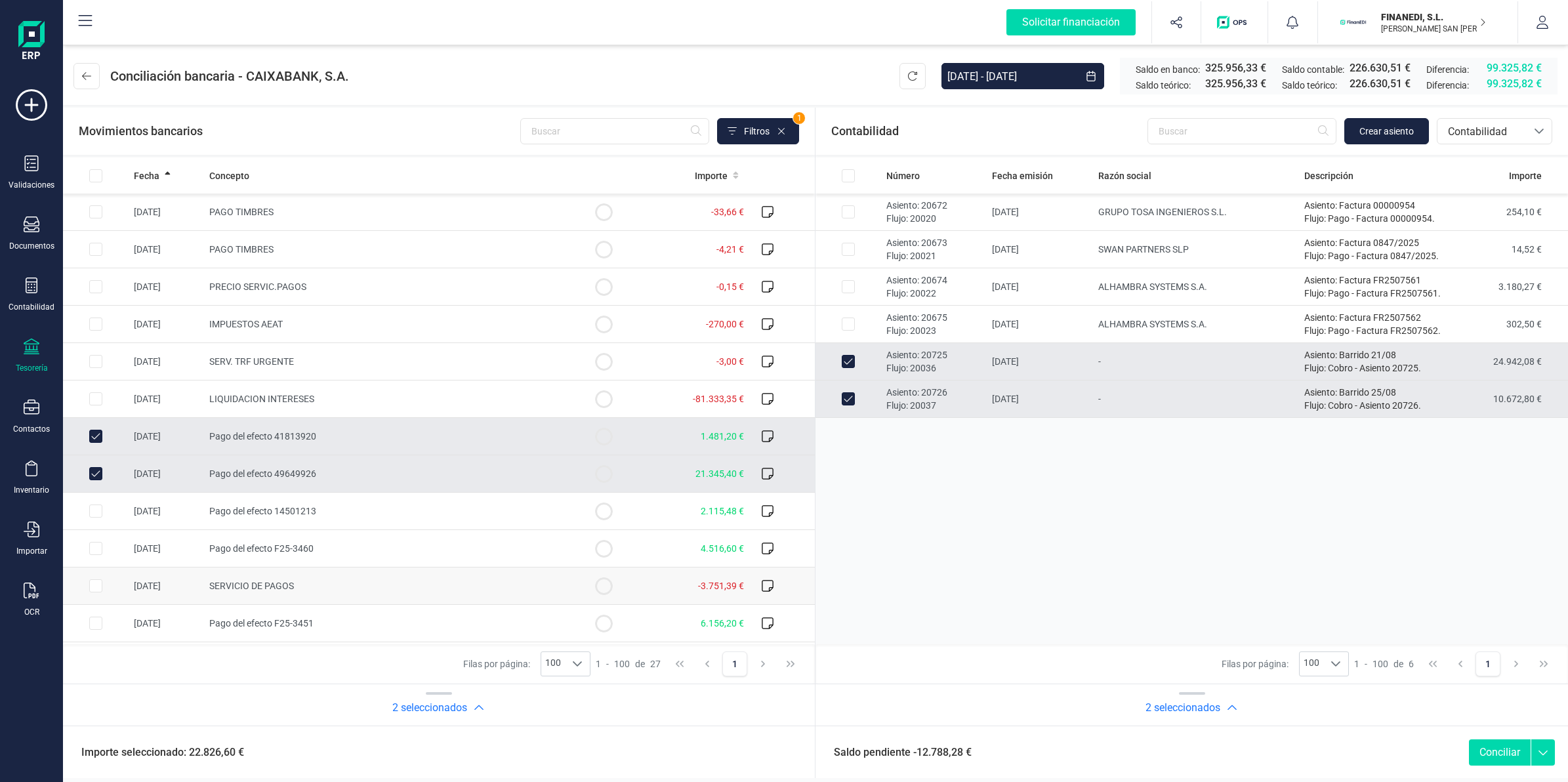
click at [263, 579] on td "SERVICIO DE PAGOS" at bounding box center [387, 586] width 368 height 37
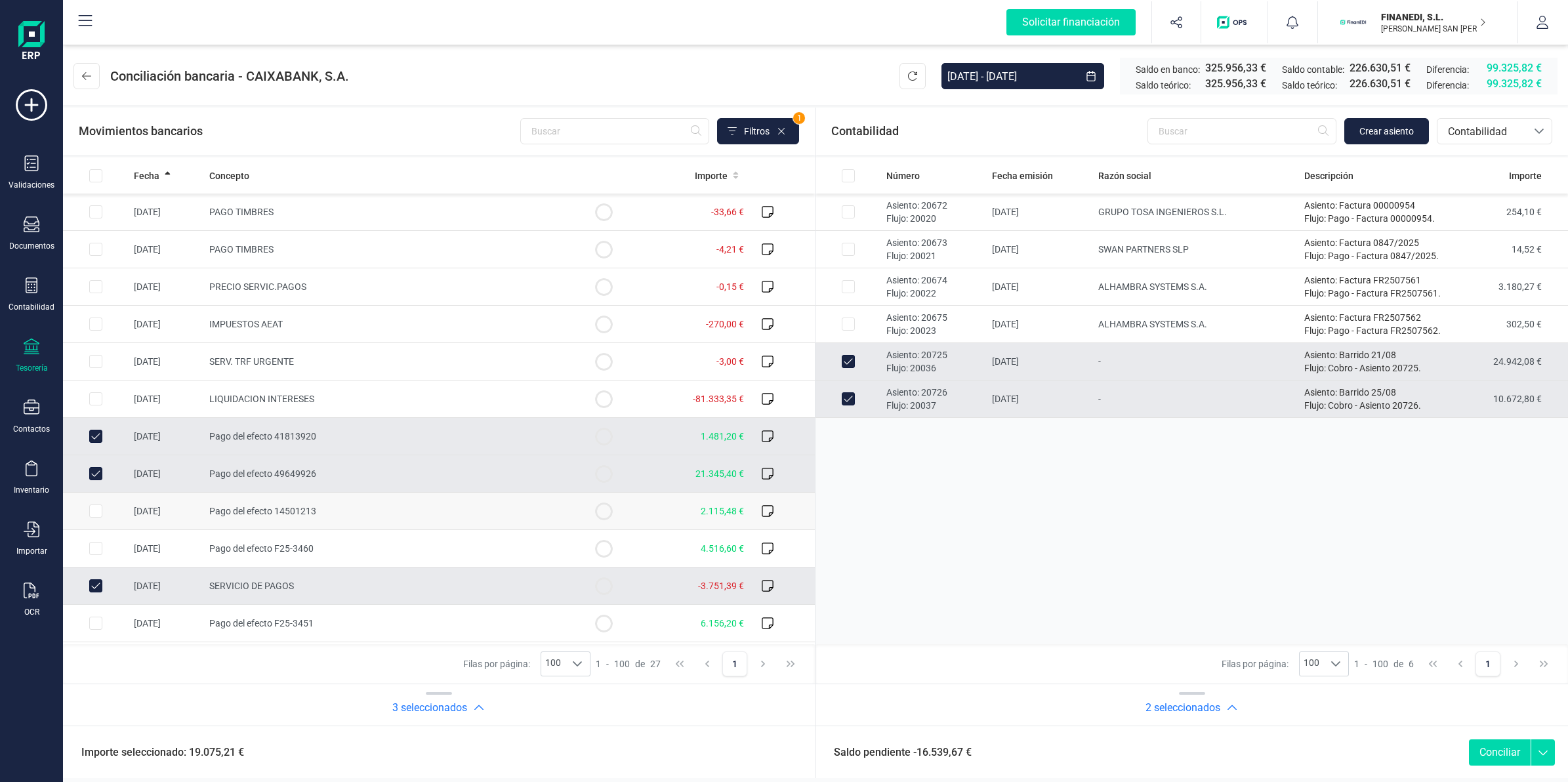
click at [263, 559] on td "Pago del efecto F25-3460" at bounding box center [387, 548] width 368 height 37
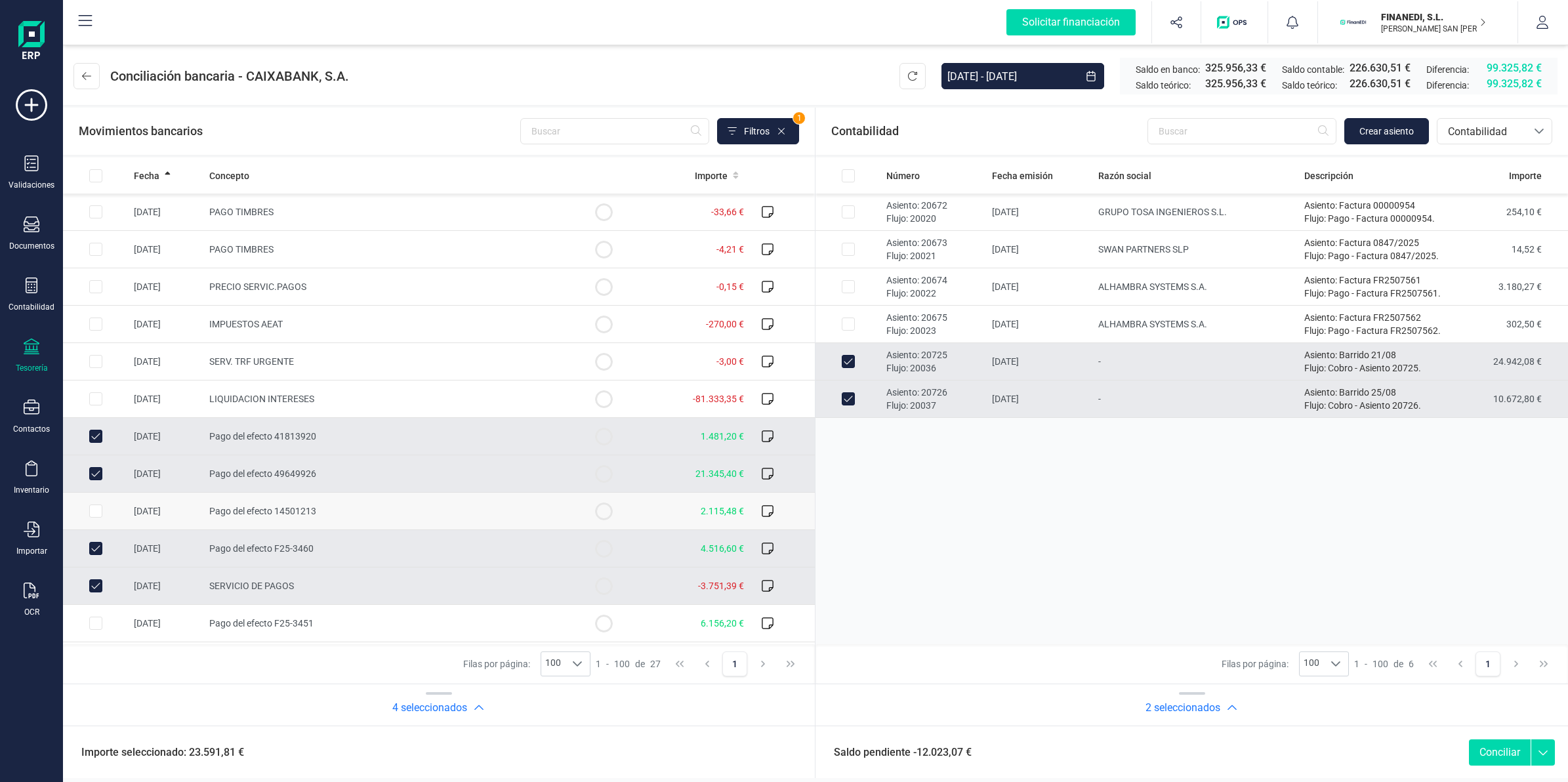
click at [276, 518] on td "Pago del efecto 14501213" at bounding box center [387, 511] width 368 height 37
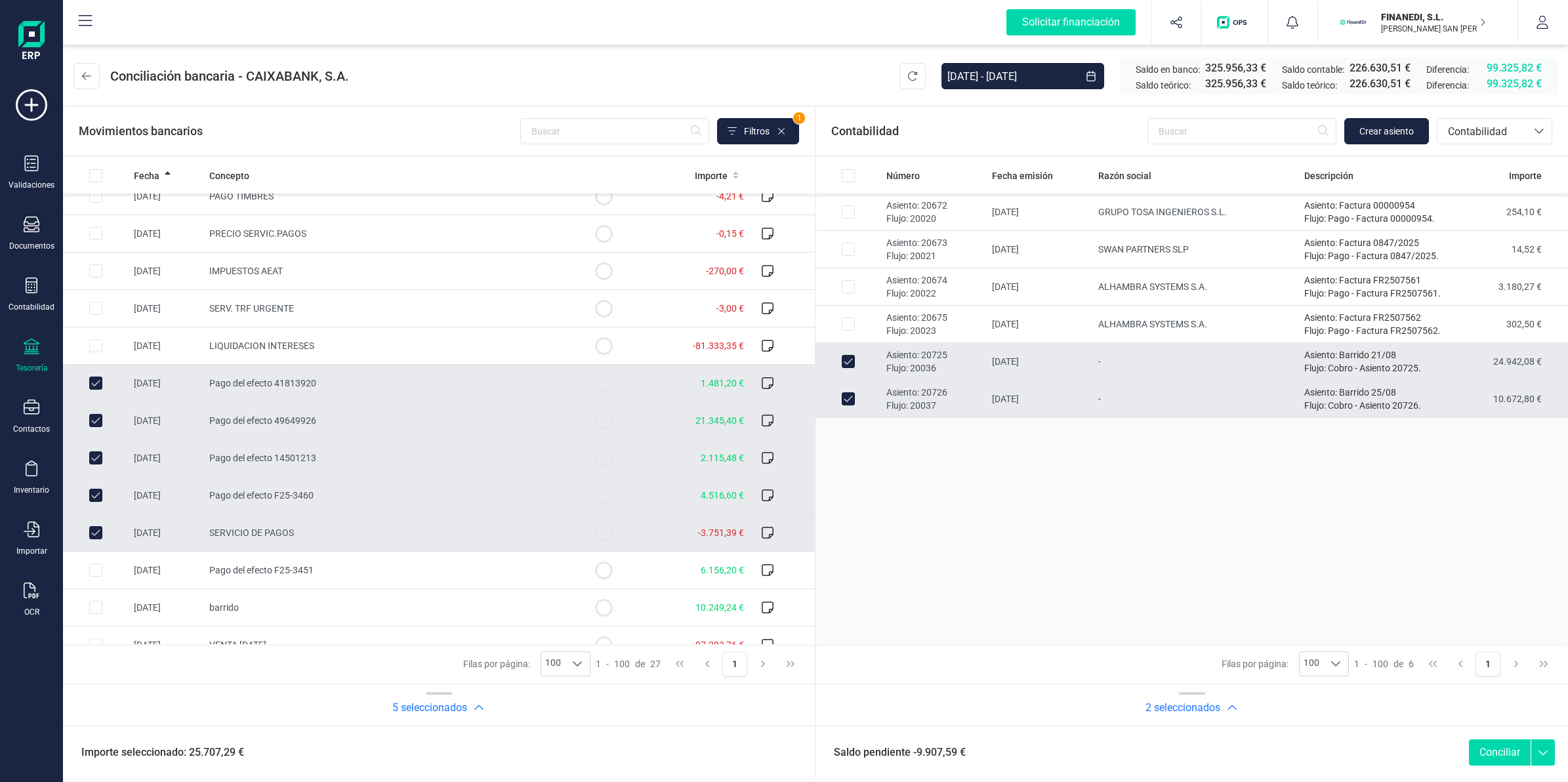
scroll to position [82, 0]
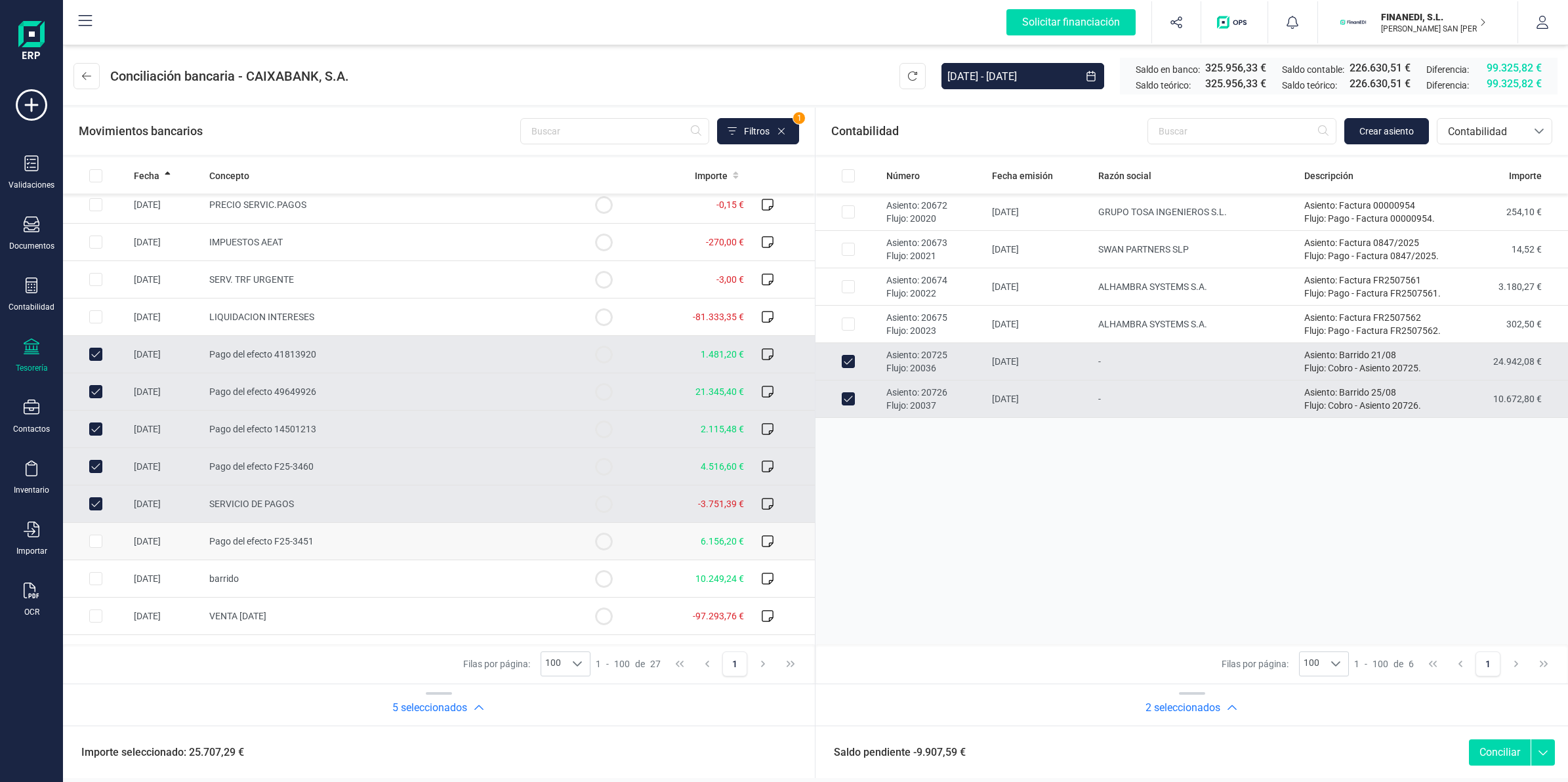
click at [377, 541] on td "Pago del efecto F25-3451" at bounding box center [387, 541] width 368 height 37
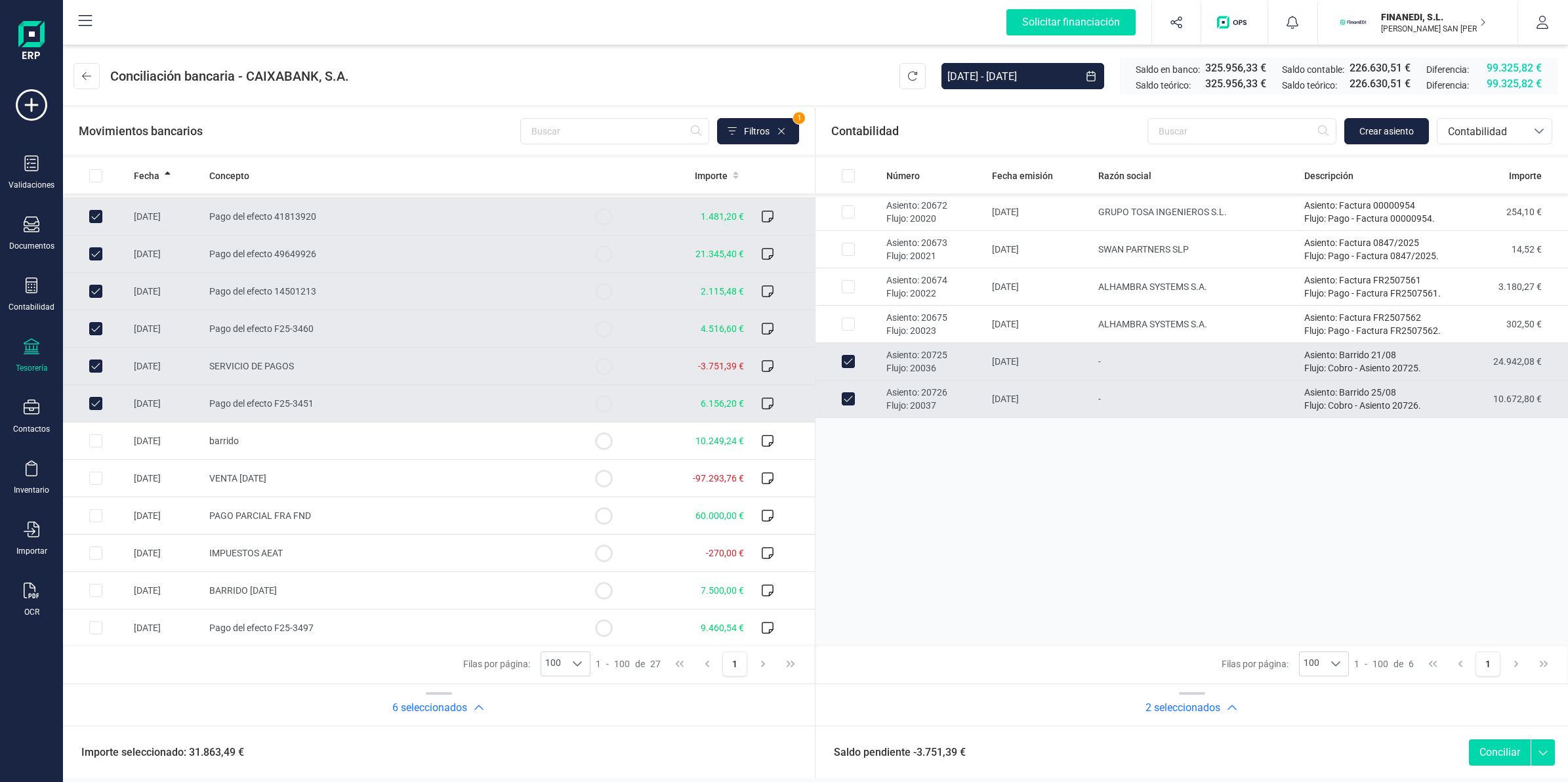
scroll to position [246, 0]
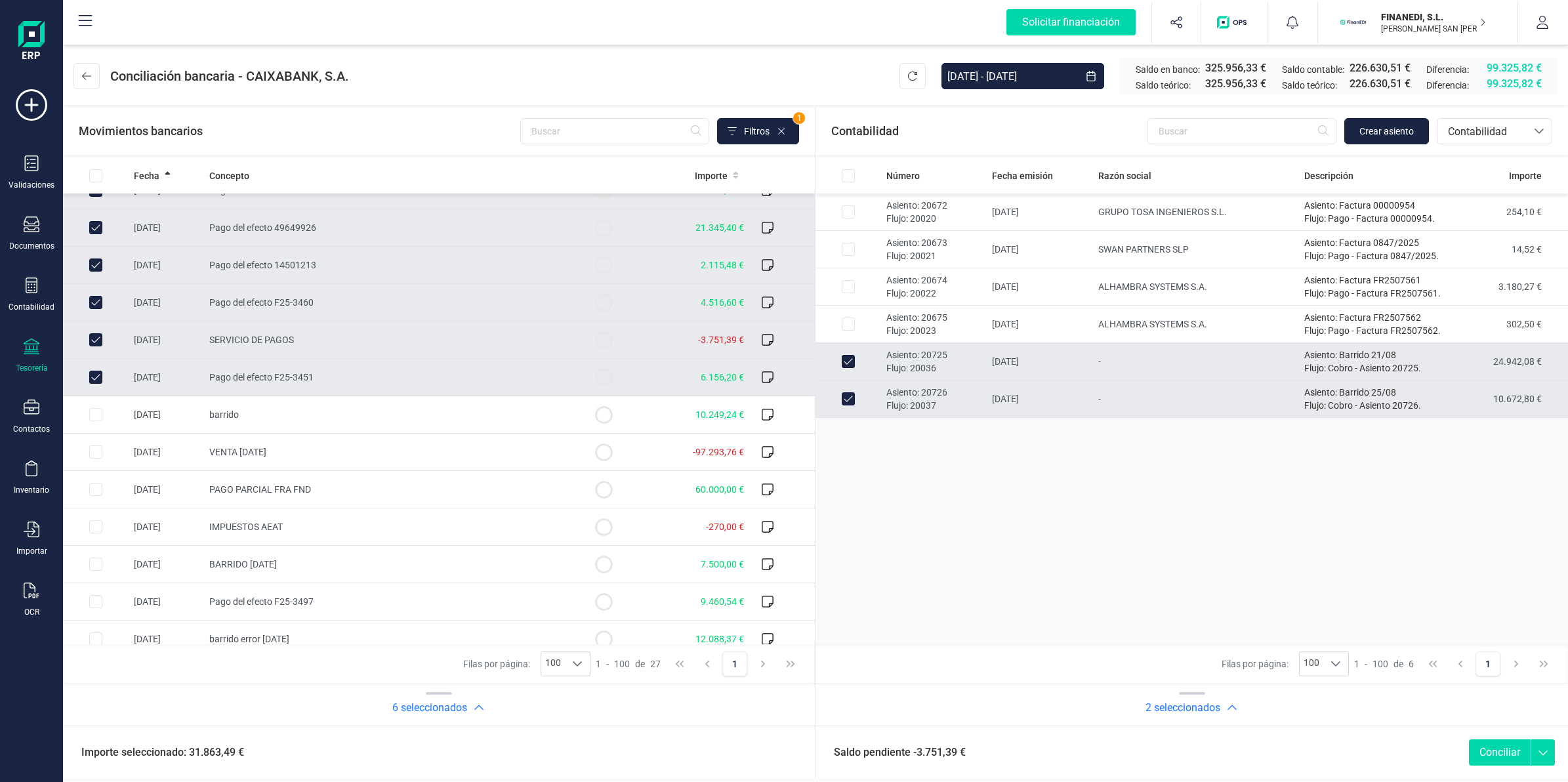
click at [330, 345] on td "SERVICIO DE PAGOS" at bounding box center [387, 340] width 368 height 37
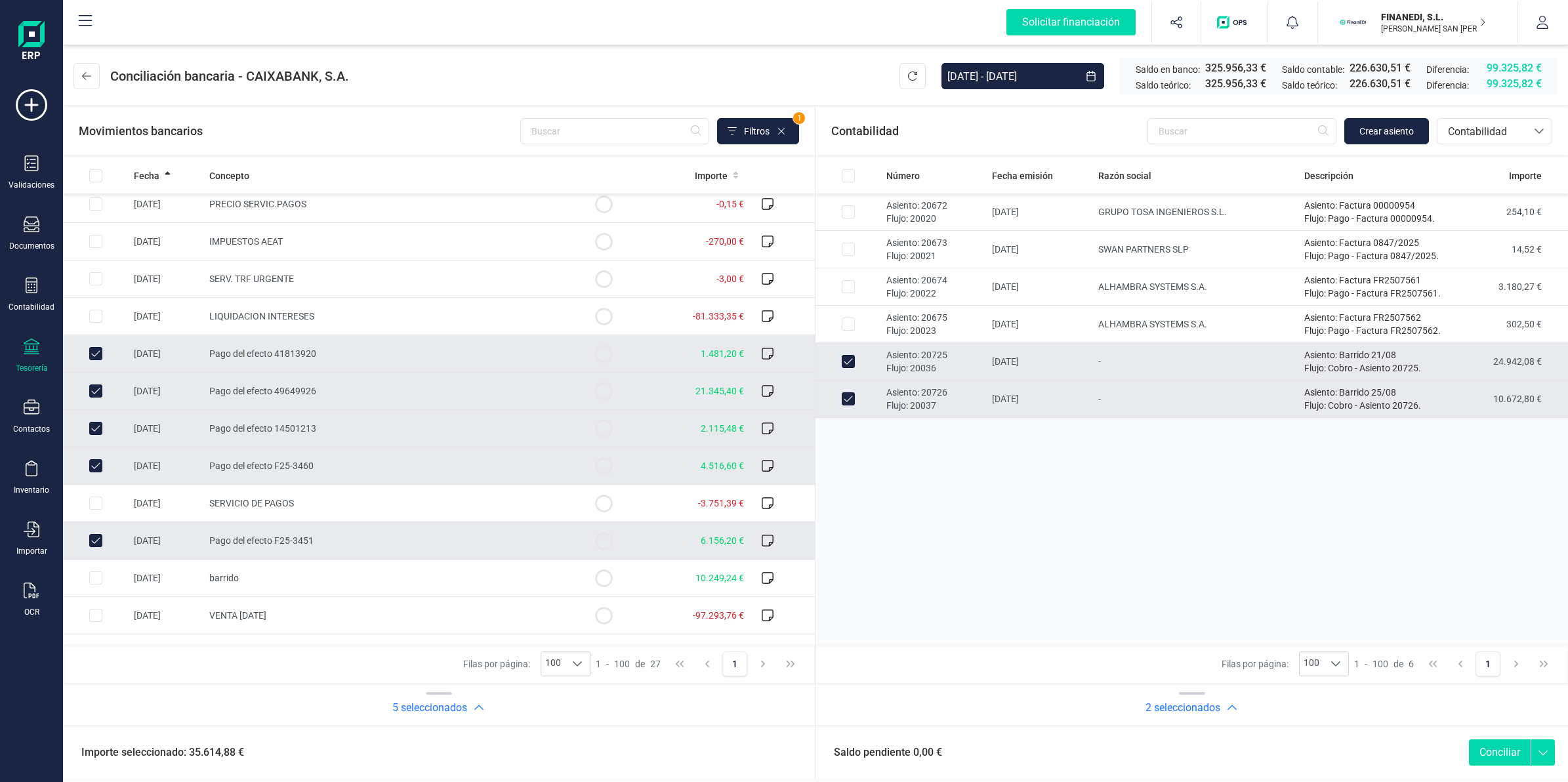
scroll to position [82, 0]
click at [1494, 748] on button "Conciliar" at bounding box center [1500, 752] width 62 height 26
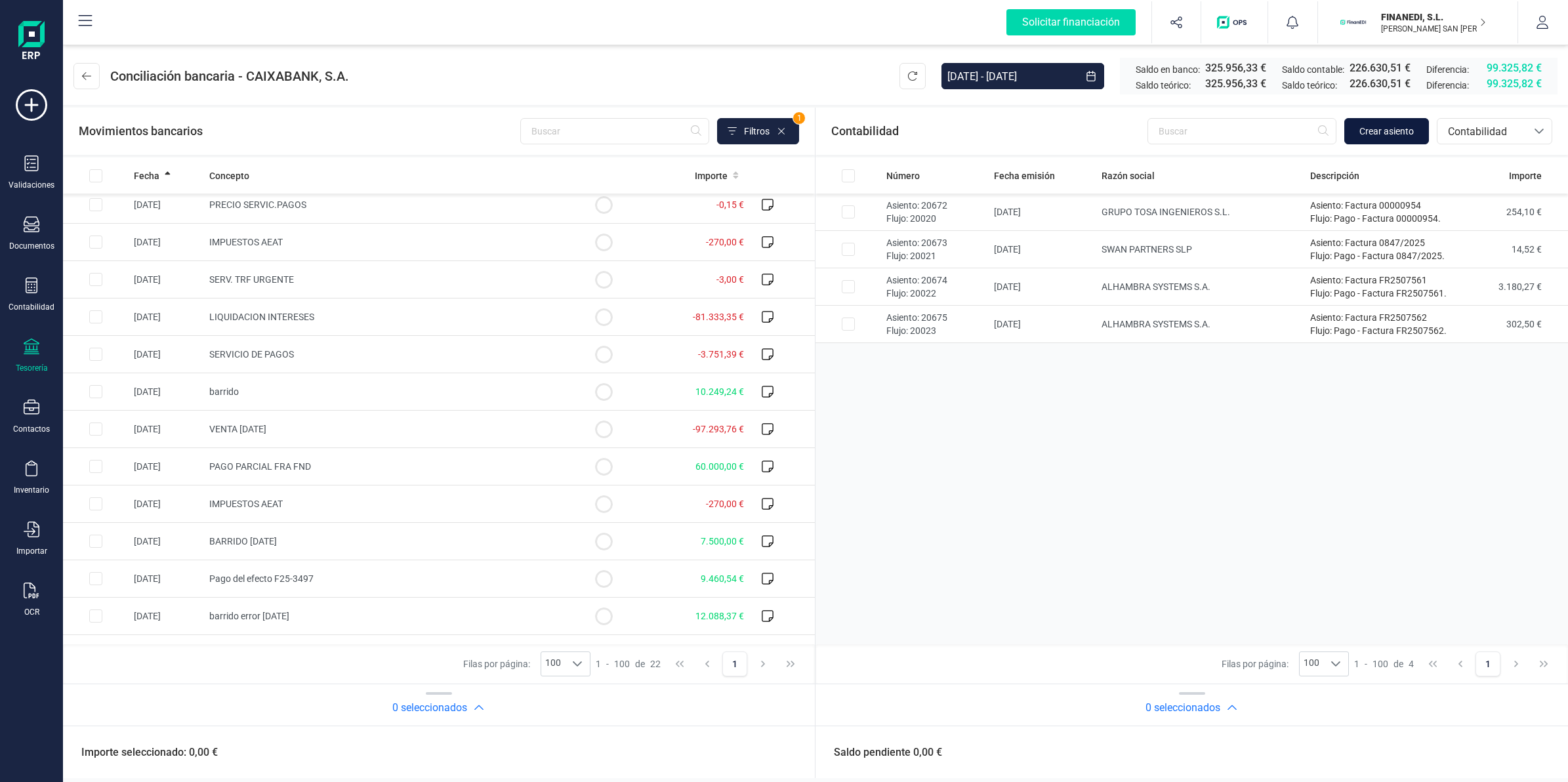
click at [1378, 135] on span "Crear asiento" at bounding box center [1386, 131] width 55 height 13
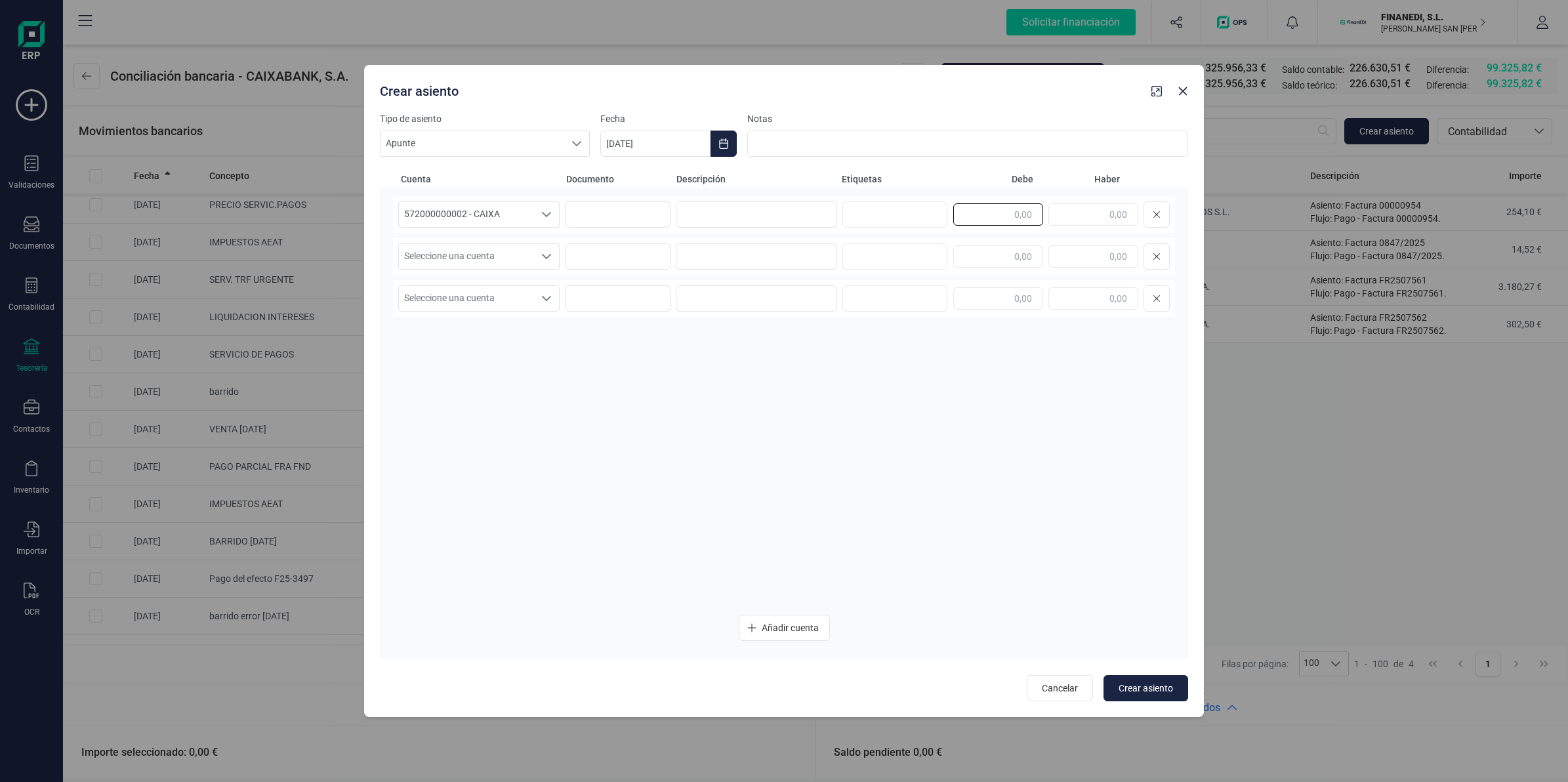
click at [1024, 217] on input "text" at bounding box center [998, 215] width 90 height 22
paste input "10.249,24"
click at [492, 260] on span "Seleccione una cuenta" at bounding box center [466, 256] width 135 height 25
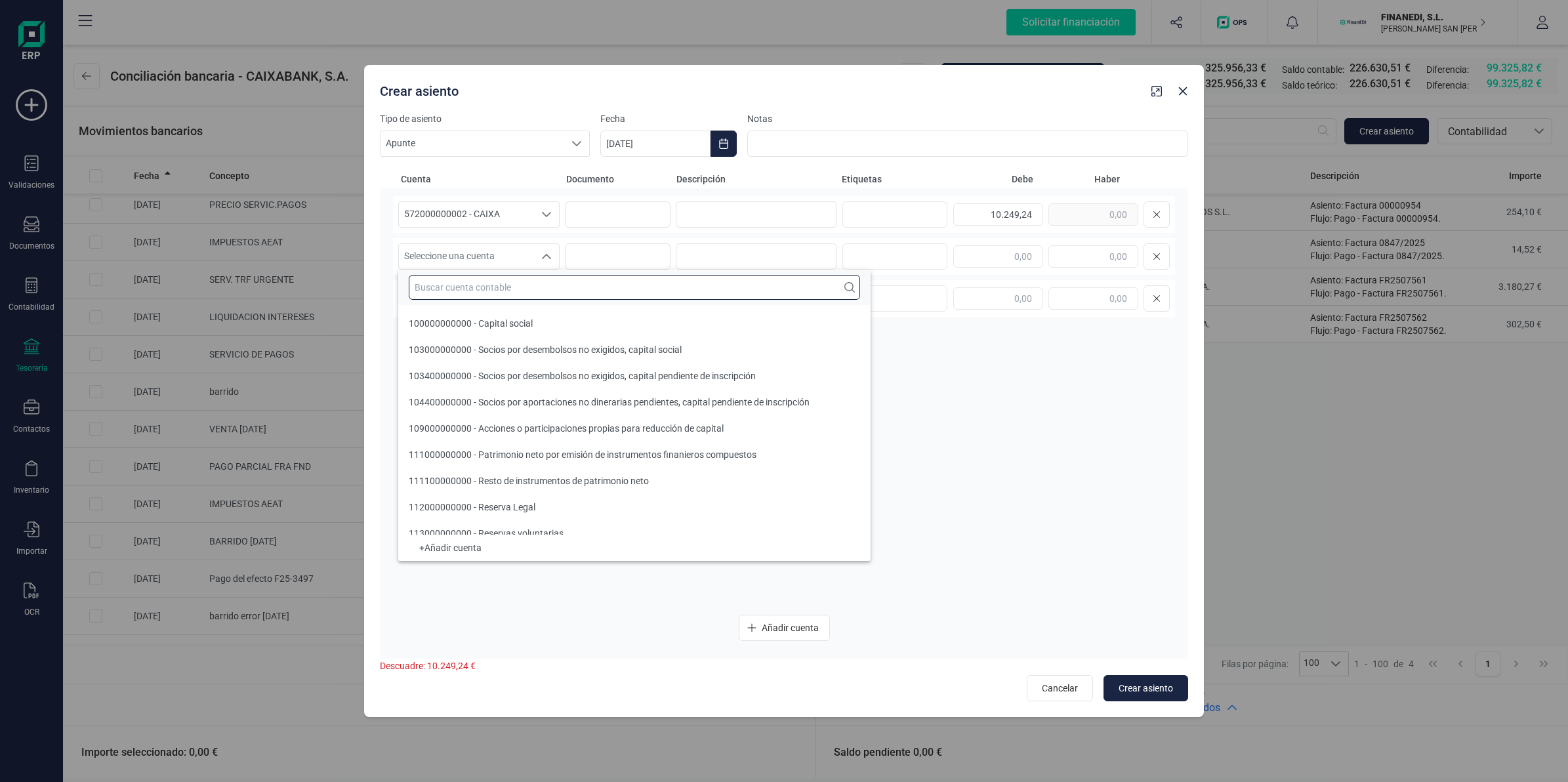
click at [490, 291] on input "text" at bounding box center [635, 287] width 452 height 25
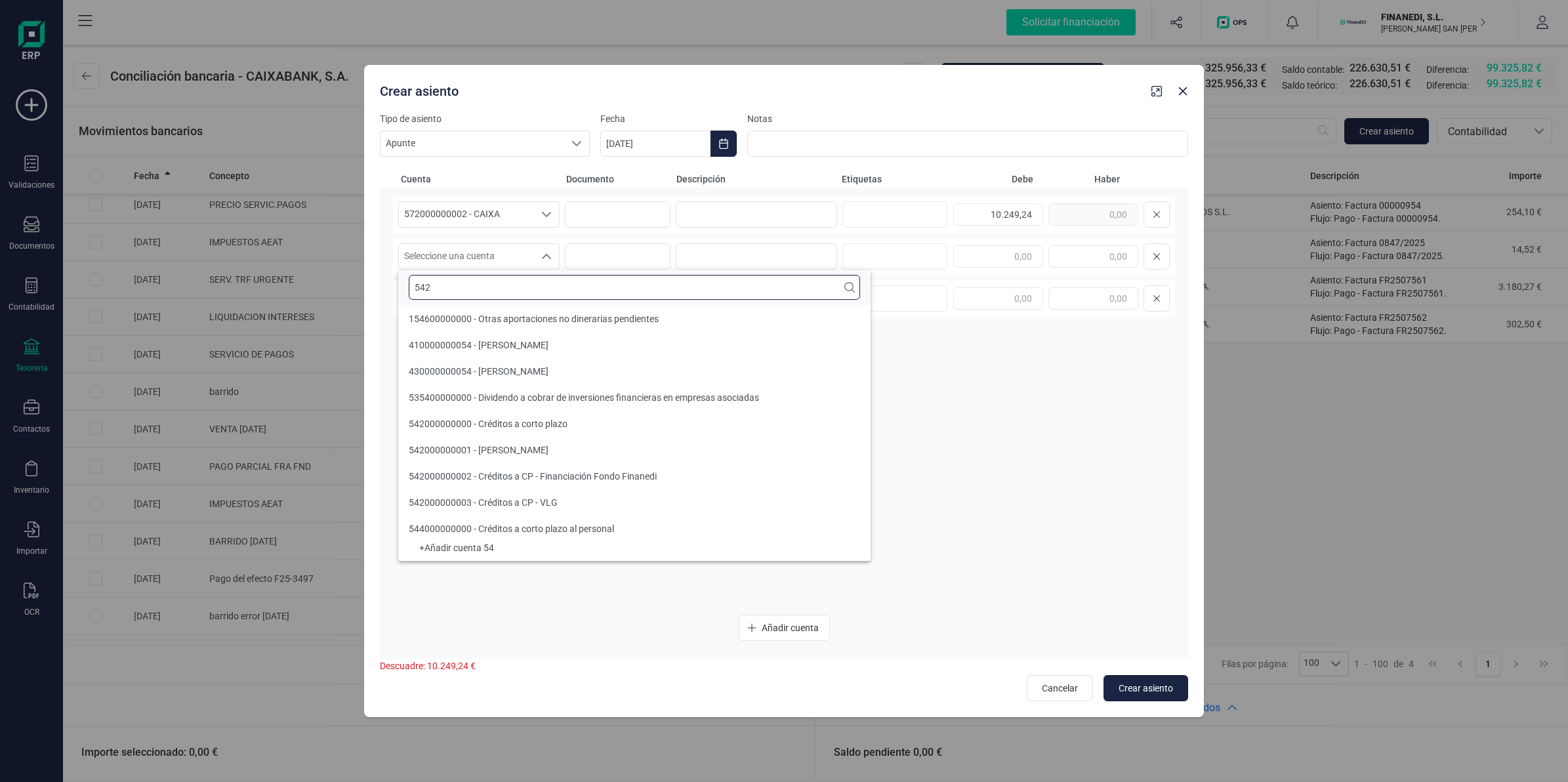
scroll to position [0, 0]
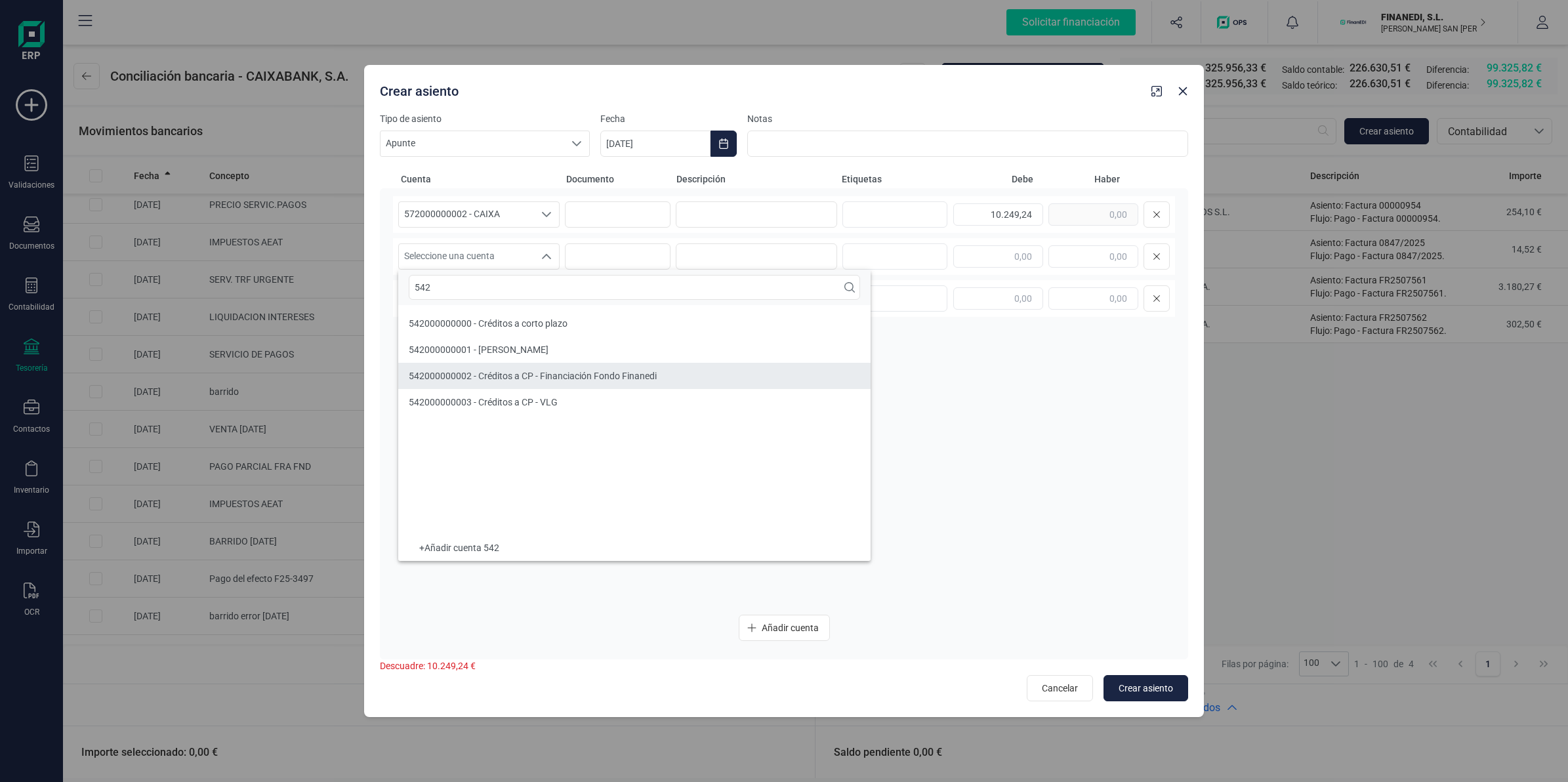
click at [493, 372] on span "542000000002 - Créditos a CP - Financiación Fondo Finanedi" at bounding box center [532, 376] width 248 height 10
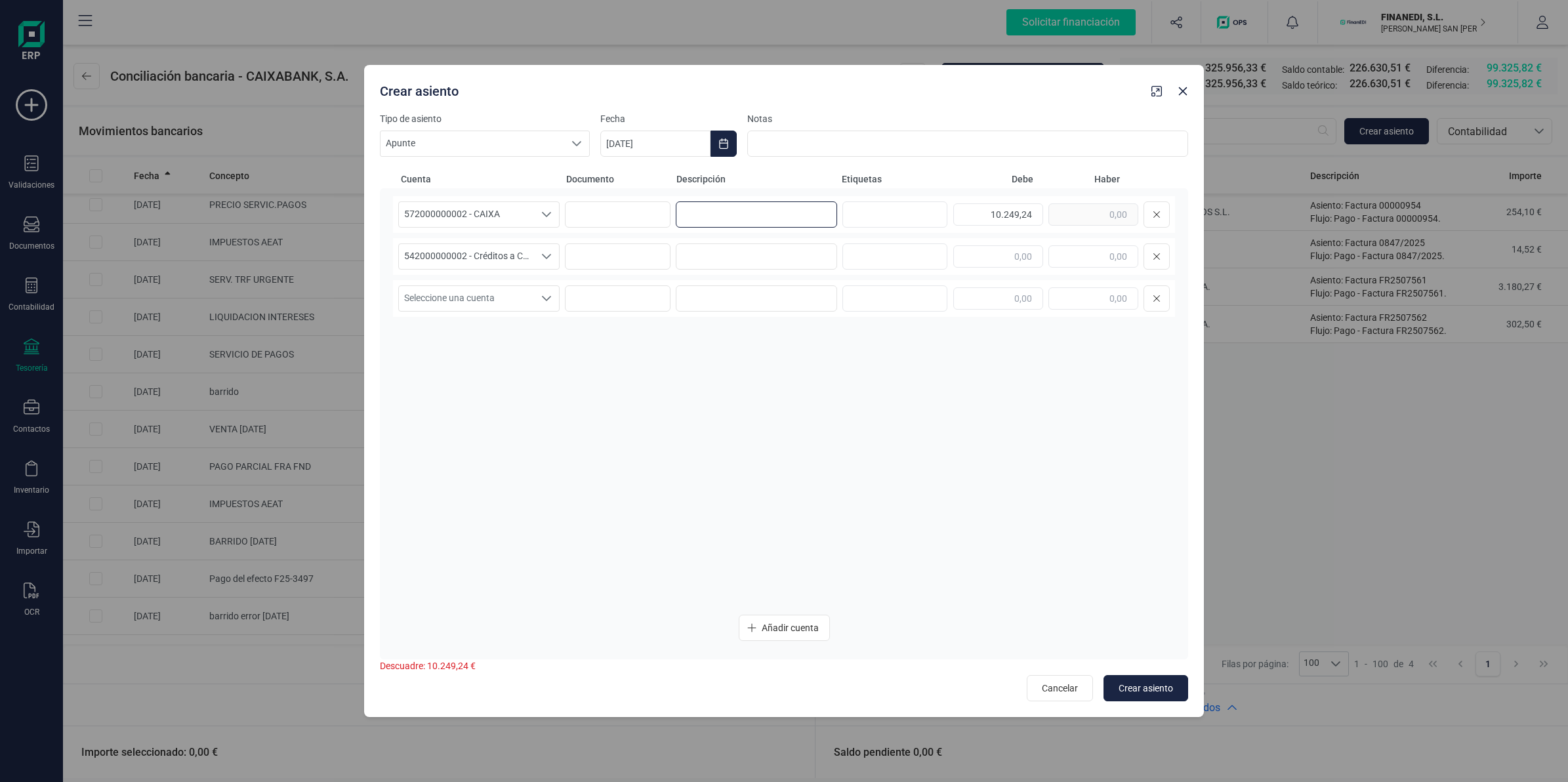
click at [717, 208] on input at bounding box center [757, 214] width 162 height 26
drag, startPoint x: 687, startPoint y: 215, endPoint x: 657, endPoint y: 215, distance: 30.0
click at [659, 215] on div "572000000002 - CAIXA 572000000002 - CAIXA 572000000002 - CAIXA Barrido 28/08 10…" at bounding box center [784, 215] width 782 height 36
click at [729, 254] on input at bounding box center [757, 256] width 162 height 26
paste input "Barrido 28/08"
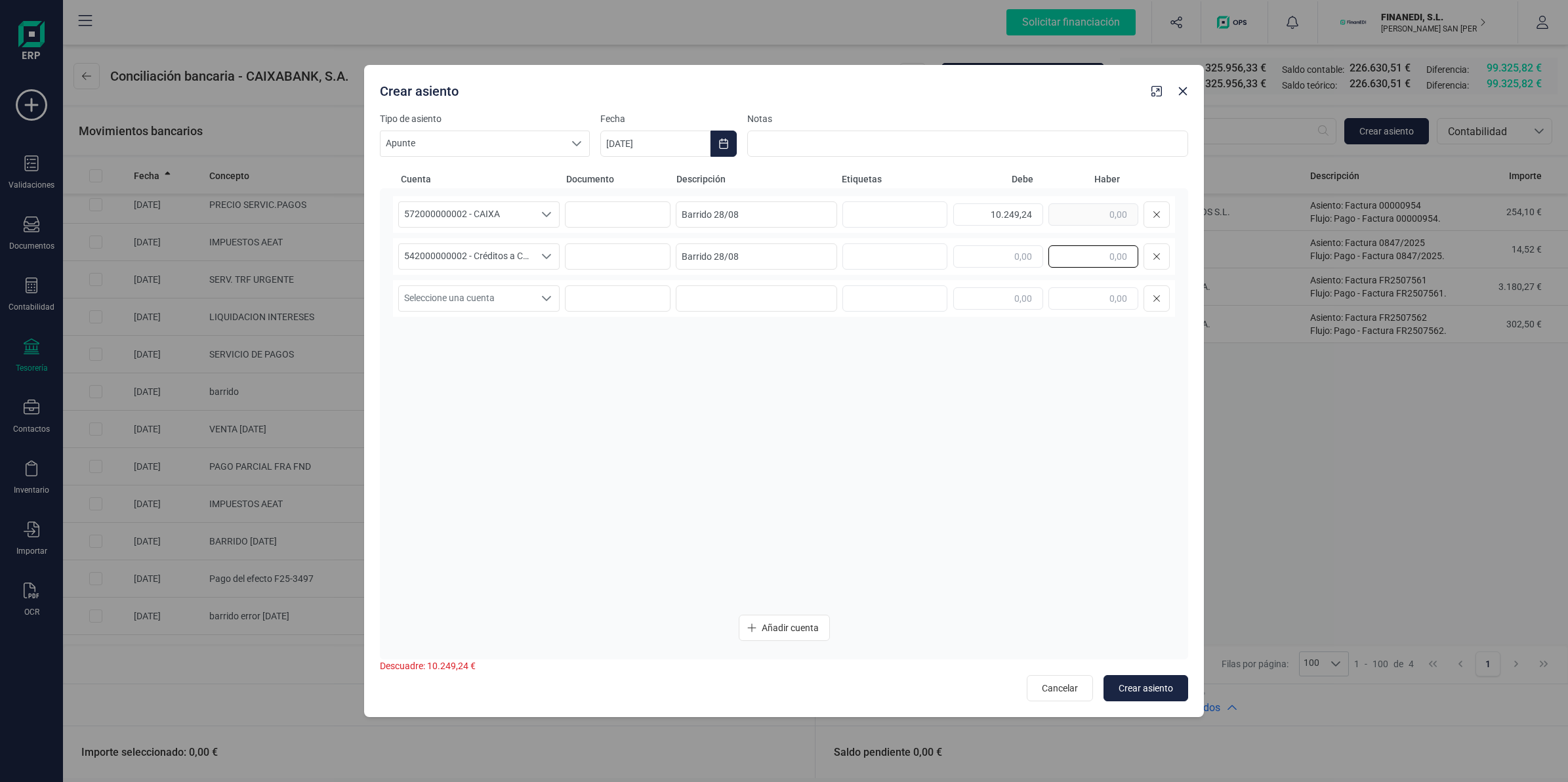
click at [1058, 259] on input "text" at bounding box center [1093, 257] width 90 height 22
paste input "text"
click at [1070, 212] on div "10.249,24" at bounding box center [1061, 214] width 216 height 26
click at [1081, 254] on input "text" at bounding box center [1093, 257] width 90 height 22
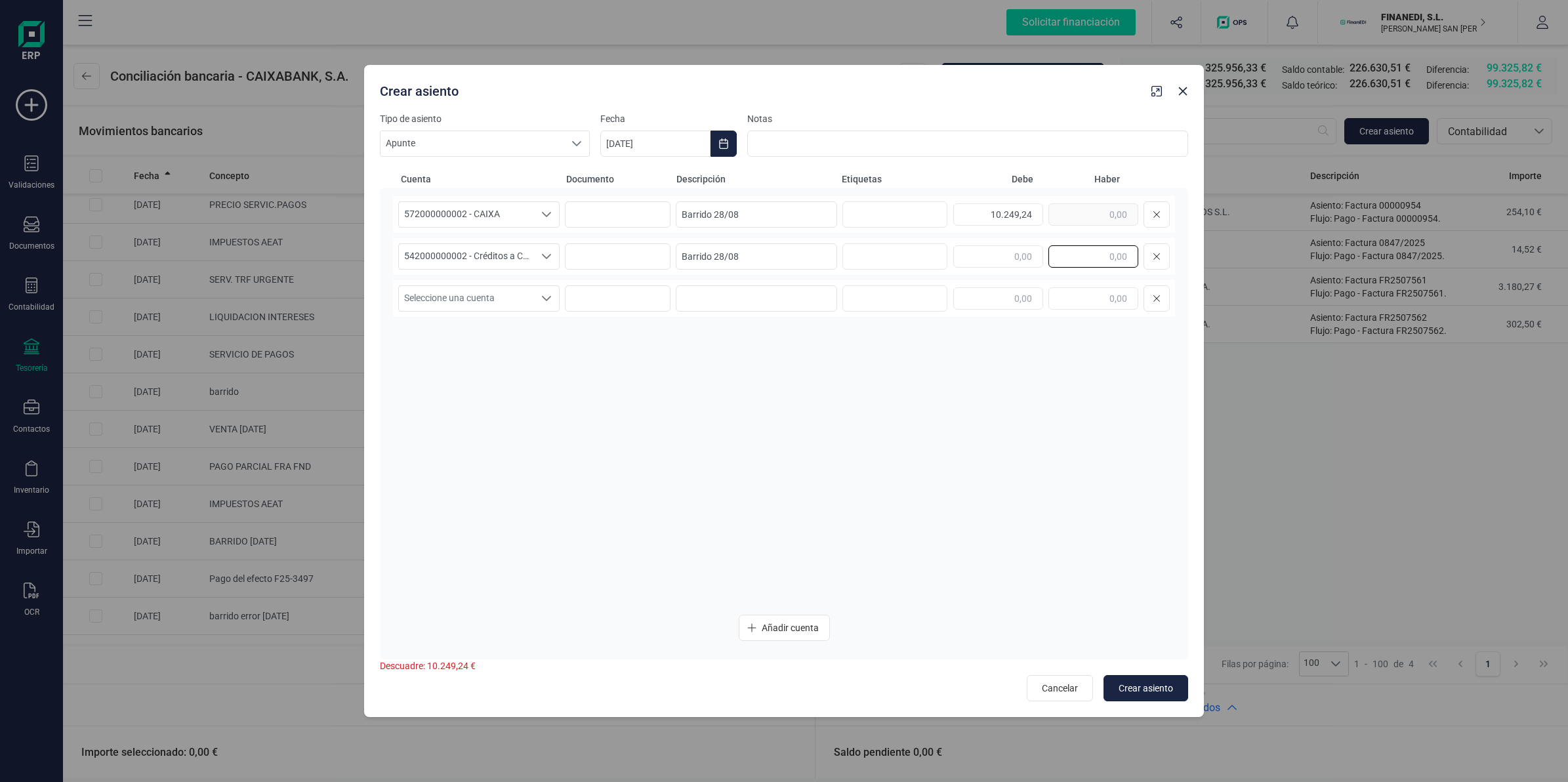
paste input "10.249,24"
click at [715, 143] on button "Choose Date" at bounding box center [723, 143] width 26 height 26
click at [624, 179] on icon "Previous Month" at bounding box center [626, 182] width 10 height 10
click at [799, 400] on span "28" at bounding box center [796, 406] width 26 height 26
click at [1146, 688] on span "Crear asiento" at bounding box center [1146, 688] width 55 height 13
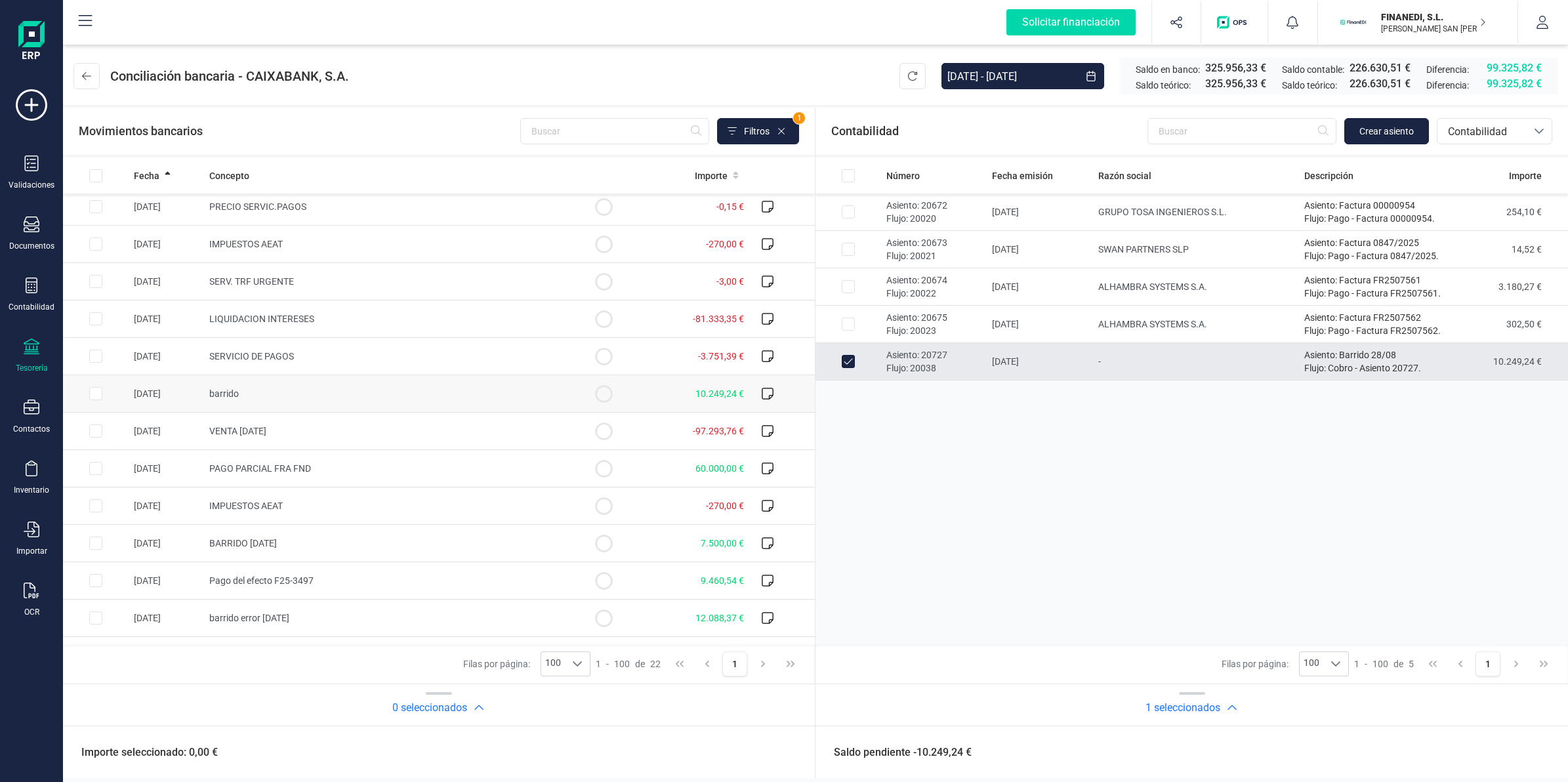
scroll to position [82, 0]
click at [251, 398] on td "barrido" at bounding box center [387, 391] width 368 height 37
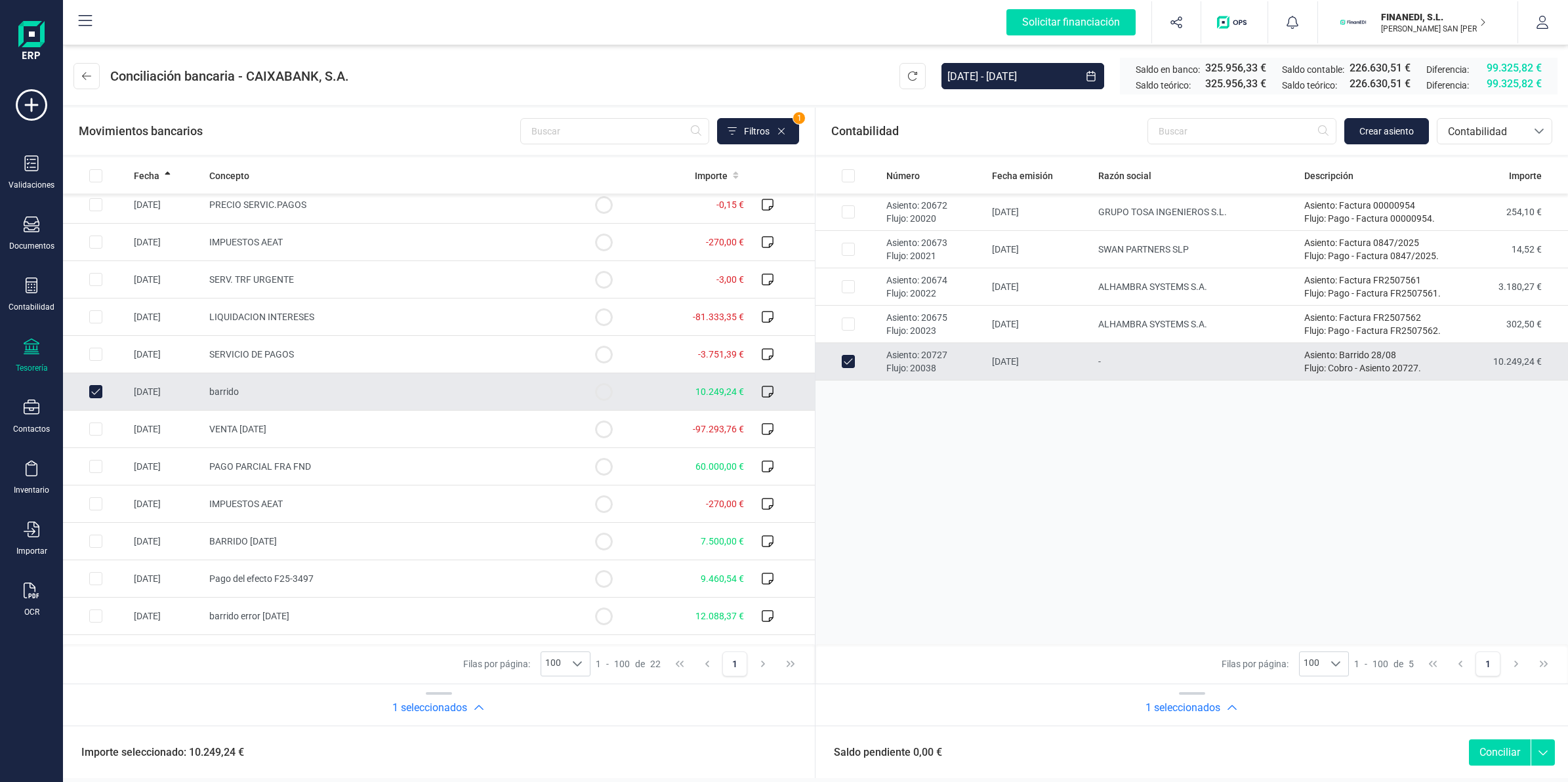
click at [1481, 749] on button "Conciliar" at bounding box center [1500, 752] width 62 height 26
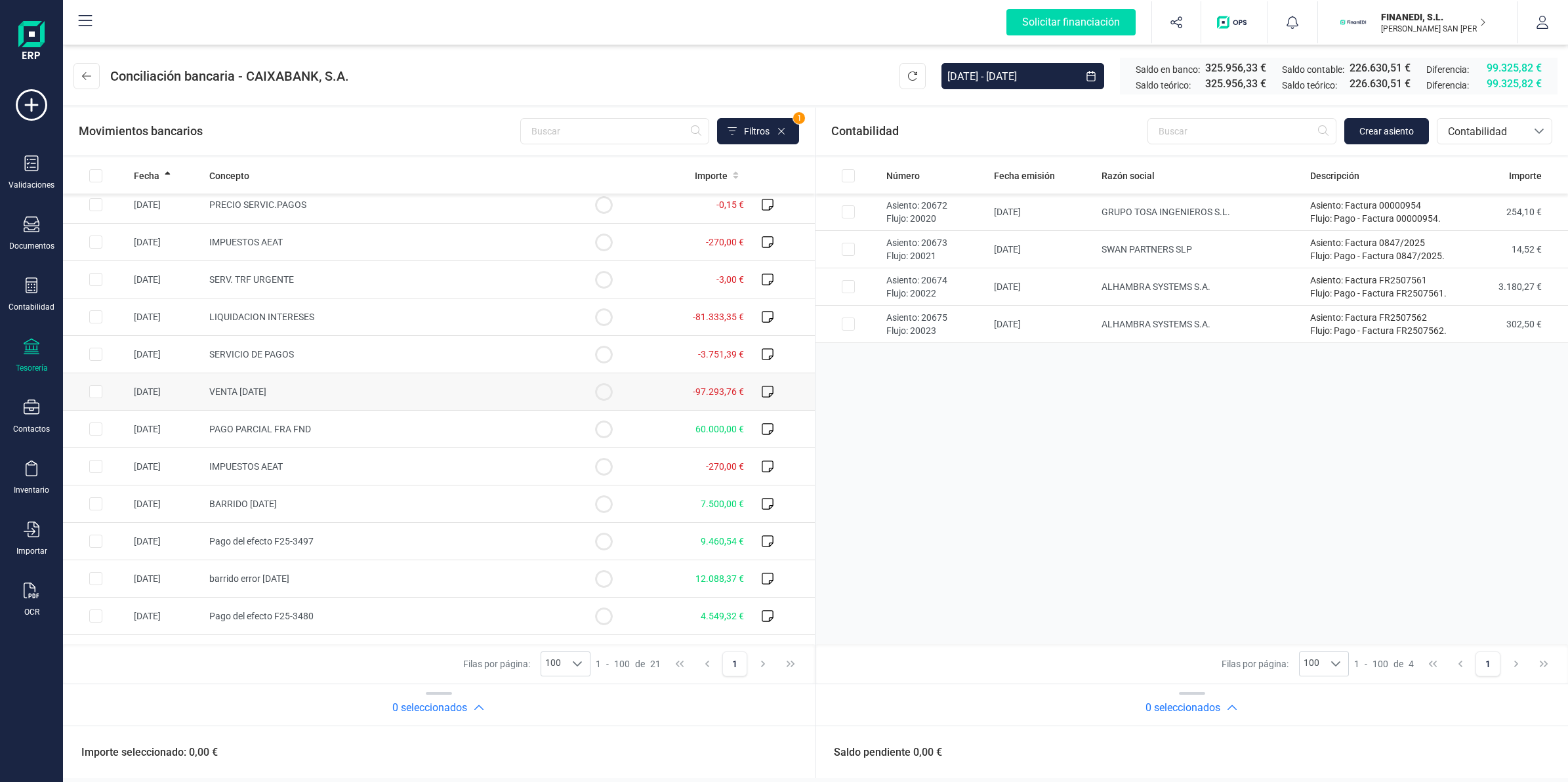
scroll to position [0, 0]
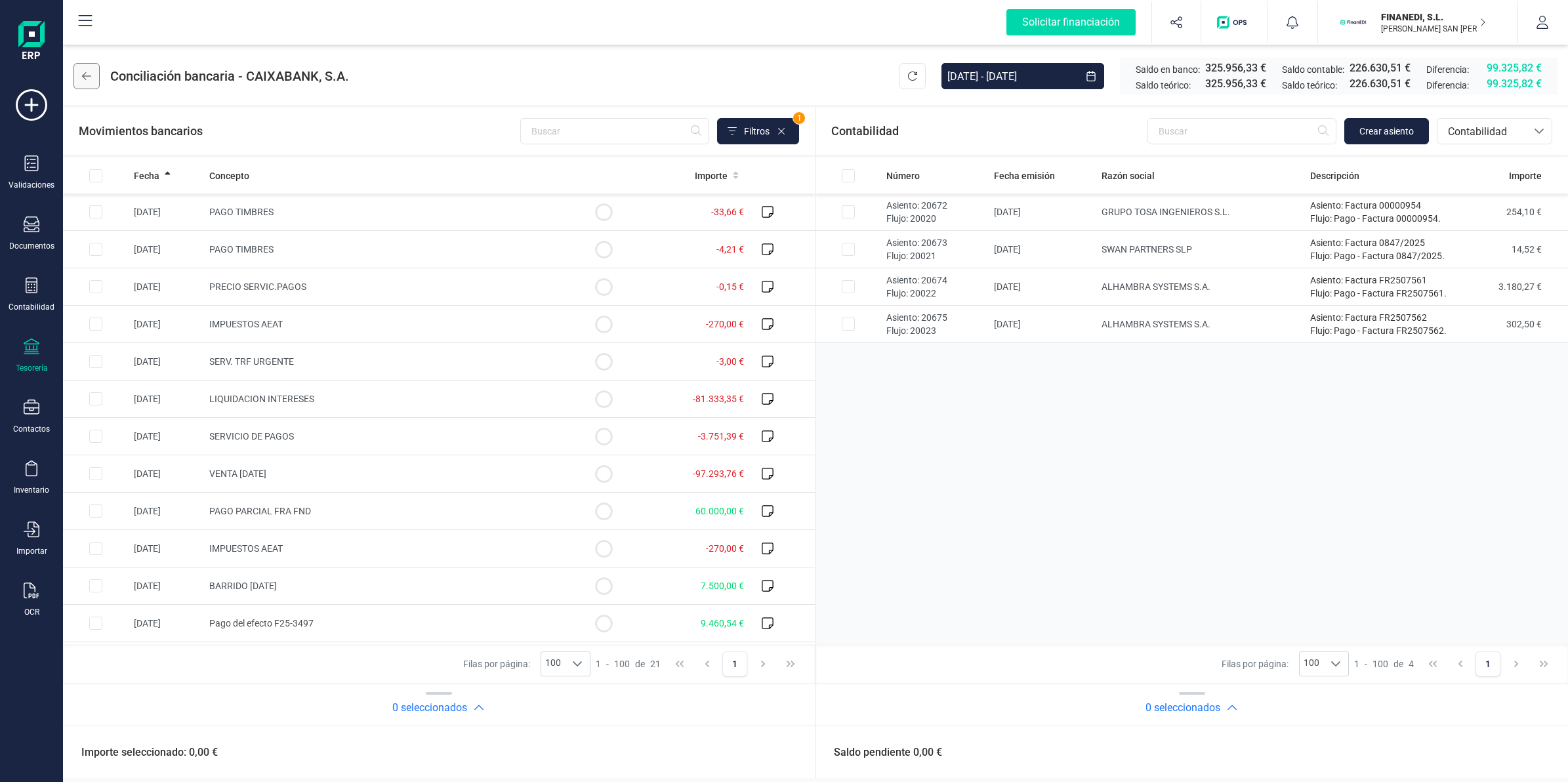
click at [82, 76] on icon at bounding box center [86, 76] width 10 height 8
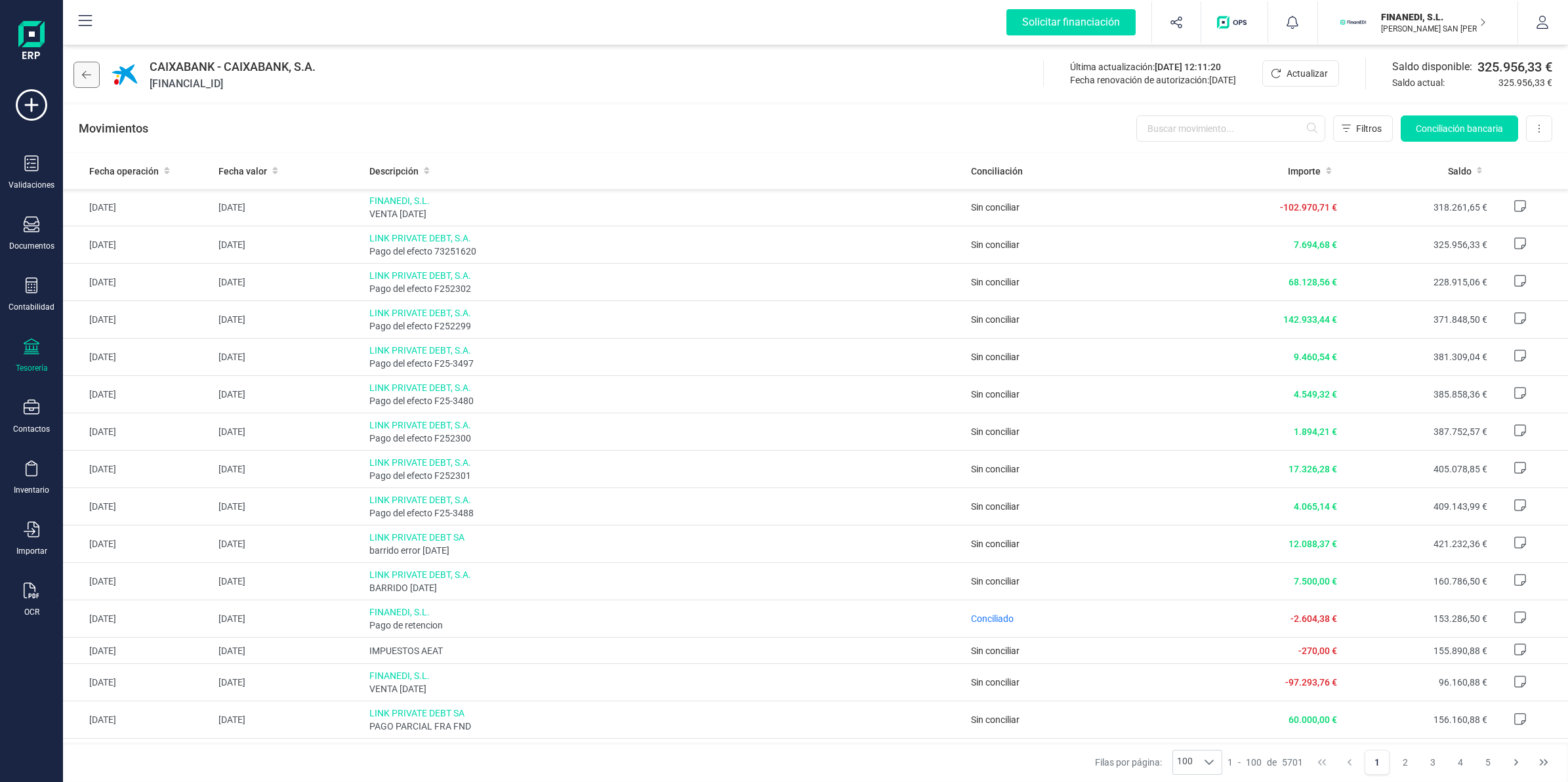
click at [83, 76] on icon at bounding box center [86, 74] width 10 height 8
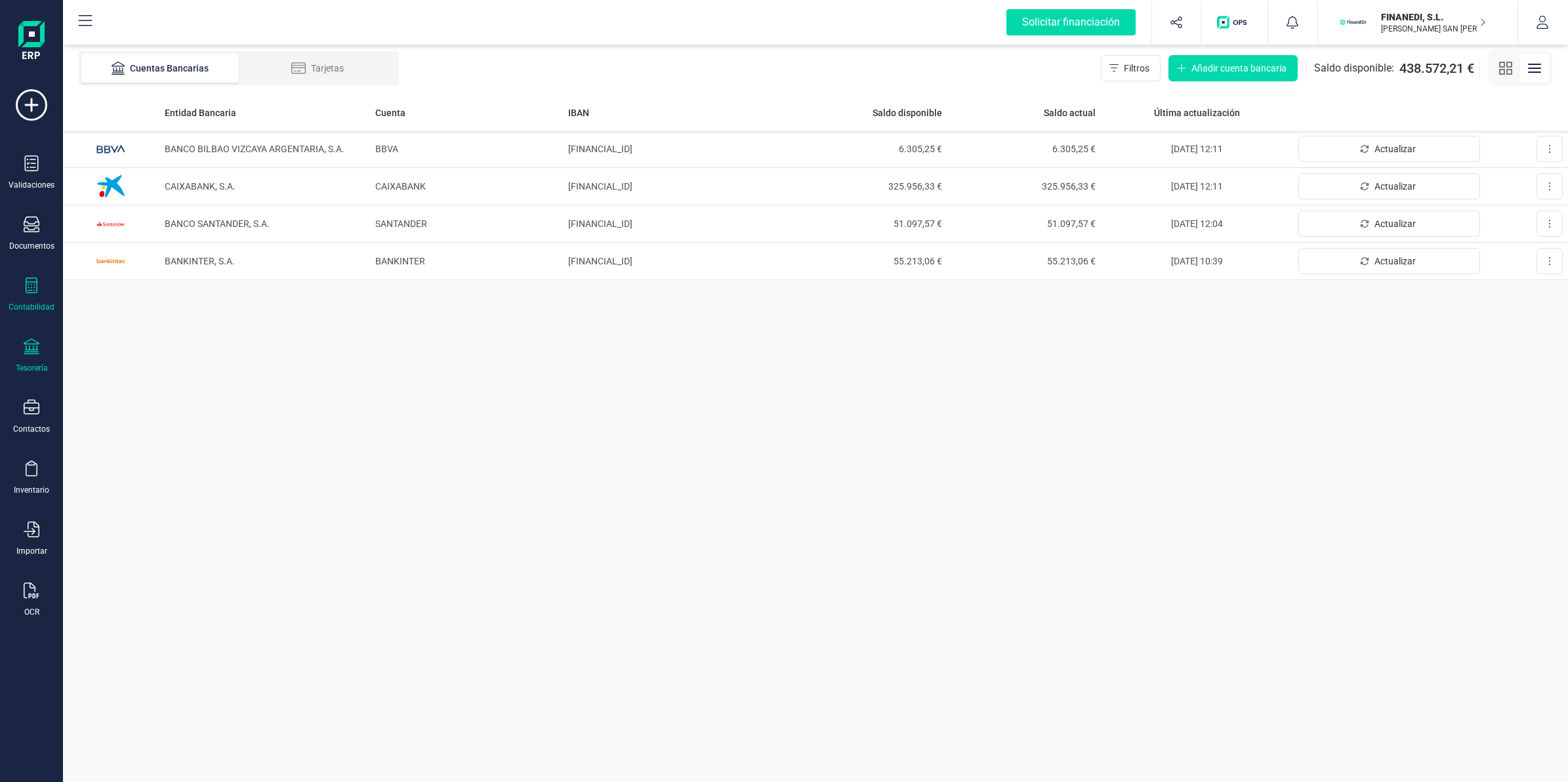
click at [27, 299] on div "Contabilidad" at bounding box center [32, 295] width 52 height 35
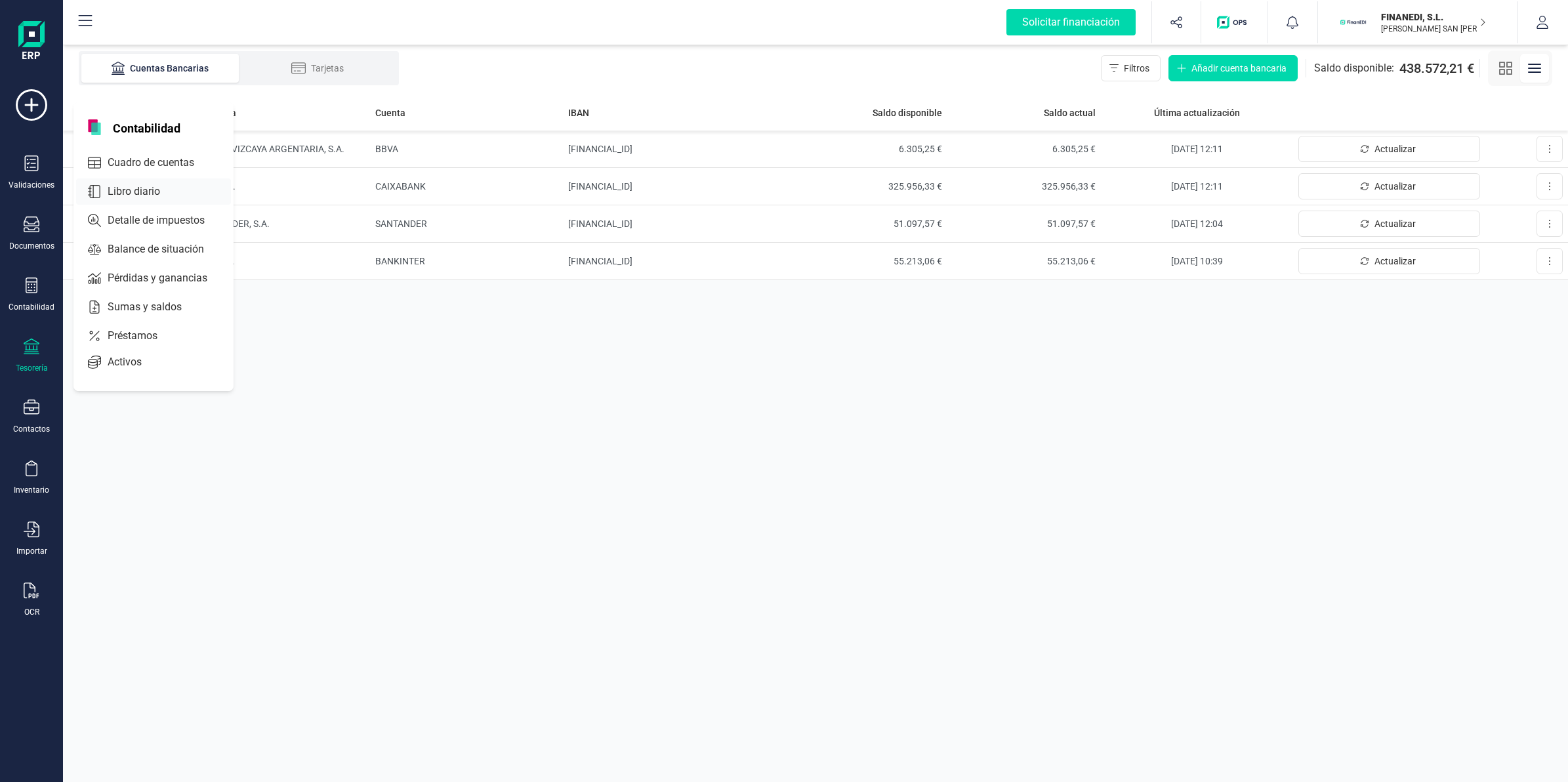
click at [129, 185] on span "Libro diario" at bounding box center [143, 192] width 82 height 16
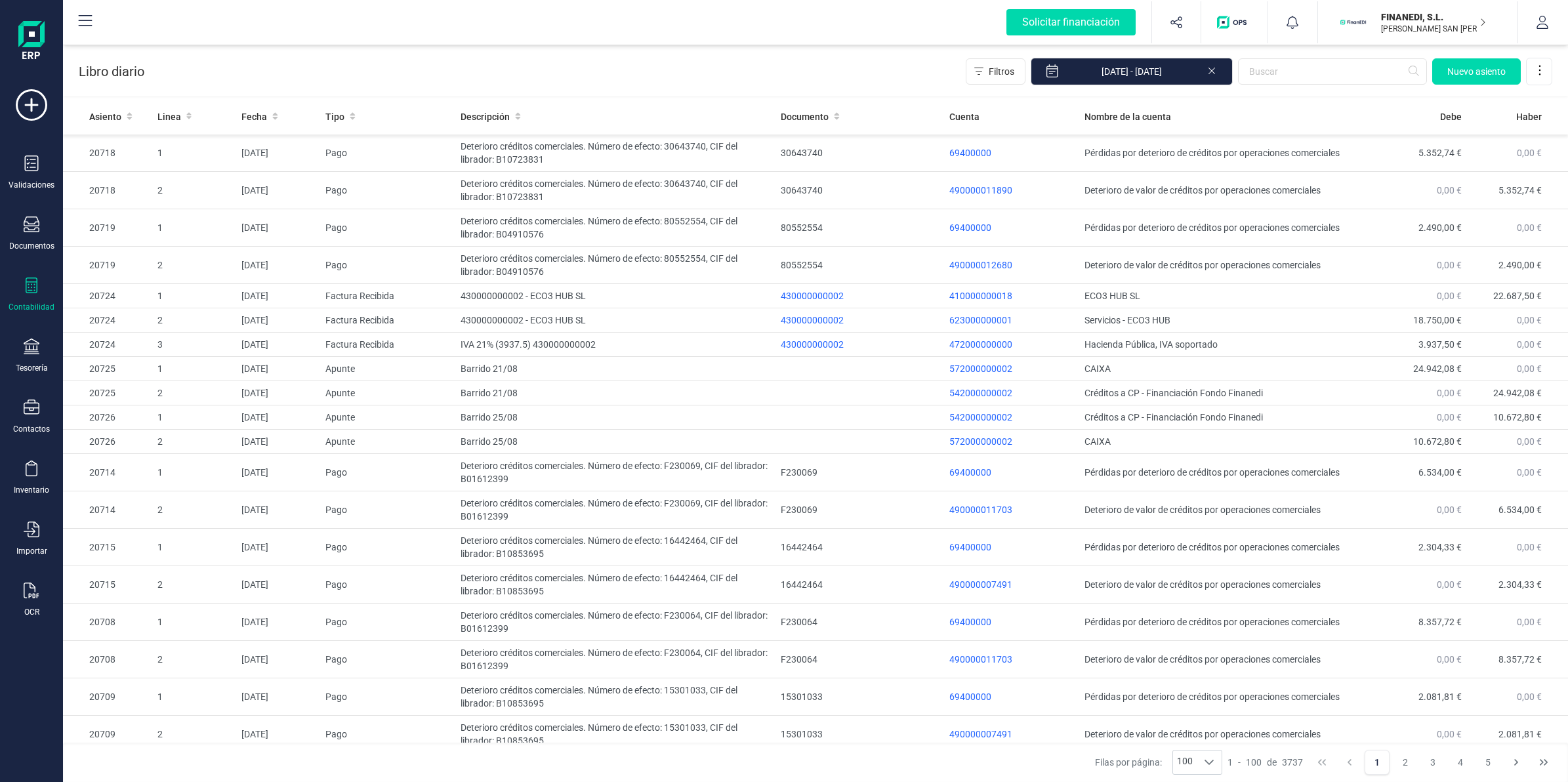
drag, startPoint x: 26, startPoint y: 285, endPoint x: 40, endPoint y: 269, distance: 21.3
click at [40, 268] on div "Validaciones Documentos Documentos Presupuestos Pedidos Albaranes Facturas Fact…" at bounding box center [32, 359] width 52 height 539
click at [37, 292] on div at bounding box center [32, 287] width 16 height 19
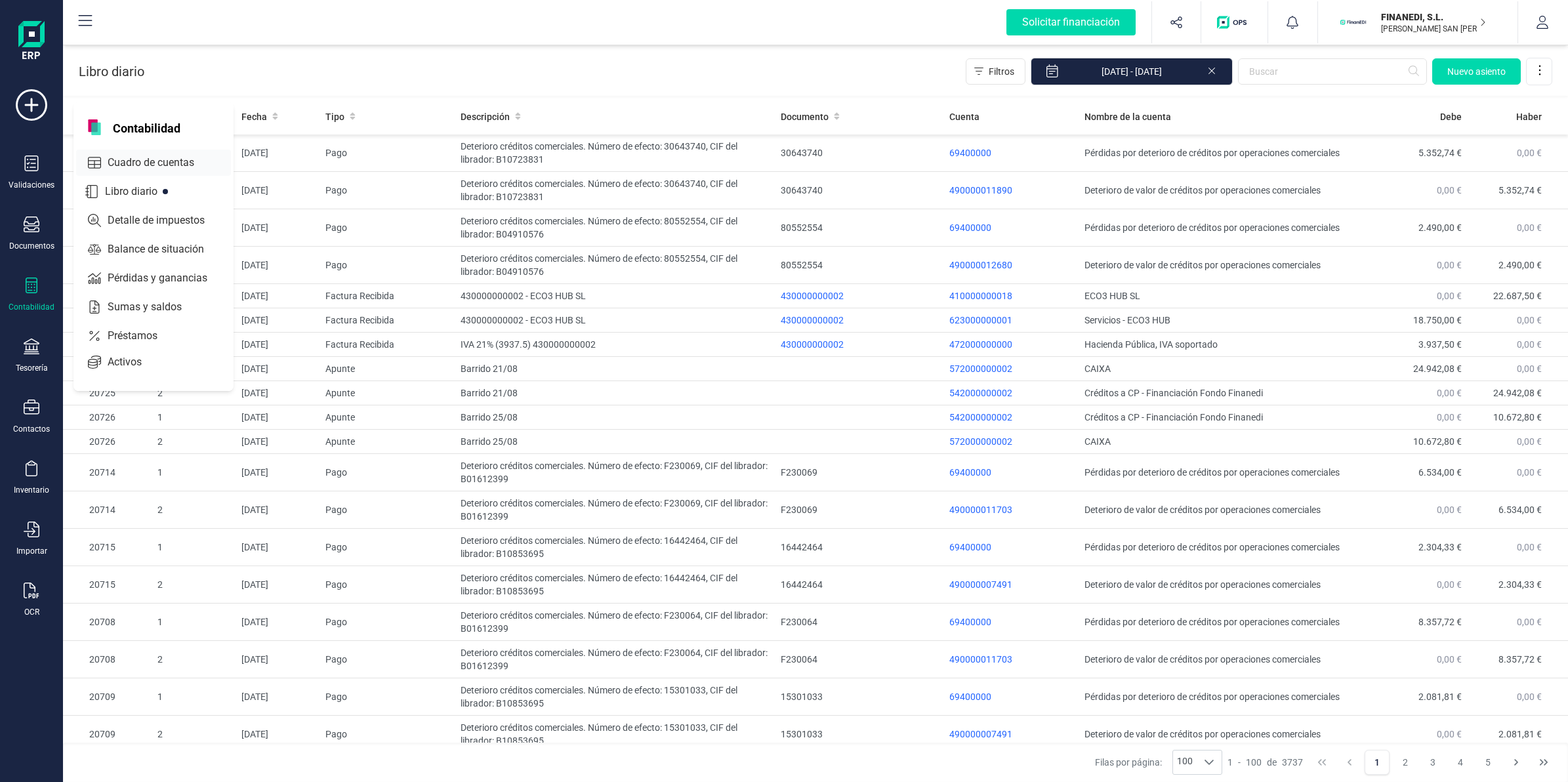
click at [143, 162] on span "Cuadro de cuentas" at bounding box center [160, 162] width 116 height 16
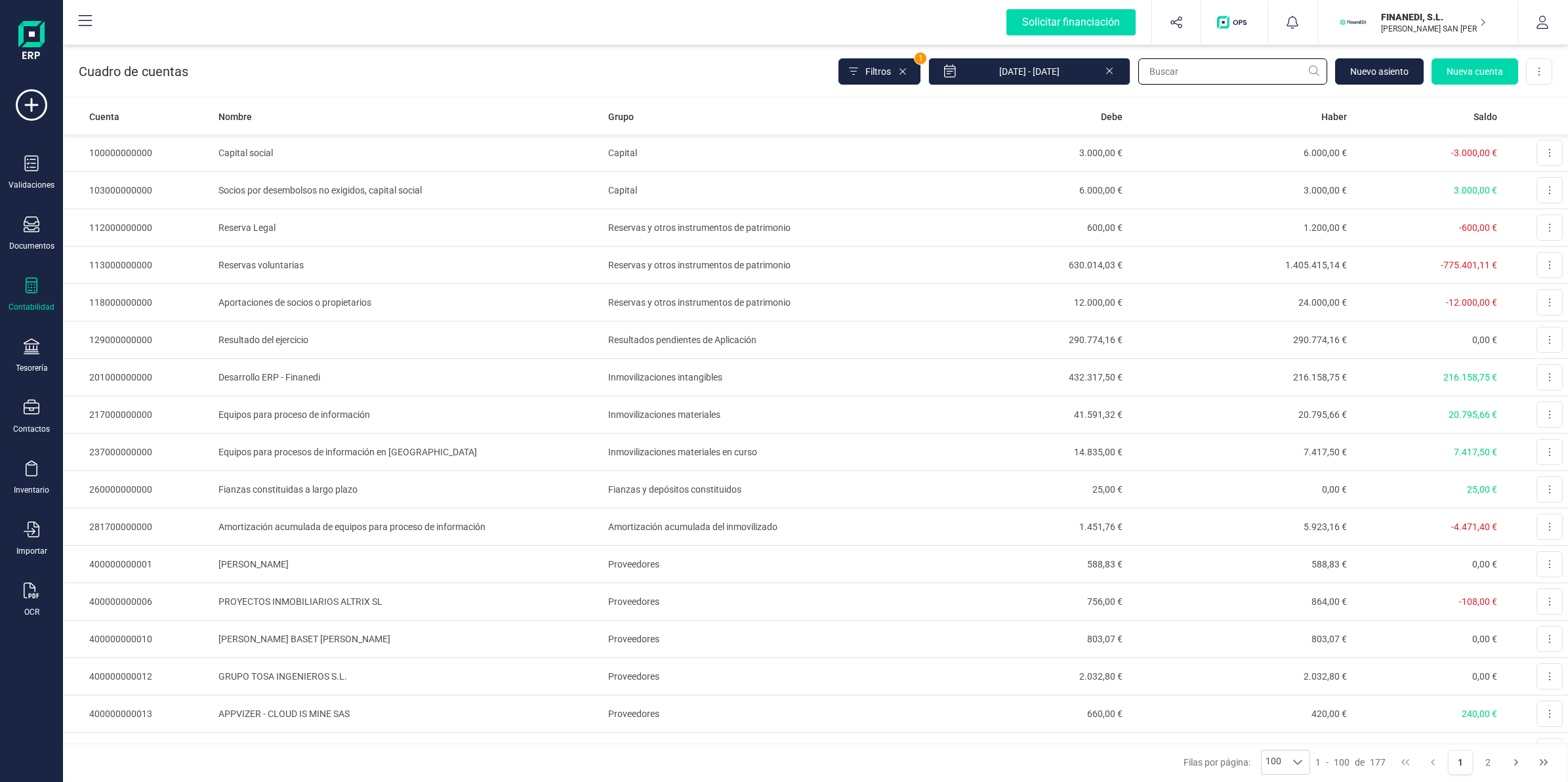
click at [1196, 74] on input "text" at bounding box center [1232, 71] width 189 height 26
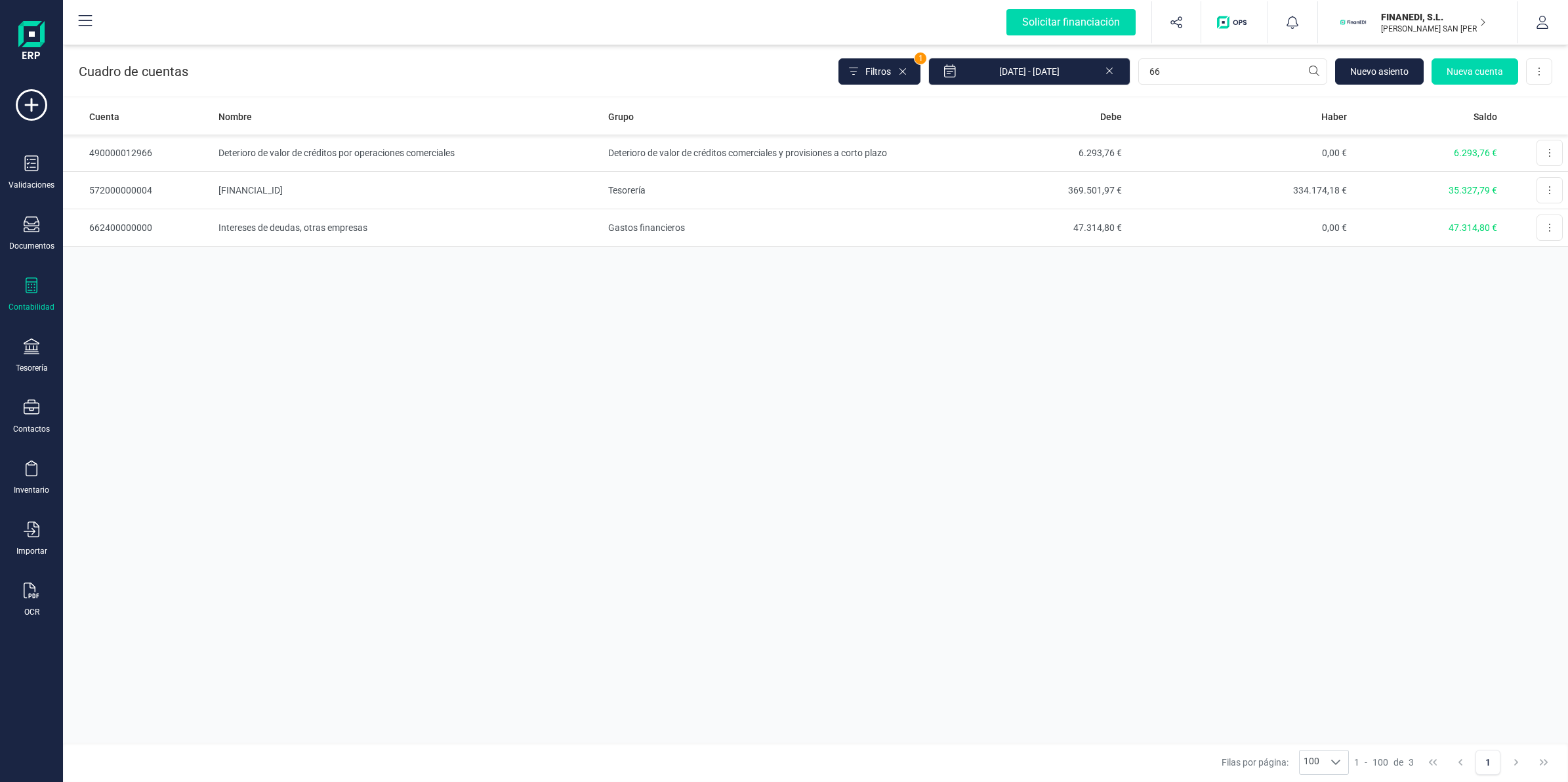
click at [1110, 71] on icon at bounding box center [1108, 69] width 10 height 13
click at [319, 231] on td "Intereses de deudas, otras empresas" at bounding box center [408, 227] width 390 height 37
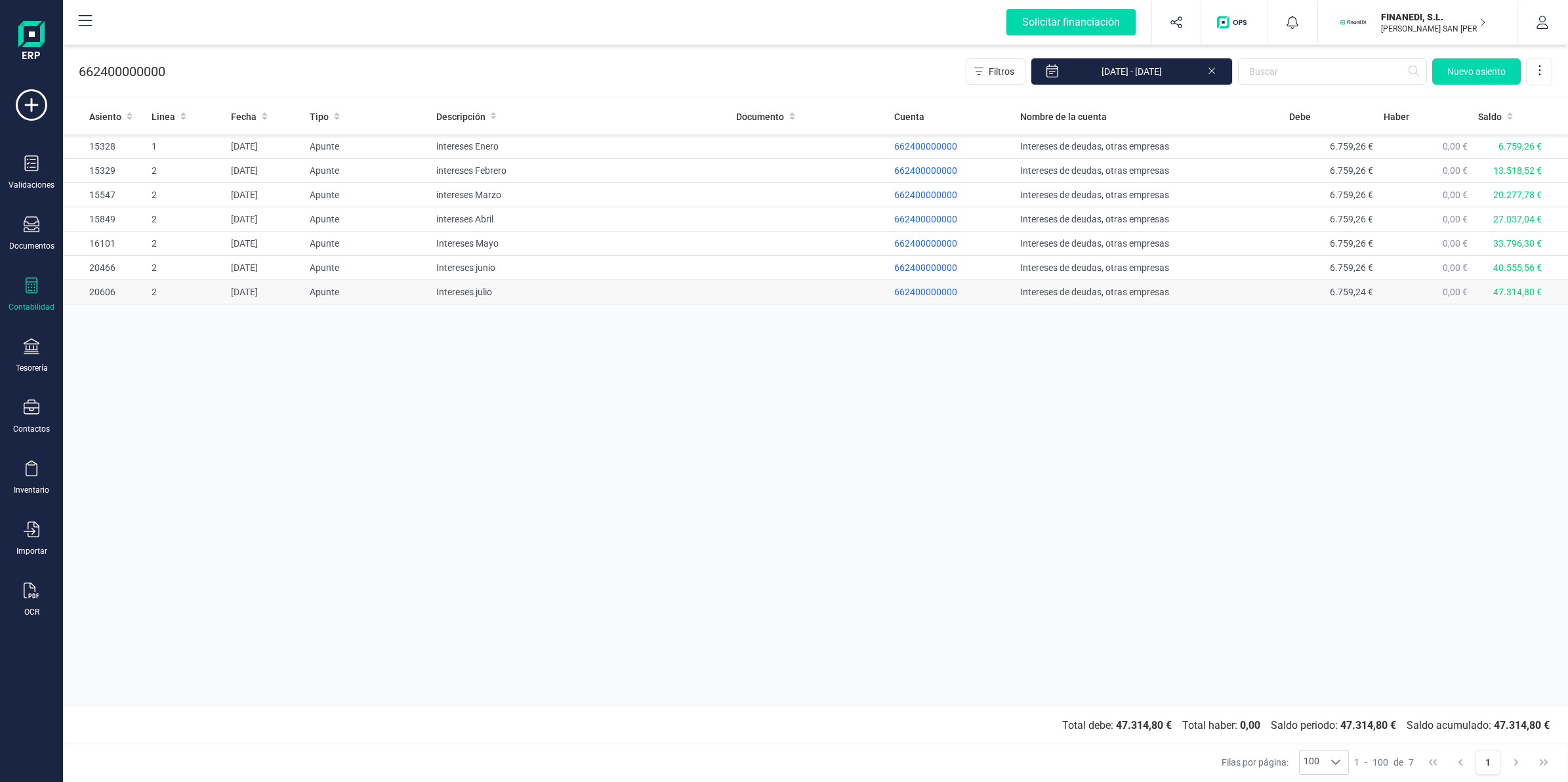
click at [509, 292] on td "Intereses julio" at bounding box center [581, 292] width 299 height 25
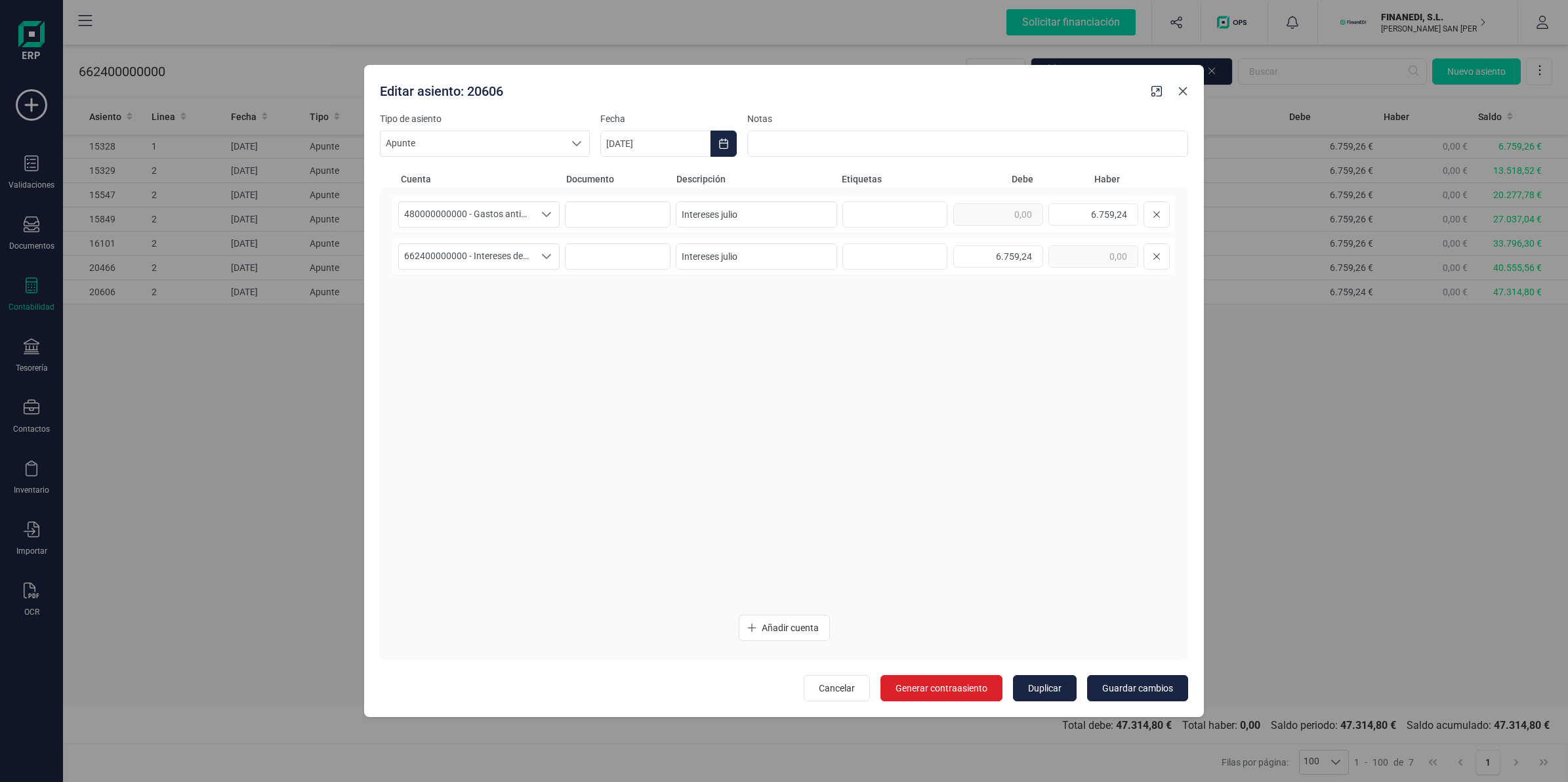
click at [1176, 86] on button "button" at bounding box center [1183, 91] width 21 height 21
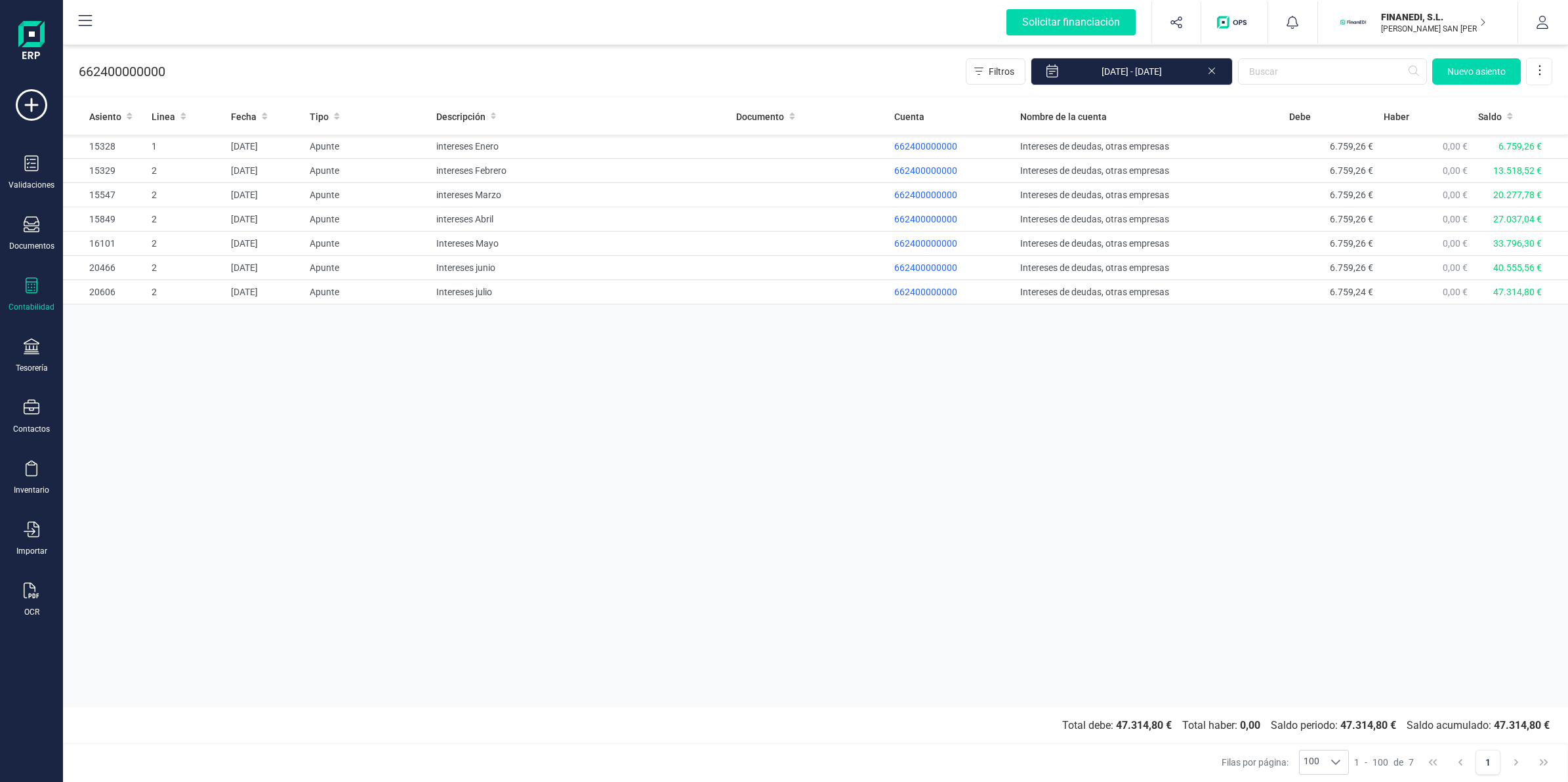
click at [1211, 74] on icon at bounding box center [1211, 69] width 10 height 13
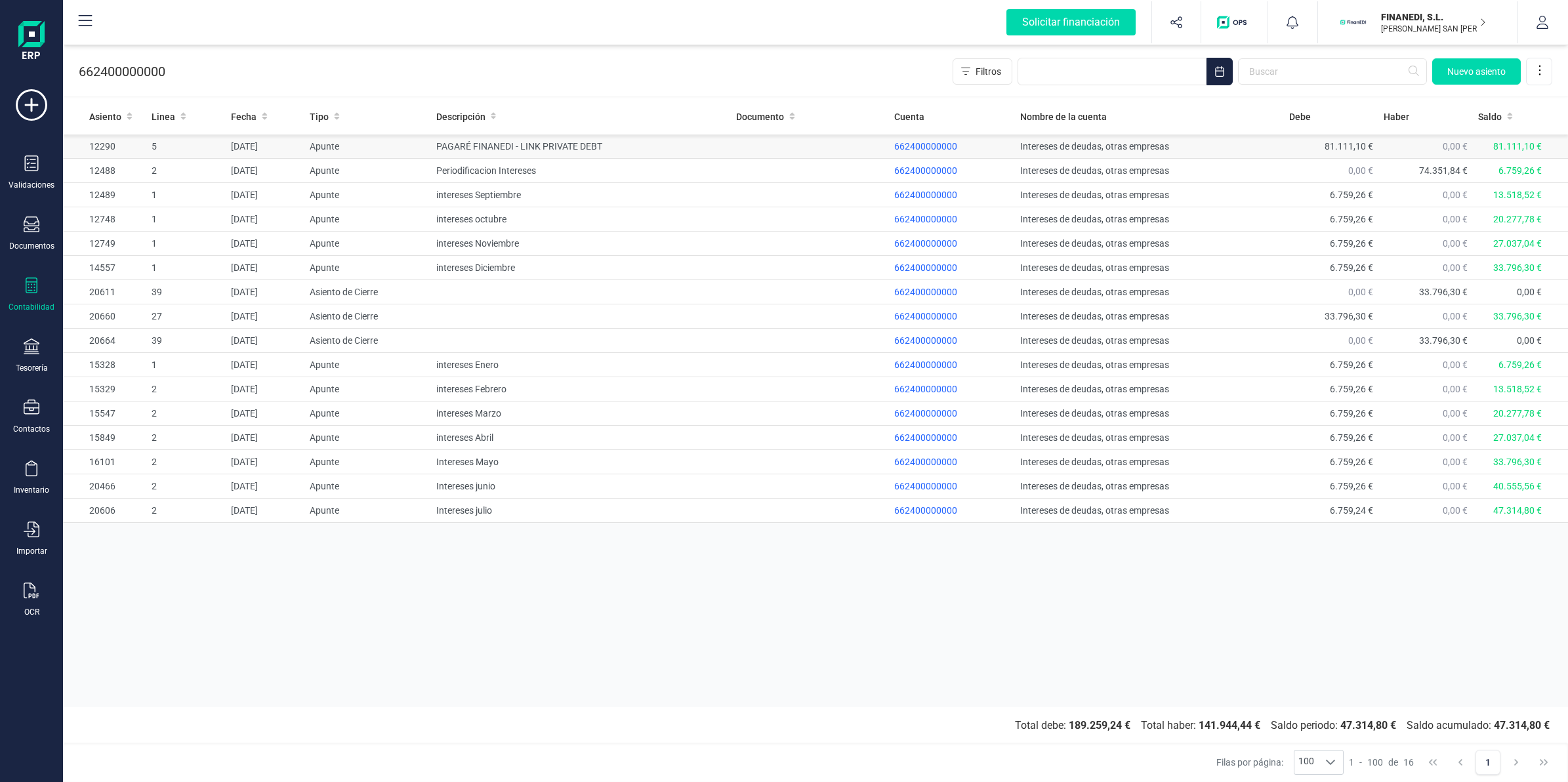
click at [594, 144] on td "PAGARÉ FINANEDI - LINK PRIVATE DEBT" at bounding box center [581, 147] width 299 height 25
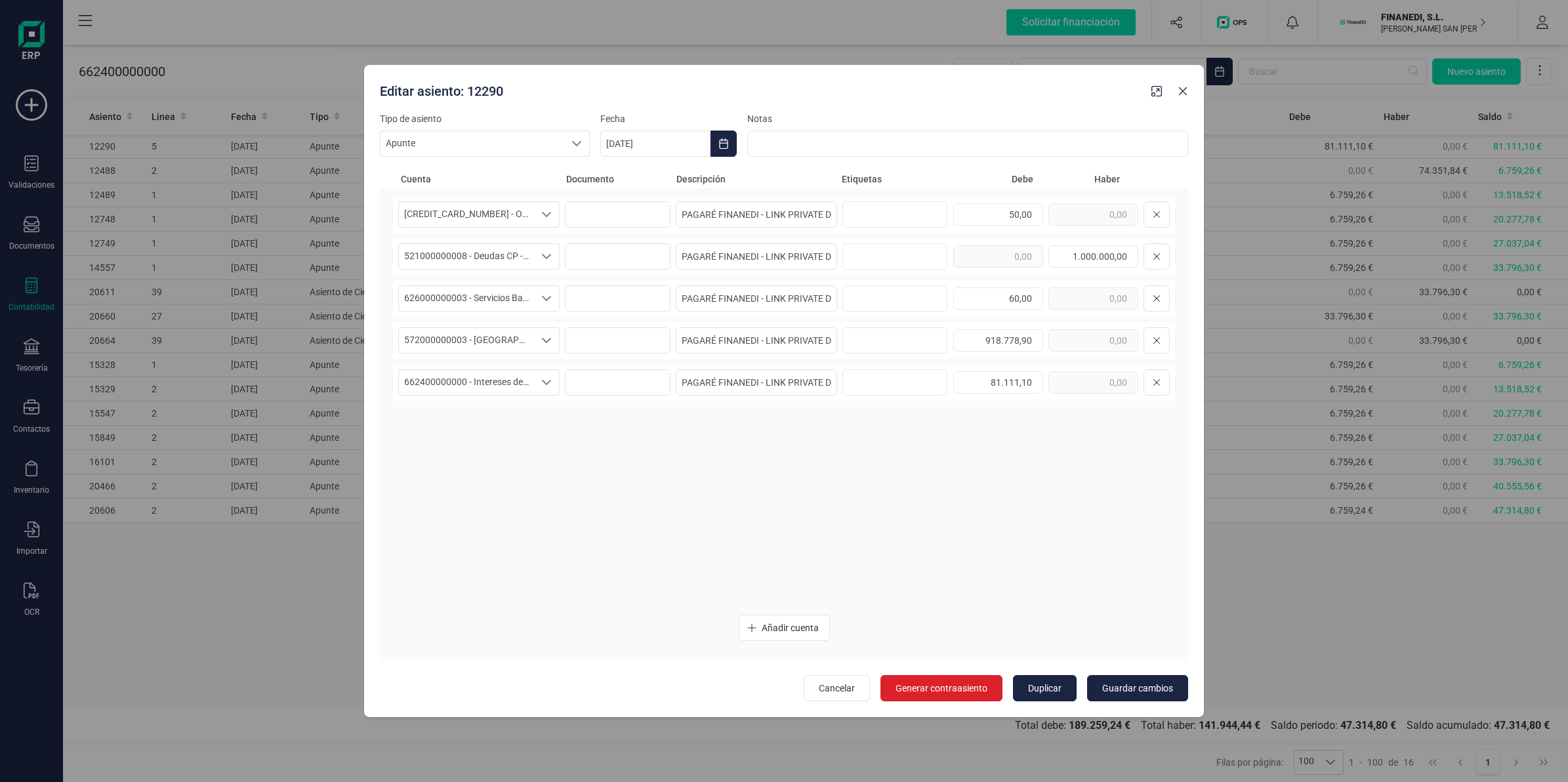
click at [1181, 90] on icon "button" at bounding box center [1183, 91] width 9 height 9
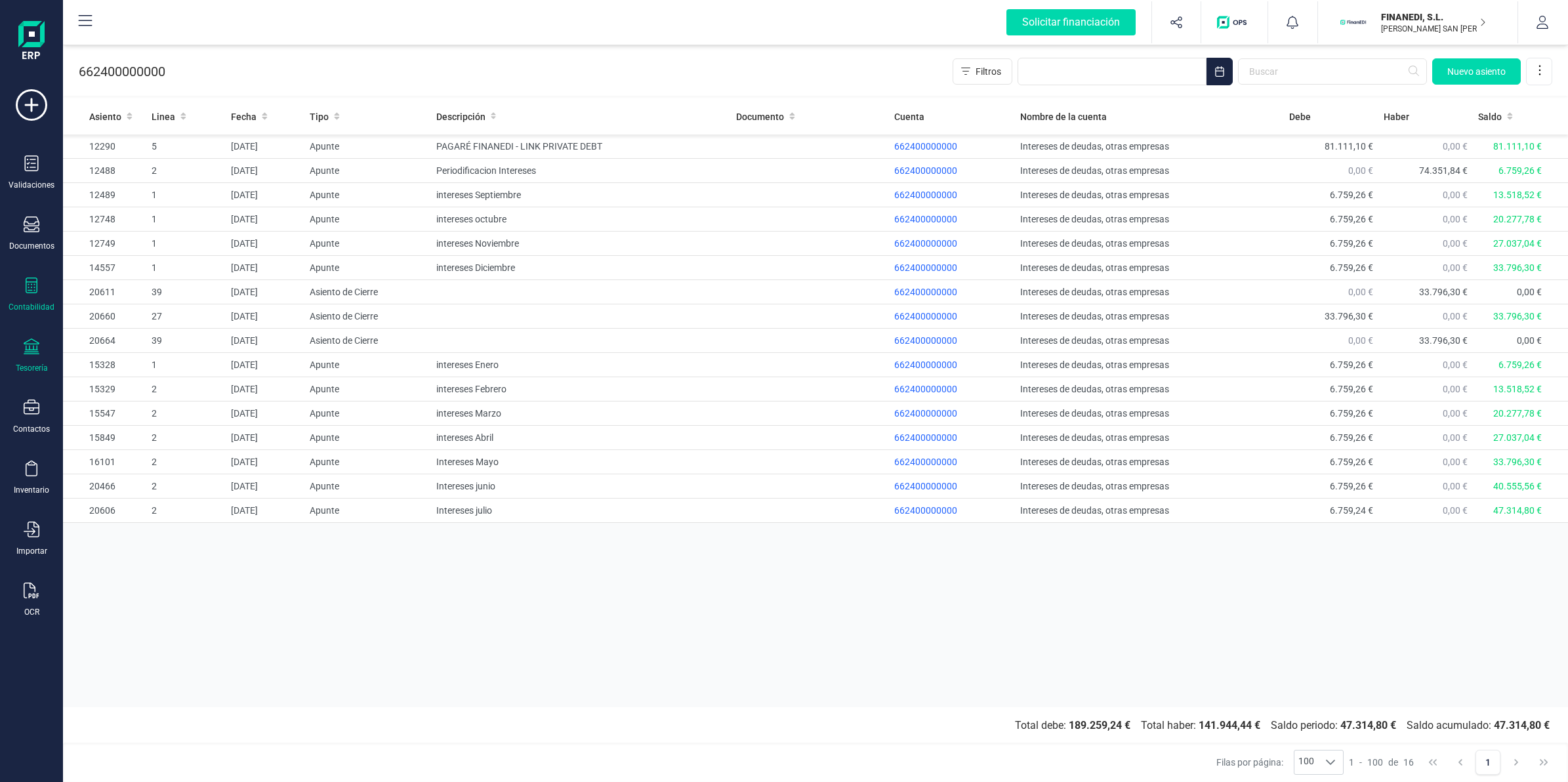
click at [37, 338] on icon at bounding box center [32, 346] width 16 height 16
click at [145, 228] on span "Cuentas bancarias" at bounding box center [160, 223] width 116 height 16
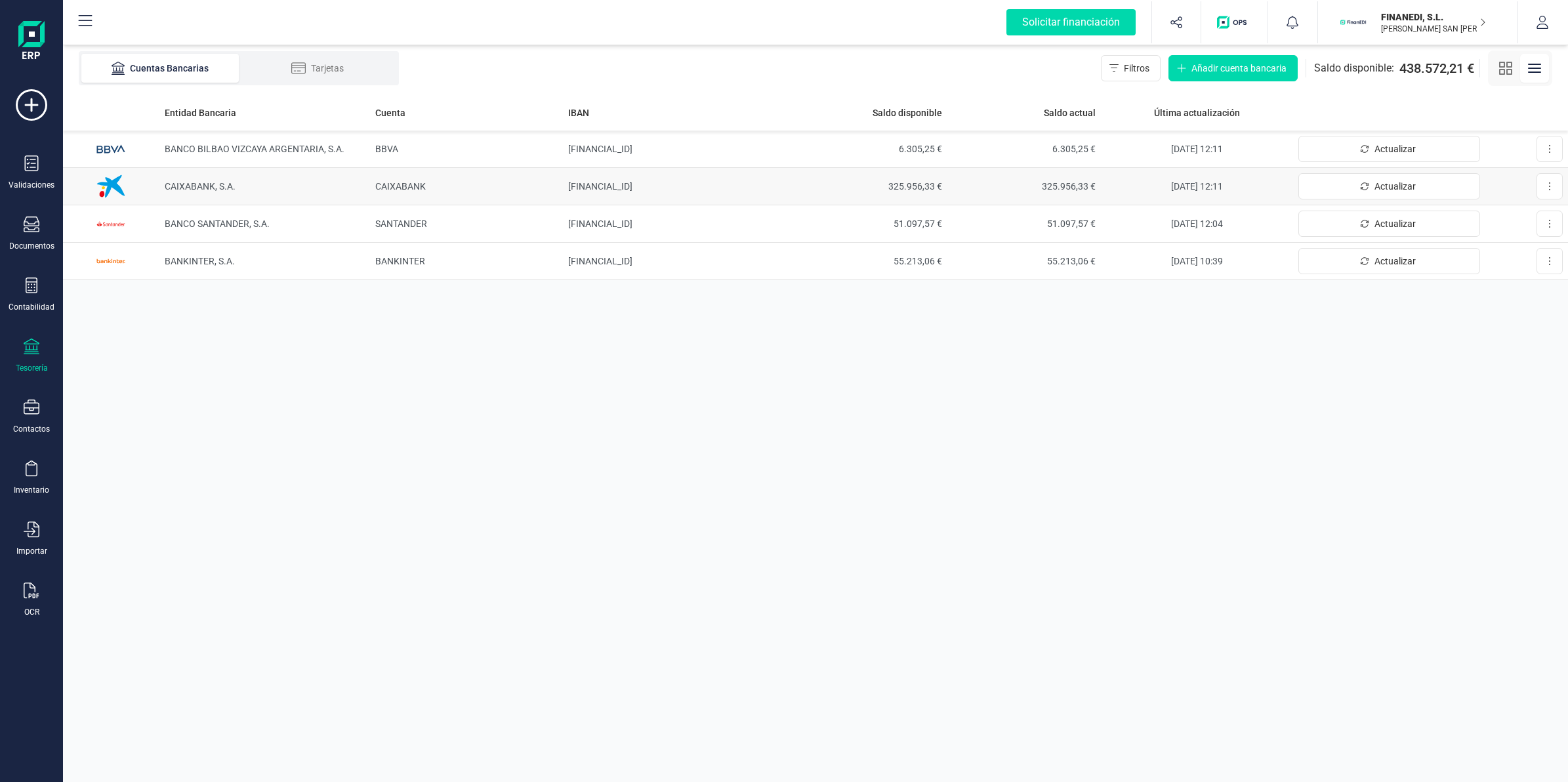
click at [257, 191] on td "CAIXABANK, S.A." at bounding box center [265, 186] width 212 height 37
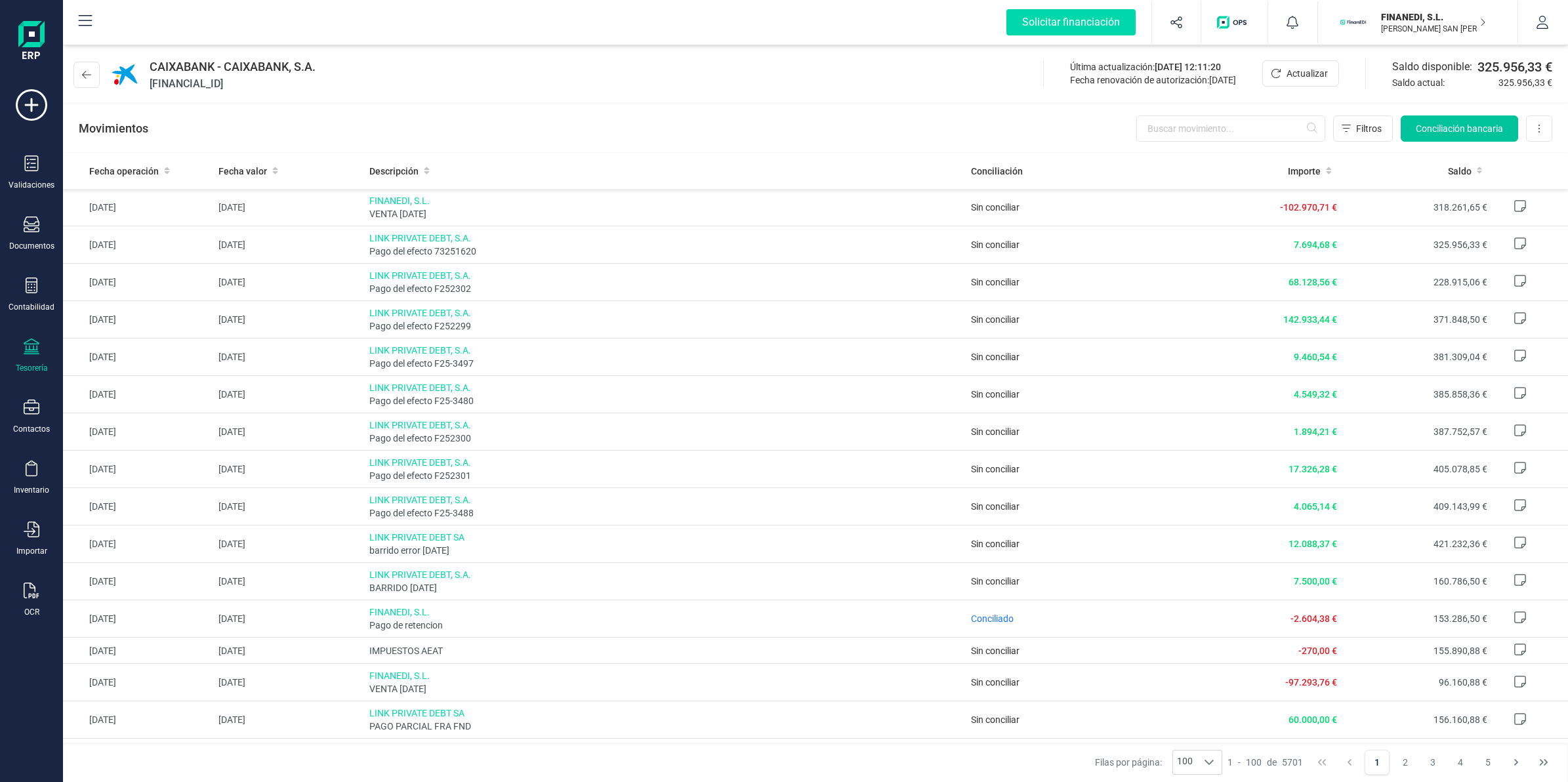
click at [1424, 130] on span "Conciliación bancaria" at bounding box center [1459, 128] width 87 height 13
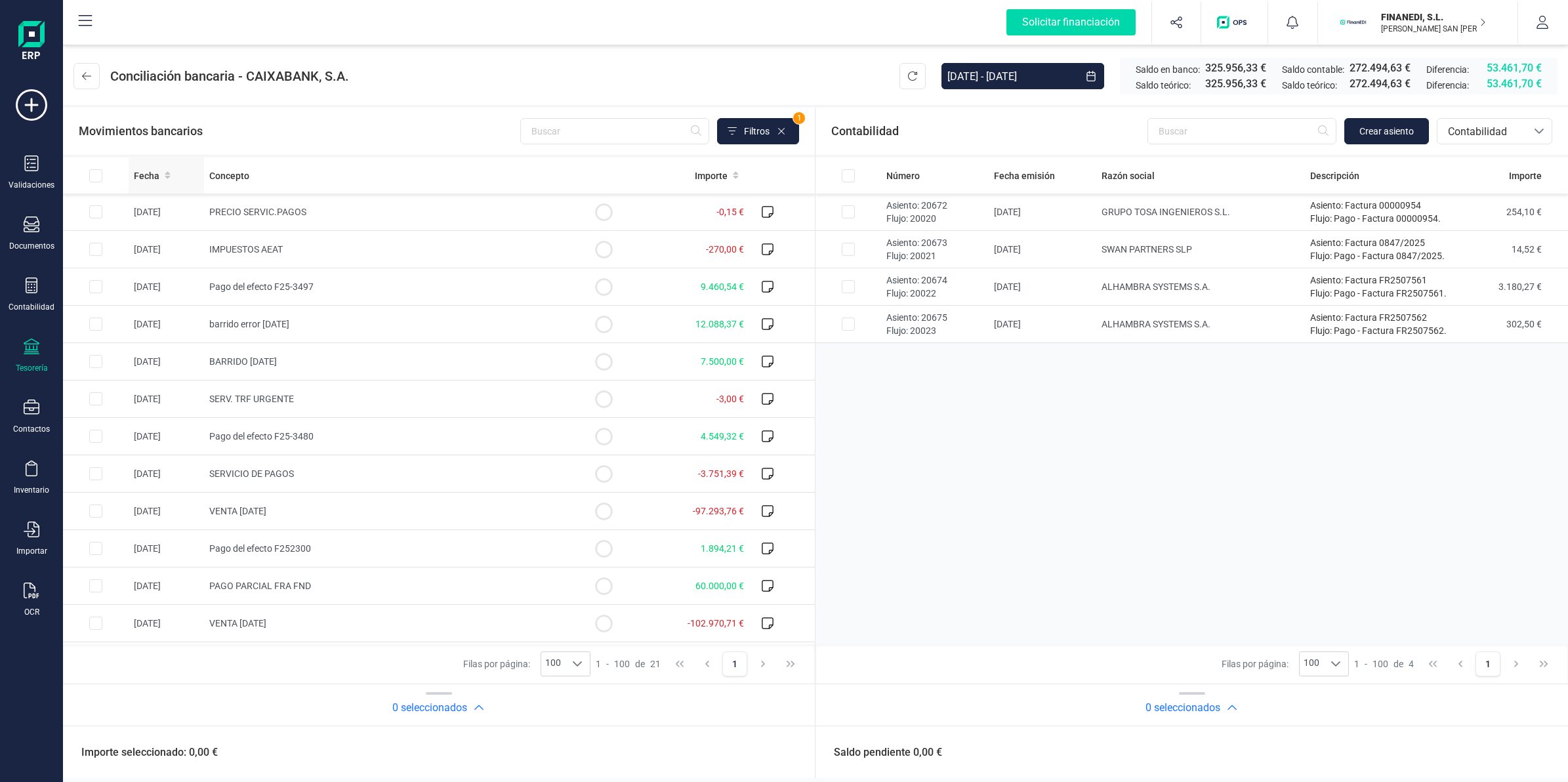
click at [170, 171] on div "Fecha" at bounding box center [166, 176] width 65 height 13
click at [1382, 132] on span "Crear asiento" at bounding box center [1386, 131] width 55 height 13
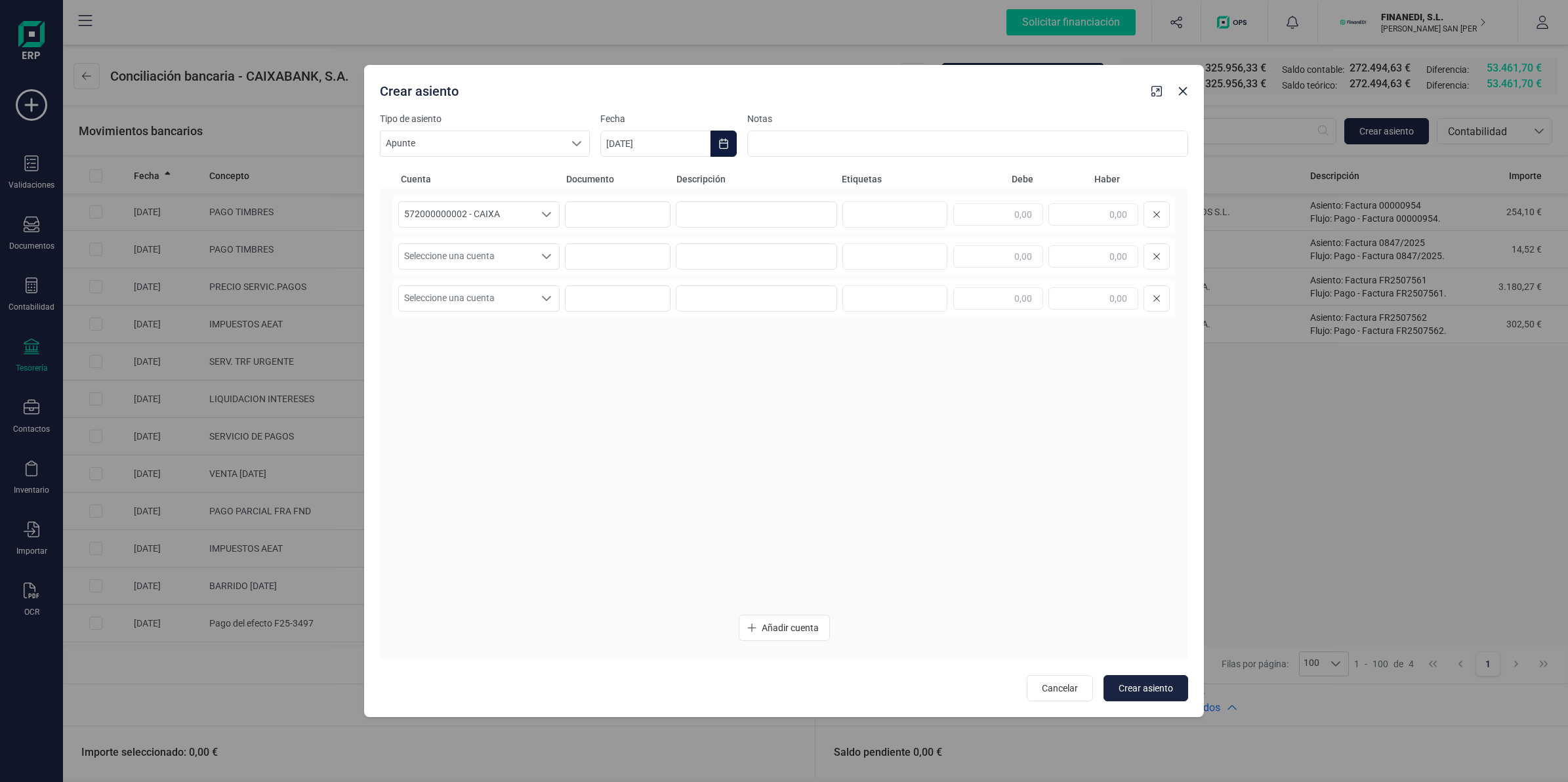
click at [719, 141] on icon "Choose Date" at bounding box center [723, 143] width 9 height 10
click at [628, 189] on button "Previous Month" at bounding box center [626, 183] width 21 height 21
click at [746, 365] on span "20" at bounding box center [742, 369] width 26 height 26
click at [484, 250] on span "Seleccione una cuenta" at bounding box center [466, 256] width 135 height 25
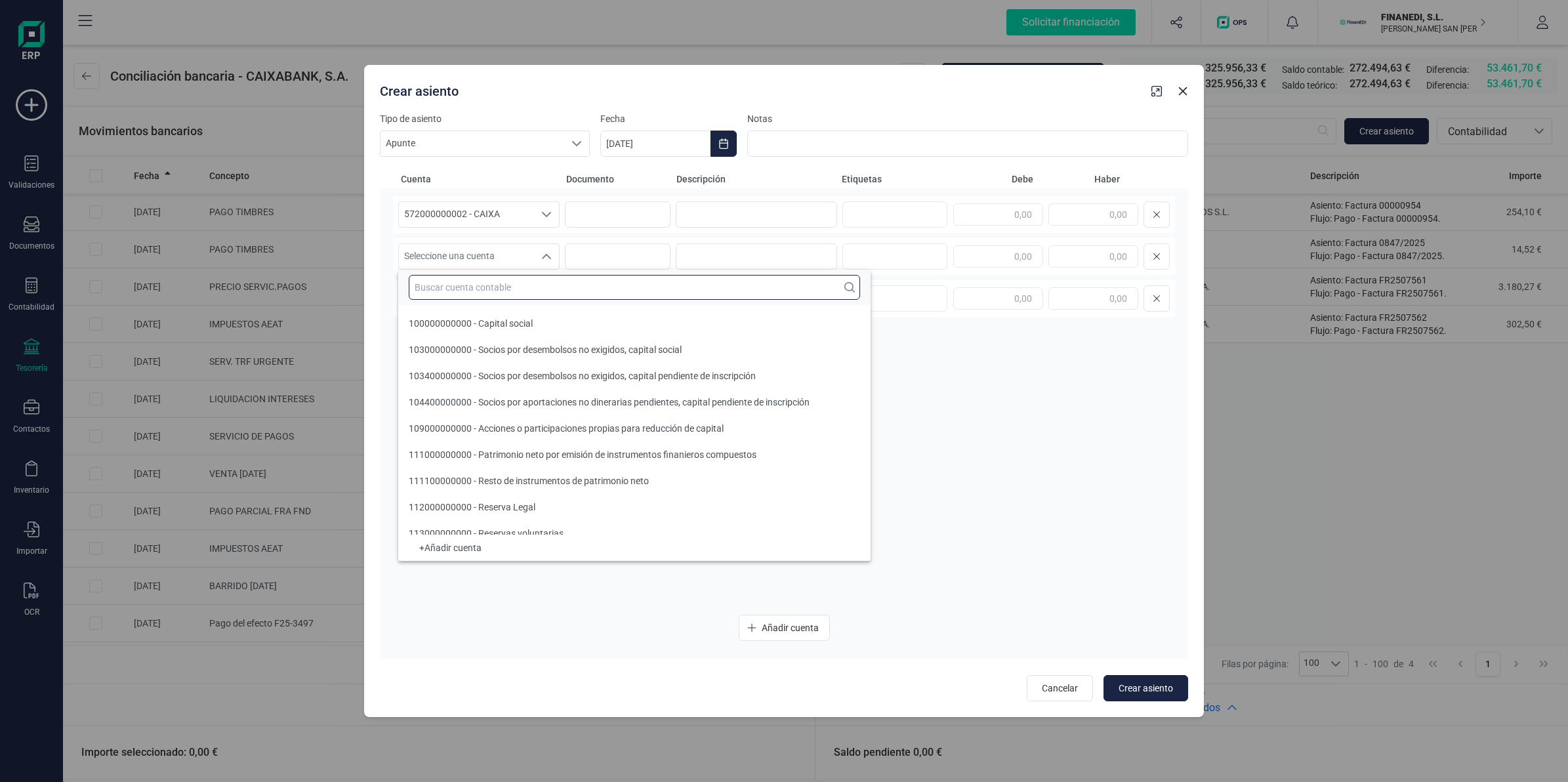
click at [504, 286] on input "text" at bounding box center [635, 287] width 452 height 25
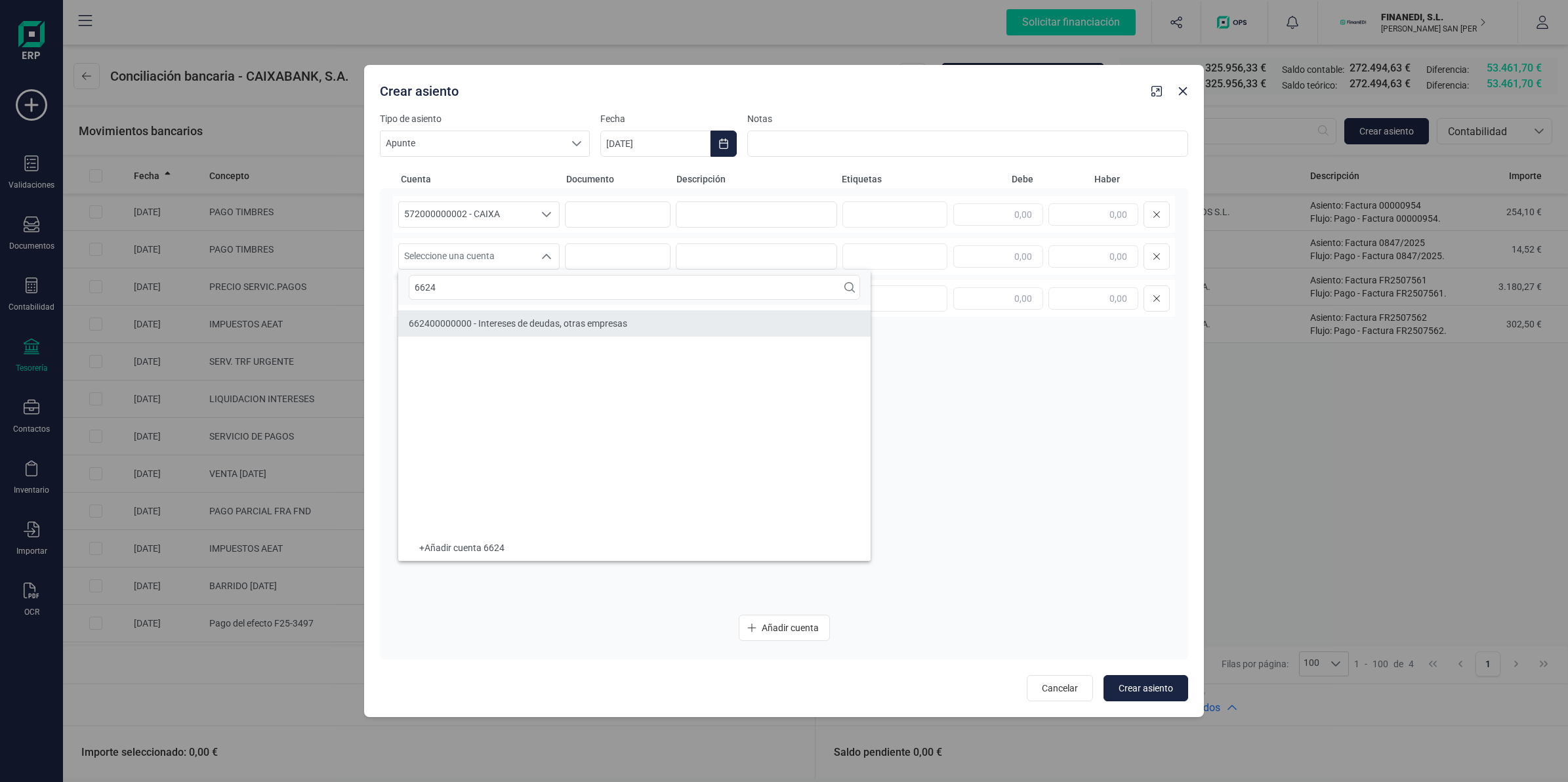
click at [486, 326] on span "662400000000 - Intereses de deudas, otras empresas" at bounding box center [518, 323] width 219 height 10
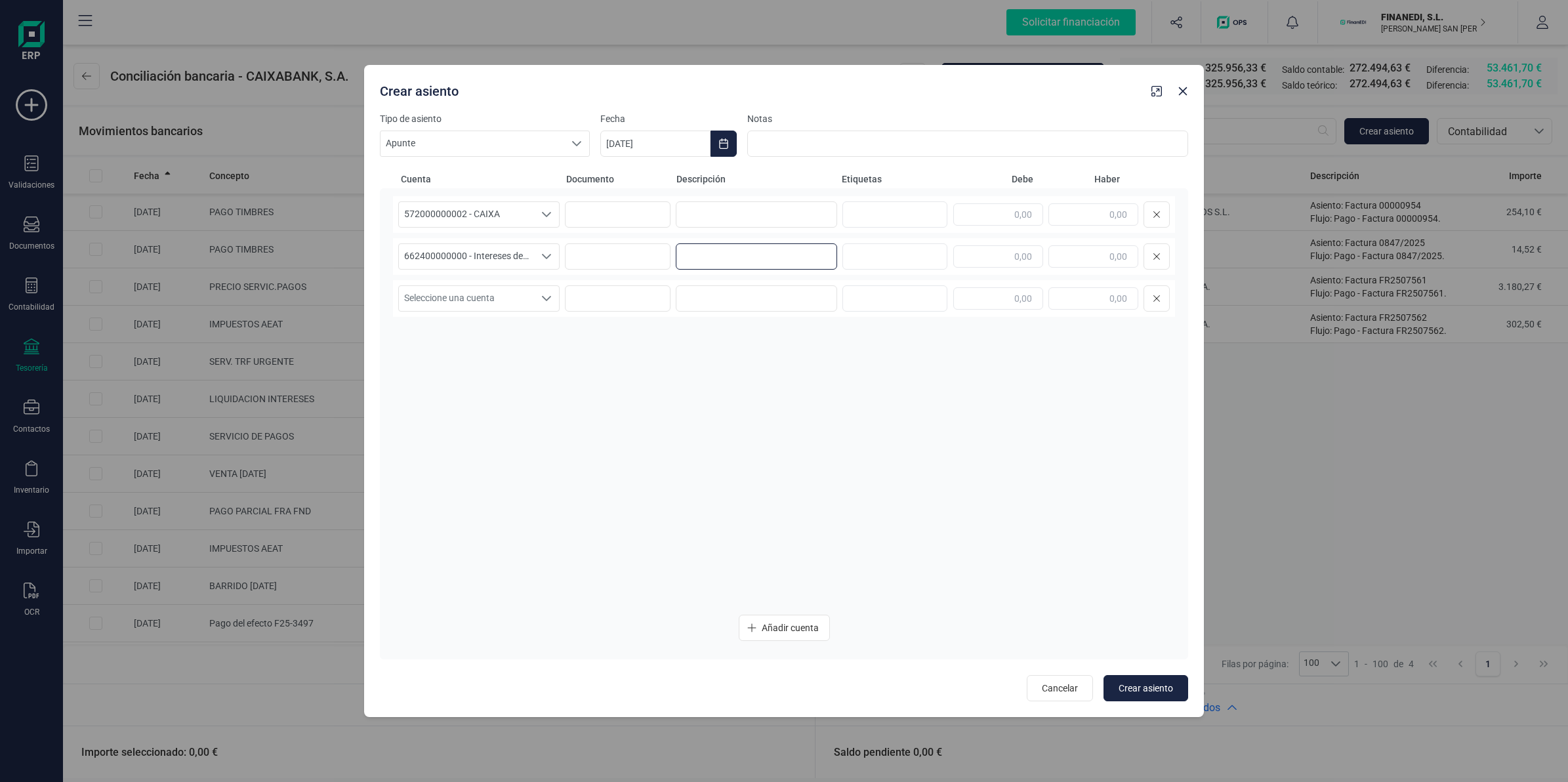
click at [694, 257] on input at bounding box center [757, 256] width 162 height 26
drag, startPoint x: 994, startPoint y: 242, endPoint x: 998, endPoint y: 254, distance: 12.6
click at [998, 250] on div "662400000000 - Intereses de deudas, otras empresas 662400000000 - Intereses de …" at bounding box center [784, 257] width 782 height 36
click at [998, 254] on input "text" at bounding box center [998, 257] width 90 height 22
drag, startPoint x: 769, startPoint y: 256, endPoint x: 564, endPoint y: 247, distance: 205.2
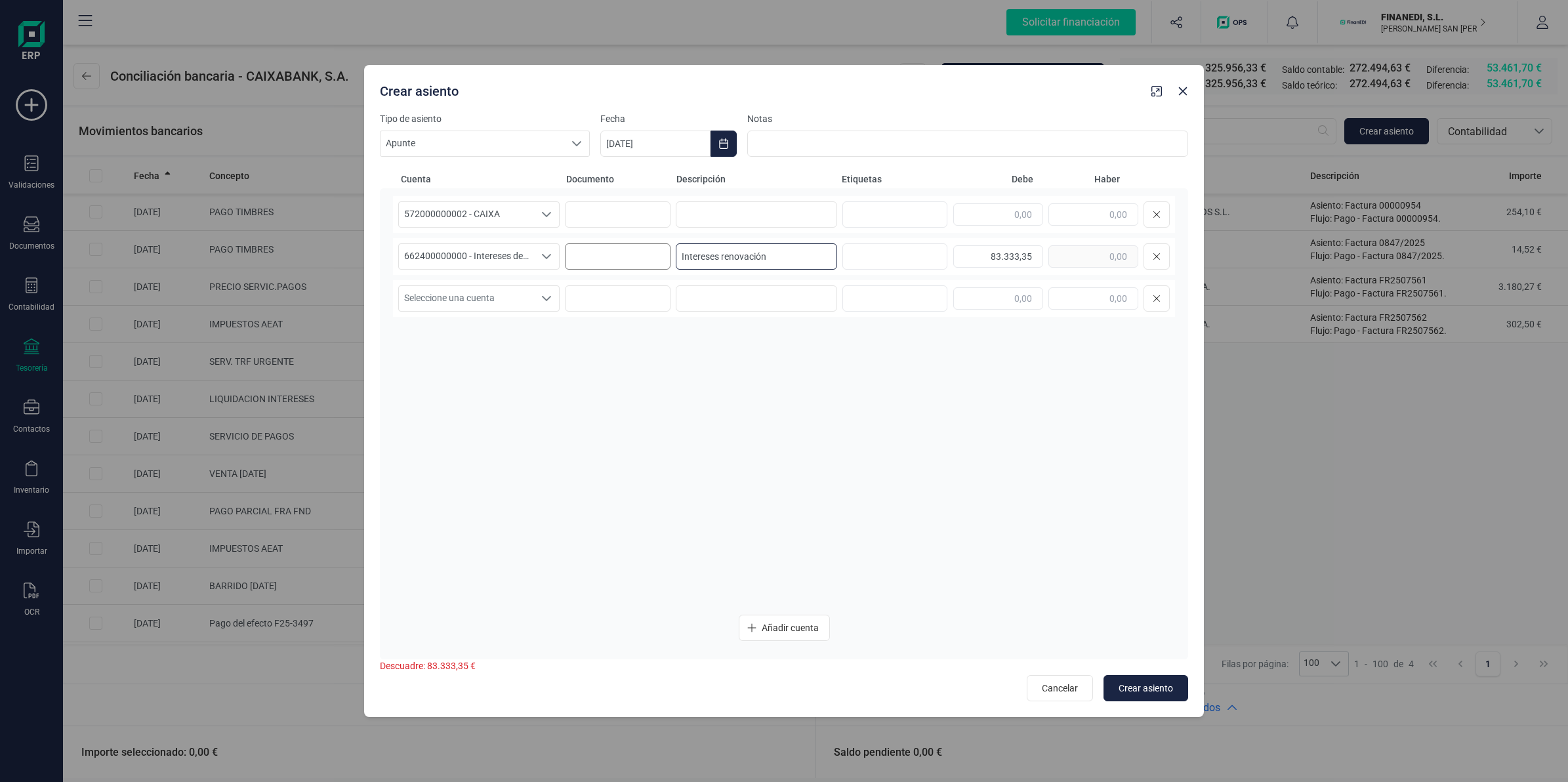
click at [566, 250] on div "662400000000 - Intereses de deudas, otras empresas 662400000000 - Intereses de …" at bounding box center [784, 257] width 782 height 36
click at [700, 210] on input at bounding box center [757, 214] width 162 height 26
paste input "Intereses renovación"
click at [1070, 223] on input "text" at bounding box center [1093, 215] width 90 height 22
paste input "text"
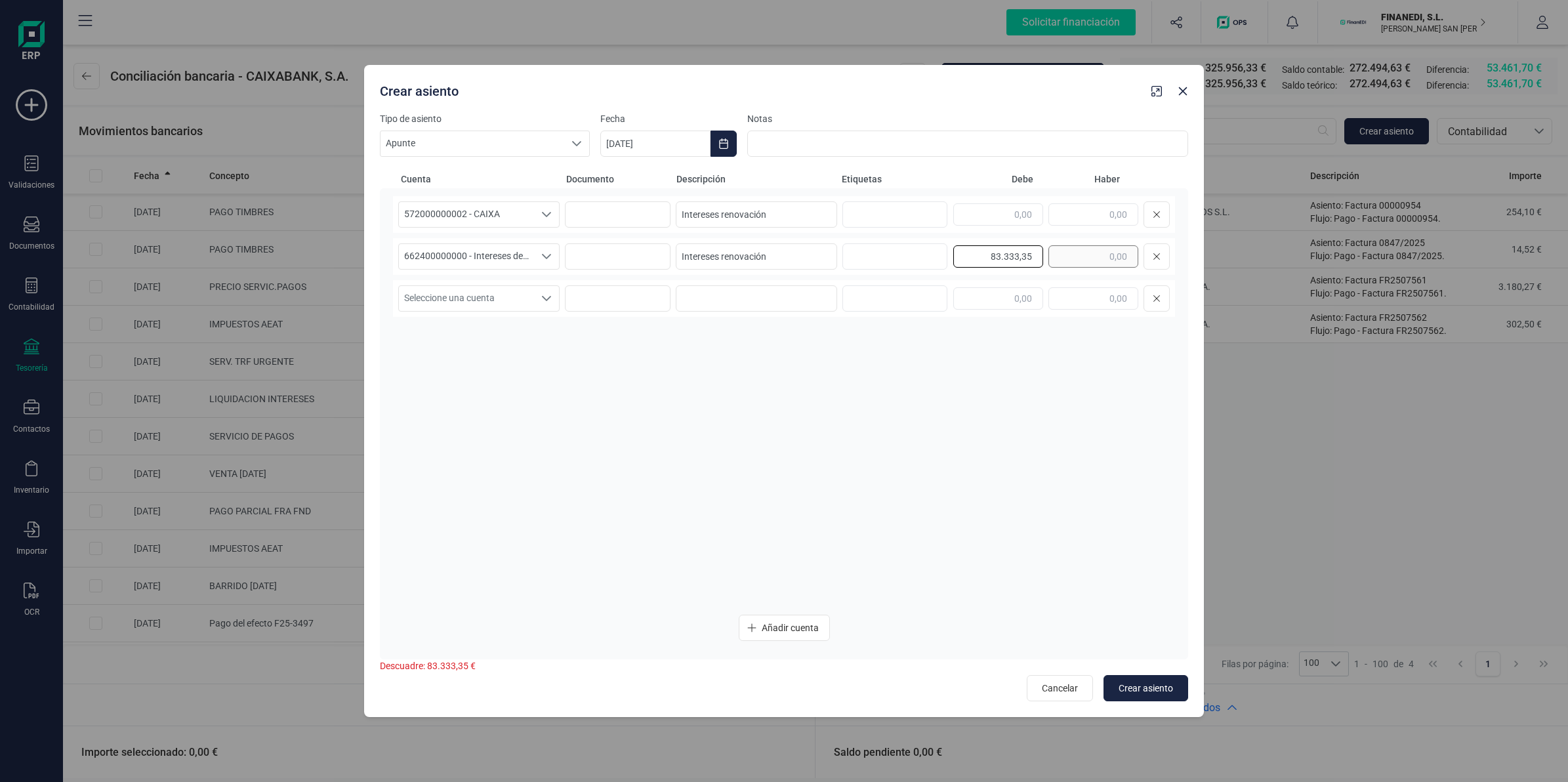
click at [1059, 253] on div "83.333,35" at bounding box center [1061, 256] width 216 height 26
click at [1081, 217] on input "text" at bounding box center [1093, 215] width 90 height 22
paste input "83.333,35"
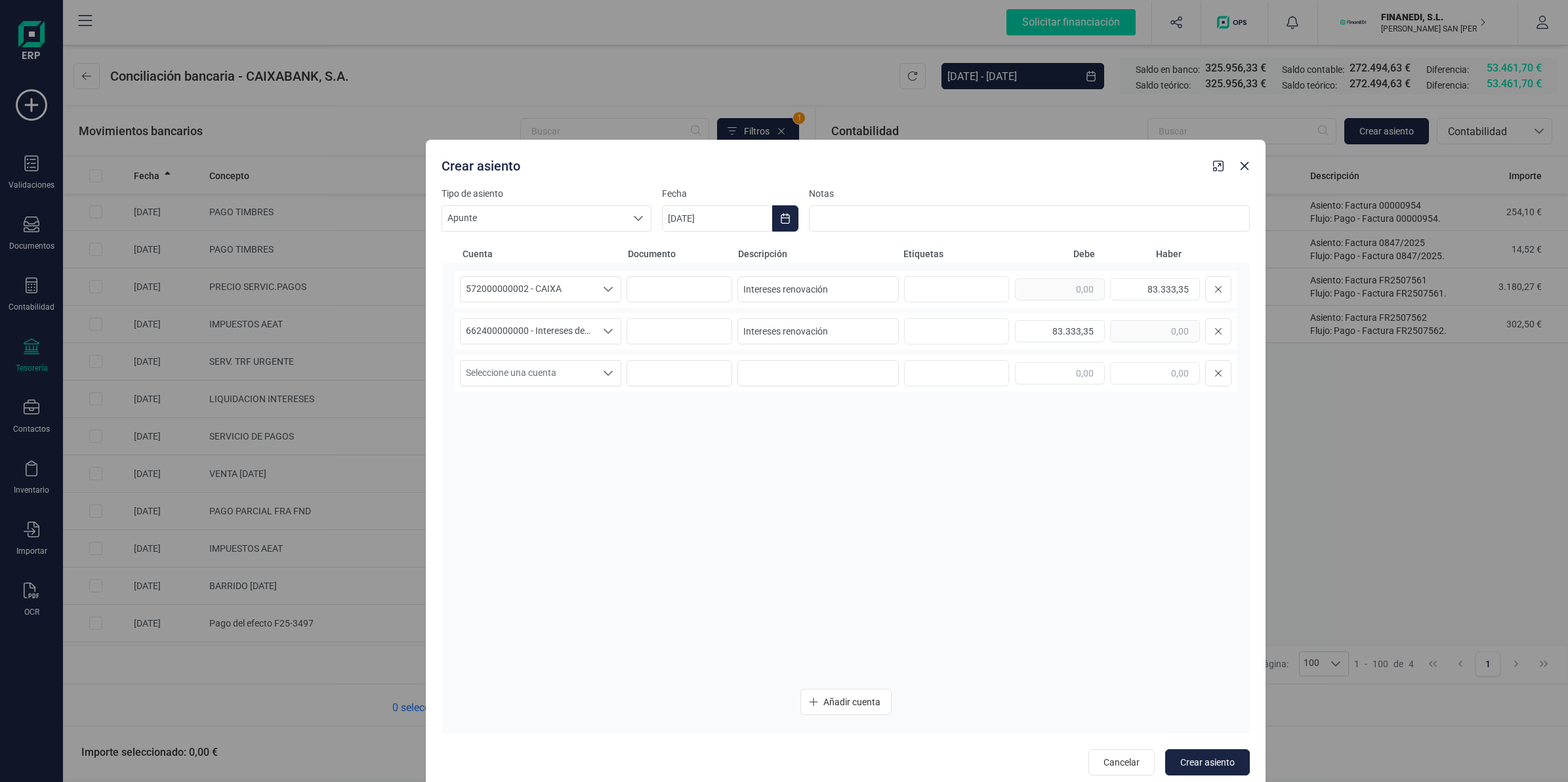
drag, startPoint x: 938, startPoint y: 90, endPoint x: 1017, endPoint y: 98, distance: 79.4
click at [1017, 151] on div "Crear asiento" at bounding box center [822, 163] width 772 height 24
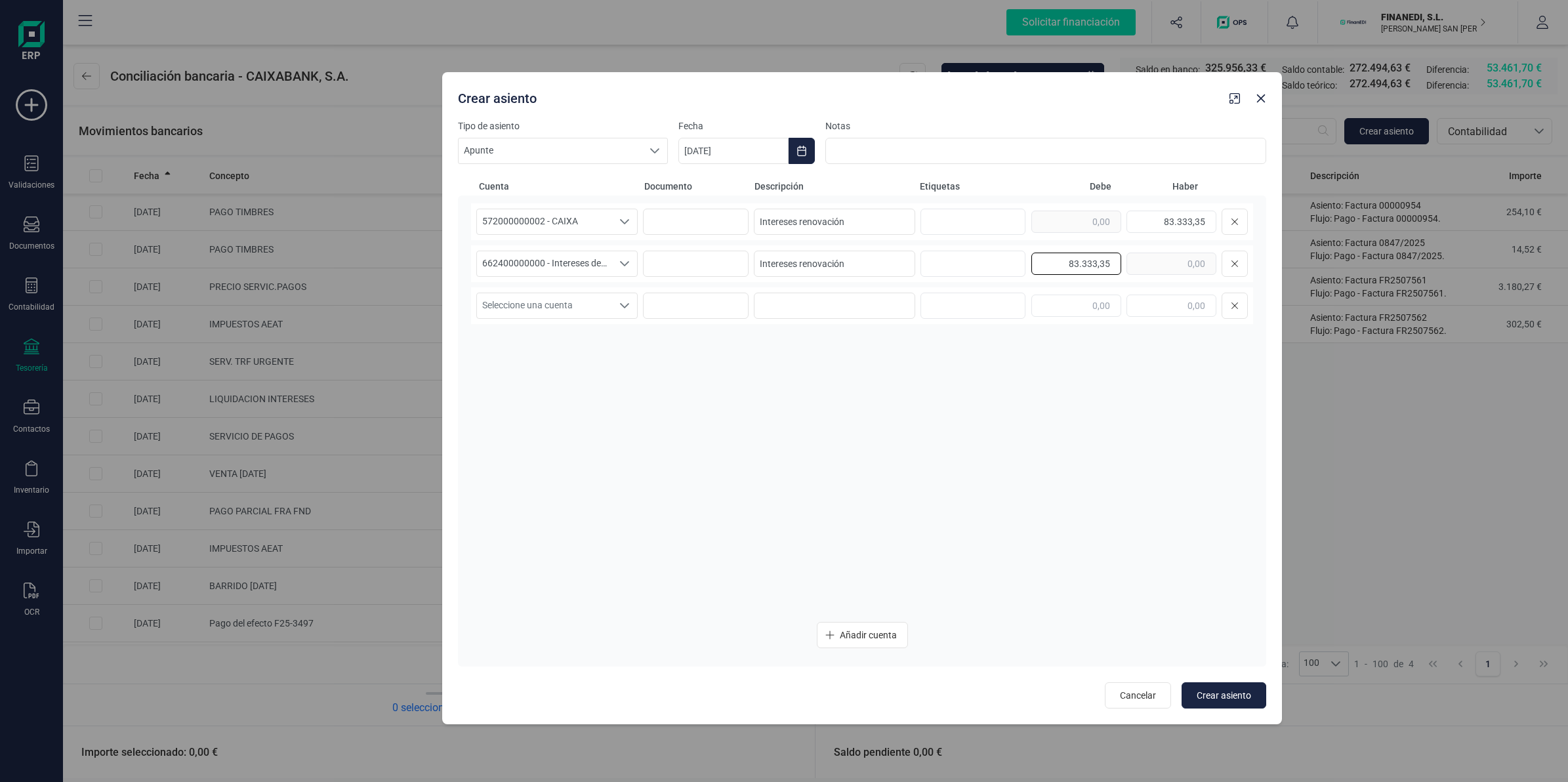
click at [1076, 265] on input "83.333,35" at bounding box center [1076, 264] width 90 height 22
click at [1169, 220] on input "83.333,35" at bounding box center [1171, 222] width 90 height 22
click at [1234, 692] on span "Crear asiento" at bounding box center [1223, 695] width 55 height 13
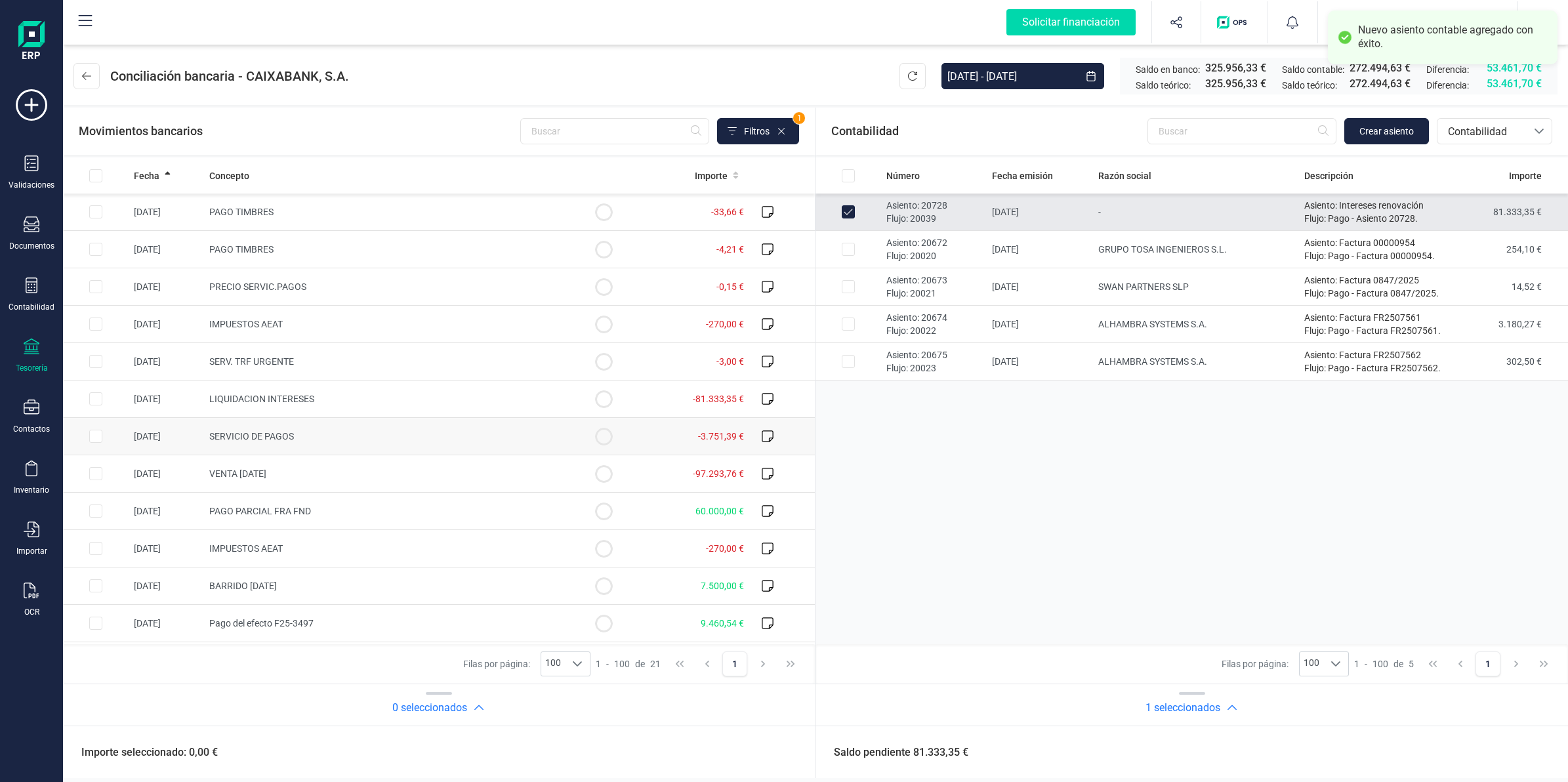
click at [227, 437] on span "SERVICIO DE PAGOS" at bounding box center [251, 436] width 85 height 10
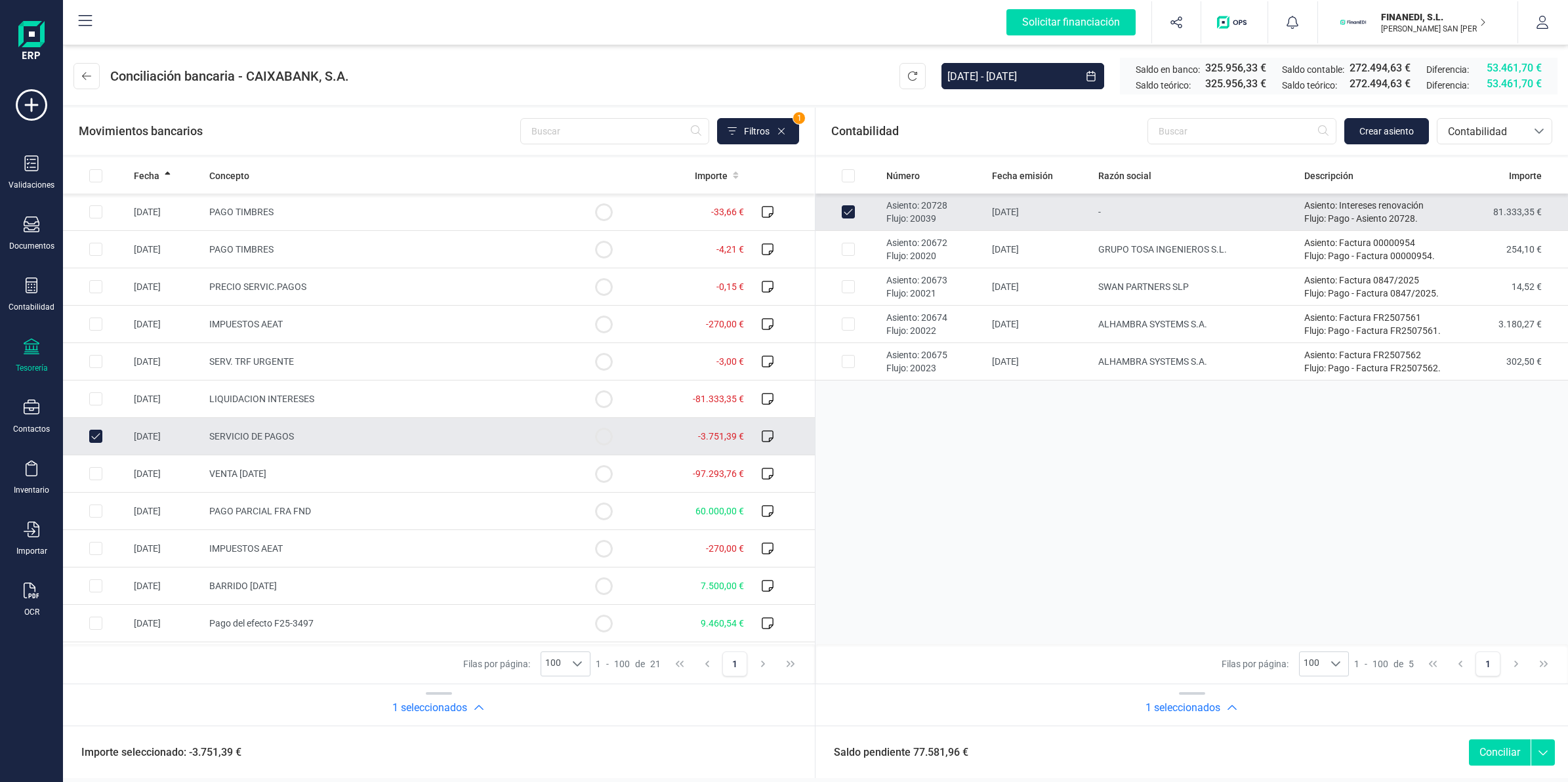
click at [237, 434] on span "SERVICIO DE PAGOS" at bounding box center [251, 436] width 85 height 10
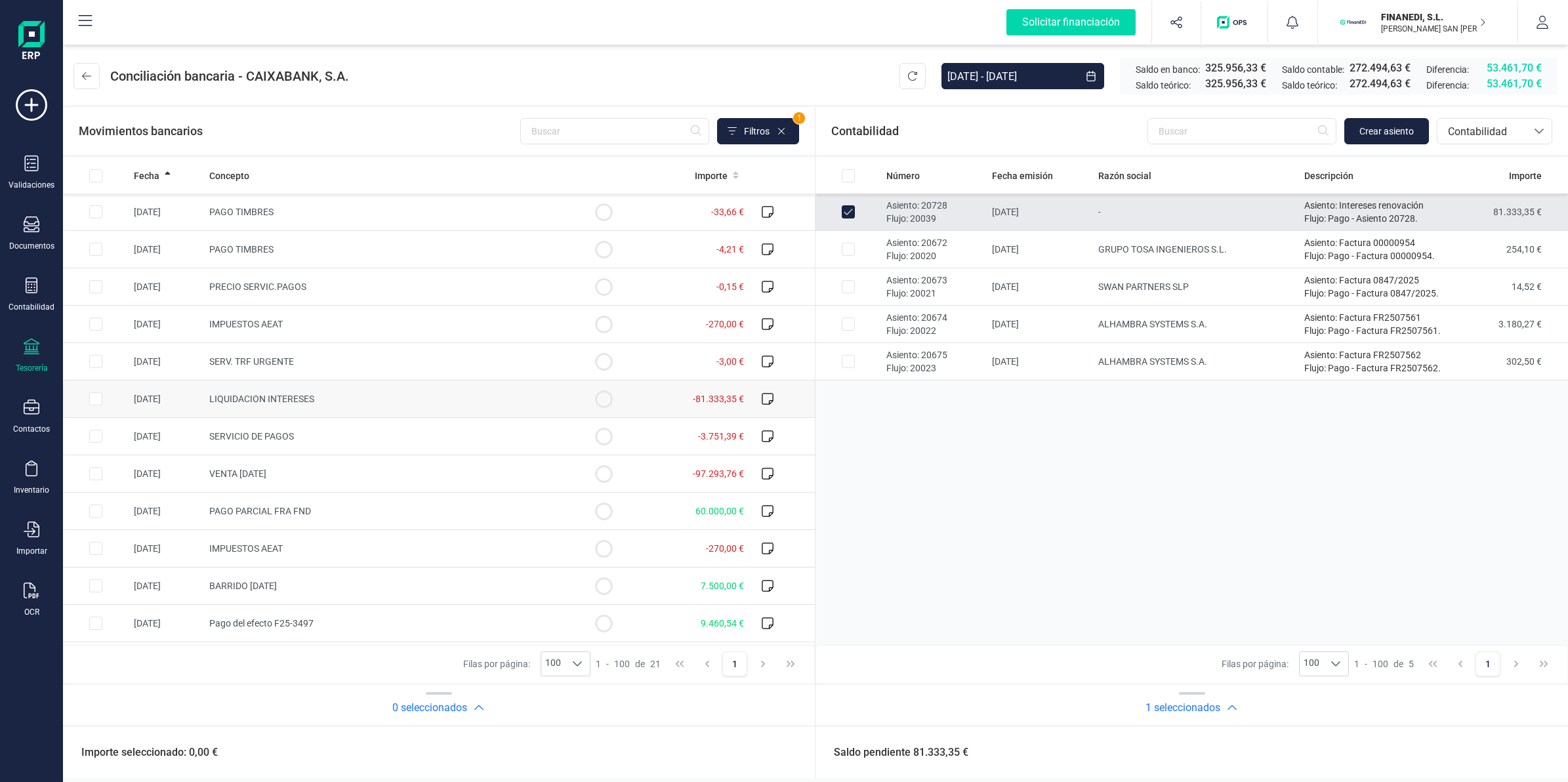
click at [254, 386] on td "LIQUIDACION INTERESES" at bounding box center [387, 399] width 368 height 37
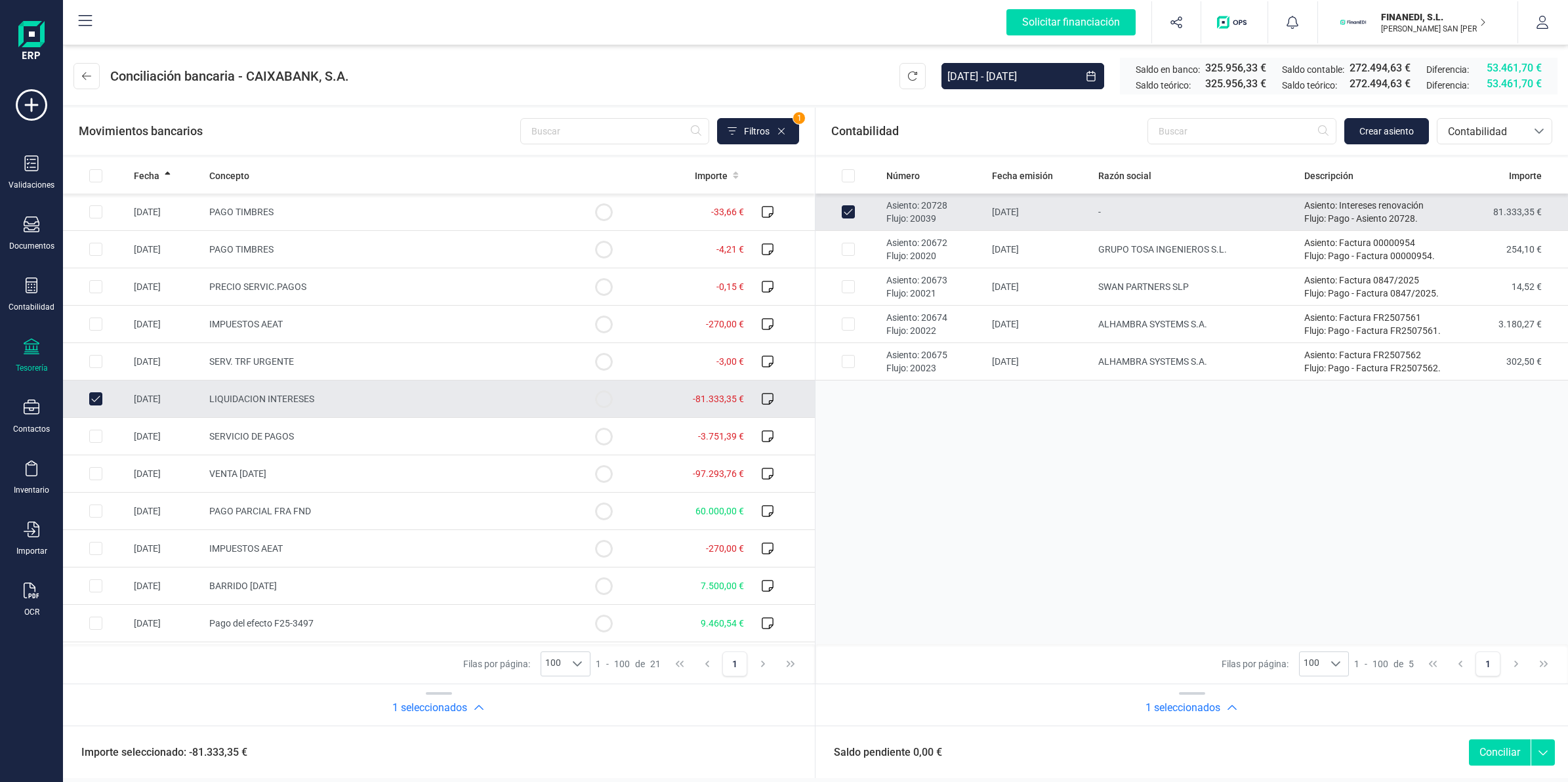
click at [1511, 753] on button "Conciliar" at bounding box center [1500, 752] width 62 height 26
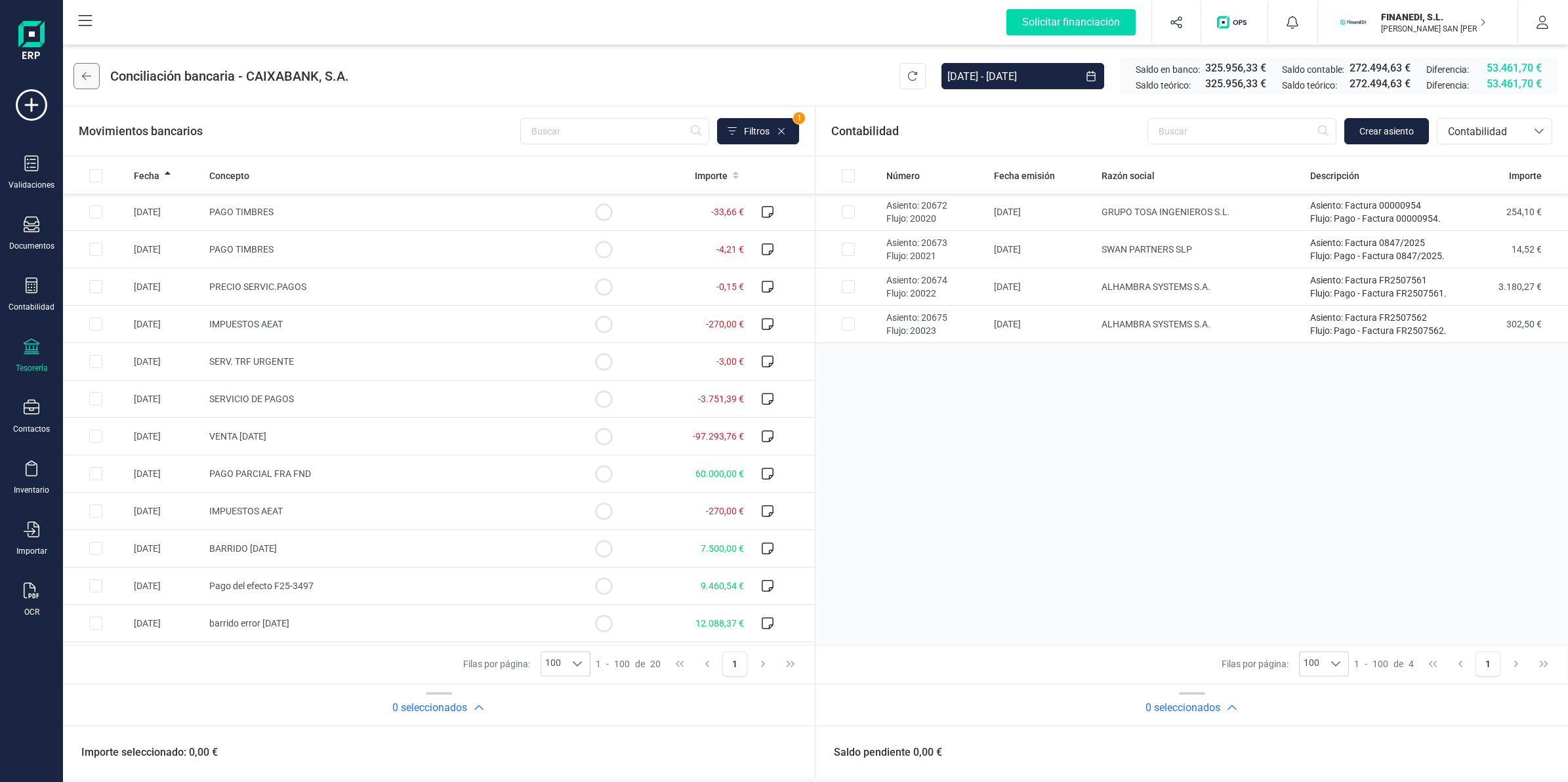
click at [90, 78] on icon at bounding box center [86, 75] width 10 height 10
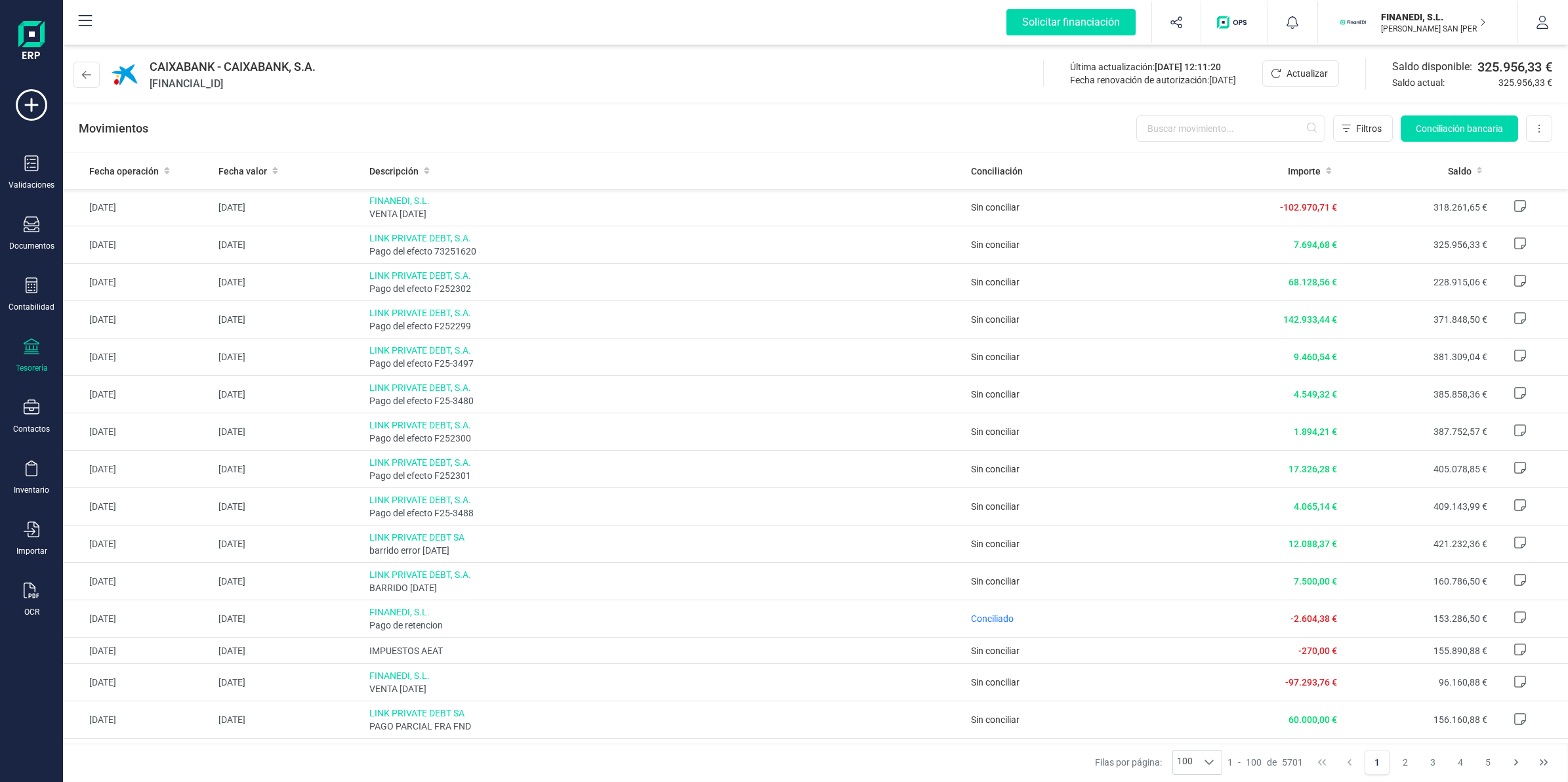
click at [90, 78] on icon at bounding box center [86, 74] width 10 height 10
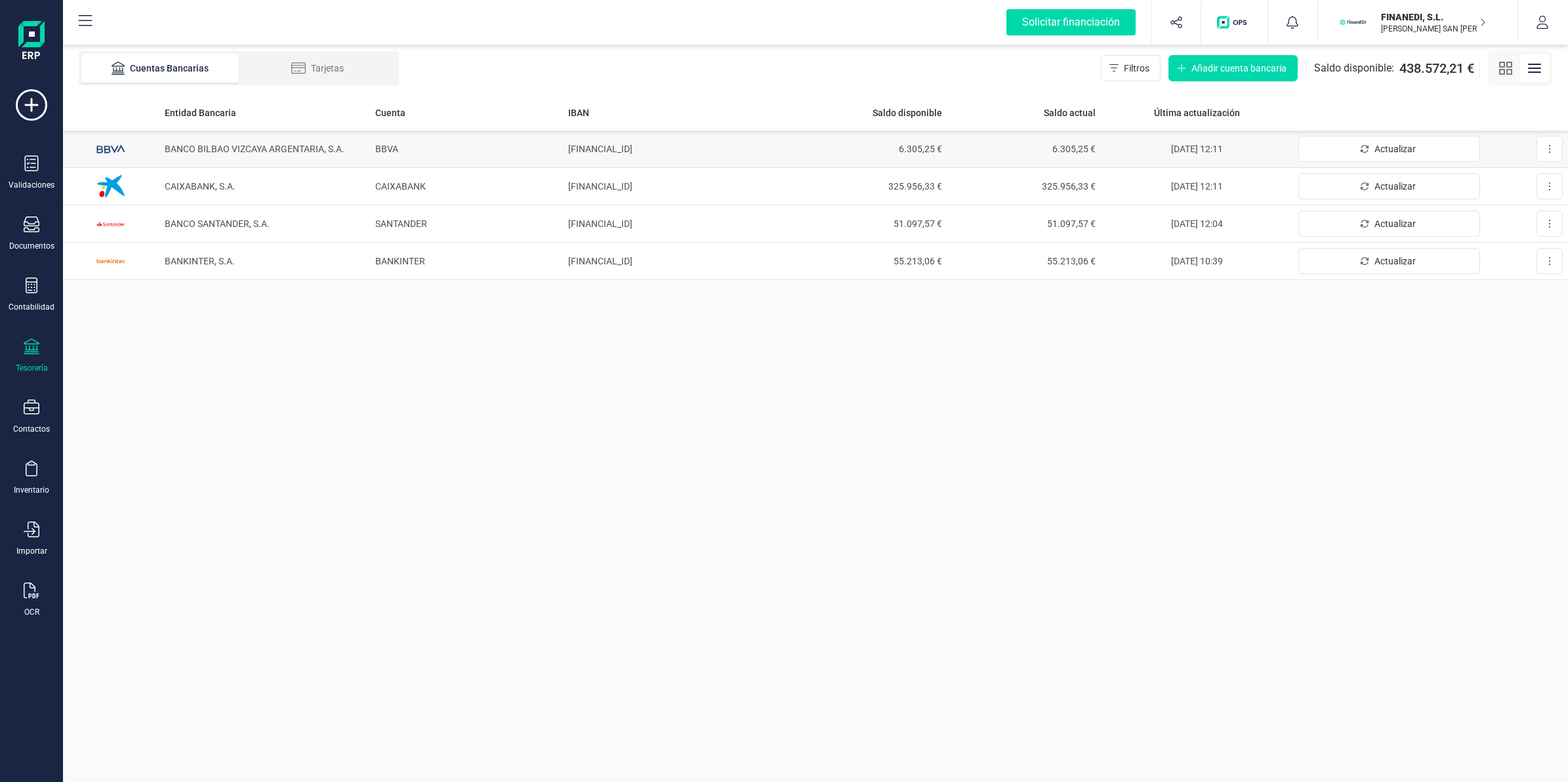
click at [483, 158] on td "BBVA" at bounding box center [466, 149] width 193 height 37
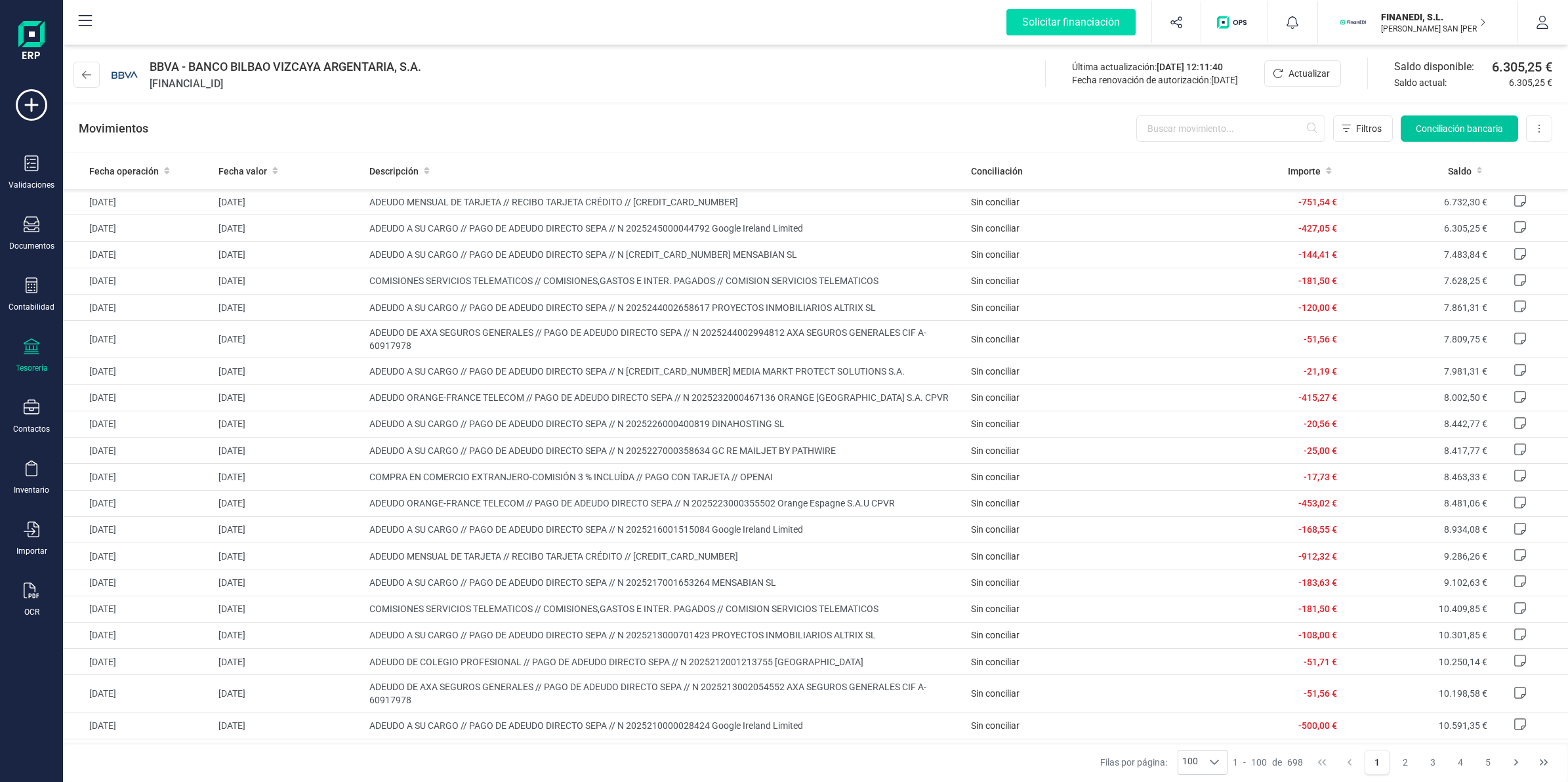
click at [1470, 135] on span "Conciliación bancaria" at bounding box center [1459, 128] width 87 height 13
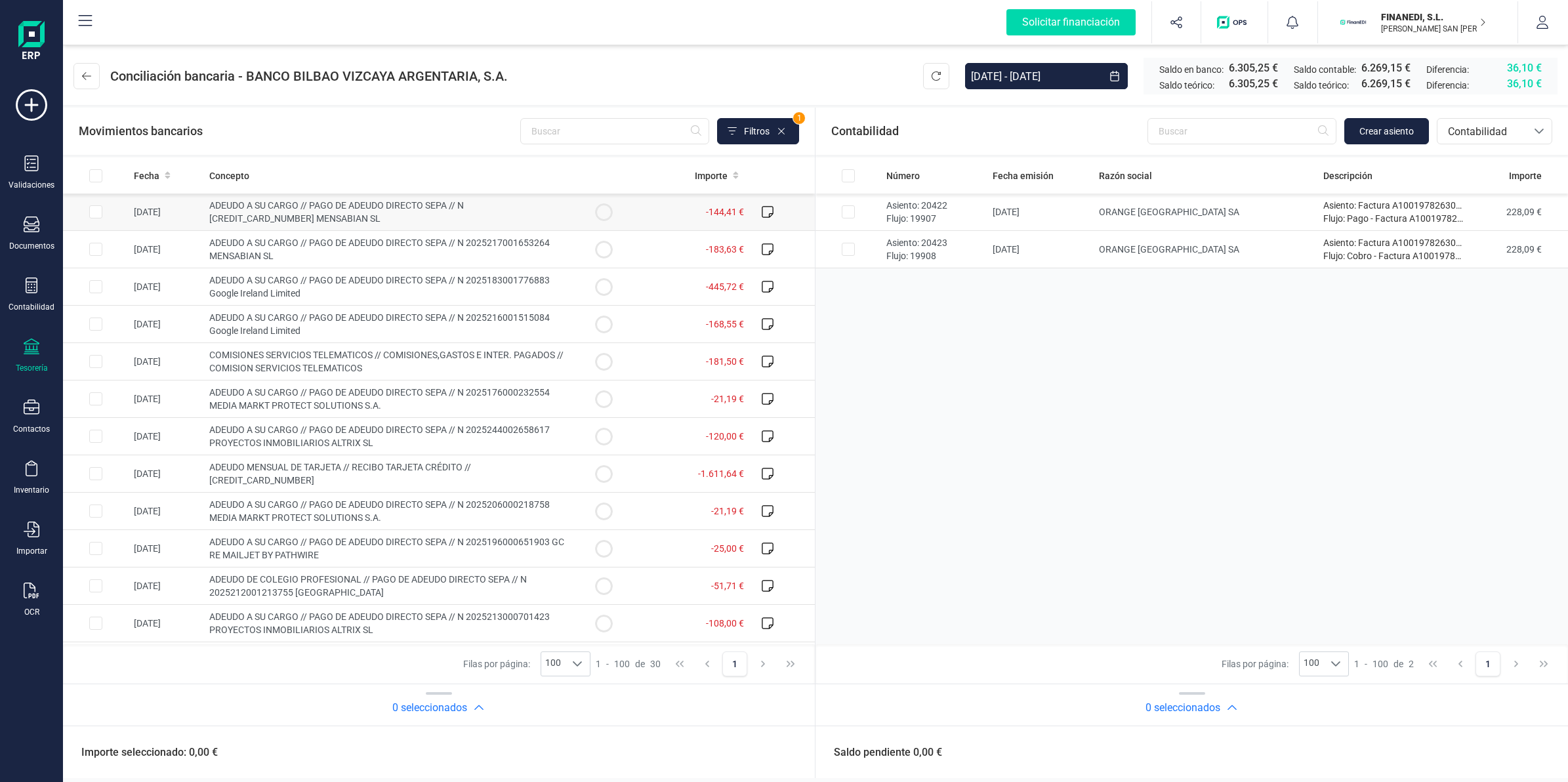
click at [293, 211] on span "ADEUDO A SU CARGO // PAGO DE ADEUDO DIRECTO SEPA // N [CREDIT_CARD_NUMBER] MENS…" at bounding box center [336, 212] width 254 height 24
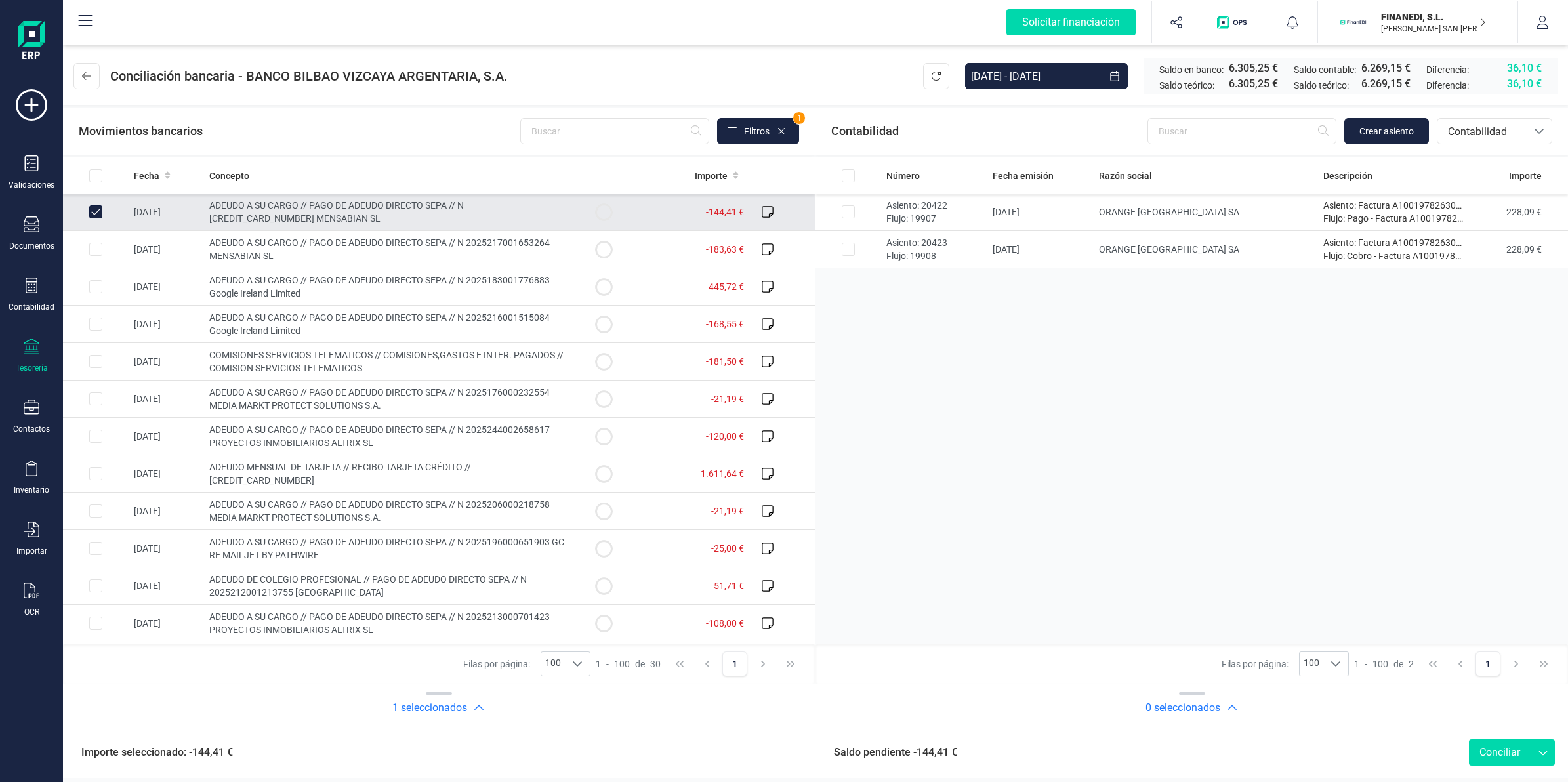
click at [273, 210] on span "ADEUDO A SU CARGO // PAGO DE ADEUDO DIRECTO SEPA // N [CREDIT_CARD_NUMBER] MENS…" at bounding box center [336, 212] width 254 height 24
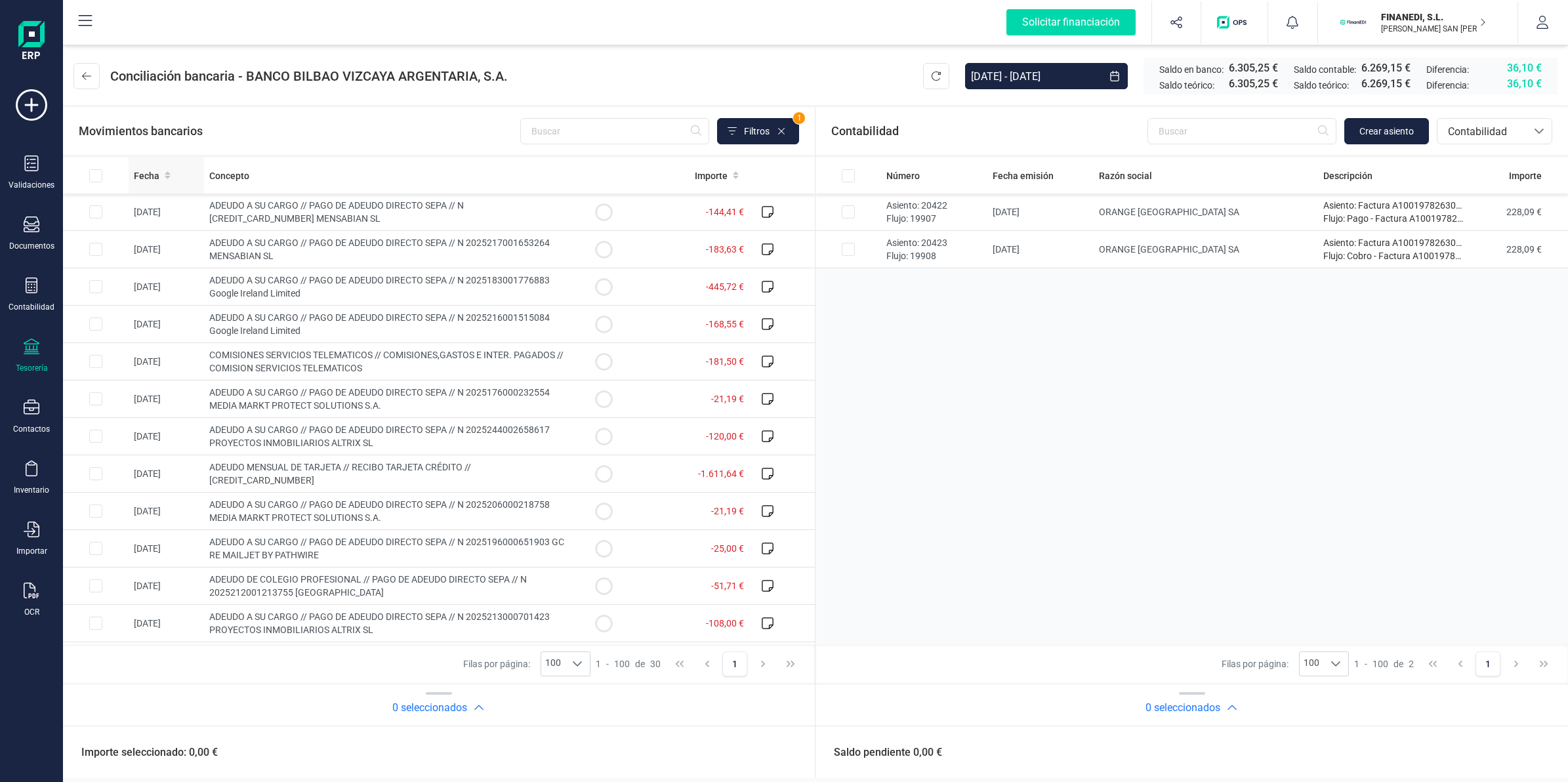
click at [166, 181] on th "Fecha" at bounding box center [166, 176] width 75 height 36
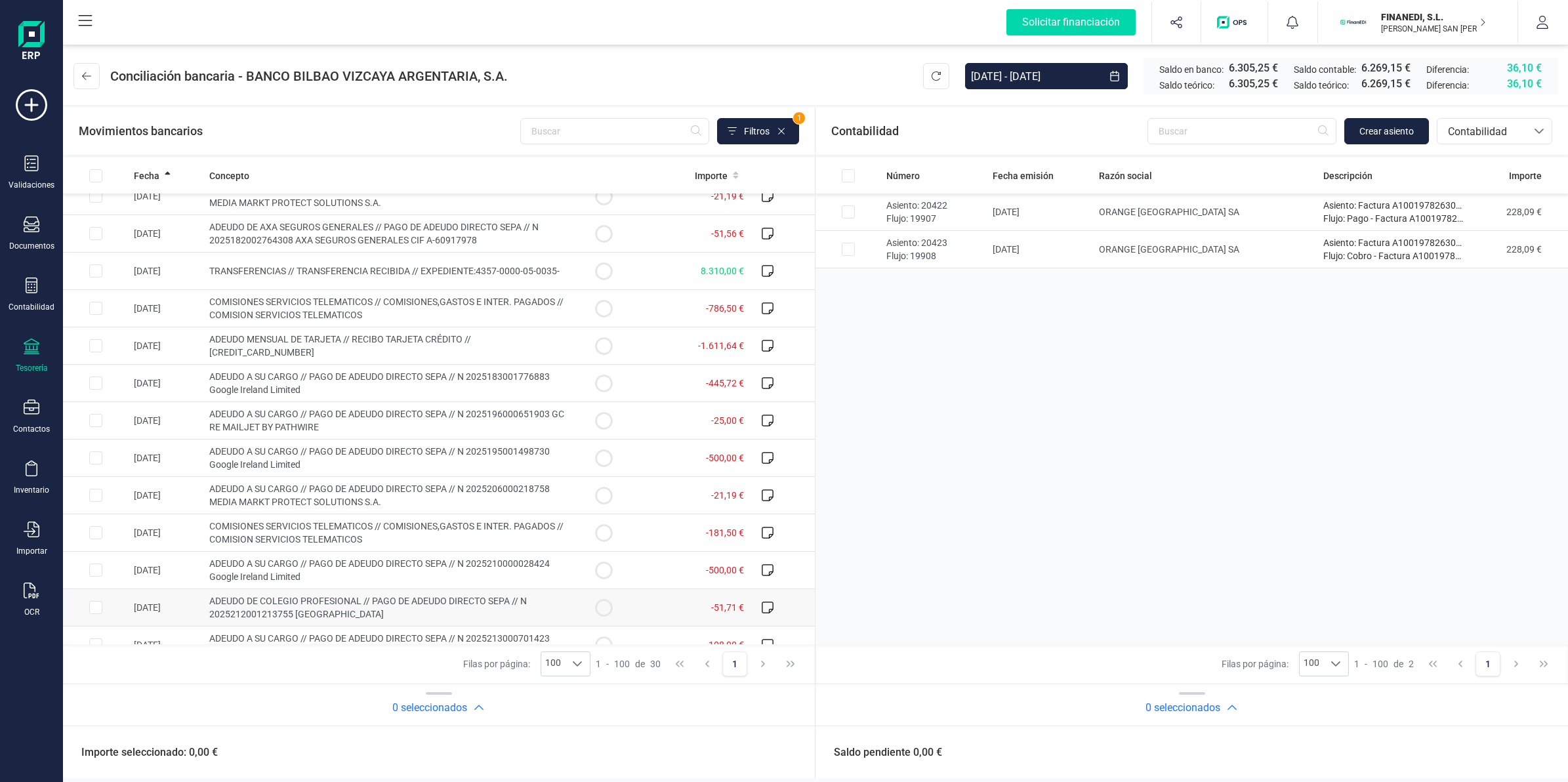
scroll to position [82, 0]
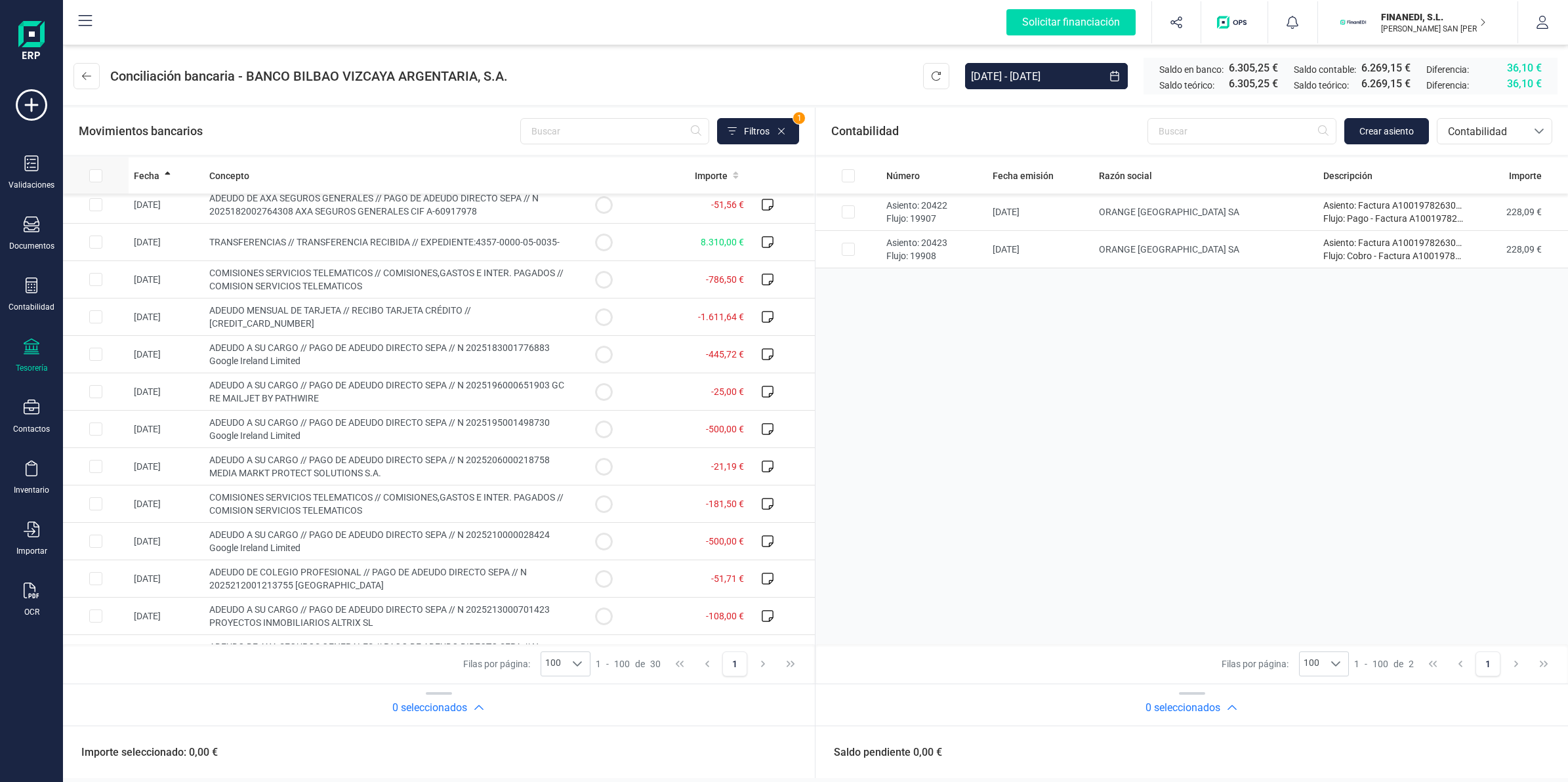
click at [93, 174] on input "All items unselected" at bounding box center [96, 176] width 13 height 13
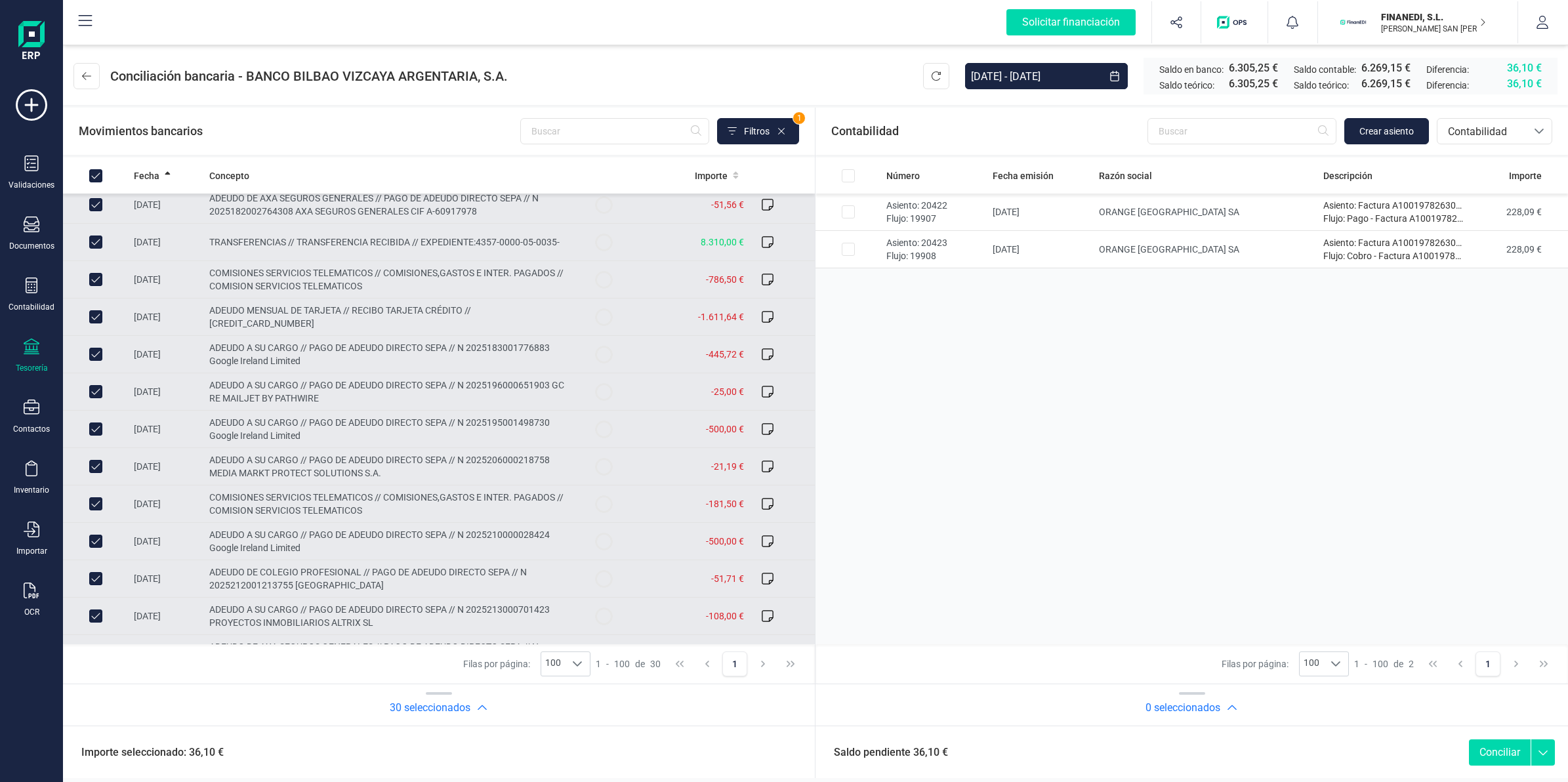
click at [242, 250] on td "TRANSFERENCIAS // TRANSFERENCIA RECIBIDA // EXPEDIENTE:4357-0000-05-0035-" at bounding box center [387, 242] width 368 height 37
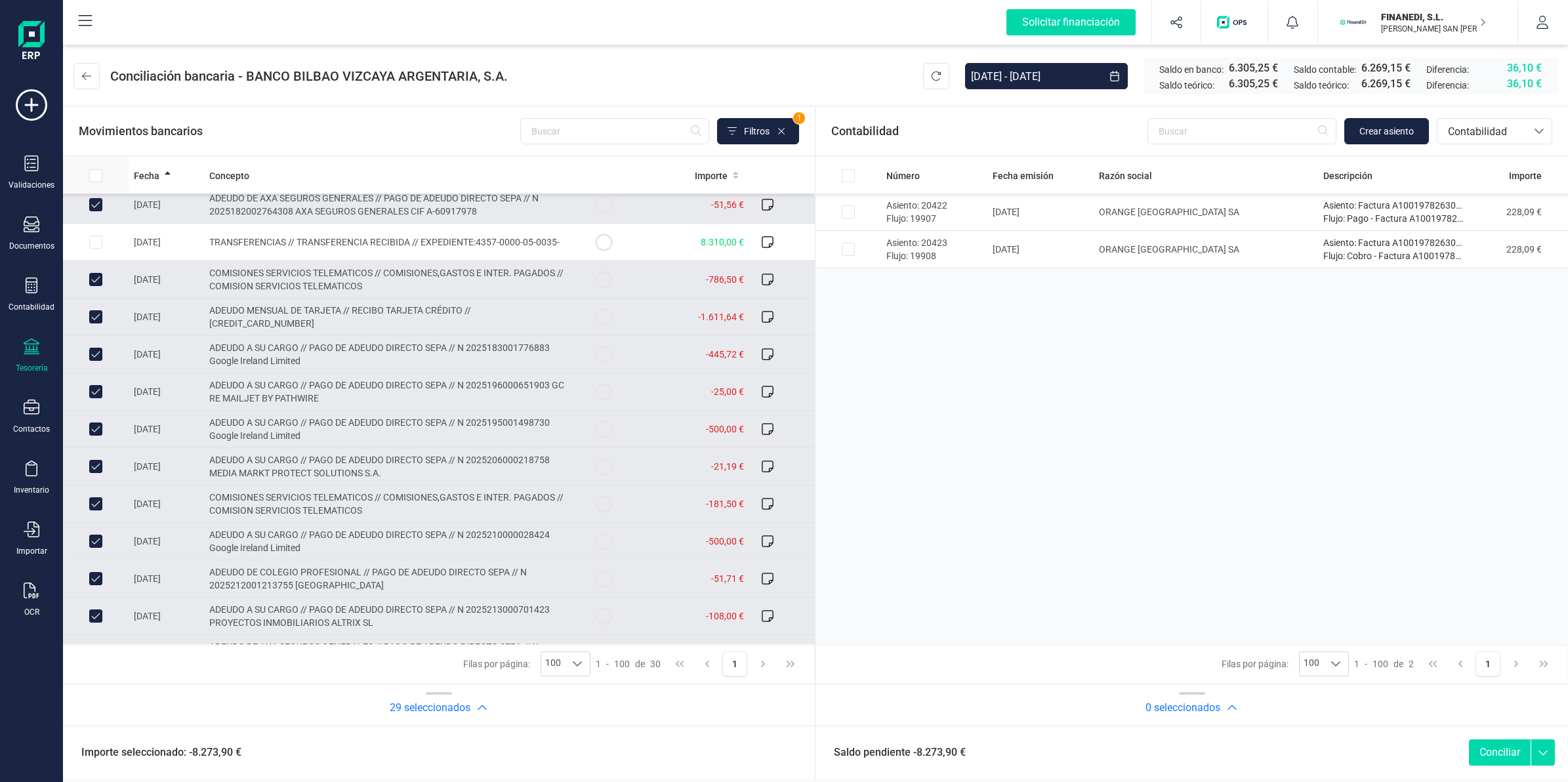
click at [97, 177] on input "All items unselected" at bounding box center [96, 176] width 13 height 13
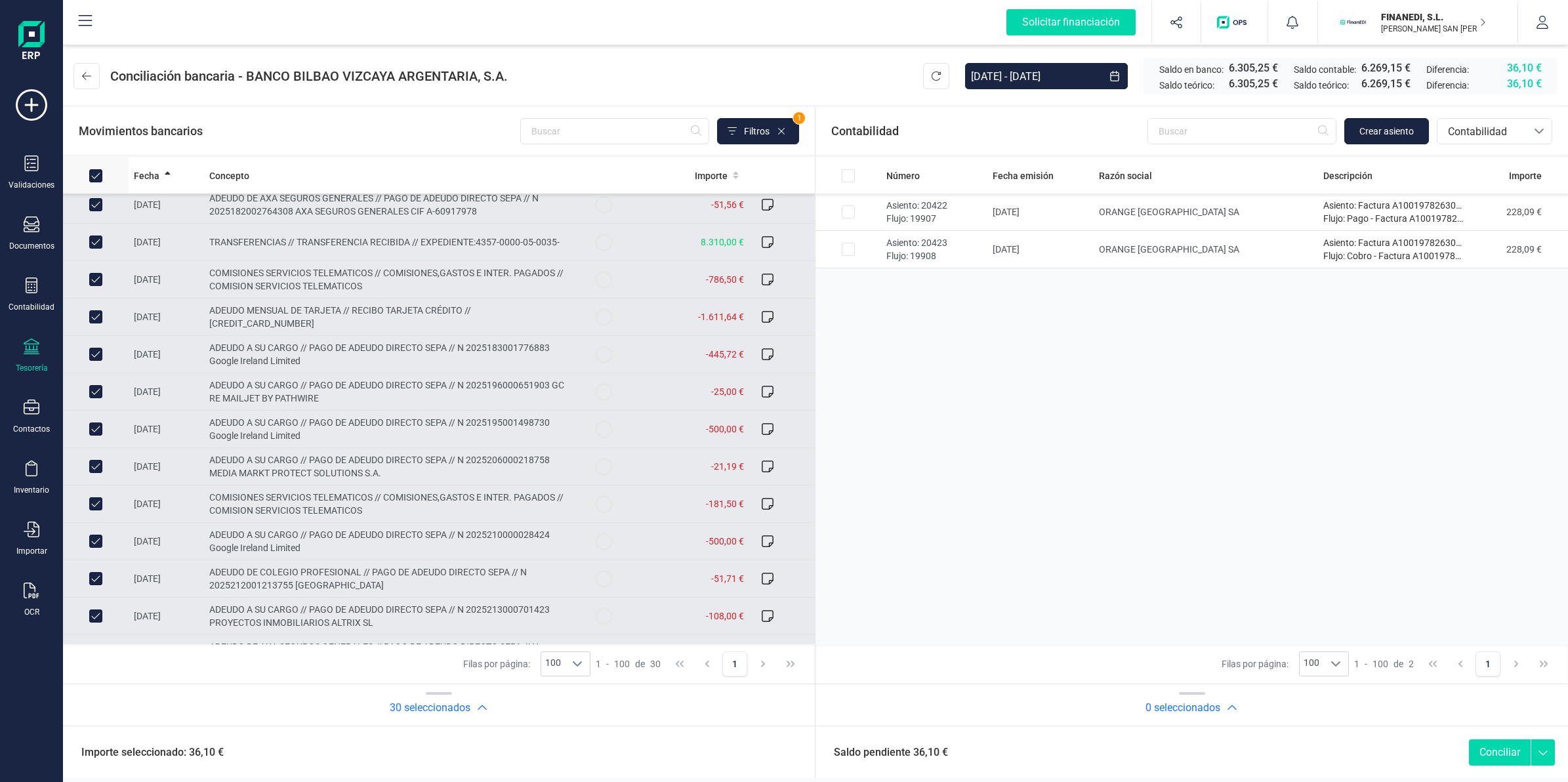
click at [97, 177] on input "All items selected" at bounding box center [96, 176] width 13 height 13
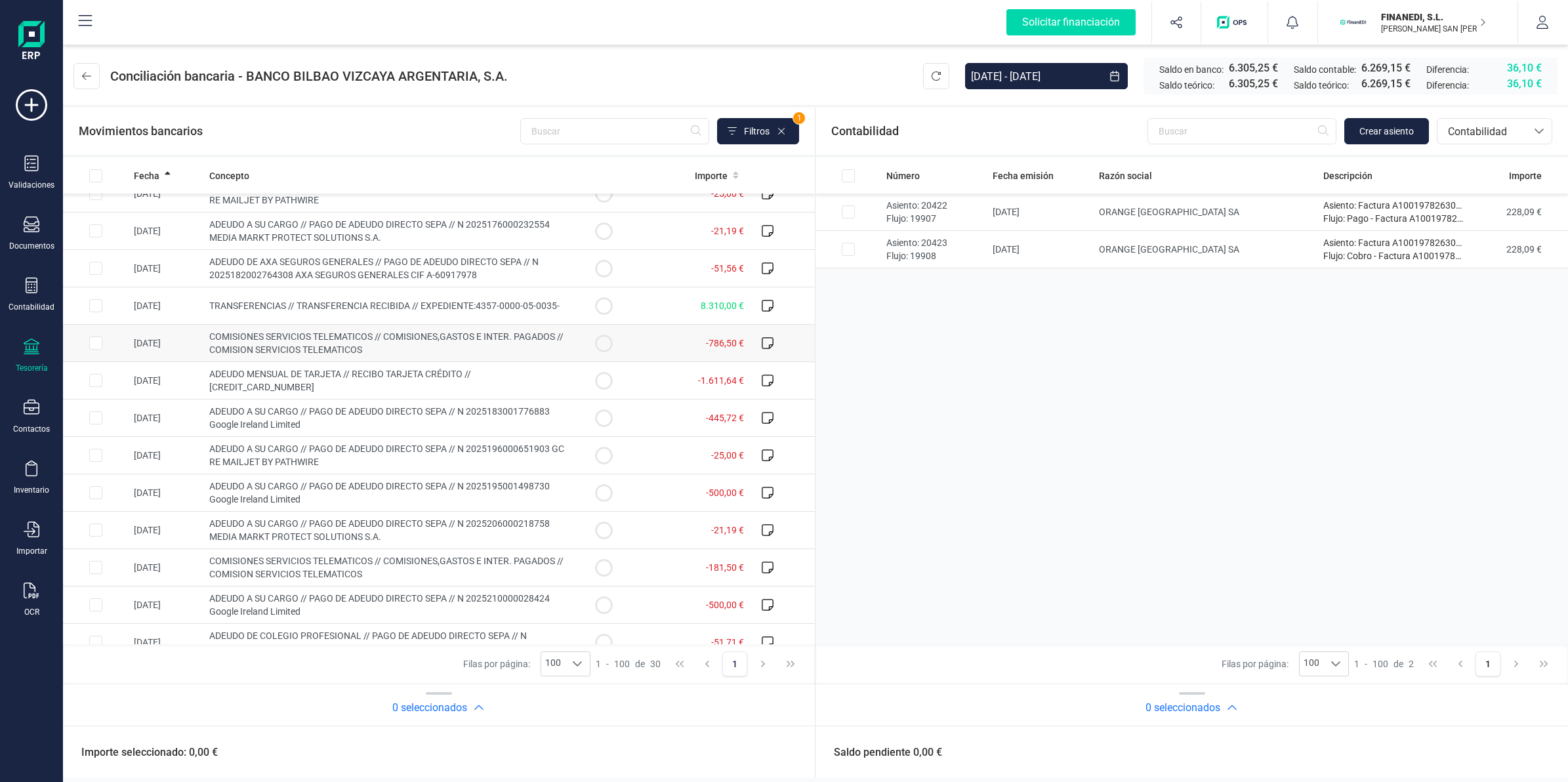
scroll to position [0, 0]
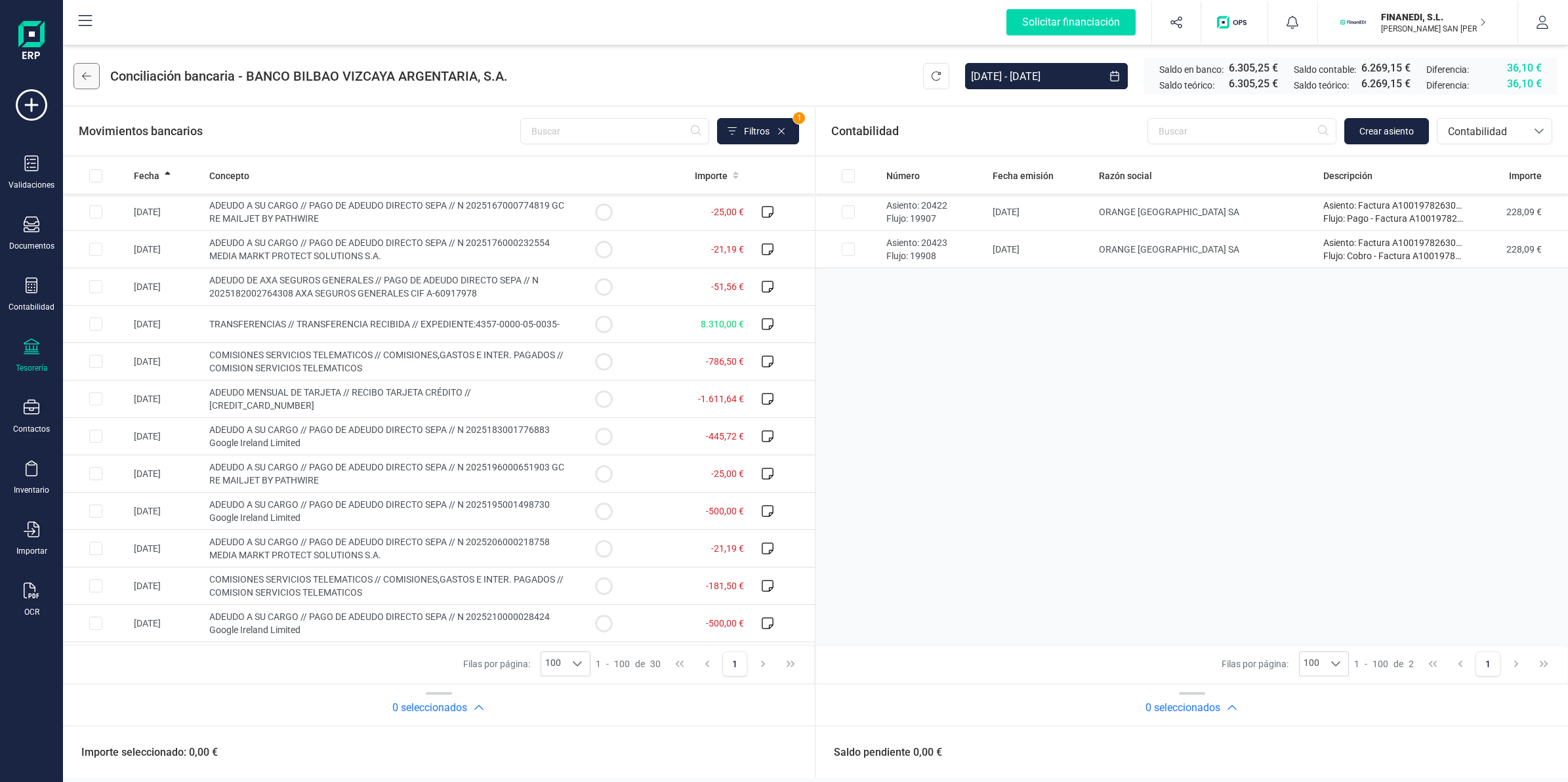
click at [97, 77] on button at bounding box center [86, 75] width 26 height 26
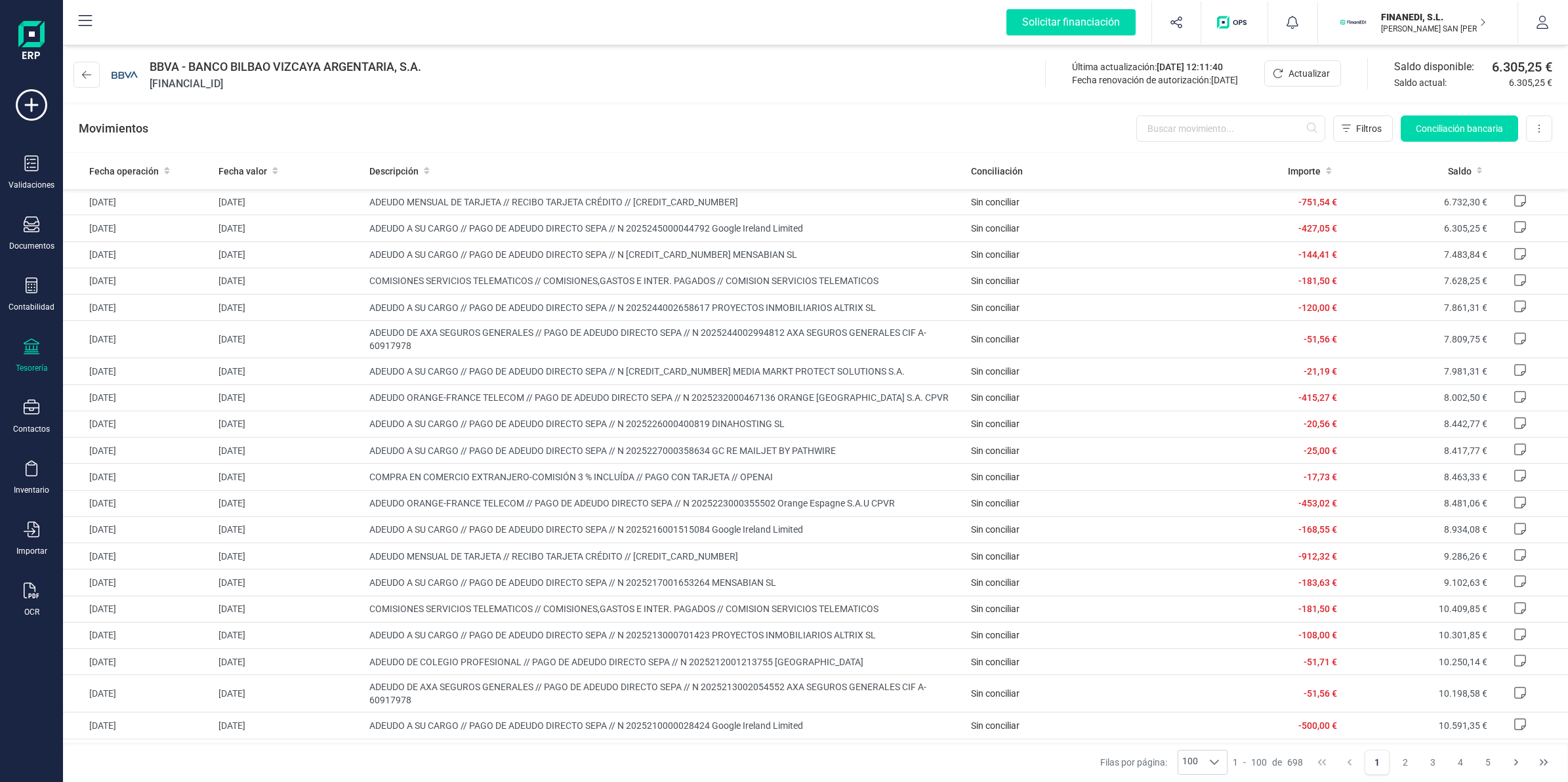
click at [97, 77] on button at bounding box center [86, 74] width 26 height 26
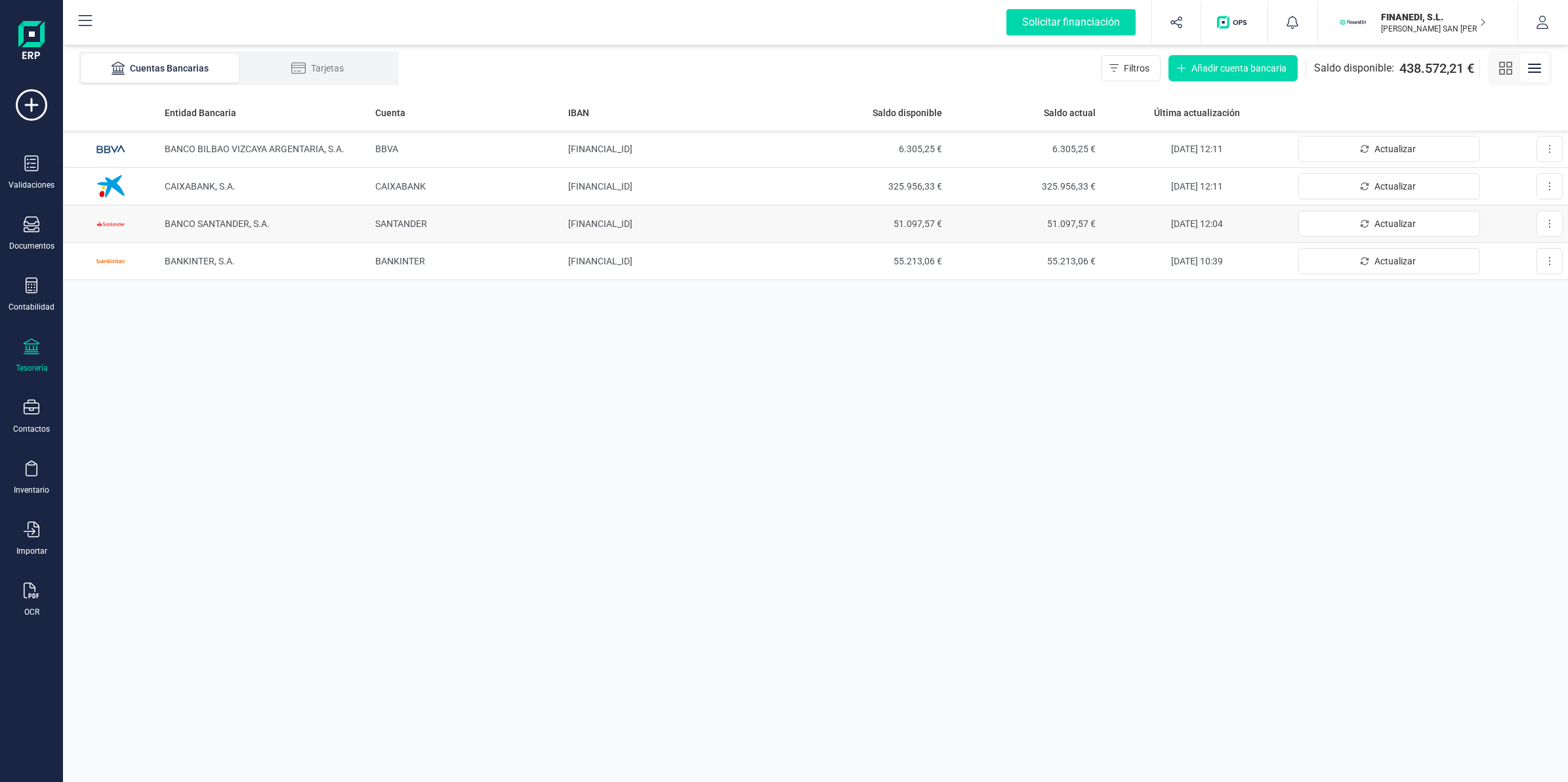
click at [315, 230] on td "BANCO SANTANDER, S.A." at bounding box center [265, 223] width 212 height 37
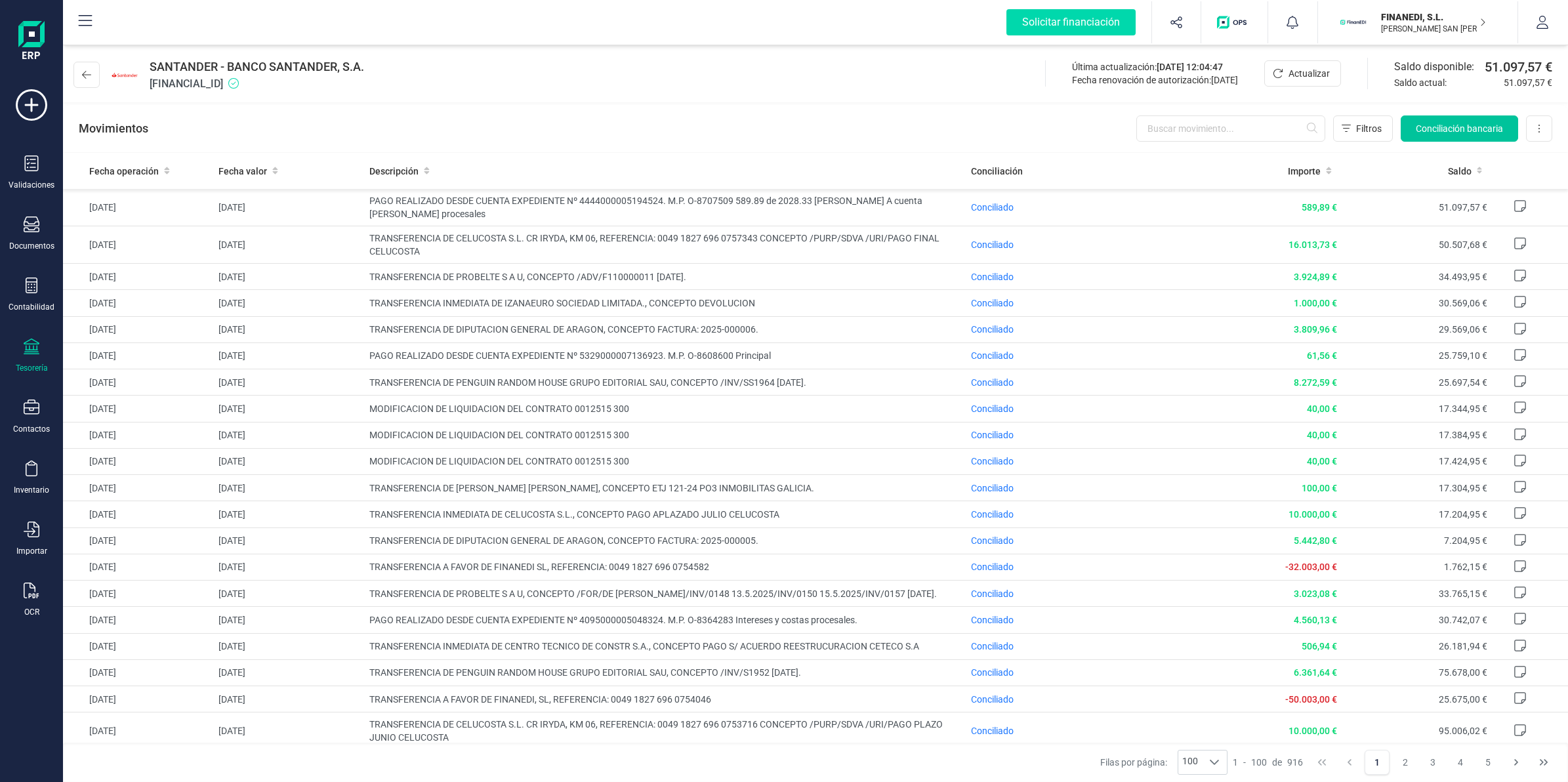
click at [1437, 116] on button "Conciliación bancaria" at bounding box center [1459, 128] width 117 height 26
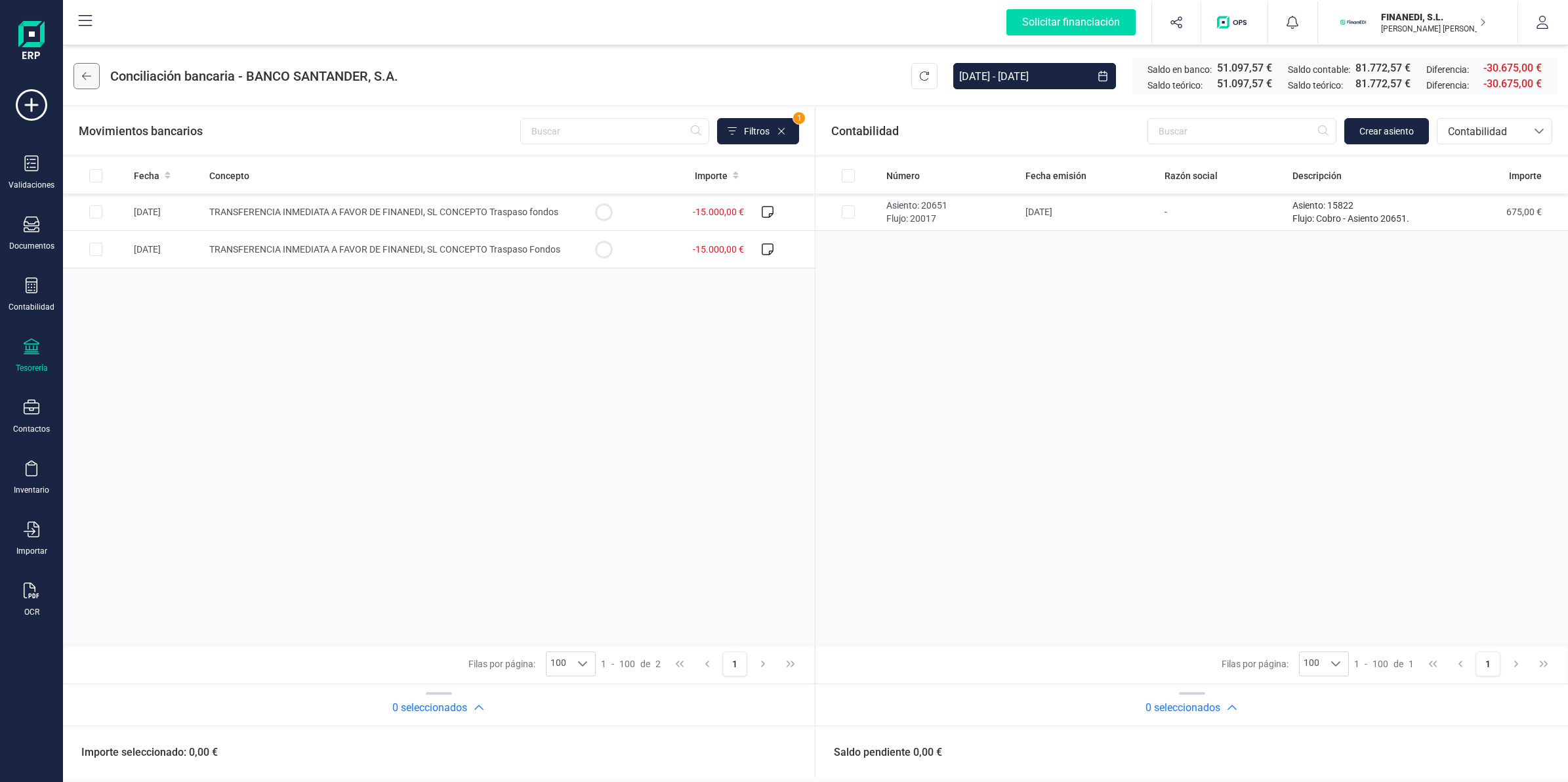
click at [92, 67] on button at bounding box center [86, 75] width 26 height 26
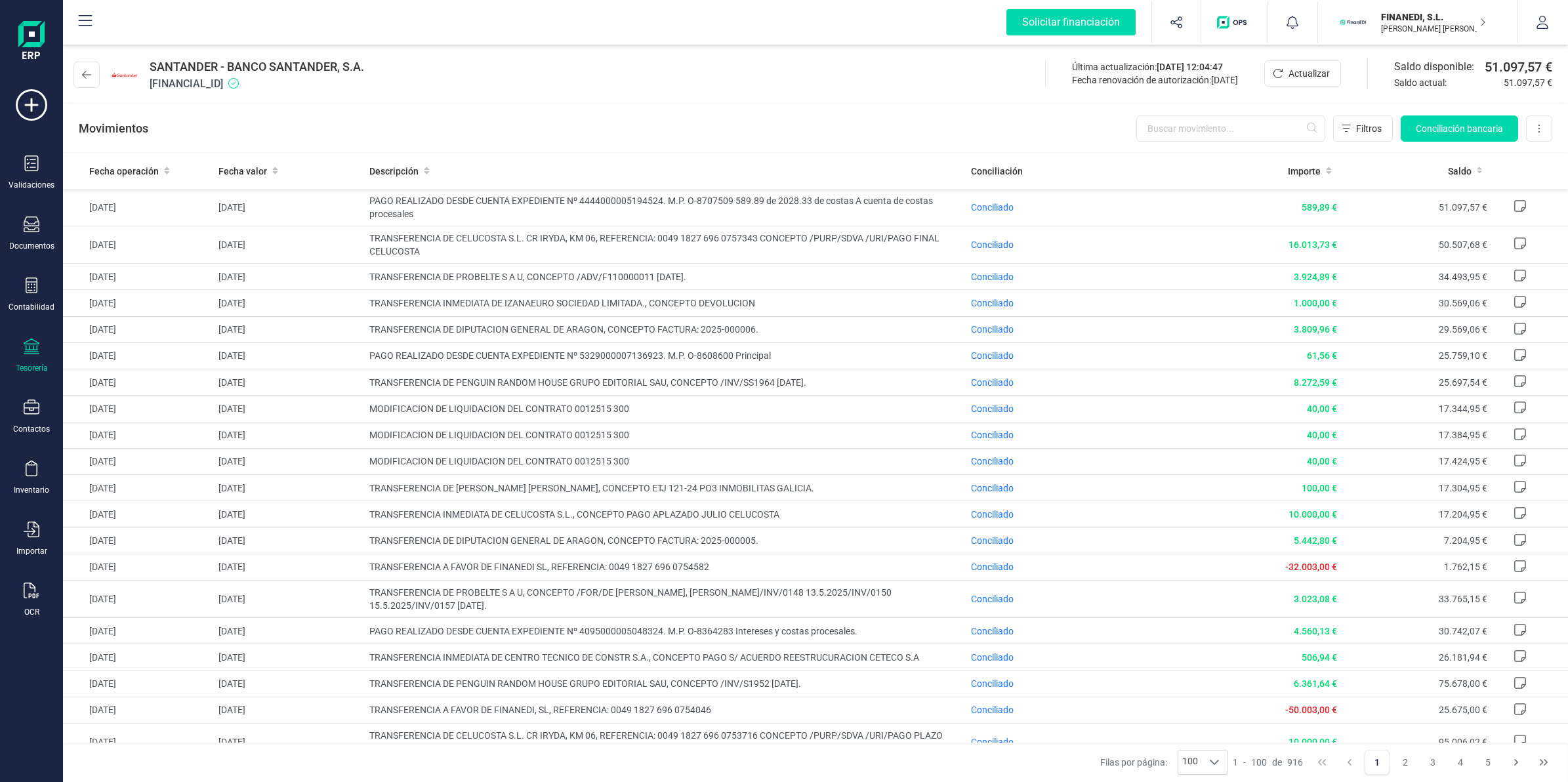
click at [92, 67] on button at bounding box center [86, 74] width 26 height 26
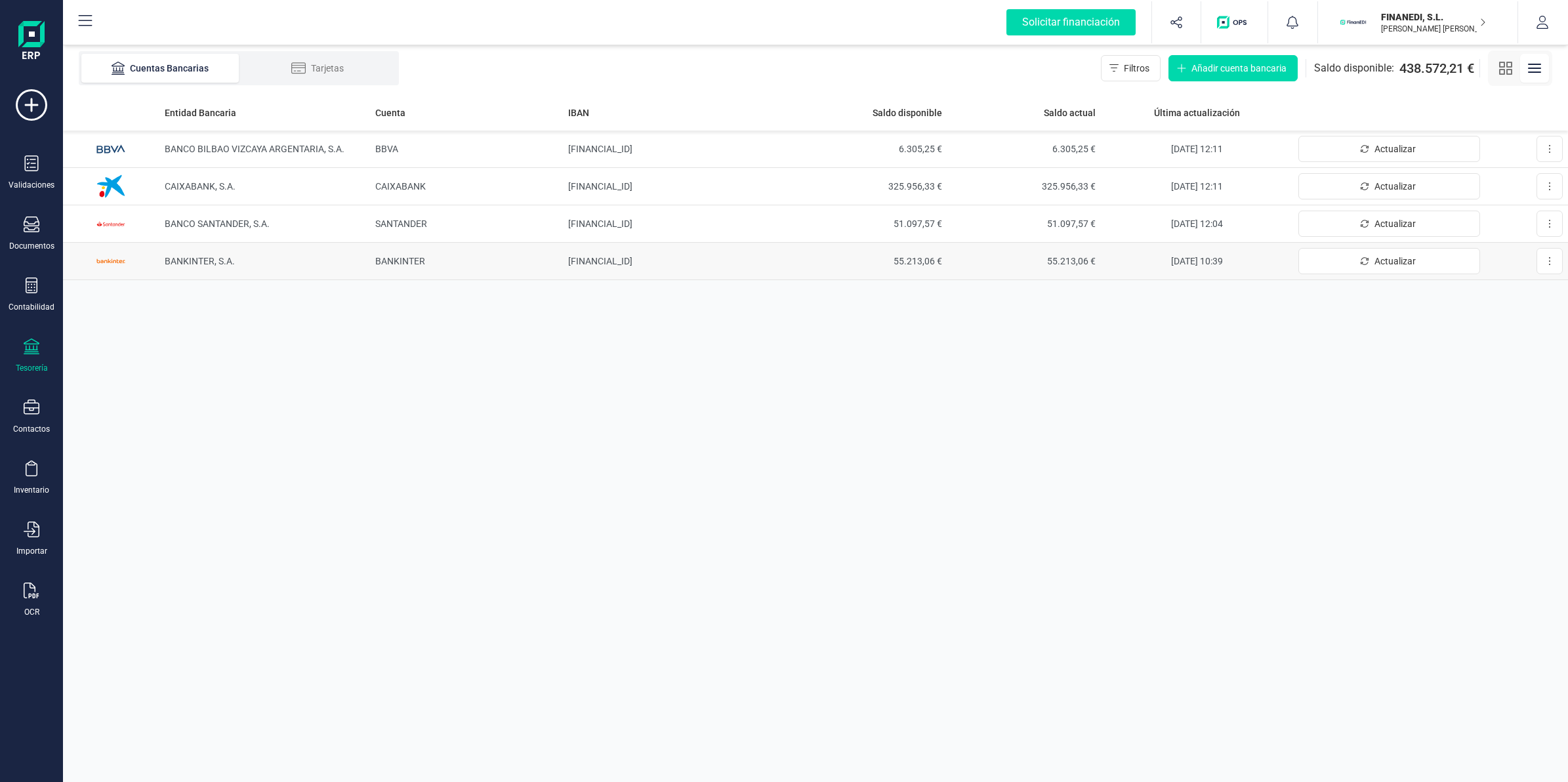
click at [330, 264] on td "BANKINTER, S.A." at bounding box center [265, 261] width 212 height 37
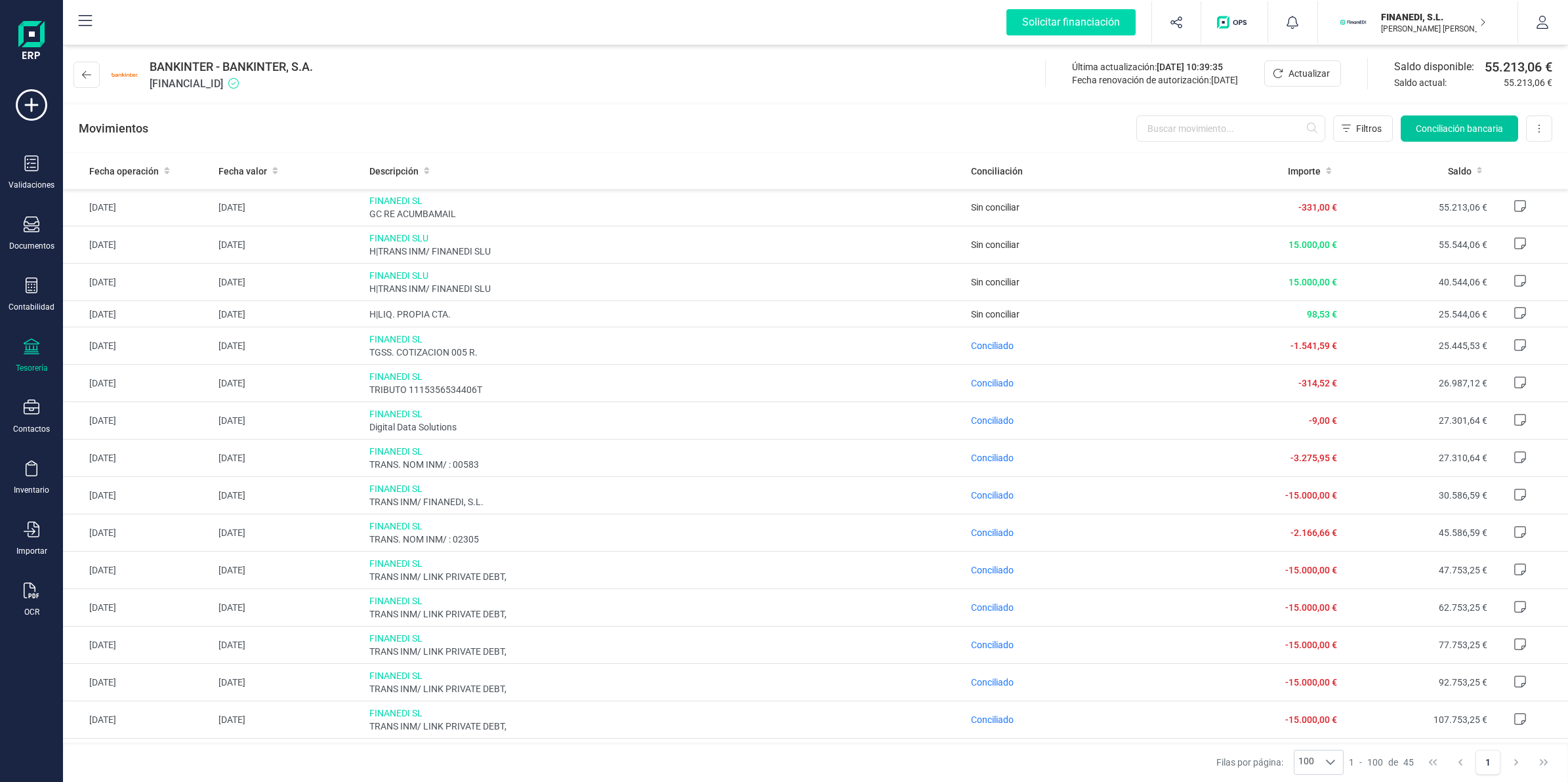
click at [1441, 128] on span "Conciliación bancaria" at bounding box center [1459, 128] width 87 height 13
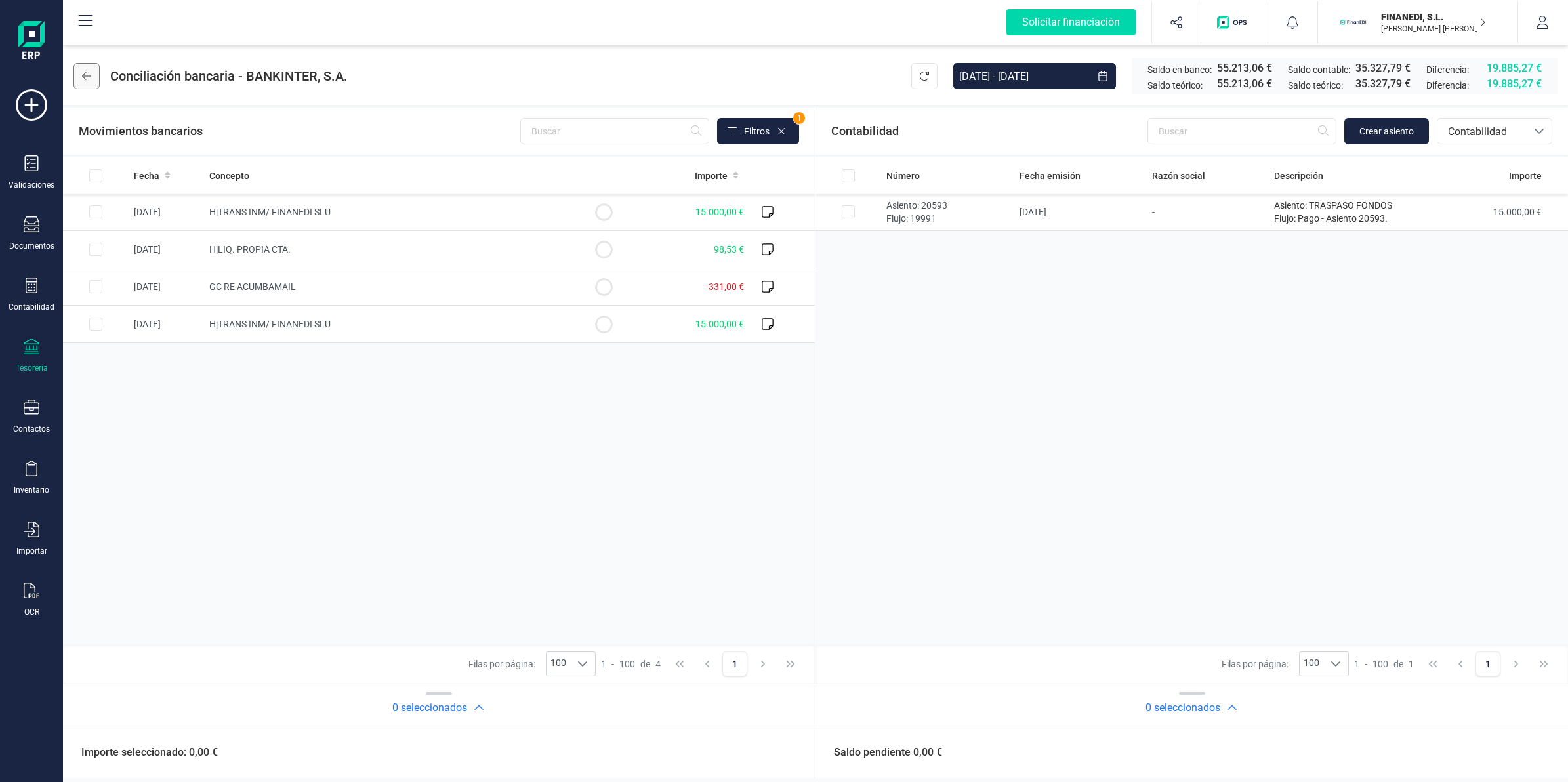
click at [86, 82] on button at bounding box center [86, 75] width 26 height 26
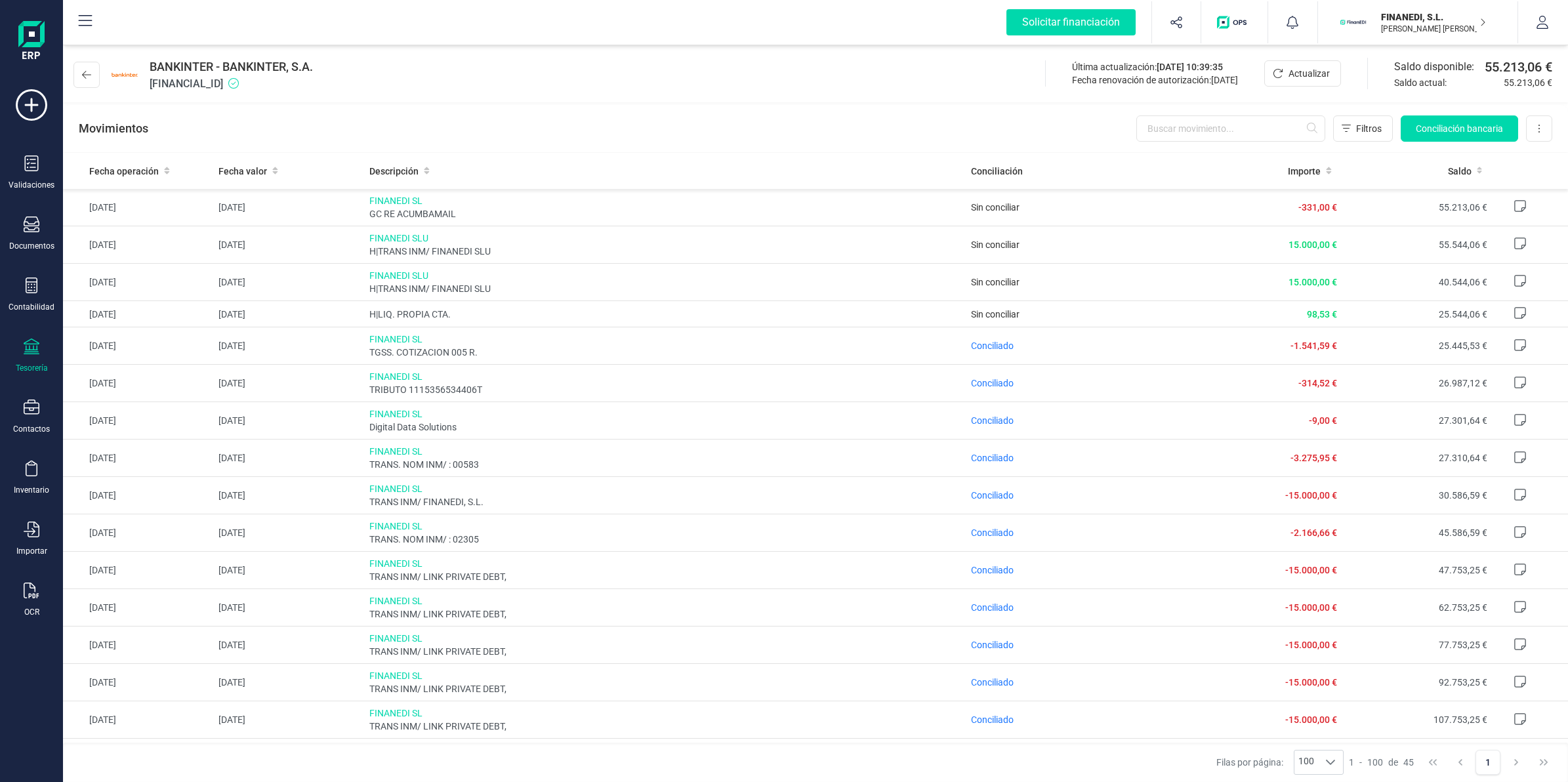
click at [86, 82] on button at bounding box center [86, 74] width 26 height 26
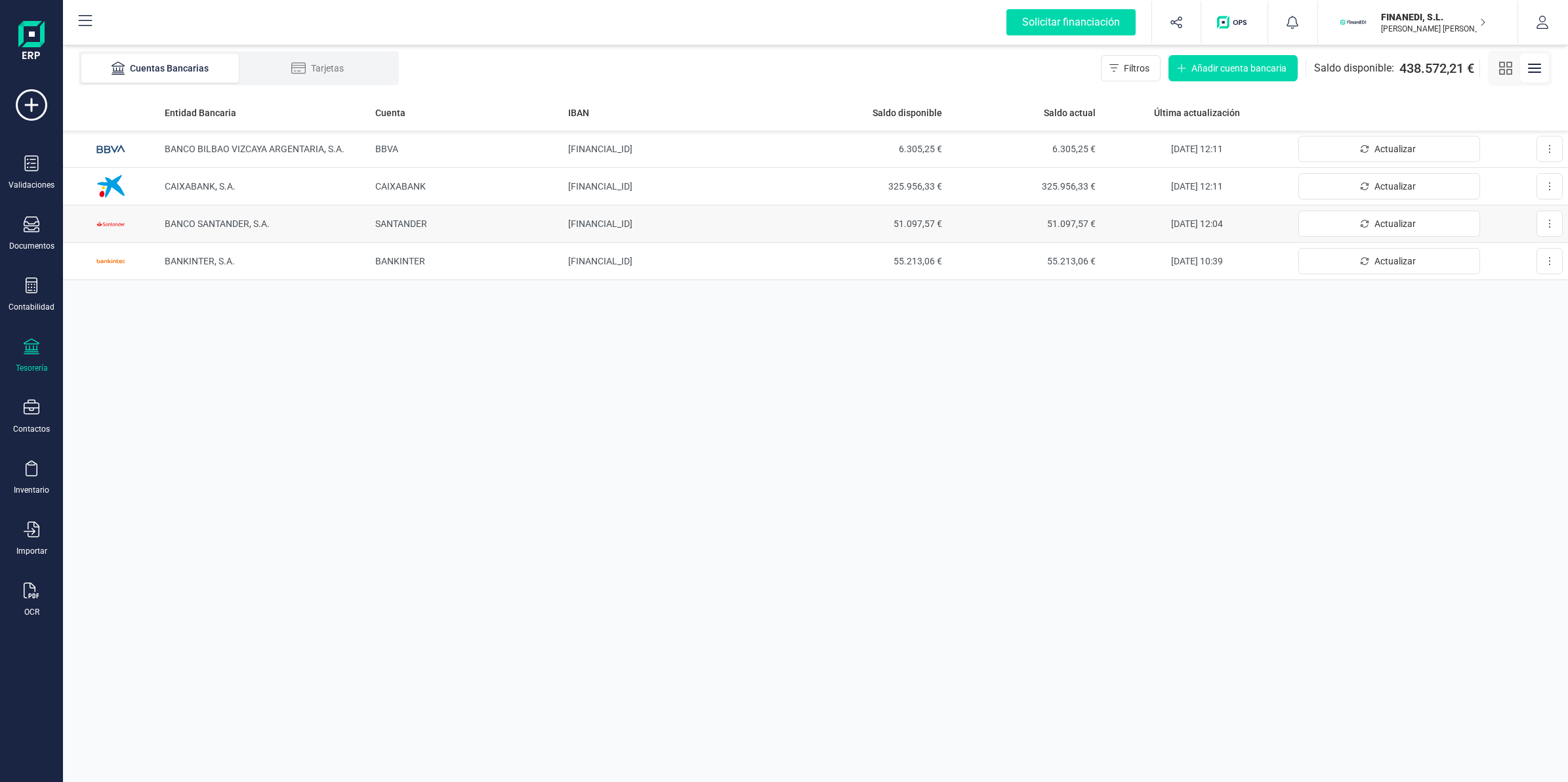
click at [273, 231] on td "BANCO SANTANDER, S.A." at bounding box center [265, 223] width 212 height 37
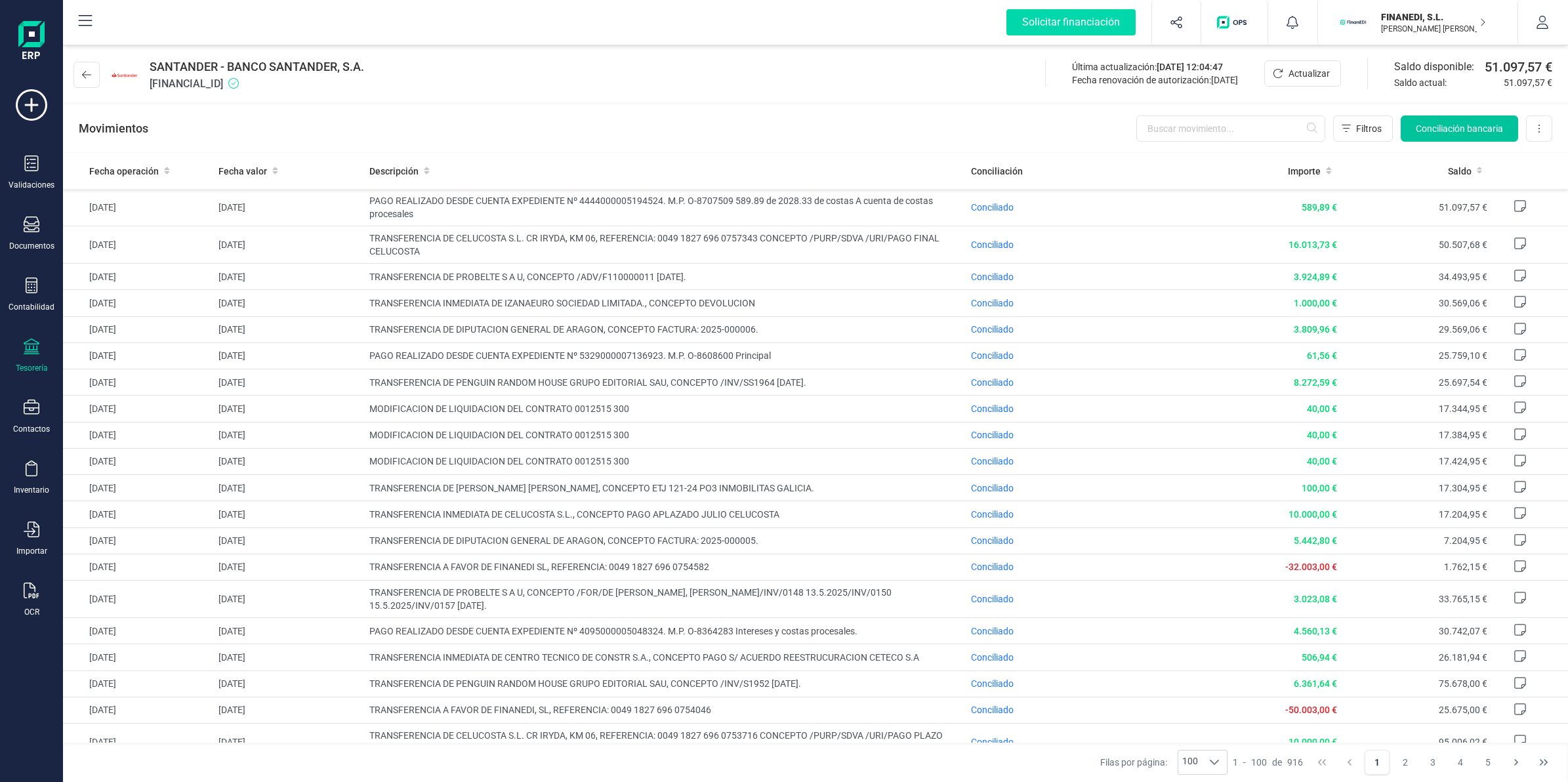
click at [1443, 135] on button "Conciliación bancaria" at bounding box center [1459, 128] width 117 height 26
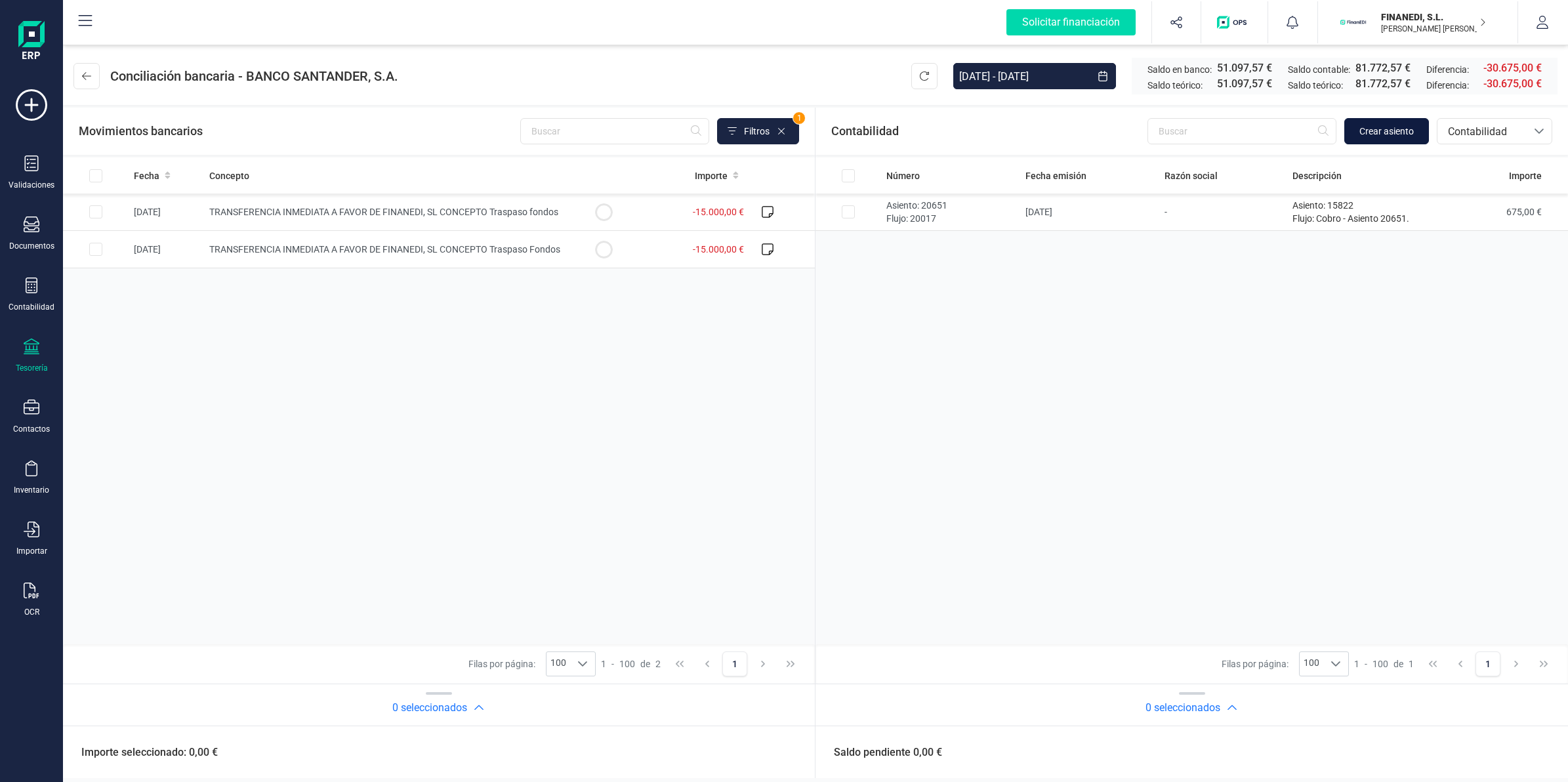
click at [1363, 127] on span "Crear asiento" at bounding box center [1386, 131] width 55 height 13
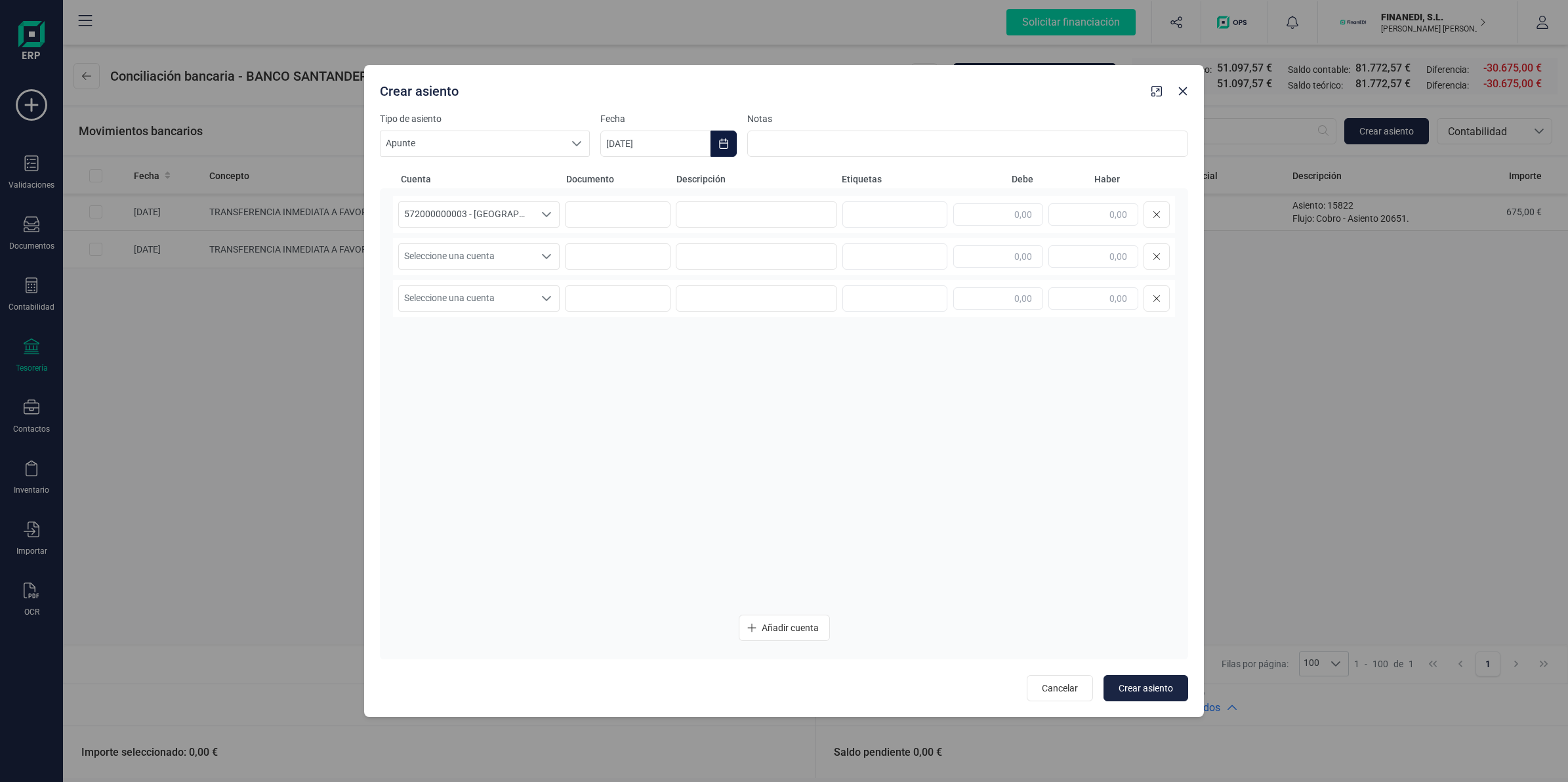
click at [727, 139] on icon "Choose Date" at bounding box center [723, 143] width 9 height 10
click at [628, 185] on icon "Previous Month" at bounding box center [626, 182] width 10 height 10
click at [853, 291] on span "11" at bounding box center [849, 296] width 26 height 26
click at [776, 216] on input at bounding box center [757, 214] width 162 height 26
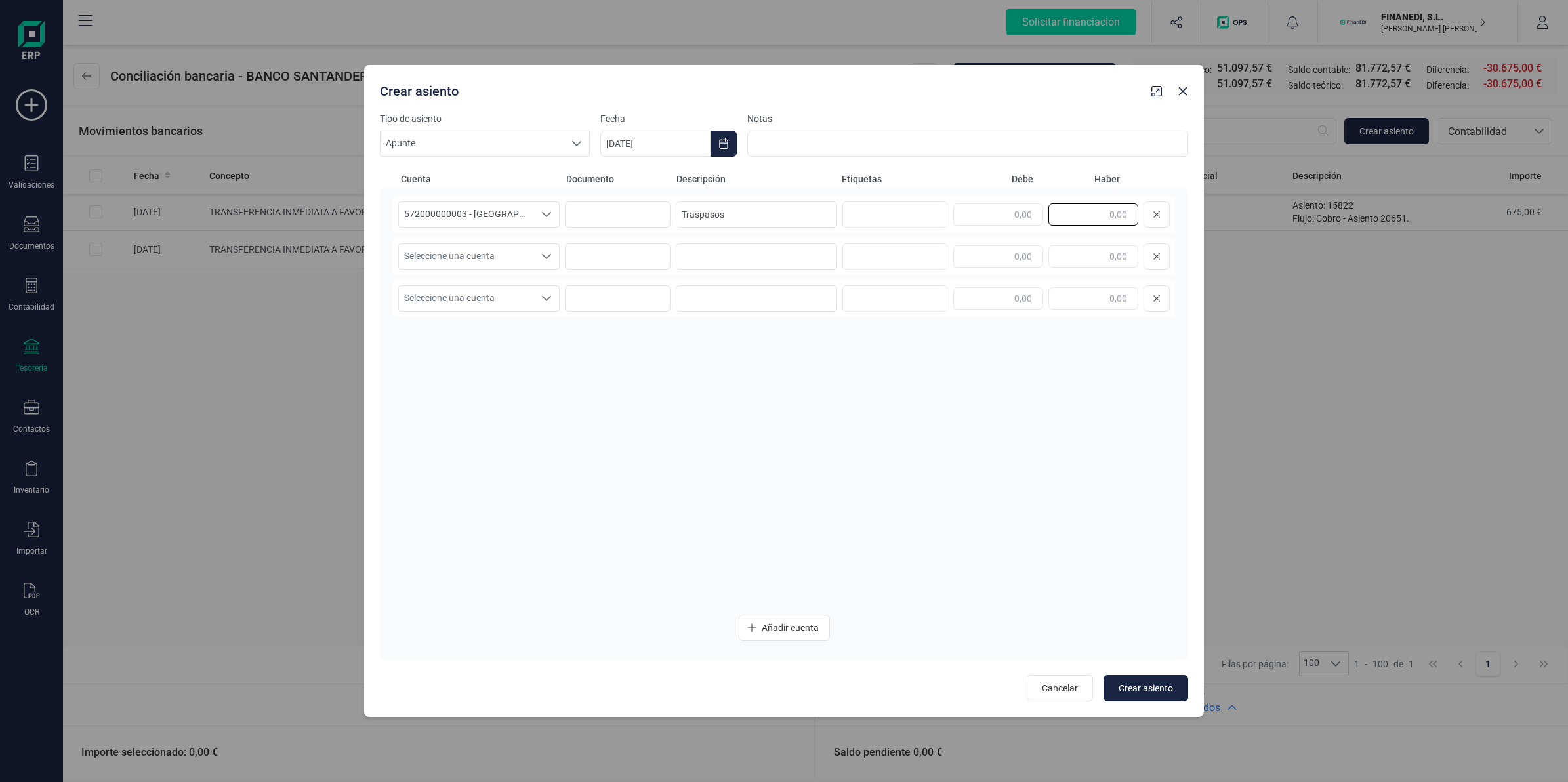
click at [1109, 219] on input "text" at bounding box center [1093, 215] width 90 height 22
click at [494, 256] on span "Seleccione una cuenta" at bounding box center [466, 256] width 135 height 25
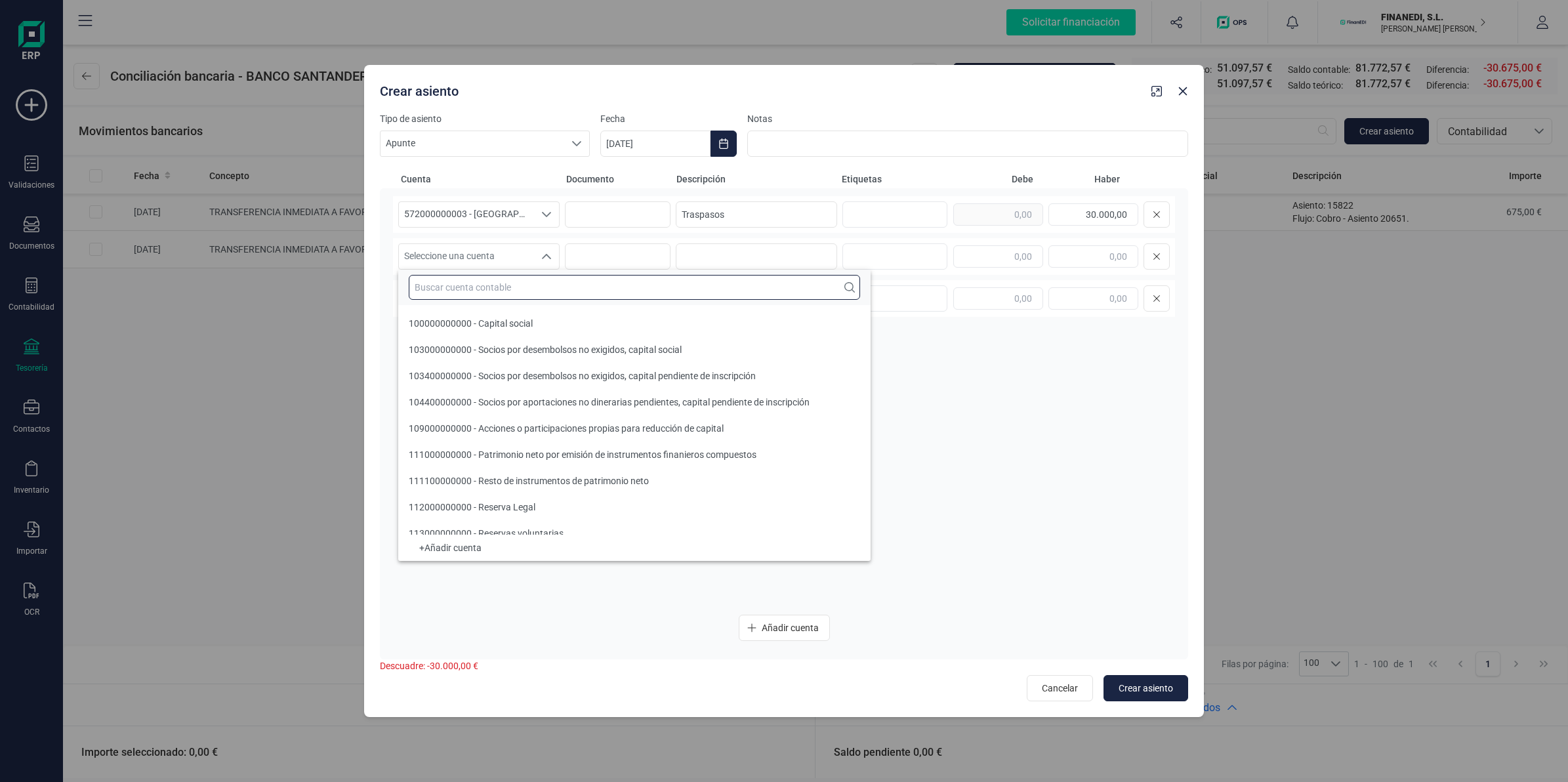
click at [501, 292] on input "text" at bounding box center [635, 287] width 452 height 25
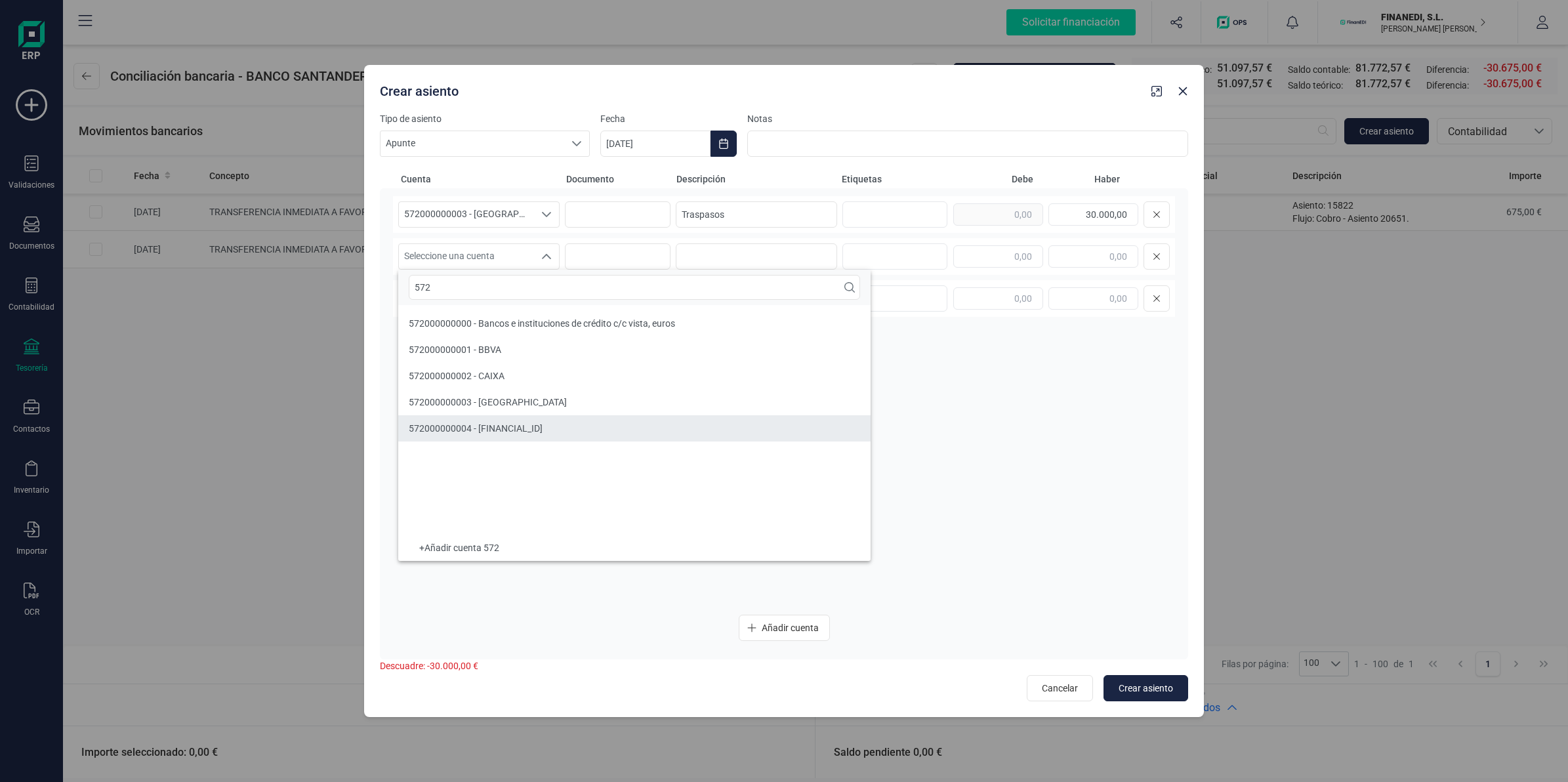
click at [520, 433] on span "572000000004 - [FINANCIAL_ID]" at bounding box center [475, 428] width 134 height 10
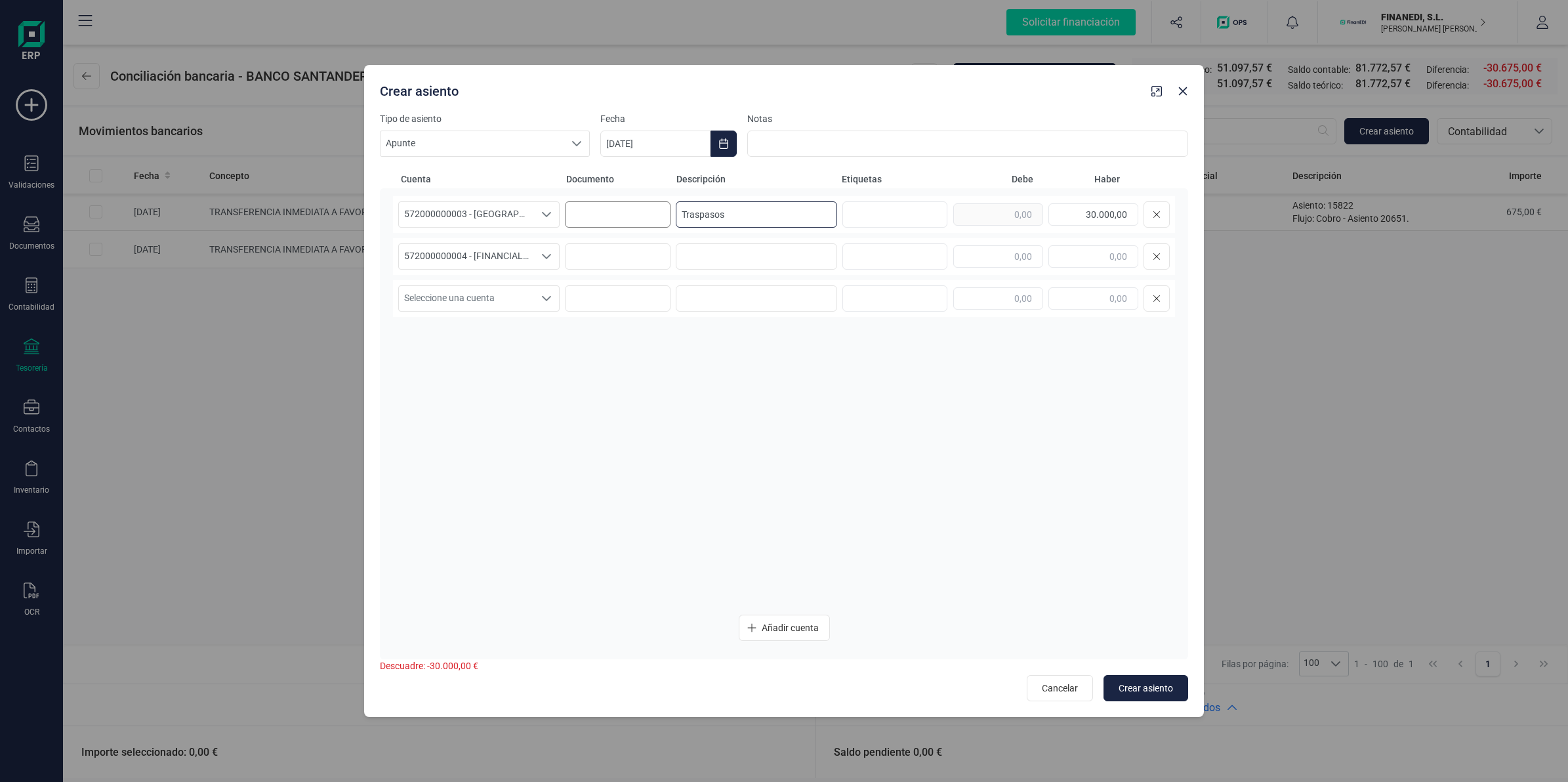
drag, startPoint x: 745, startPoint y: 219, endPoint x: 628, endPoint y: 219, distance: 117.0
click at [633, 219] on div "572000000003 - [GEOGRAPHIC_DATA] 572000000003 - [GEOGRAPHIC_DATA] 572000000003 …" at bounding box center [784, 215] width 782 height 36
click at [727, 259] on input at bounding box center [757, 256] width 162 height 26
paste input "Traspasos"
click at [950, 254] on div "572000000004 - [FINANCIAL_ID] 572000000004 - [FINANCIAL_ID] 572000000004 - [FIN…" at bounding box center [784, 257] width 782 height 36
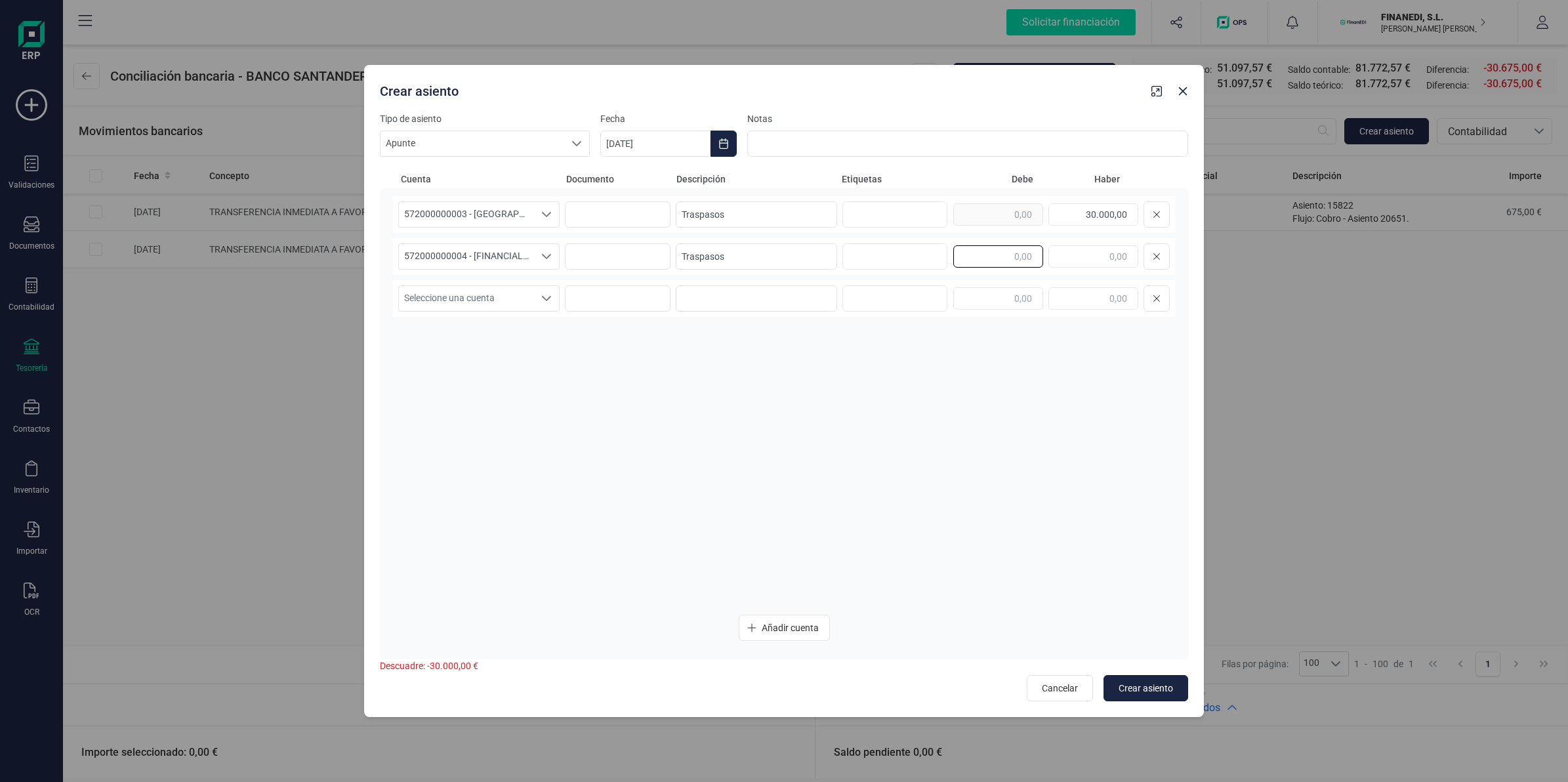
click at [986, 254] on input "text" at bounding box center [998, 257] width 90 height 22
click at [1152, 681] on button "Crear asiento" at bounding box center [1146, 688] width 85 height 26
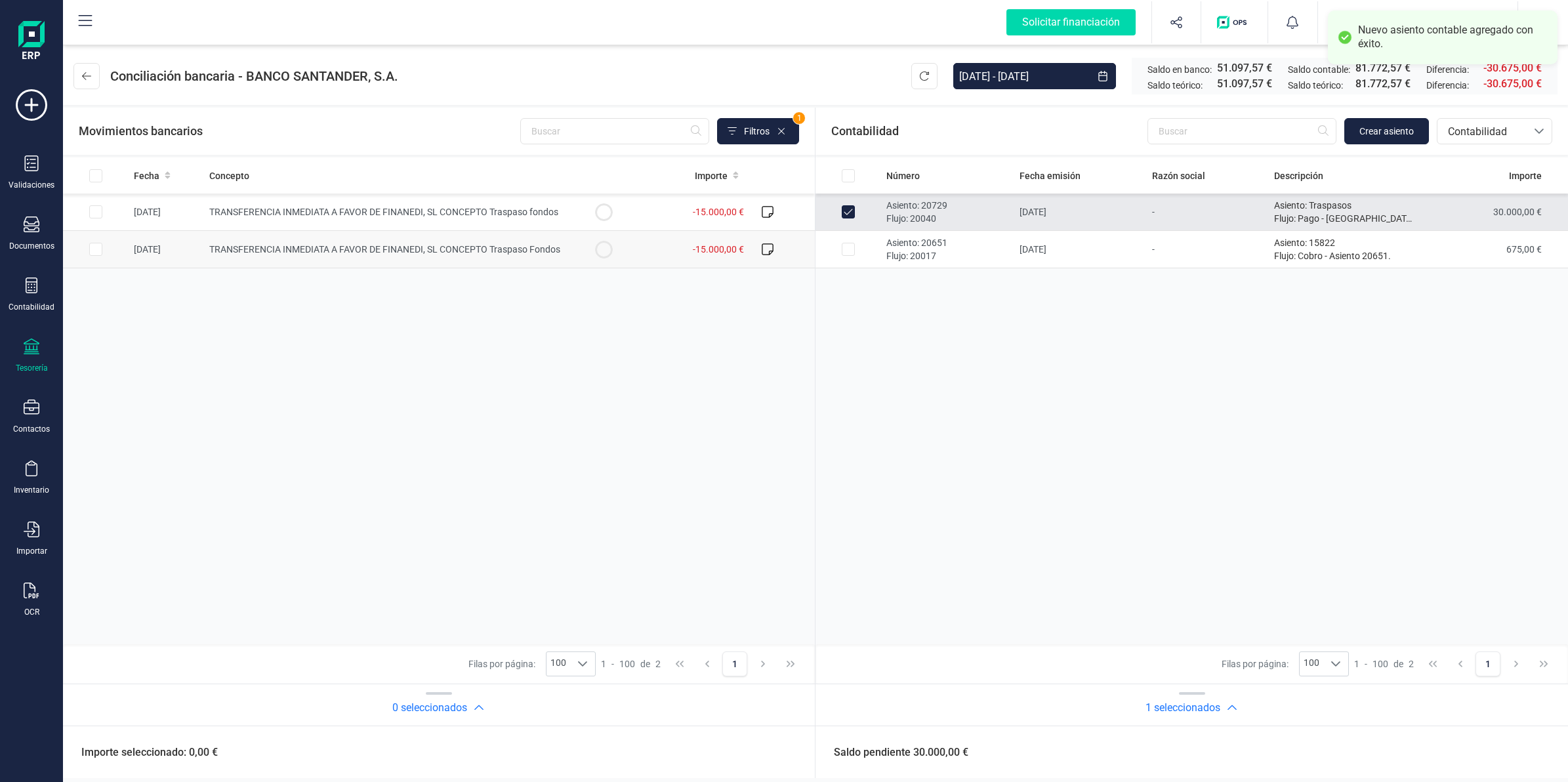
click at [650, 250] on td "-15.000,00 €" at bounding box center [692, 249] width 113 height 37
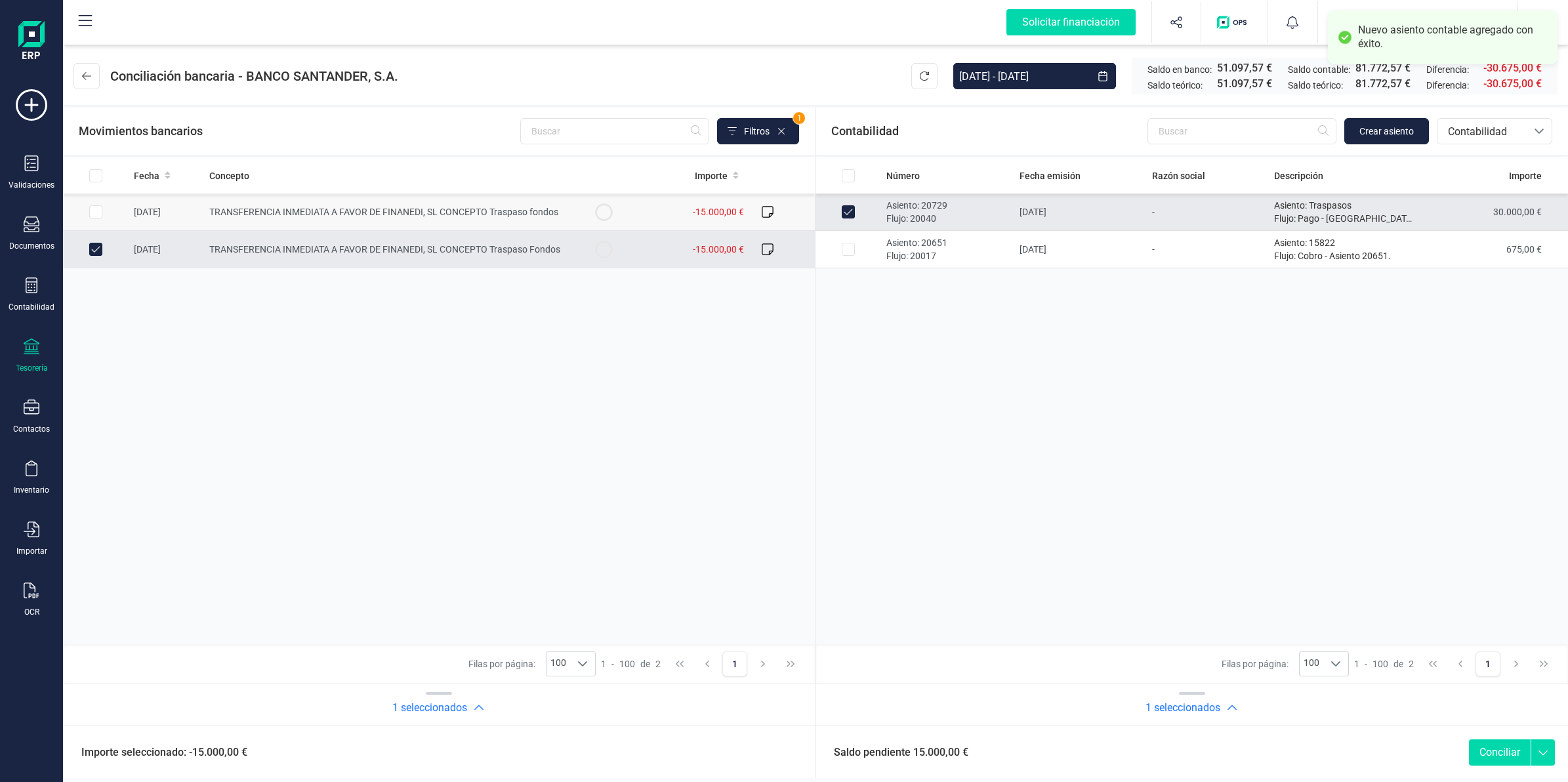
click at [654, 212] on td "-15.000,00 €" at bounding box center [692, 212] width 113 height 37
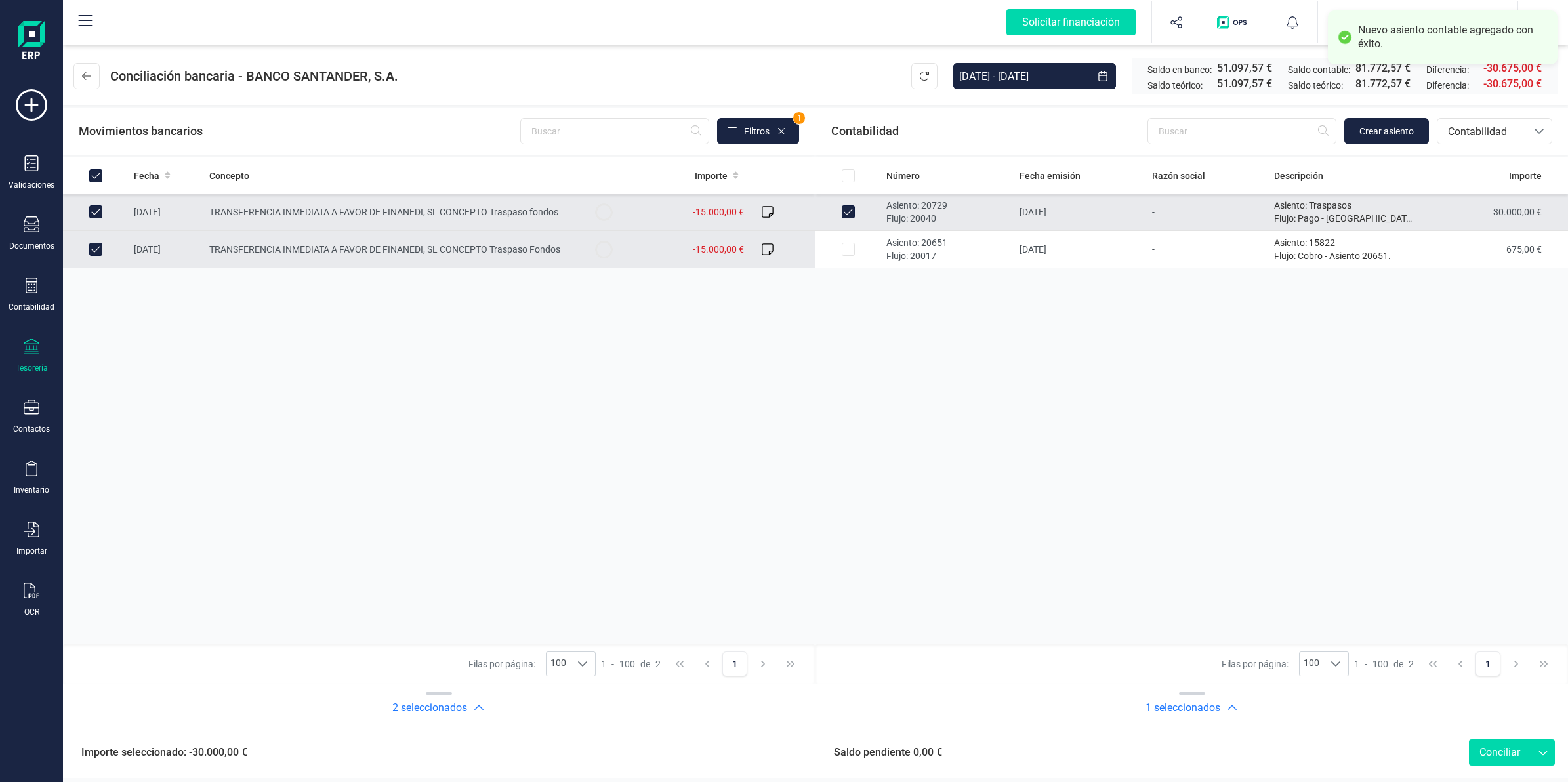
click at [1496, 751] on button "Conciliar" at bounding box center [1500, 752] width 62 height 26
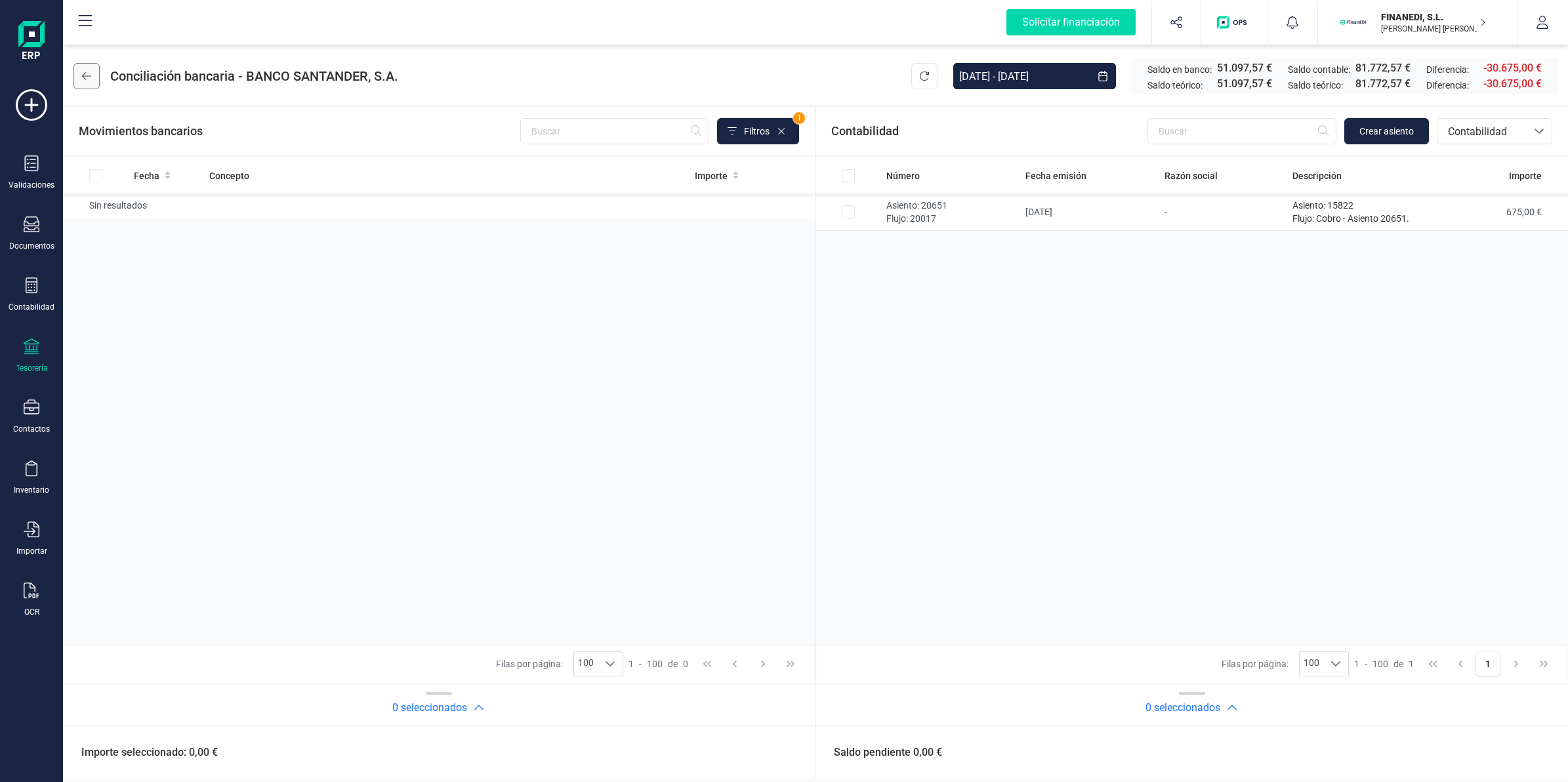
click at [93, 78] on button at bounding box center [86, 75] width 26 height 26
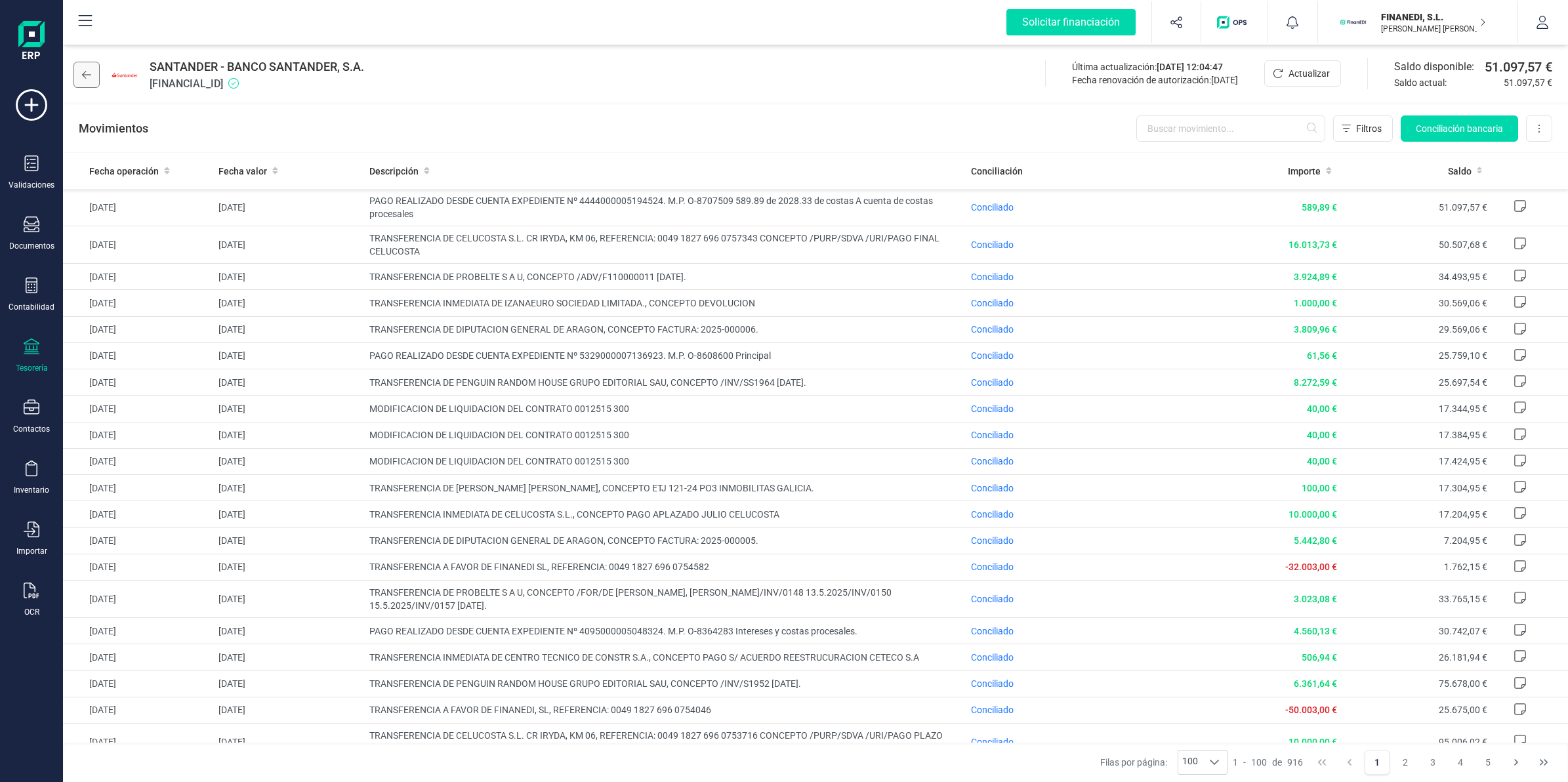
click at [92, 78] on button at bounding box center [86, 74] width 26 height 26
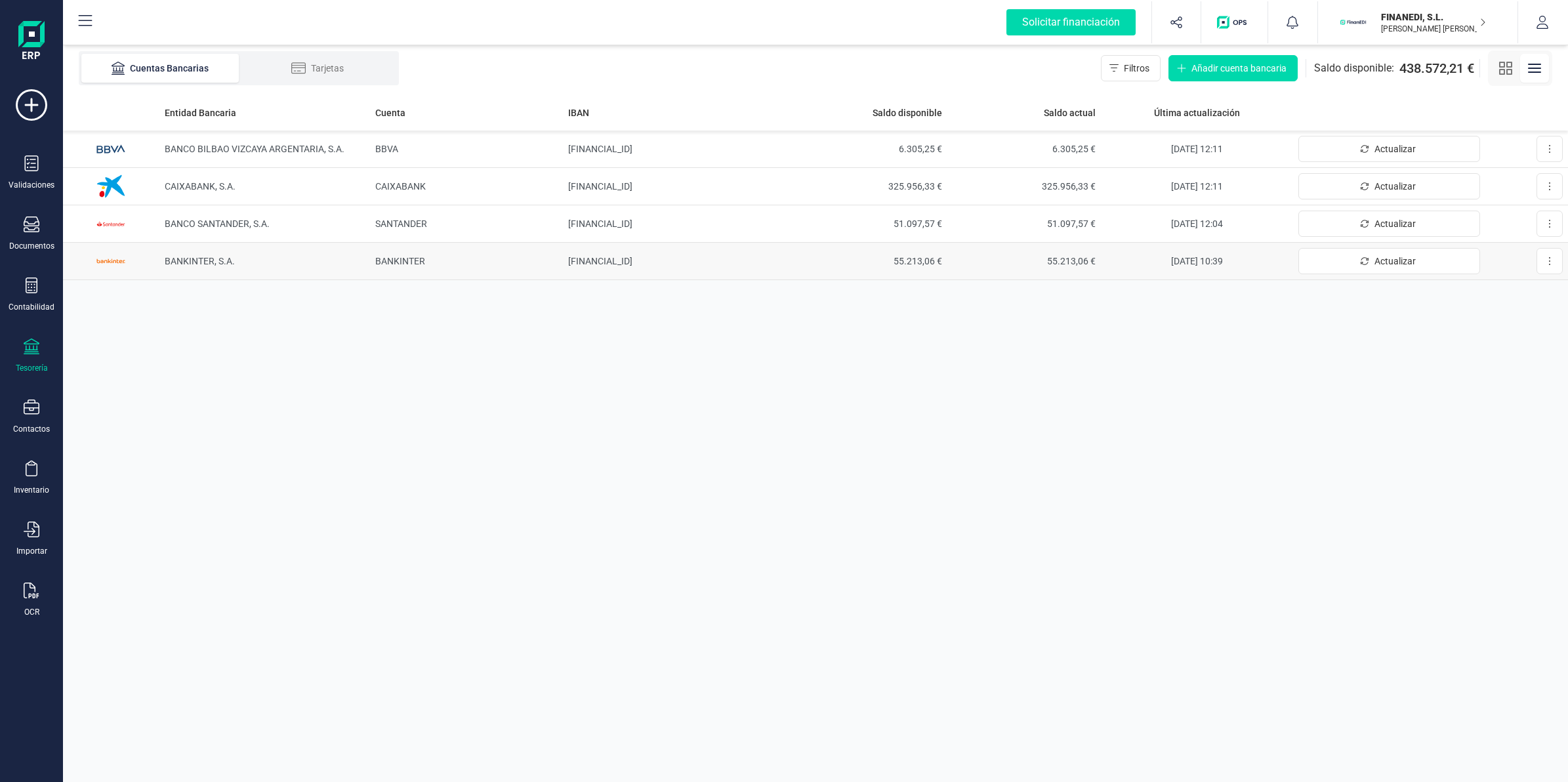
click at [283, 276] on td "BANKINTER, S.A." at bounding box center [265, 261] width 212 height 37
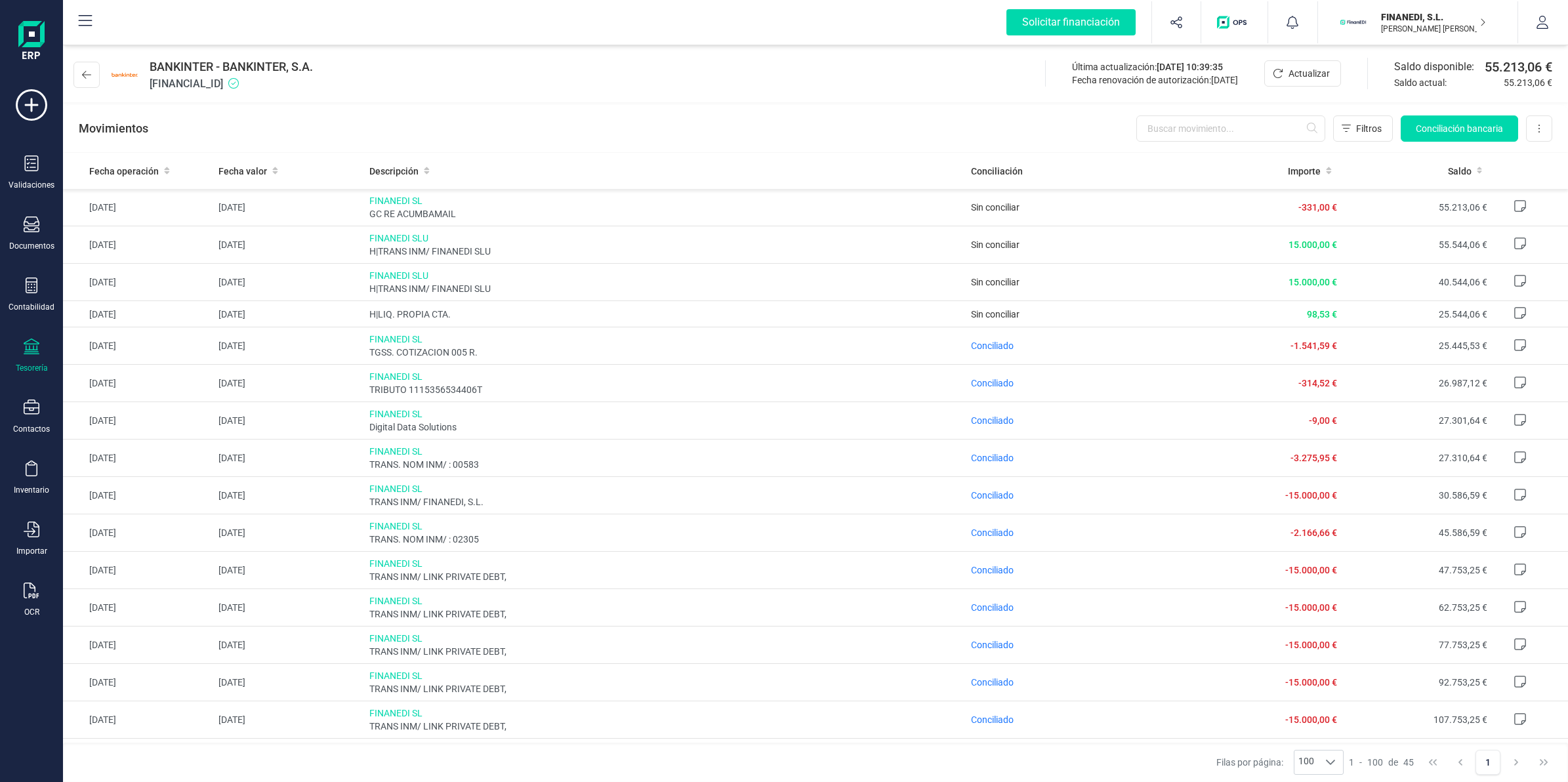
click at [1450, 113] on div "Movimientos Filtros Conciliación bancaria Descargar Excel Eliminar cuenta" at bounding box center [815, 128] width 1505 height 48
click at [1451, 133] on span "Conciliación bancaria" at bounding box center [1459, 128] width 87 height 13
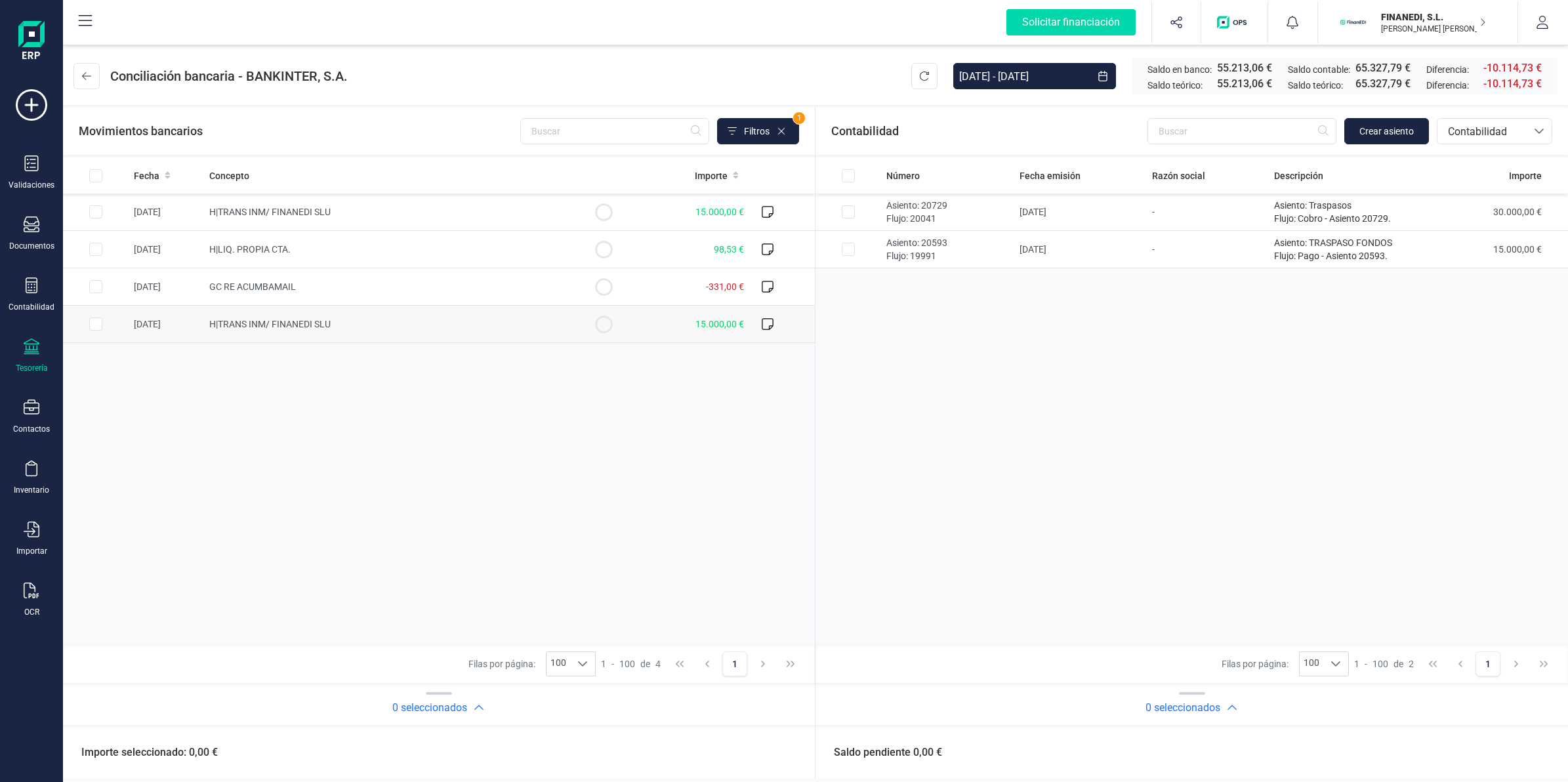
click at [288, 219] on td "H|TRANS INM/ FINANEDI SLU" at bounding box center [387, 212] width 368 height 37
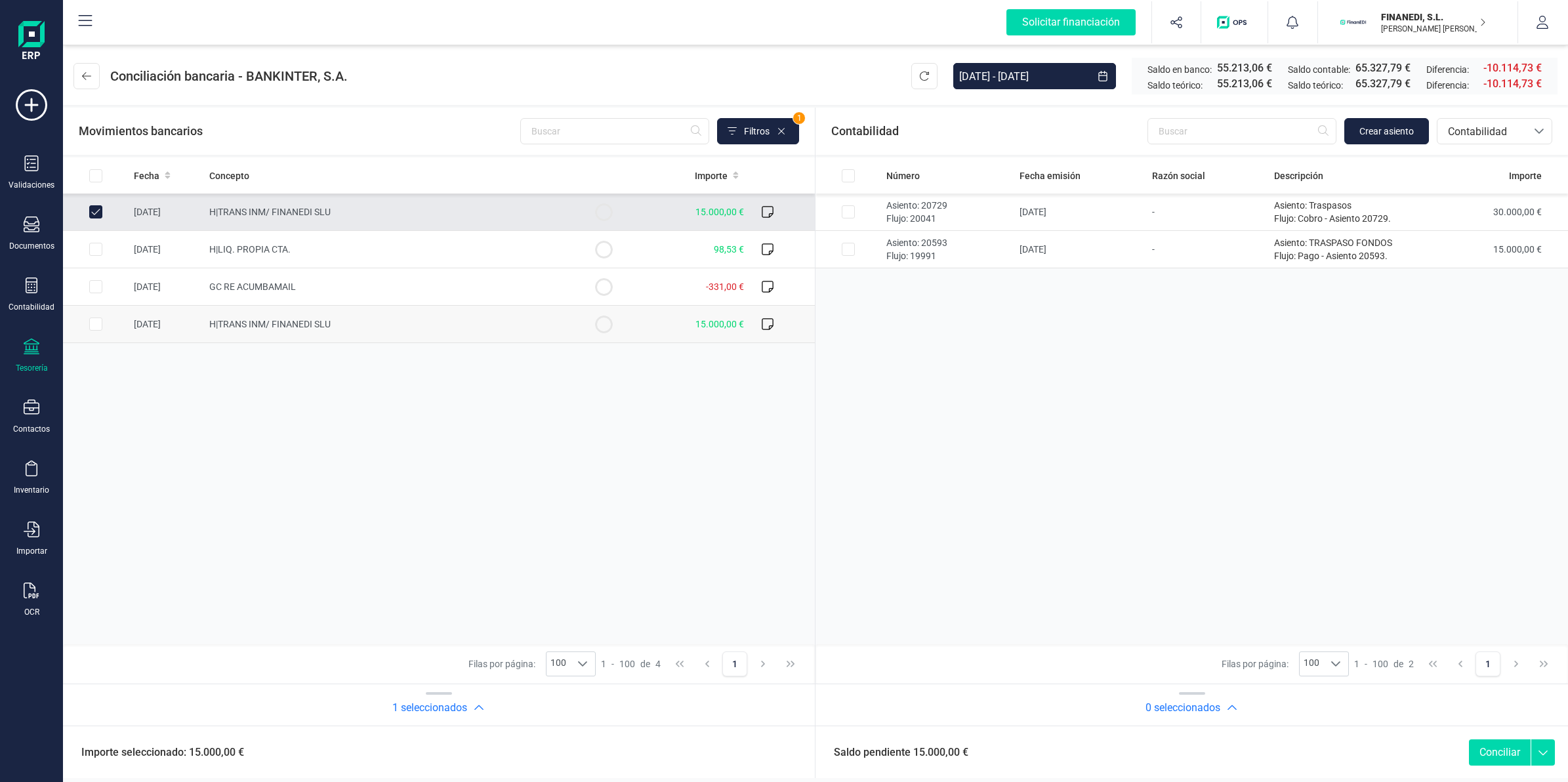
drag, startPoint x: 341, startPoint y: 326, endPoint x: 708, endPoint y: 326, distance: 367.0
click at [341, 326] on td "H|TRANS INM/ FINANEDI SLU" at bounding box center [387, 324] width 368 height 37
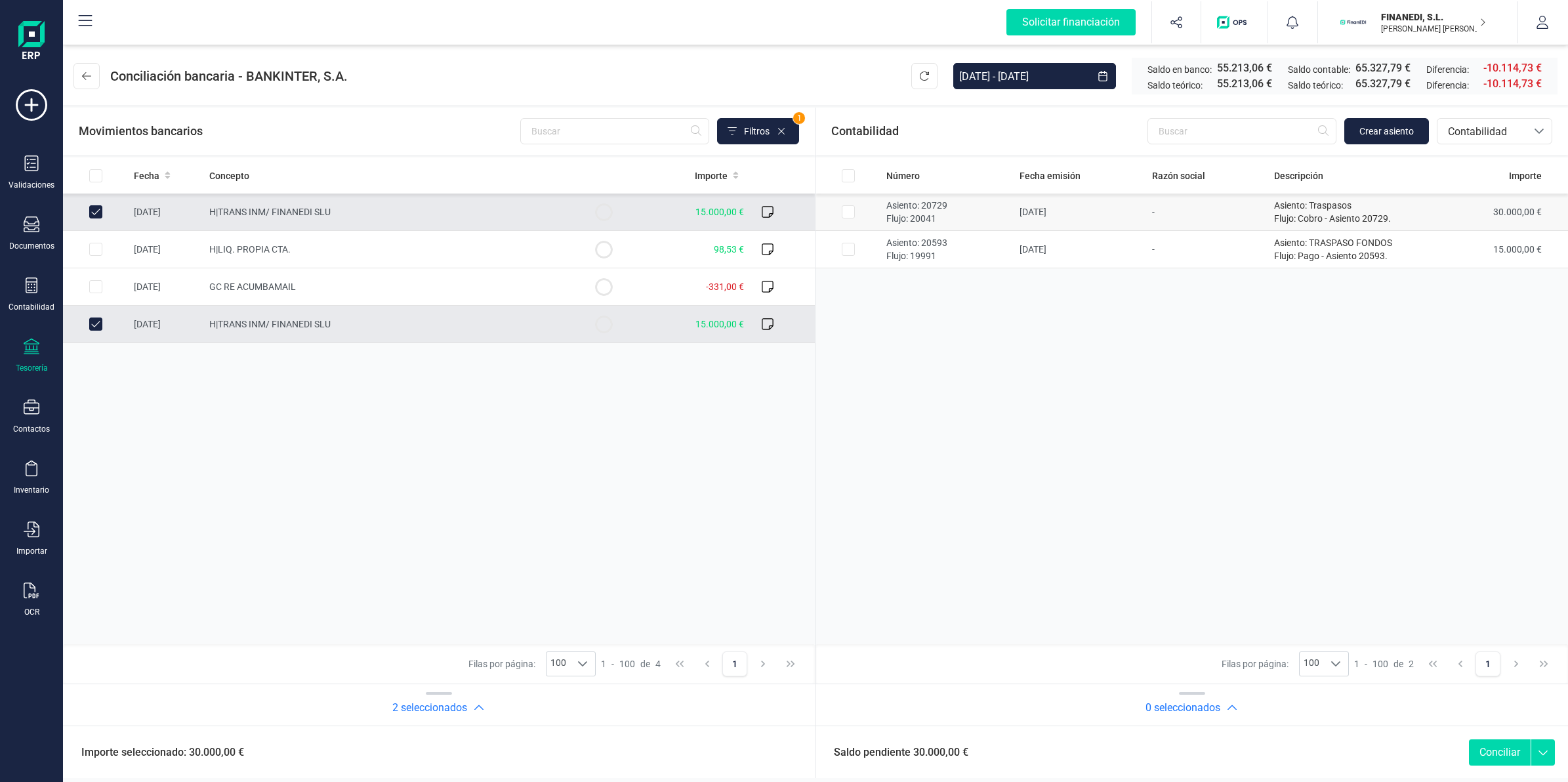
click at [1175, 217] on td "-" at bounding box center [1207, 212] width 122 height 37
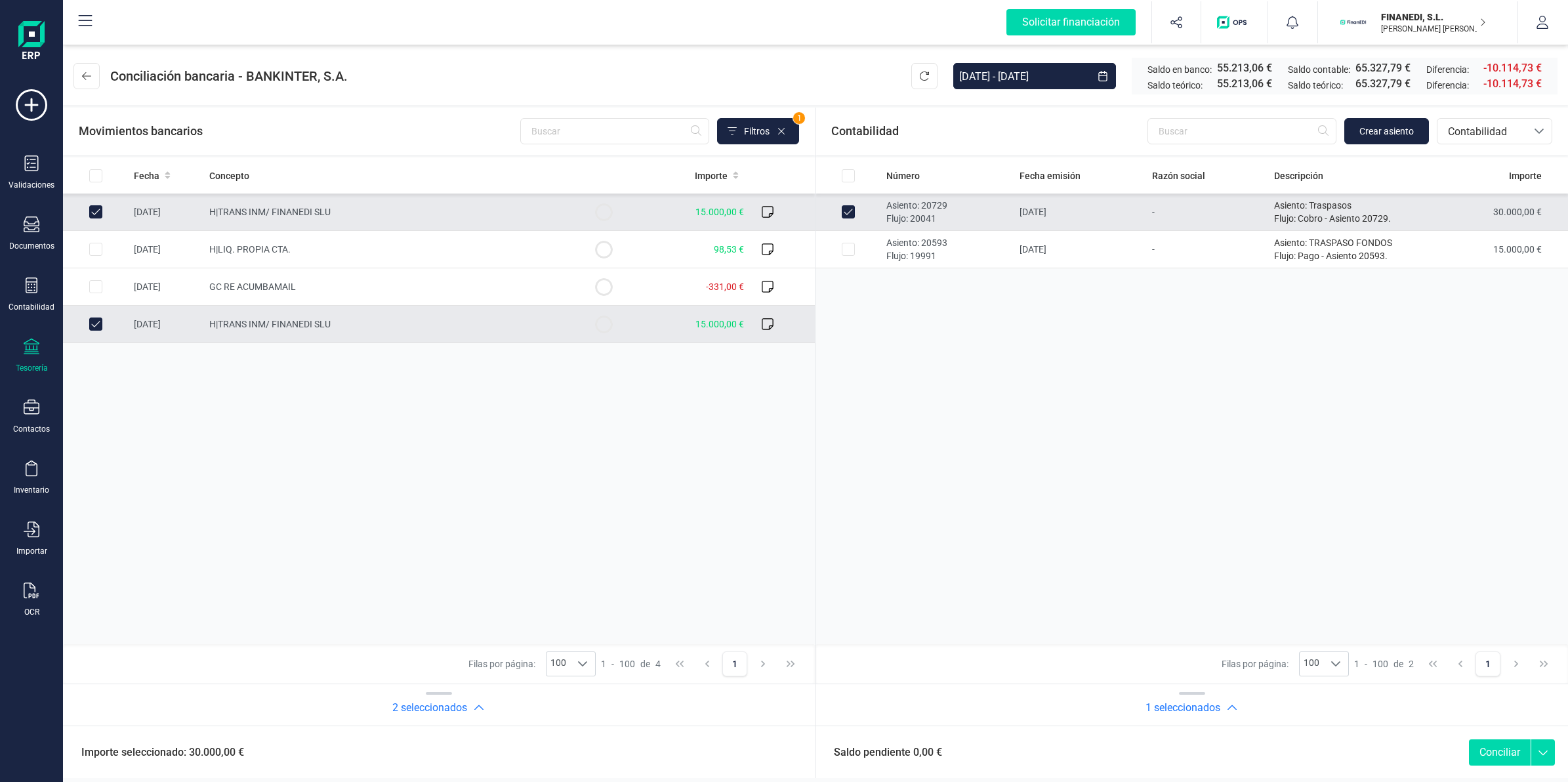
click at [1486, 755] on button "Conciliar" at bounding box center [1500, 752] width 62 height 26
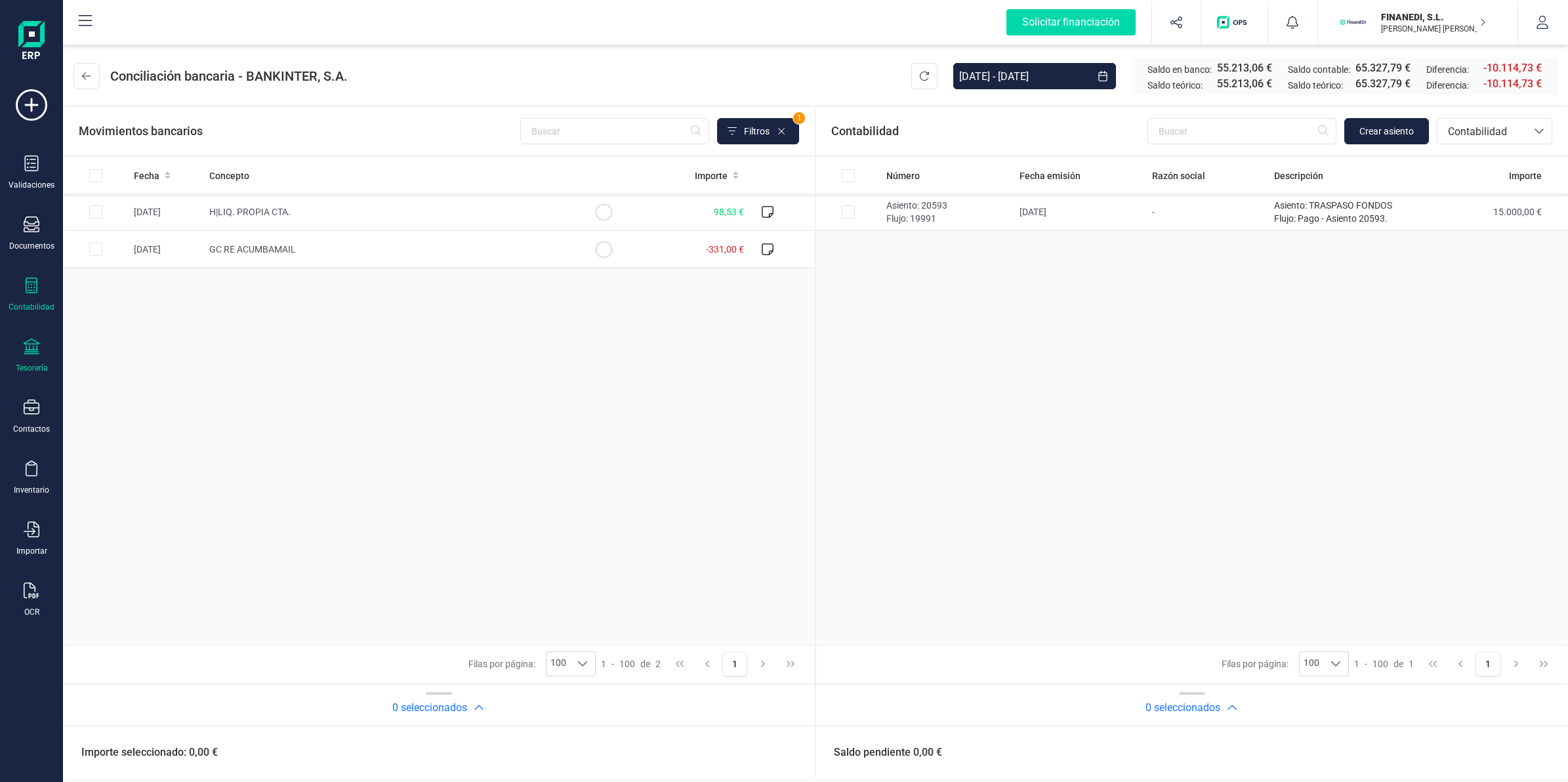
click at [36, 279] on icon at bounding box center [32, 285] width 16 height 16
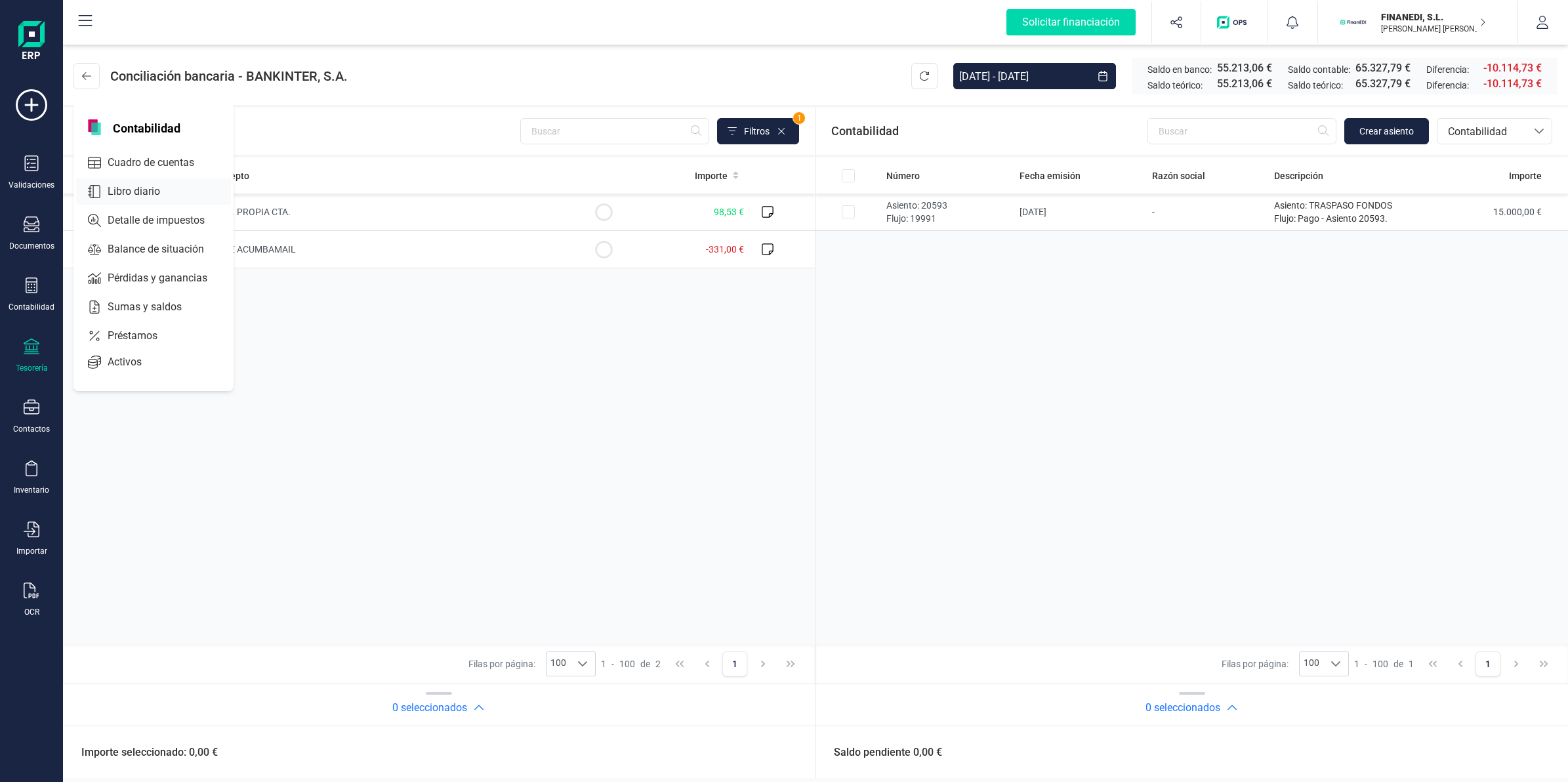
click at [143, 189] on span "Libro diario" at bounding box center [143, 192] width 82 height 16
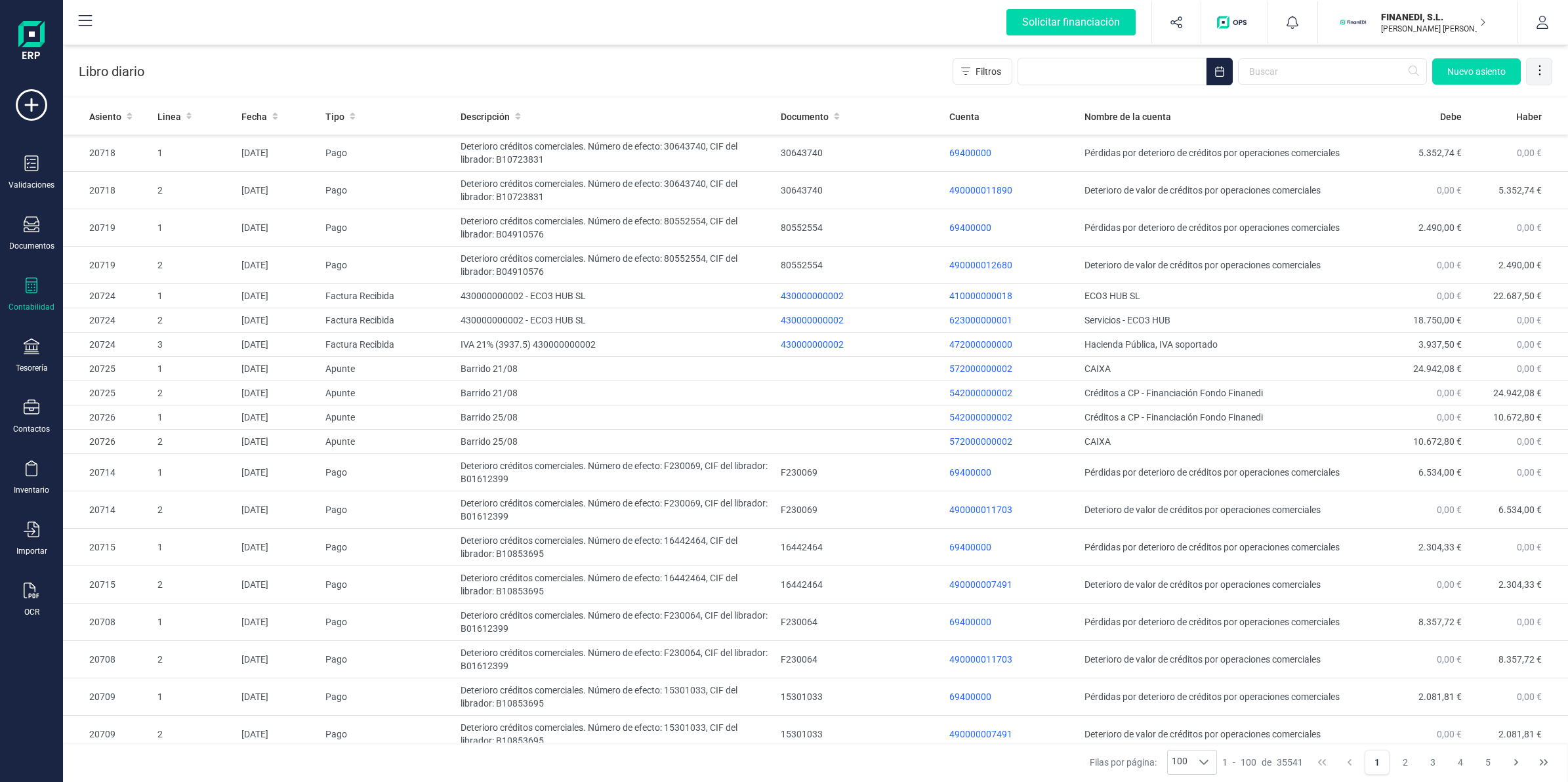
click at [1528, 72] on div at bounding box center [1539, 71] width 26 height 26
click at [1486, 105] on span "Exportar Excel" at bounding box center [1494, 102] width 94 height 10
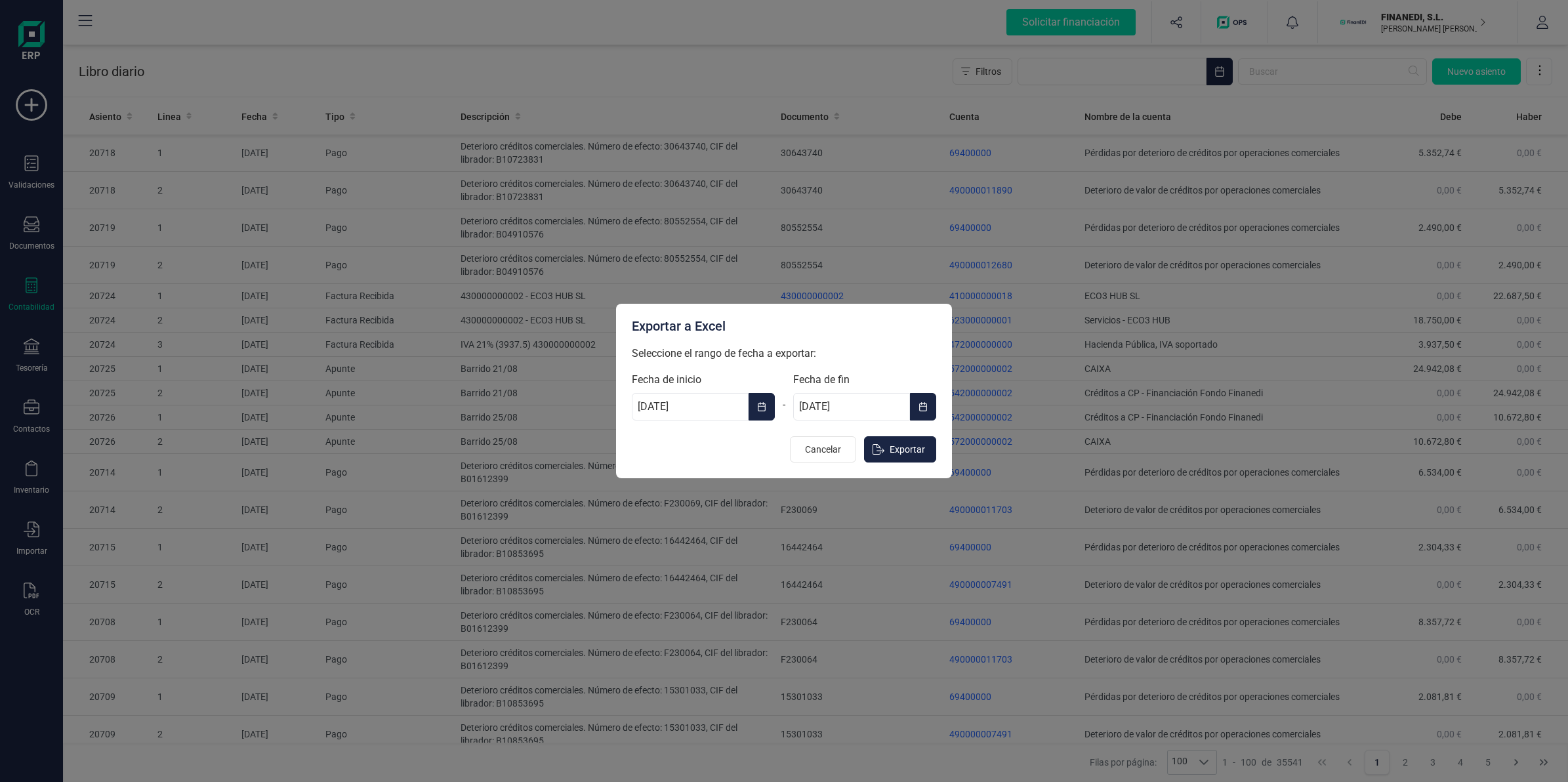
click at [929, 408] on span "Choose Date" at bounding box center [929, 406] width 2 height 16
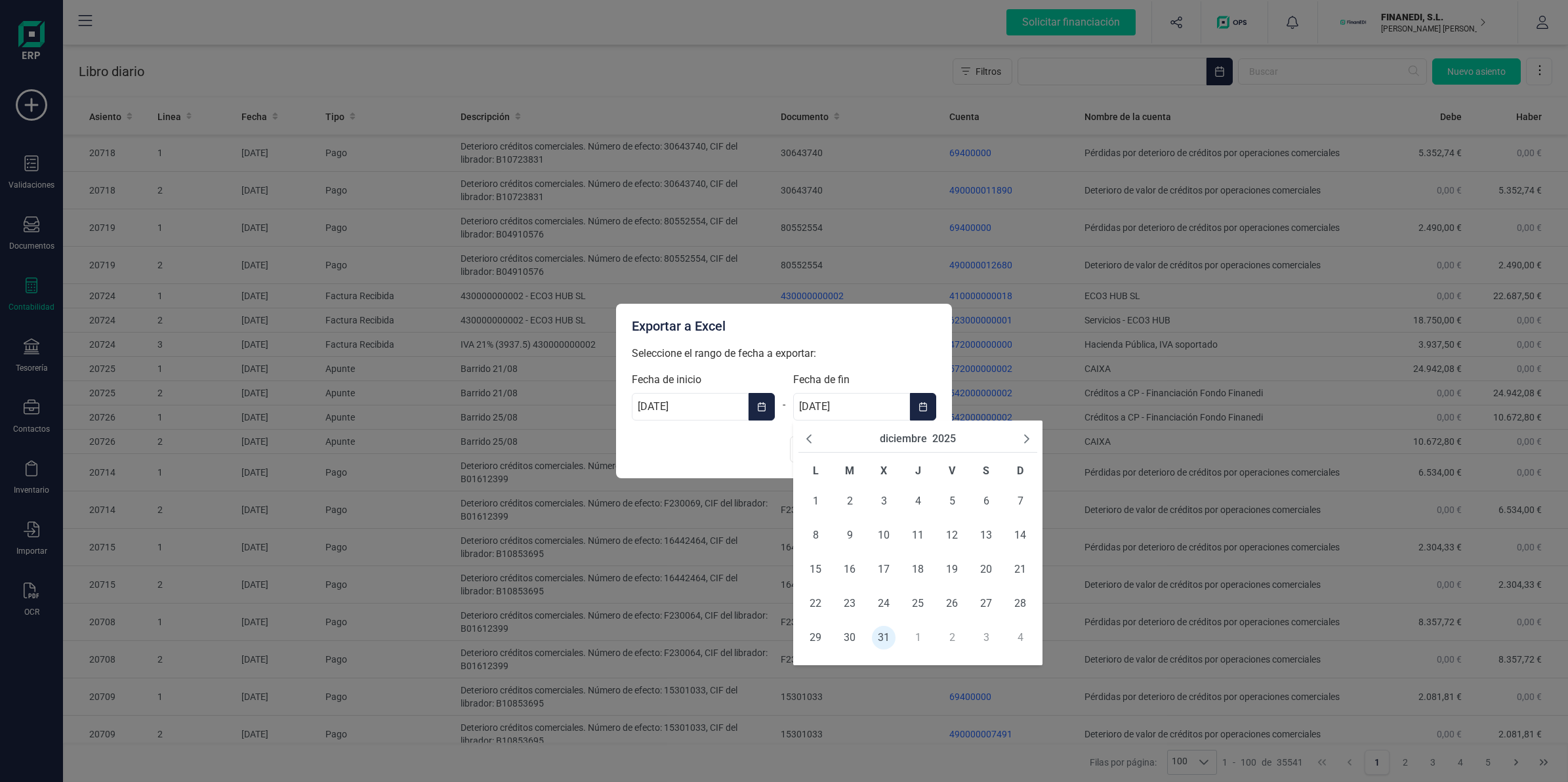
click at [800, 437] on div "[DATE]" at bounding box center [918, 439] width 238 height 27
click at [809, 437] on icon "Previous Month" at bounding box center [808, 438] width 10 height 10
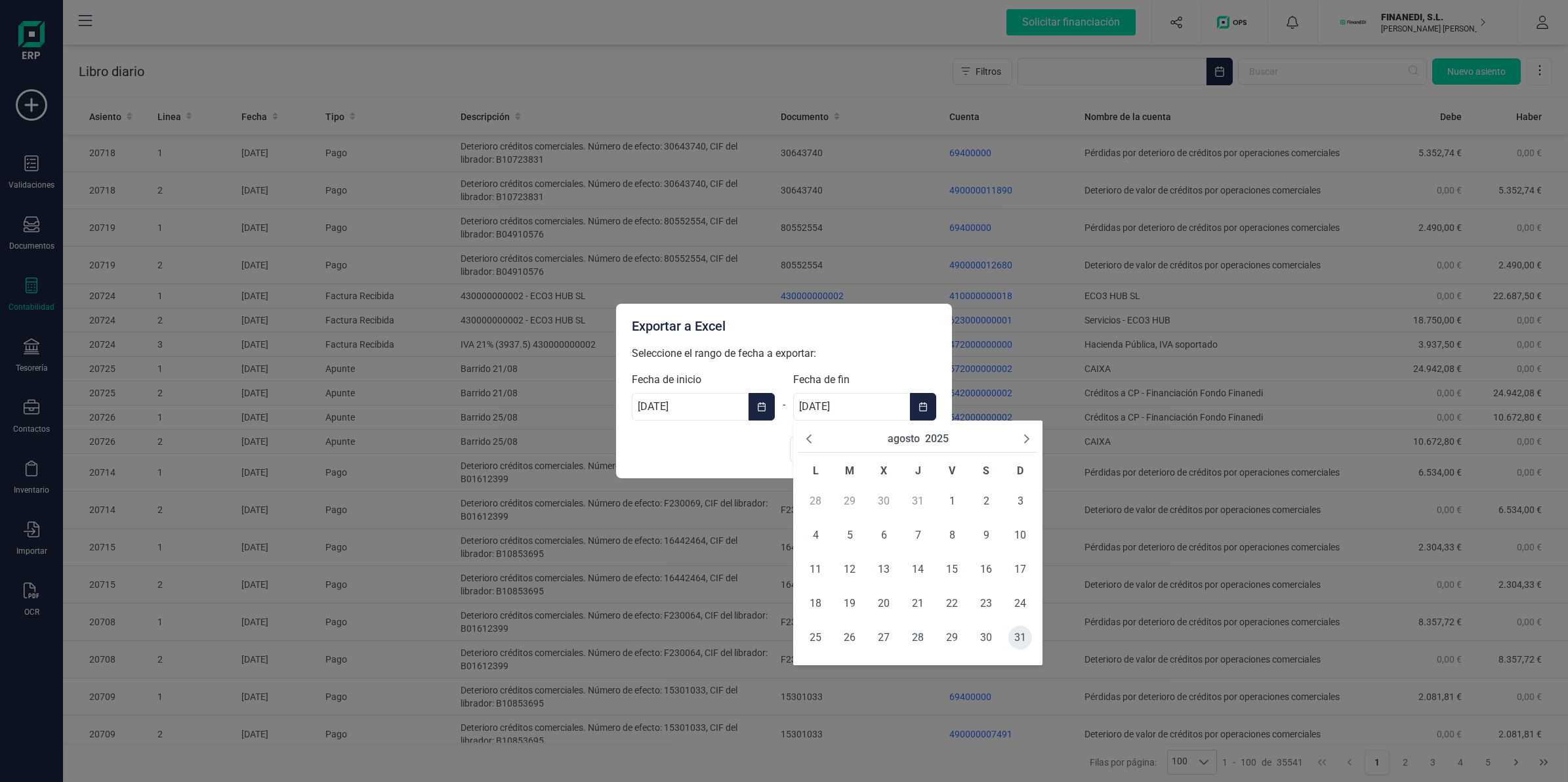
click at [1012, 637] on span "31" at bounding box center [1021, 638] width 24 height 24
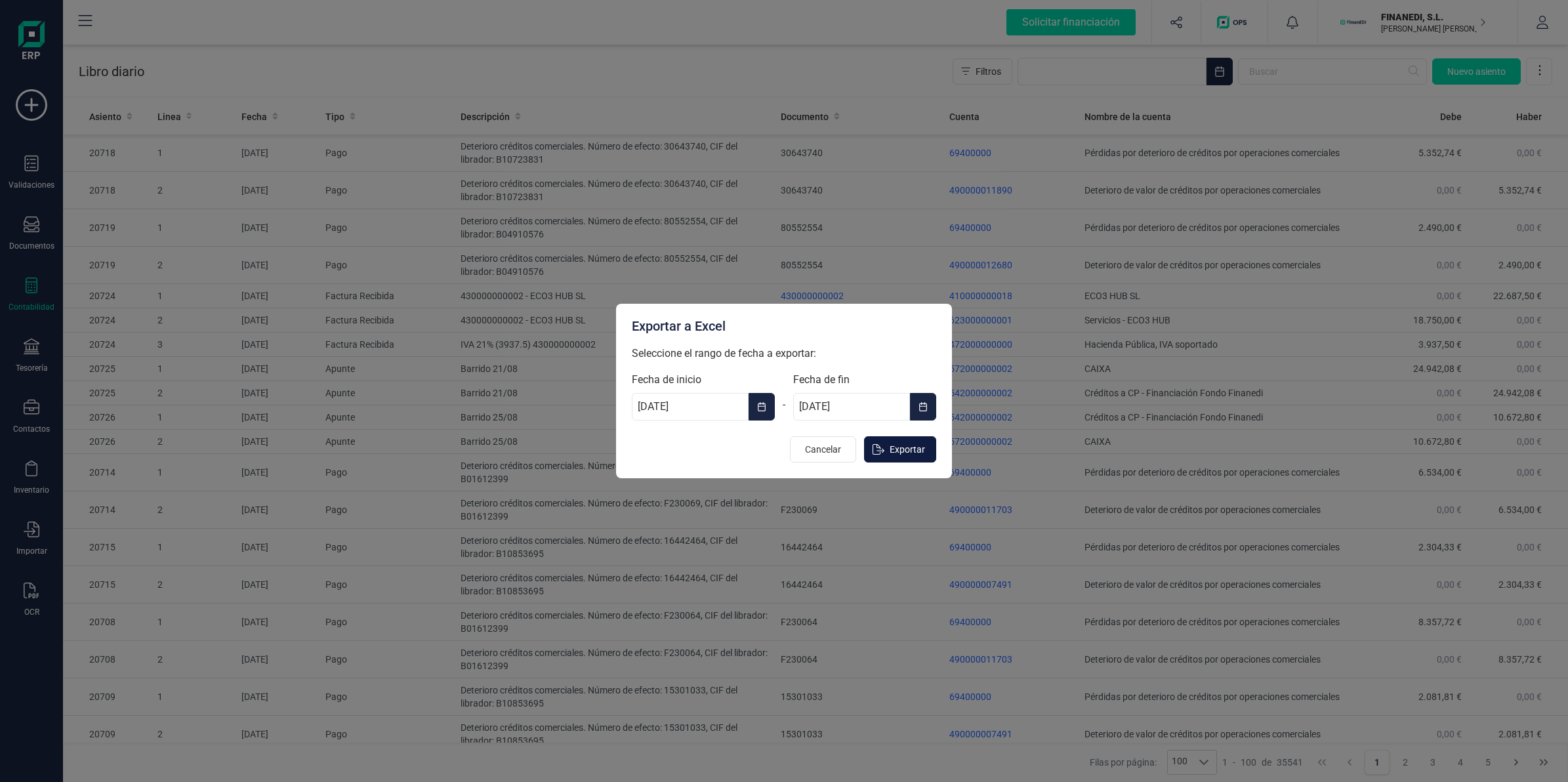
click at [898, 452] on span "Exportar" at bounding box center [907, 449] width 36 height 13
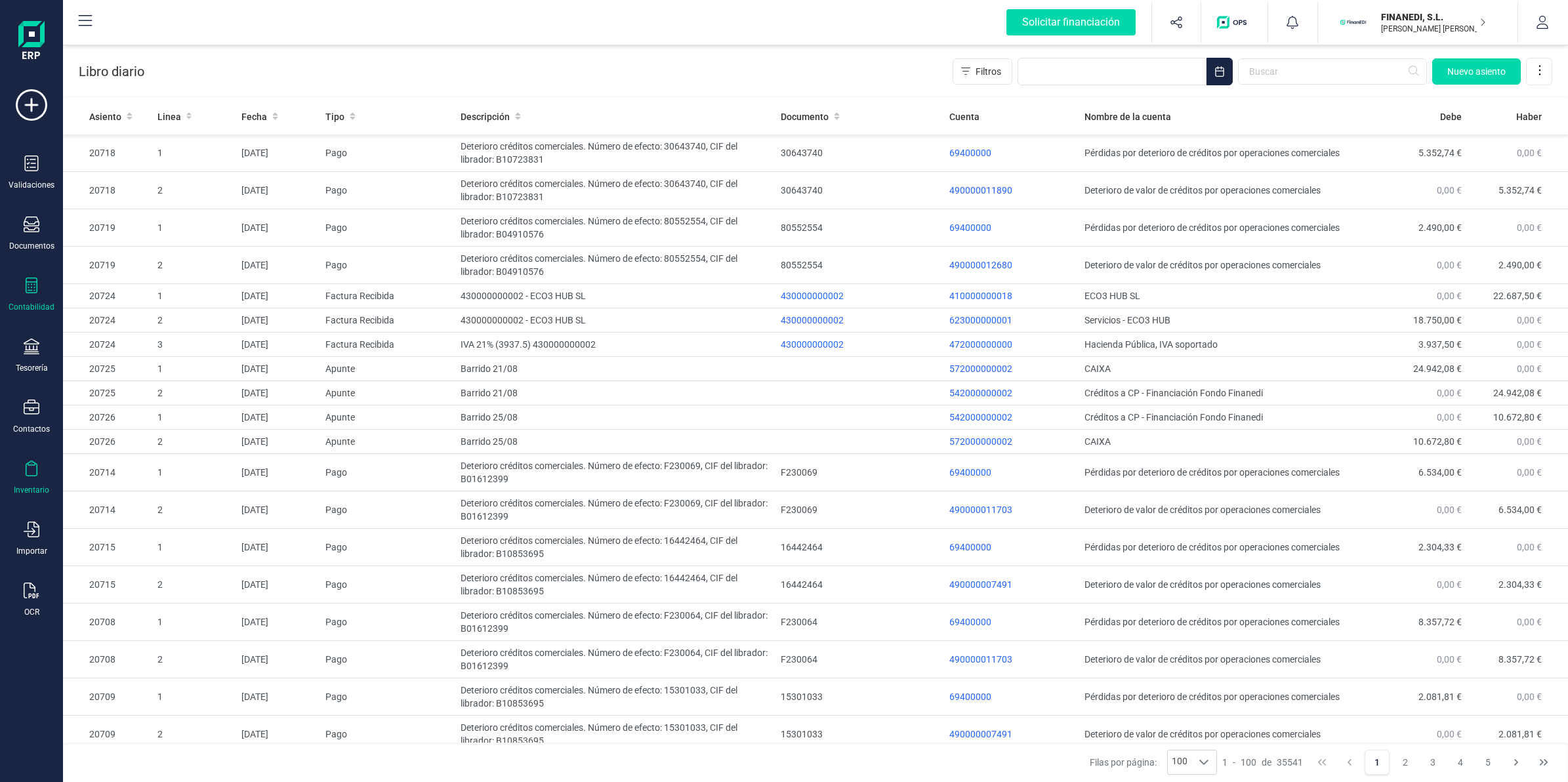
click at [32, 485] on div "Inventario" at bounding box center [31, 490] width 36 height 10
click at [32, 294] on div at bounding box center [32, 287] width 16 height 19
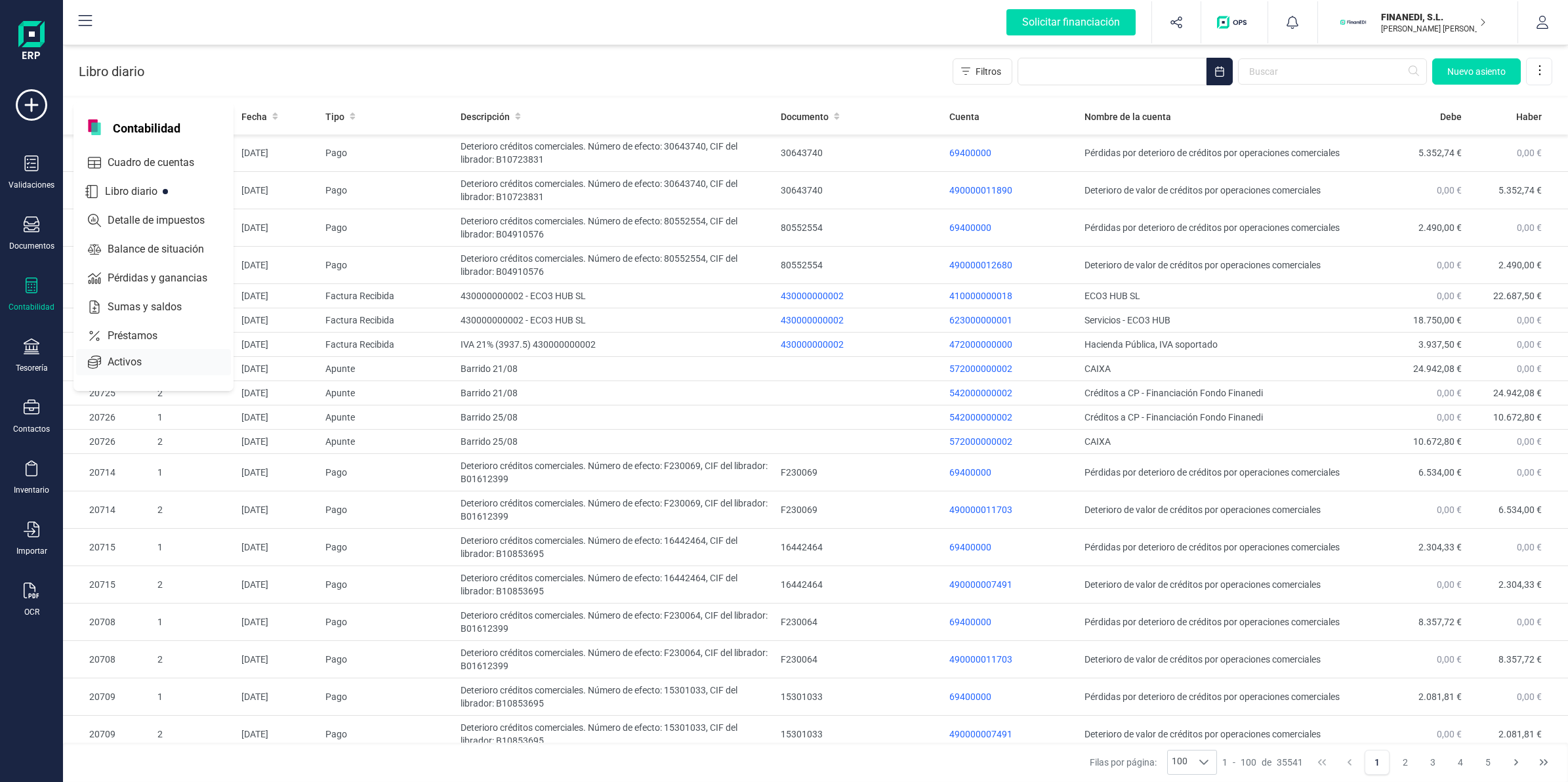
click at [143, 360] on div at bounding box center [154, 362] width 24 height 6
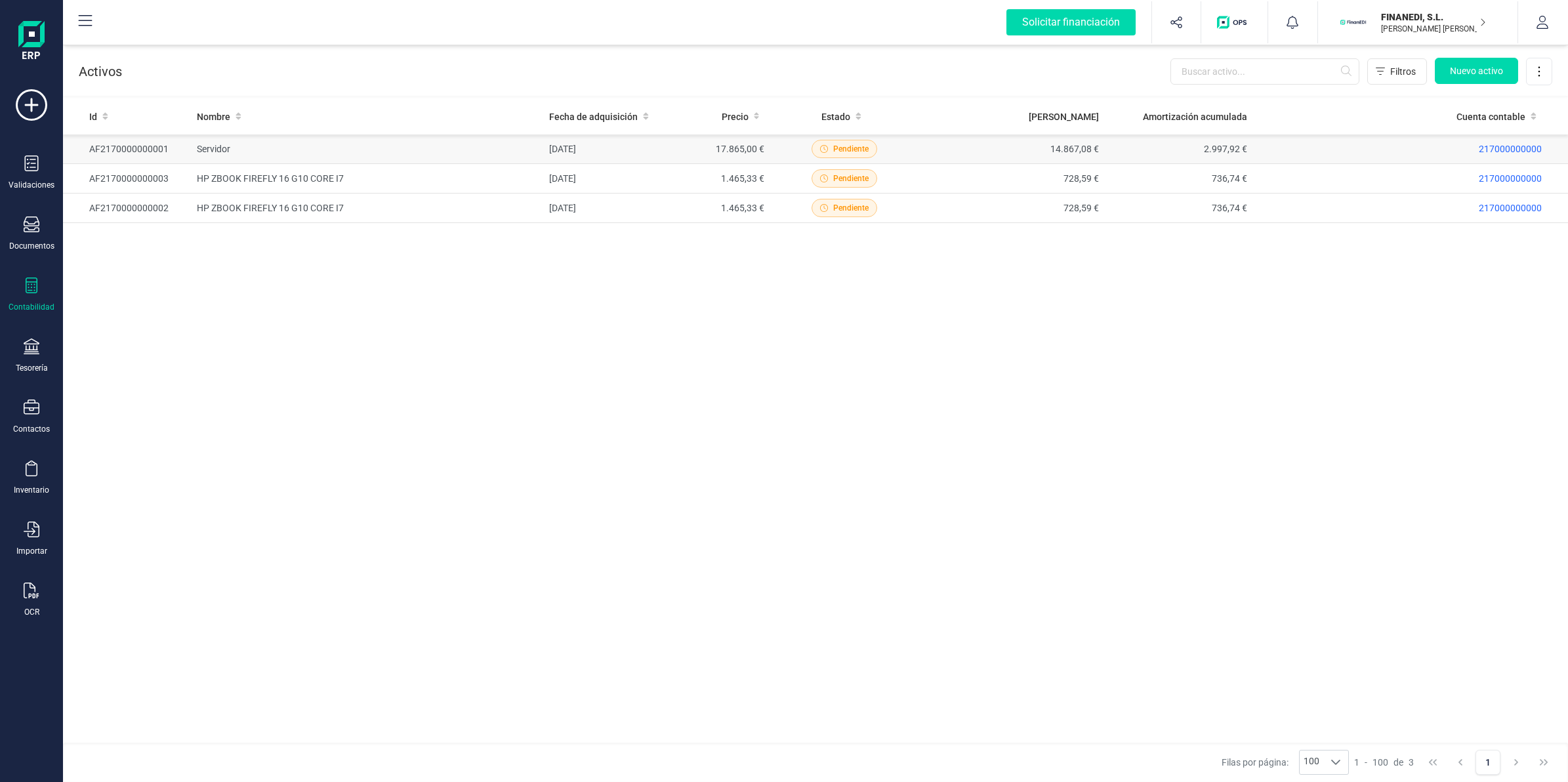
click at [456, 154] on td "Servidor" at bounding box center [368, 149] width 353 height 29
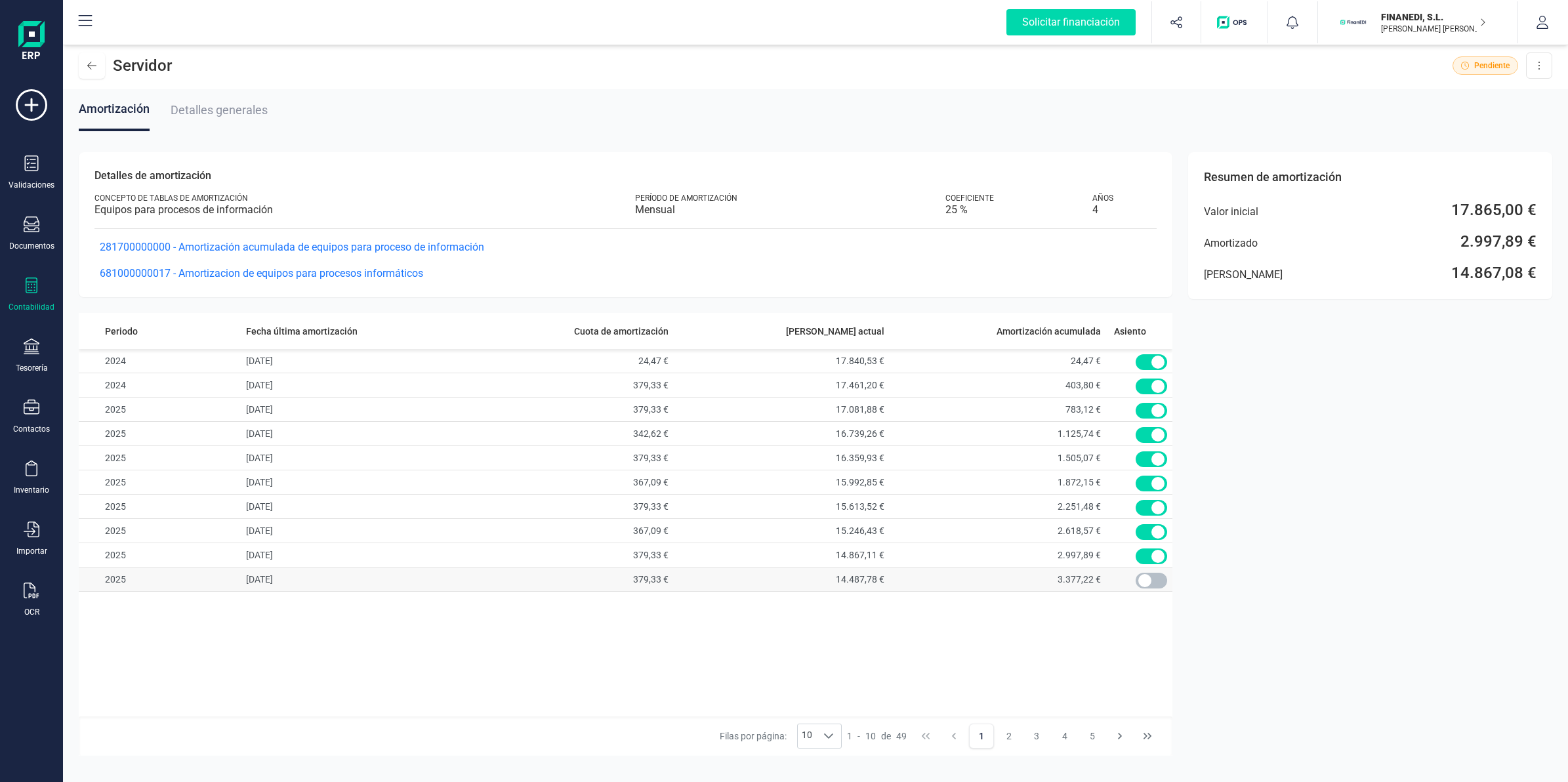
click at [1150, 578] on span at bounding box center [1151, 581] width 32 height 16
click at [1011, 731] on button "2" at bounding box center [1009, 735] width 25 height 25
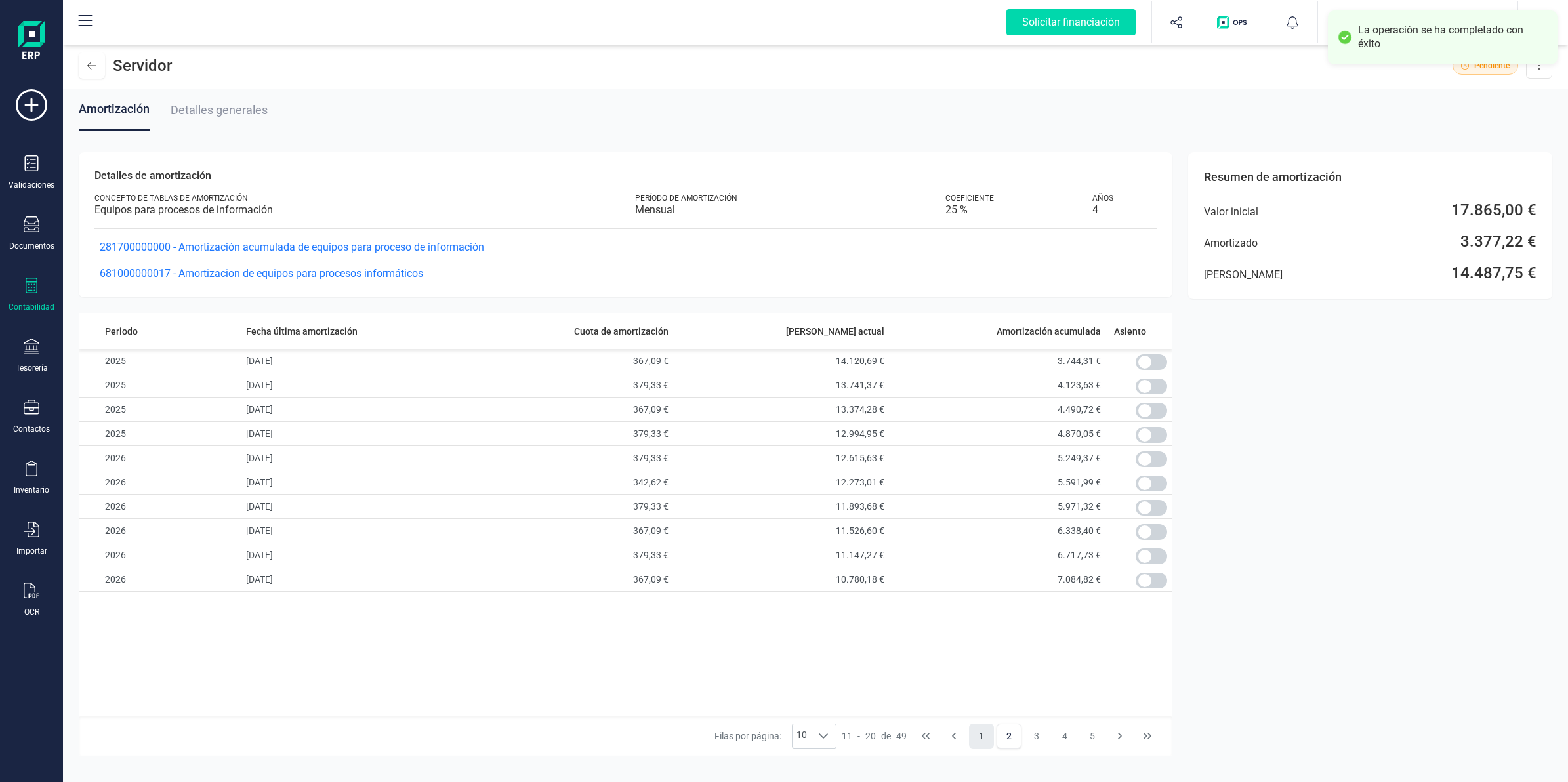
click at [986, 734] on button "1" at bounding box center [981, 735] width 25 height 25
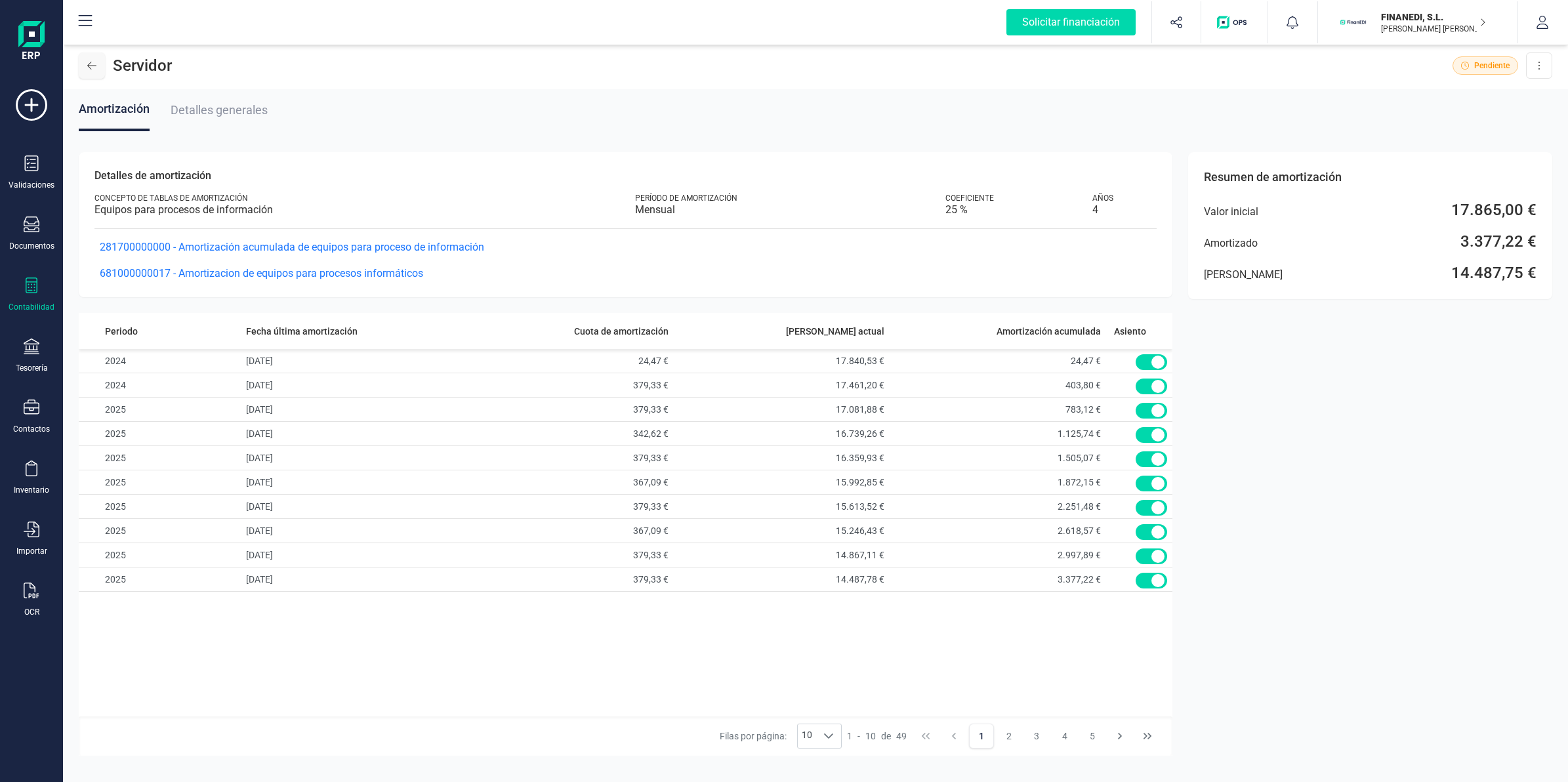
click at [96, 67] on icon at bounding box center [92, 65] width 10 height 10
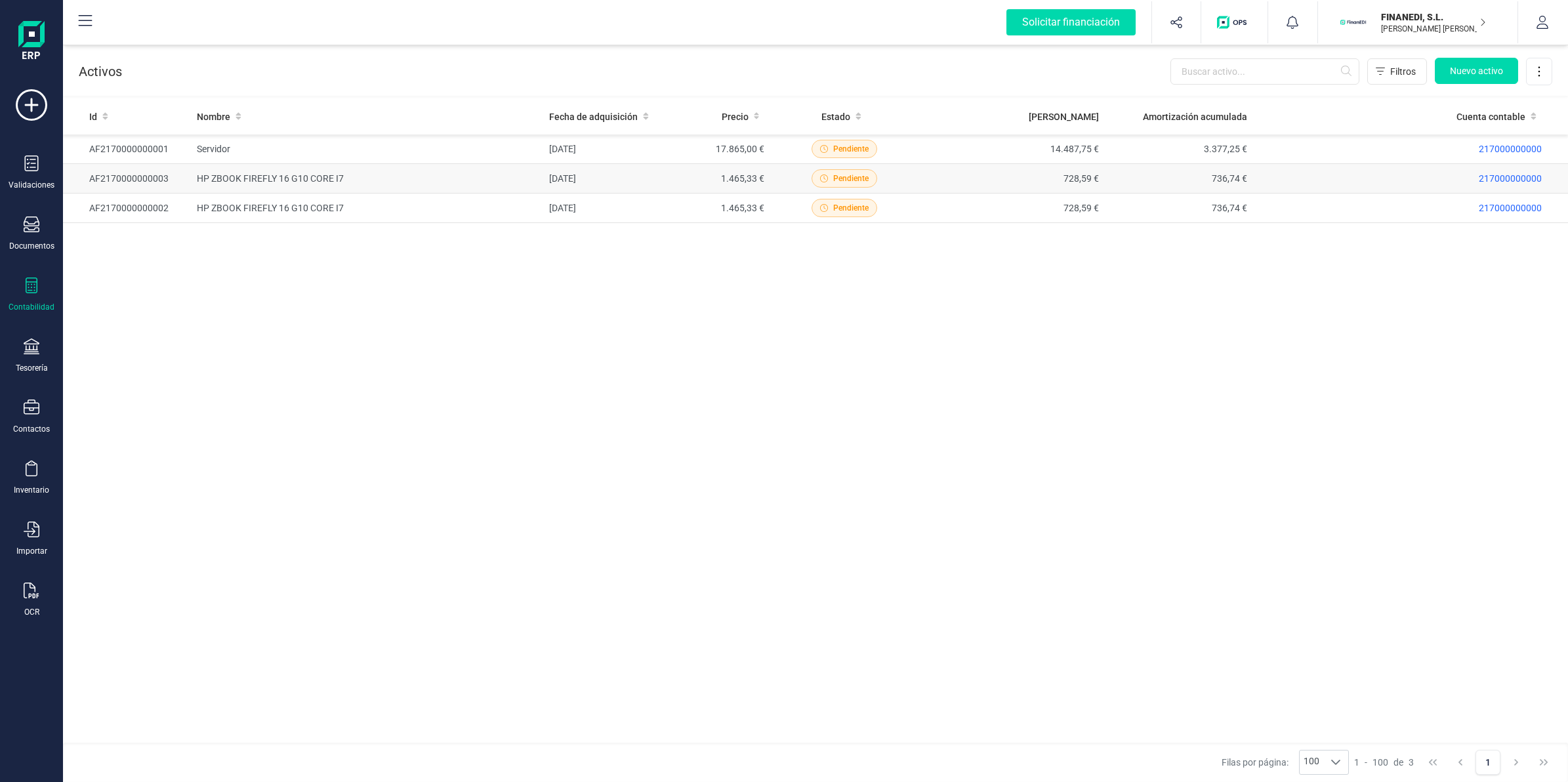
click at [319, 179] on td "HP ZBOOK FIREFLY 16 G10 CORE I7" at bounding box center [368, 178] width 353 height 29
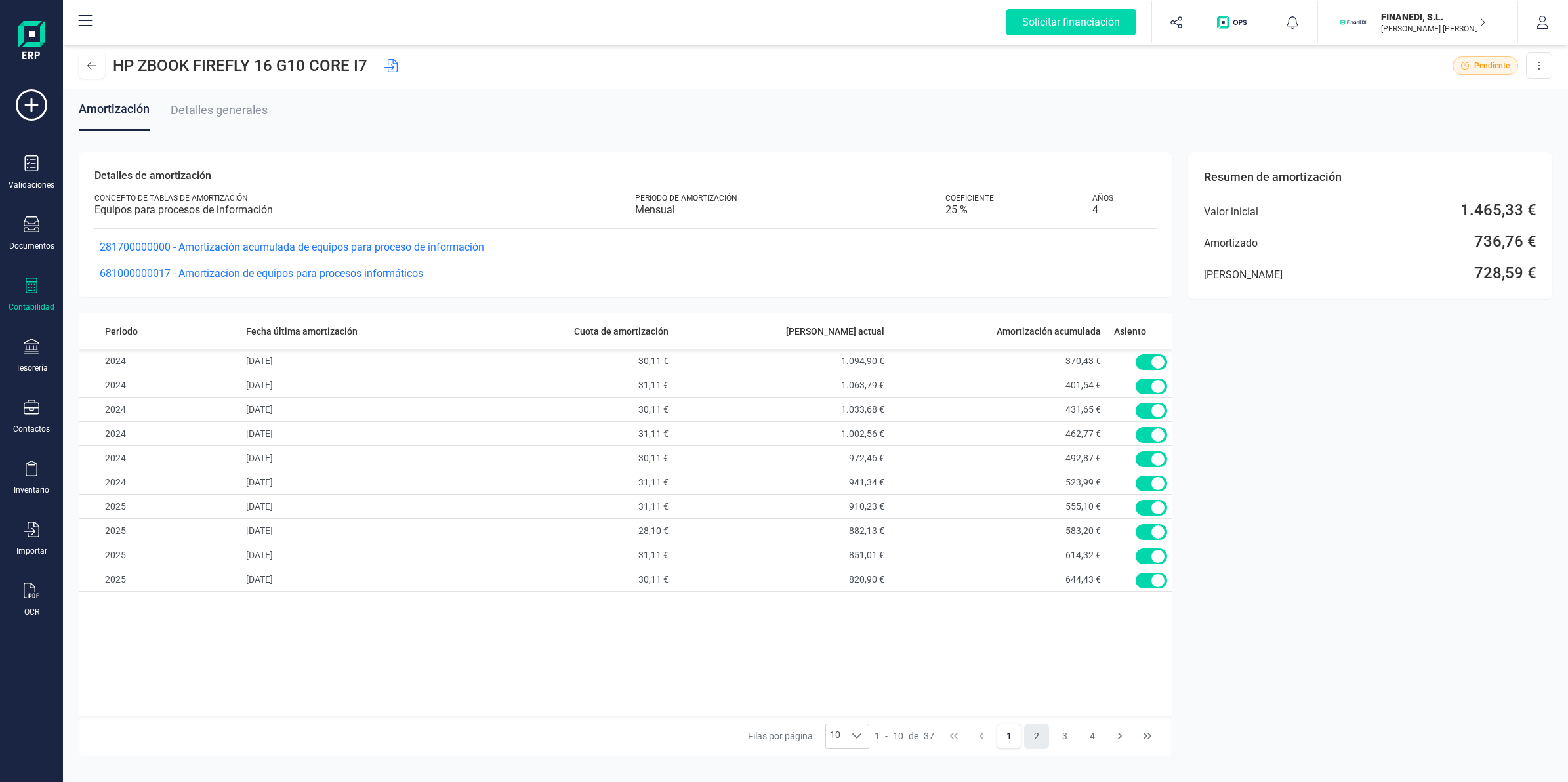
click at [1044, 727] on button "2" at bounding box center [1036, 735] width 25 height 25
click at [1152, 434] on span at bounding box center [1151, 435] width 32 height 16
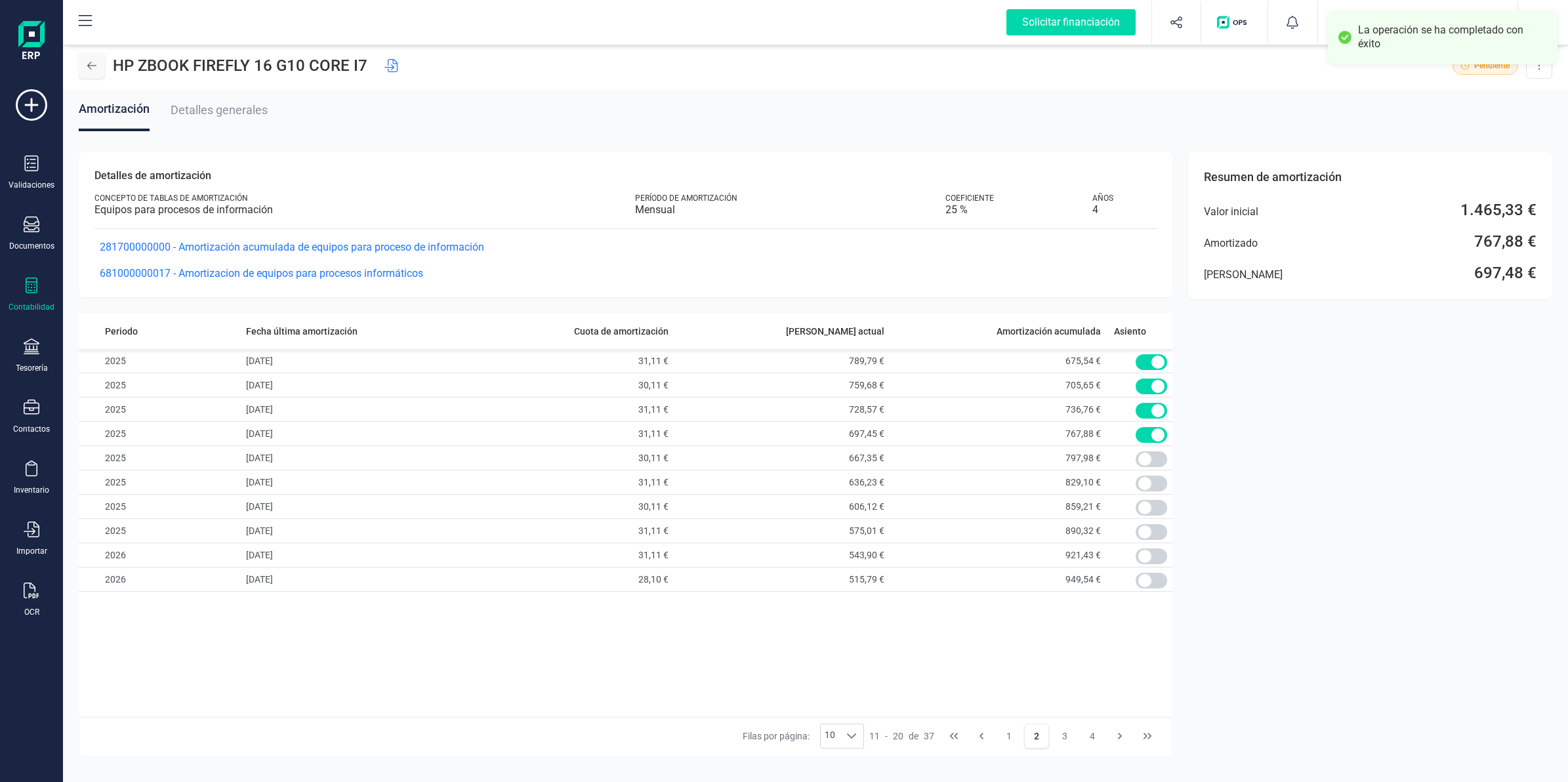
click at [96, 66] on icon at bounding box center [92, 66] width 10 height 8
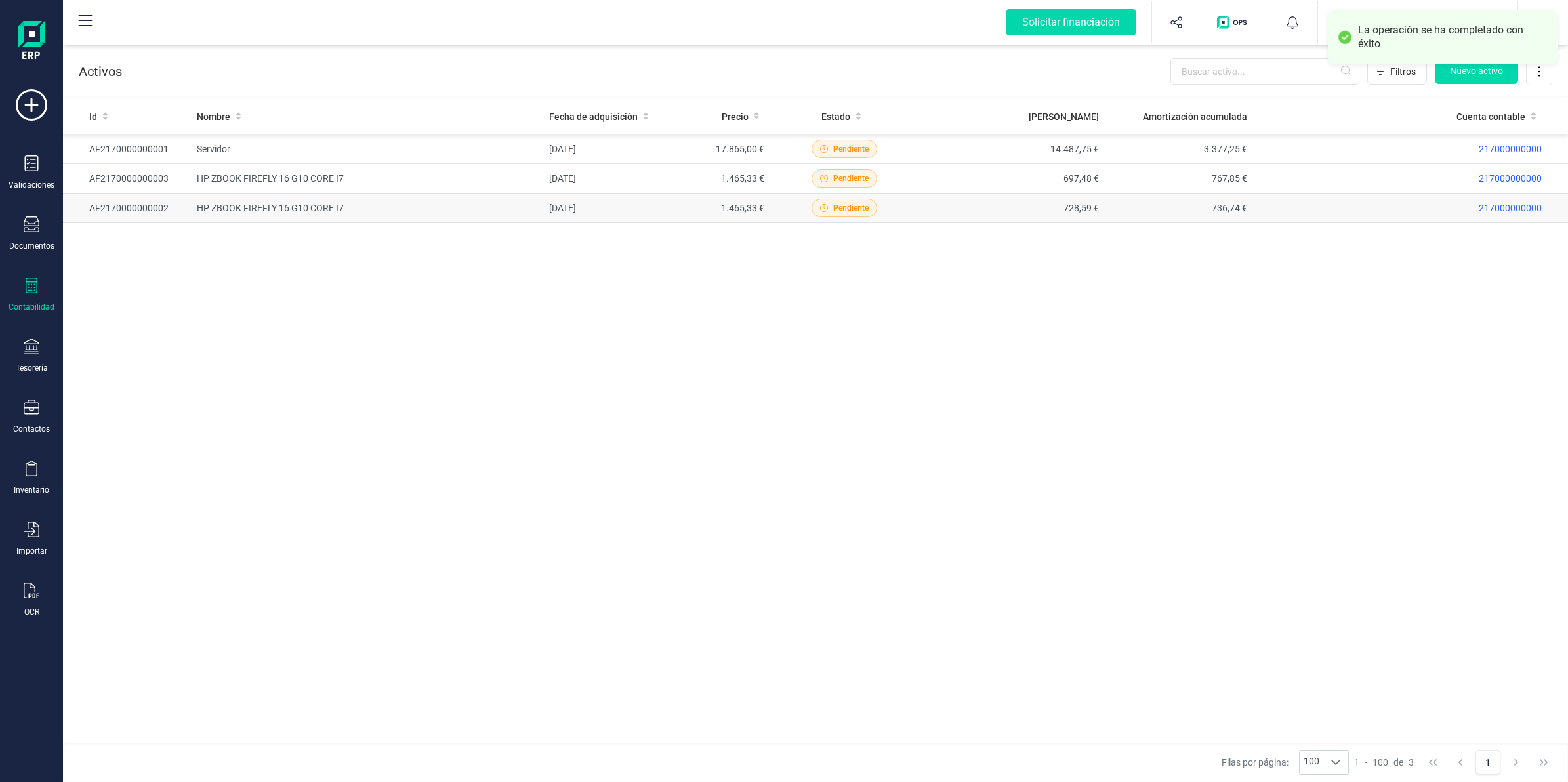
click at [326, 212] on td "HP ZBOOK FIREFLY 16 G10 CORE I7" at bounding box center [368, 208] width 353 height 29
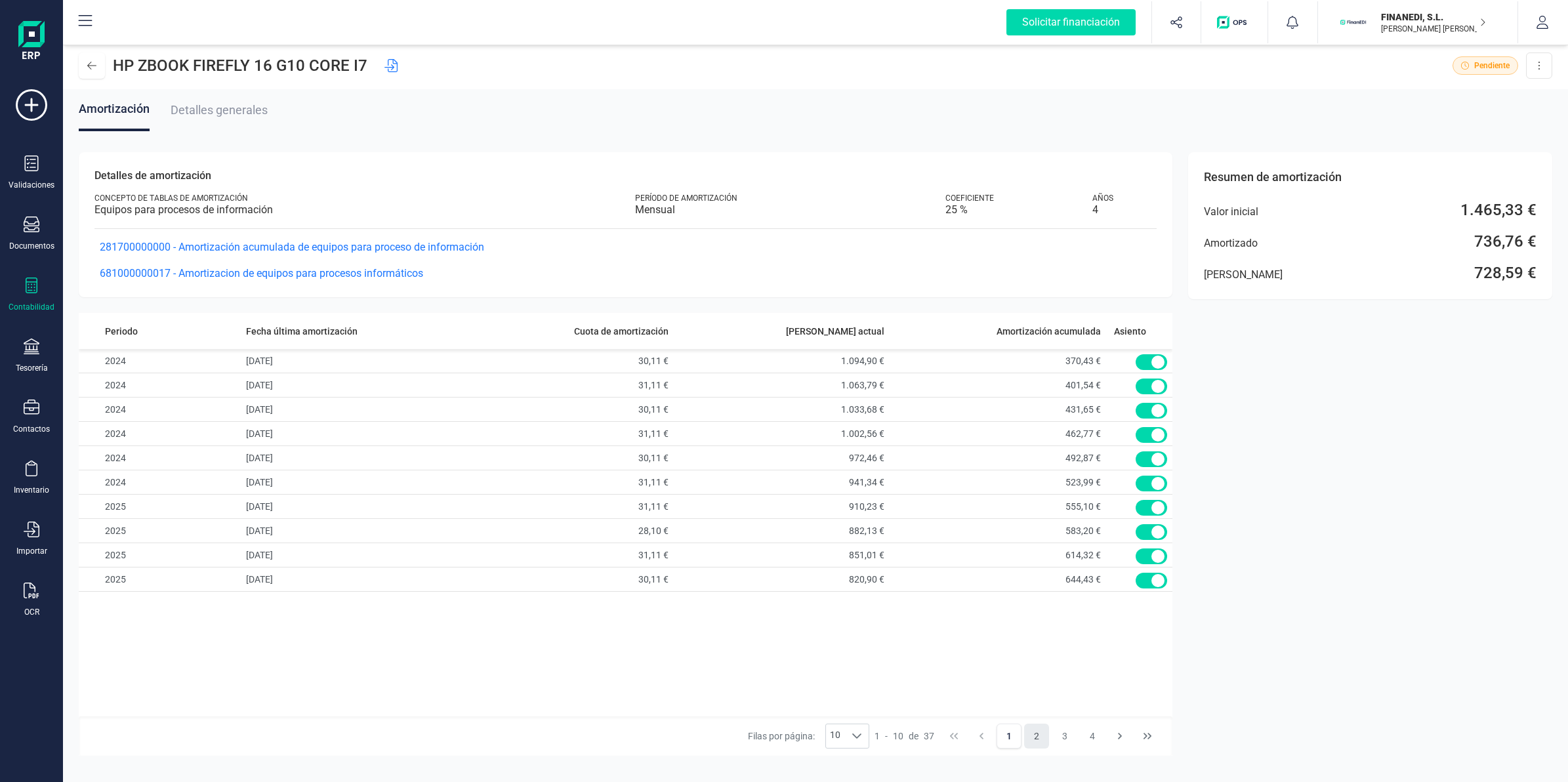
click at [1032, 738] on button "2" at bounding box center [1036, 735] width 25 height 25
click at [1152, 431] on span at bounding box center [1151, 435] width 32 height 16
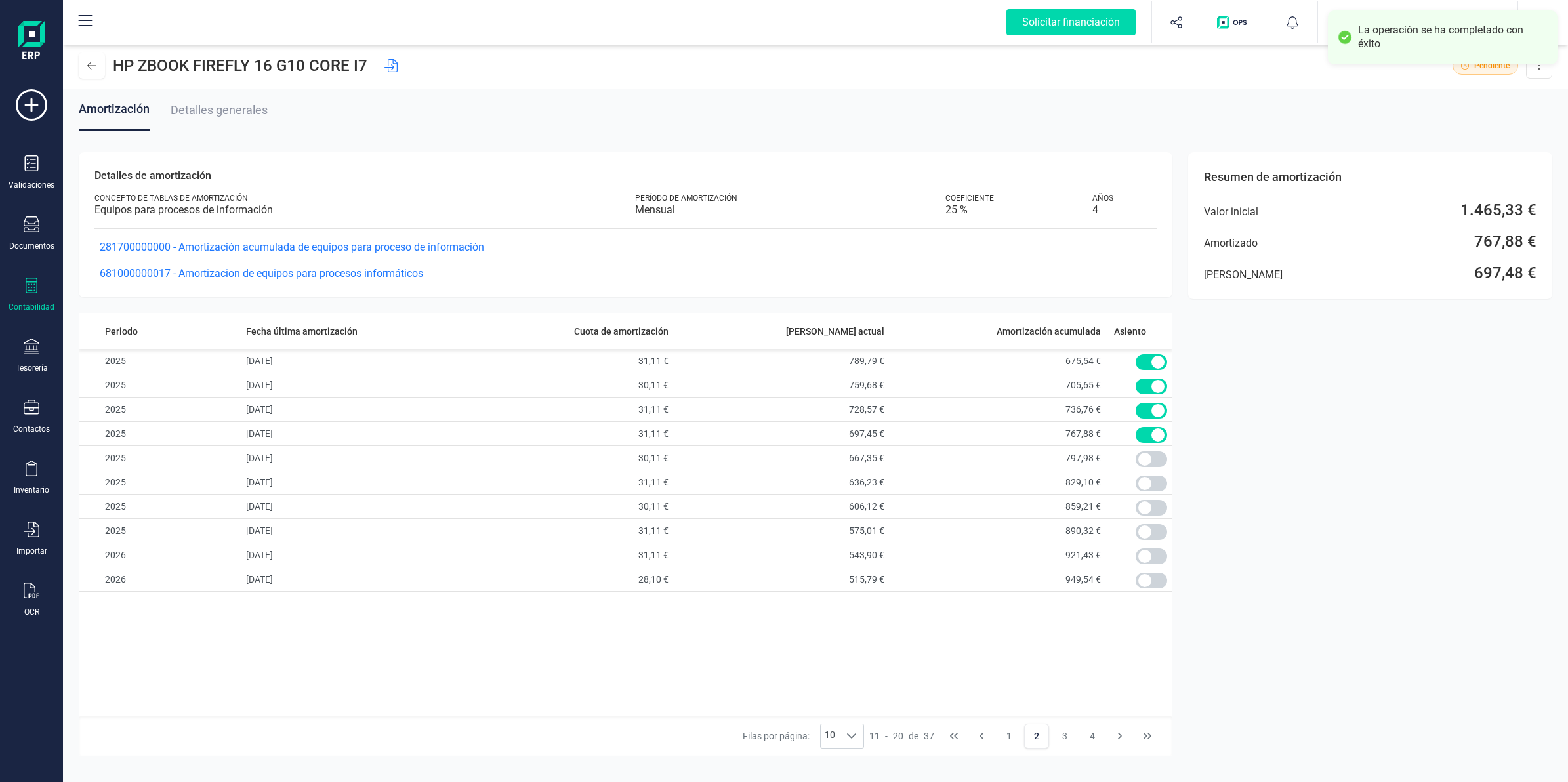
click at [30, 292] on icon at bounding box center [31, 285] width 12 height 16
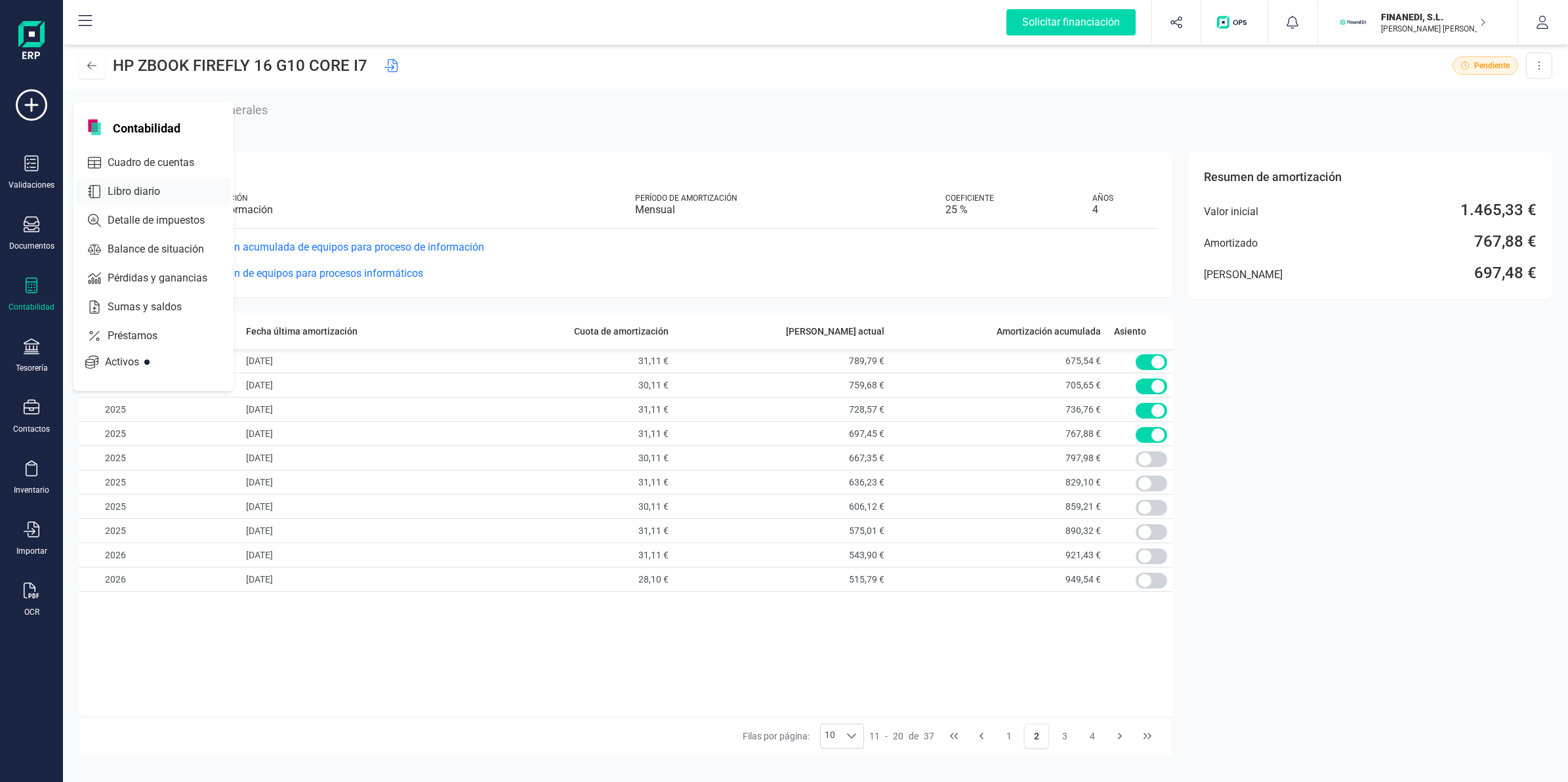
click at [139, 189] on span "Libro diario" at bounding box center [143, 192] width 82 height 16
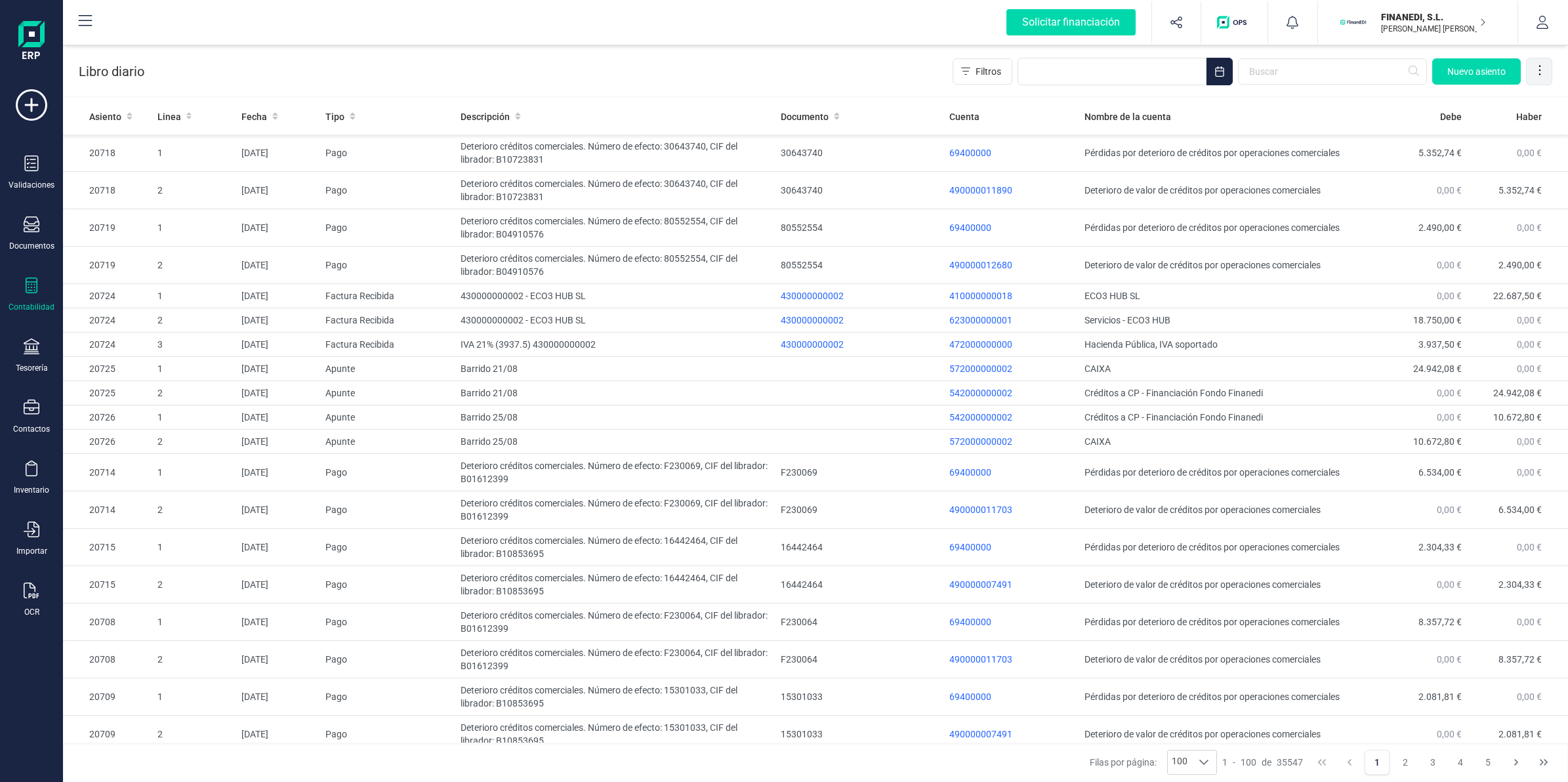
click at [1534, 67] on icon at bounding box center [1539, 70] width 13 height 13
click at [1479, 86] on div "Nuevo asiento" at bounding box center [1492, 71] width 120 height 28
click at [1542, 75] on icon at bounding box center [1539, 70] width 13 height 13
click at [1490, 104] on span "Exportar Excel" at bounding box center [1494, 102] width 94 height 10
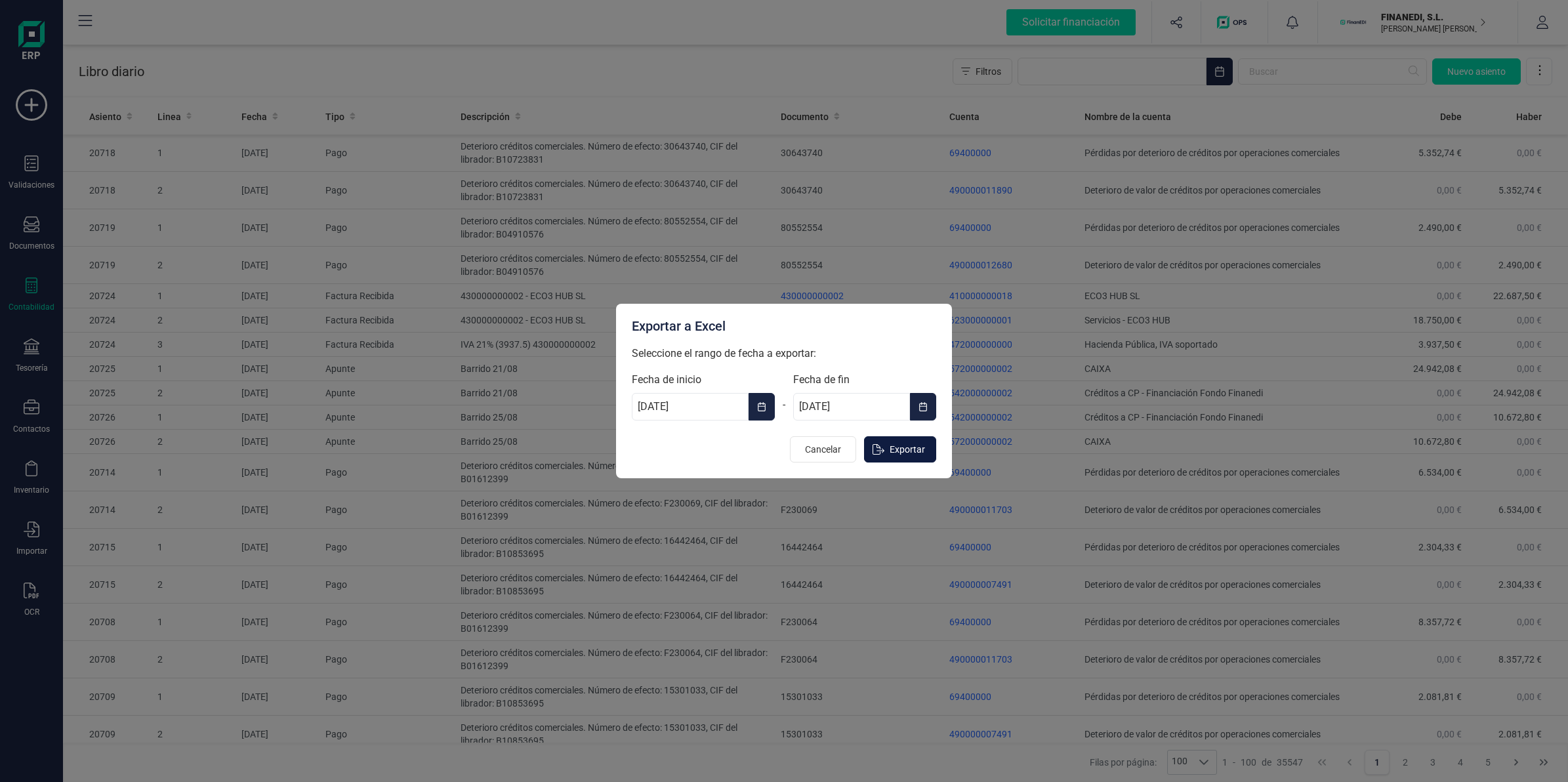
click at [884, 453] on icon "Exportar" at bounding box center [878, 449] width 12 height 10
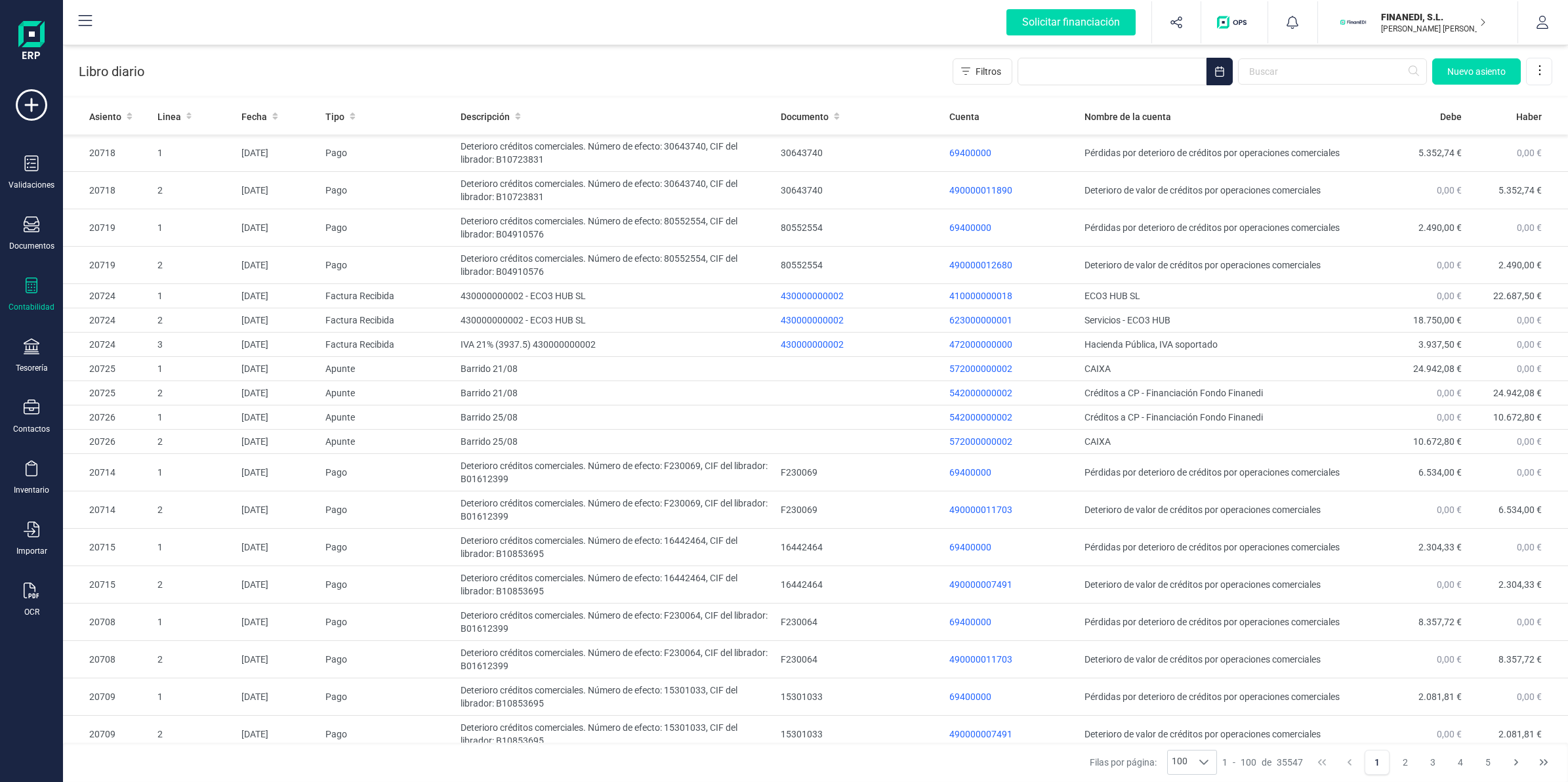
click at [29, 286] on icon at bounding box center [31, 285] width 12 height 16
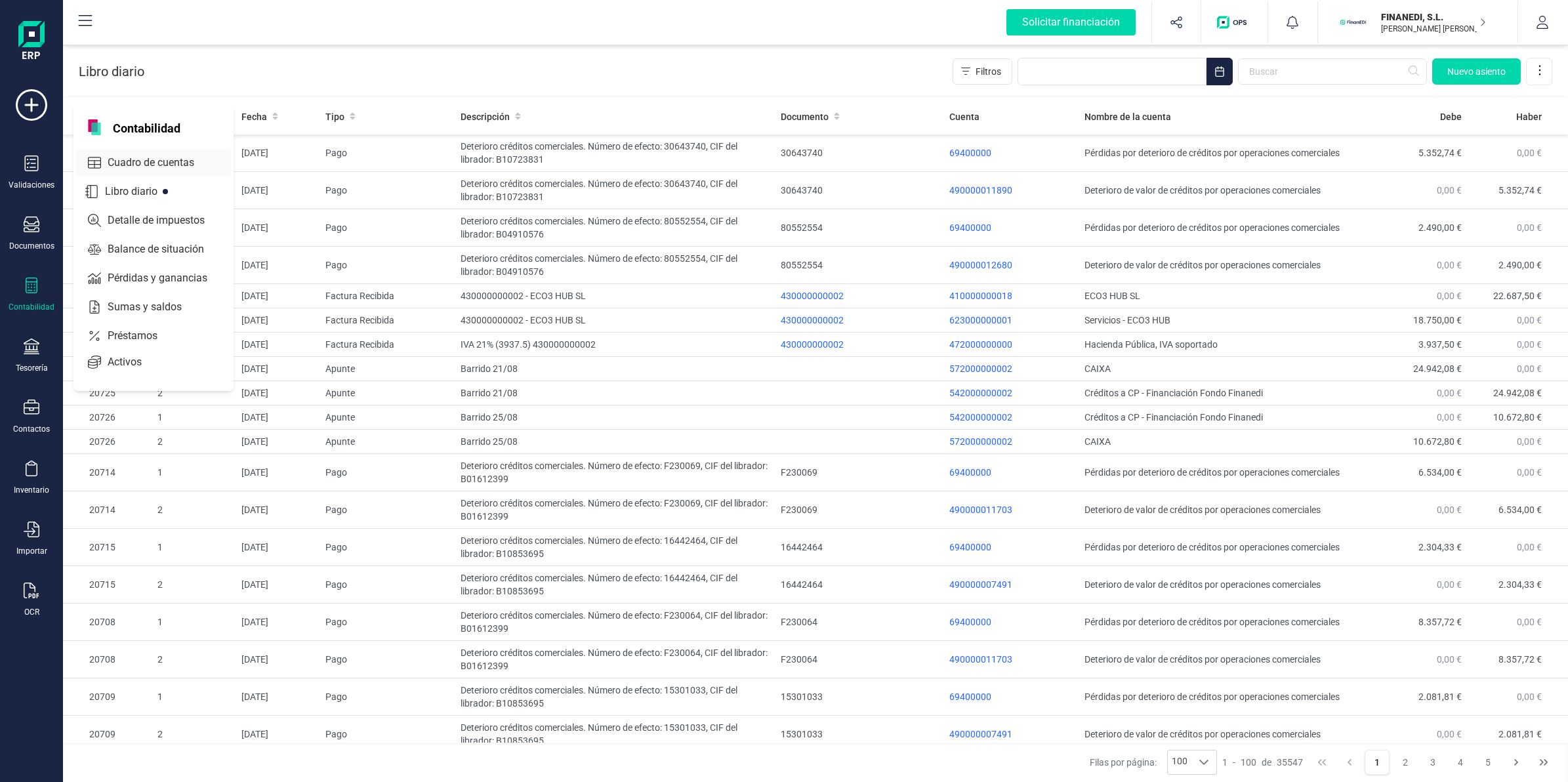
click at [133, 162] on span "Cuadro de cuentas" at bounding box center [160, 162] width 116 height 16
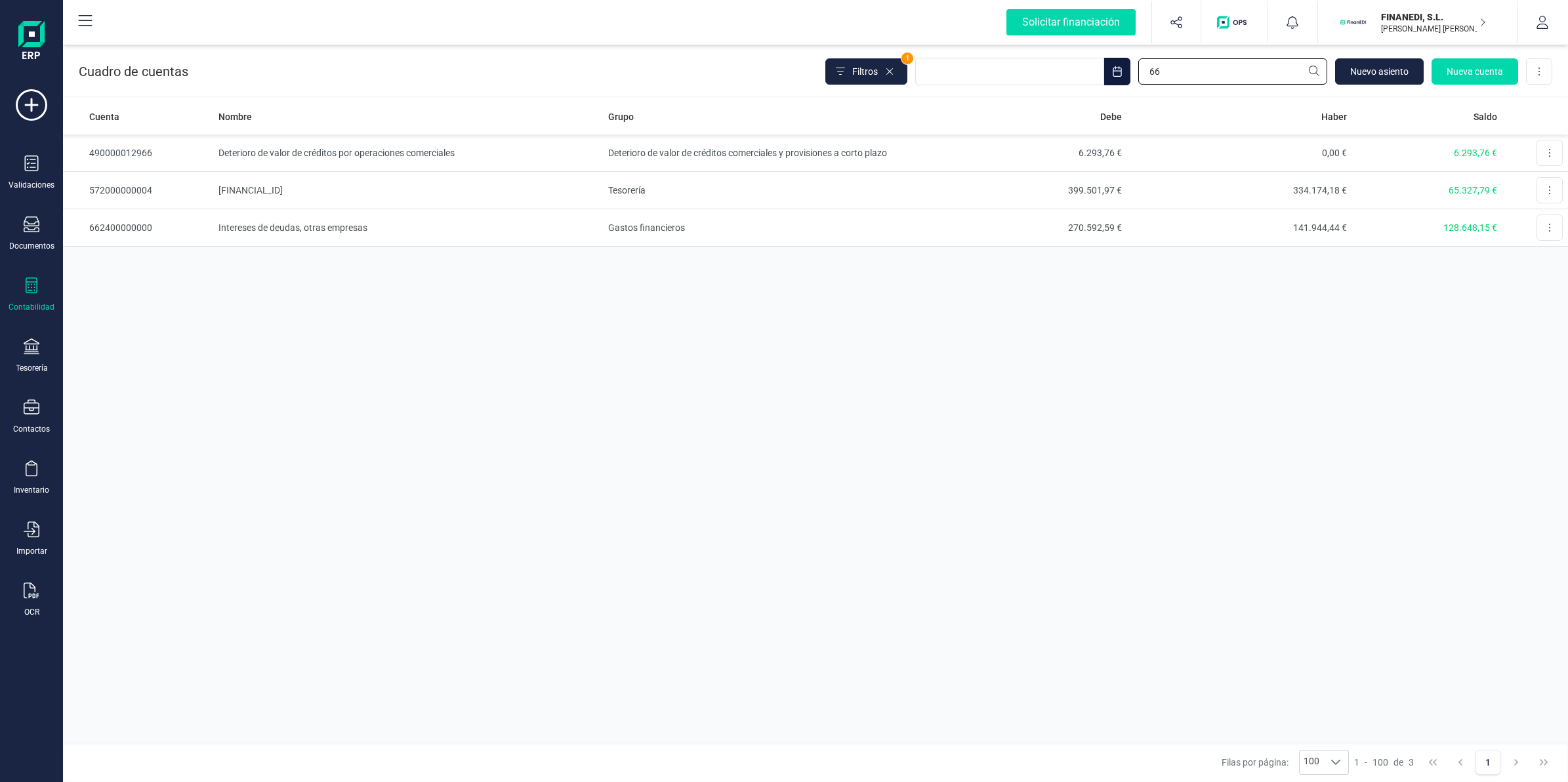
drag, startPoint x: 1166, startPoint y: 76, endPoint x: 1105, endPoint y: 82, distance: 61.3
click at [1105, 82] on div "Filtros 1 66 Nuevo asiento Nueva cuenta Descargar Excel" at bounding box center [1188, 71] width 727 height 28
click at [1033, 158] on td "230.342,08 €" at bounding box center [1015, 153] width 225 height 37
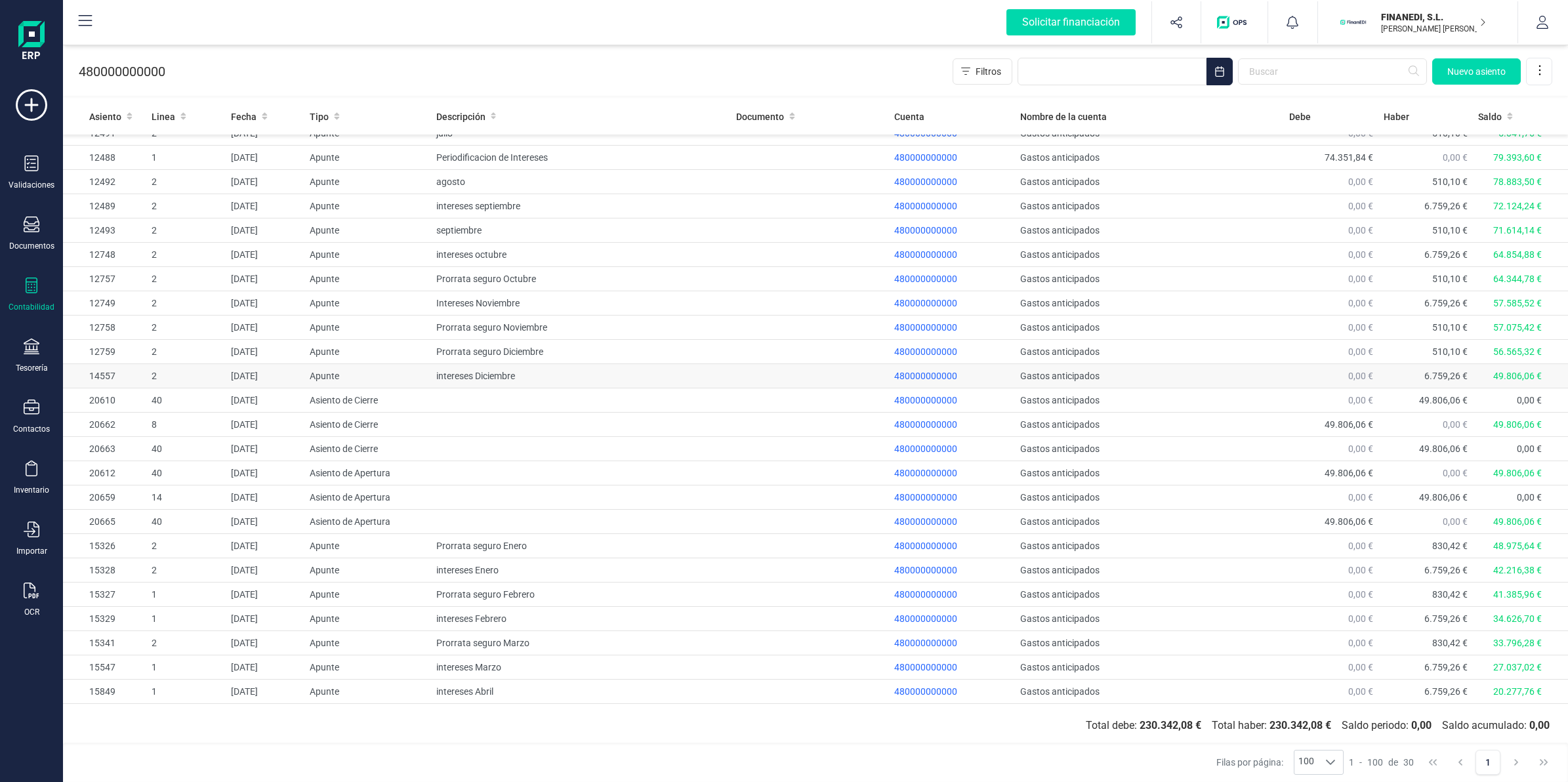
scroll to position [158, 0]
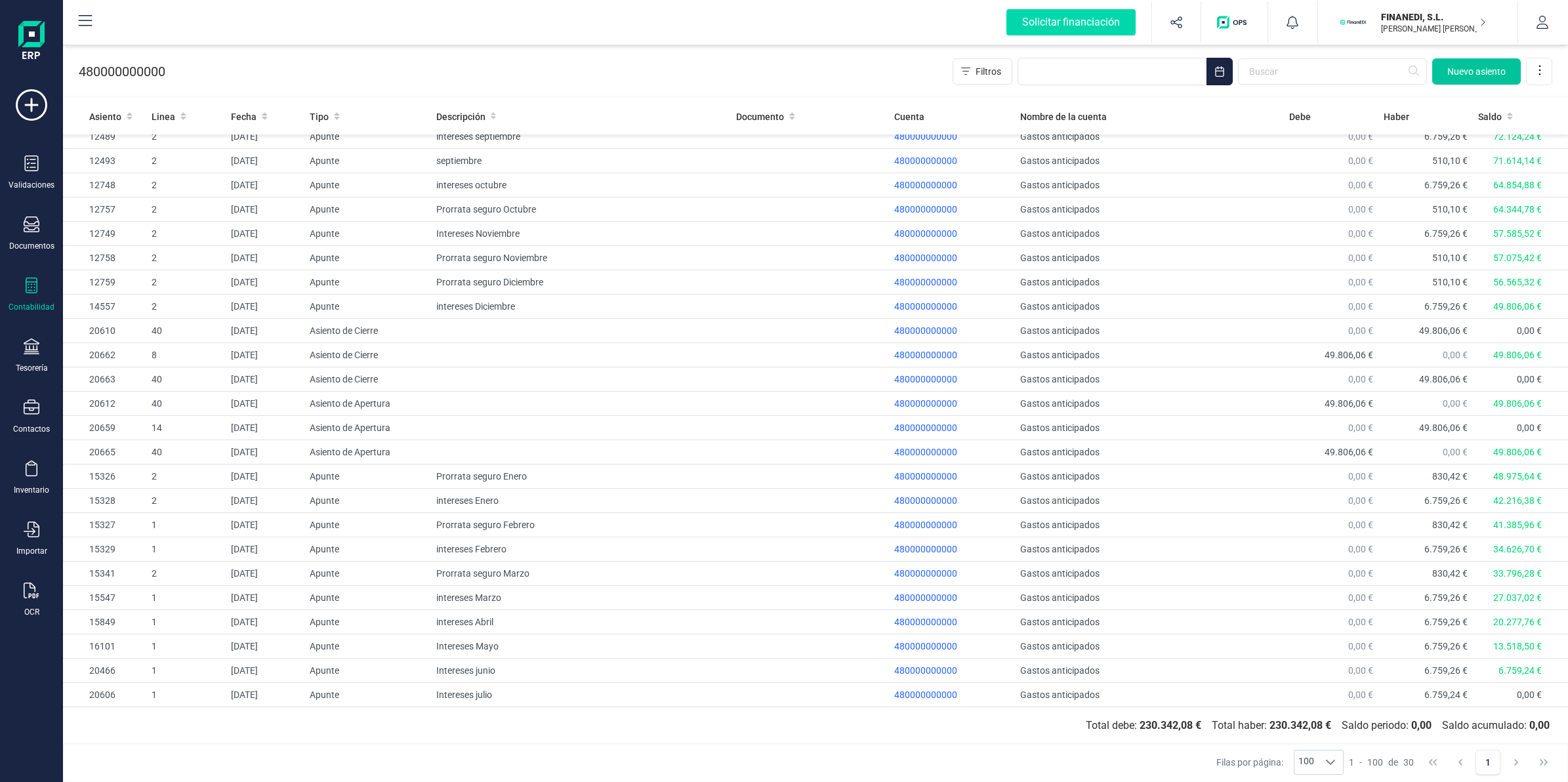
click at [1456, 70] on span "Nuevo asiento" at bounding box center [1476, 71] width 59 height 13
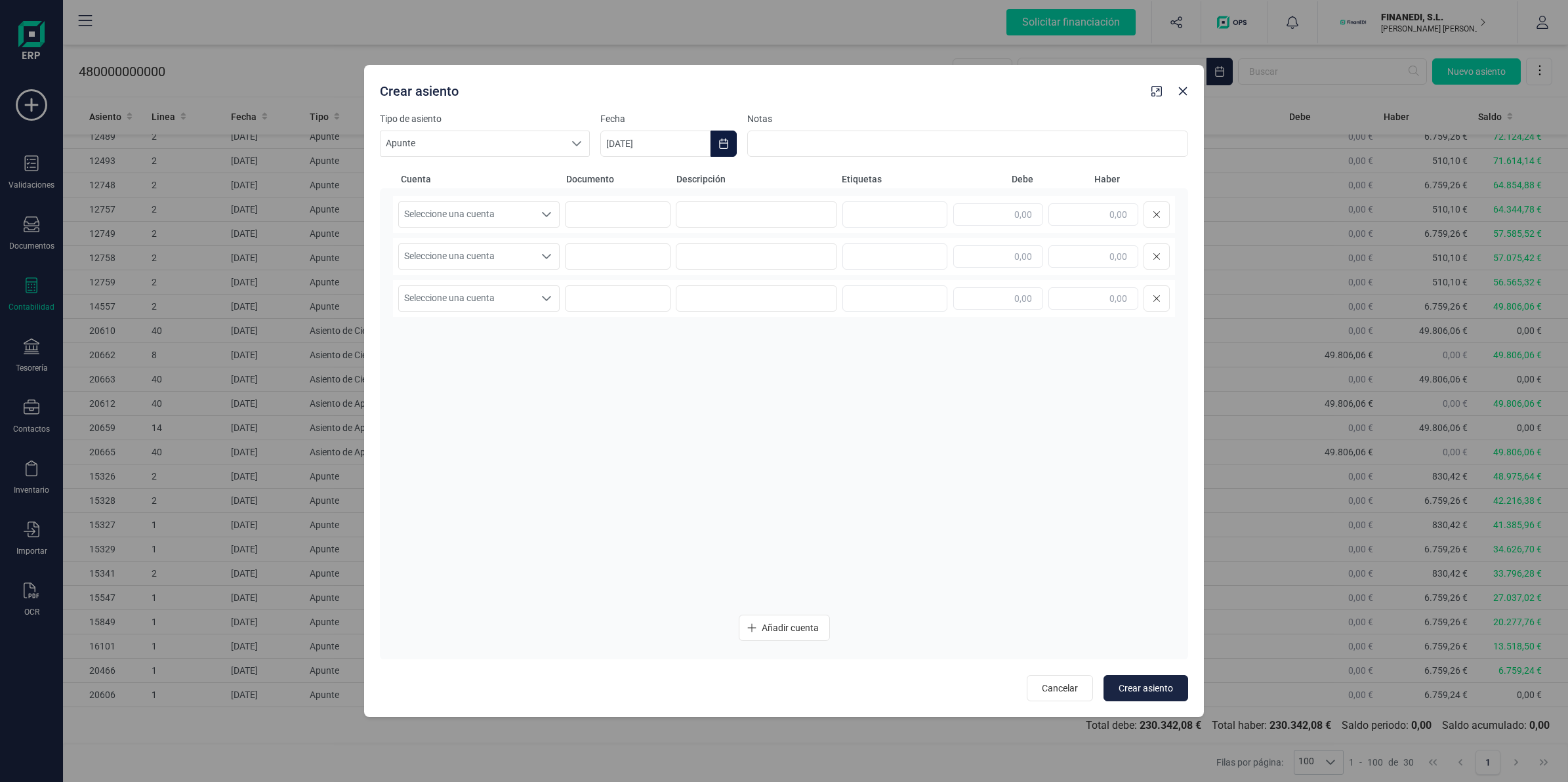
click at [714, 144] on button "Choose Date" at bounding box center [723, 143] width 26 height 26
click at [631, 181] on icon "Previous Month" at bounding box center [626, 182] width 10 height 10
click at [944, 417] on td "31" at bounding box center [955, 406] width 53 height 36
click at [947, 407] on span "31" at bounding box center [955, 406] width 26 height 26
click at [731, 205] on input at bounding box center [757, 214] width 162 height 26
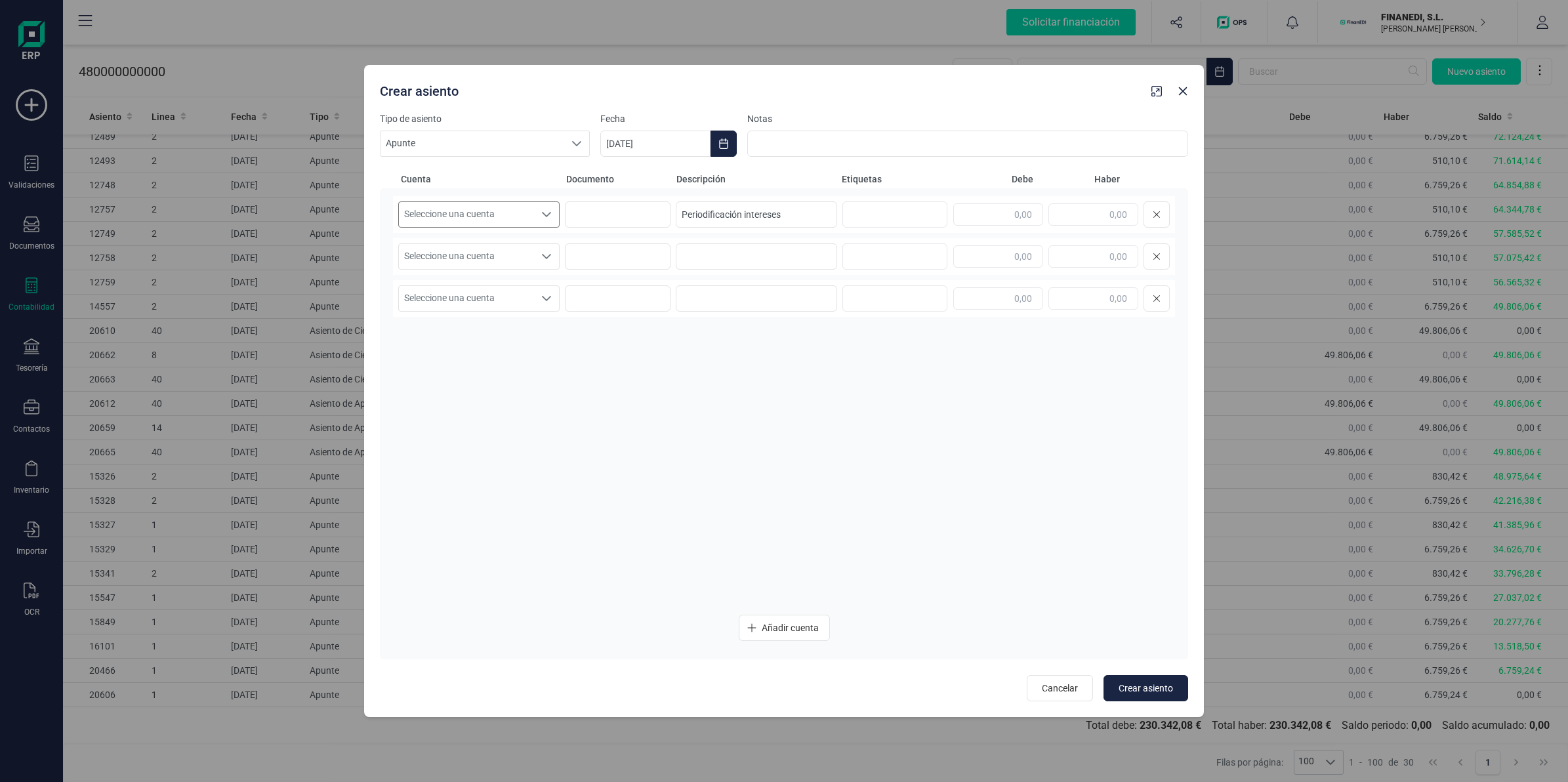
click at [519, 220] on span "Seleccione una cuenta" at bounding box center [466, 214] width 135 height 25
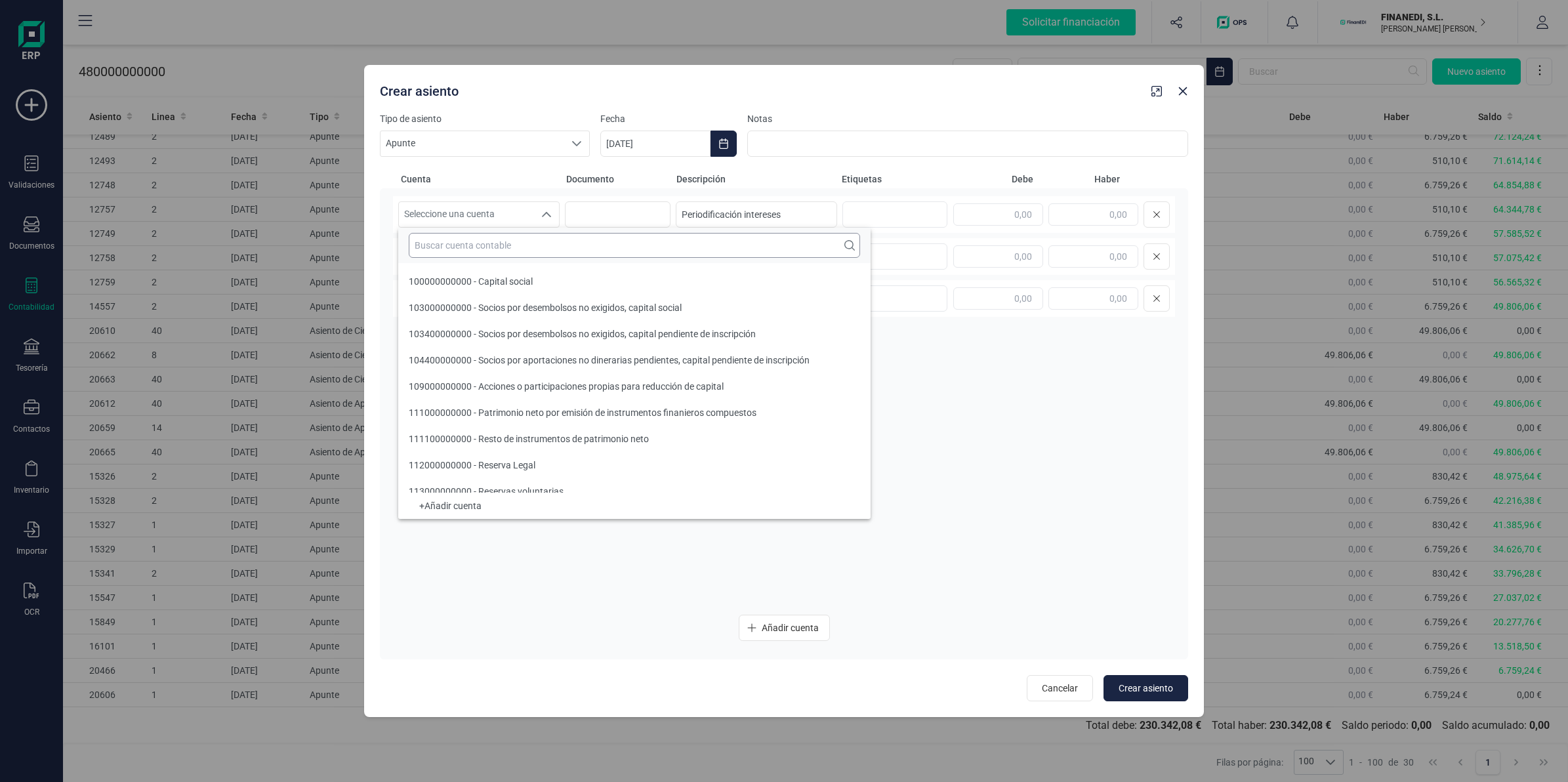
click at [513, 246] on input "text" at bounding box center [635, 245] width 452 height 25
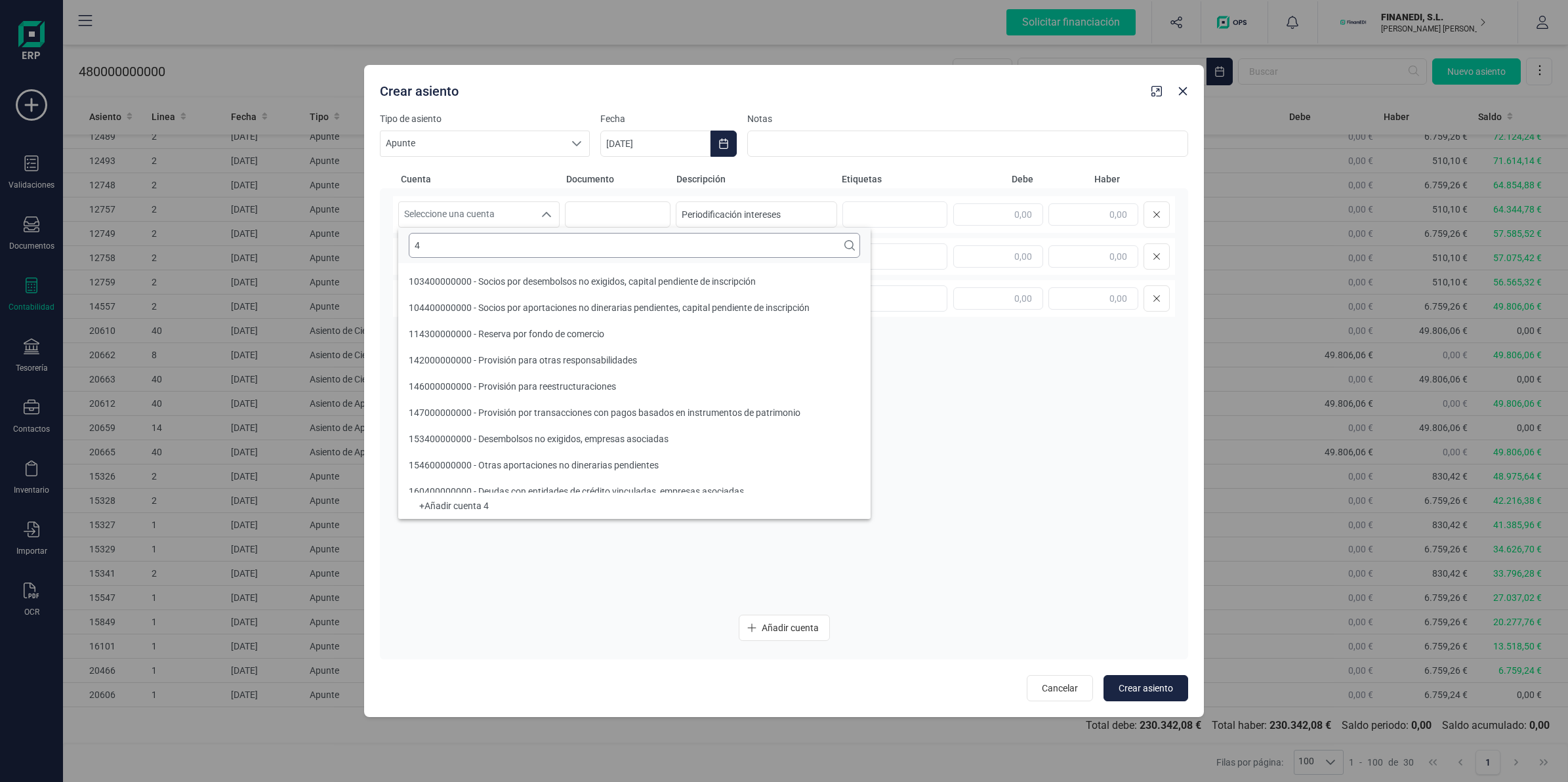
scroll to position [0, 0]
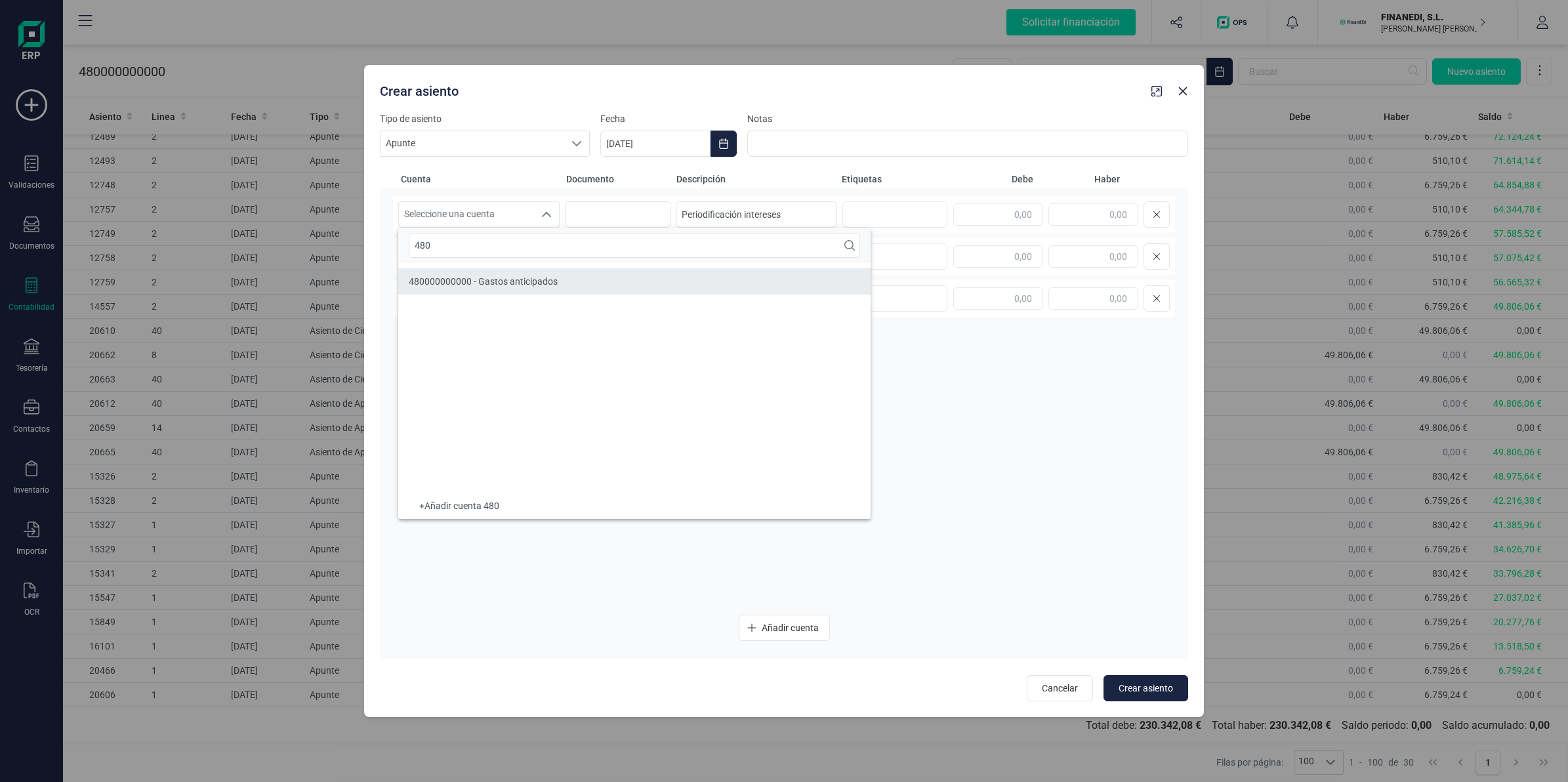
click at [521, 277] on span "480000000000 - Gastos anticipados" at bounding box center [483, 281] width 149 height 10
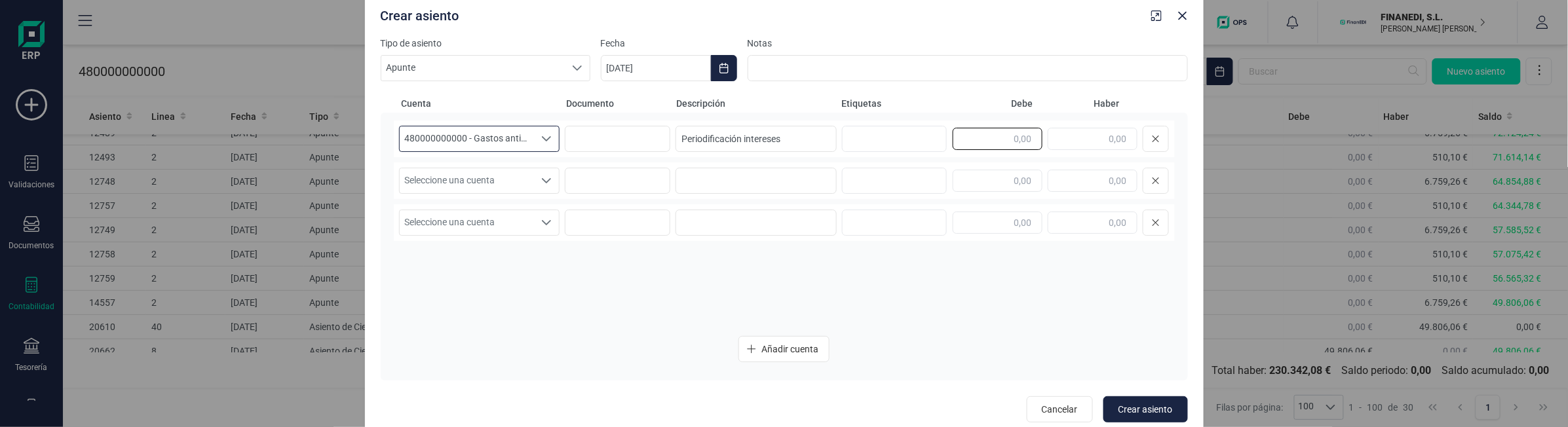
click at [1016, 127] on input "text" at bounding box center [997, 138] width 89 height 22
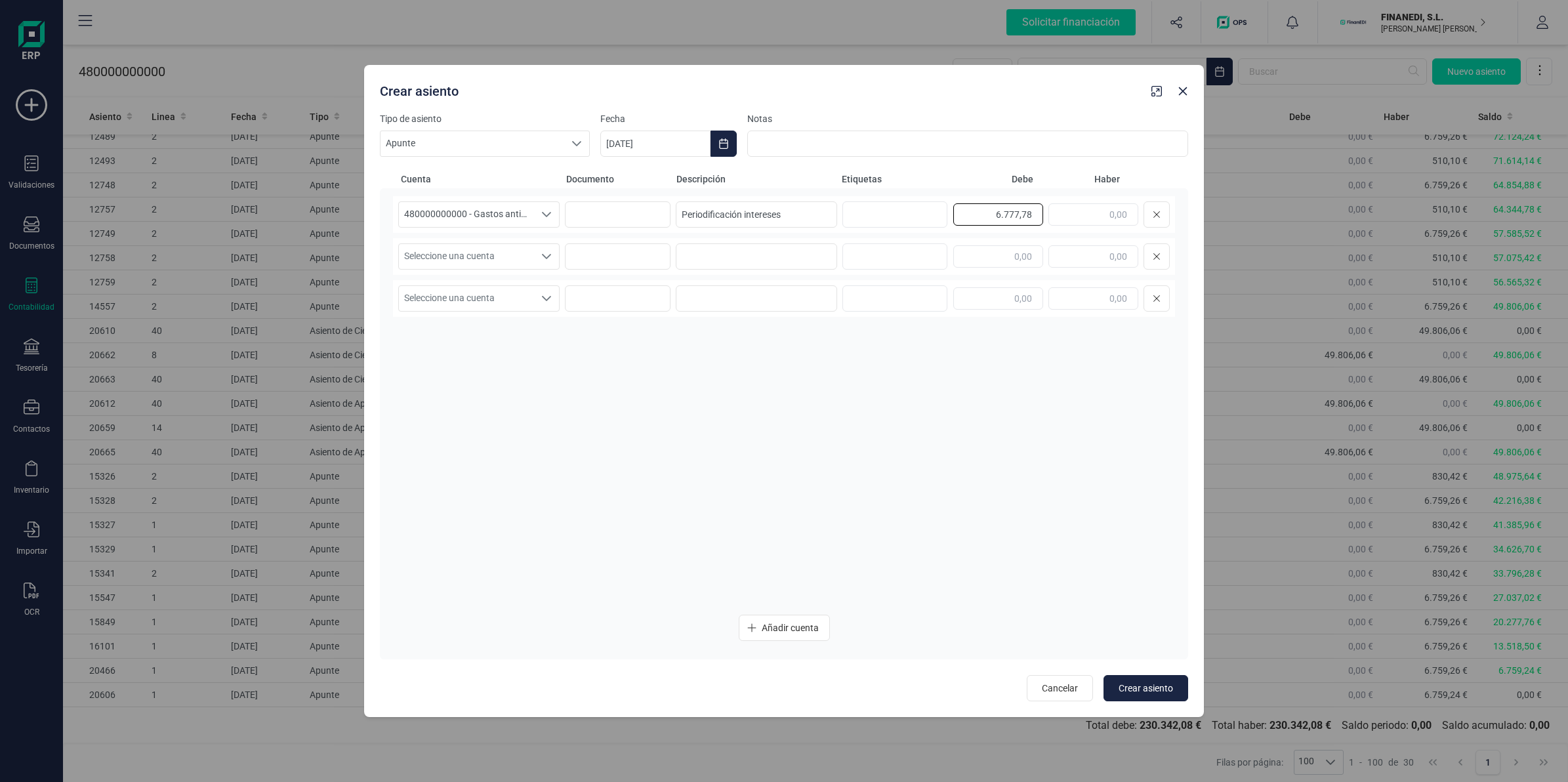
drag, startPoint x: 986, startPoint y: 217, endPoint x: 1040, endPoint y: 208, distance: 54.7
click at [1040, 208] on input "6.777,78" at bounding box center [998, 215] width 90 height 22
click at [1097, 256] on input "text" at bounding box center [1093, 257] width 90 height 22
click at [1018, 263] on input "text" at bounding box center [998, 257] width 90 height 22
paste input "6.777,78"
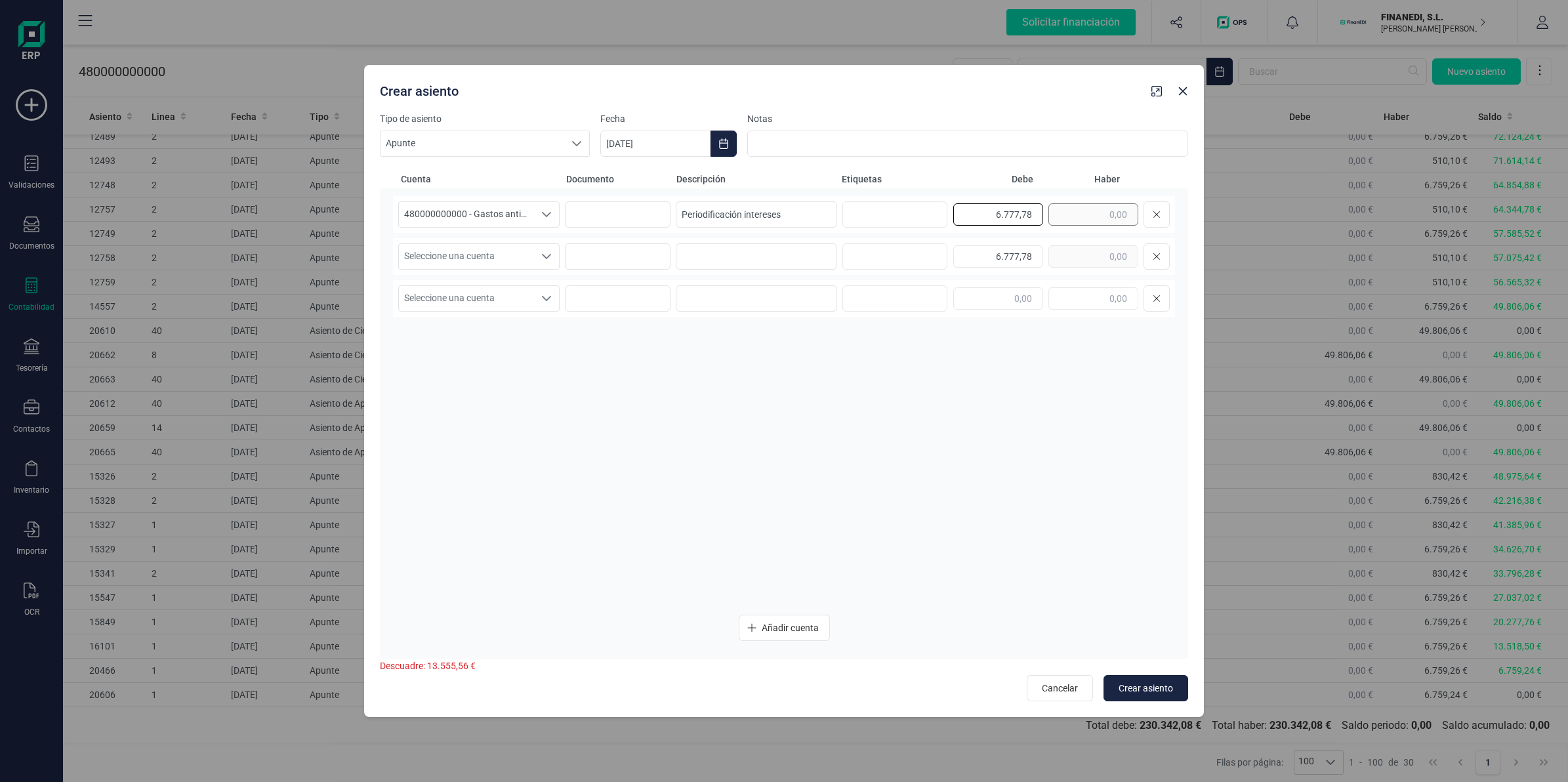
click at [1050, 212] on div "6.777,78" at bounding box center [1061, 214] width 216 height 26
drag, startPoint x: 1039, startPoint y: 211, endPoint x: 1067, endPoint y: 214, distance: 28.2
click at [1066, 214] on input "text" at bounding box center [1093, 215] width 90 height 22
paste input "6.777,78"
click at [505, 254] on span "Seleccione una cuenta" at bounding box center [466, 256] width 135 height 25
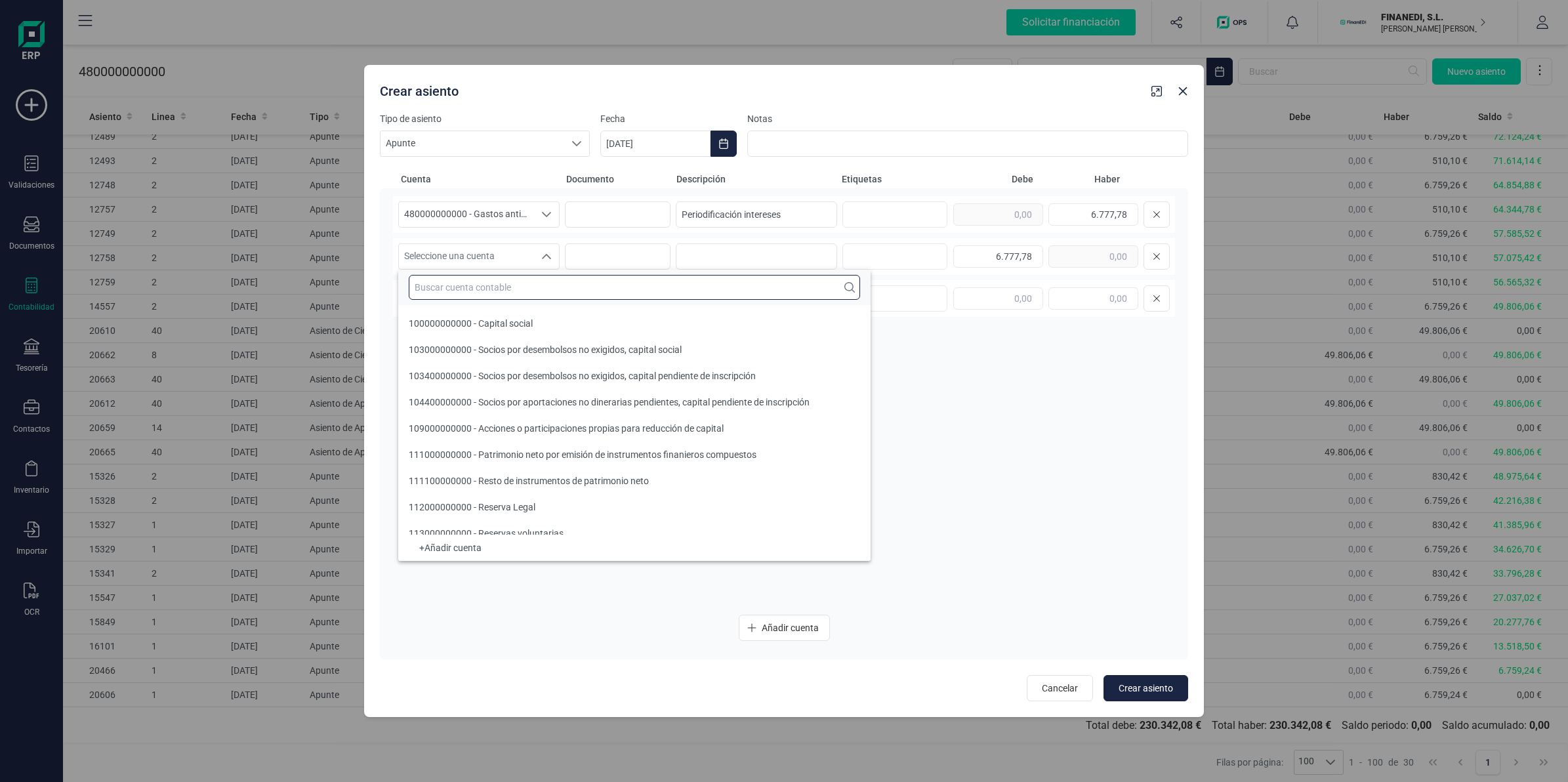
click at [502, 277] on input "text" at bounding box center [635, 287] width 452 height 25
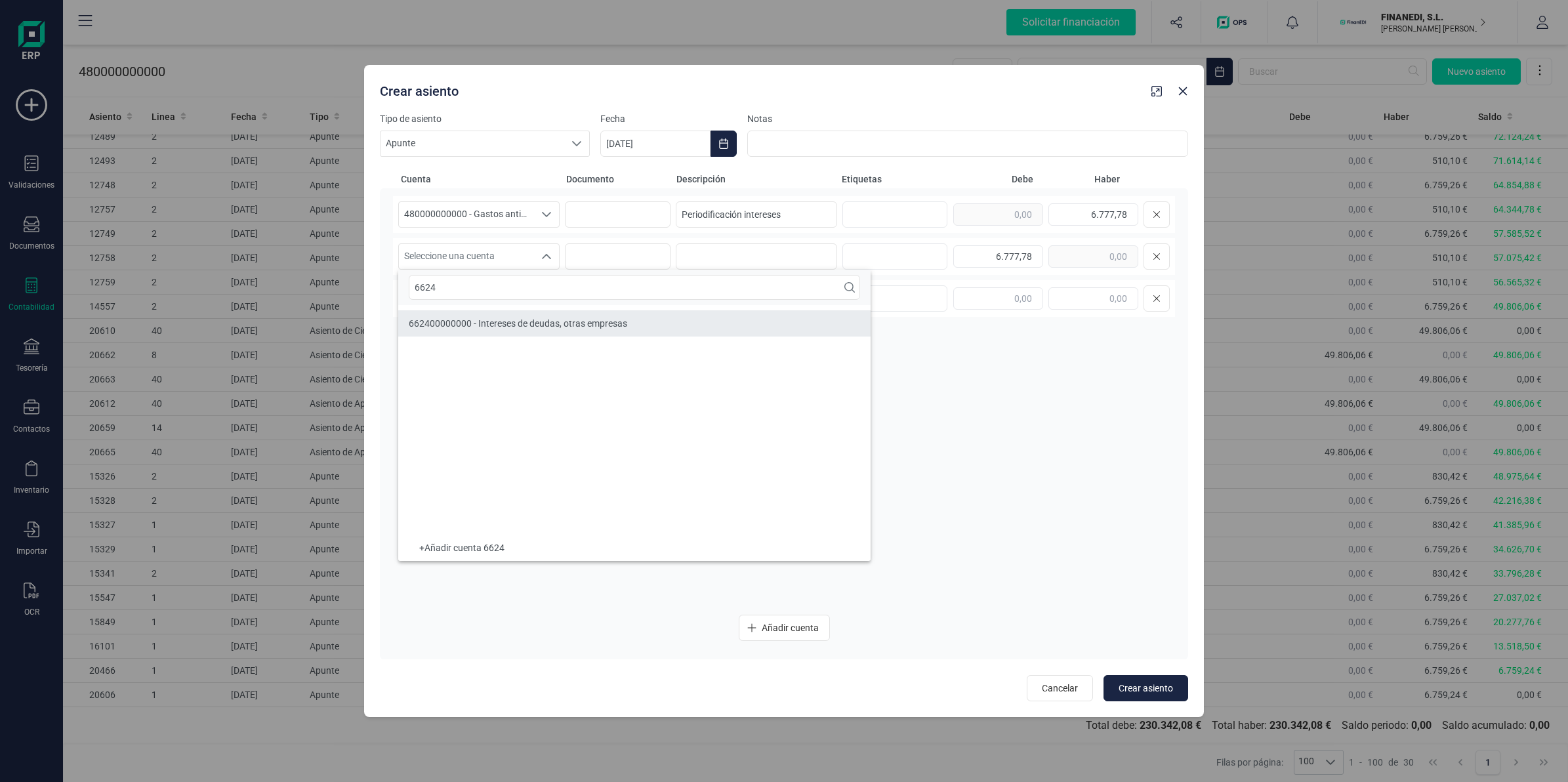
click at [526, 320] on span "662400000000 - Intereses de deudas, otras empresas" at bounding box center [518, 323] width 219 height 10
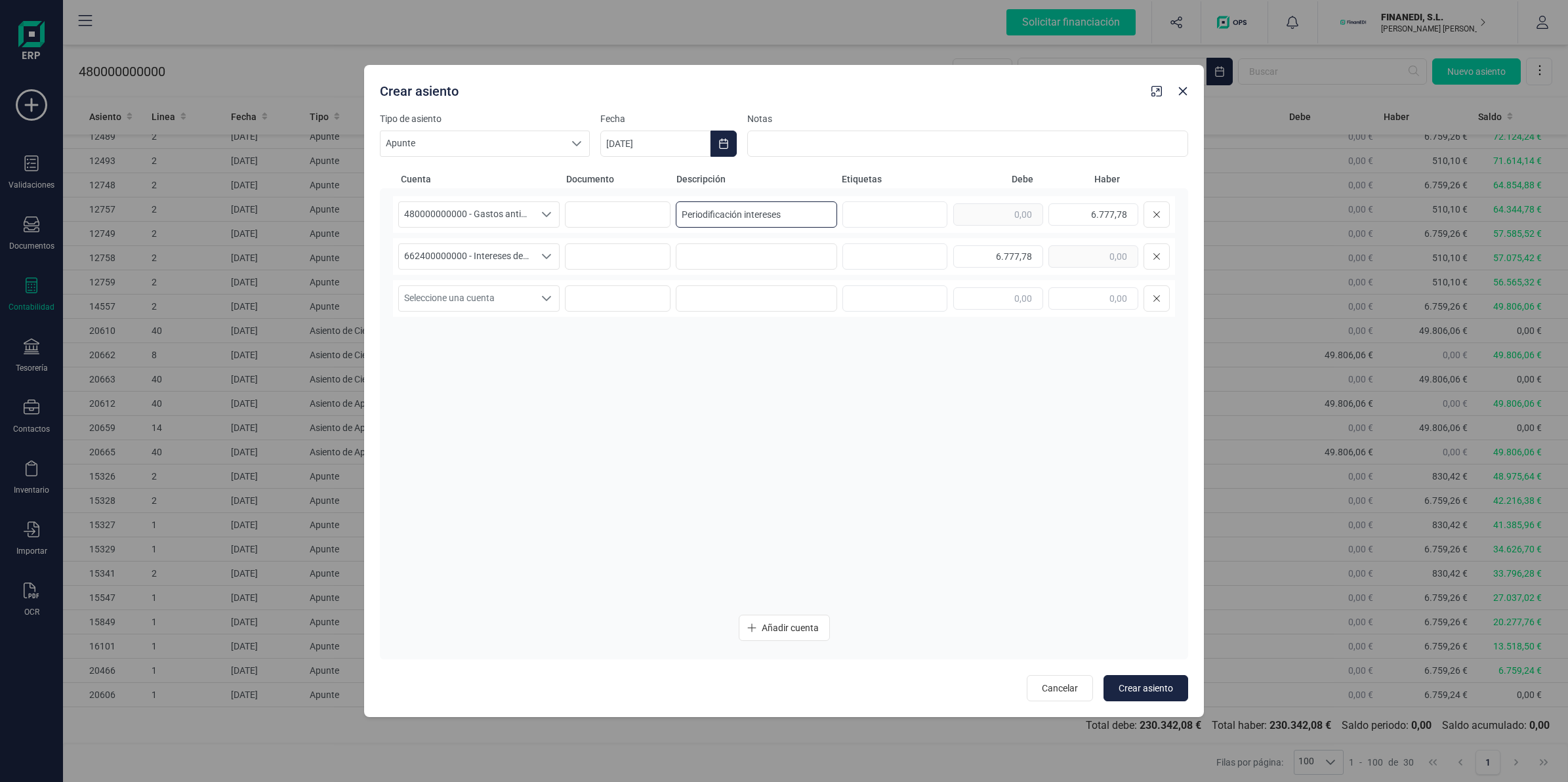
drag, startPoint x: 788, startPoint y: 216, endPoint x: 644, endPoint y: 235, distance: 145.2
click at [644, 235] on div "480000000000 - Gastos anticipados 480000000000 - Gastos anticipados 48000000000…" at bounding box center [784, 400] width 782 height 407
click at [697, 256] on input at bounding box center [757, 256] width 162 height 26
paste input "Periodificación intereses"
click at [1125, 685] on span "Crear asiento" at bounding box center [1146, 688] width 55 height 13
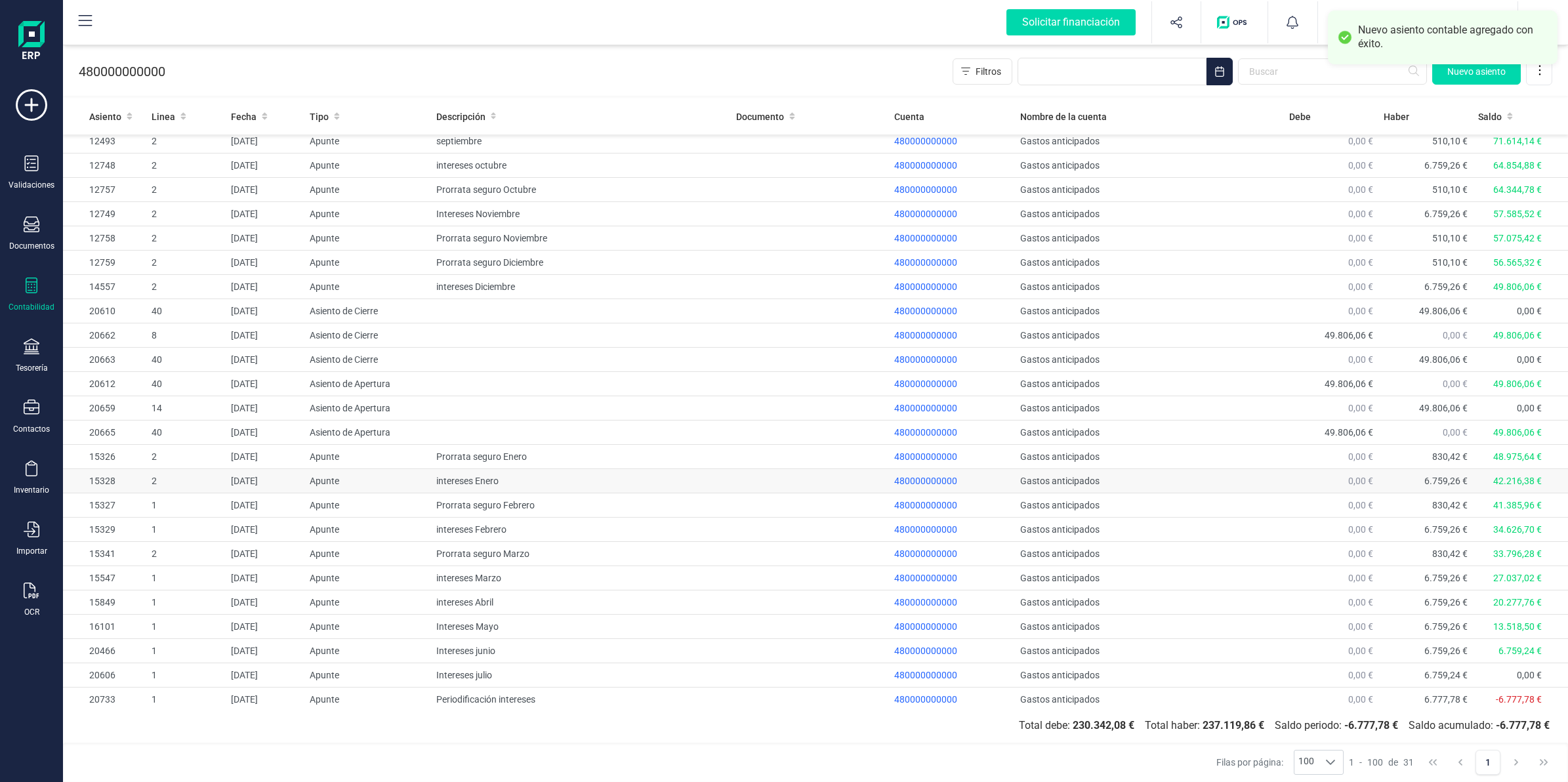
scroll to position [184, 0]
click at [677, 696] on td "Periodificación intereses" at bounding box center [581, 695] width 299 height 25
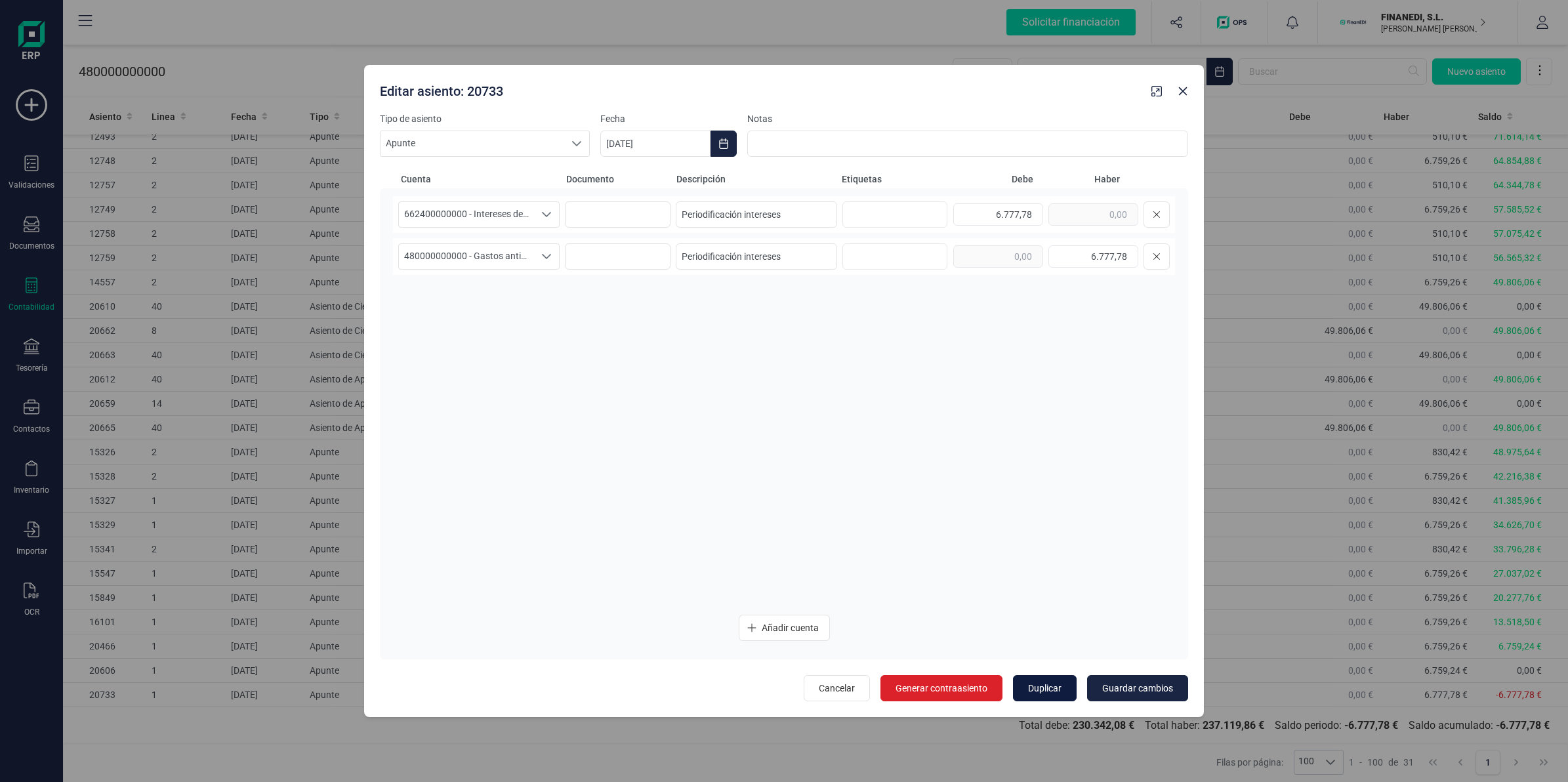
click at [1048, 692] on span "Duplicar" at bounding box center [1044, 688] width 33 height 13
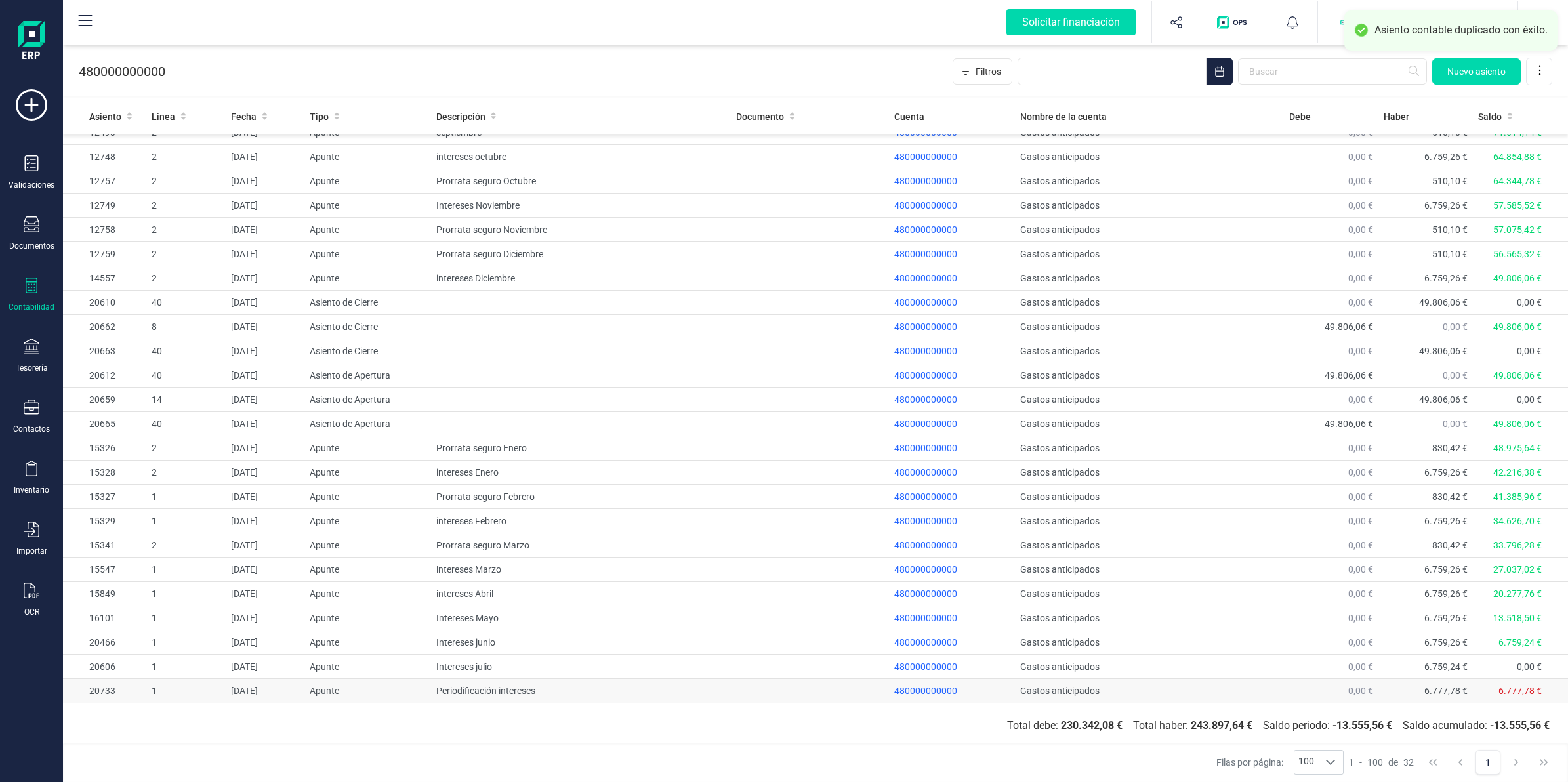
scroll to position [208, 0]
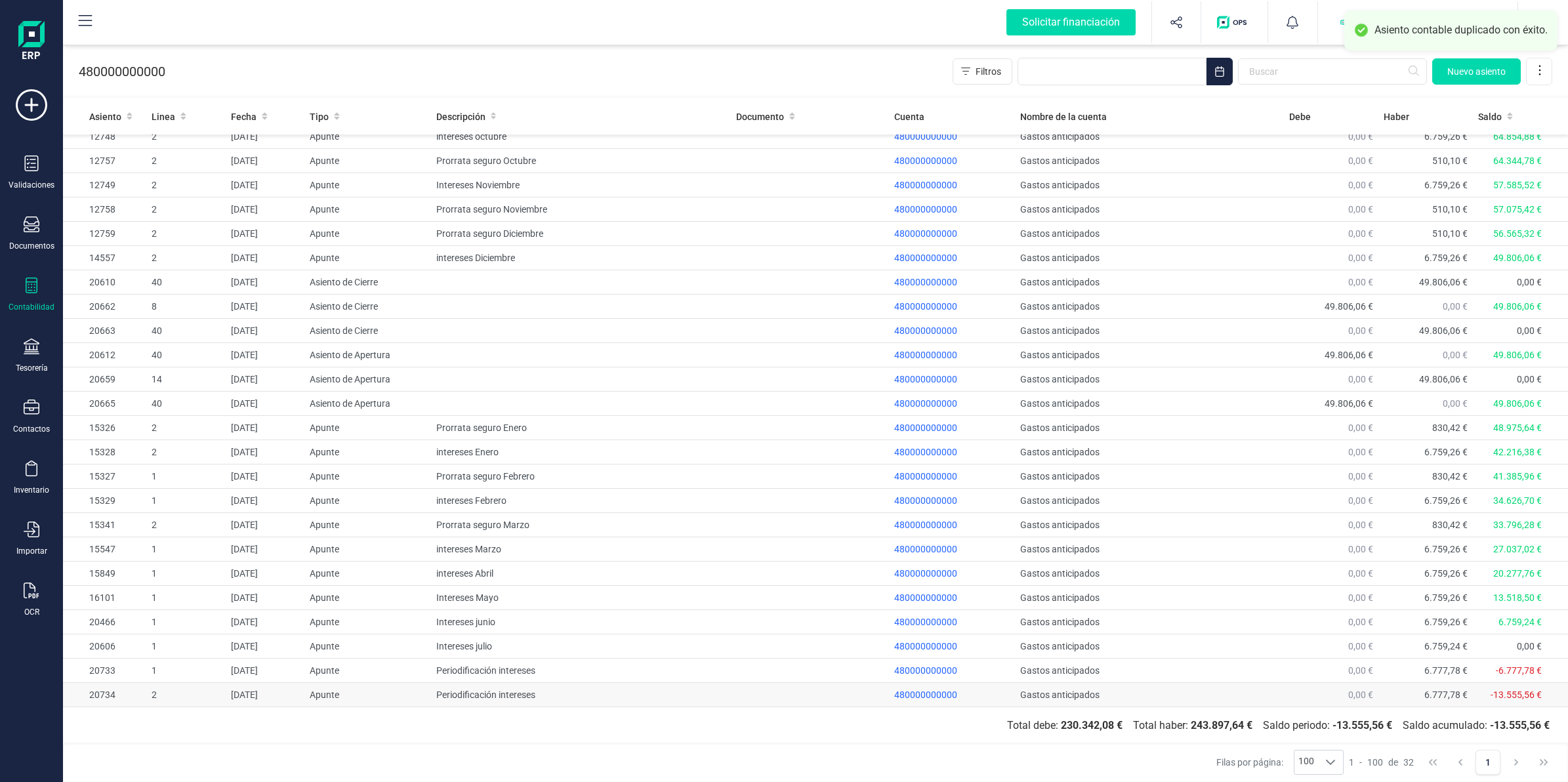
click at [951, 696] on td "480000000000" at bounding box center [952, 695] width 127 height 25
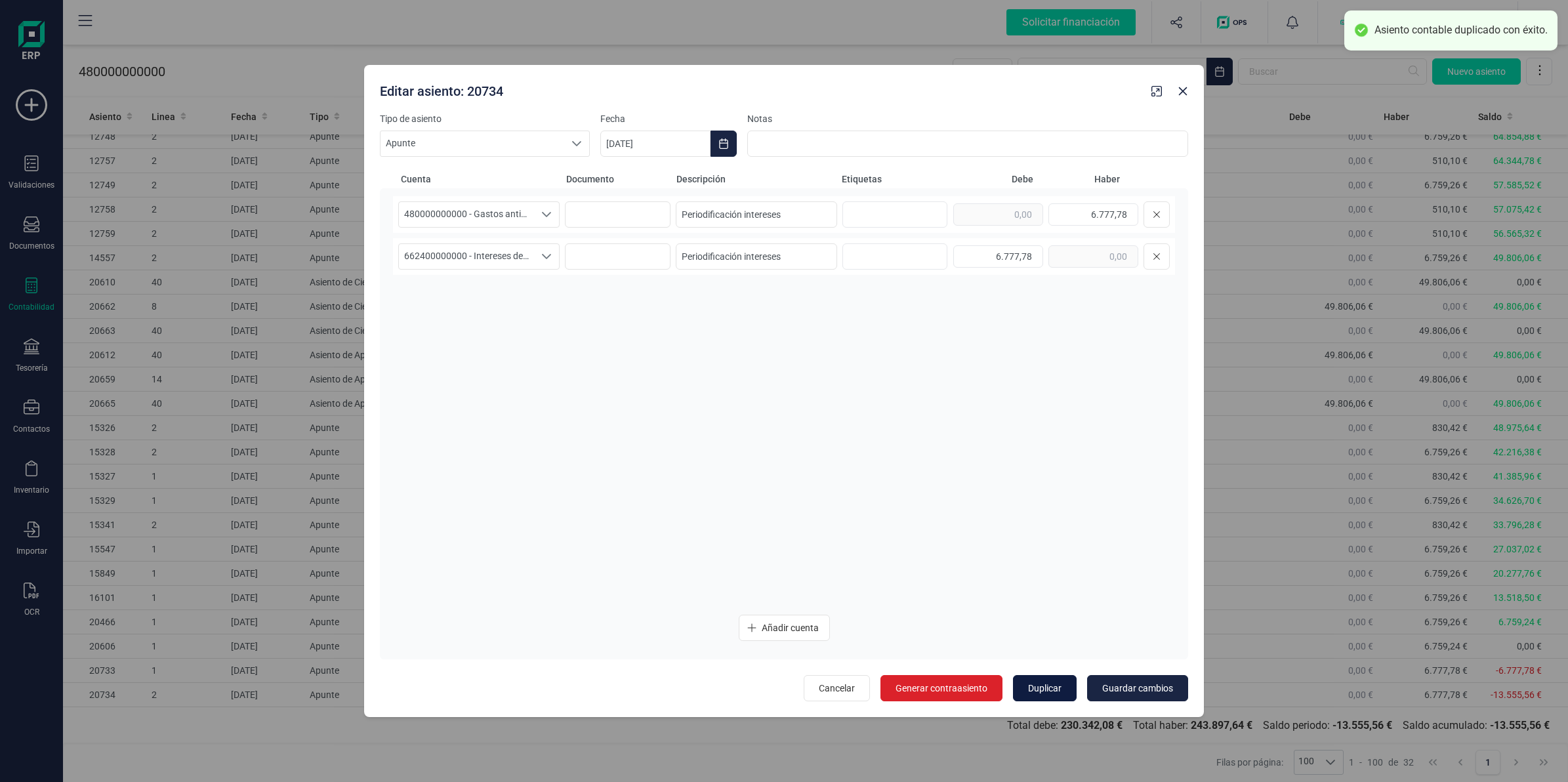
click at [1039, 689] on span "Duplicar" at bounding box center [1044, 688] width 33 height 13
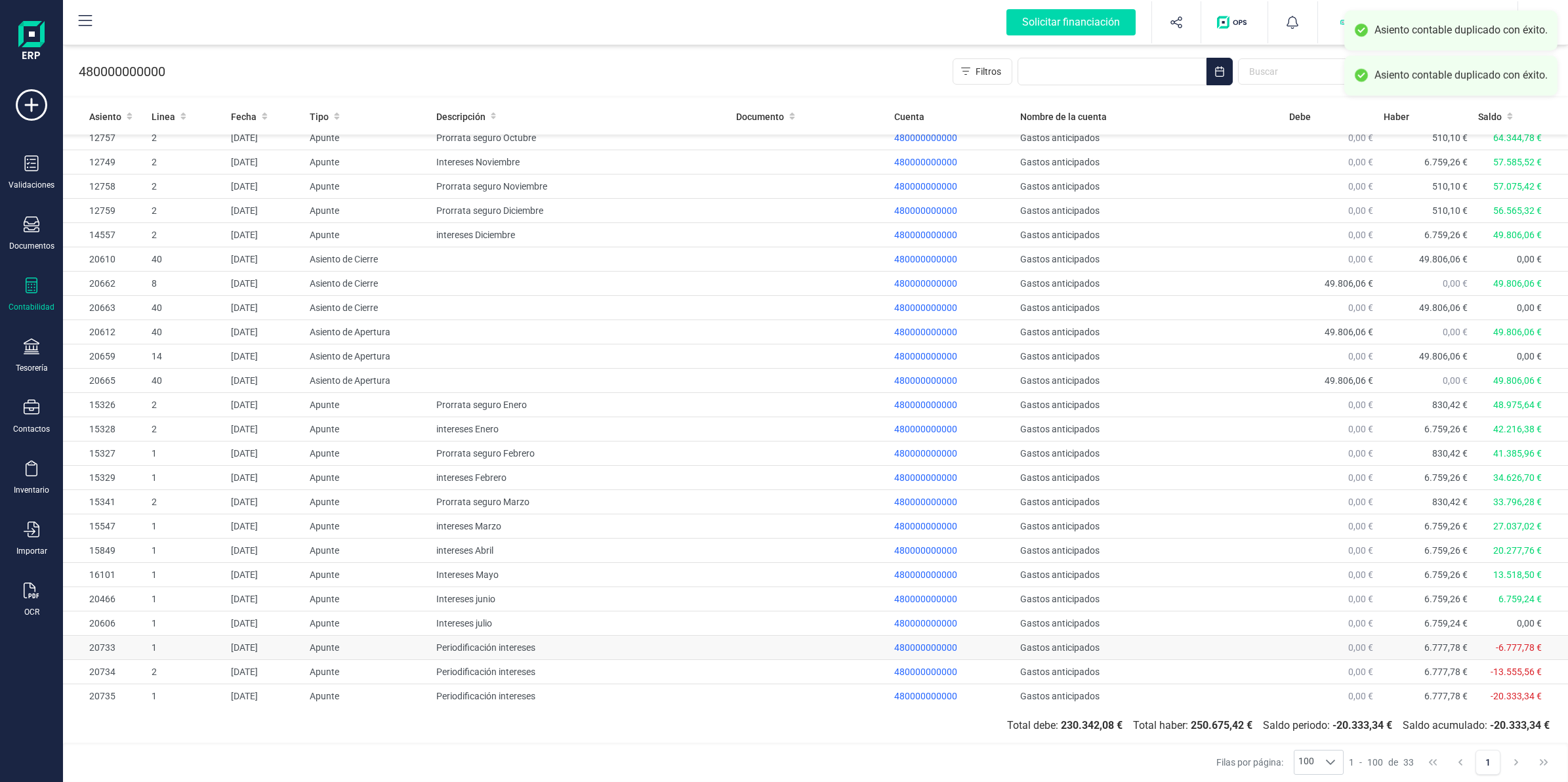
scroll to position [233, 0]
click at [1004, 702] on td "480000000000" at bounding box center [952, 695] width 127 height 25
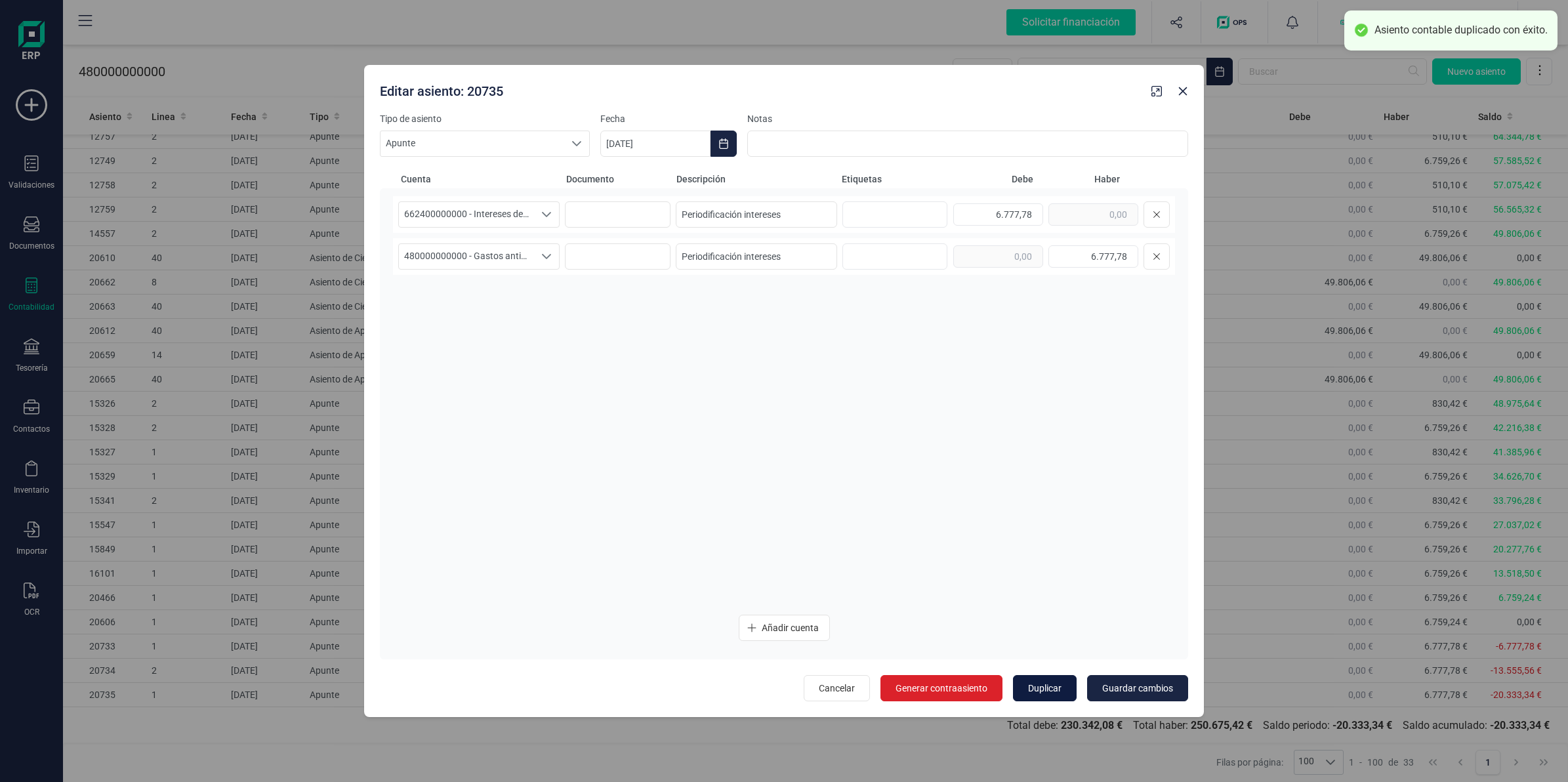
click at [1033, 682] on span "Duplicar" at bounding box center [1044, 688] width 33 height 13
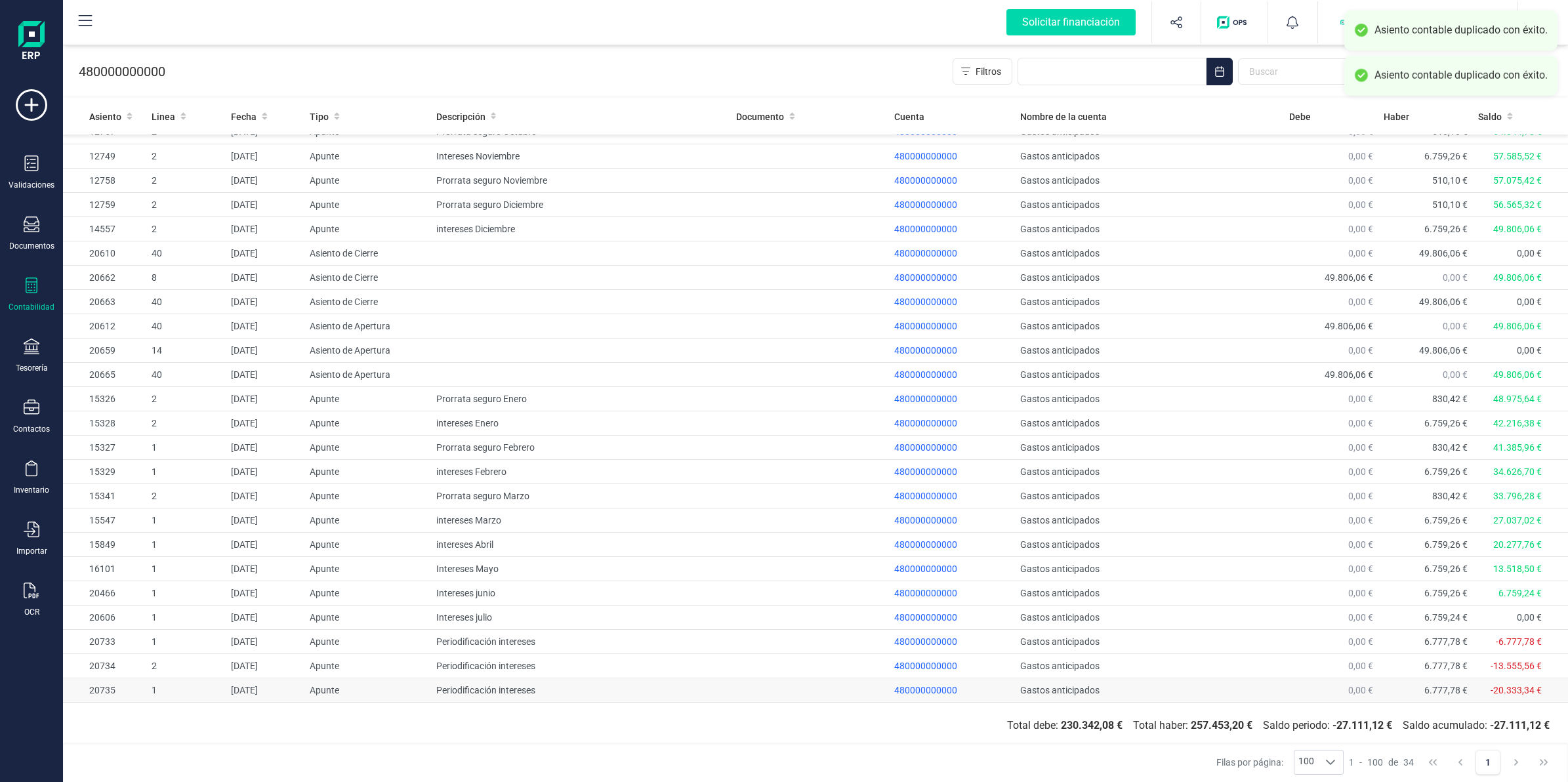
scroll to position [257, 0]
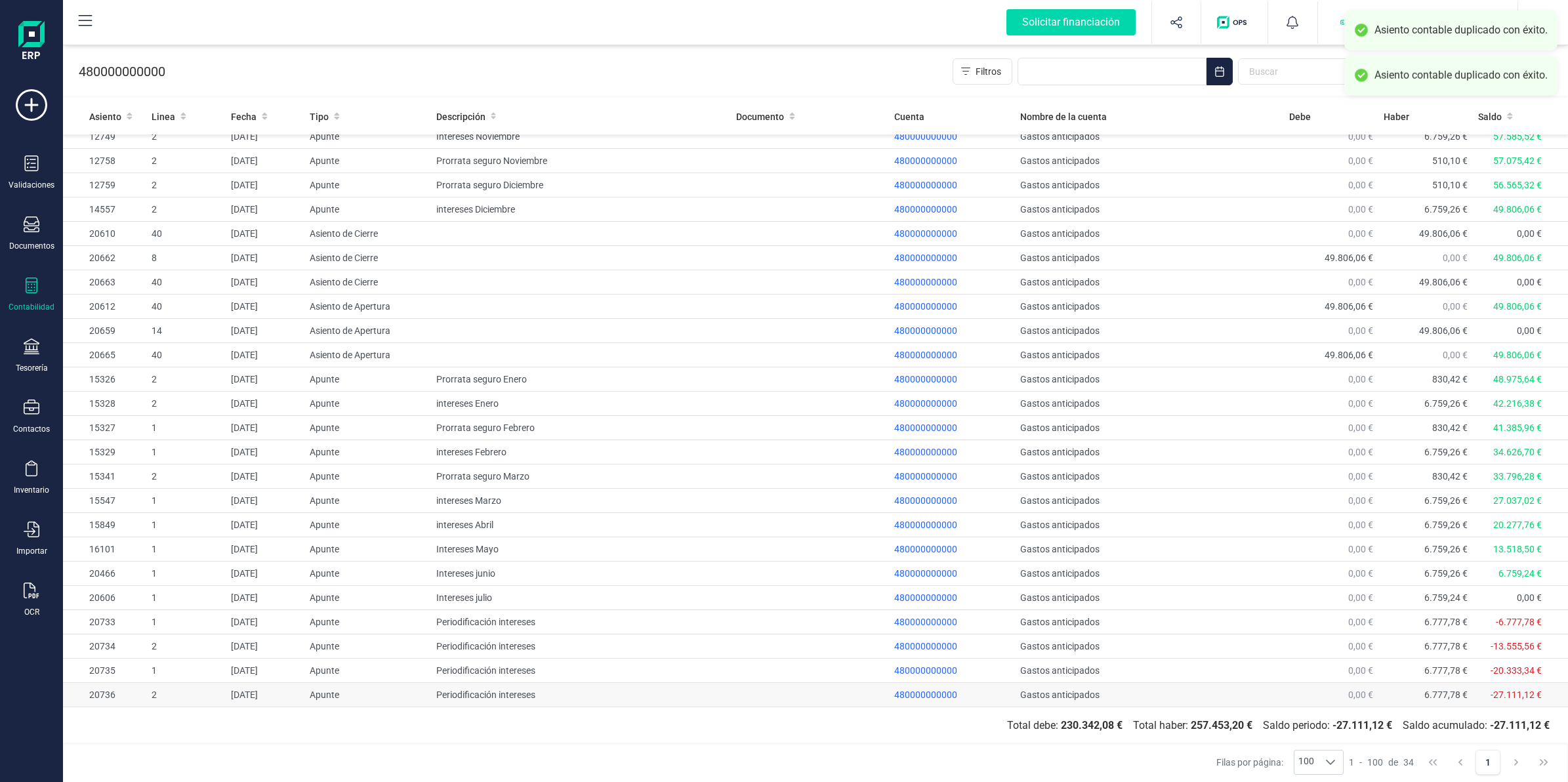
click at [998, 694] on td "480000000000" at bounding box center [952, 695] width 127 height 25
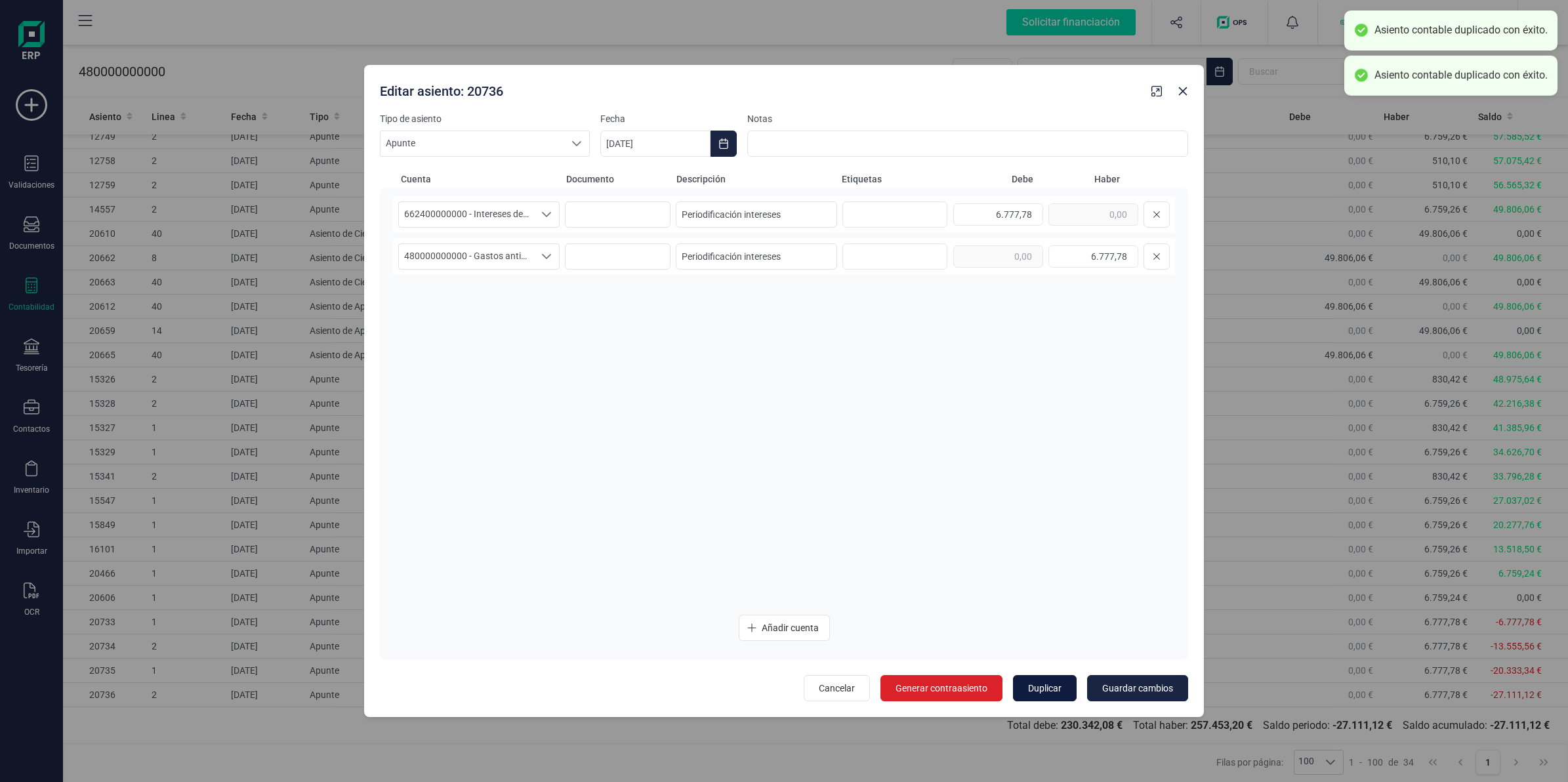
click at [1038, 685] on span "Duplicar" at bounding box center [1044, 688] width 33 height 13
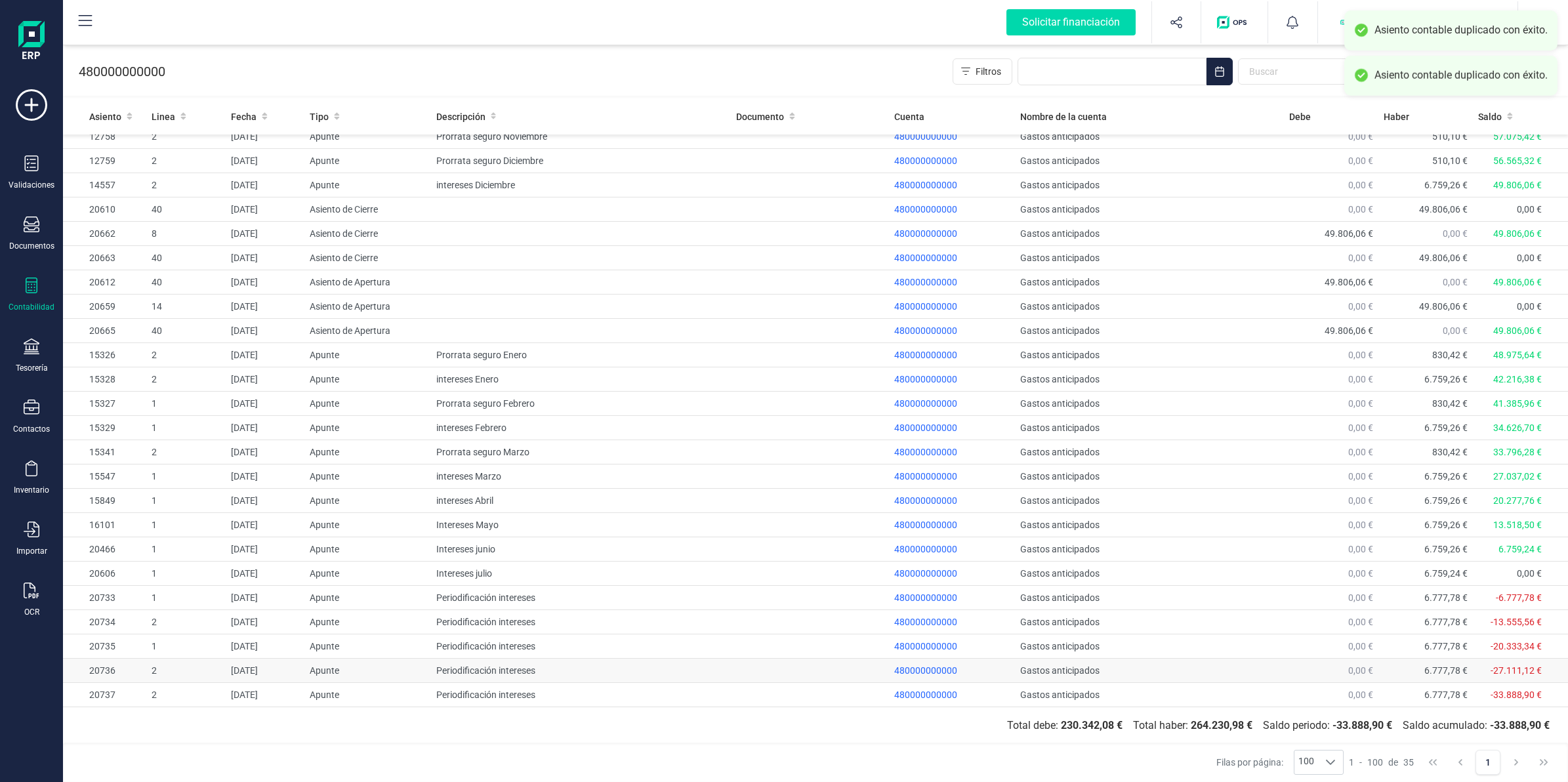
scroll to position [280, 0]
click at [981, 694] on td "480000000000" at bounding box center [952, 695] width 127 height 25
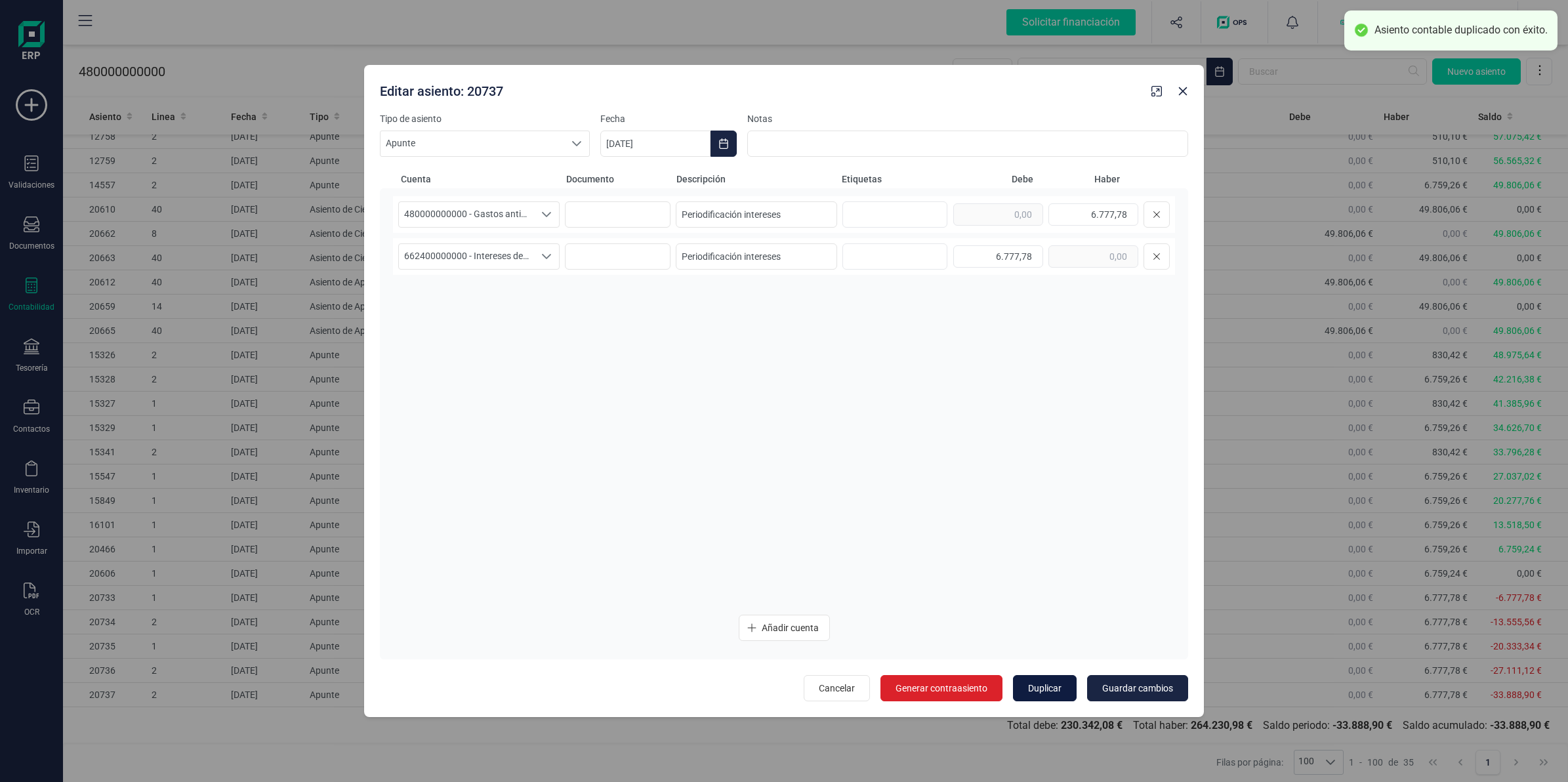
click at [1021, 689] on button "Duplicar" at bounding box center [1044, 688] width 63 height 26
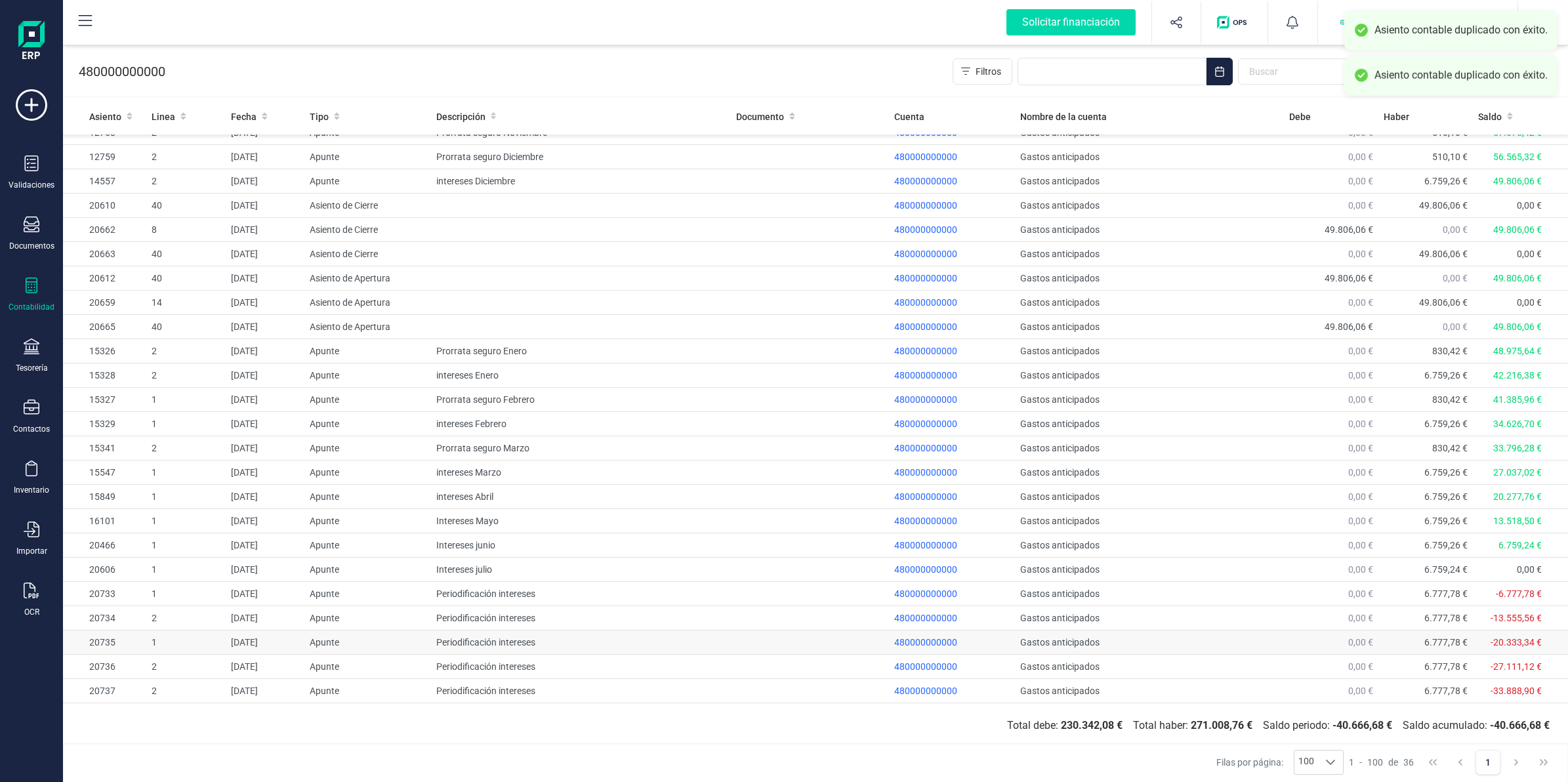
scroll to position [306, 0]
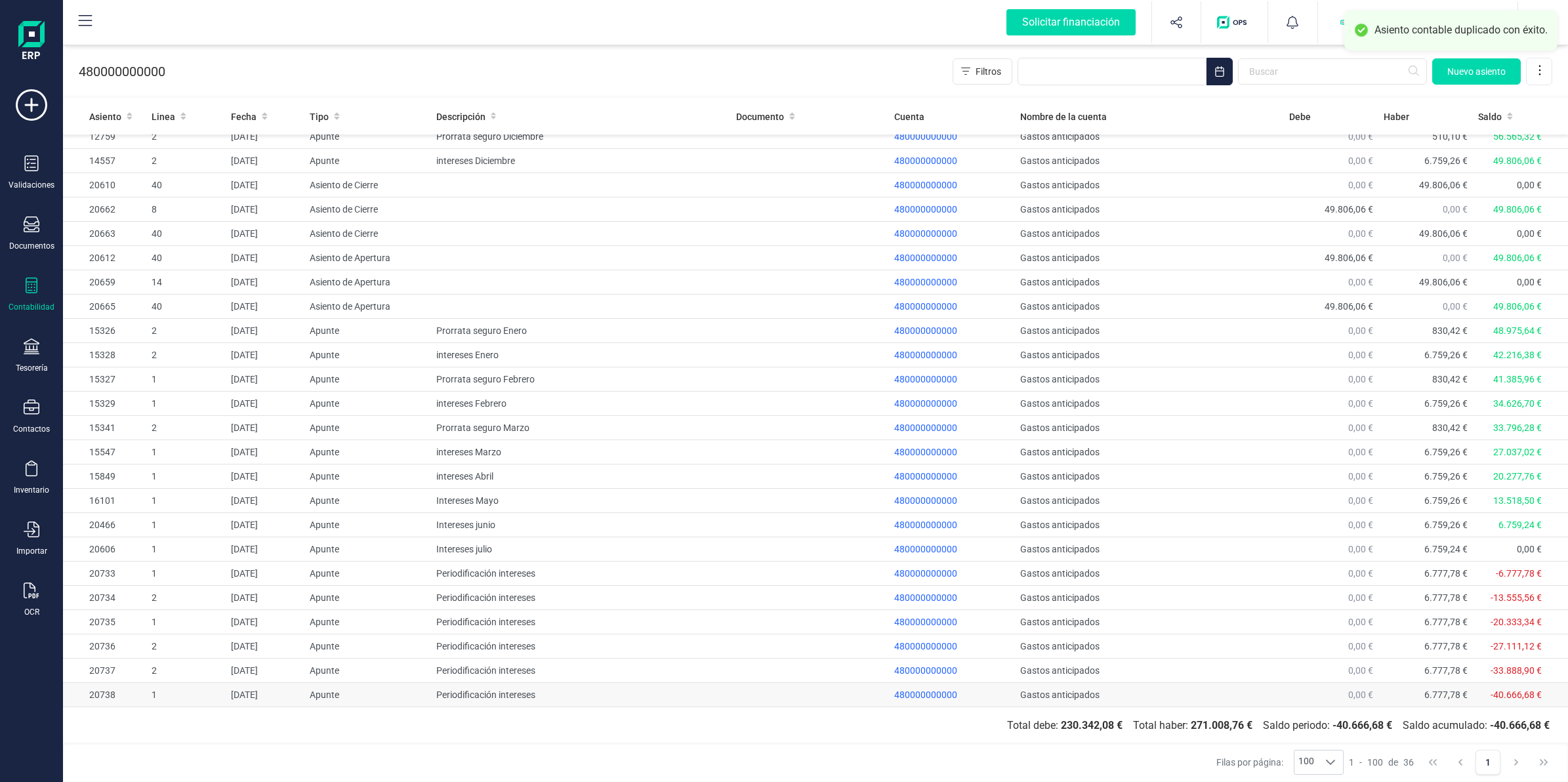
click at [972, 696] on td "480000000000" at bounding box center [952, 695] width 127 height 25
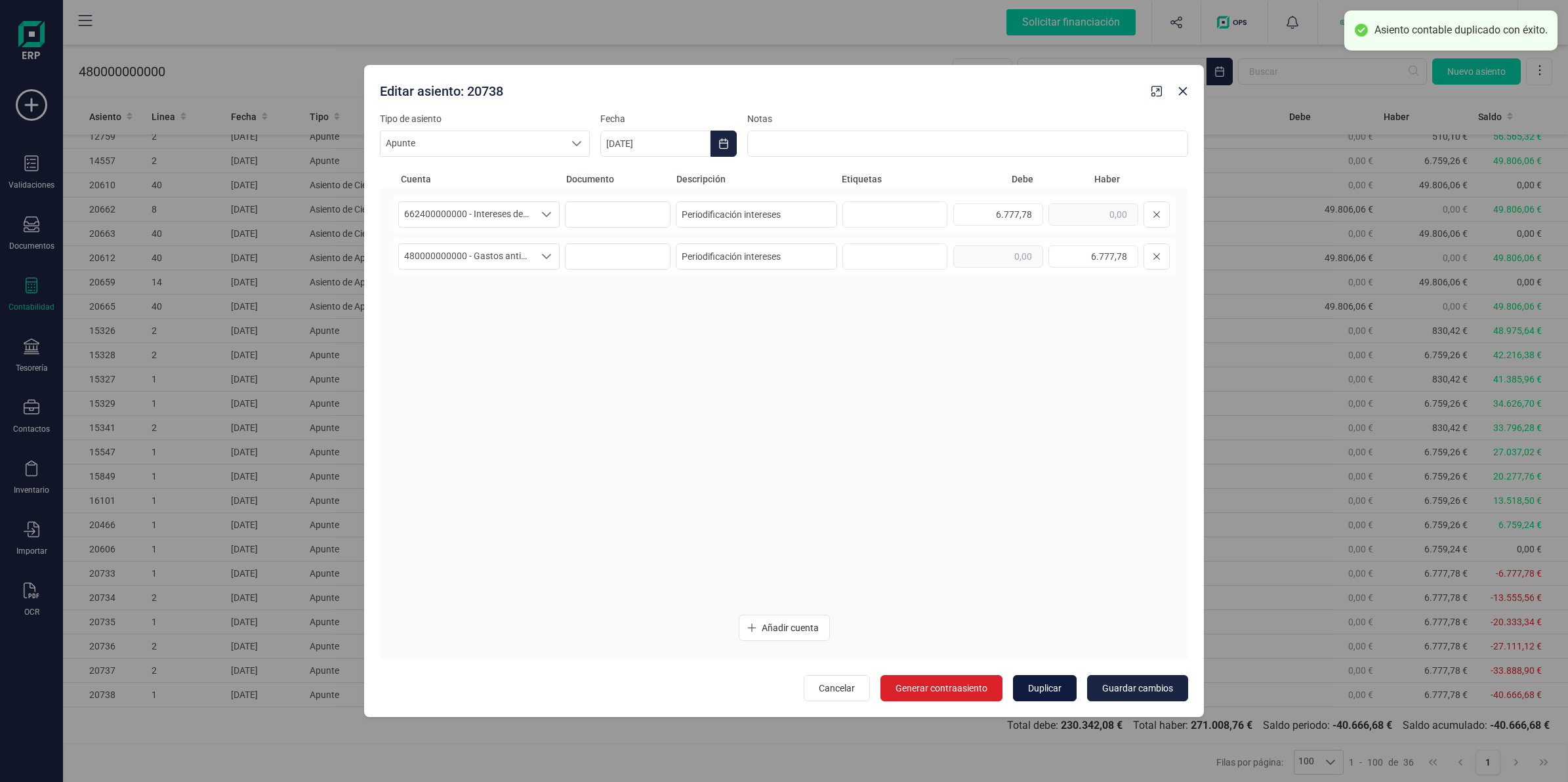
click at [1037, 689] on span "Duplicar" at bounding box center [1044, 688] width 33 height 13
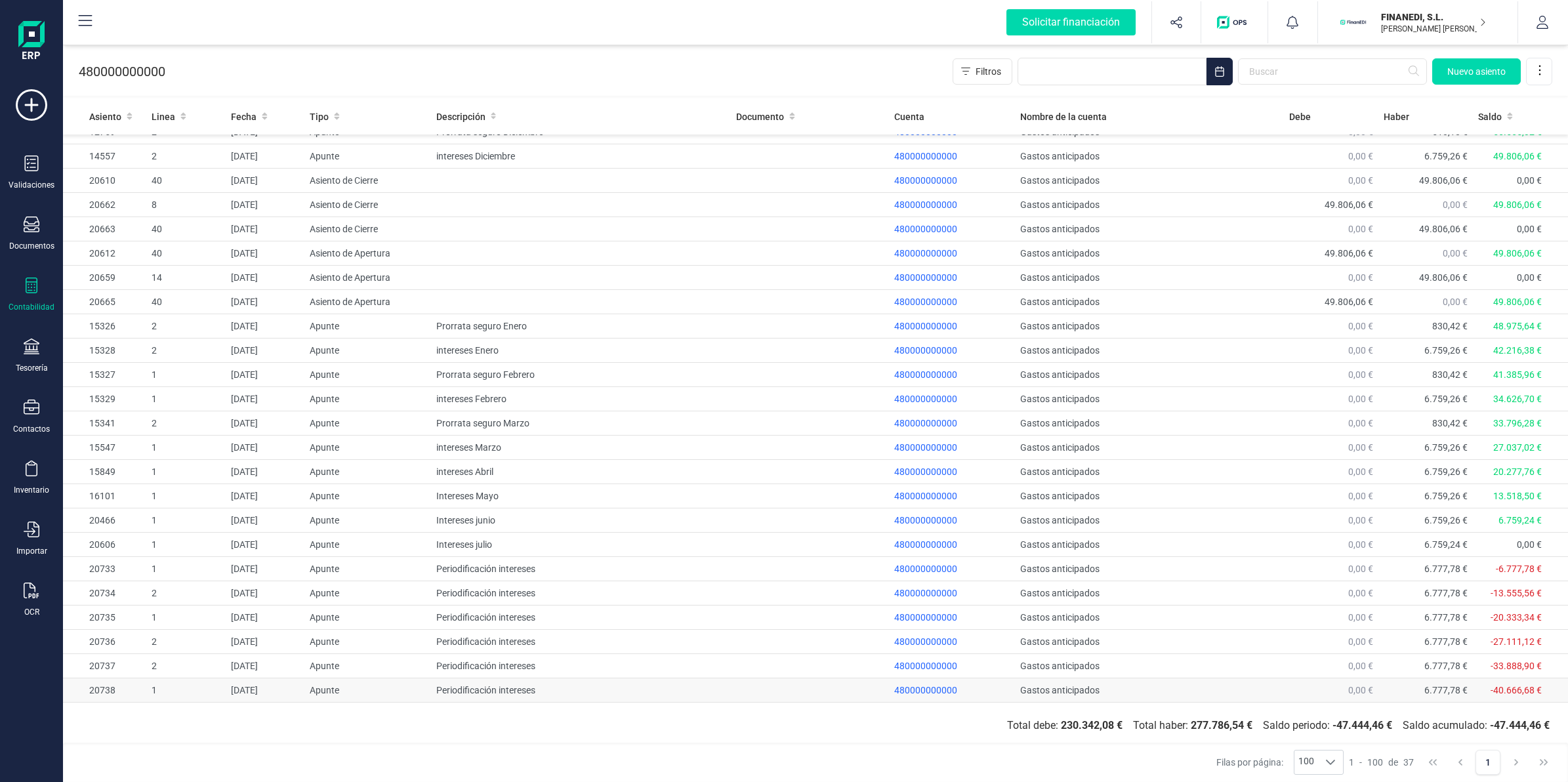
click at [826, 700] on td at bounding box center [810, 690] width 158 height 25
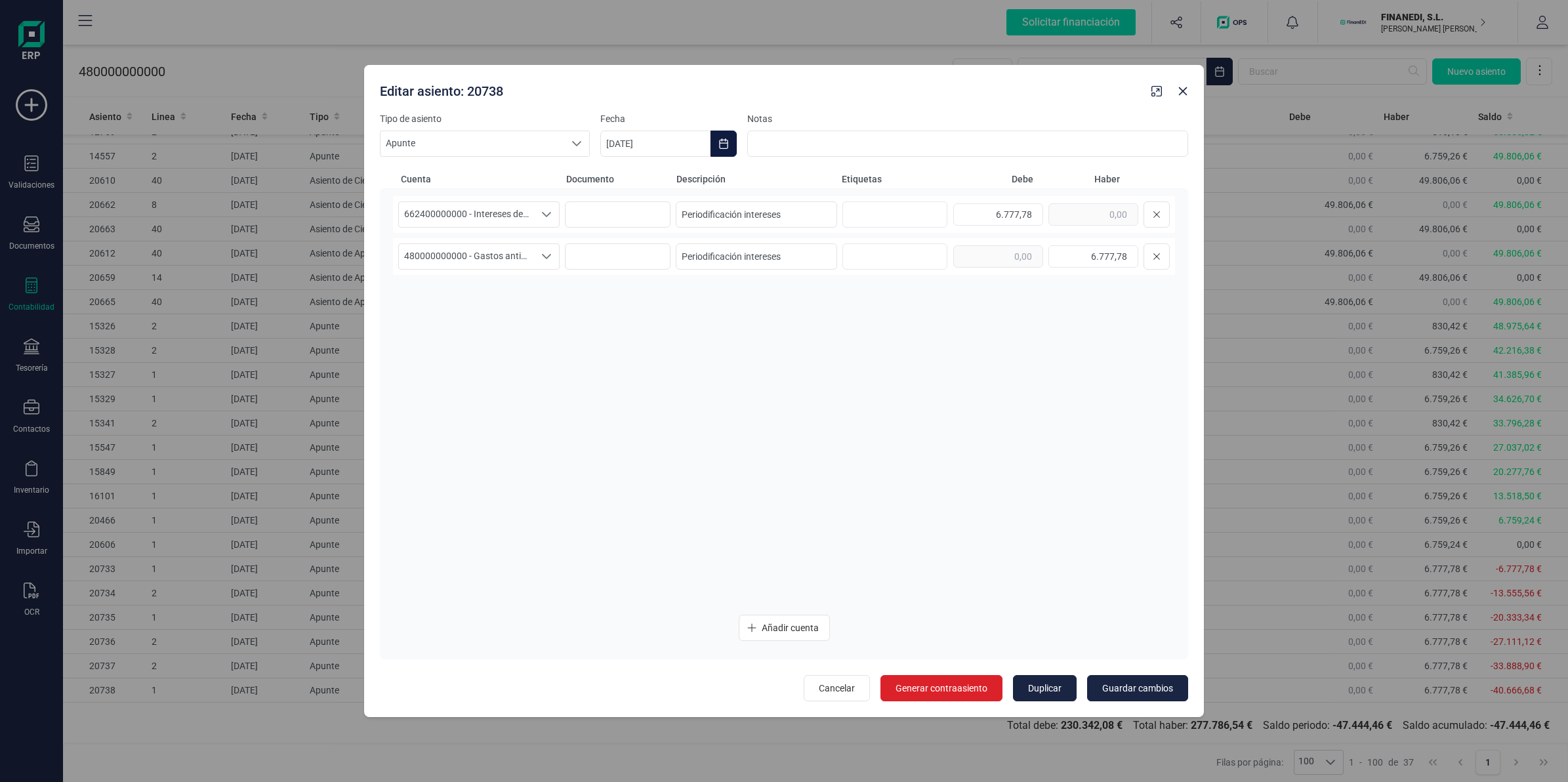
click at [723, 145] on icon "Choose Date" at bounding box center [723, 143] width 10 height 10
click at [964, 185] on icon "Next Month" at bounding box center [965, 182] width 10 height 10
click at [970, 185] on icon "Next Month" at bounding box center [965, 182] width 10 height 10
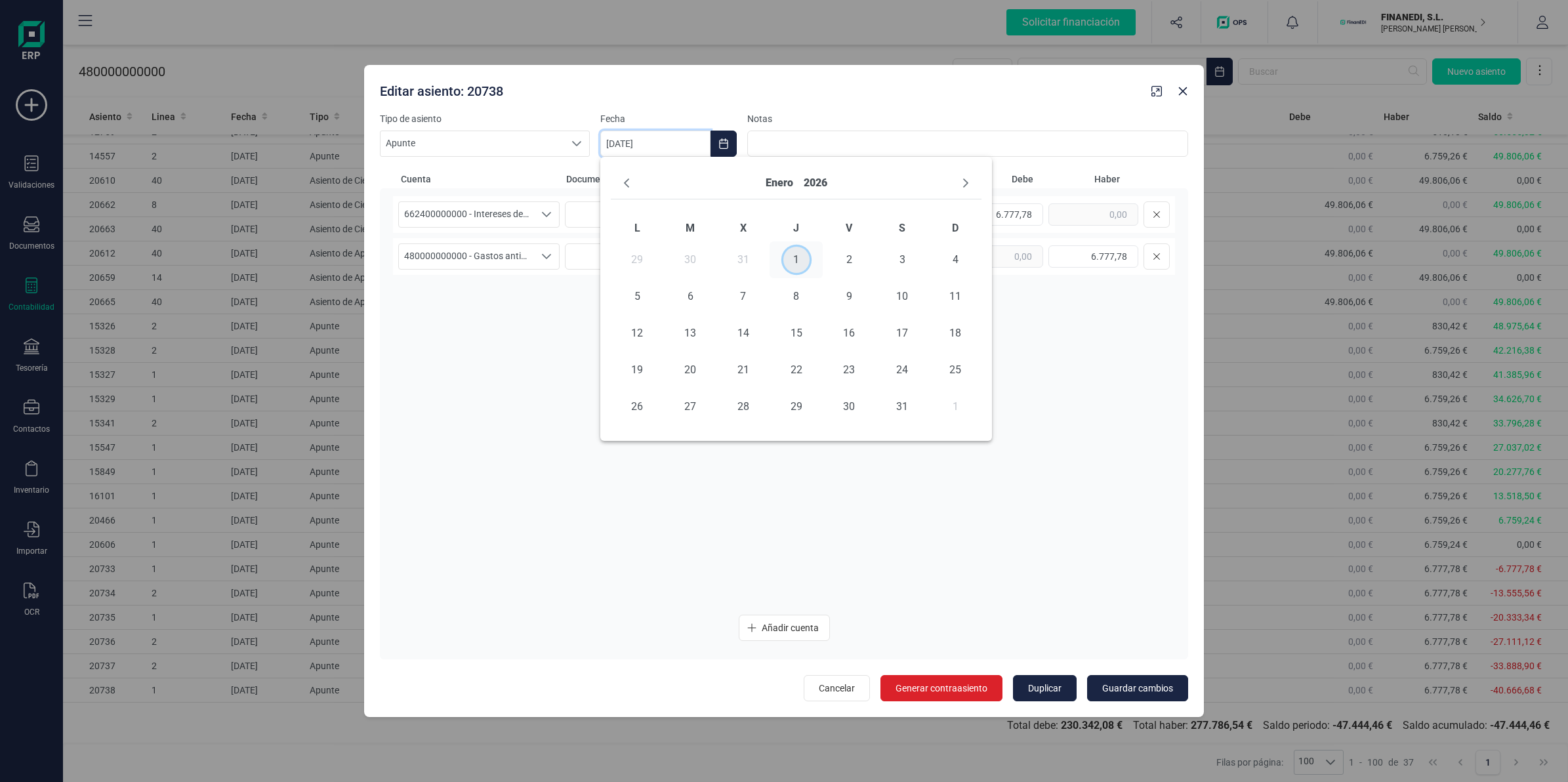
click at [788, 250] on span "1" at bounding box center [796, 259] width 26 height 26
click at [1131, 685] on span "Guardar cambios" at bounding box center [1137, 688] width 71 height 13
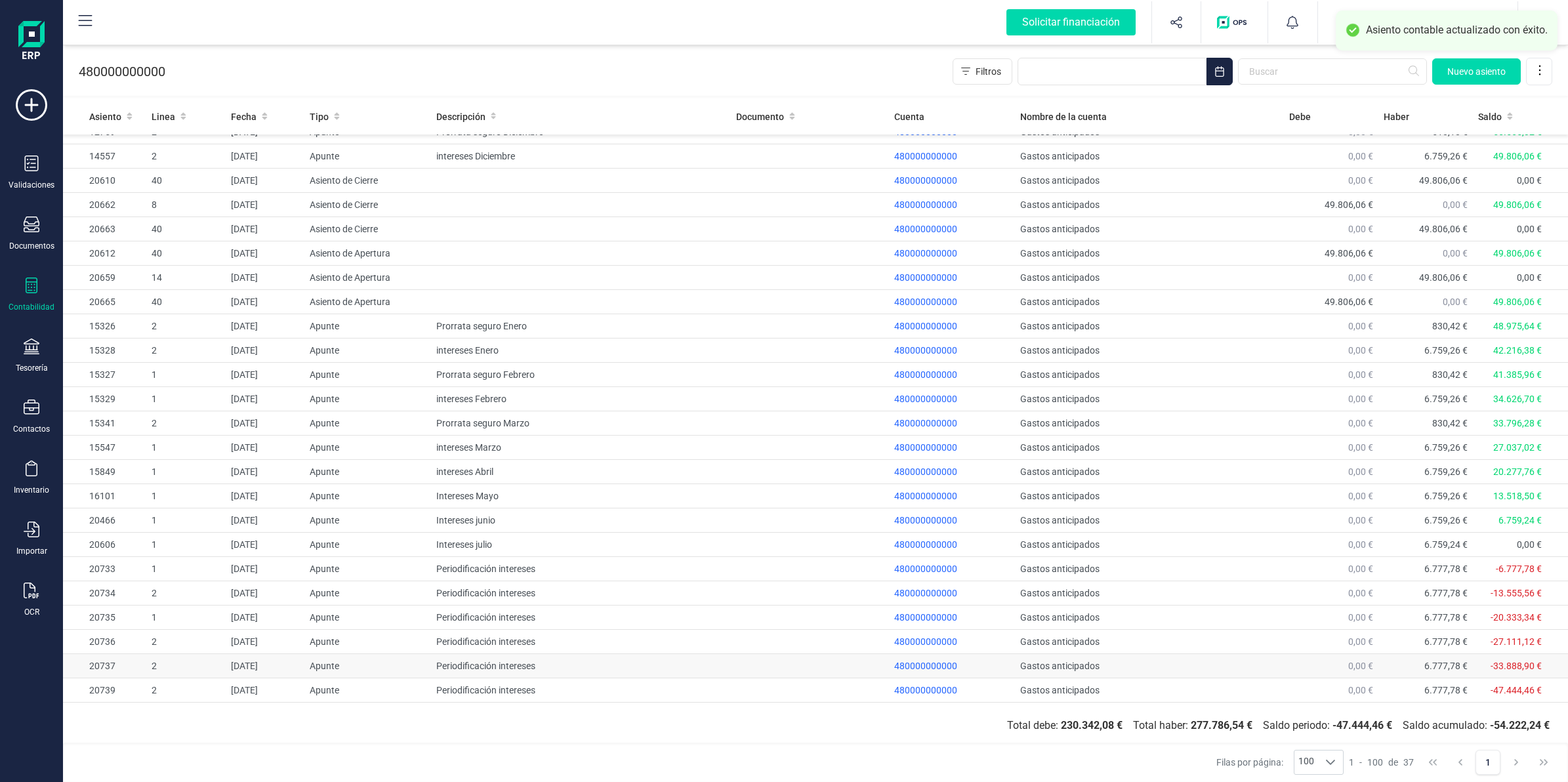
scroll to position [330, 0]
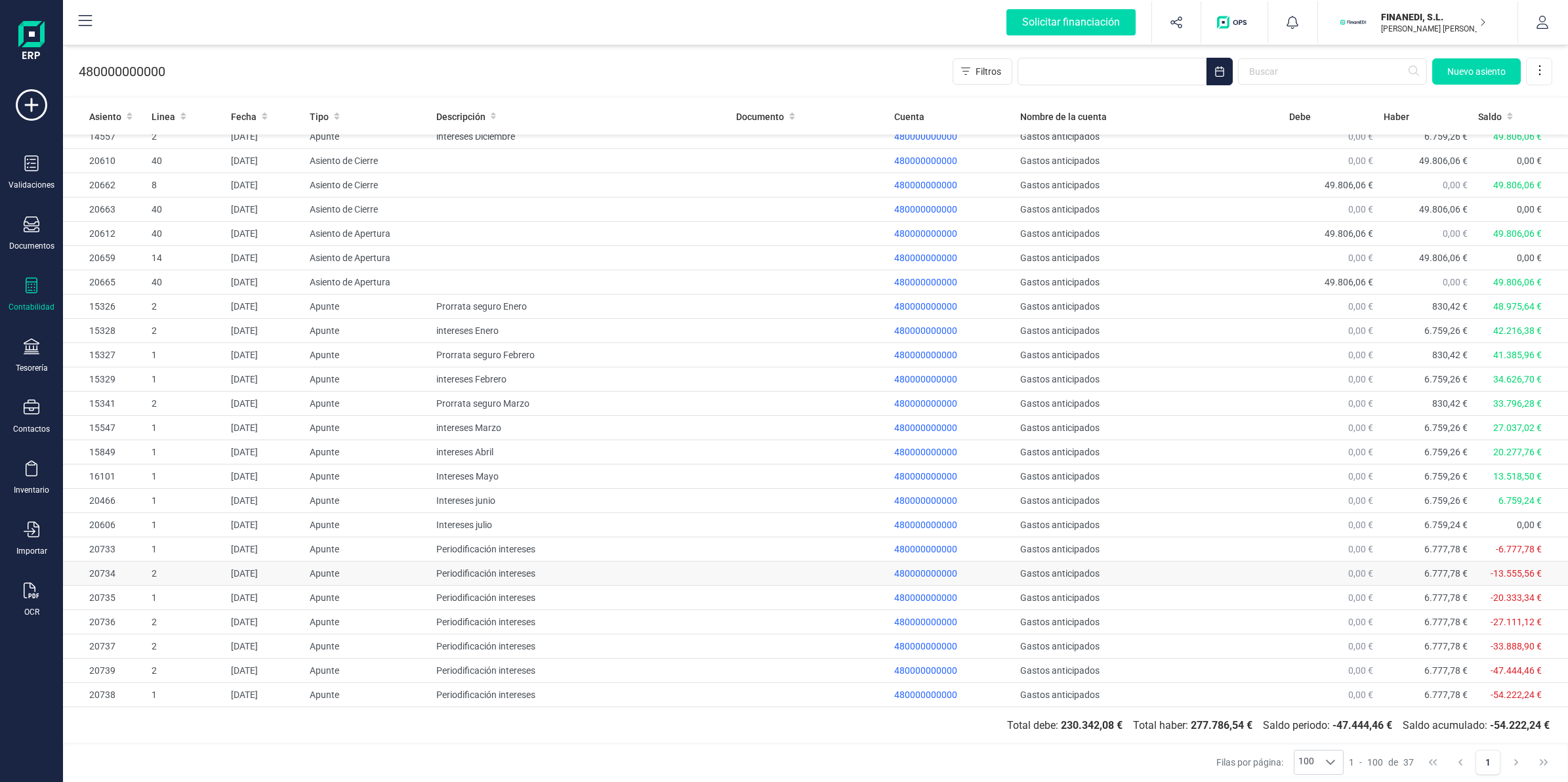
click at [250, 570] on td "[DATE]" at bounding box center [265, 574] width 78 height 25
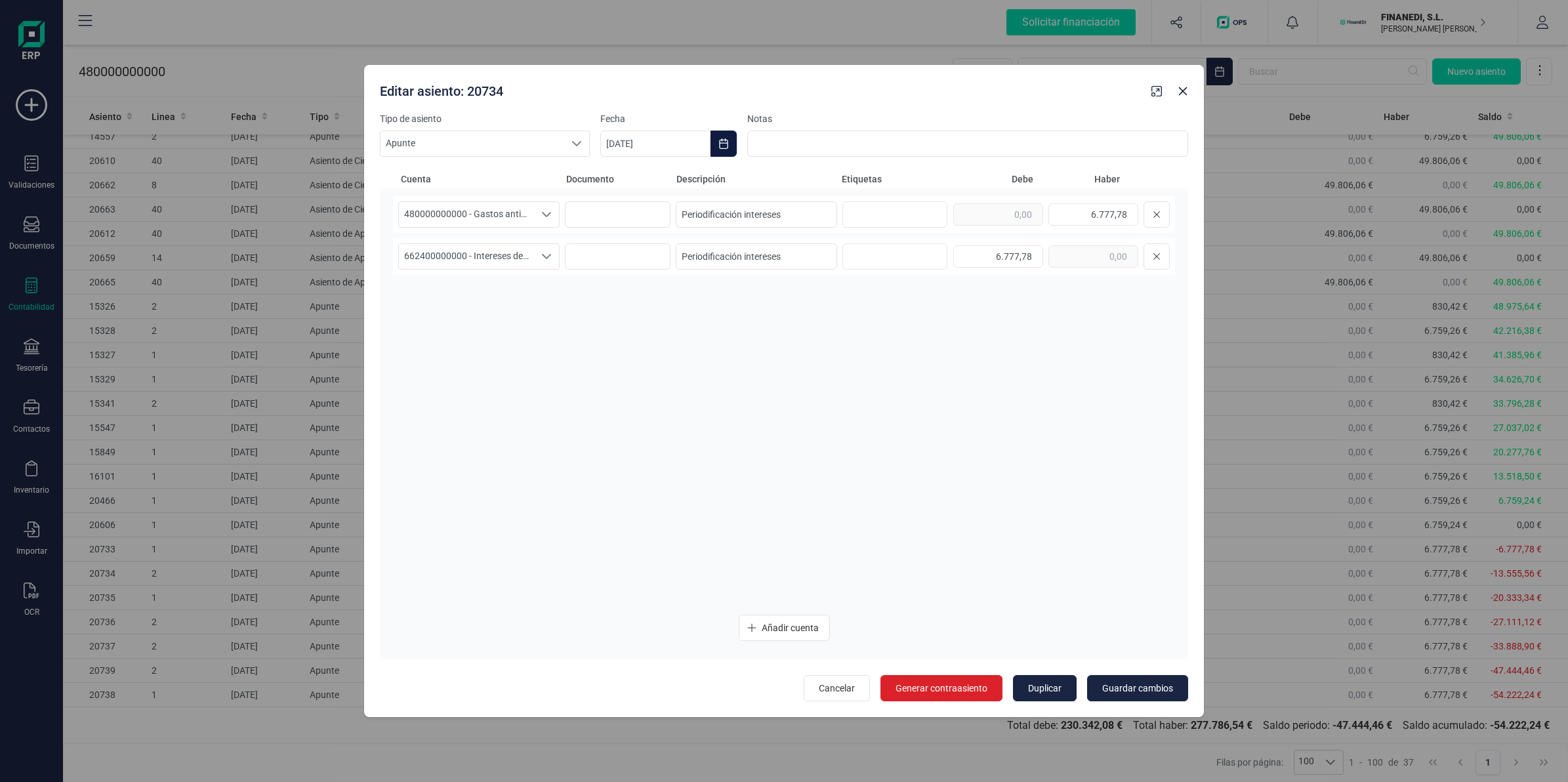
click at [722, 139] on icon "Choose Date" at bounding box center [723, 143] width 9 height 10
click at [967, 178] on icon "Next Month" at bounding box center [965, 182] width 10 height 10
click at [696, 406] on span "30" at bounding box center [689, 406] width 26 height 26
click at [1146, 691] on span "Guardar cambios" at bounding box center [1137, 688] width 71 height 13
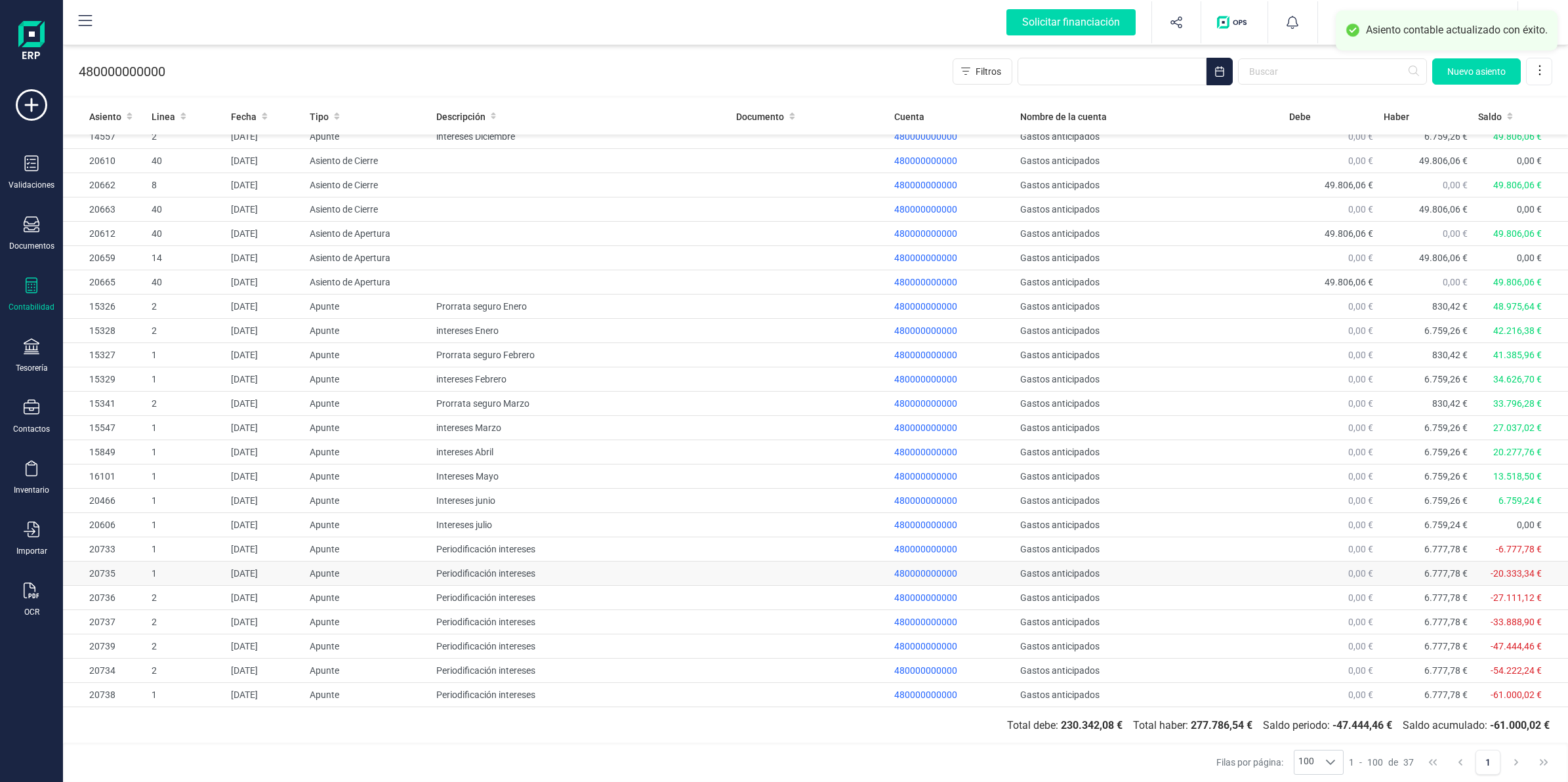
click at [372, 566] on td "Apunte" at bounding box center [368, 574] width 127 height 25
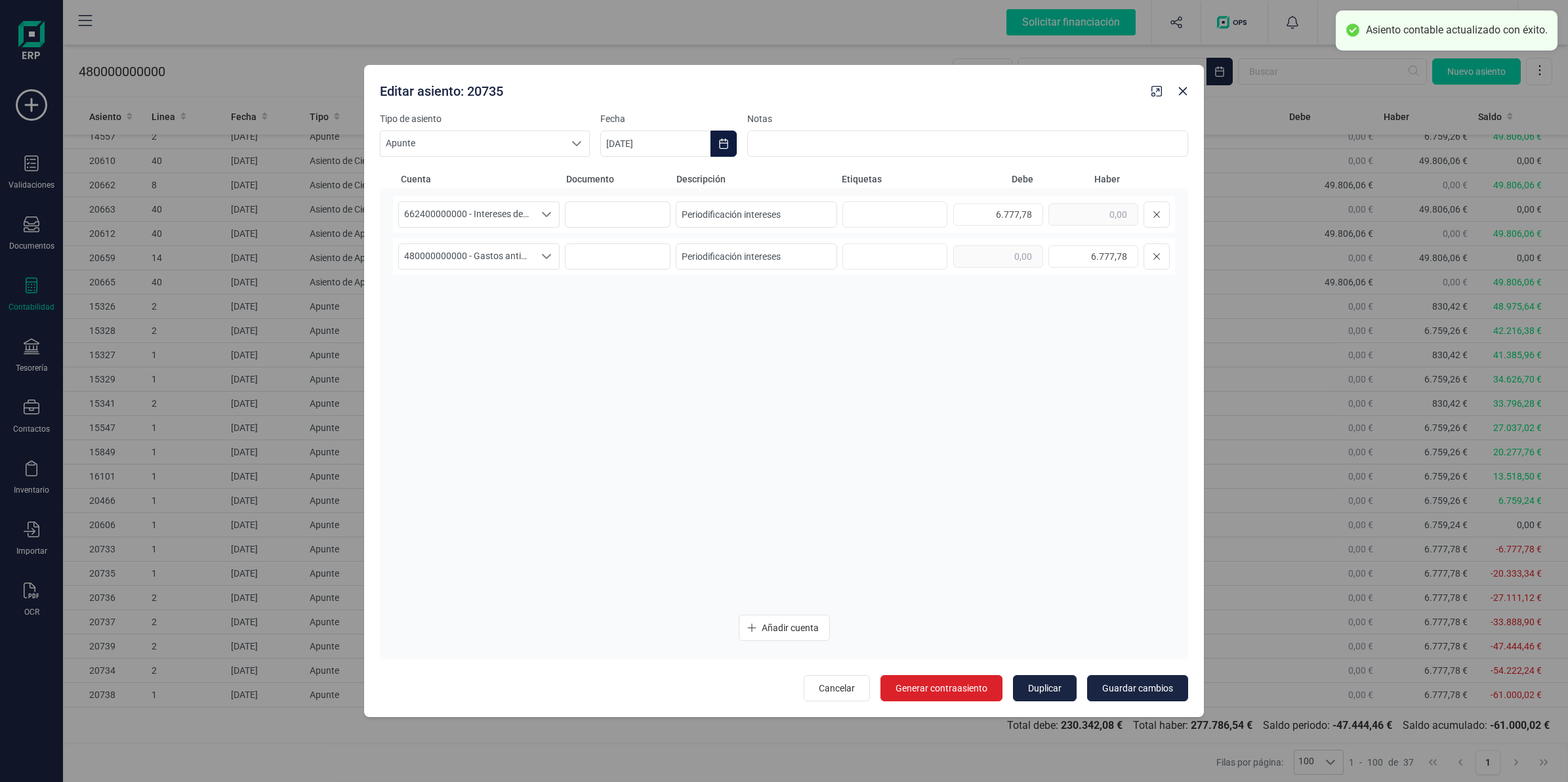
click at [719, 139] on icon "Choose Date" at bounding box center [723, 143] width 10 height 10
click at [959, 177] on button "Next Month" at bounding box center [965, 183] width 21 height 21
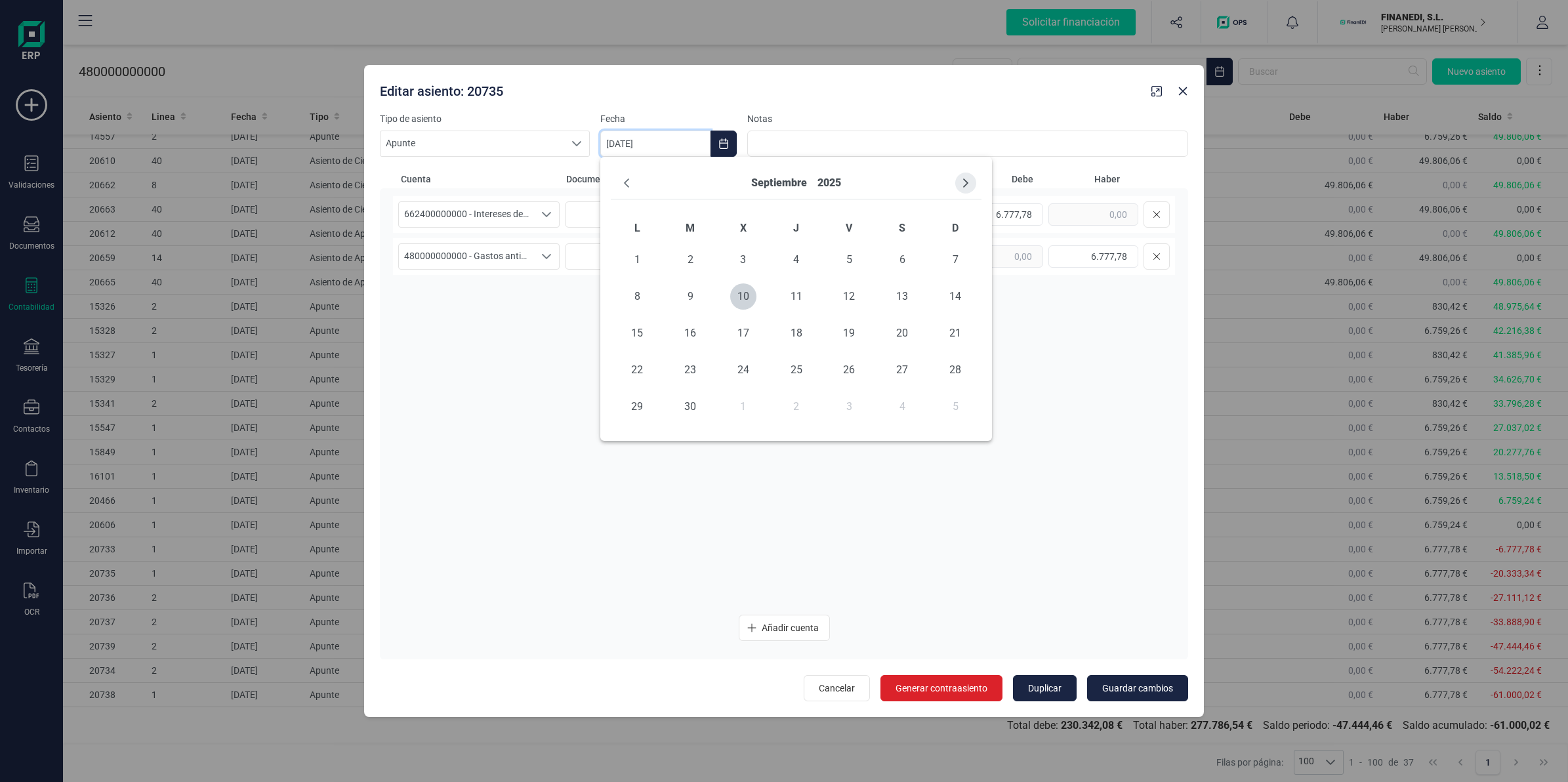
click at [963, 179] on icon "Next Month" at bounding box center [965, 182] width 10 height 10
click at [838, 406] on span "31" at bounding box center [849, 406] width 26 height 26
click at [1127, 692] on span "Guardar cambios" at bounding box center [1137, 688] width 71 height 13
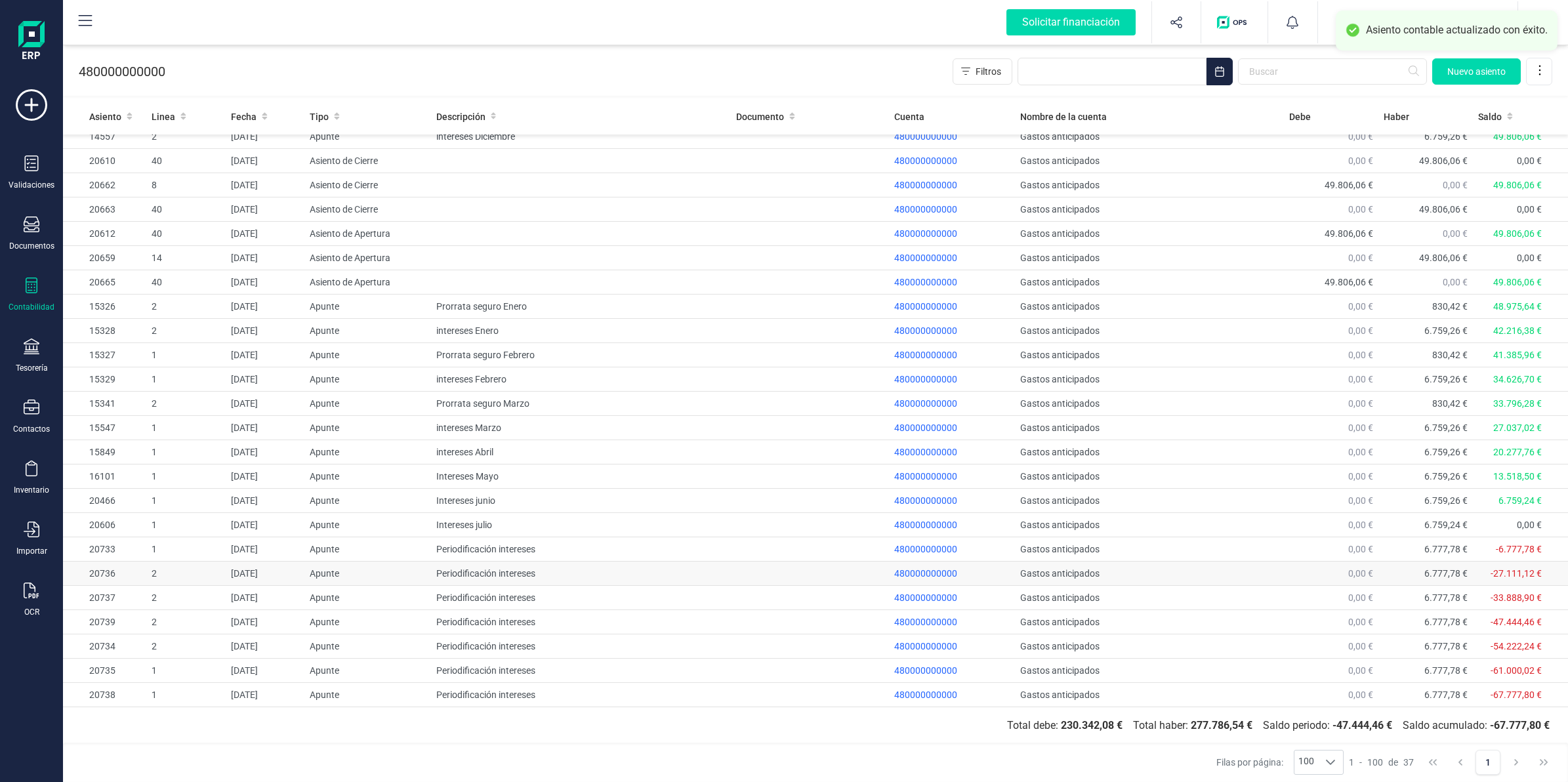
click at [282, 571] on td "[DATE]" at bounding box center [265, 574] width 78 height 25
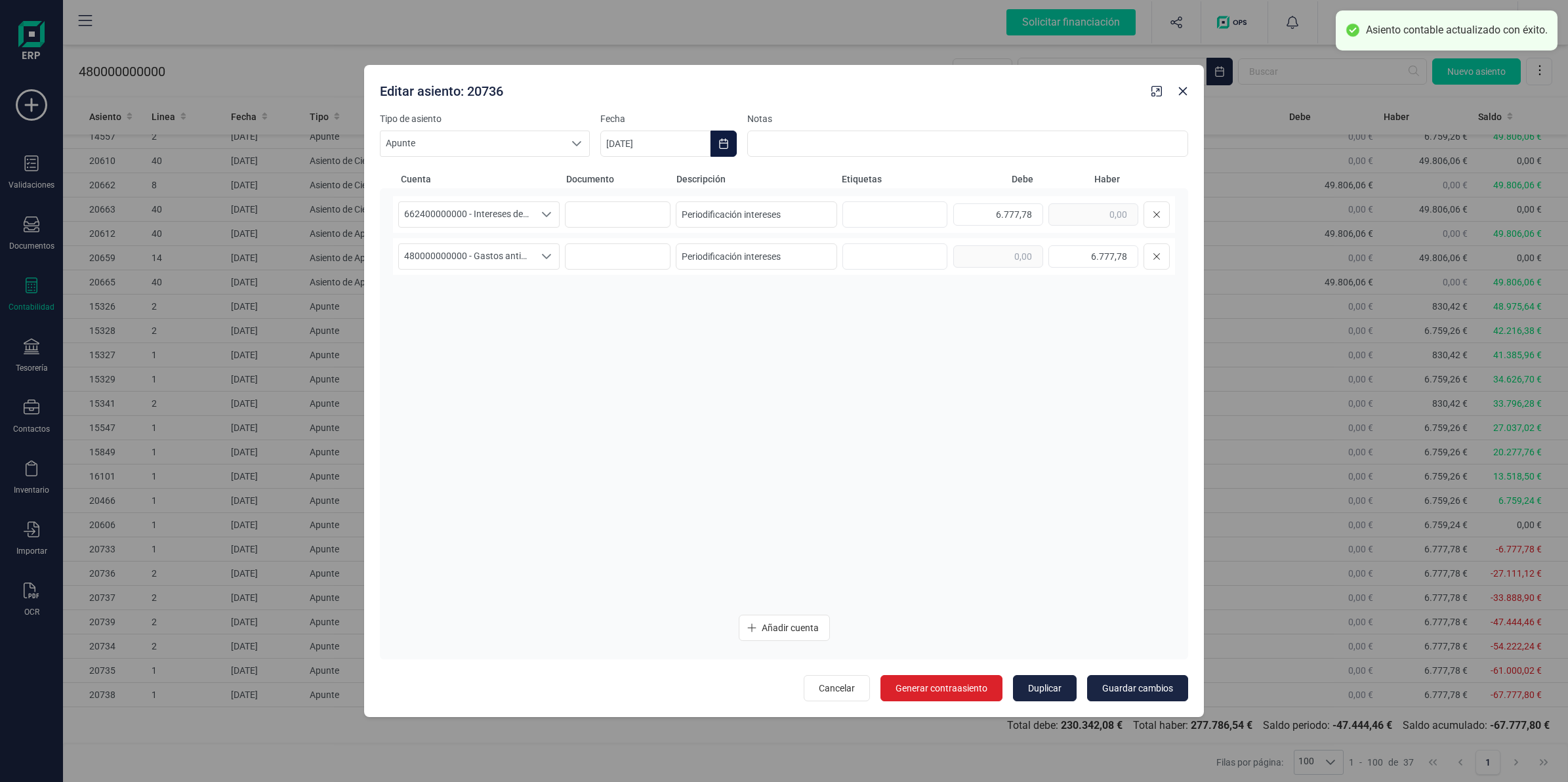
click at [727, 139] on icon "Choose Date" at bounding box center [723, 143] width 9 height 10
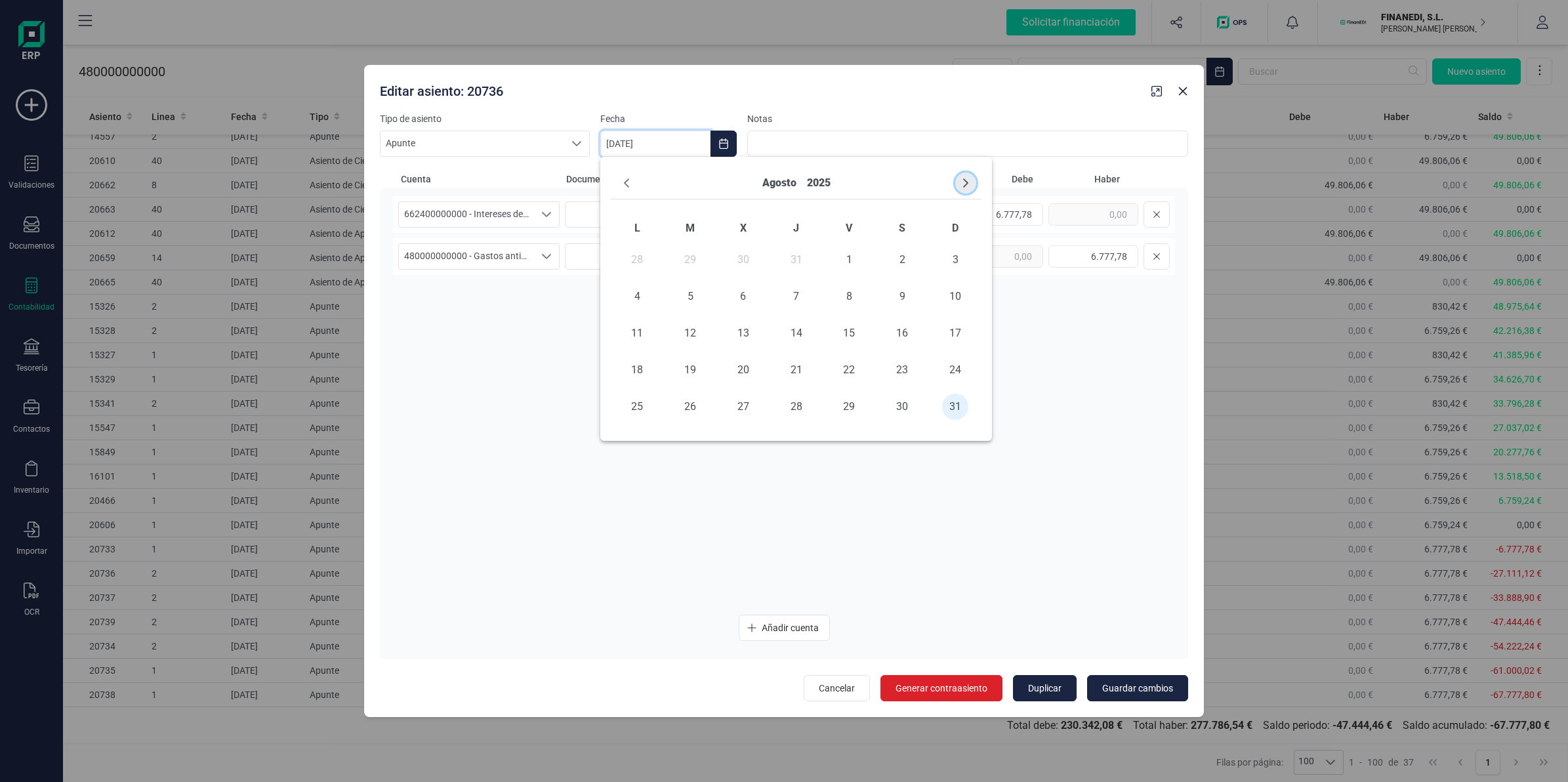
click at [965, 181] on icon "Next Month" at bounding box center [965, 182] width 10 height 10
click at [965, 417] on td "30" at bounding box center [955, 406] width 53 height 36
click at [962, 414] on span "30" at bounding box center [955, 406] width 26 height 26
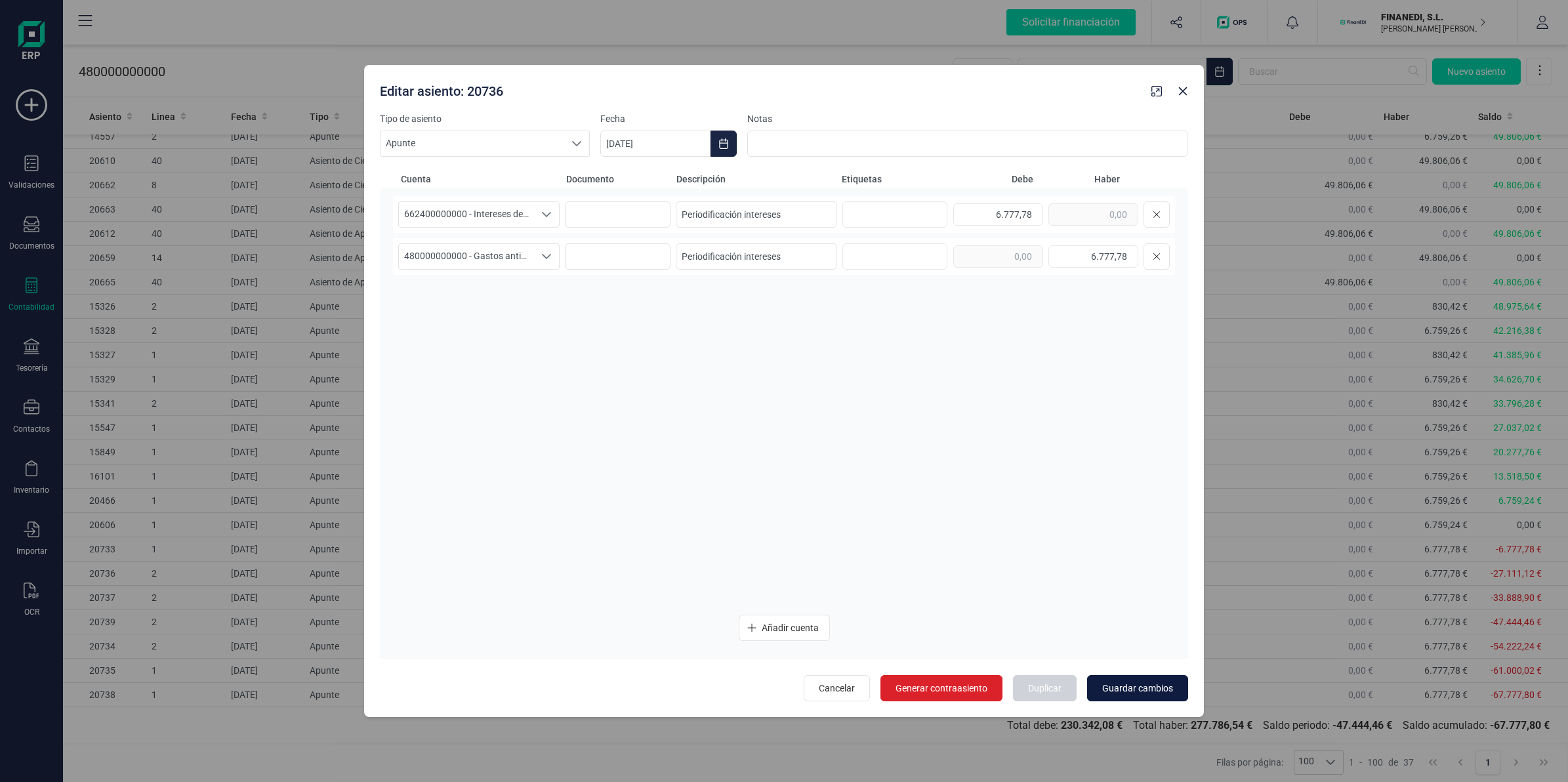
click at [1119, 689] on span "Guardar cambios" at bounding box center [1137, 688] width 71 height 13
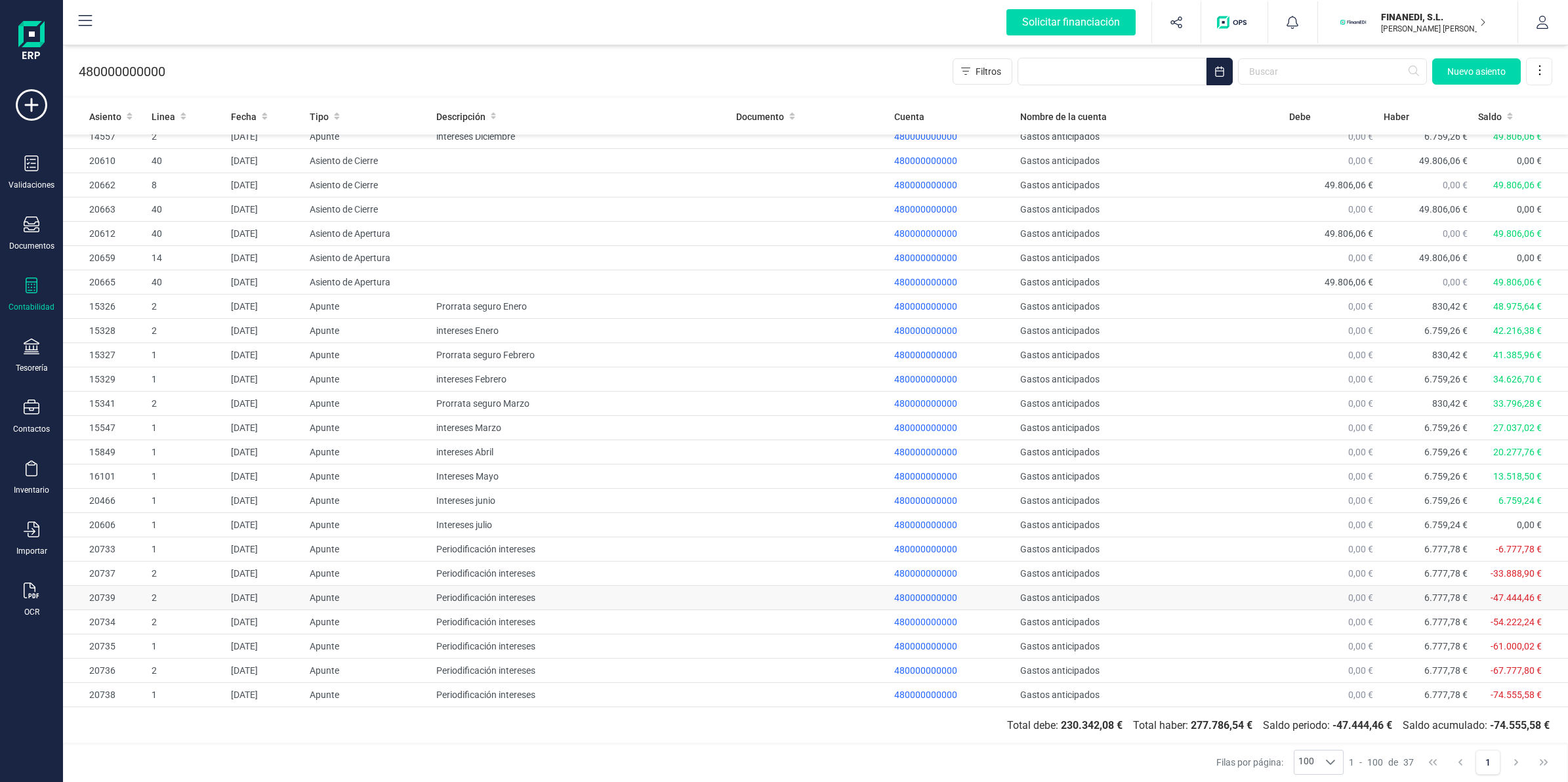
click at [284, 601] on td "[DATE]" at bounding box center [265, 597] width 78 height 25
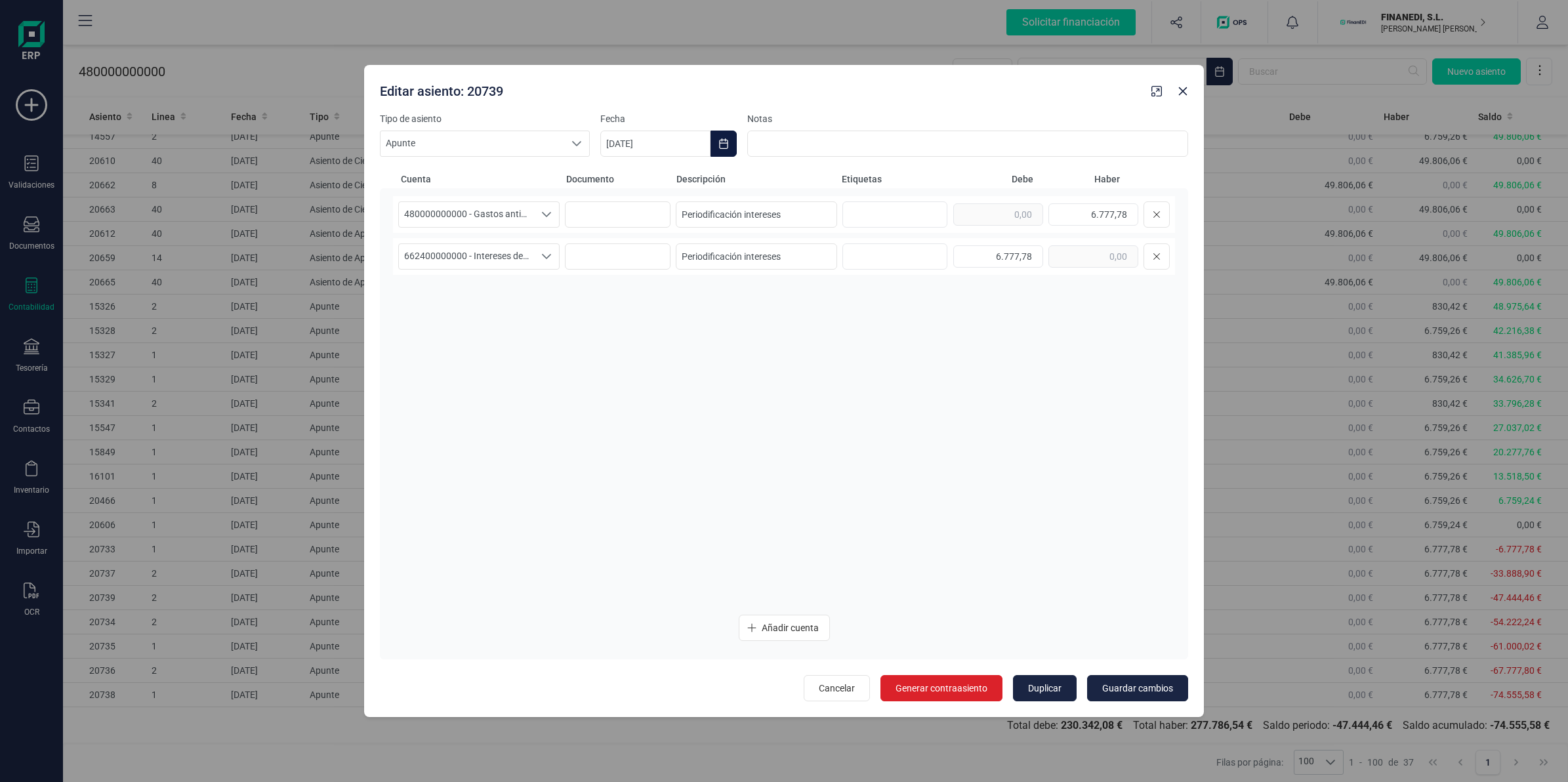
click at [722, 139] on icon "Choose Date" at bounding box center [723, 143] width 10 height 10
click at [966, 176] on button "Next Month" at bounding box center [965, 183] width 21 height 21
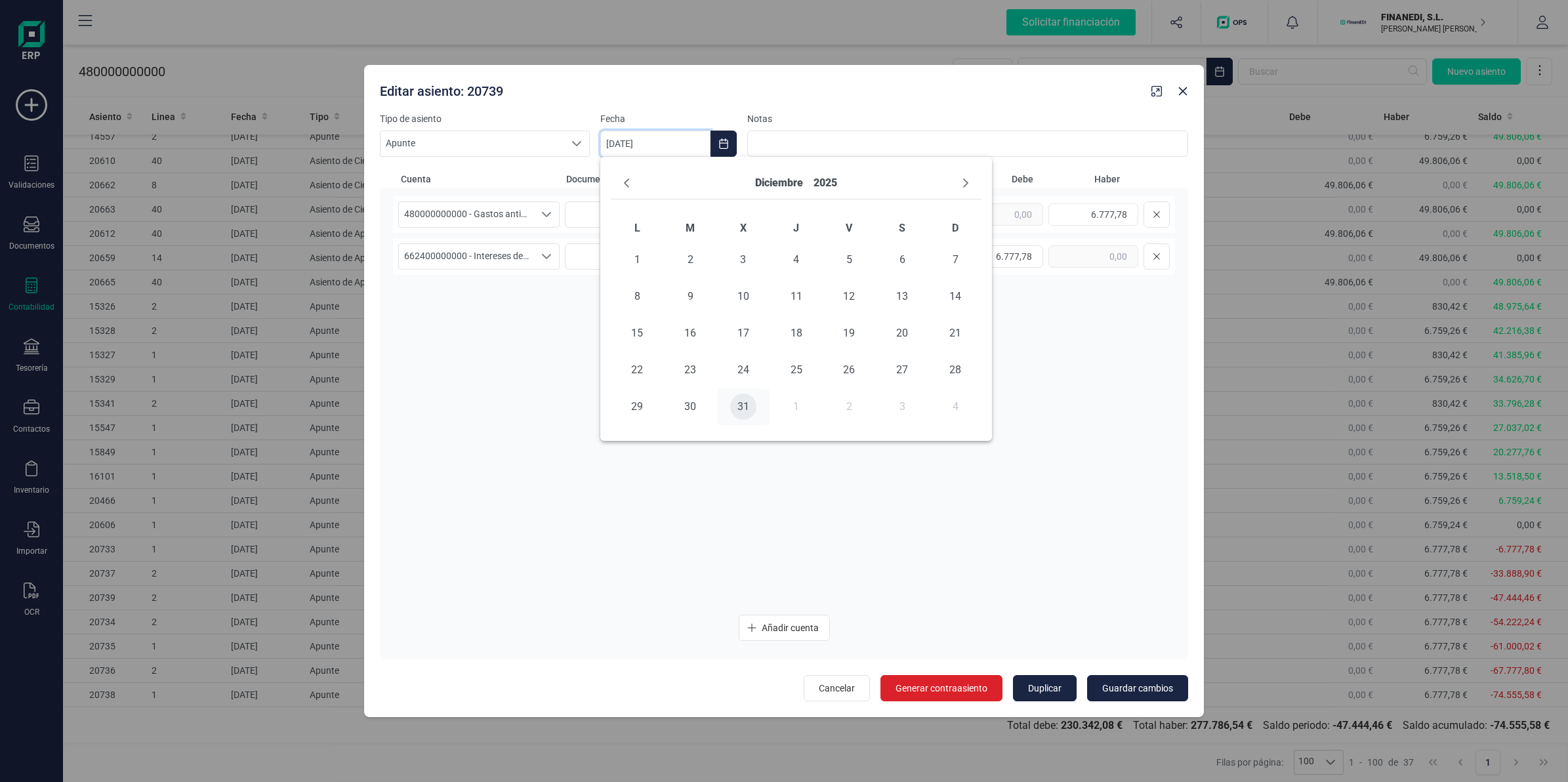
click at [738, 409] on span "31" at bounding box center [742, 406] width 26 height 26
click at [1122, 696] on button "Guardar cambios" at bounding box center [1138, 688] width 101 height 26
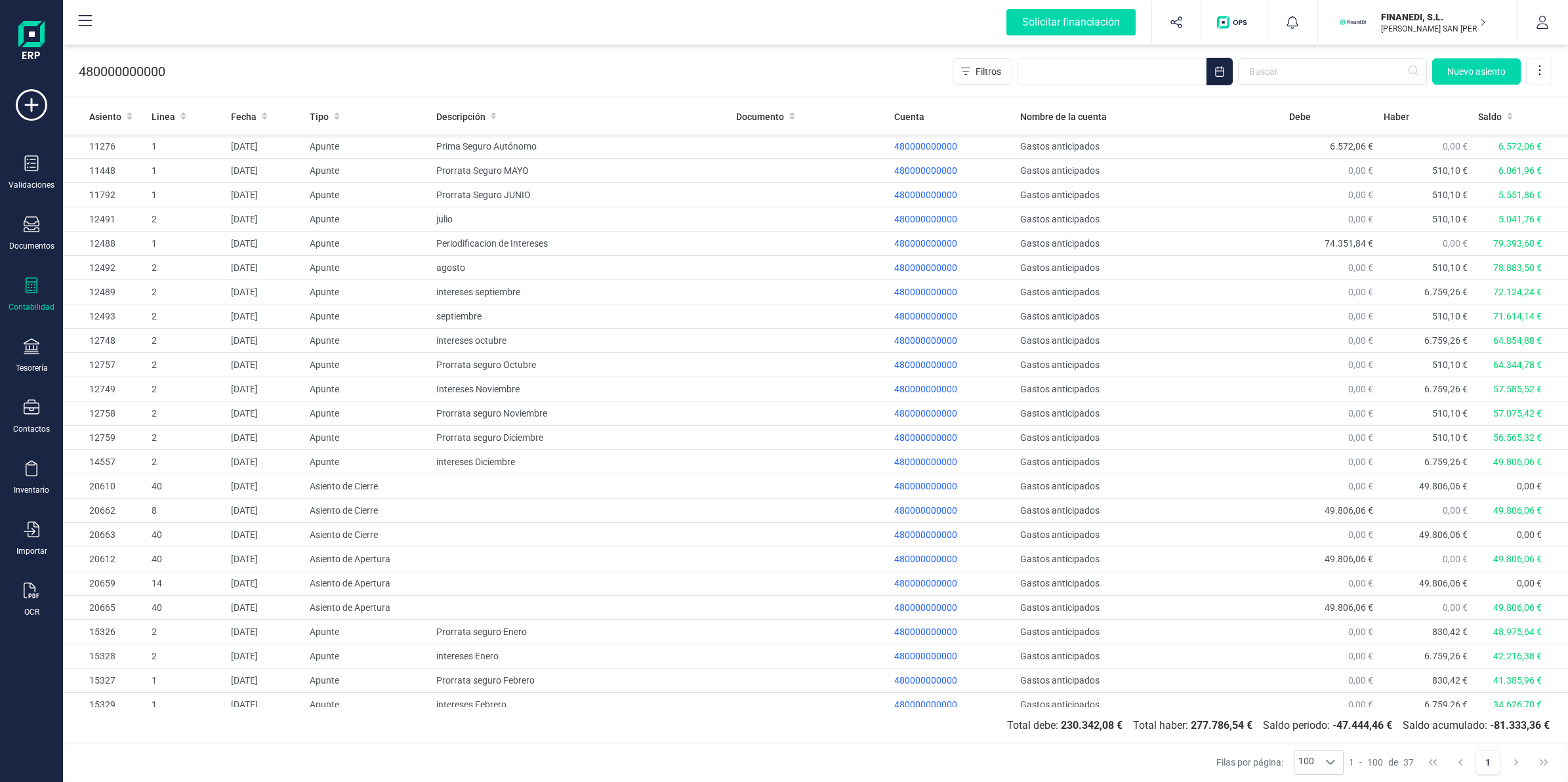
scroll to position [330, 0]
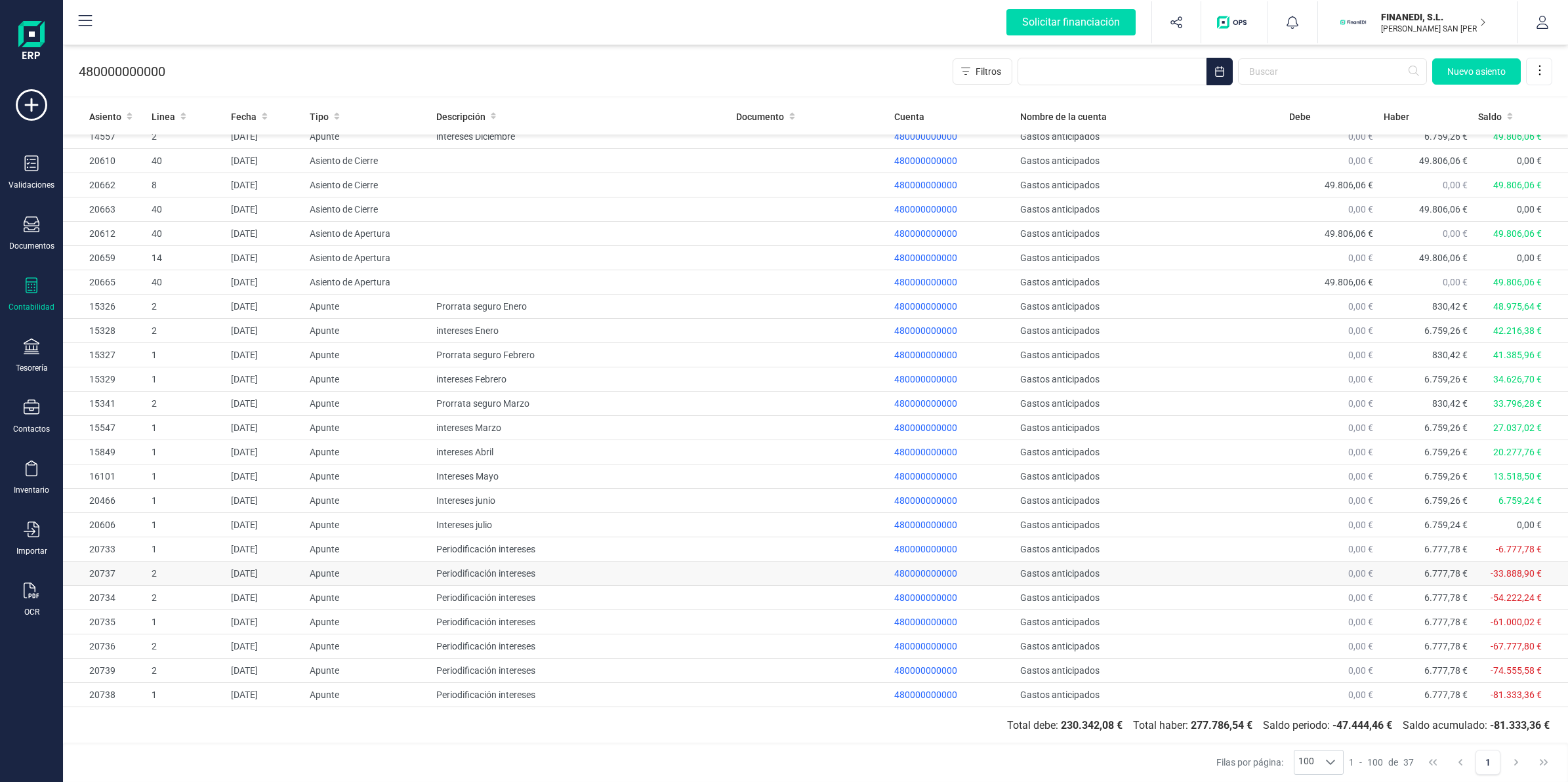
click at [261, 574] on td "[DATE]" at bounding box center [265, 574] width 78 height 25
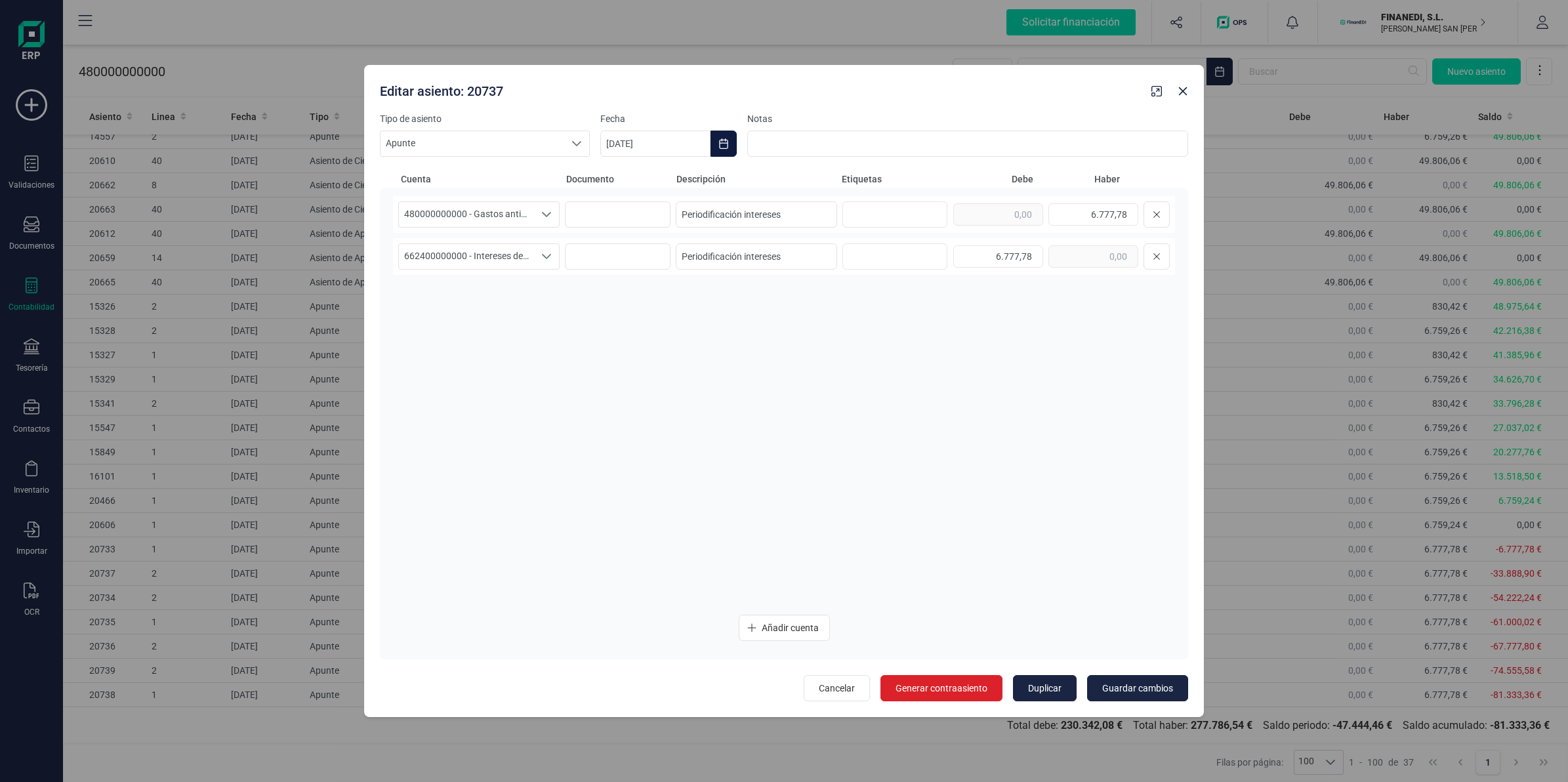
click at [723, 143] on icon "Choose Date" at bounding box center [723, 143] width 9 height 10
click at [963, 185] on icon "Next Month" at bounding box center [965, 182] width 10 height 10
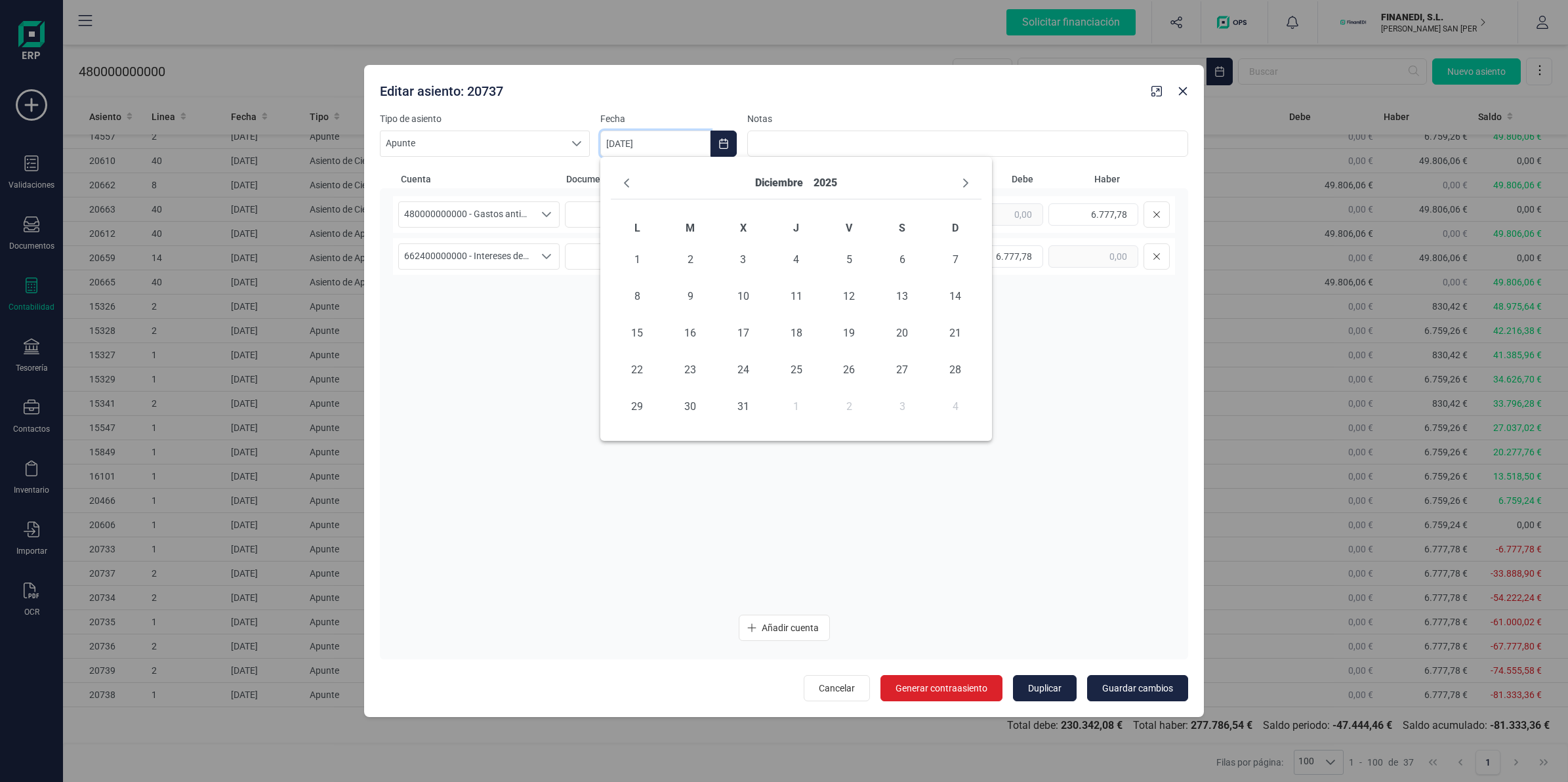
click at [963, 185] on icon "Next Month" at bounding box center [965, 182] width 10 height 10
click at [895, 408] on span "28" at bounding box center [902, 406] width 26 height 26
type input "[DATE]"
click at [1139, 687] on span "Guardar cambios" at bounding box center [1137, 688] width 71 height 13
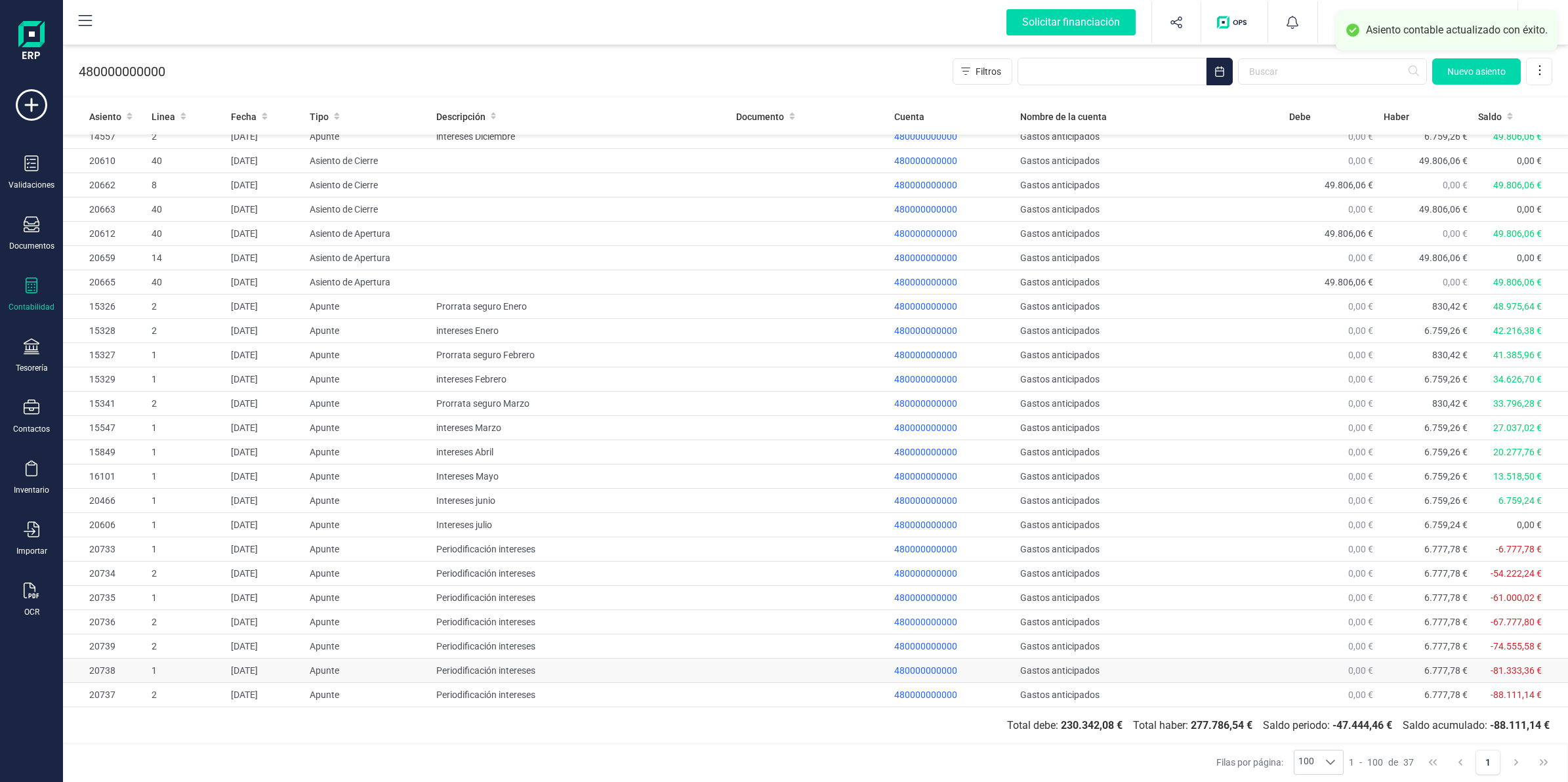
click at [292, 671] on td "[DATE]" at bounding box center [265, 670] width 78 height 25
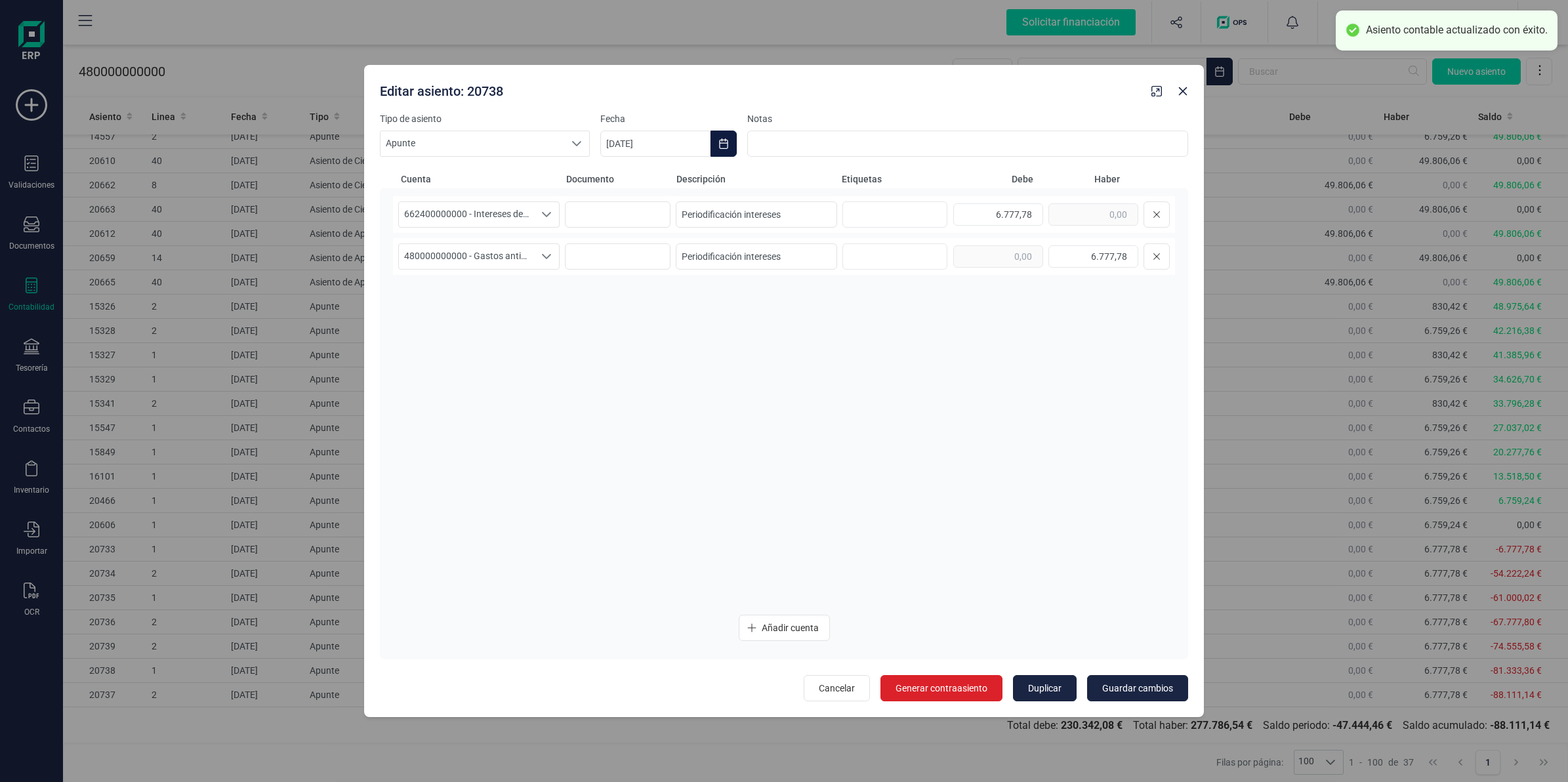
click at [719, 139] on icon "Choose Date" at bounding box center [723, 143] width 10 height 10
click at [907, 408] on span "31" at bounding box center [902, 406] width 26 height 26
type input "[DATE]"
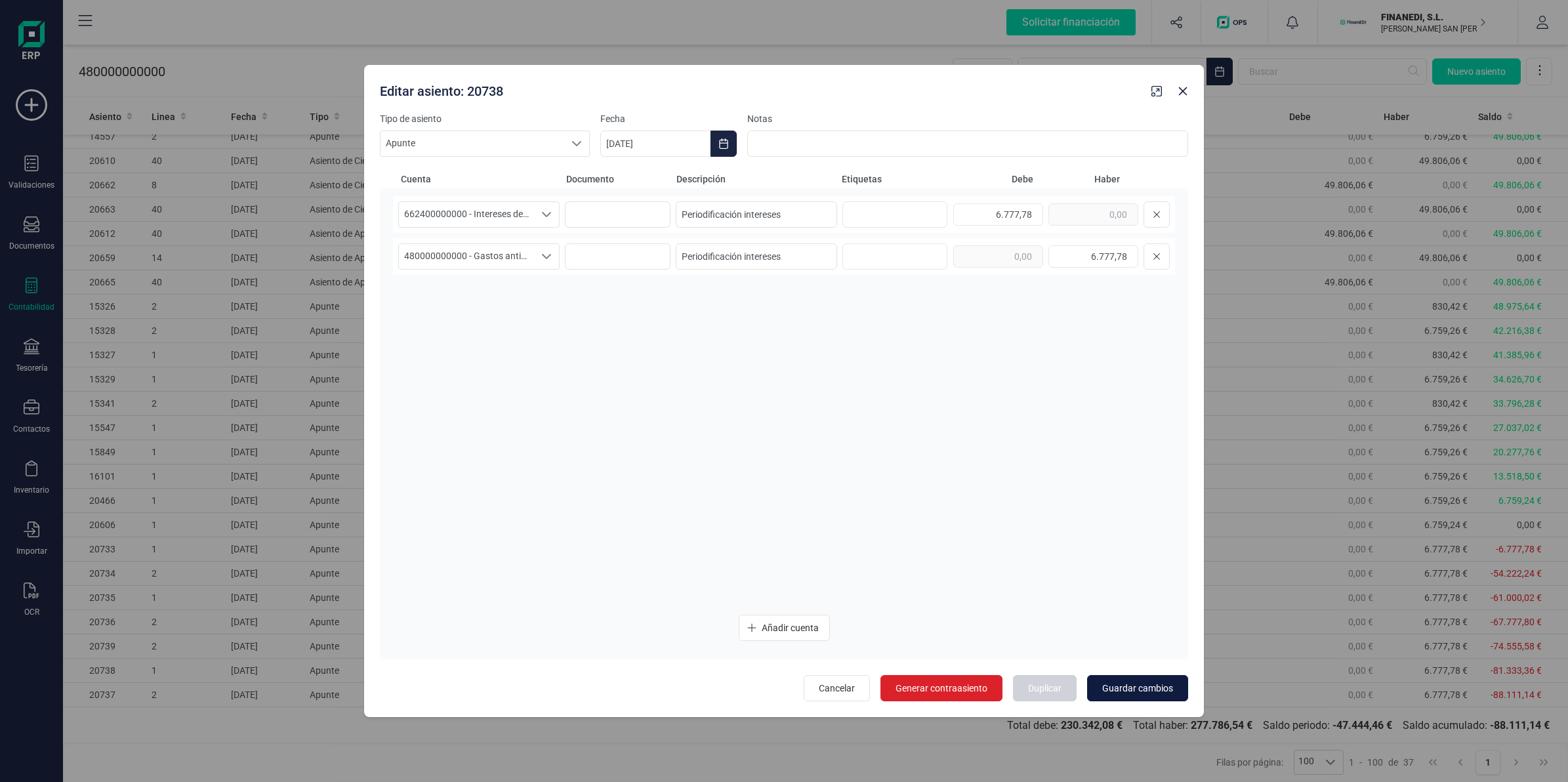
click at [1127, 689] on span "Guardar cambios" at bounding box center [1137, 688] width 71 height 13
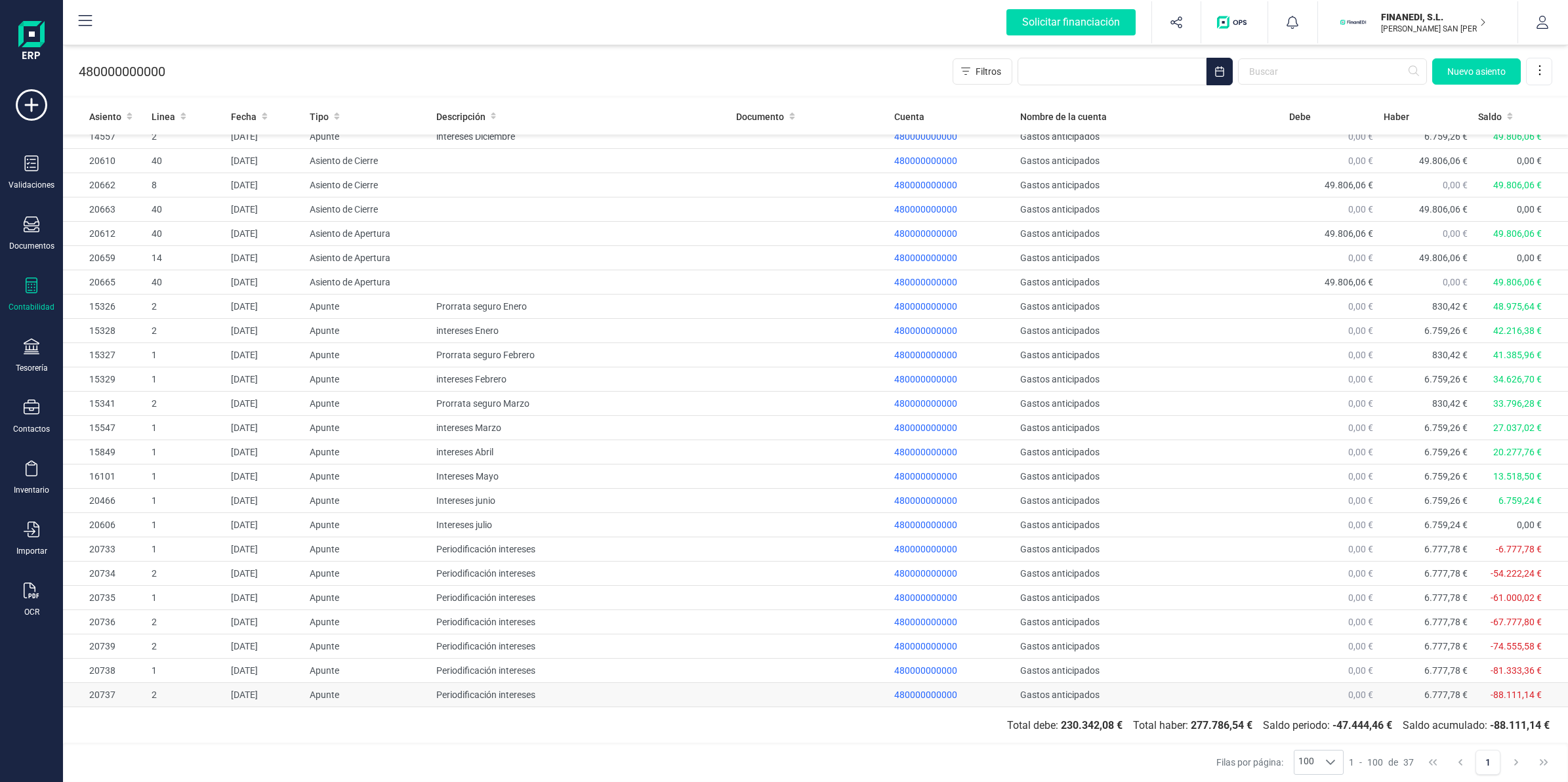
click at [479, 696] on td "Periodificación intereses" at bounding box center [581, 695] width 299 height 25
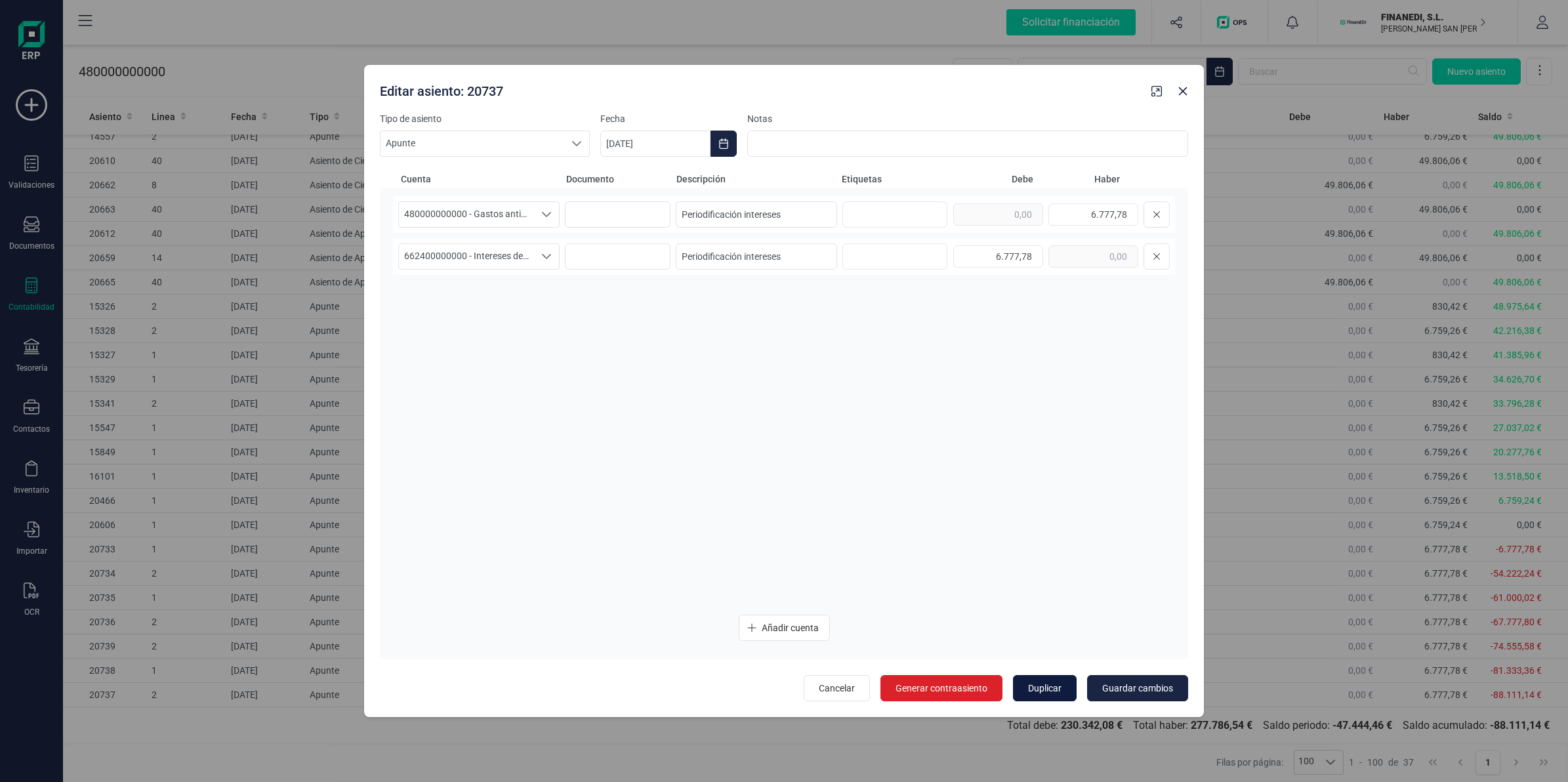
click at [1047, 685] on span "Duplicar" at bounding box center [1044, 688] width 33 height 13
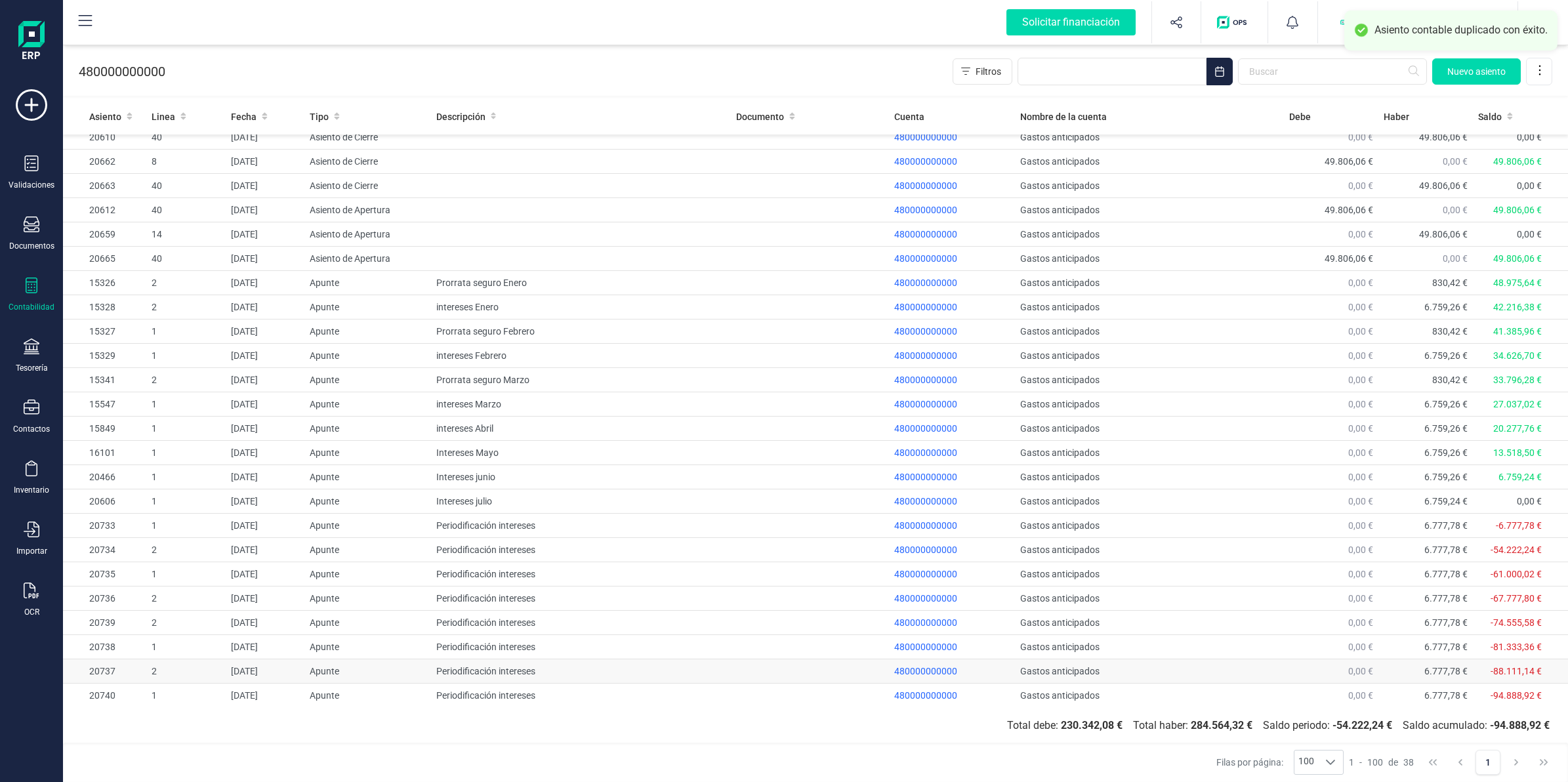
scroll to position [355, 0]
click at [469, 689] on td "Periodificación intereses" at bounding box center [581, 695] width 299 height 25
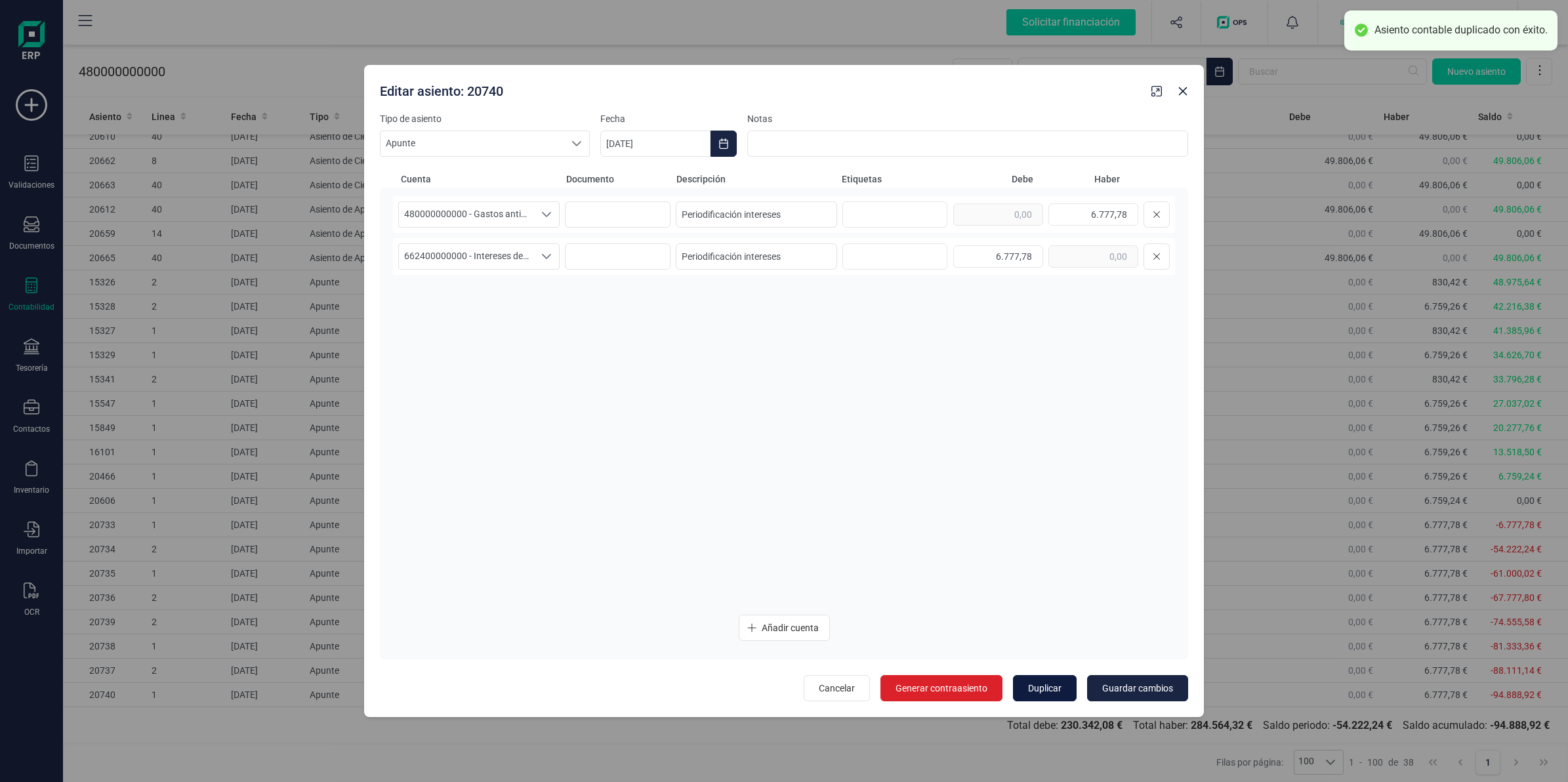
click at [1034, 683] on span "Duplicar" at bounding box center [1044, 688] width 33 height 13
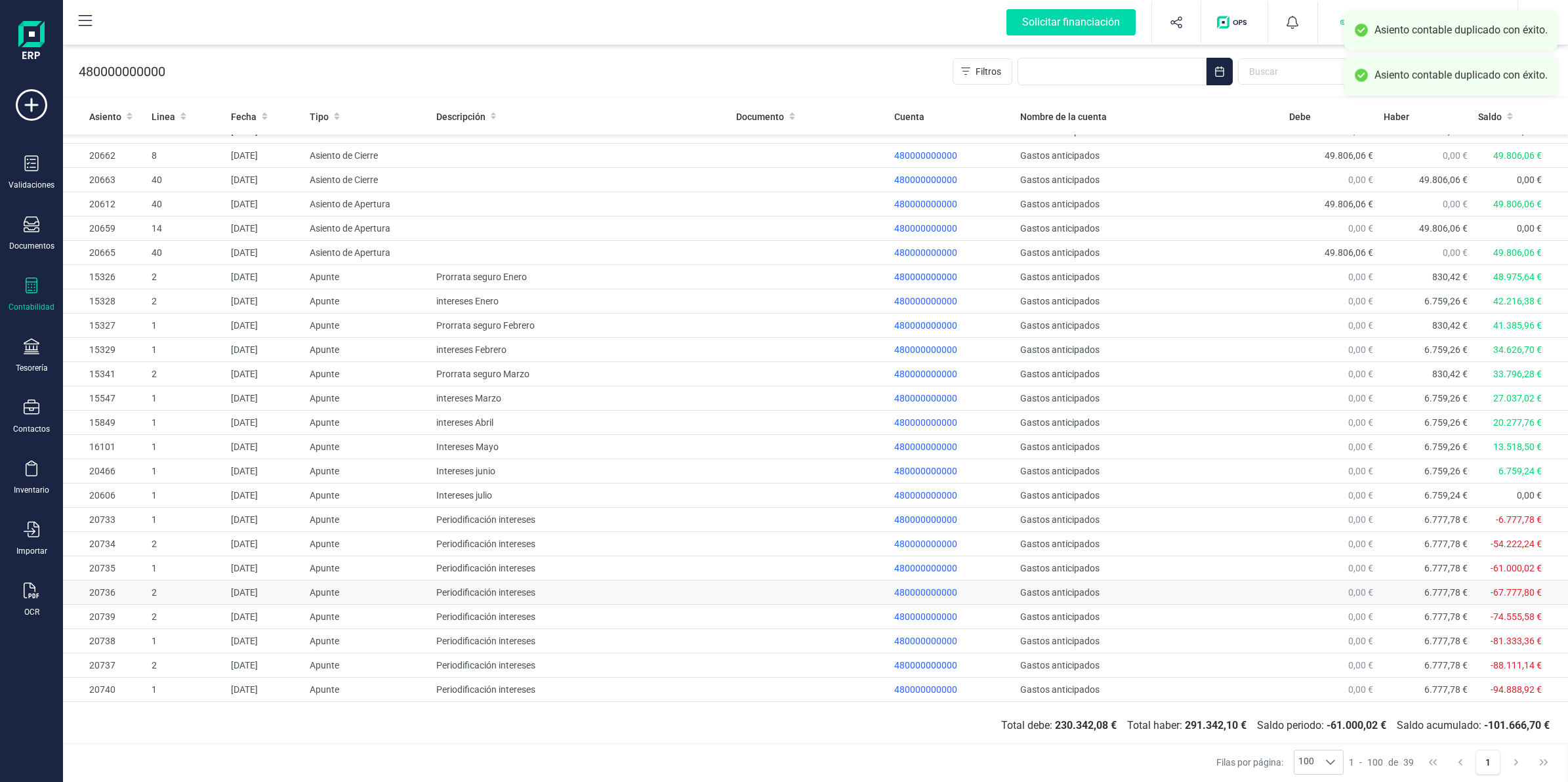
scroll to position [379, 0]
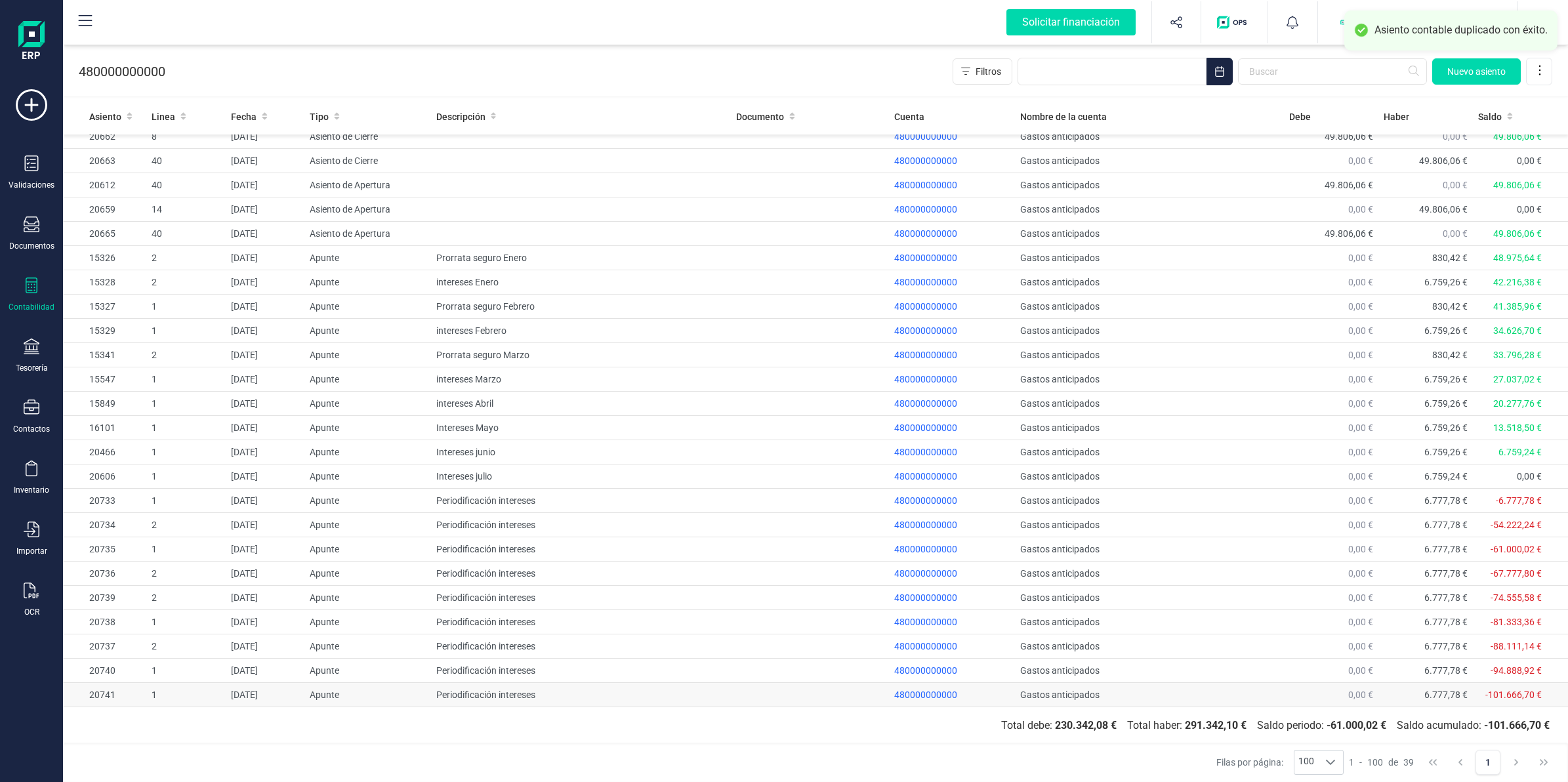
click at [395, 689] on td "Apunte" at bounding box center [368, 695] width 127 height 25
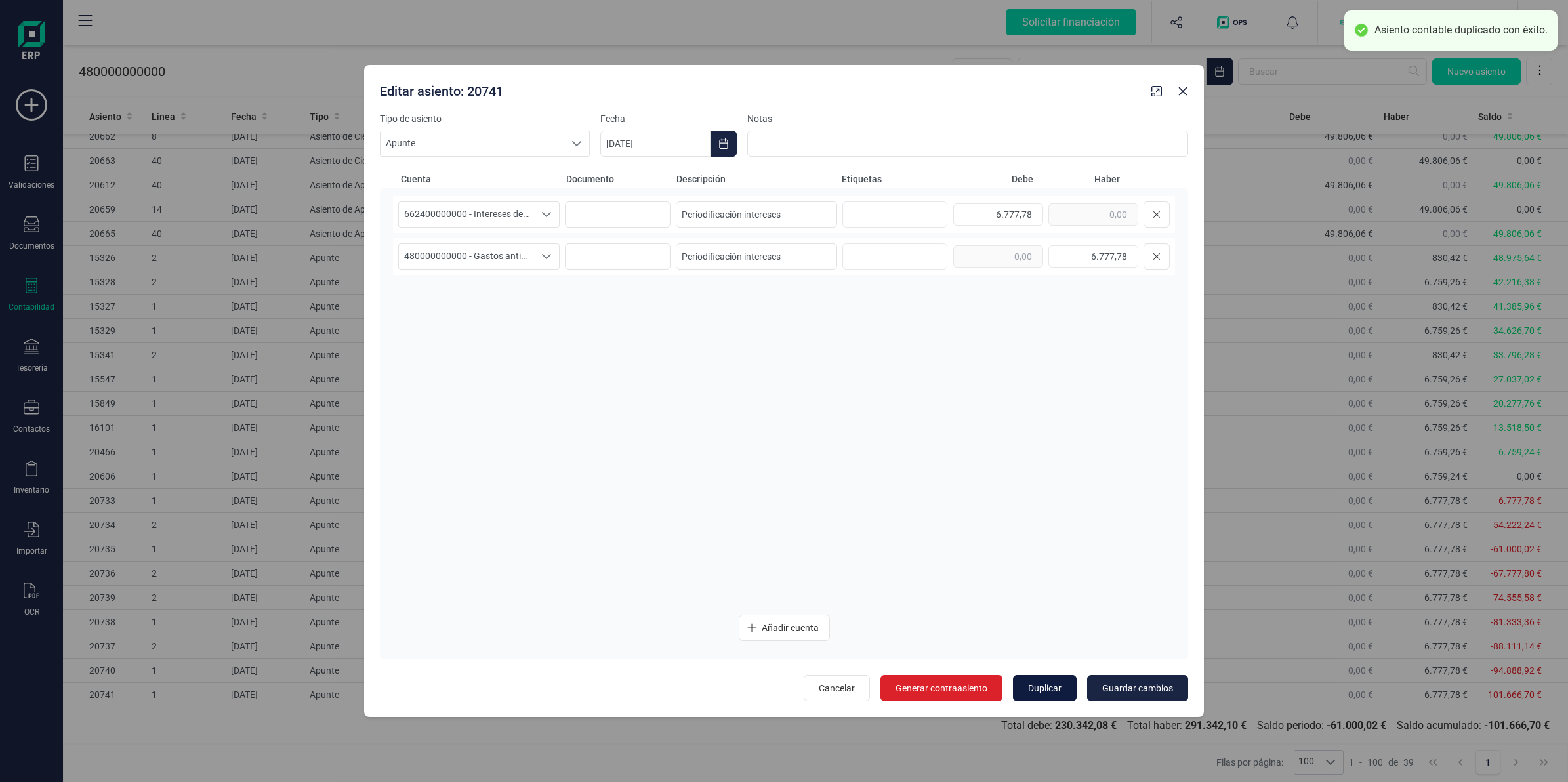
click at [1028, 687] on span "Duplicar" at bounding box center [1044, 688] width 33 height 13
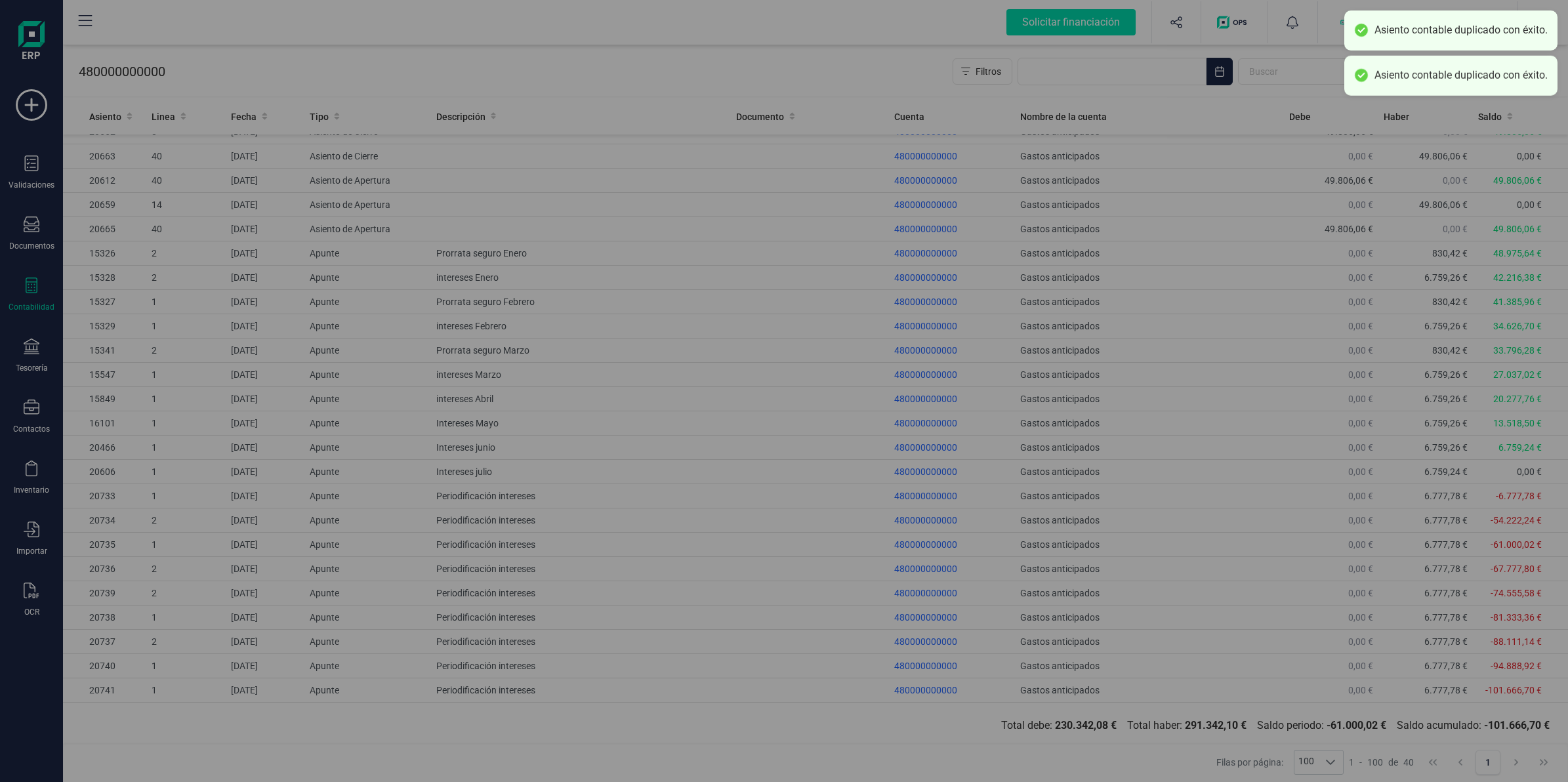
type input "[DATE]"
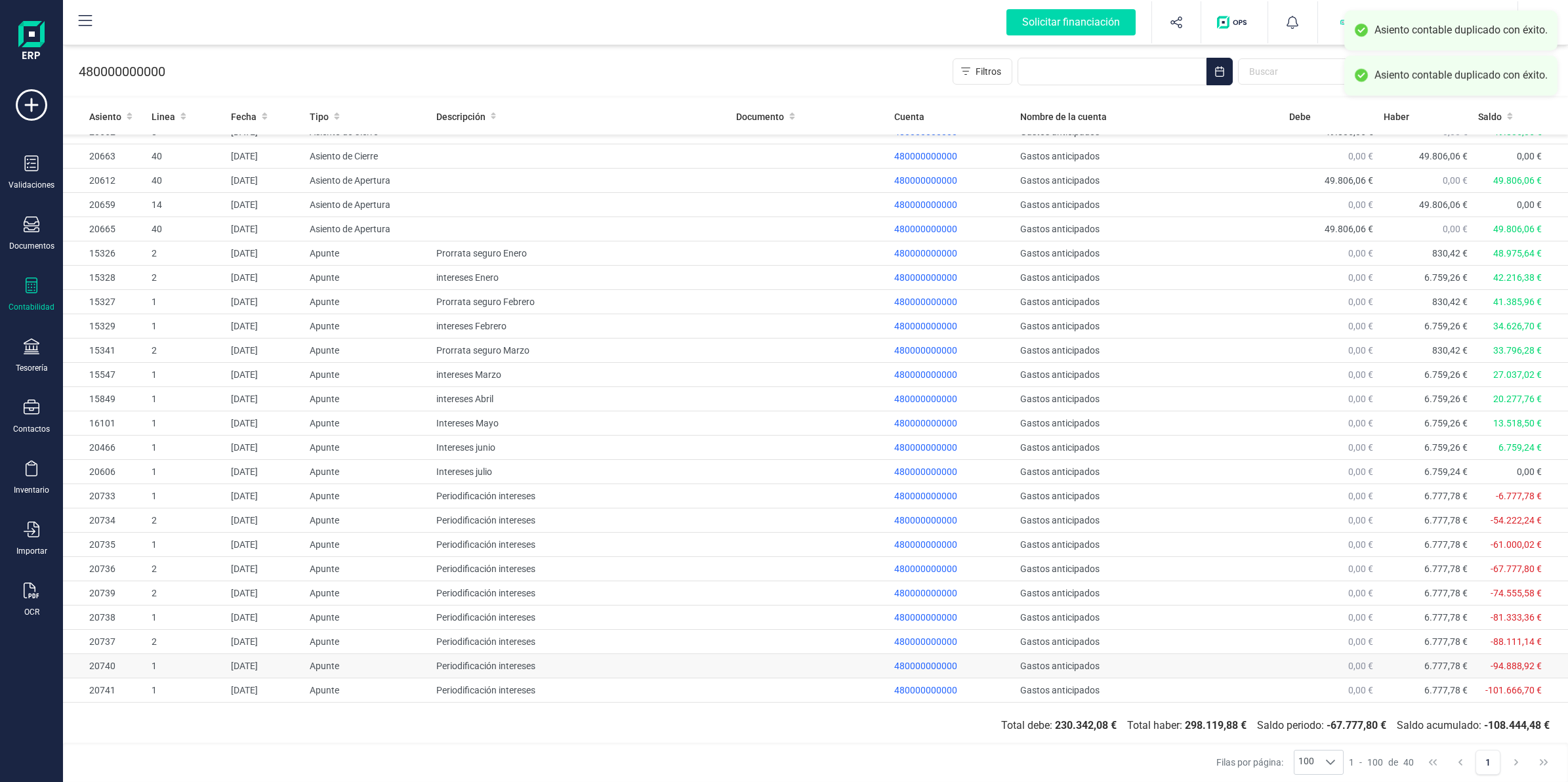
scroll to position [403, 0]
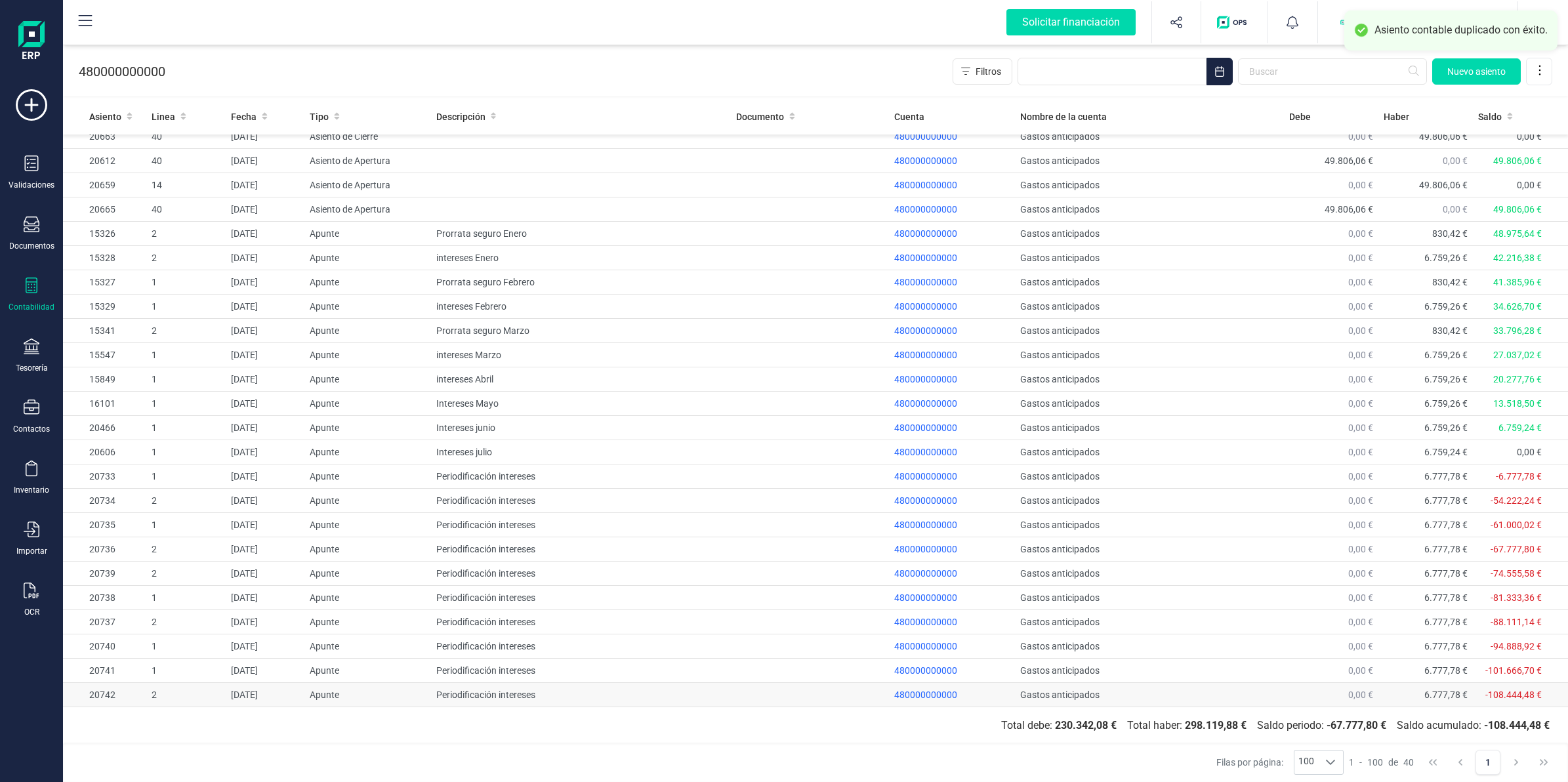
click at [364, 694] on td "Apunte" at bounding box center [368, 695] width 127 height 25
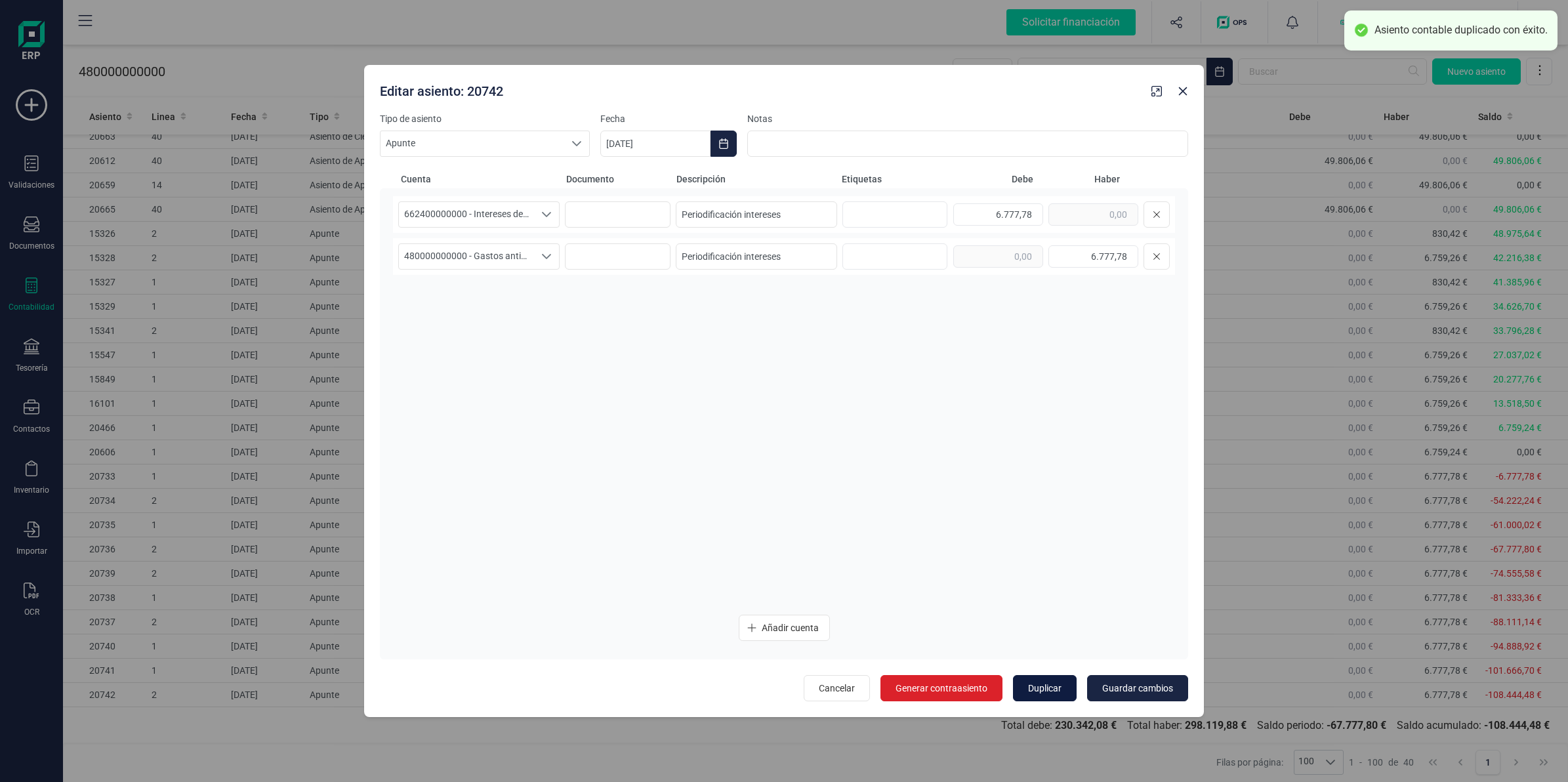
click at [1042, 688] on span "Duplicar" at bounding box center [1044, 688] width 33 height 13
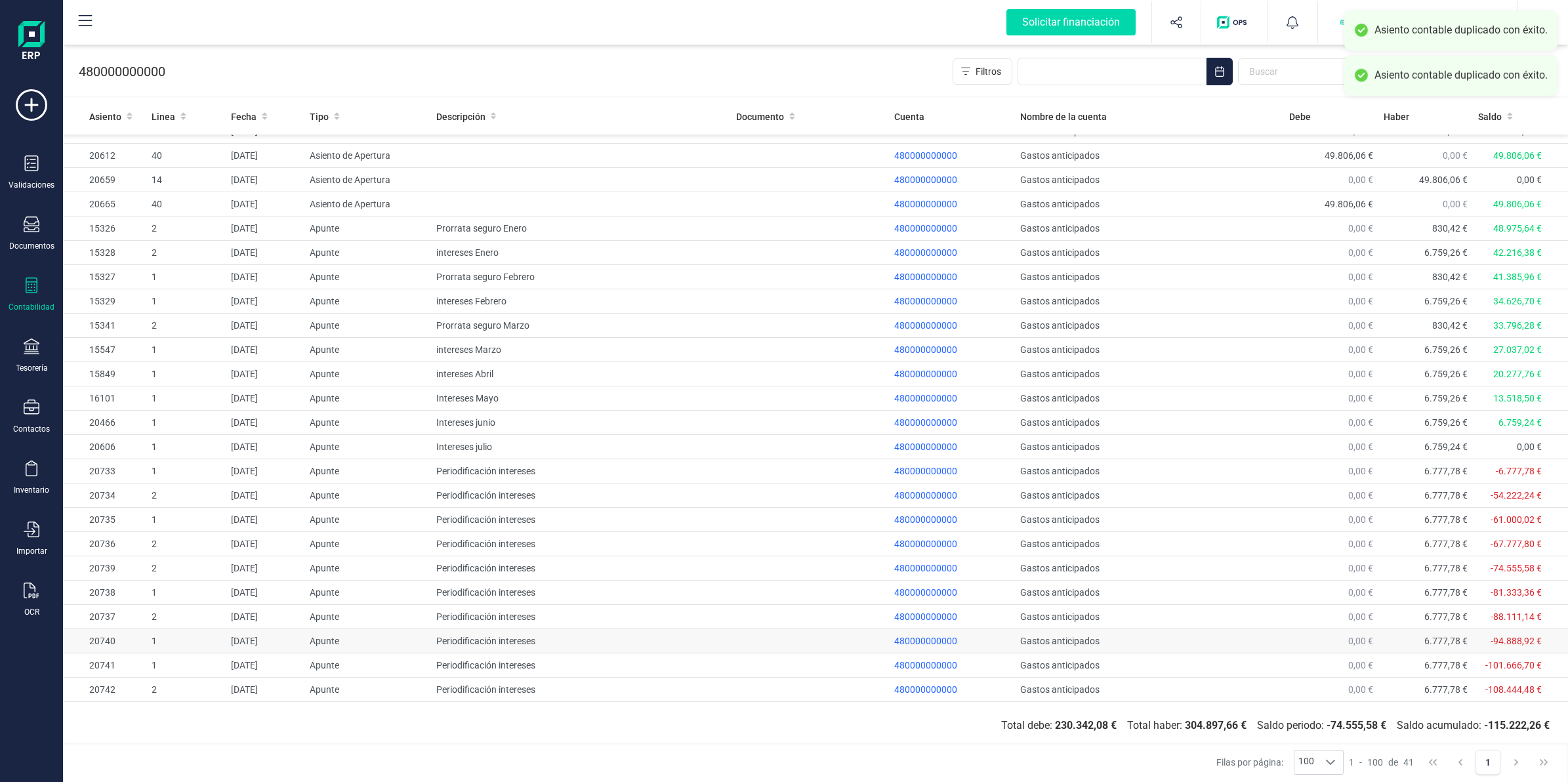
scroll to position [428, 0]
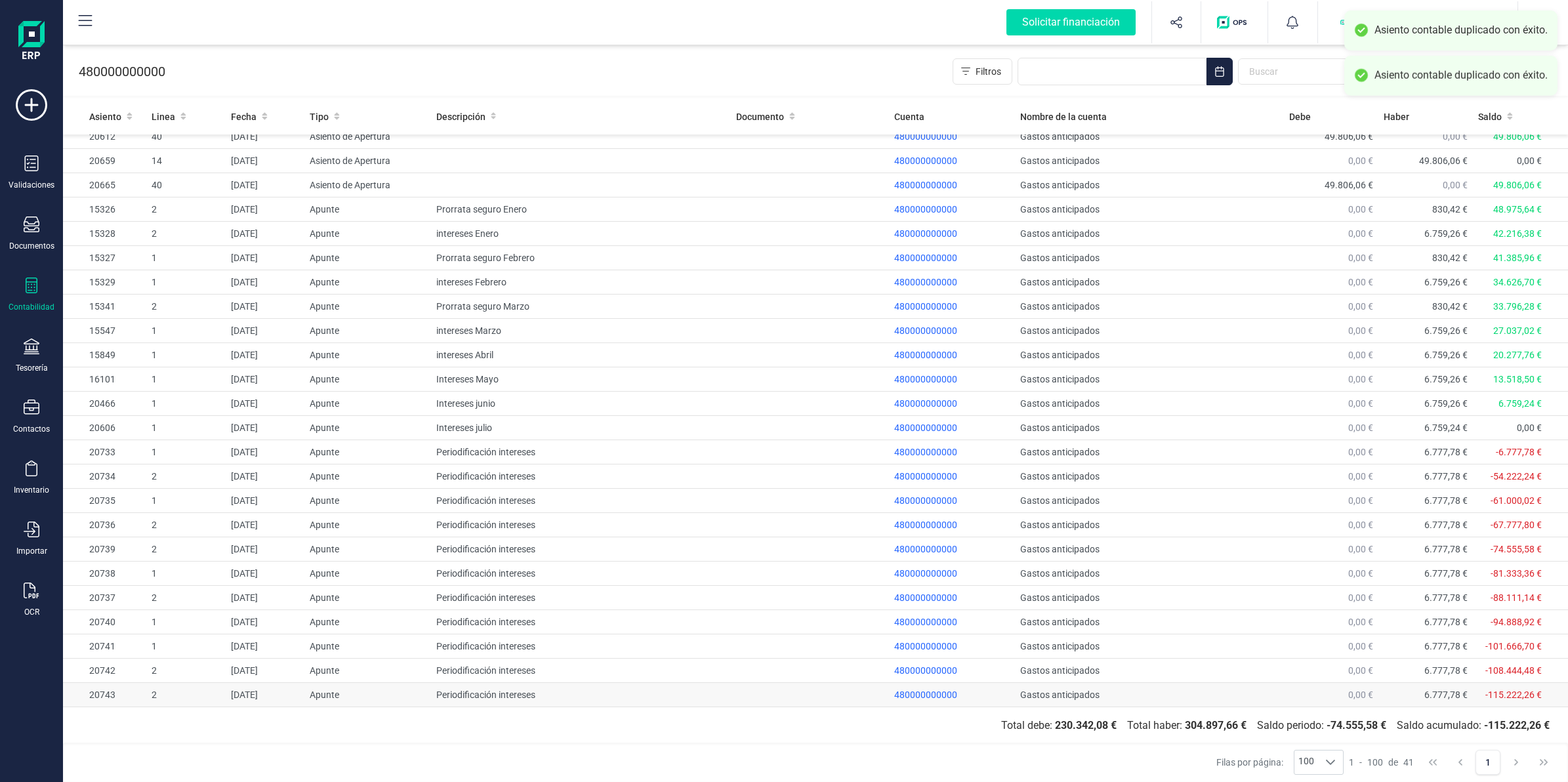
click at [368, 691] on td "Apunte" at bounding box center [368, 695] width 127 height 25
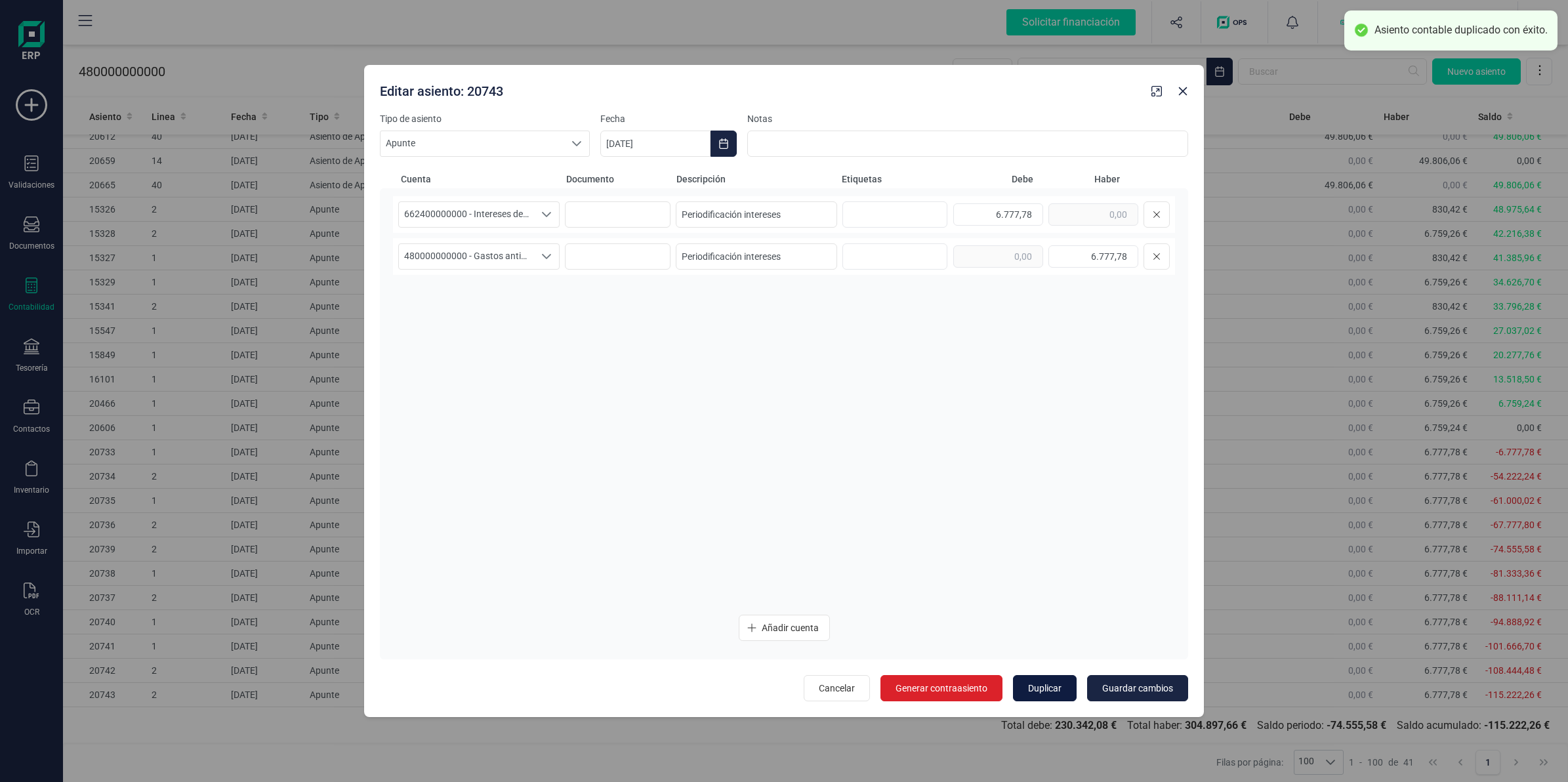
click at [1065, 675] on button "Duplicar" at bounding box center [1044, 688] width 63 height 26
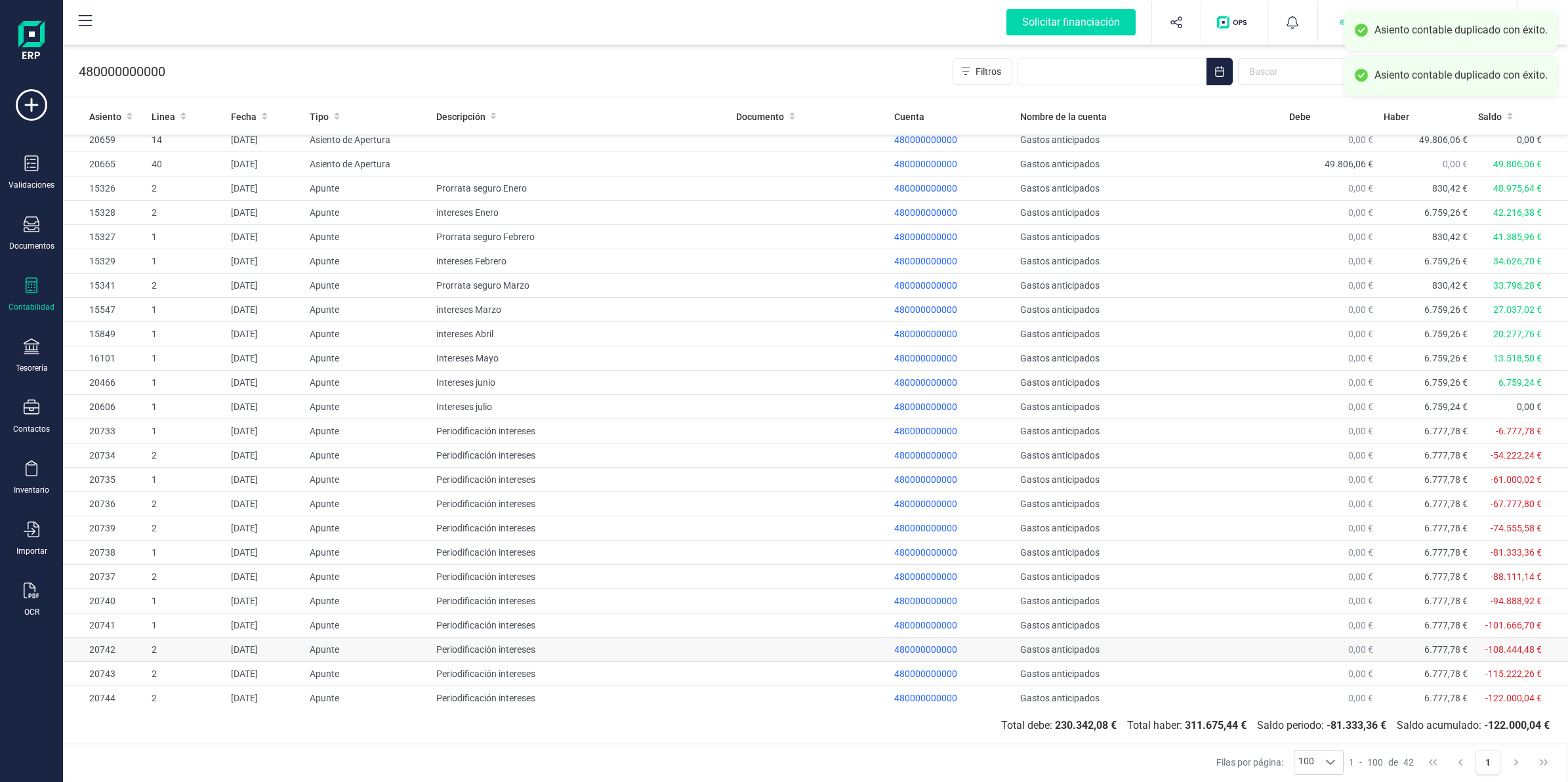
scroll to position [452, 0]
click at [307, 692] on td "Apunte" at bounding box center [368, 695] width 127 height 25
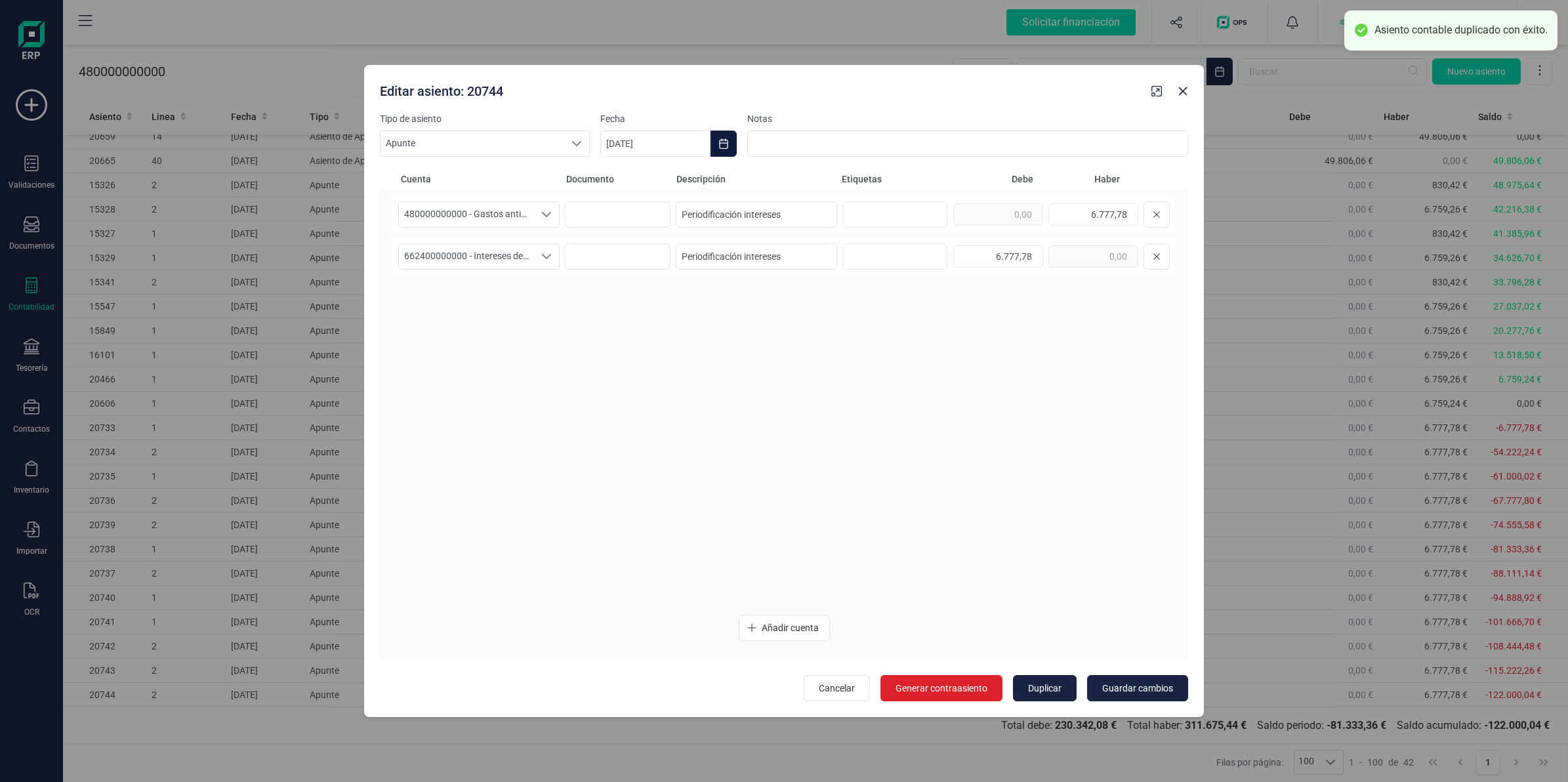
click at [726, 141] on icon "Choose Date" at bounding box center [723, 143] width 10 height 10
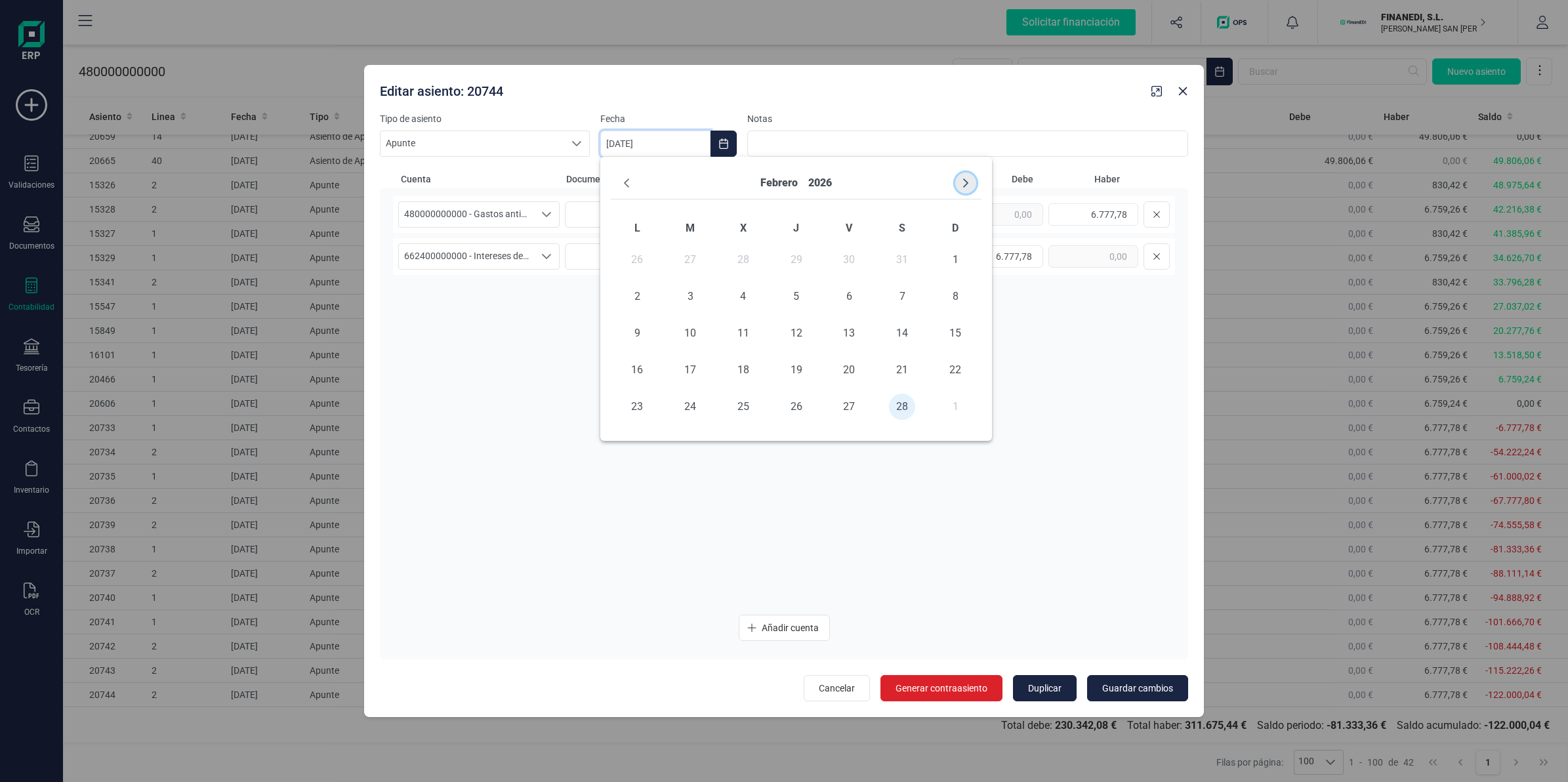
click at [961, 184] on icon "Next Month" at bounding box center [965, 182] width 10 height 10
click at [853, 407] on span "31" at bounding box center [849, 406] width 26 height 26
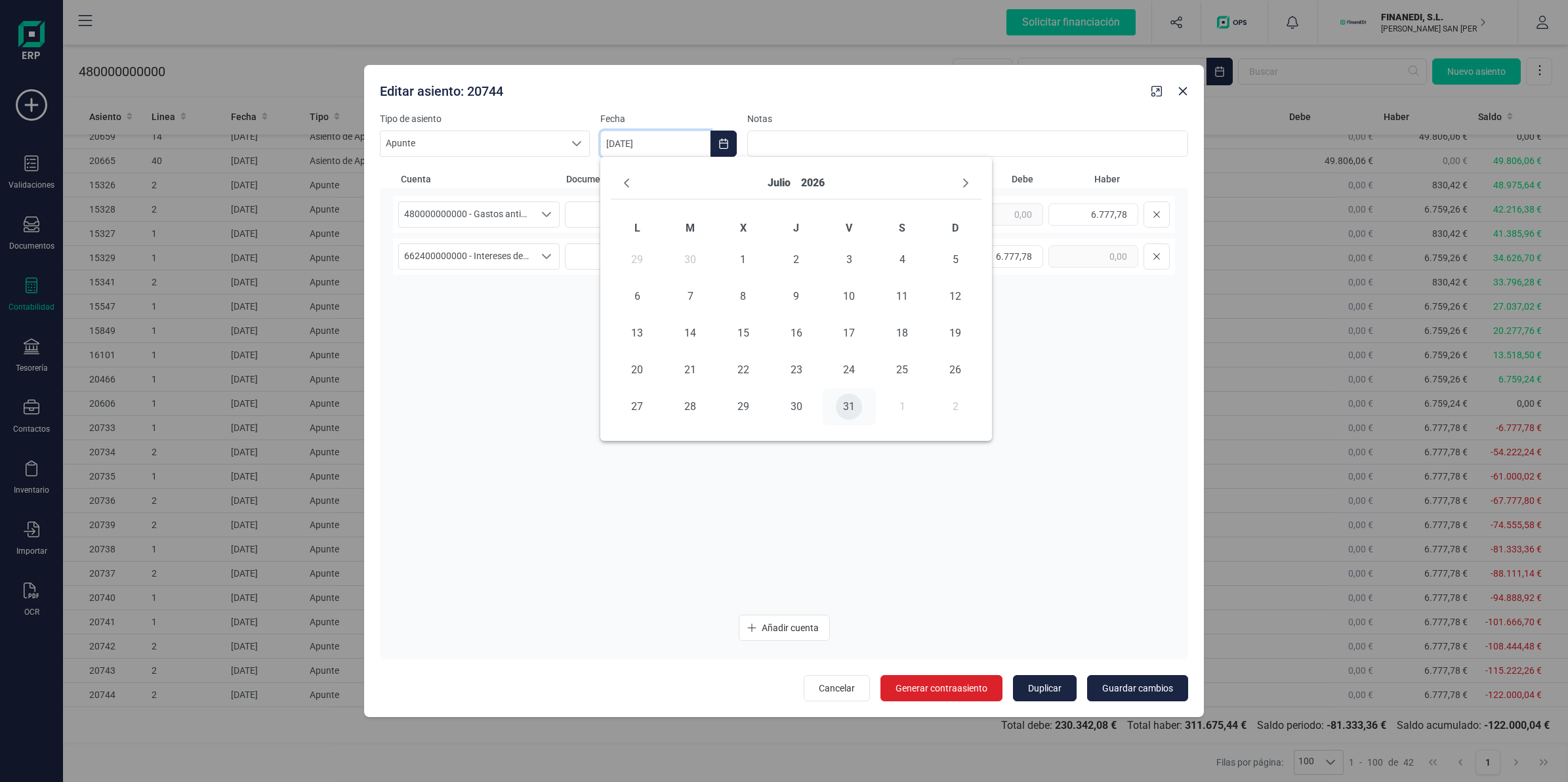
type input "31/07/2026"
click at [1127, 690] on span "Guardar cambios" at bounding box center [1137, 688] width 71 height 13
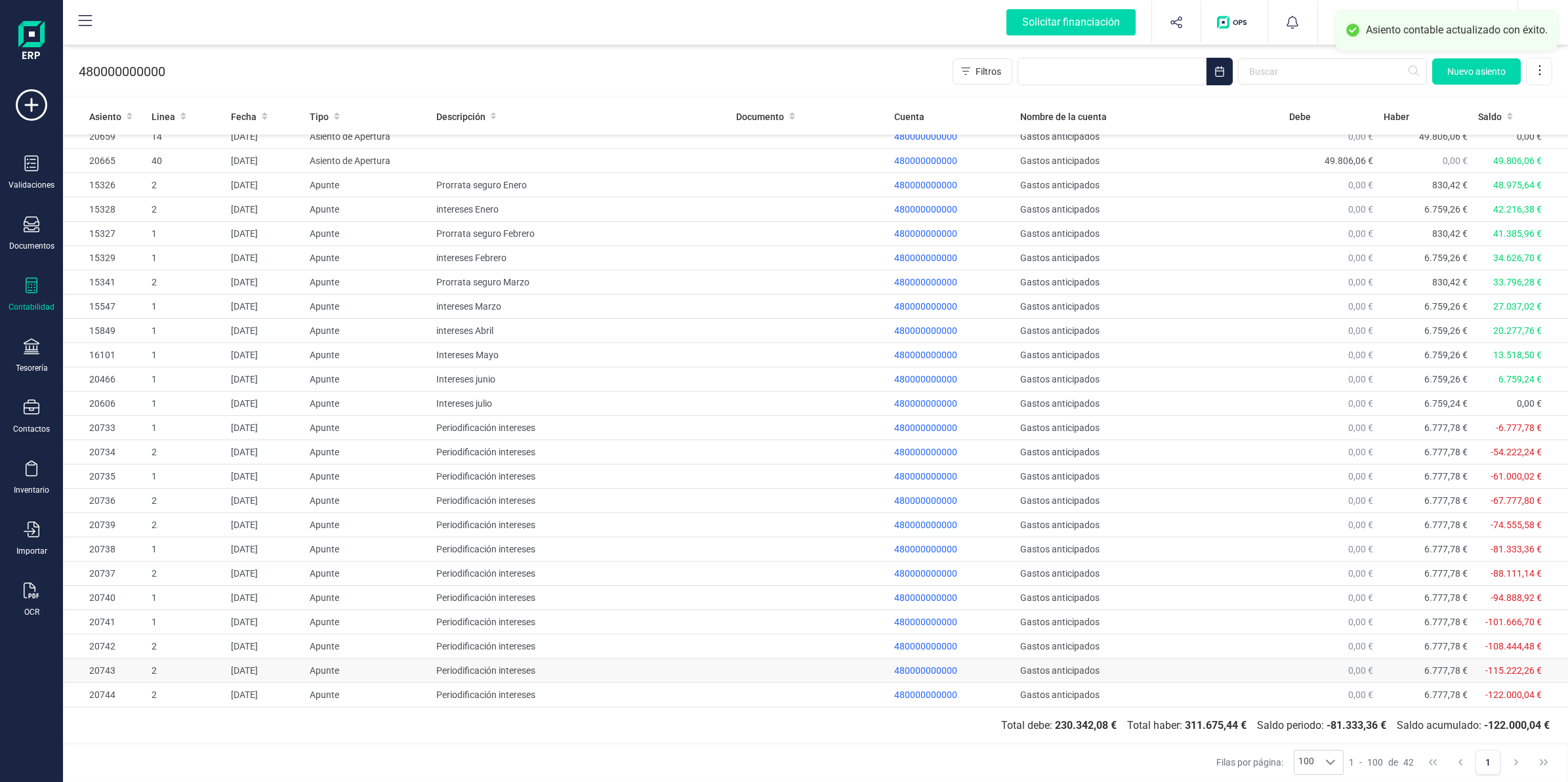
click at [316, 676] on td "Apunte" at bounding box center [368, 670] width 127 height 25
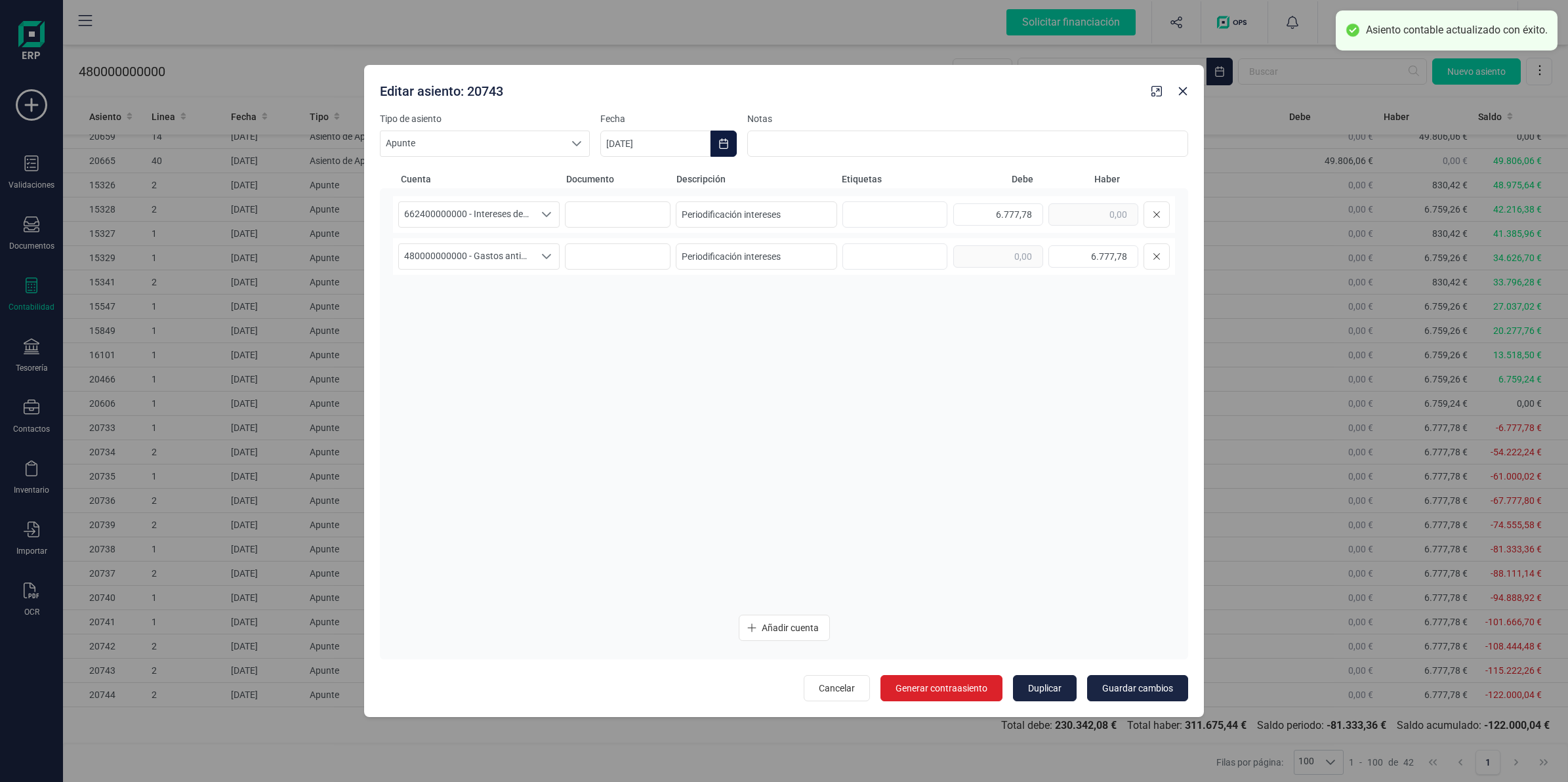
click at [717, 138] on button "Choose Date" at bounding box center [723, 143] width 26 height 26
click at [963, 176] on button "Next Month" at bounding box center [965, 183] width 21 height 21
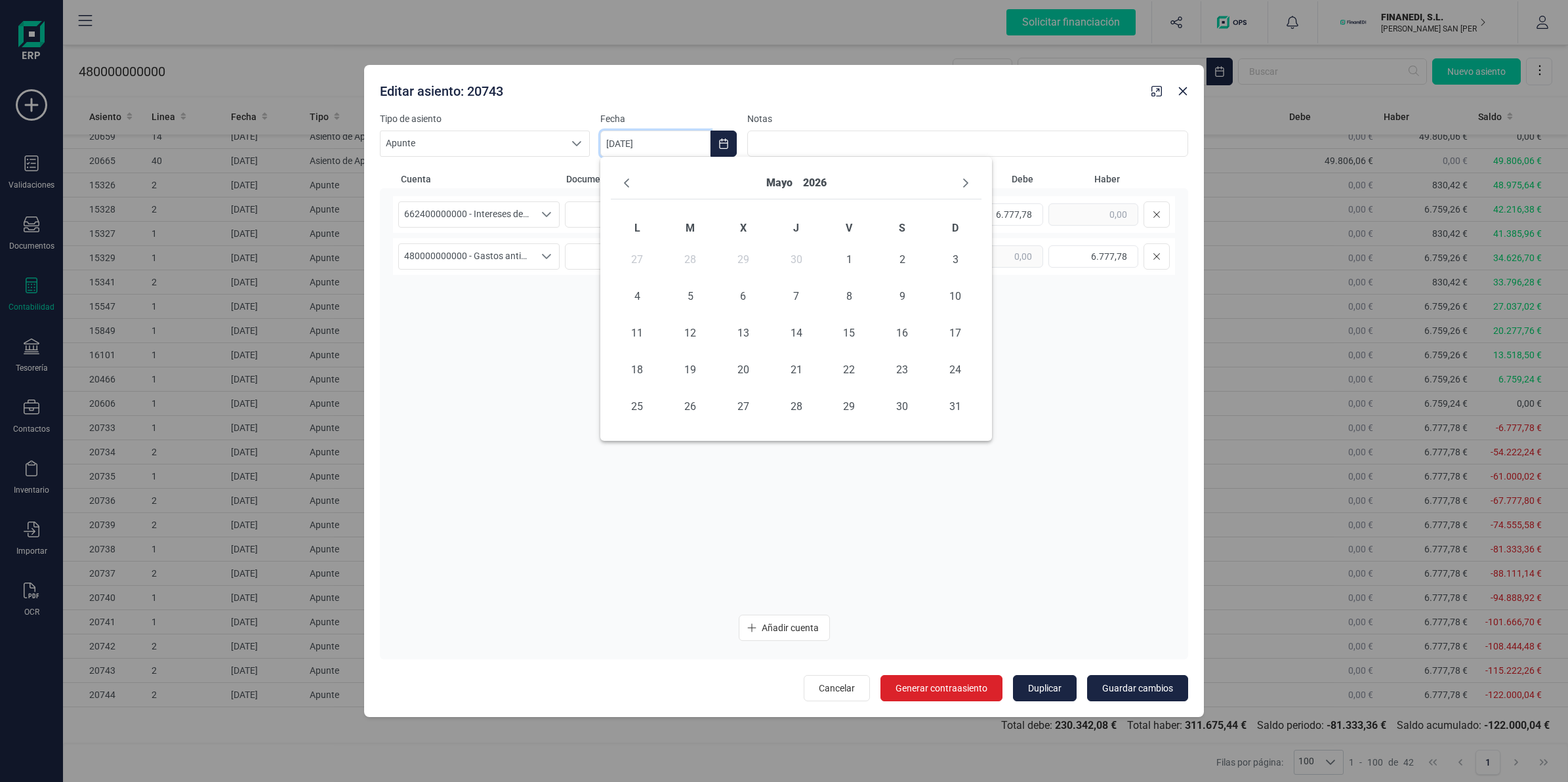
click at [963, 176] on button "Next Month" at bounding box center [965, 183] width 21 height 21
click at [690, 402] on span "30" at bounding box center [689, 406] width 26 height 26
type input "[DATE]"
click at [1112, 685] on span "Guardar cambios" at bounding box center [1137, 688] width 71 height 13
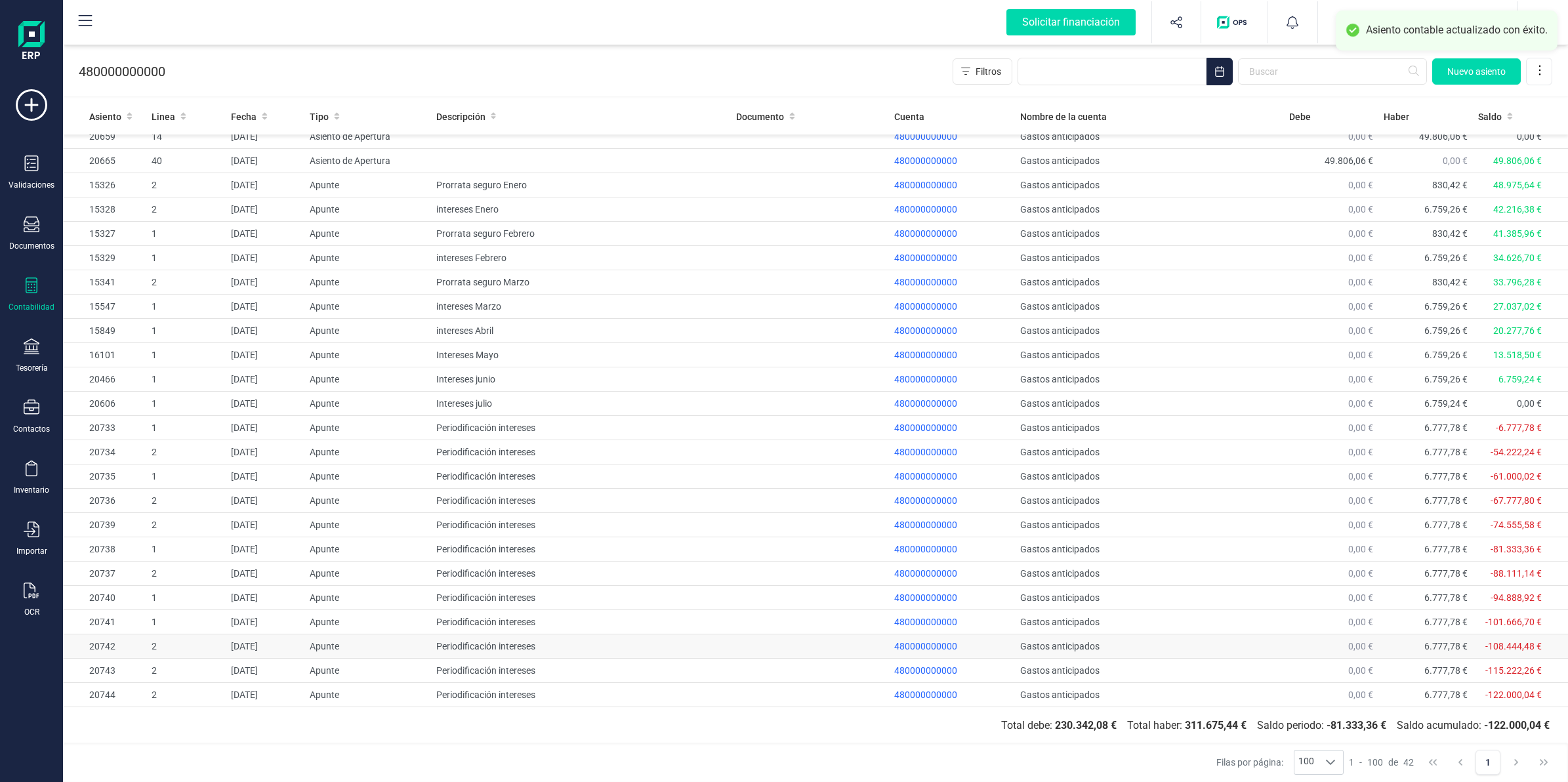
click at [299, 641] on td "[DATE]" at bounding box center [265, 647] width 78 height 25
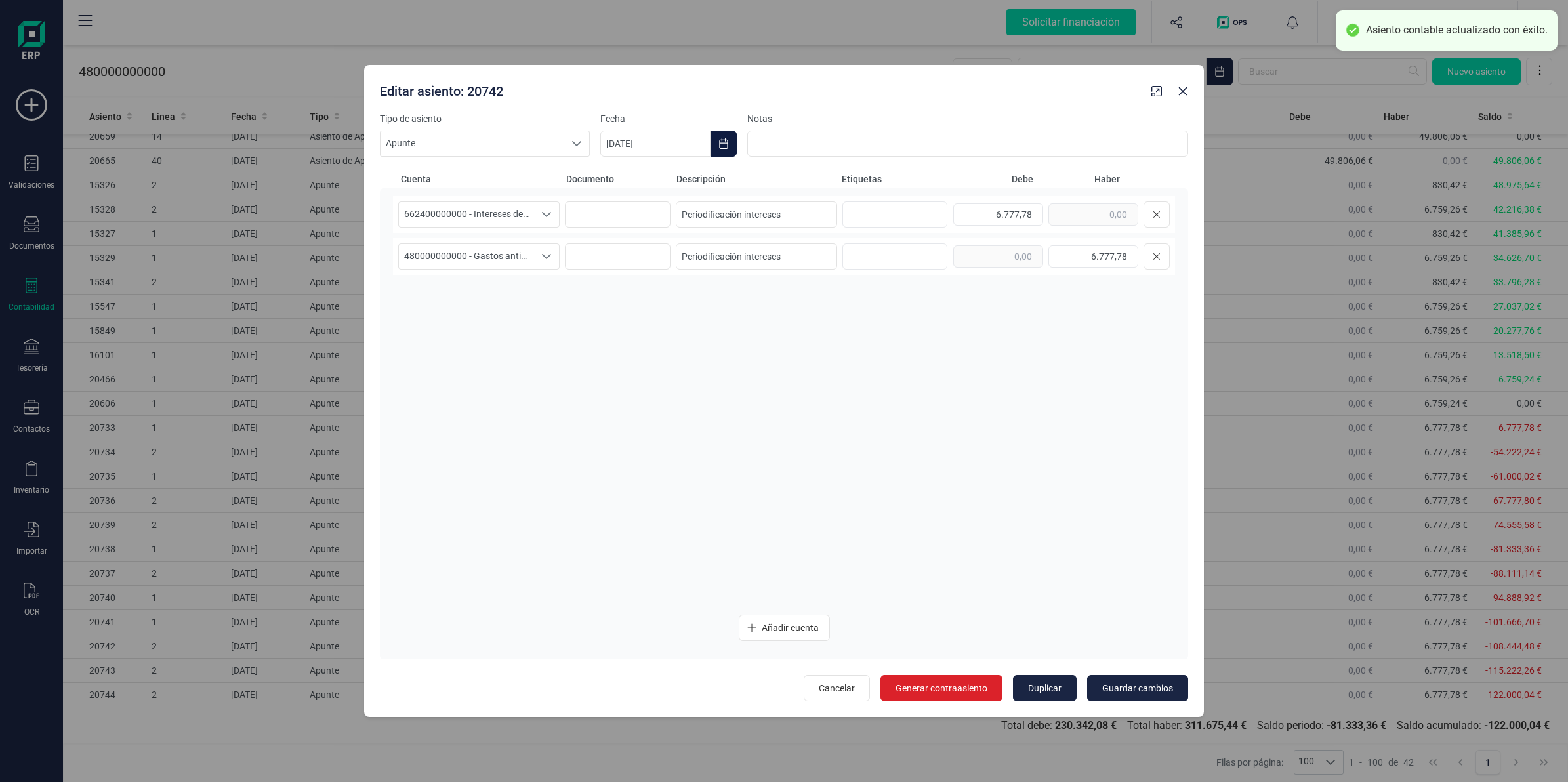
click at [719, 135] on button "Choose Date" at bounding box center [723, 143] width 26 height 26
click at [959, 177] on button "Next Month" at bounding box center [965, 183] width 21 height 21
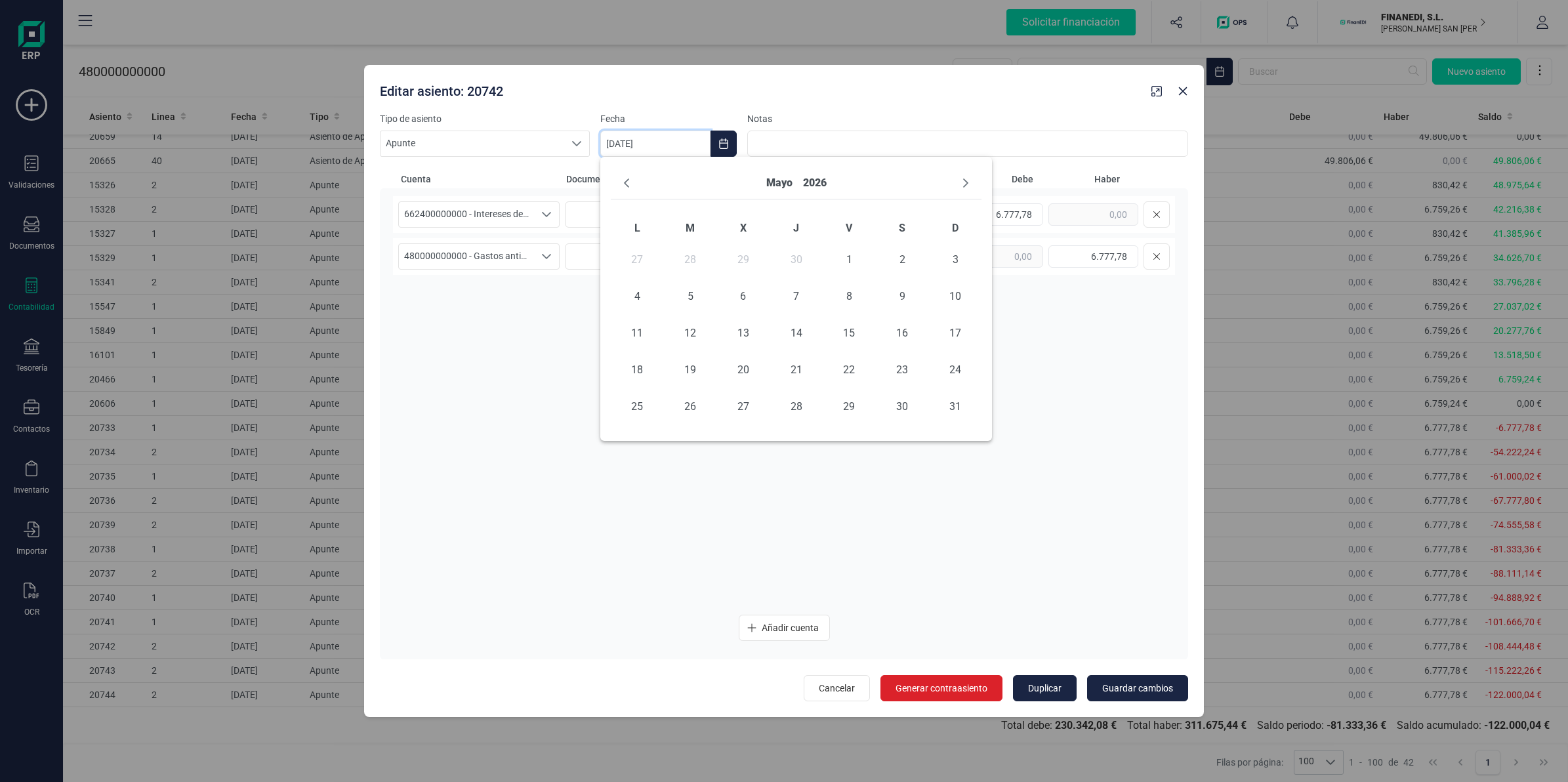
click at [959, 177] on button "Next Month" at bounding box center [965, 183] width 21 height 21
click at [624, 185] on icon "Previous Month" at bounding box center [626, 182] width 10 height 10
click at [956, 410] on span "31" at bounding box center [955, 406] width 26 height 26
type input "[DATE]"
click at [1117, 682] on span "Guardar cambios" at bounding box center [1137, 688] width 71 height 13
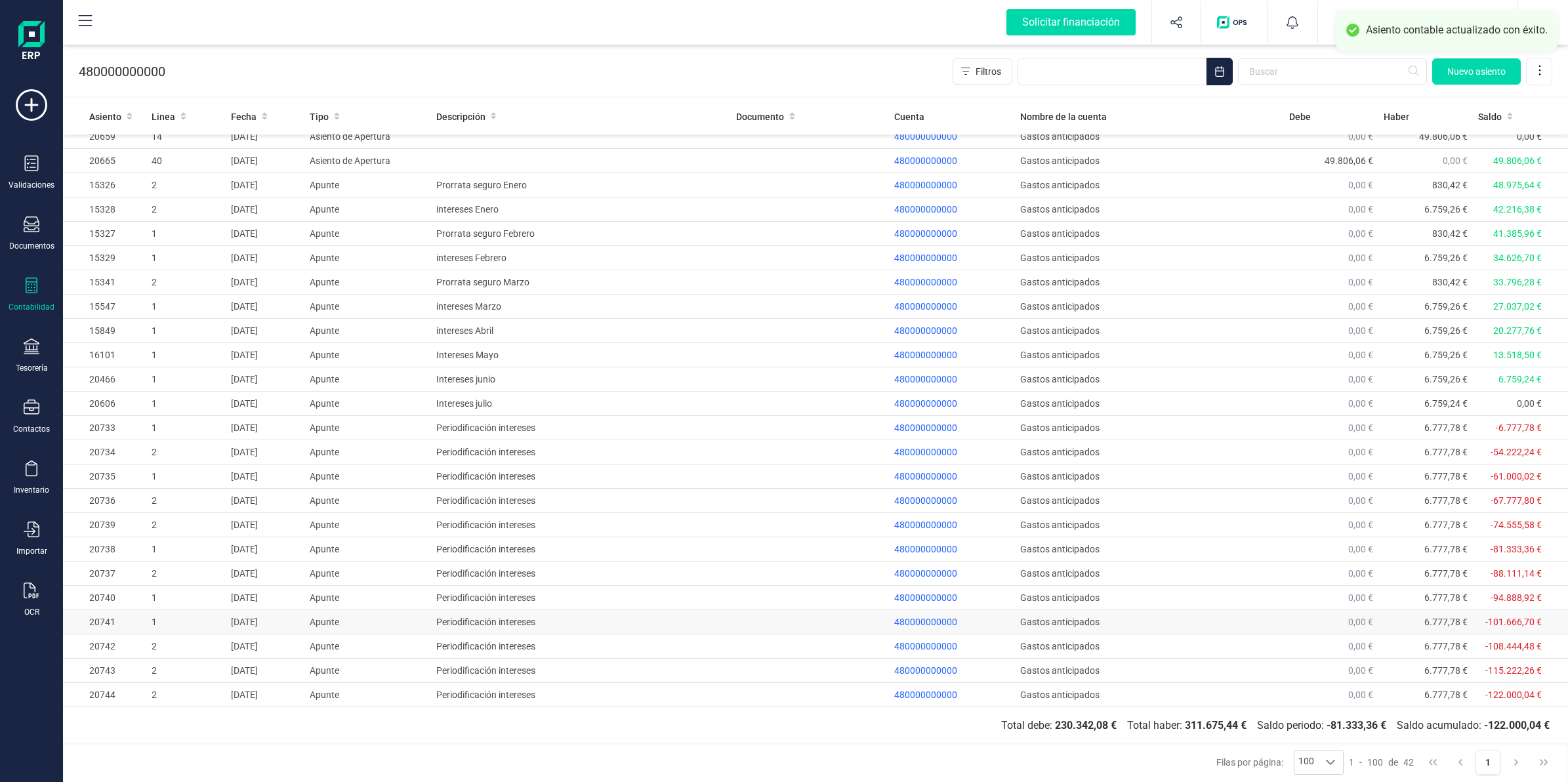
click at [292, 625] on td "[DATE]" at bounding box center [265, 622] width 78 height 25
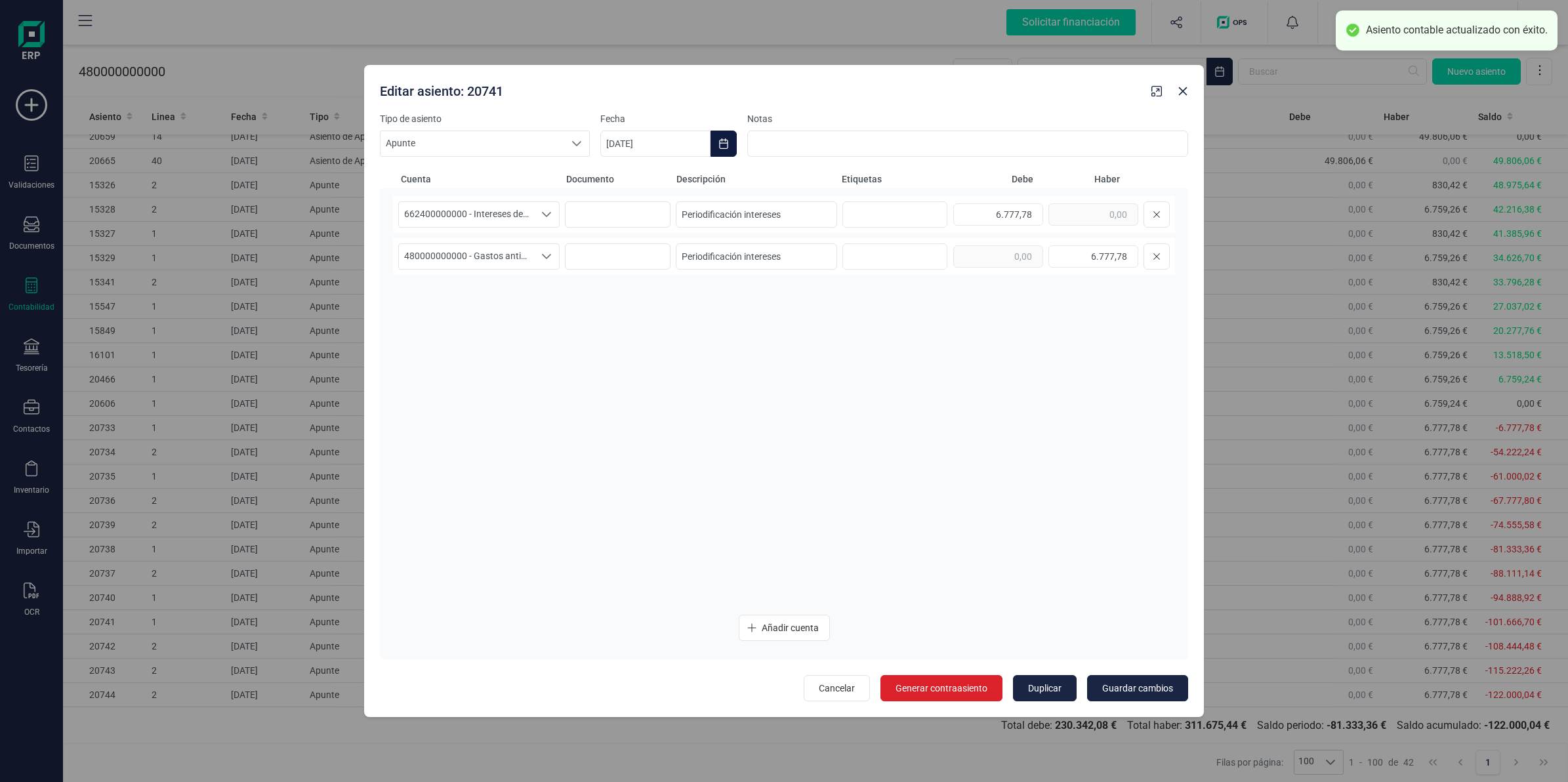
click at [725, 145] on icon "Choose Date" at bounding box center [723, 143] width 10 height 10
click at [965, 177] on icon "Next Month" at bounding box center [965, 182] width 10 height 10
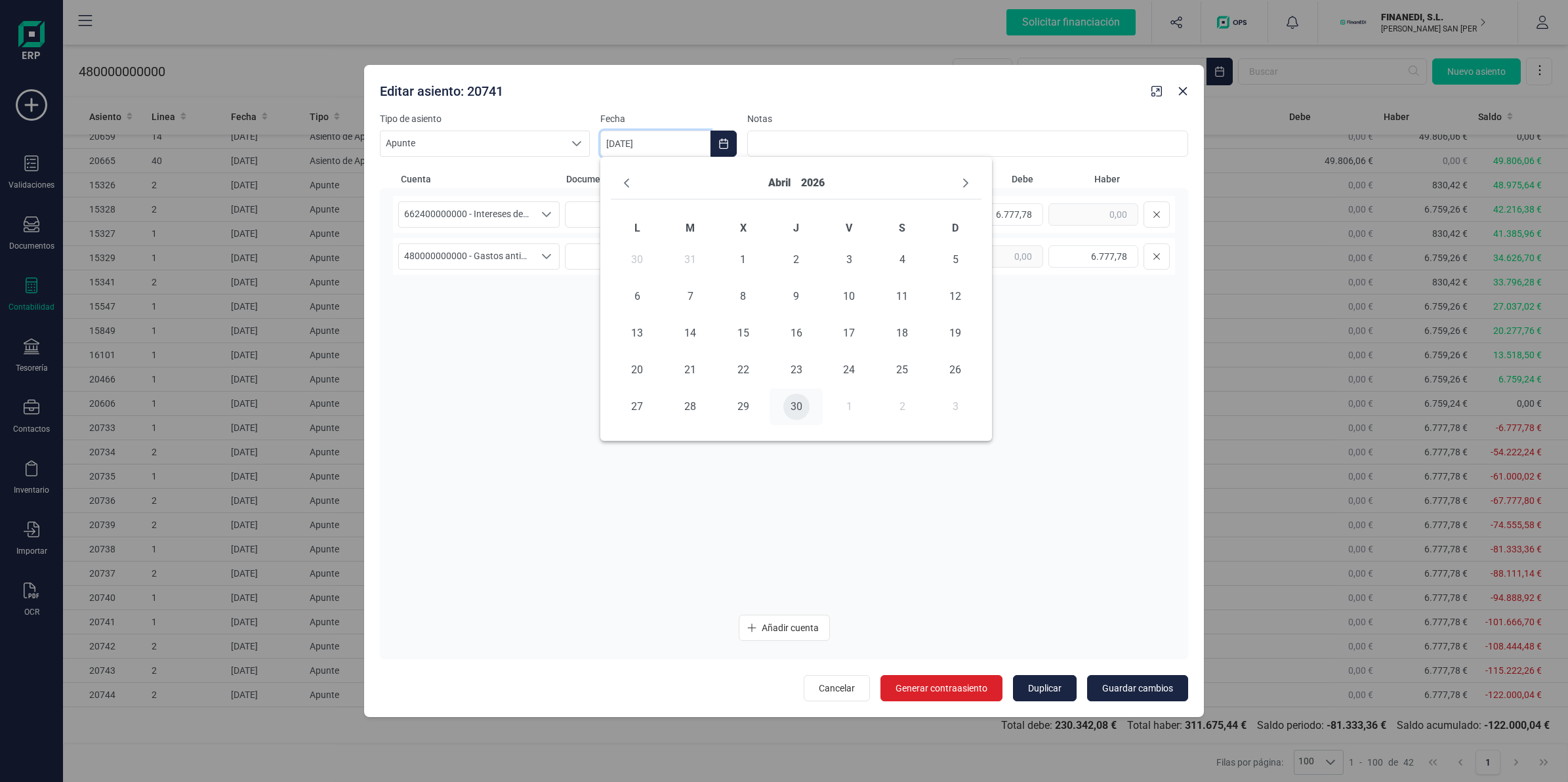
click at [801, 417] on span "30" at bounding box center [796, 406] width 26 height 26
type input "[DATE]"
click at [1100, 685] on button "Guardar cambios" at bounding box center [1138, 688] width 101 height 26
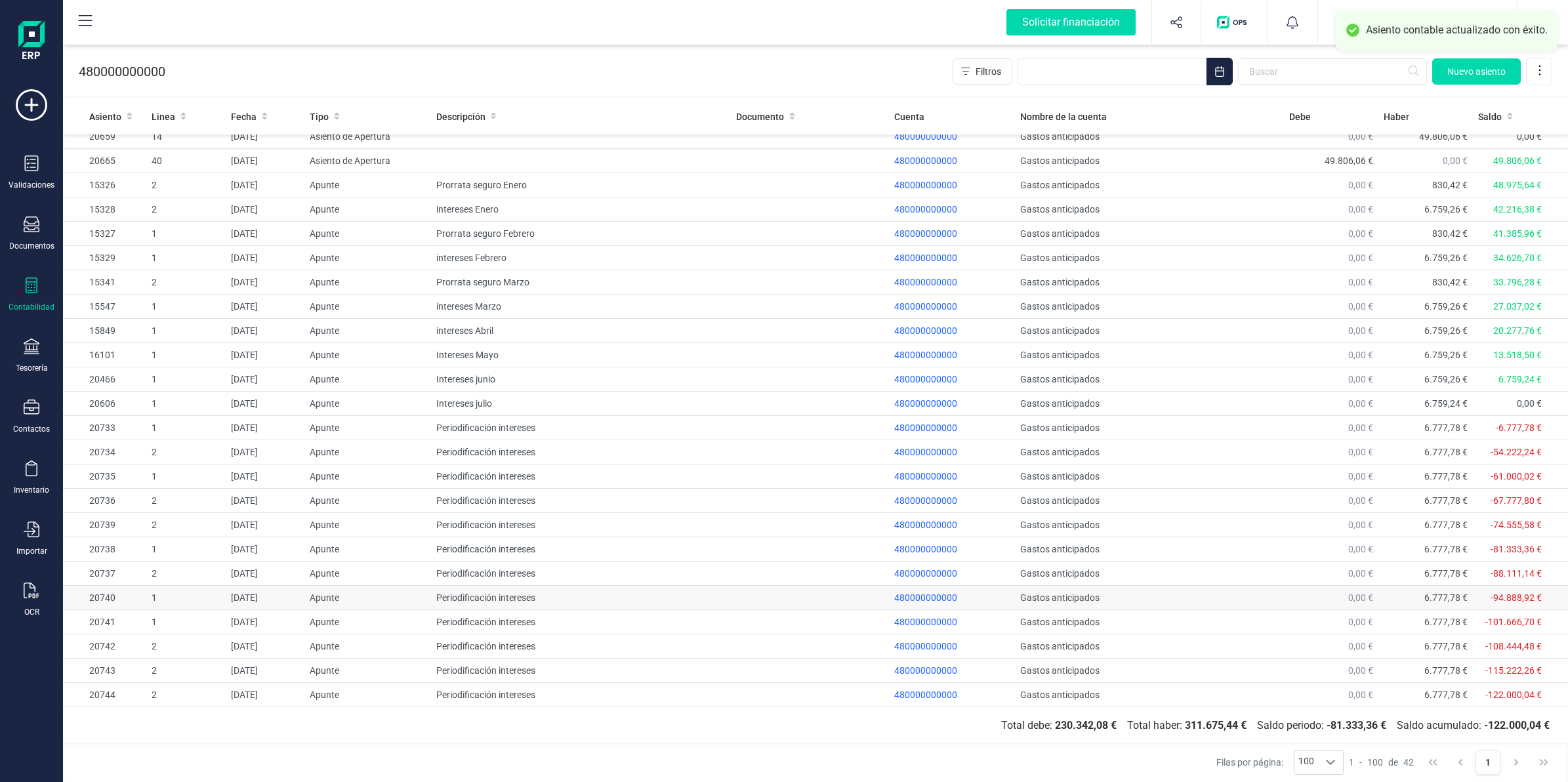
click at [280, 594] on td "[DATE]" at bounding box center [265, 597] width 78 height 25
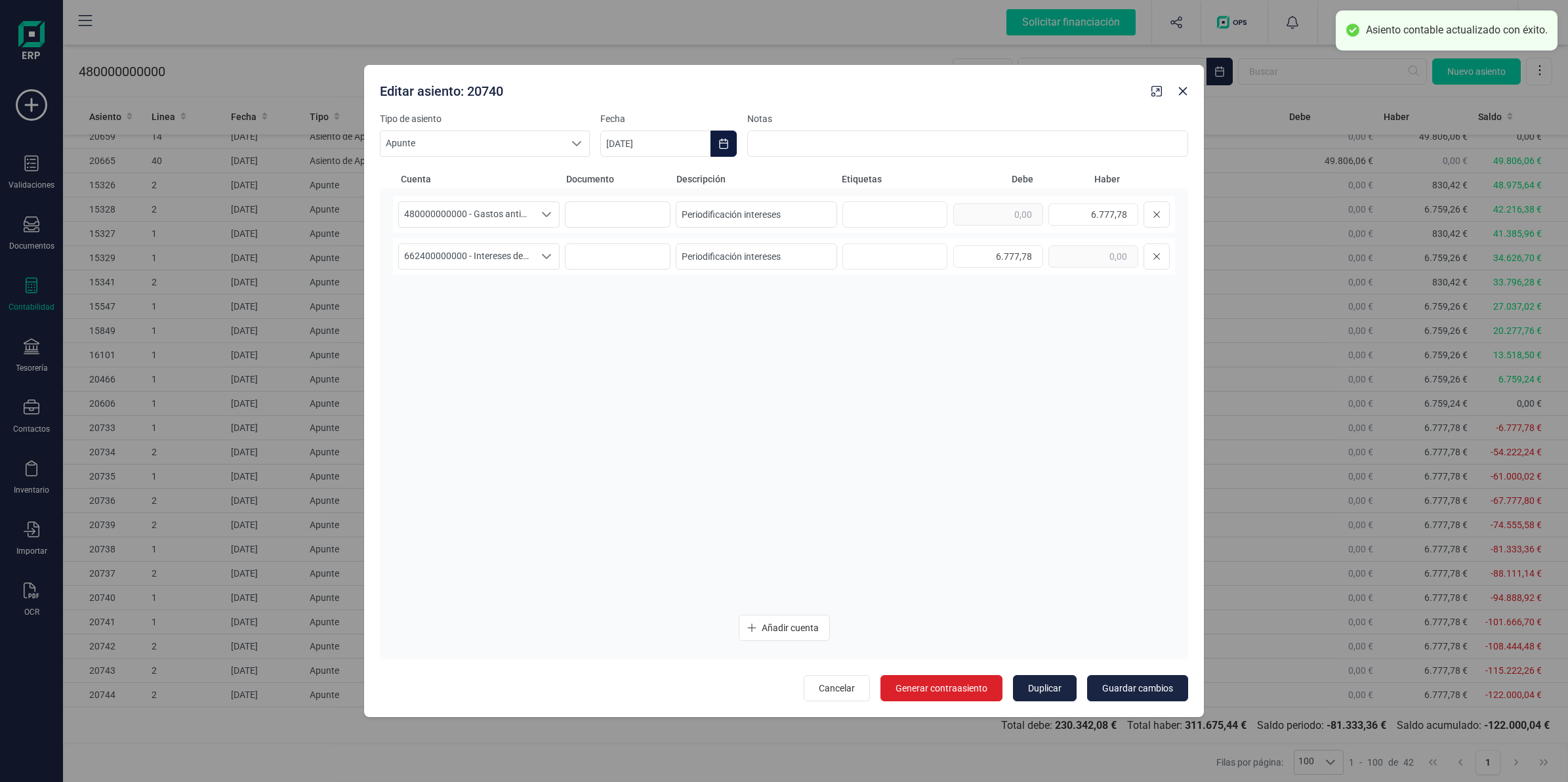
click at [723, 139] on icon "Choose Date" at bounding box center [723, 143] width 10 height 10
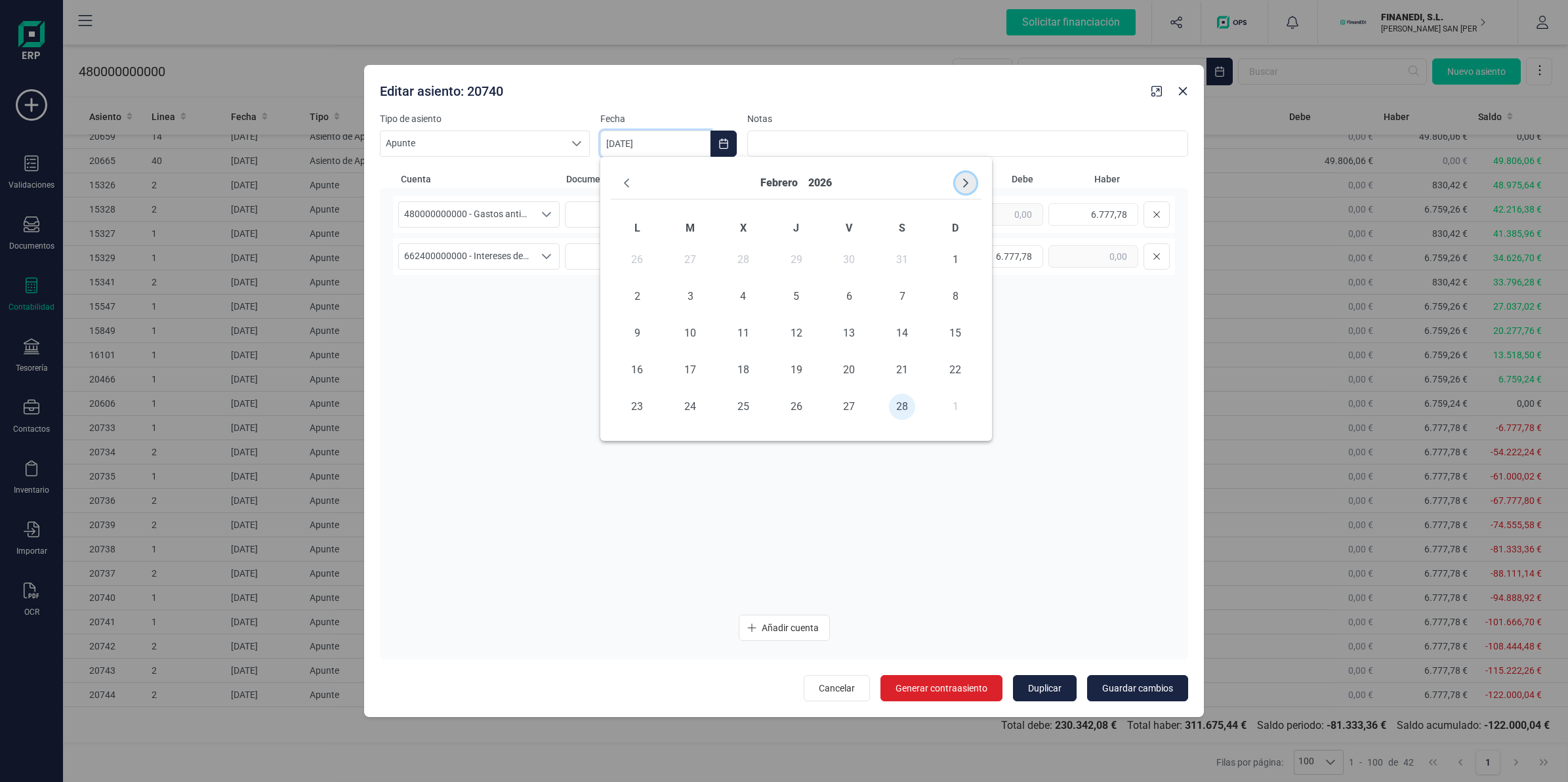
click at [963, 175] on button "Next Month" at bounding box center [965, 183] width 21 height 21
click at [681, 443] on span "31" at bounding box center [689, 443] width 26 height 26
type input "[DATE]"
click at [1120, 691] on span "Guardar cambios" at bounding box center [1137, 688] width 71 height 13
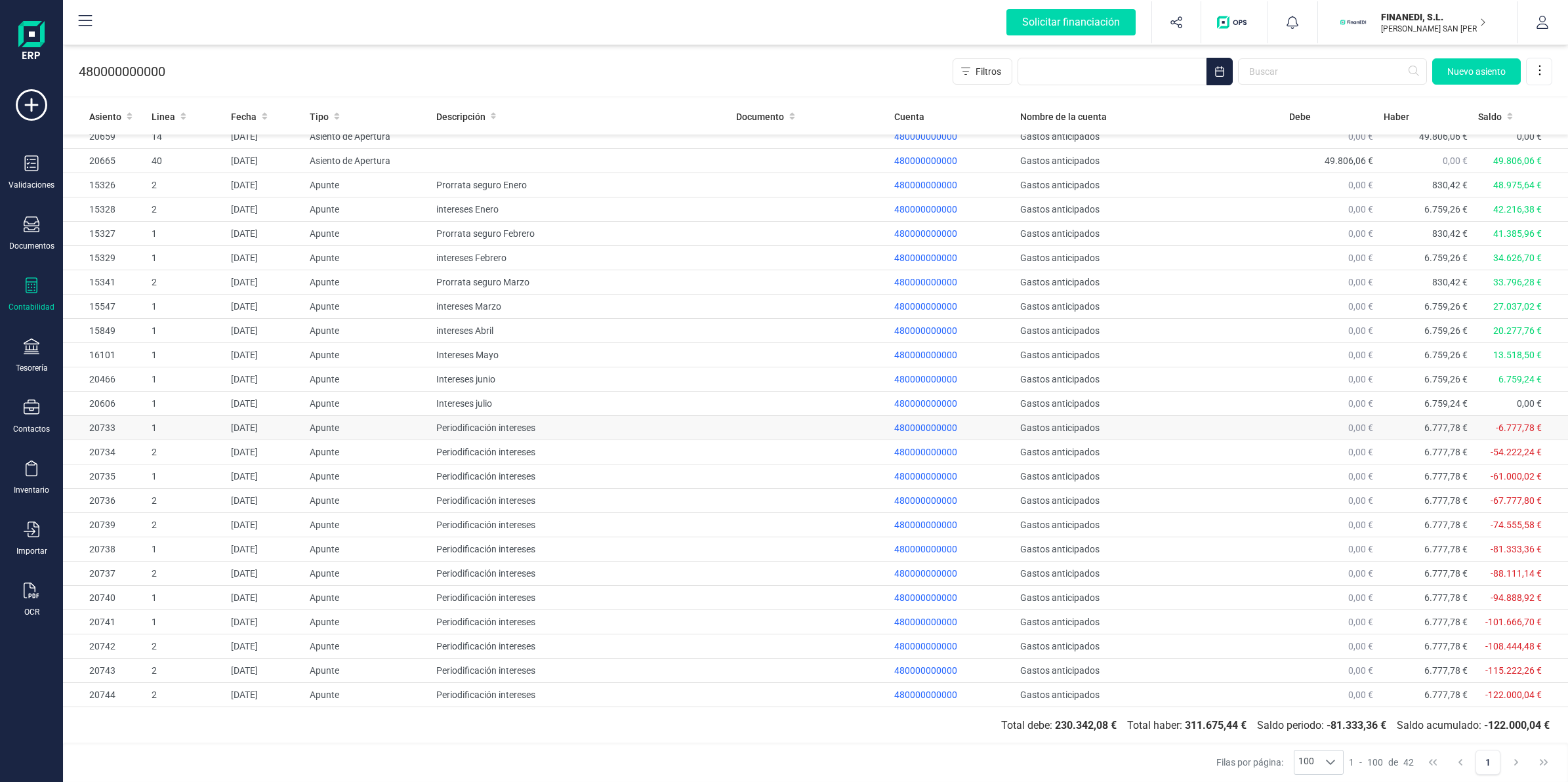
click at [291, 423] on td "[DATE]" at bounding box center [265, 428] width 78 height 25
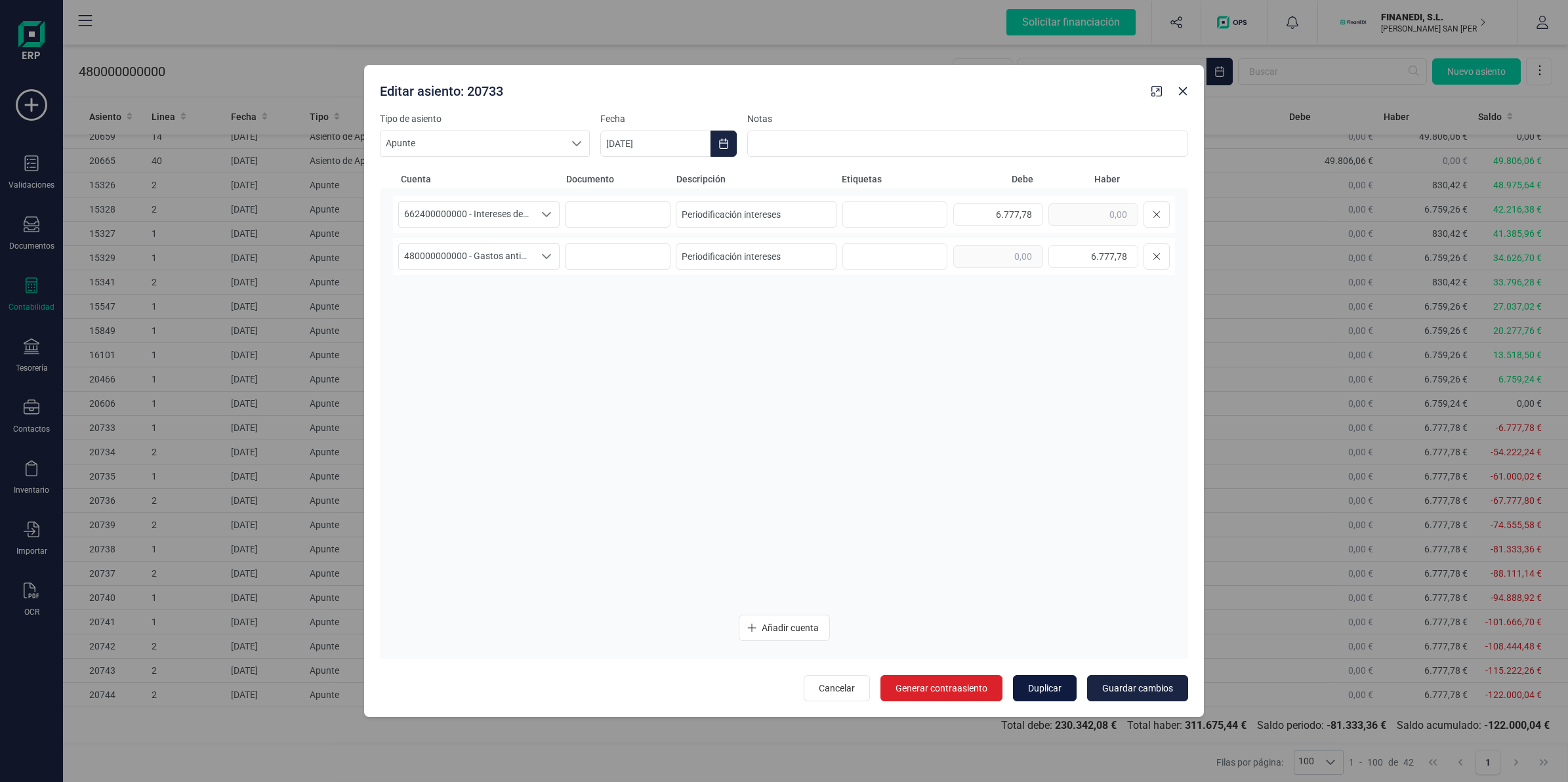
click at [1040, 685] on span "Duplicar" at bounding box center [1044, 688] width 33 height 13
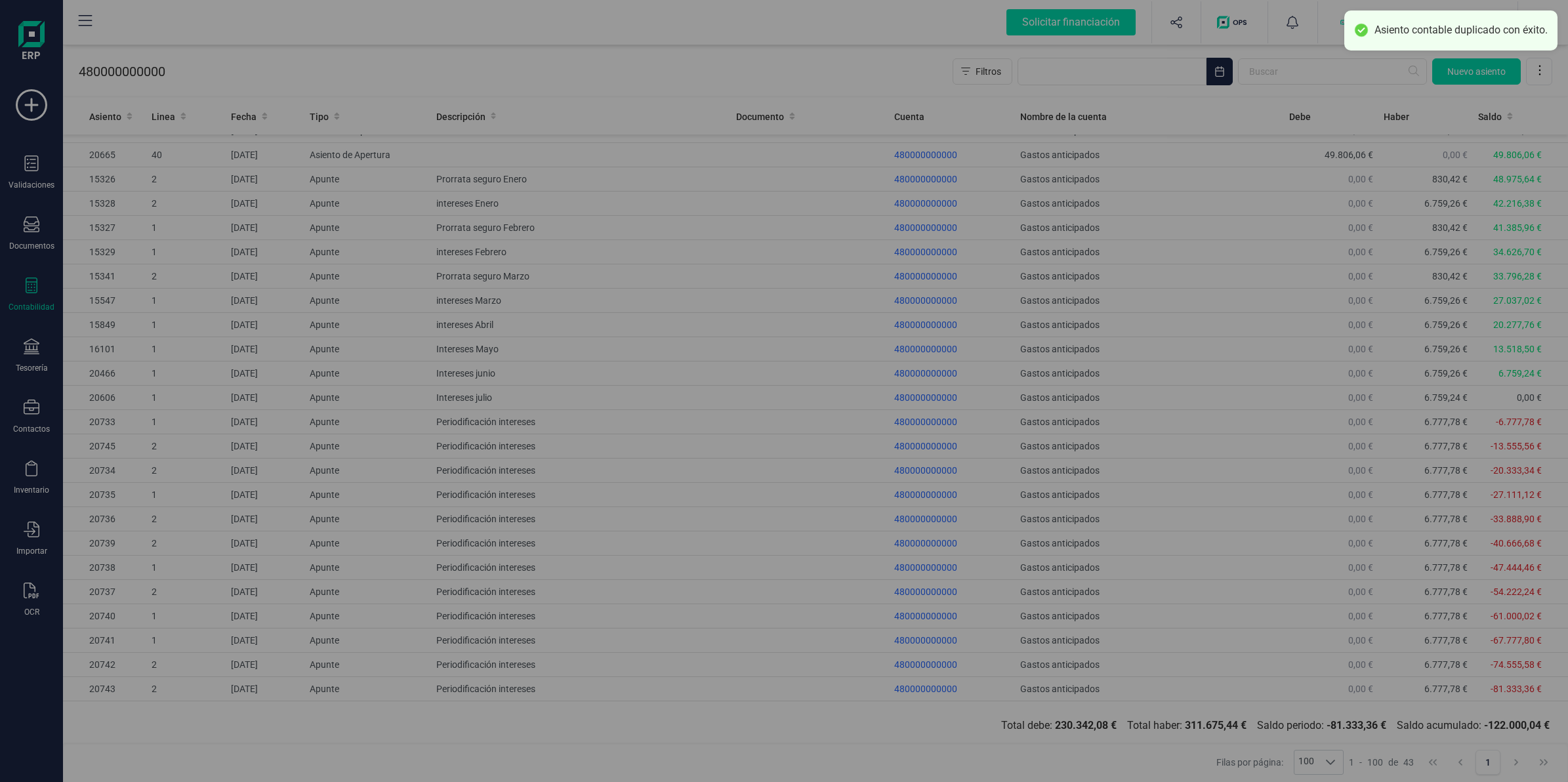
type input "[DATE]"
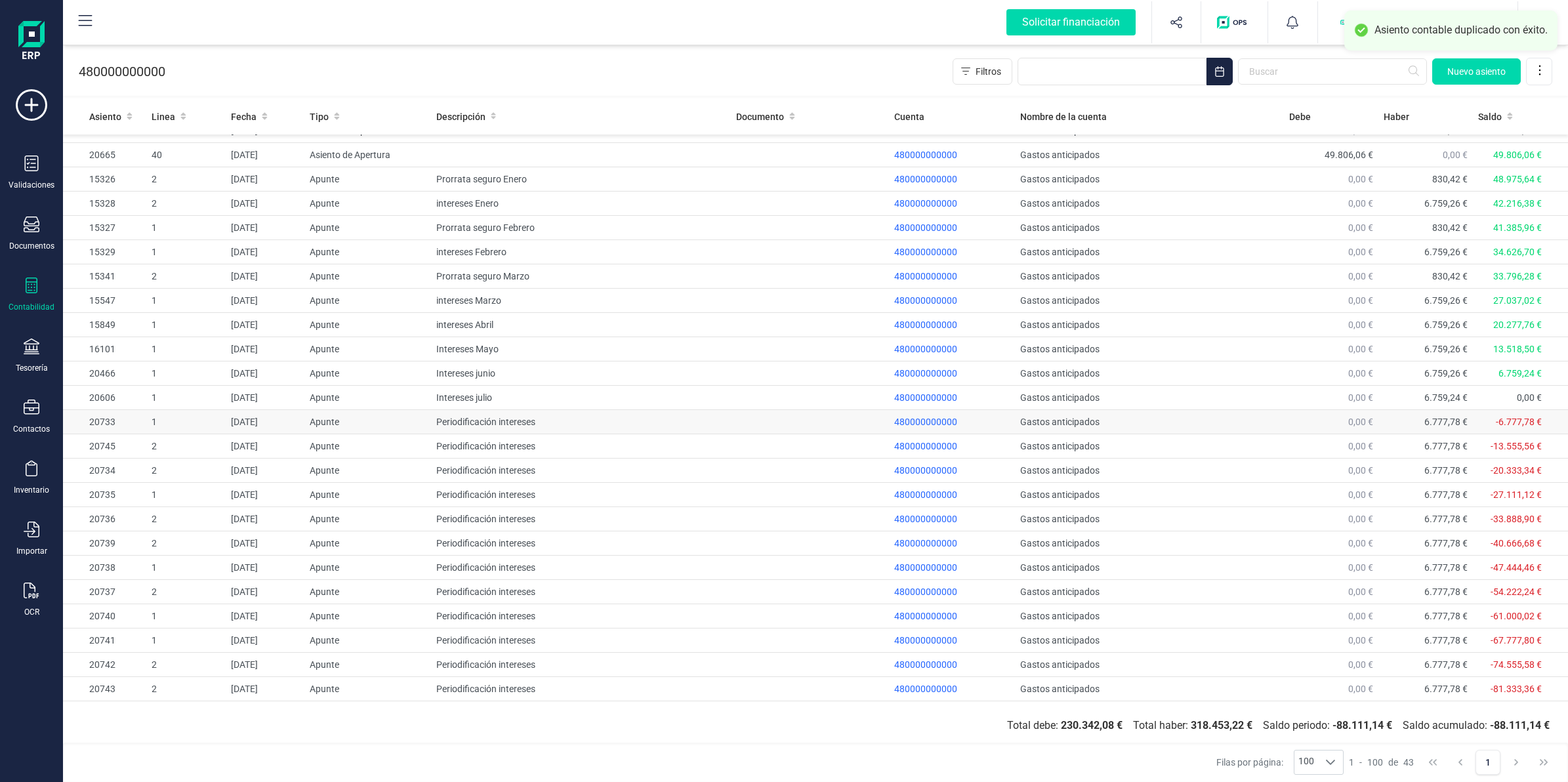
click at [451, 429] on td "Periodificación intereses" at bounding box center [581, 422] width 299 height 25
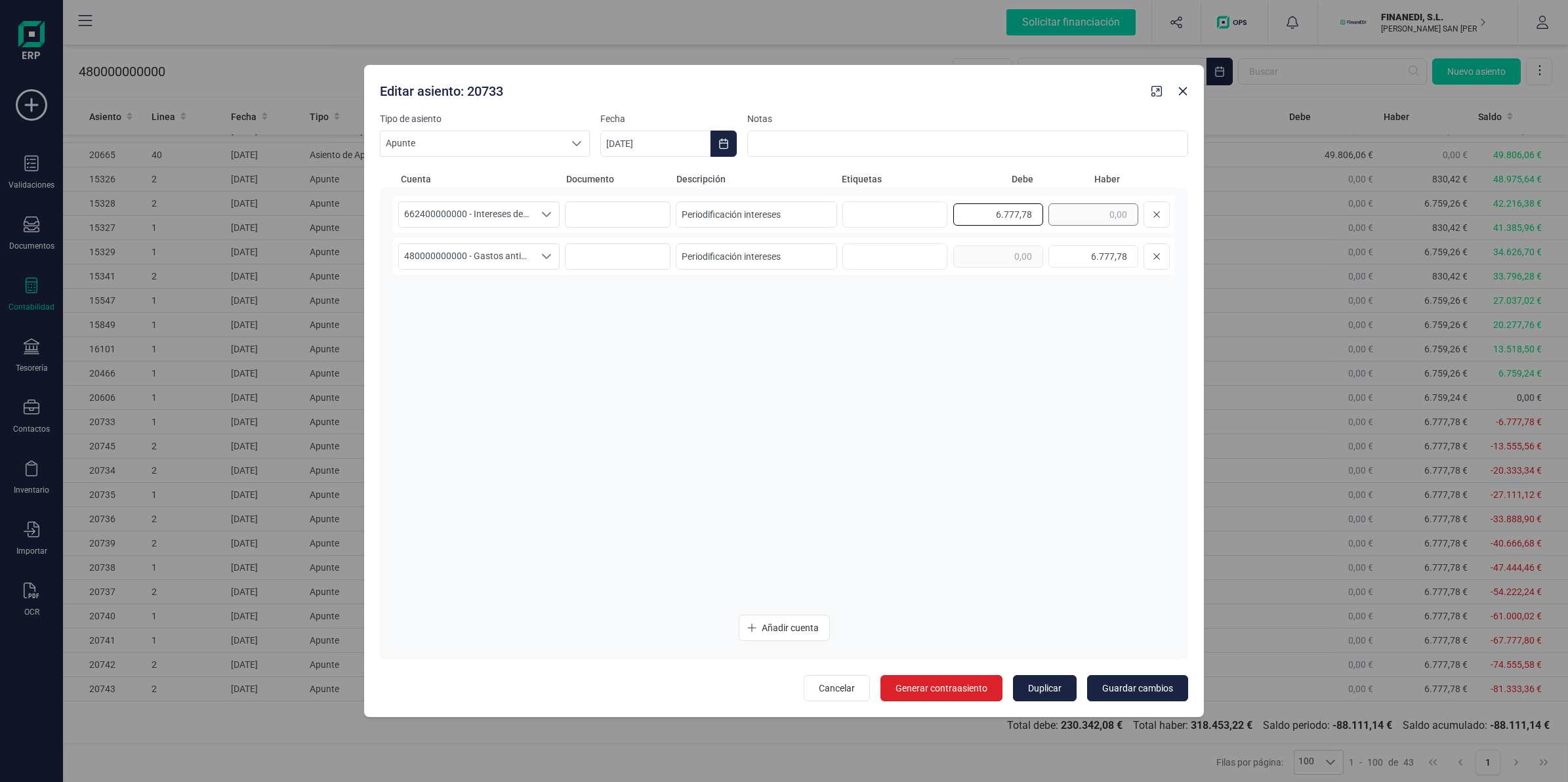
click at [1064, 212] on div "6.777,78" at bounding box center [1061, 214] width 216 height 26
drag, startPoint x: 1036, startPoint y: 208, endPoint x: 1080, endPoint y: 213, distance: 44.3
click at [1070, 212] on input "text" at bounding box center [1093, 215] width 90 height 22
drag, startPoint x: 1071, startPoint y: 216, endPoint x: 1158, endPoint y: 213, distance: 87.1
click at [1158, 213] on div "81.333,35" at bounding box center [1061, 214] width 216 height 26
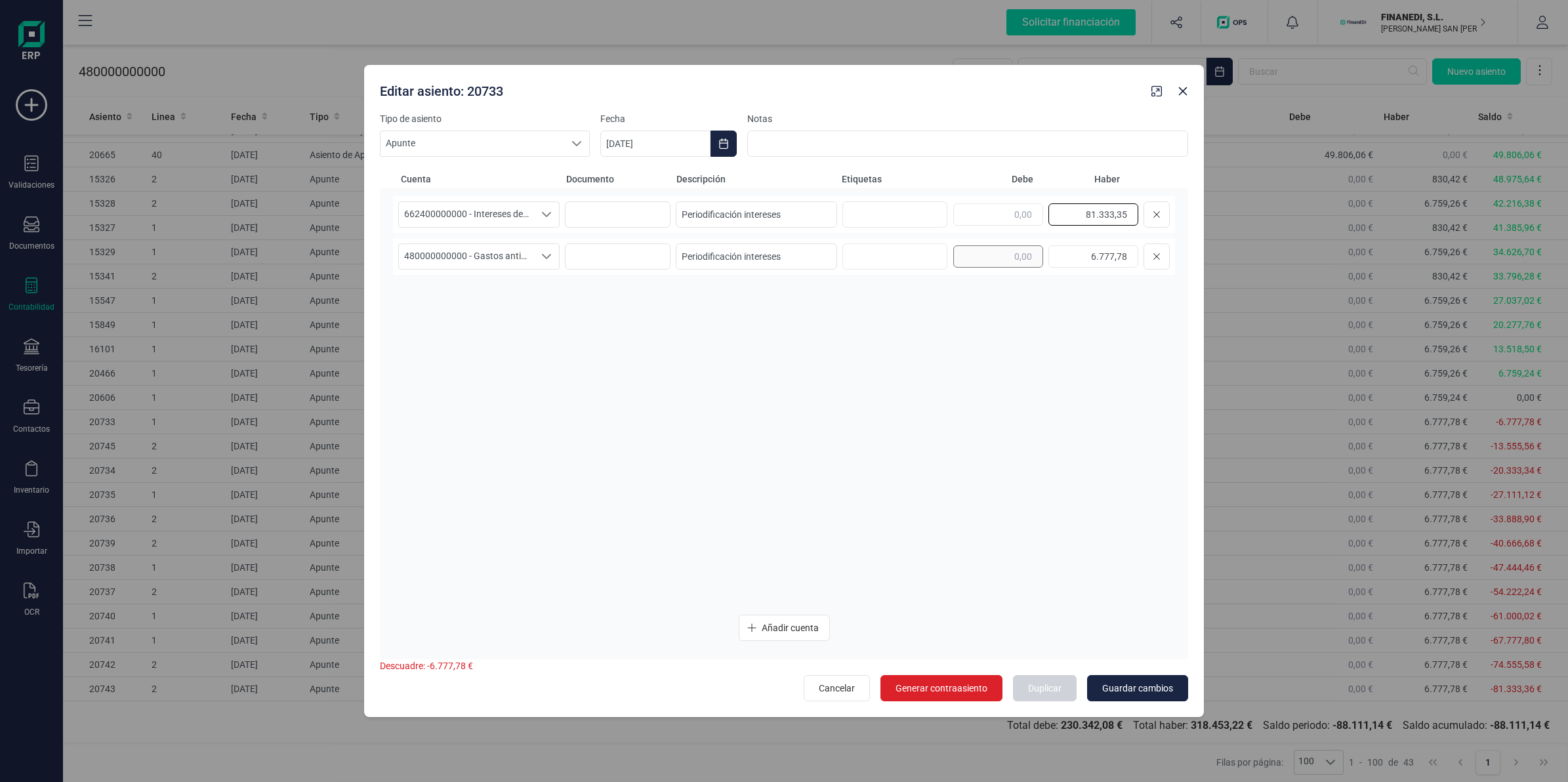
type input "81.333,35"
drag, startPoint x: 1139, startPoint y: 269, endPoint x: 1148, endPoint y: 266, distance: 9.5
click at [1142, 269] on div "6.777,78" at bounding box center [1061, 256] width 216 height 26
click at [1012, 254] on input "text" at bounding box center [998, 257] width 90 height 22
paste input "81.333,35"
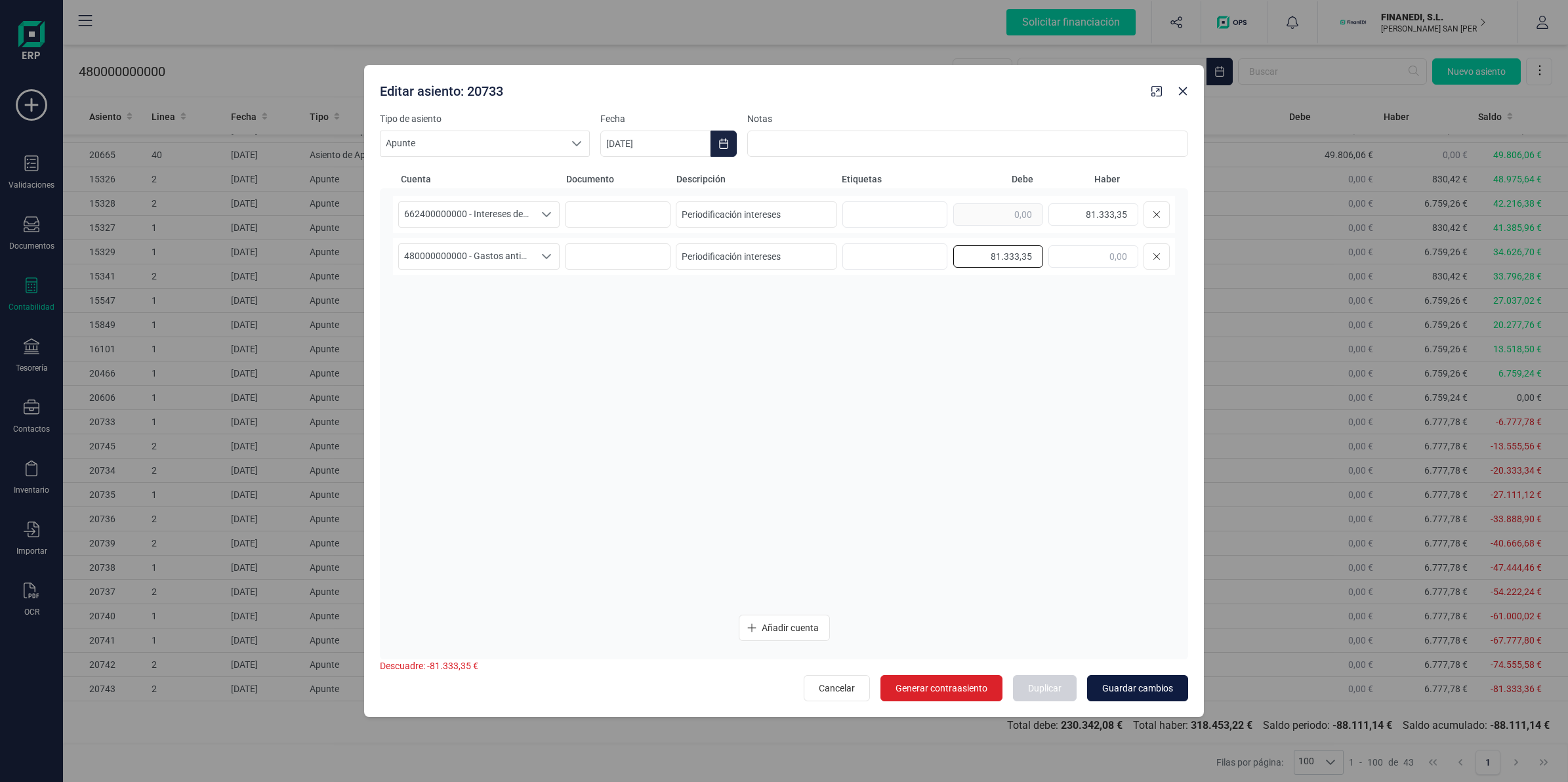
type input "81.333,35"
click at [1132, 689] on span "Guardar cambios" at bounding box center [1137, 688] width 71 height 13
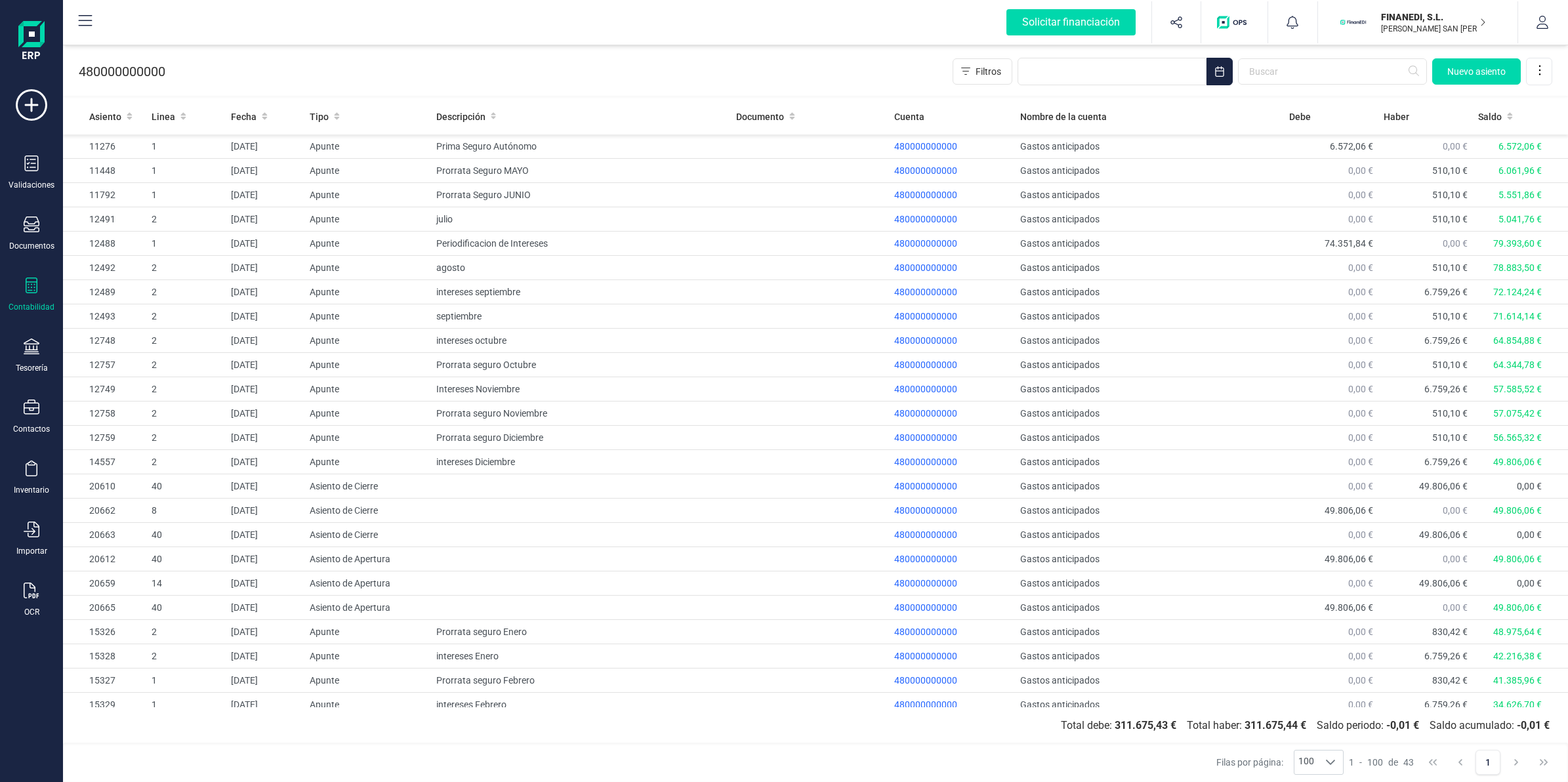
scroll to position [477, 0]
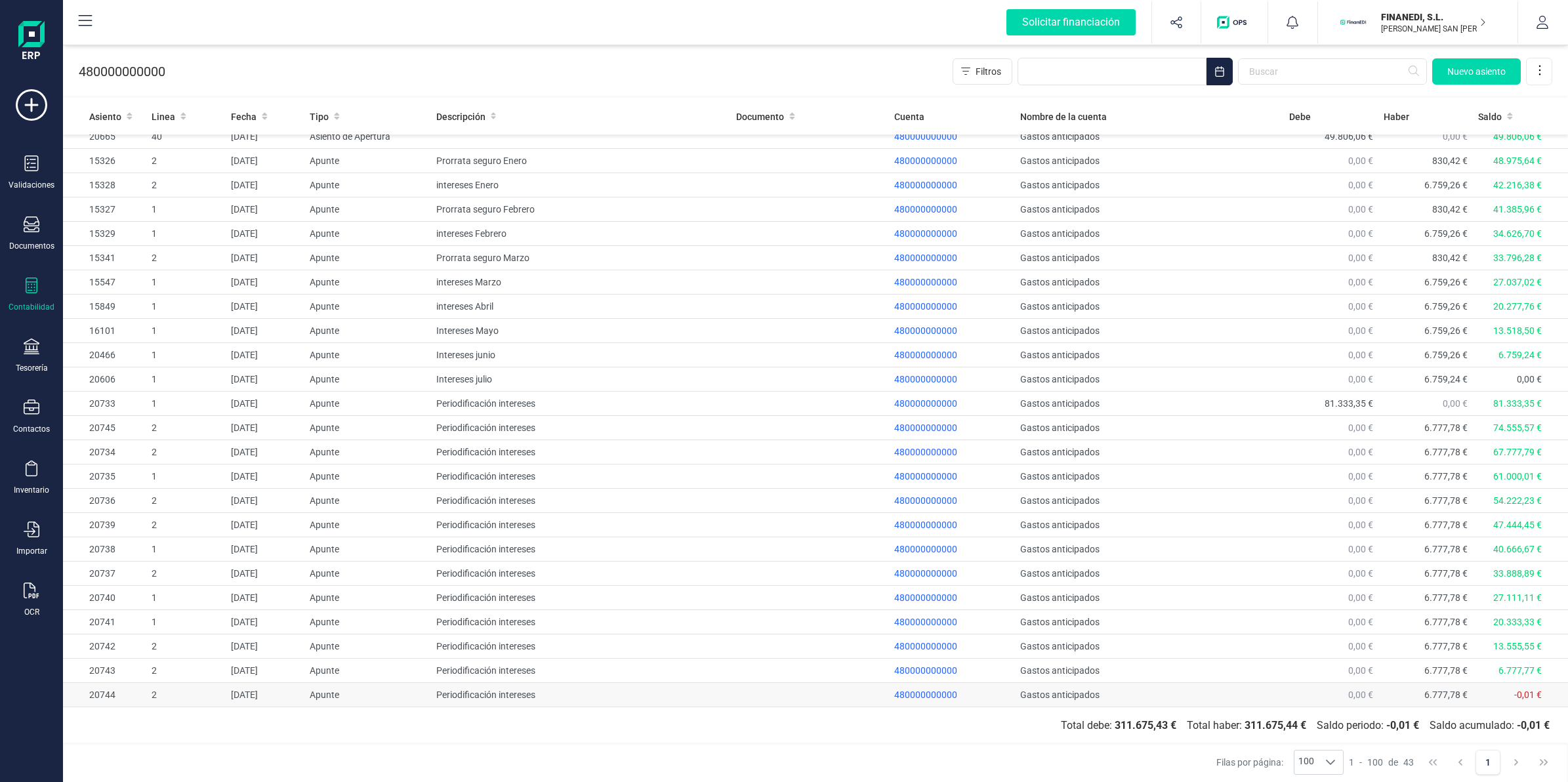
click at [1036, 692] on td "Gastos anticipados" at bounding box center [1149, 695] width 269 height 25
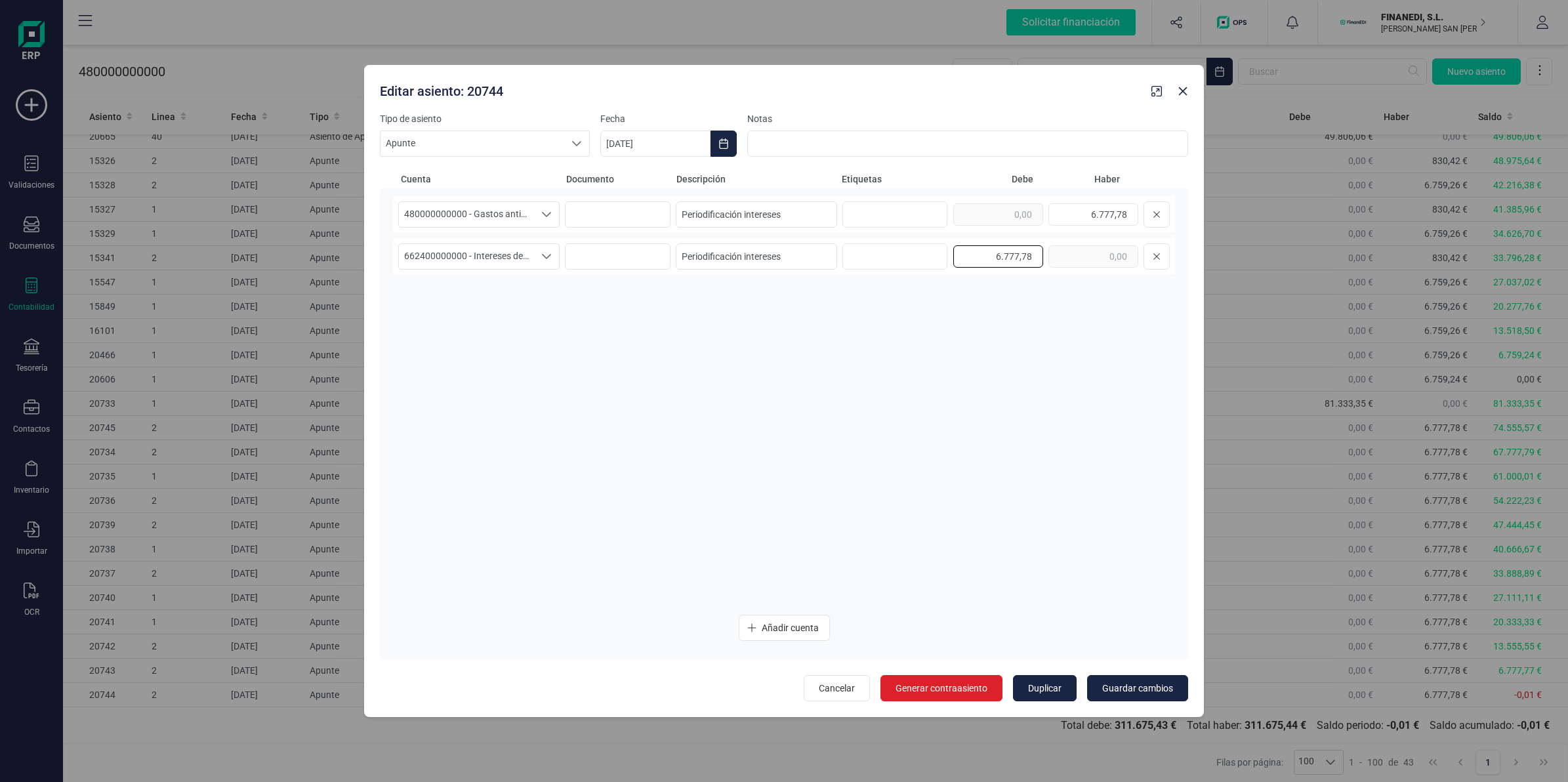
click at [1035, 257] on input "6.777,78" at bounding box center [998, 257] width 90 height 22
type input "6.777,77"
click at [1131, 212] on input "6.777,78" at bounding box center [1093, 215] width 90 height 22
type input "6.777,77"
click at [1124, 689] on span "Guardar cambios" at bounding box center [1137, 688] width 71 height 13
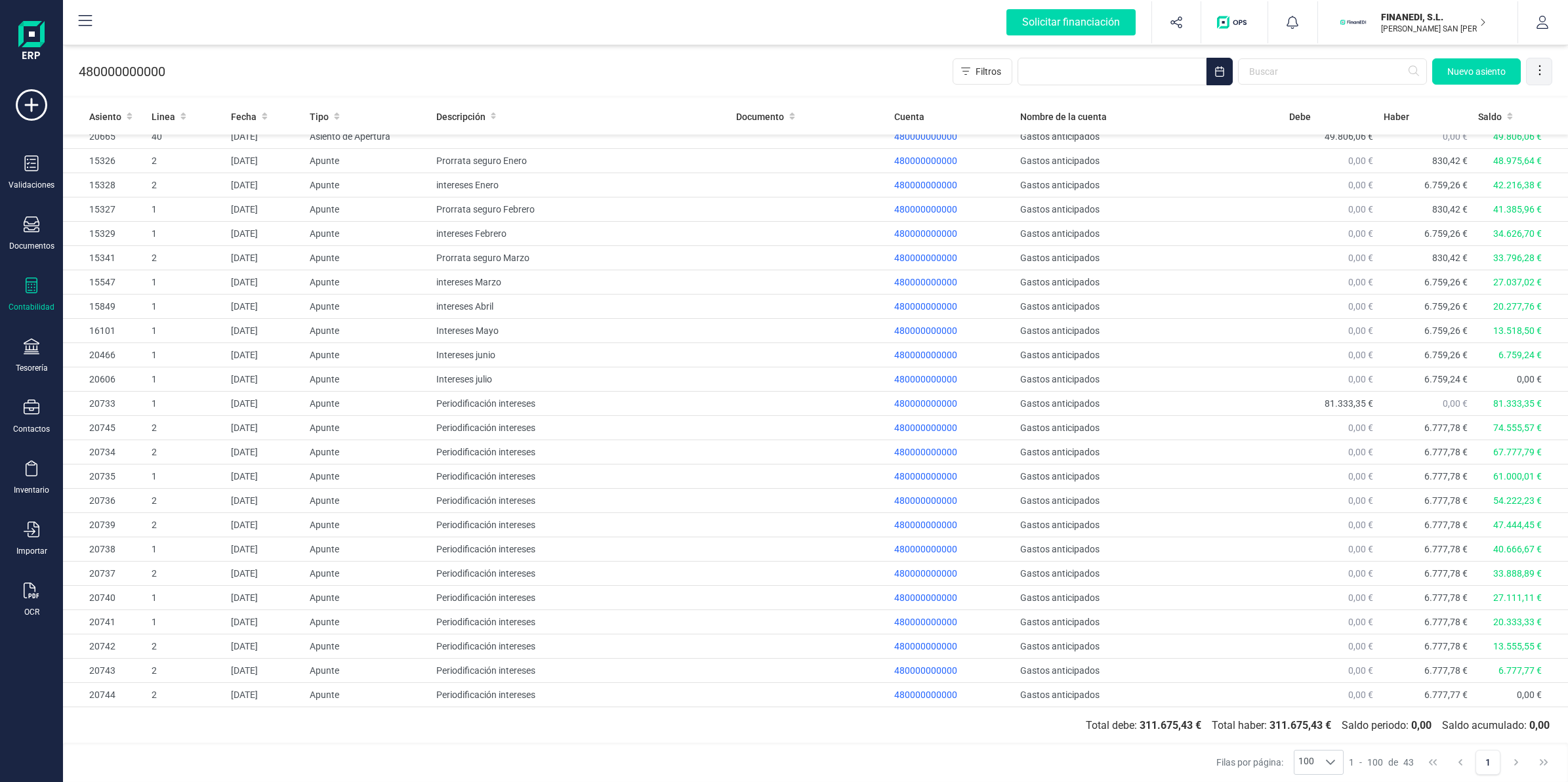
click at [1537, 76] on icon at bounding box center [1539, 70] width 13 height 13
click at [1476, 97] on span "Exportar Excel" at bounding box center [1494, 102] width 94 height 10
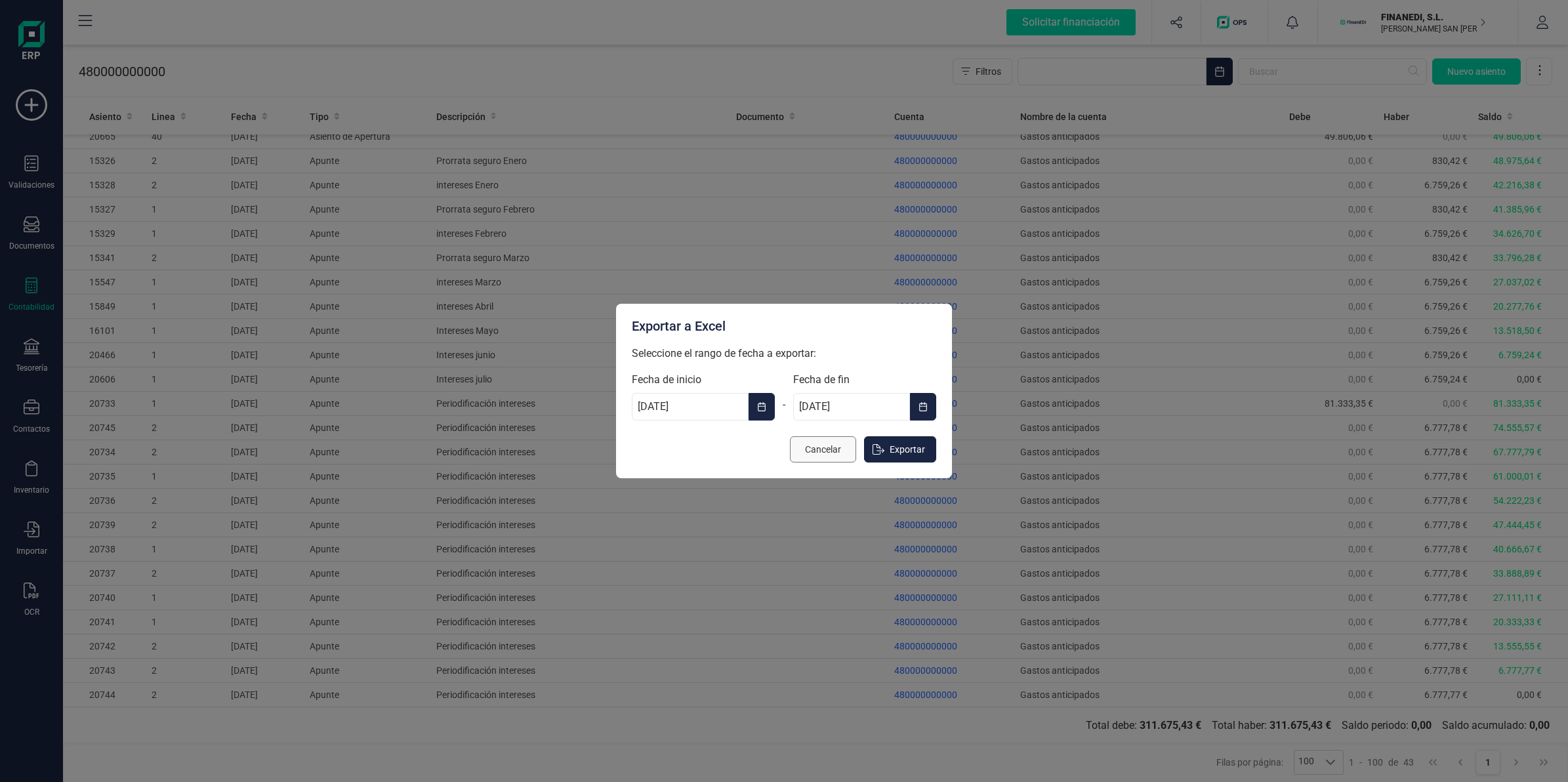
click at [837, 460] on button "Cancelar" at bounding box center [823, 449] width 67 height 26
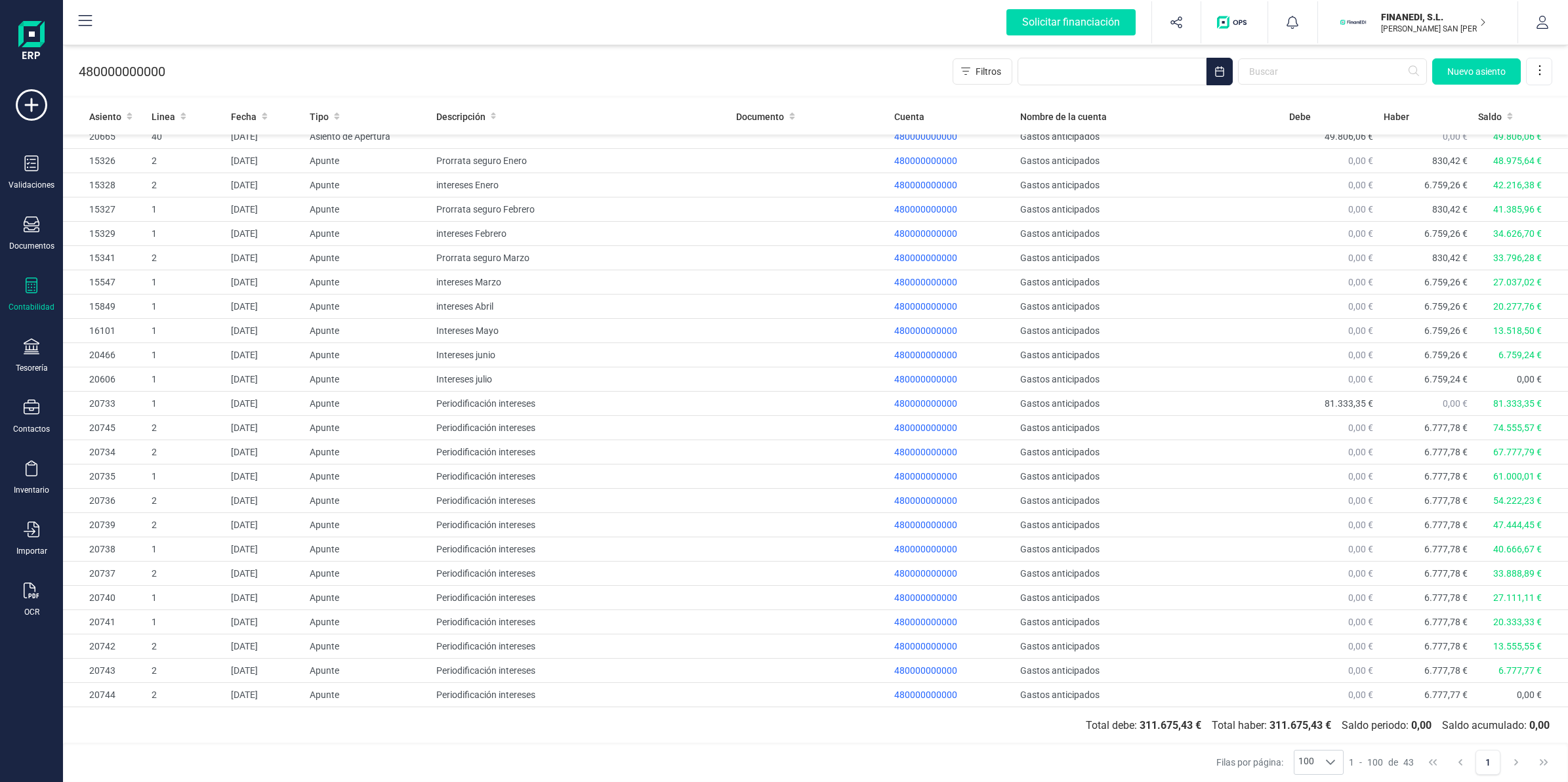
click at [31, 296] on div "Contabilidad" at bounding box center [32, 295] width 52 height 35
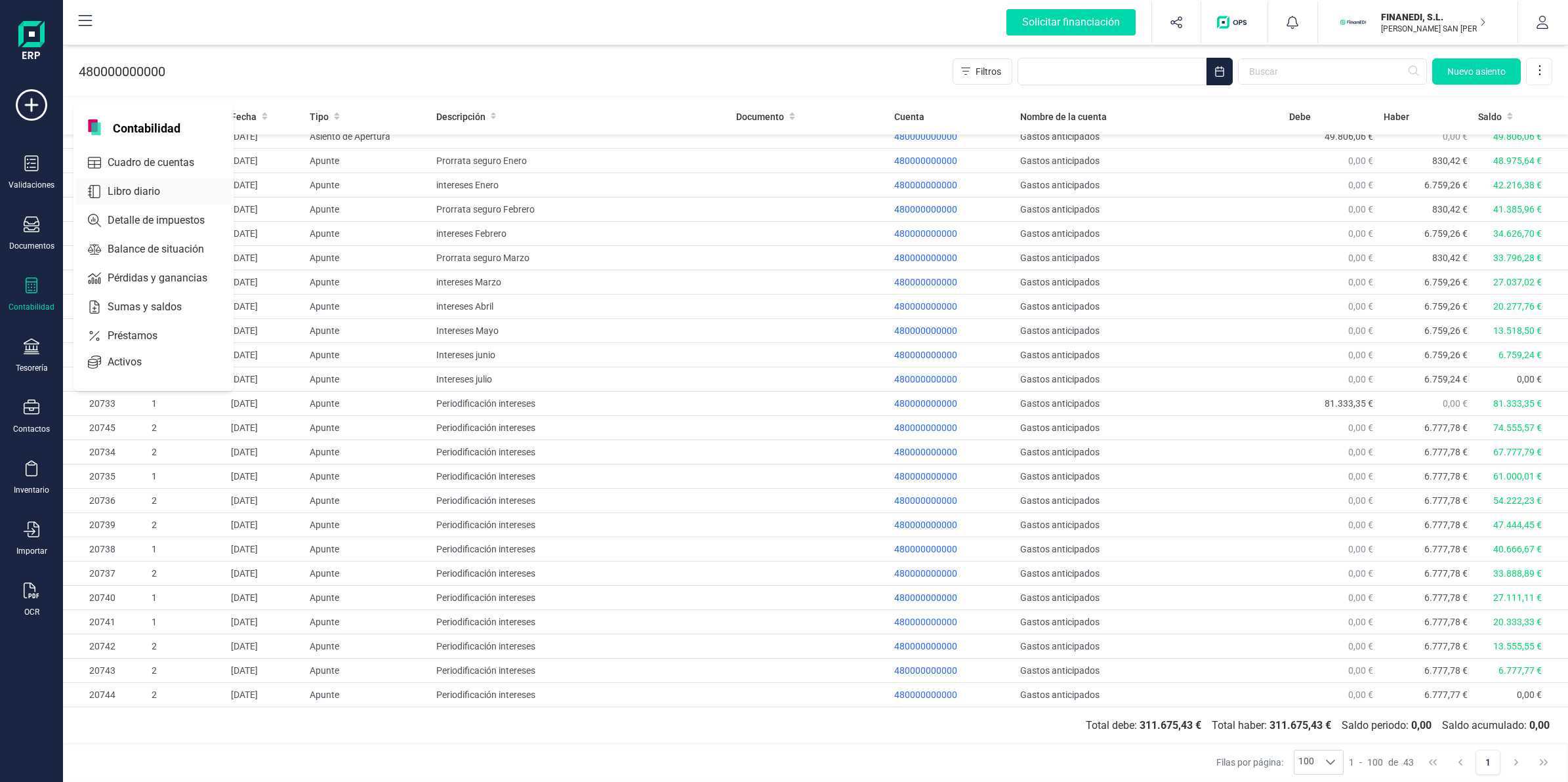
click at [145, 190] on span "Libro diario" at bounding box center [143, 192] width 82 height 16
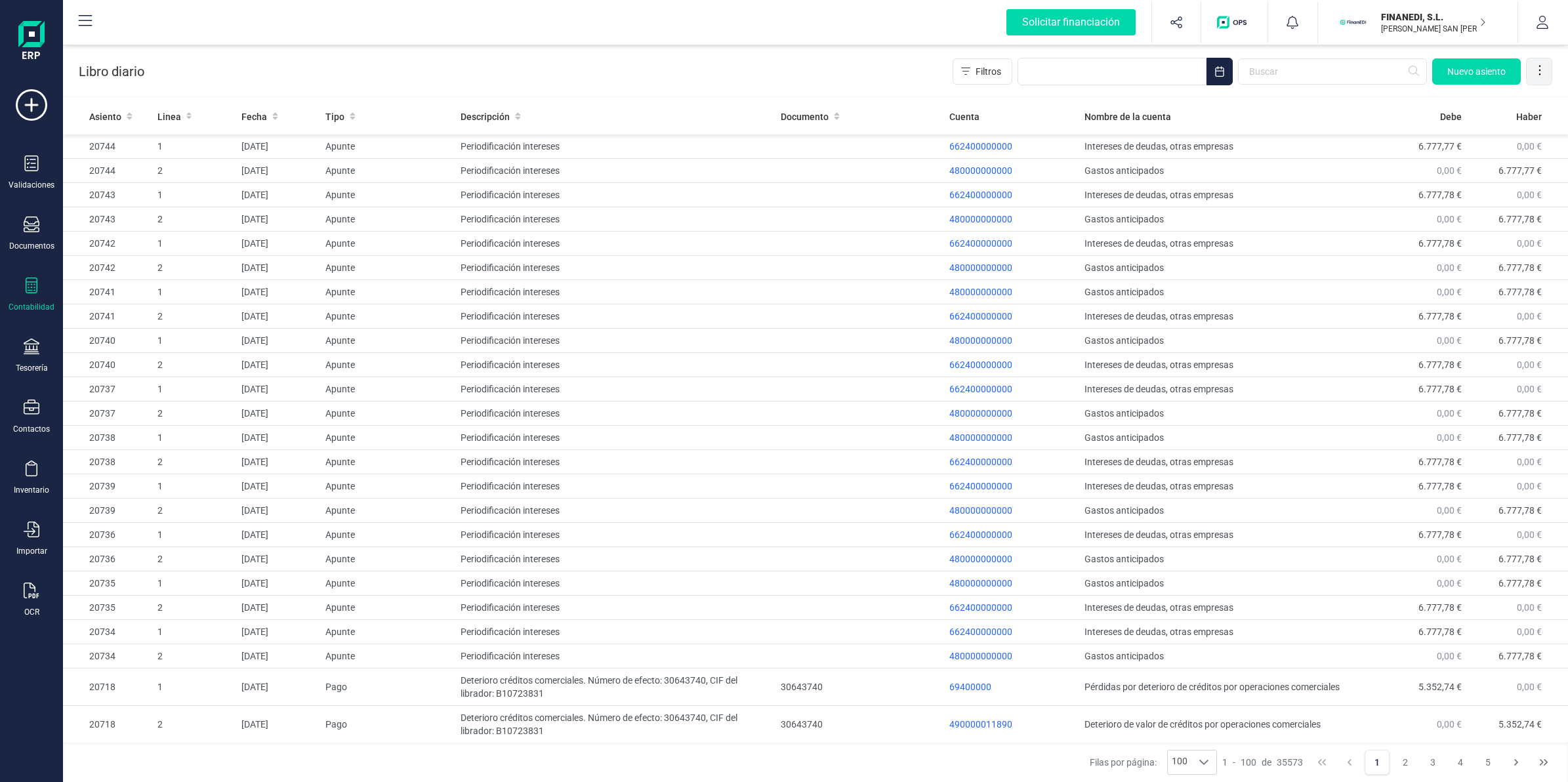
click at [1533, 69] on icon at bounding box center [1539, 70] width 13 height 13
click at [1485, 97] on span "Exportar Excel" at bounding box center [1494, 102] width 94 height 10
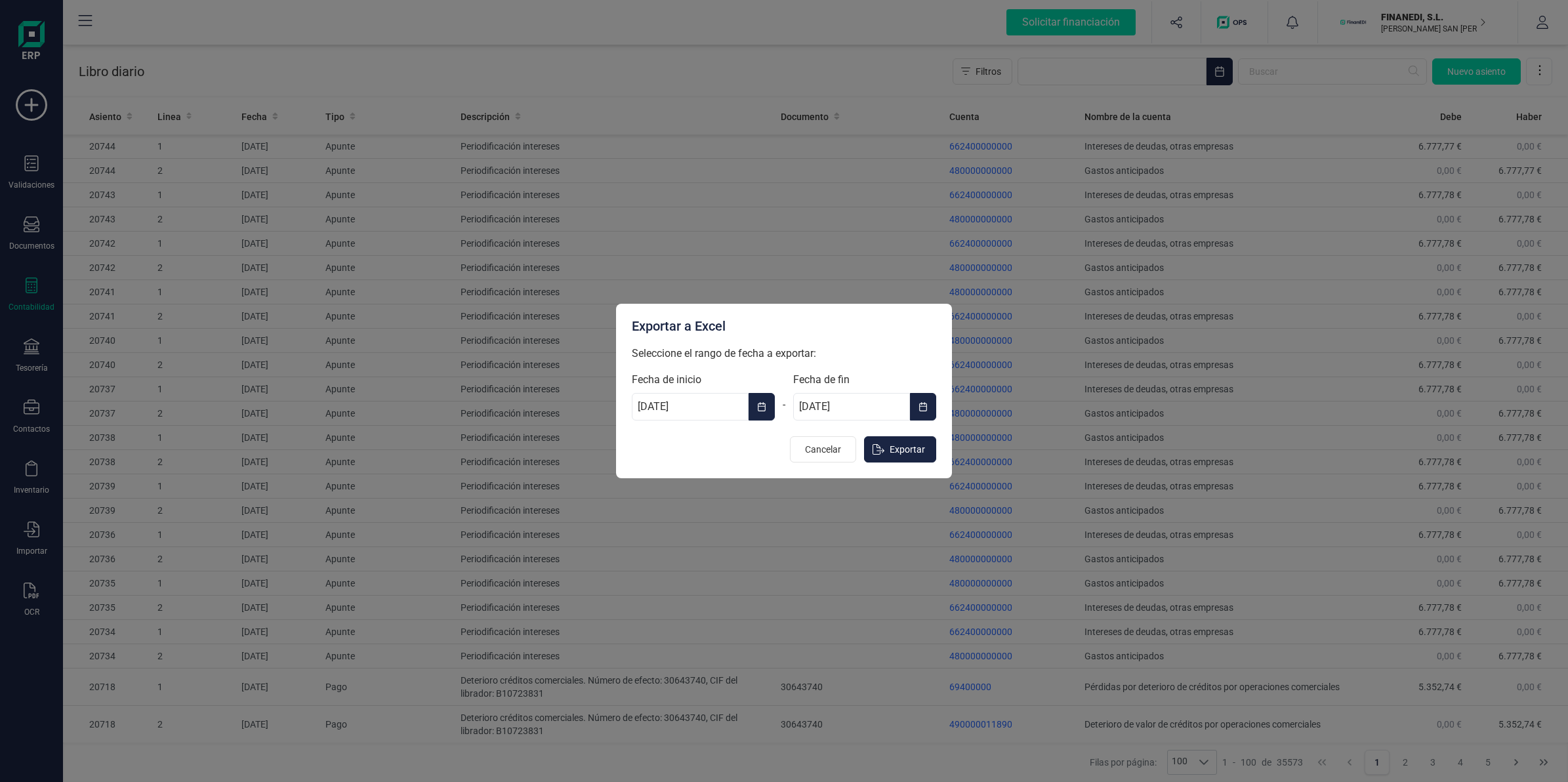
click at [930, 409] on button "Choose Date" at bounding box center [922, 406] width 26 height 28
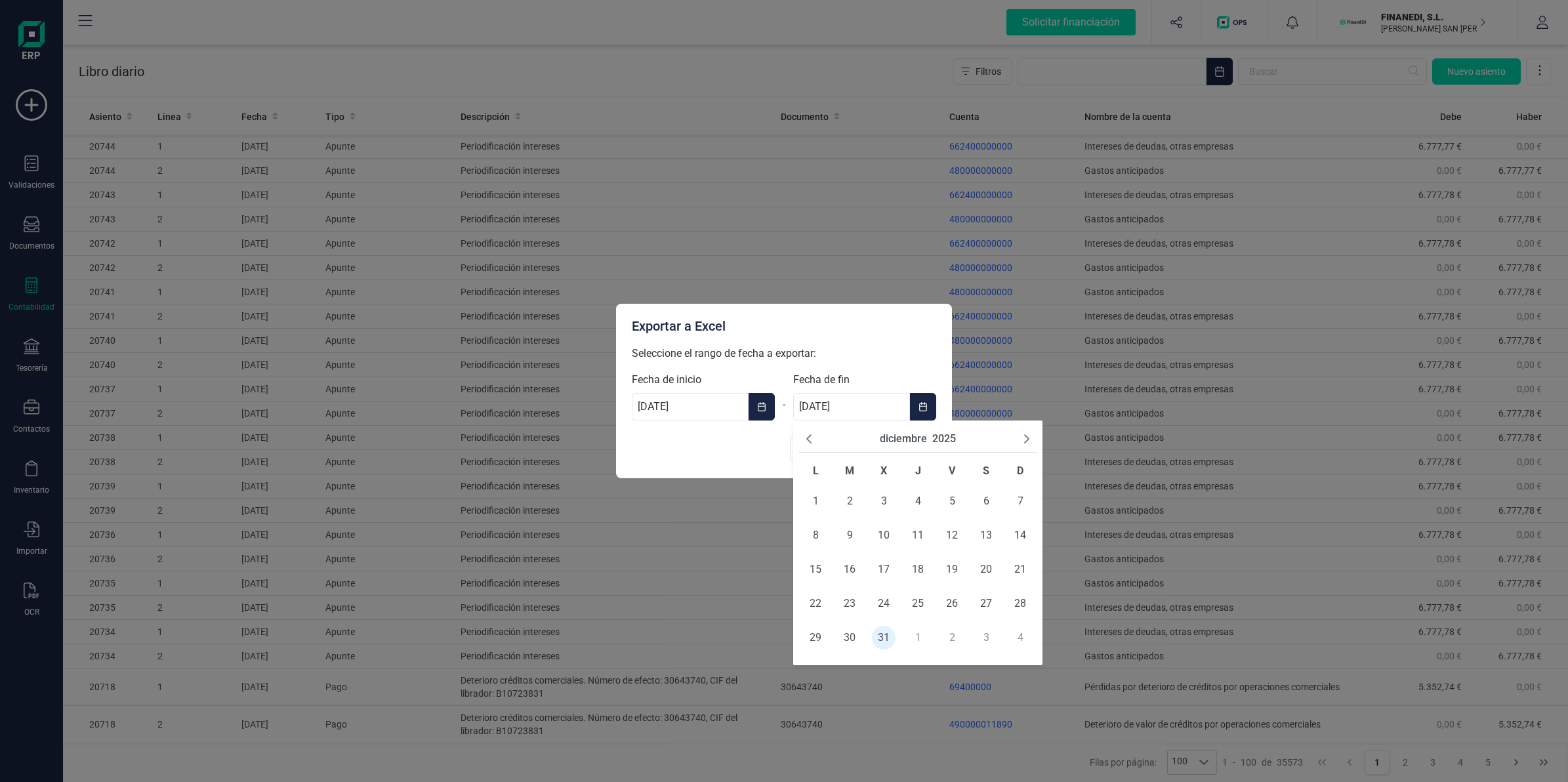
click at [808, 444] on button "Previous Month" at bounding box center [808, 439] width 10 height 16
click at [1014, 642] on span "31" at bounding box center [1021, 638] width 24 height 24
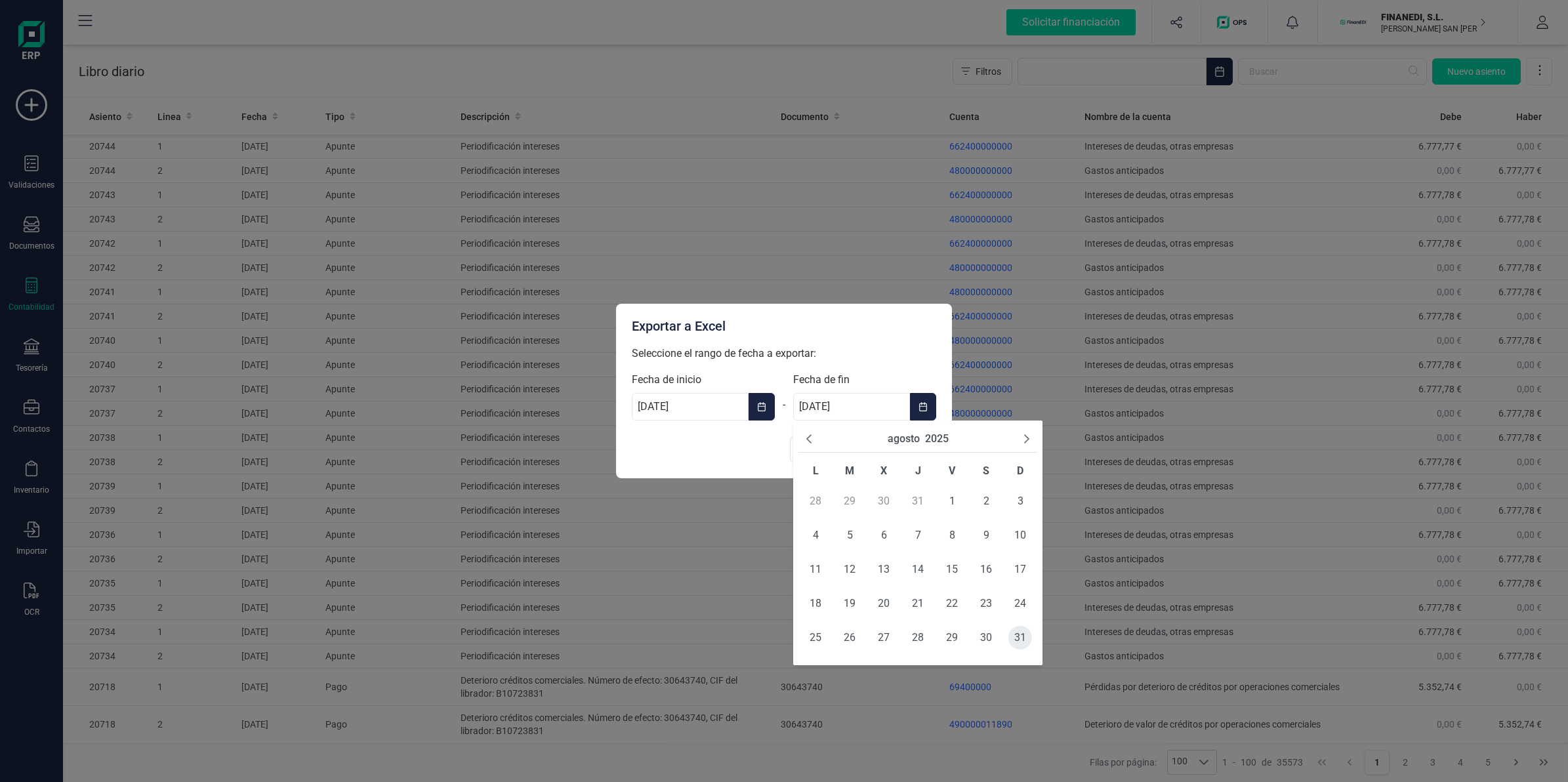
type input "[DATE]"
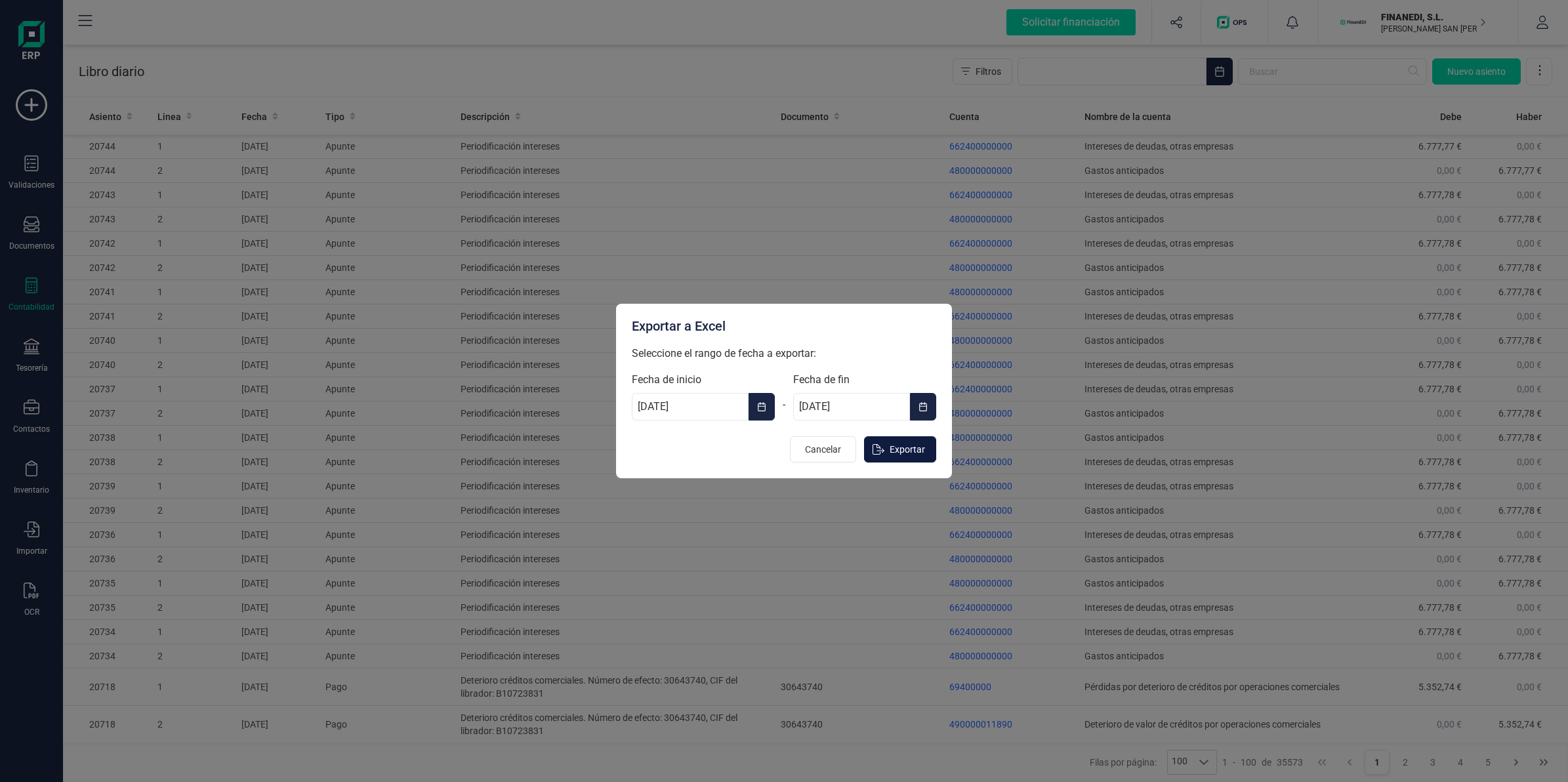
click at [903, 451] on span "Exportar" at bounding box center [907, 449] width 36 height 13
